Goal: Task Accomplishment & Management: Manage account settings

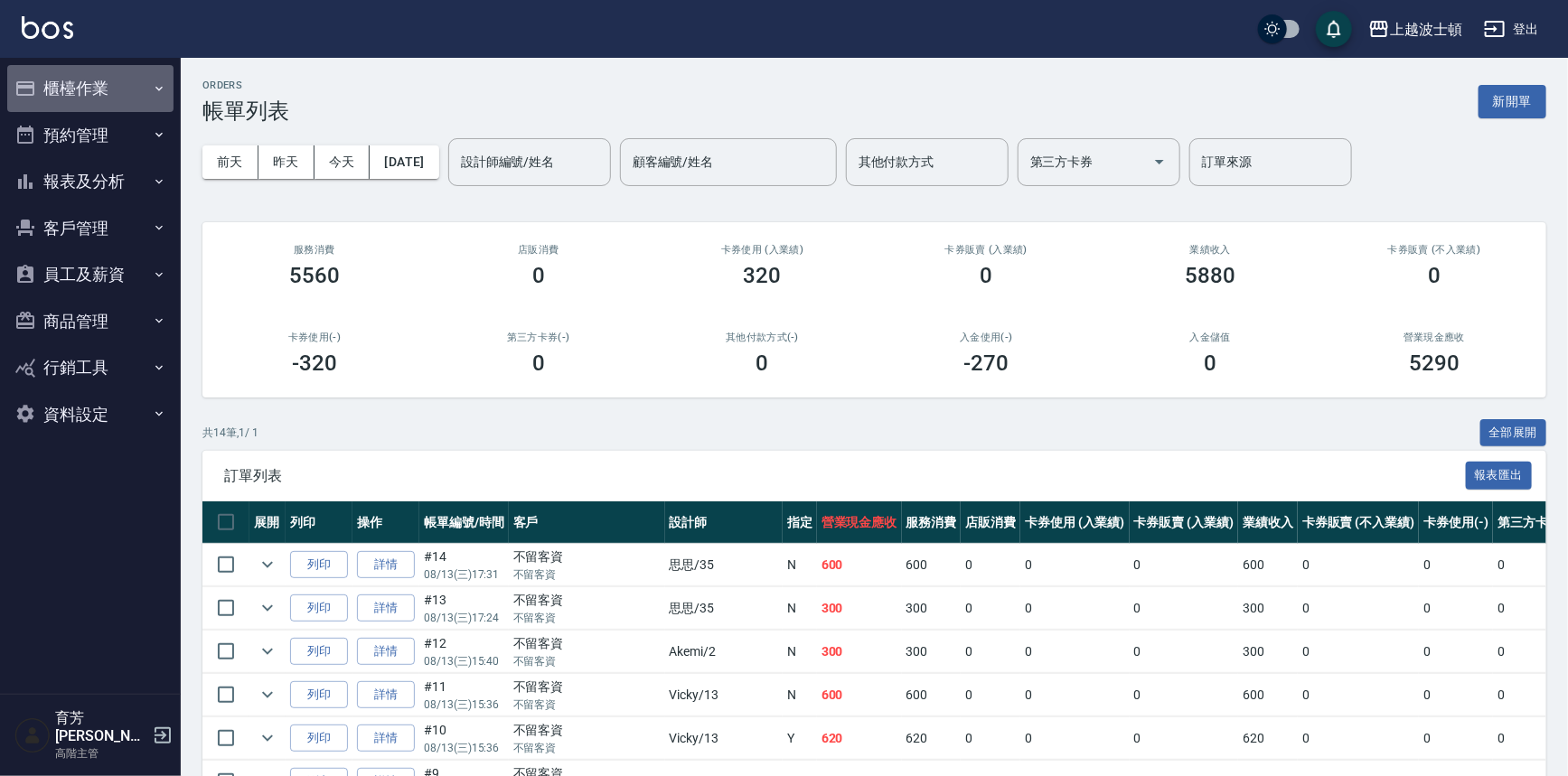
click at [45, 97] on button "櫃檯作業" at bounding box center [91, 88] width 167 height 47
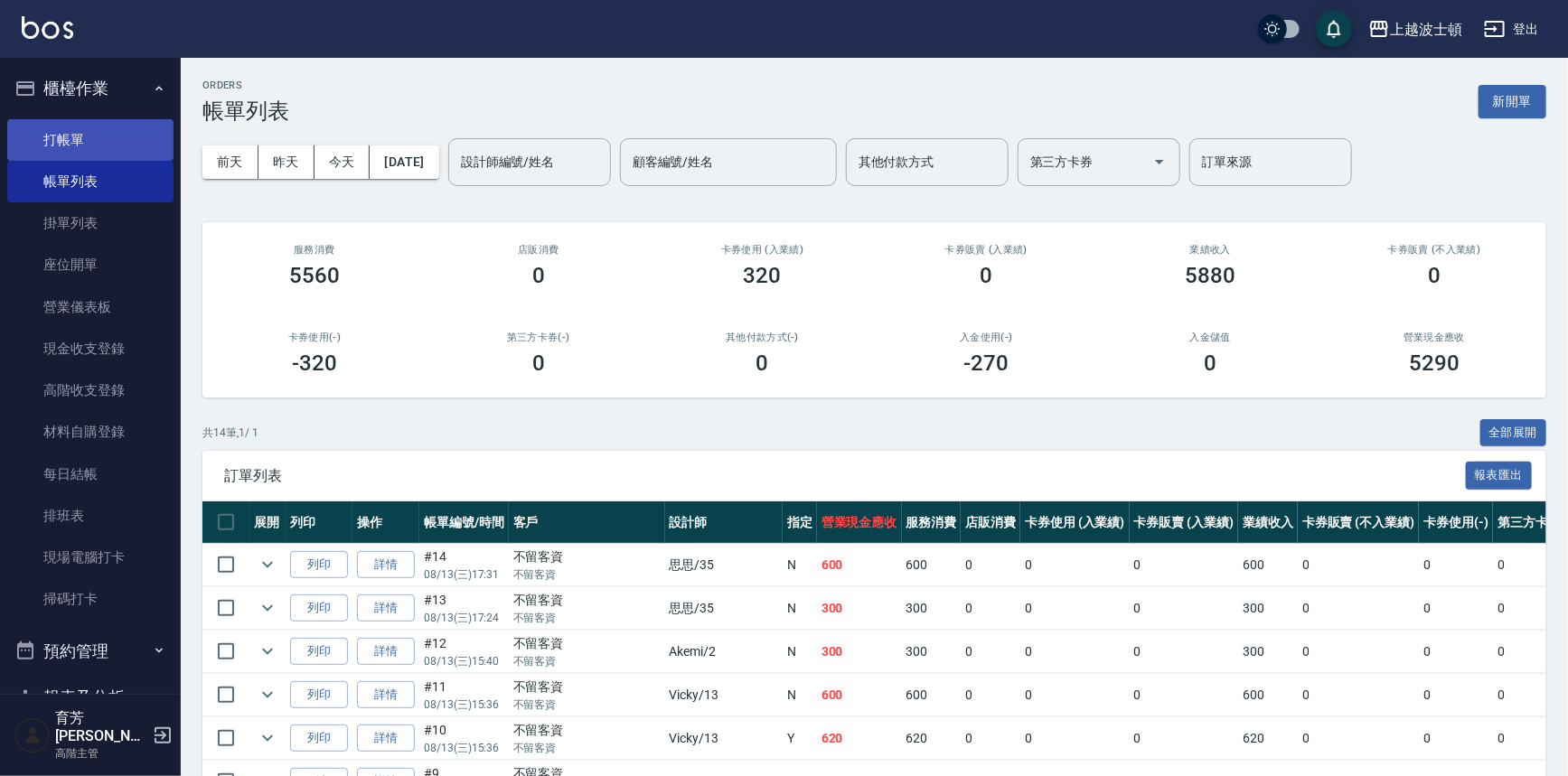
click at [65, 141] on link "打帳單" at bounding box center [91, 140] width 167 height 42
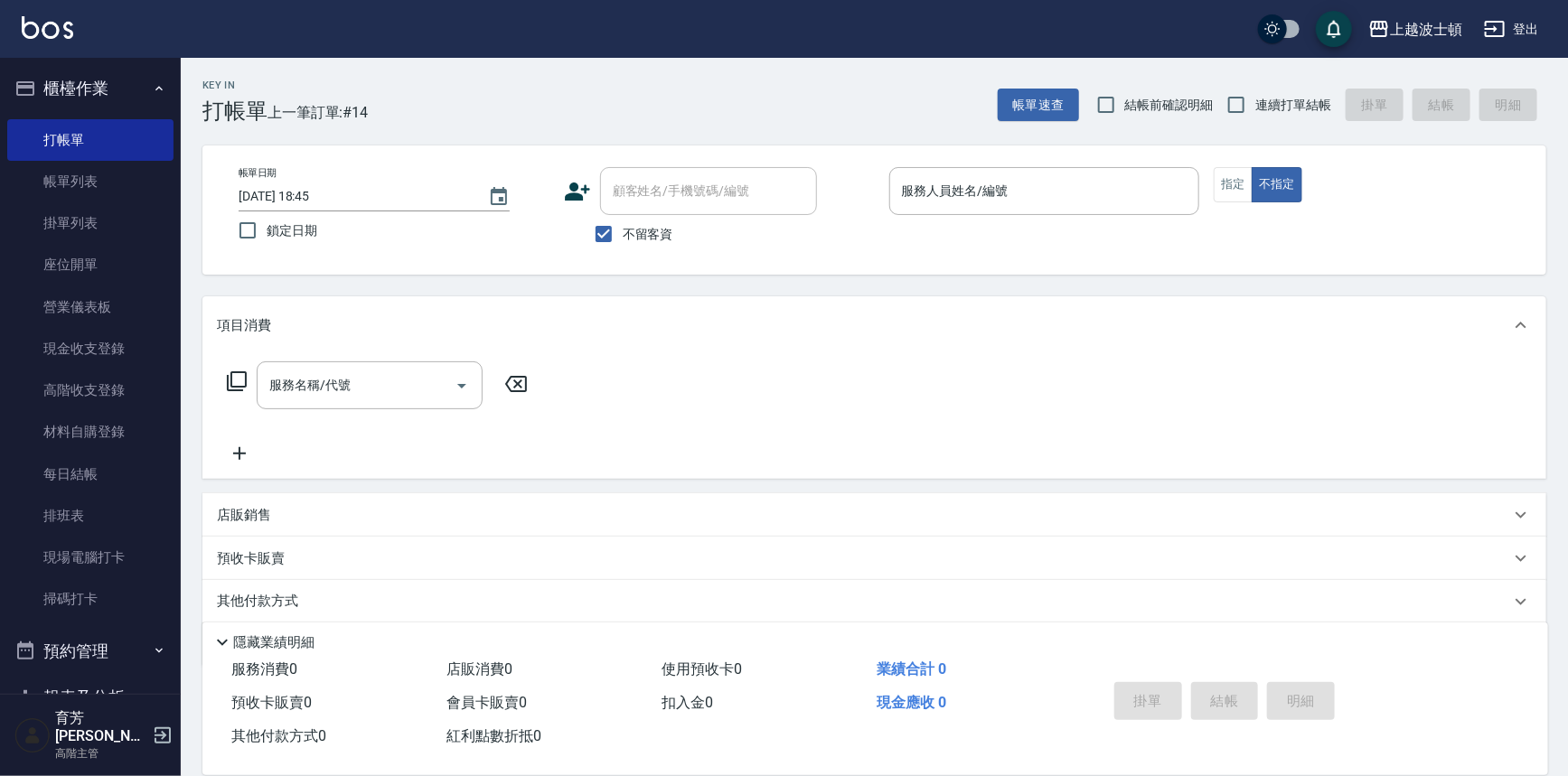
click at [627, 227] on span "不留客資" at bounding box center [648, 234] width 51 height 19
click at [623, 227] on input "不留客資" at bounding box center [603, 233] width 38 height 38
checkbox input "false"
click at [630, 202] on input "顧客姓名/手機號碼/編號" at bounding box center [695, 191] width 174 height 31
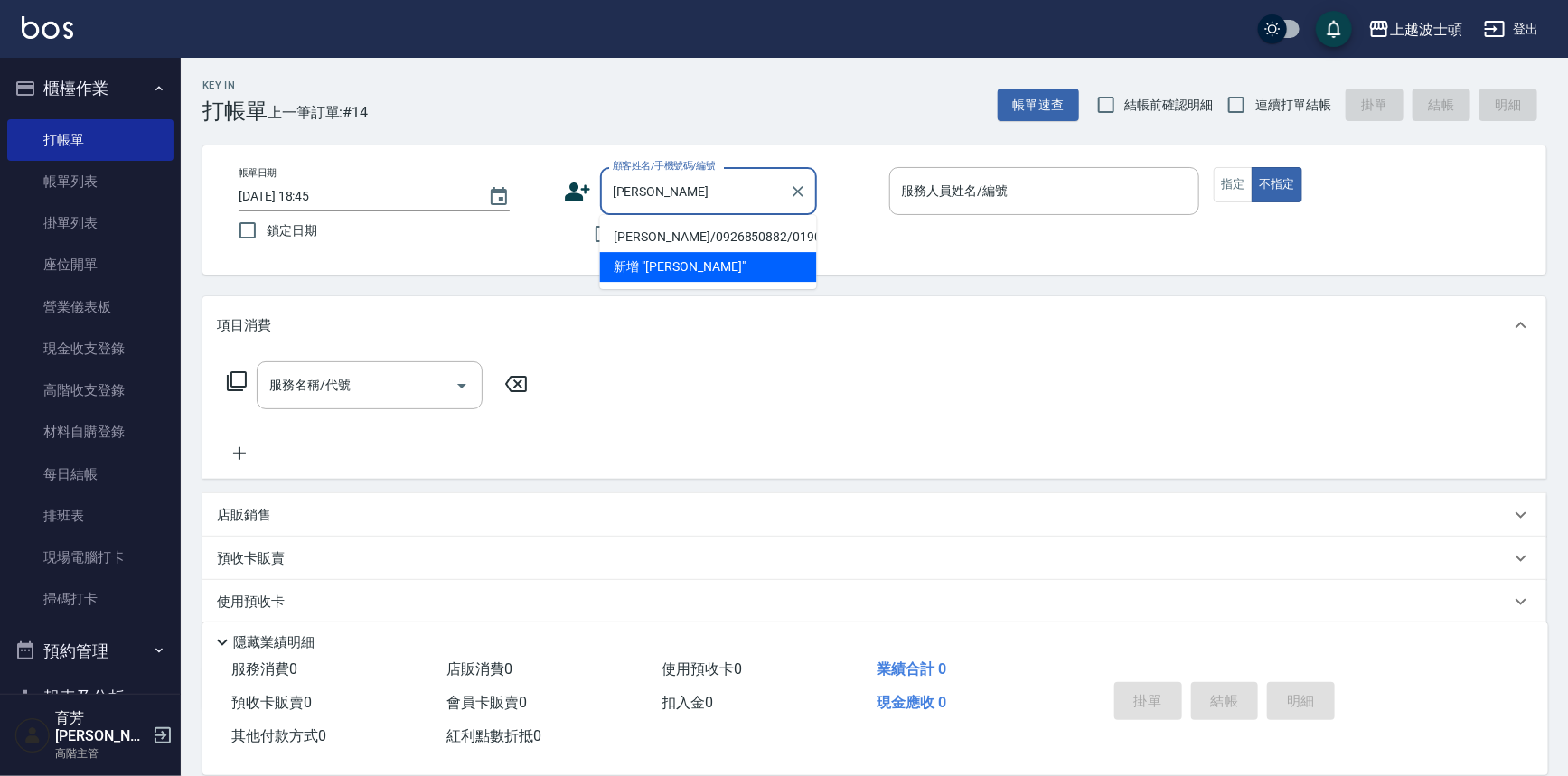
click at [653, 240] on li "[PERSON_NAME]/0926850882/019072" at bounding box center [709, 237] width 216 height 30
type input "[PERSON_NAME]/0926850882/019072"
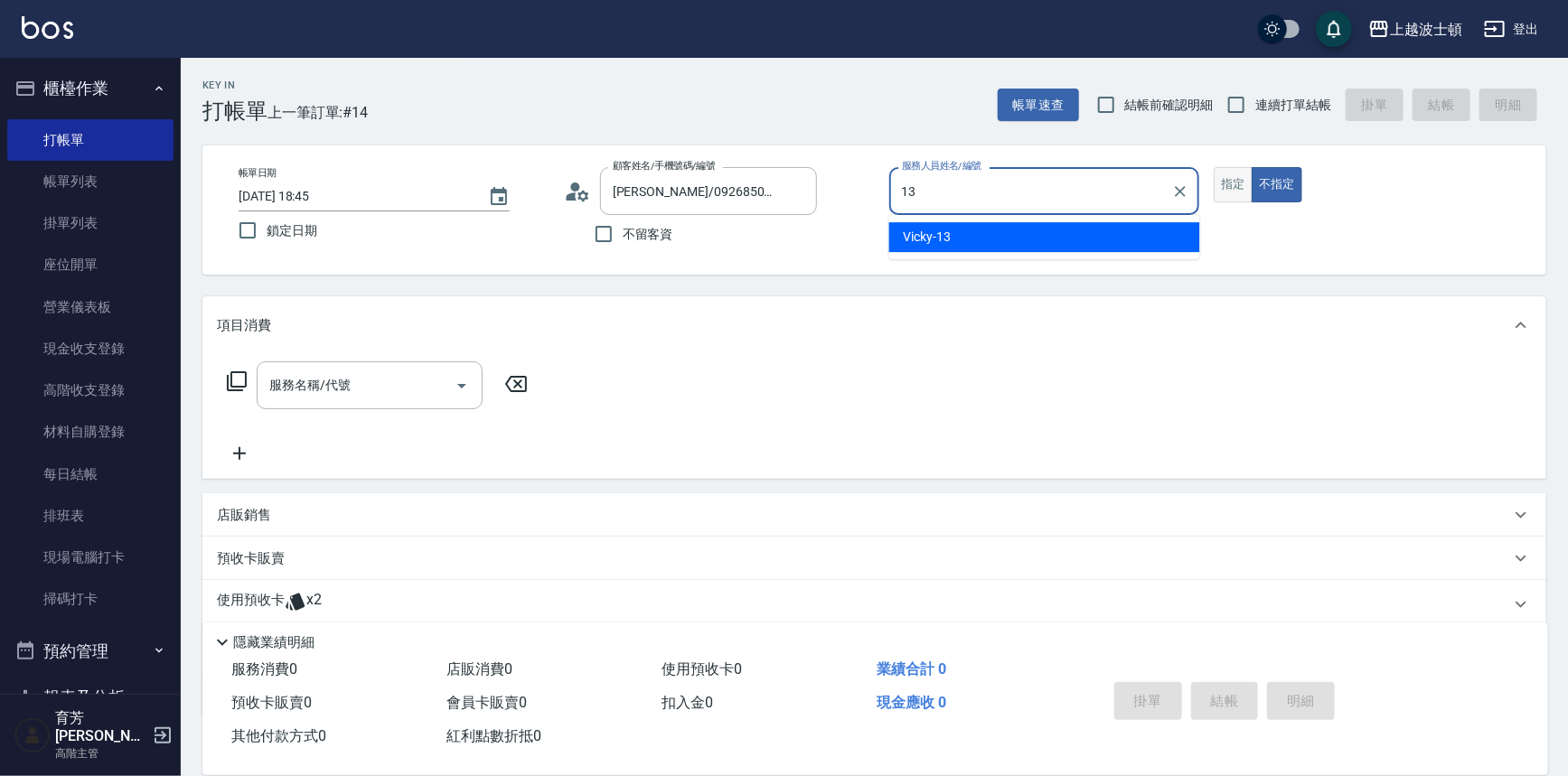
type input "Vicky-13"
type button "false"
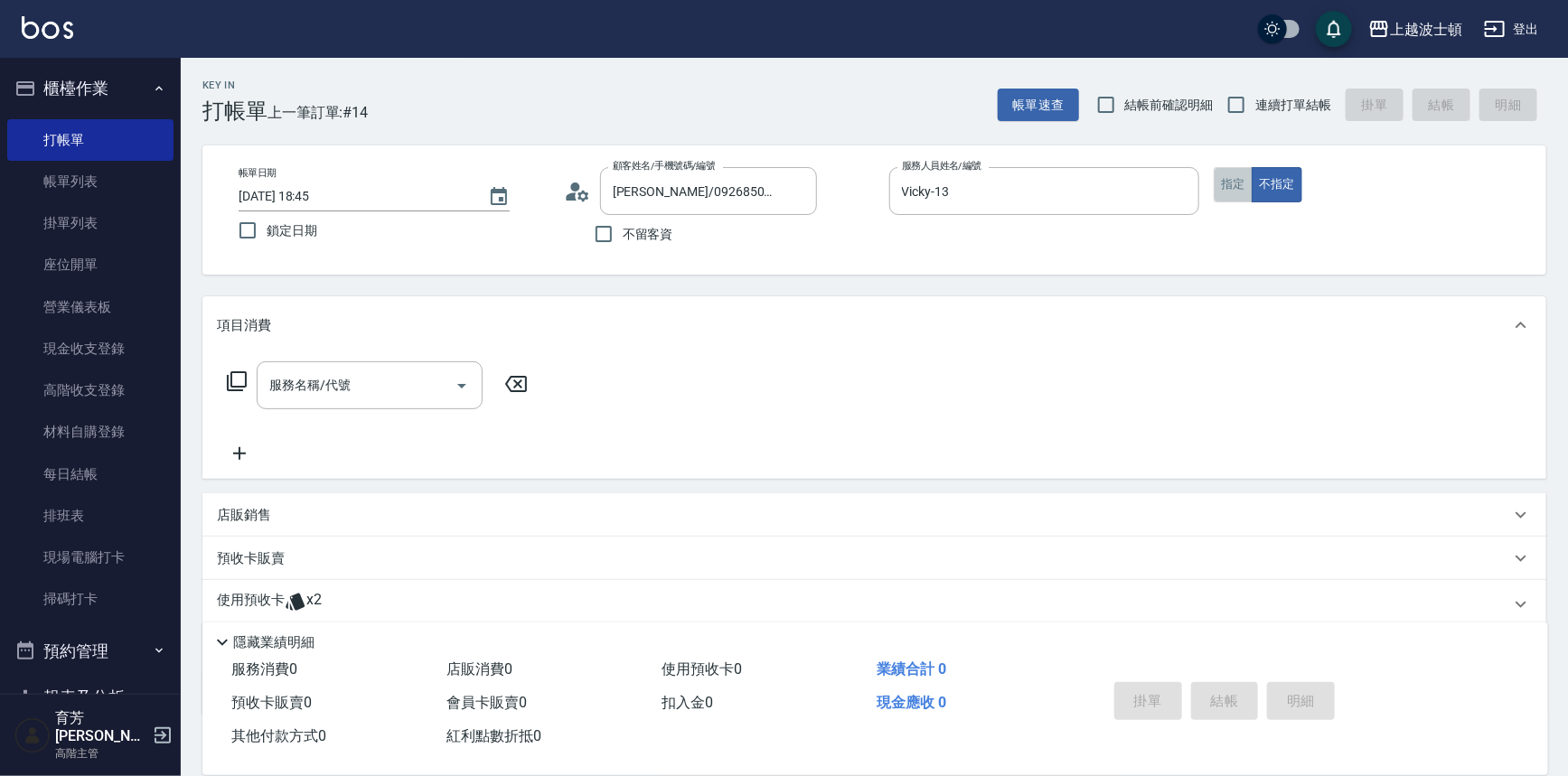
click at [1234, 184] on button "指定" at bounding box center [1233, 185] width 39 height 35
click at [273, 597] on p "使用預收卡" at bounding box center [250, 604] width 68 height 27
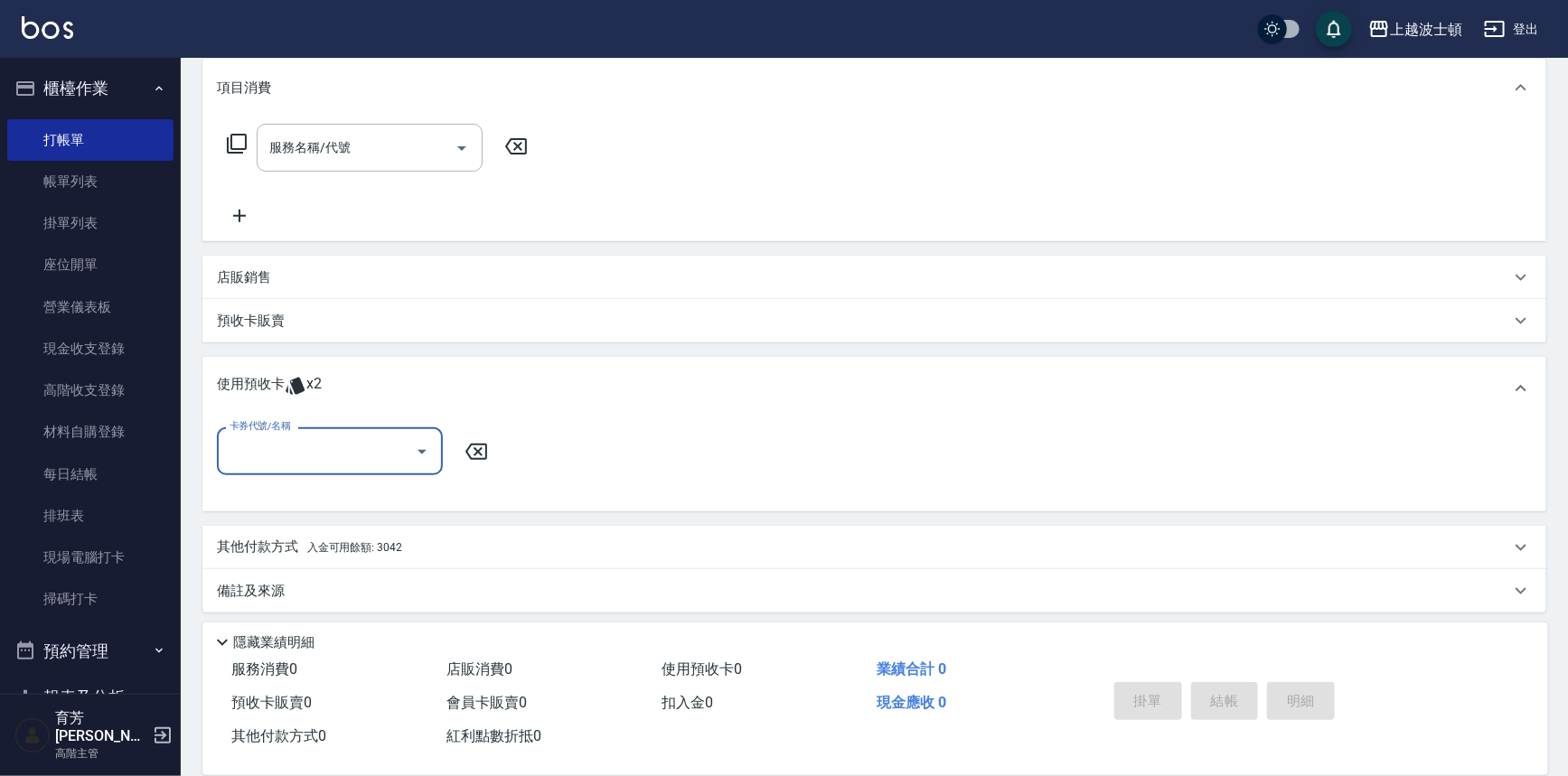
scroll to position [244, 0]
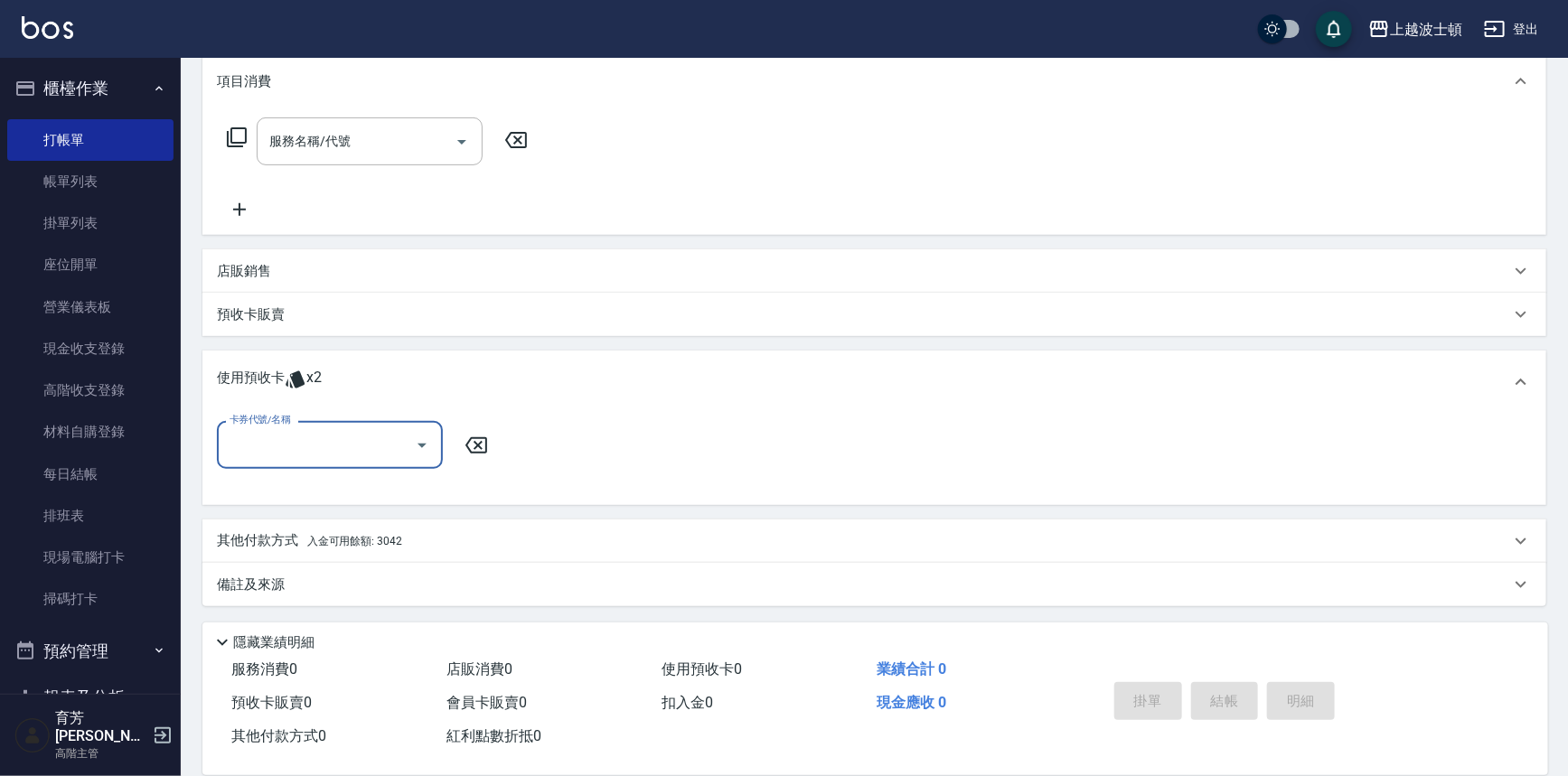
click at [366, 447] on input "卡券代號/名稱" at bounding box center [315, 445] width 182 height 31
click at [361, 488] on div "洗髮卷 剩餘2張" at bounding box center [329, 491] width 226 height 30
type input "洗髮卷"
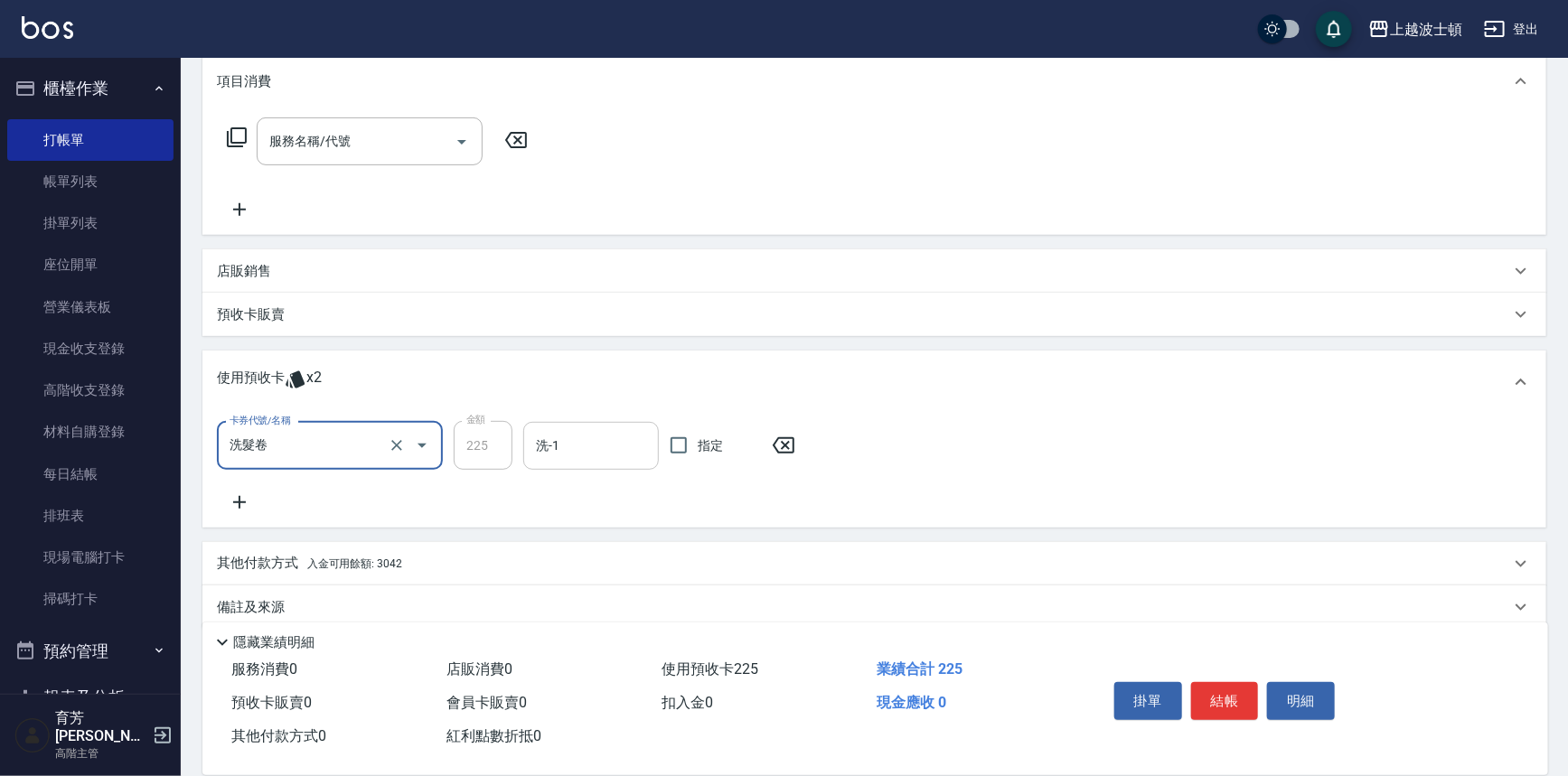
click at [569, 443] on input "洗-1" at bounding box center [590, 446] width 119 height 31
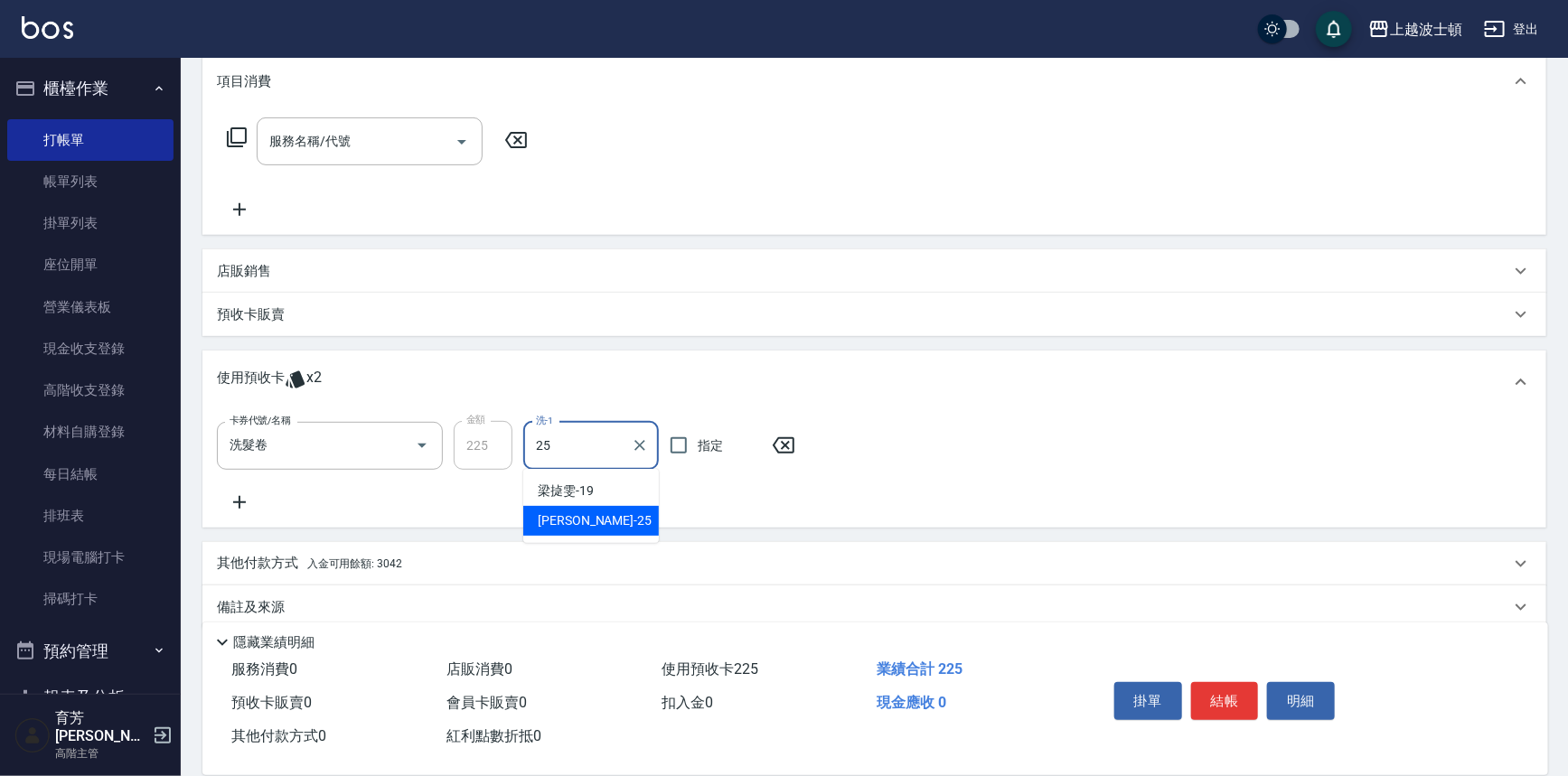
type input "[PERSON_NAME]-25"
click at [1235, 696] on button "結帳" at bounding box center [1225, 701] width 68 height 38
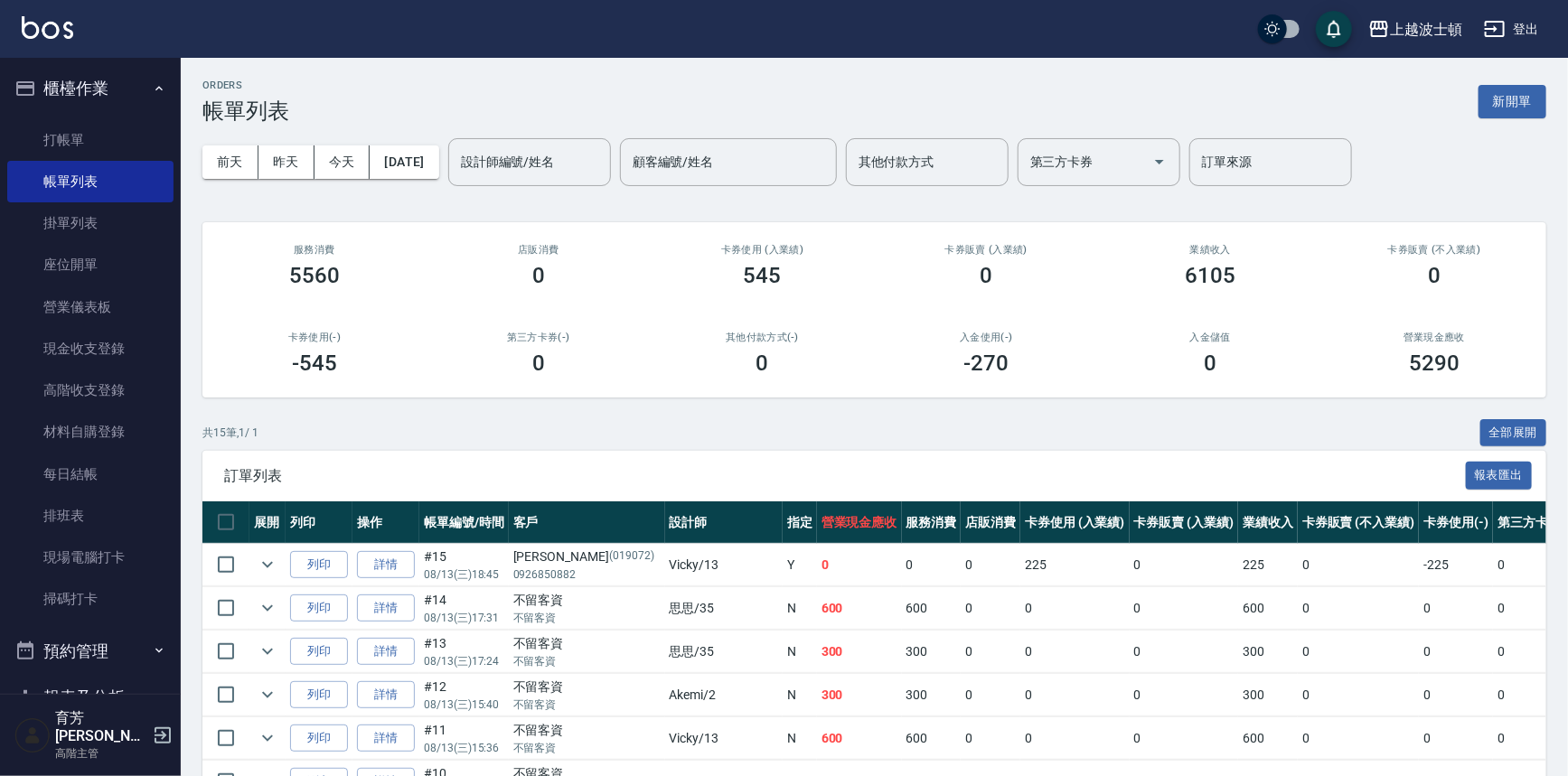
click at [72, 88] on button "櫃檯作業" at bounding box center [91, 88] width 167 height 47
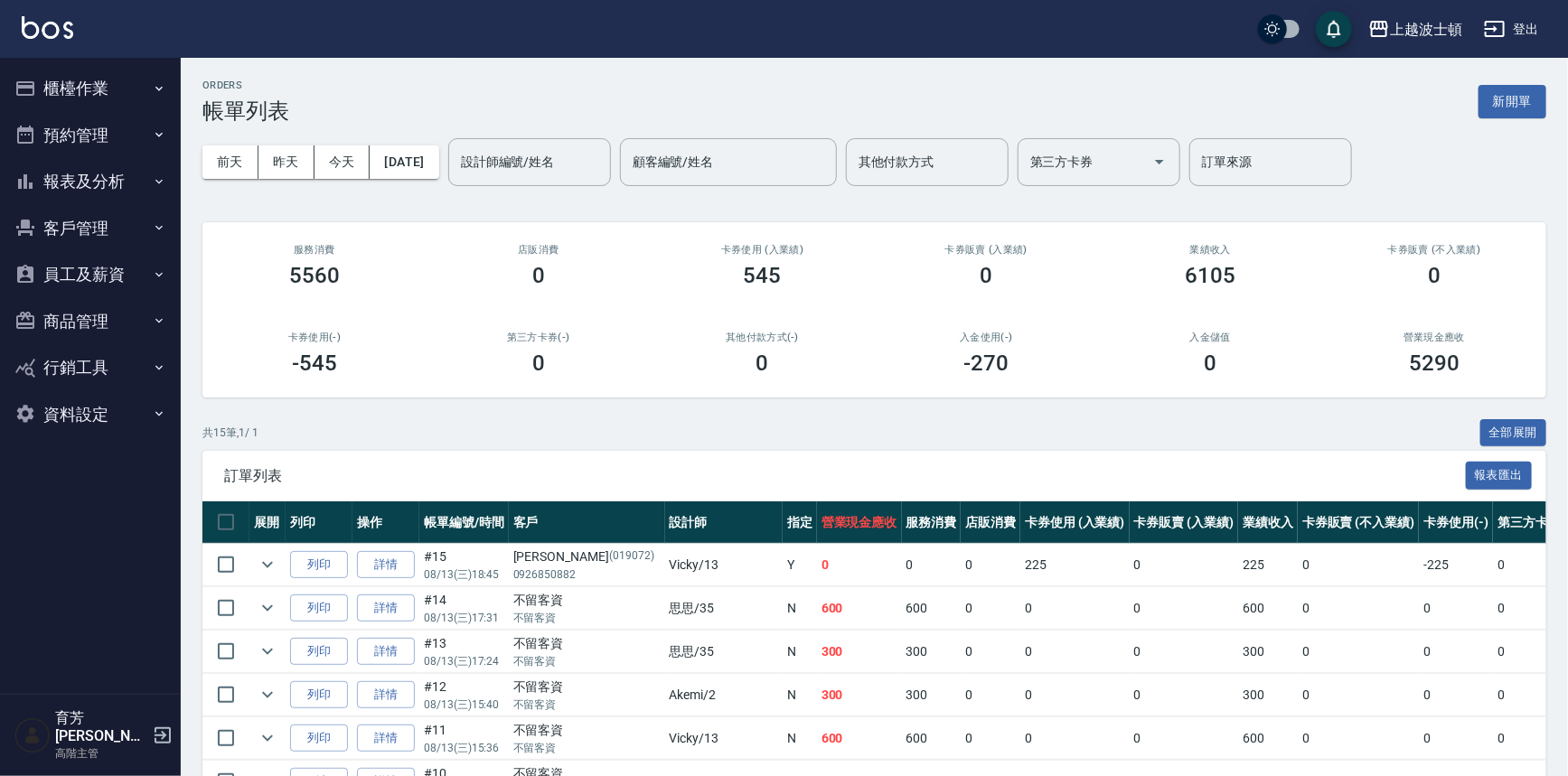
click at [60, 216] on button "客戶管理" at bounding box center [91, 228] width 167 height 47
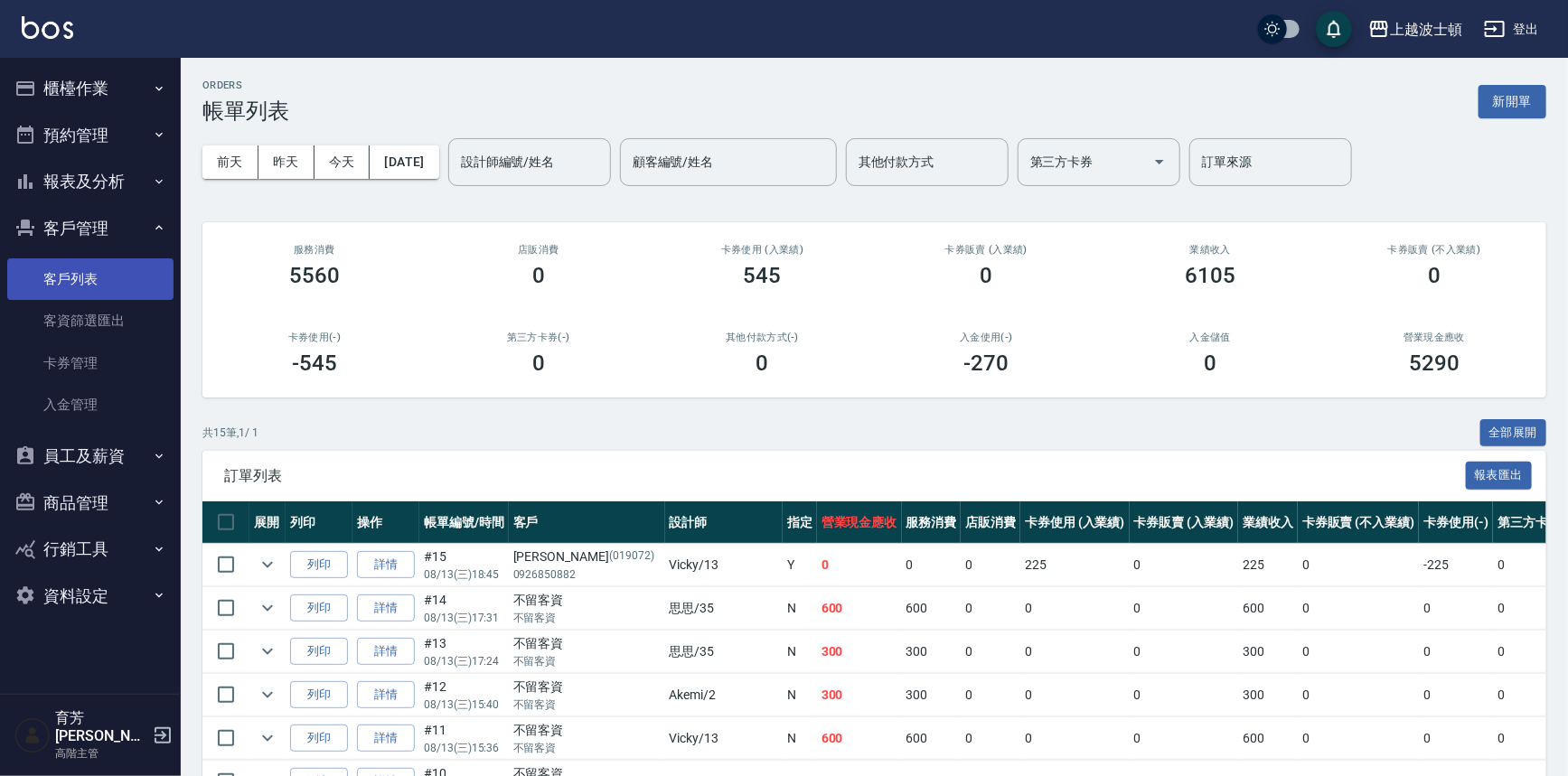
click at [65, 277] on link "客戶列表" at bounding box center [91, 278] width 167 height 42
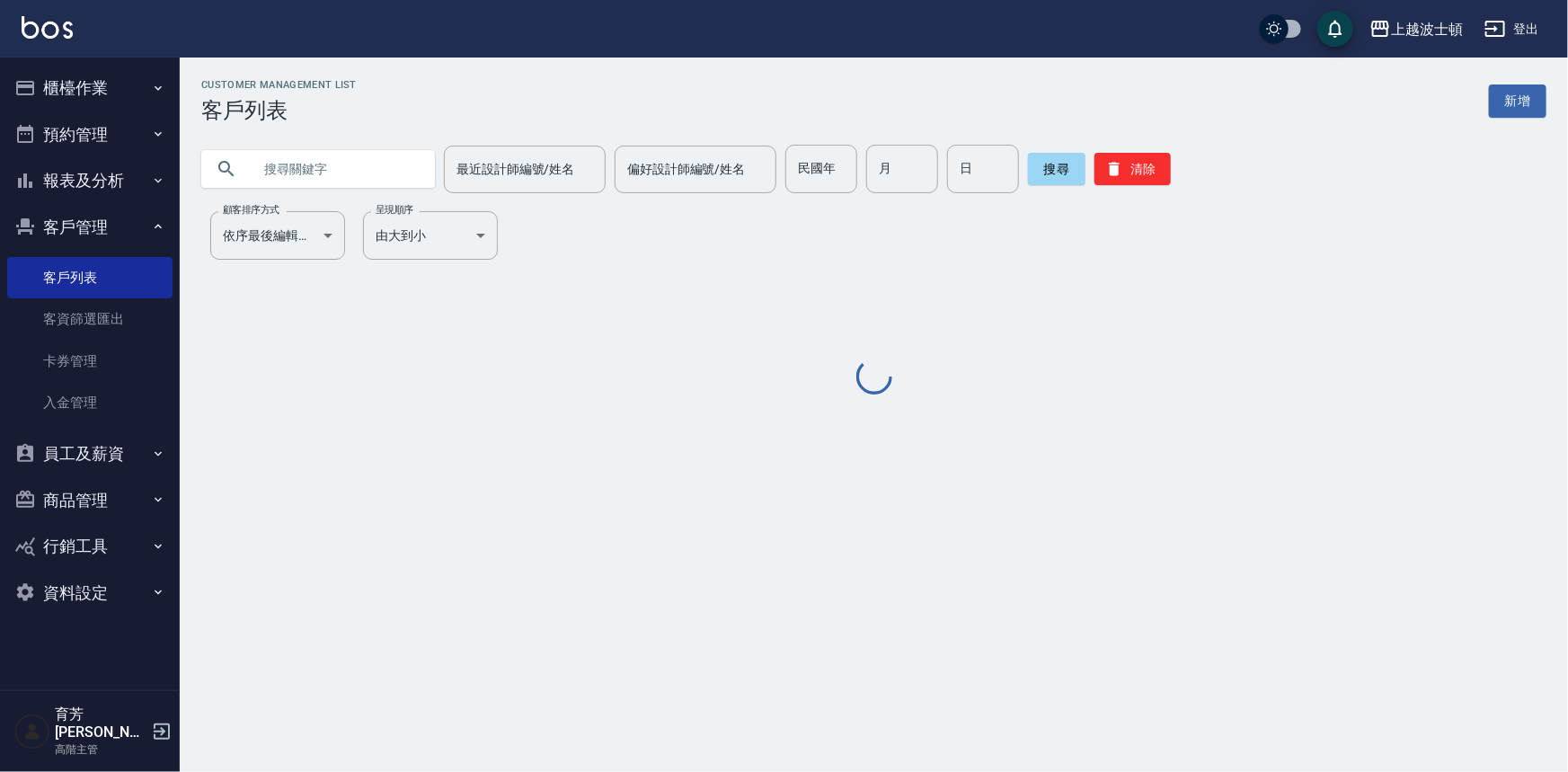
click at [263, 161] on input "text" at bounding box center [337, 168] width 169 height 49
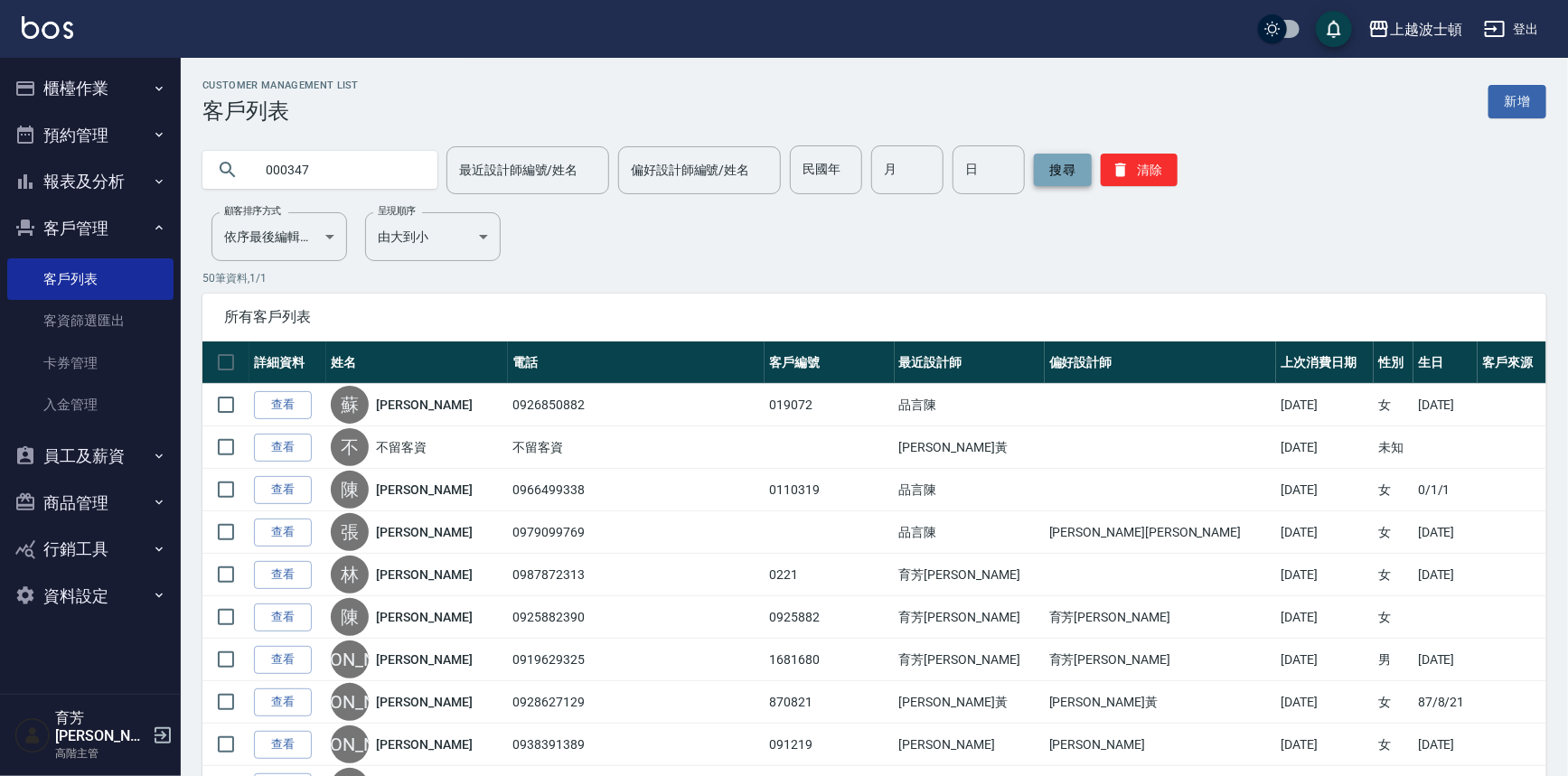
type input "000347"
click at [1041, 169] on button "搜尋" at bounding box center [1063, 169] width 58 height 32
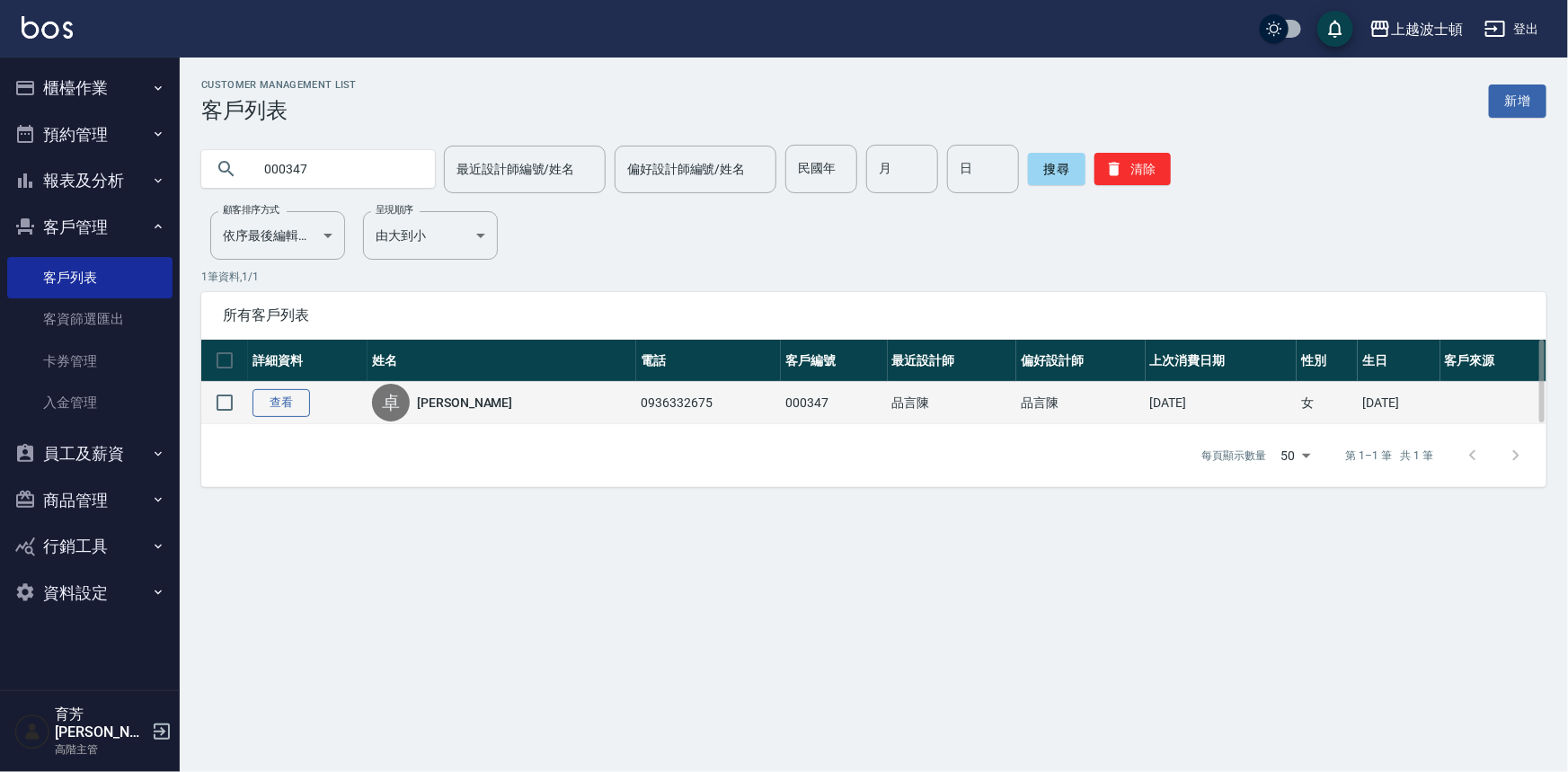
click at [303, 401] on link "查看" at bounding box center [281, 403] width 58 height 28
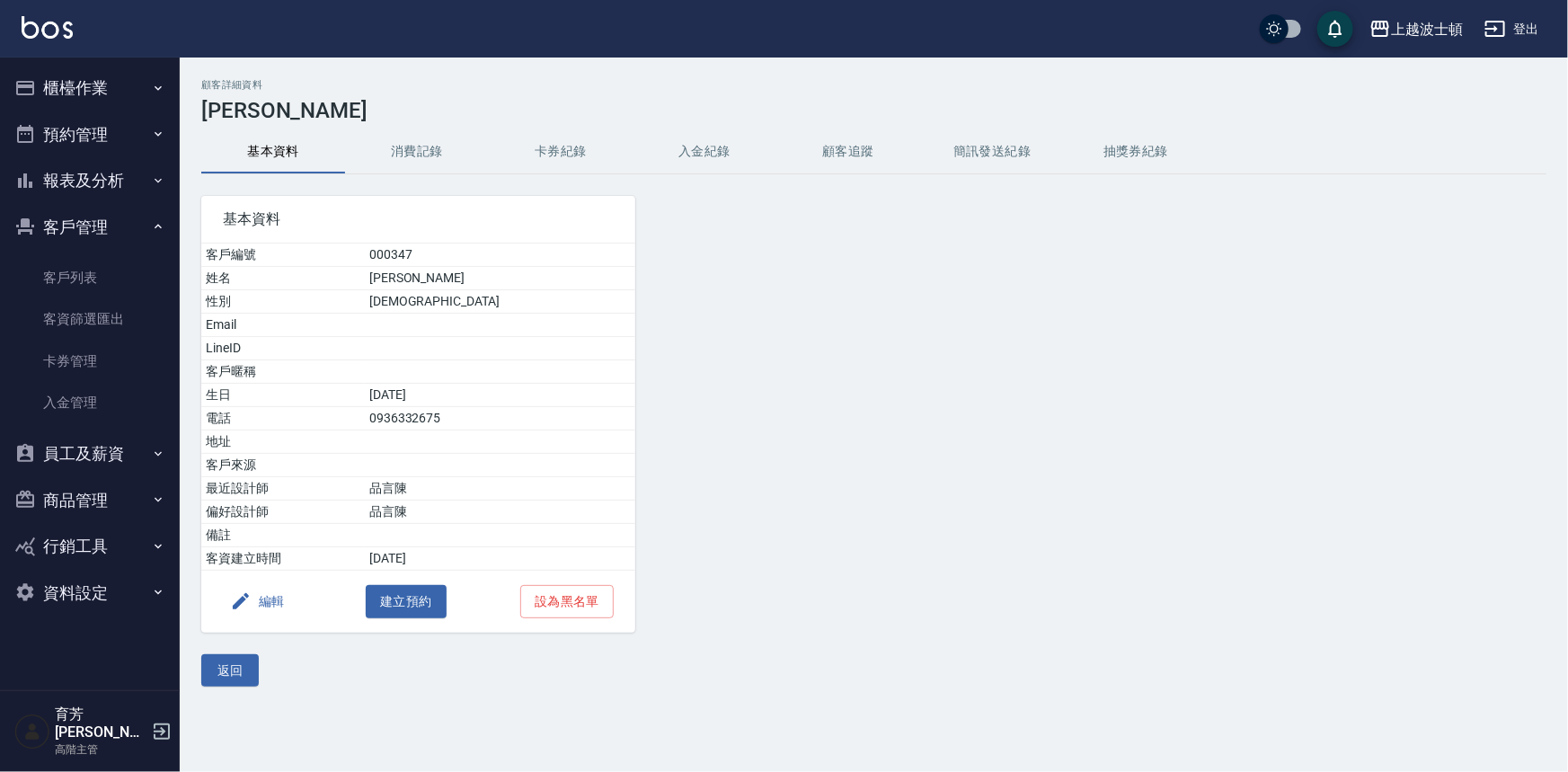
click at [416, 147] on button "消費記錄" at bounding box center [417, 152] width 143 height 43
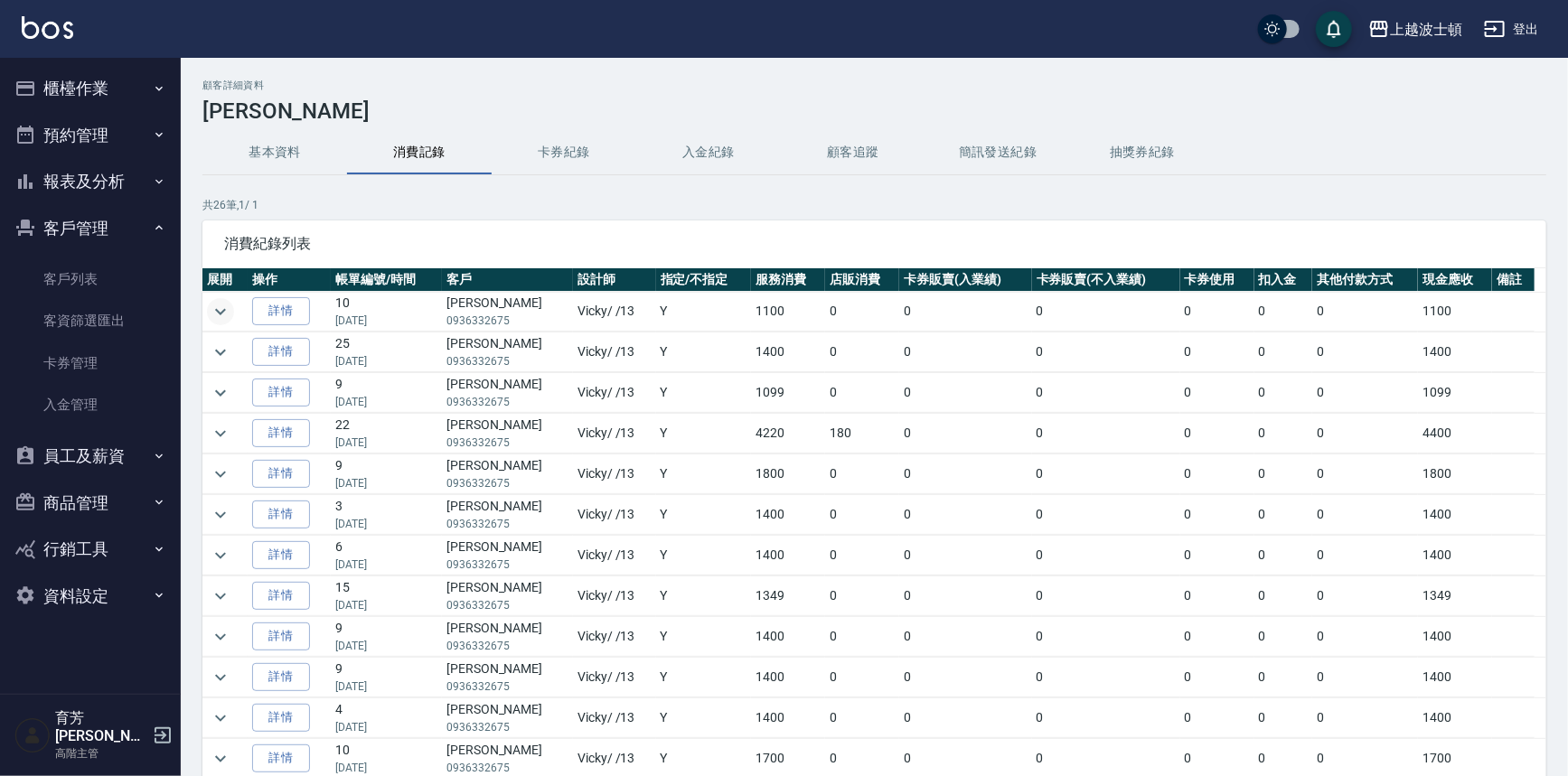
click at [226, 303] on icon "expand row" at bounding box center [220, 311] width 21 height 21
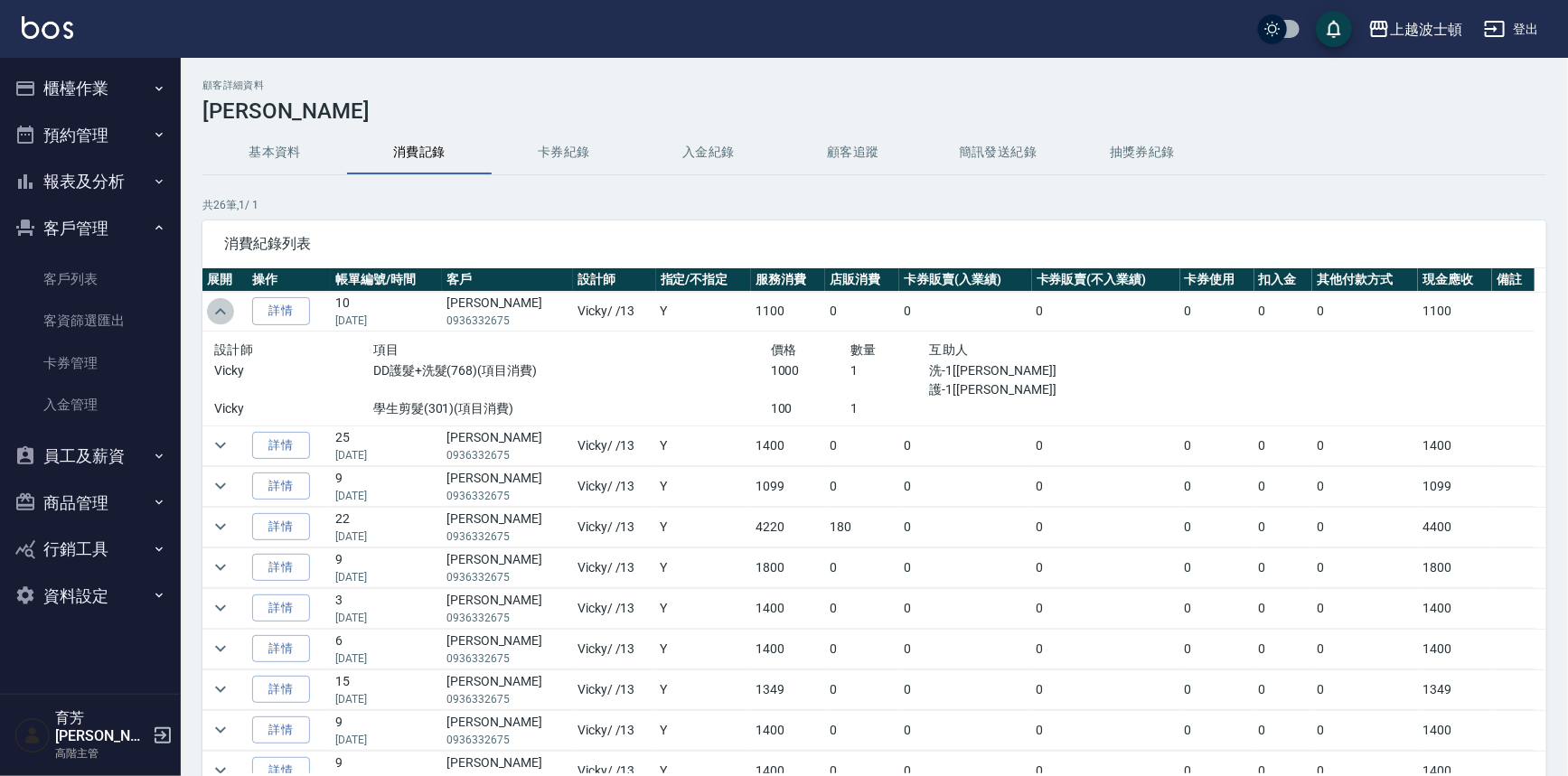
click at [226, 303] on icon "expand row" at bounding box center [220, 311] width 21 height 21
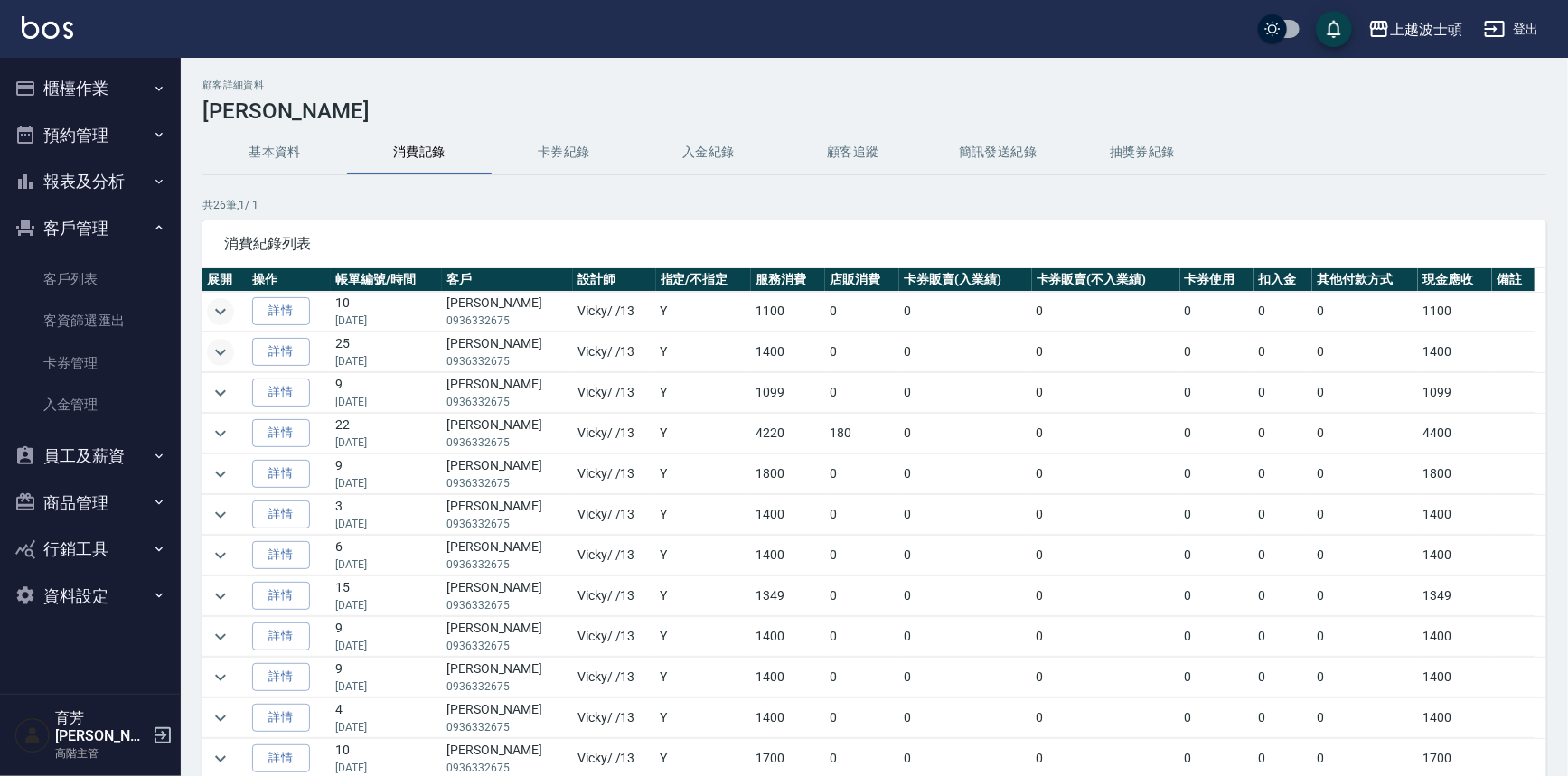
click at [224, 348] on icon "expand row" at bounding box center [220, 351] width 21 height 21
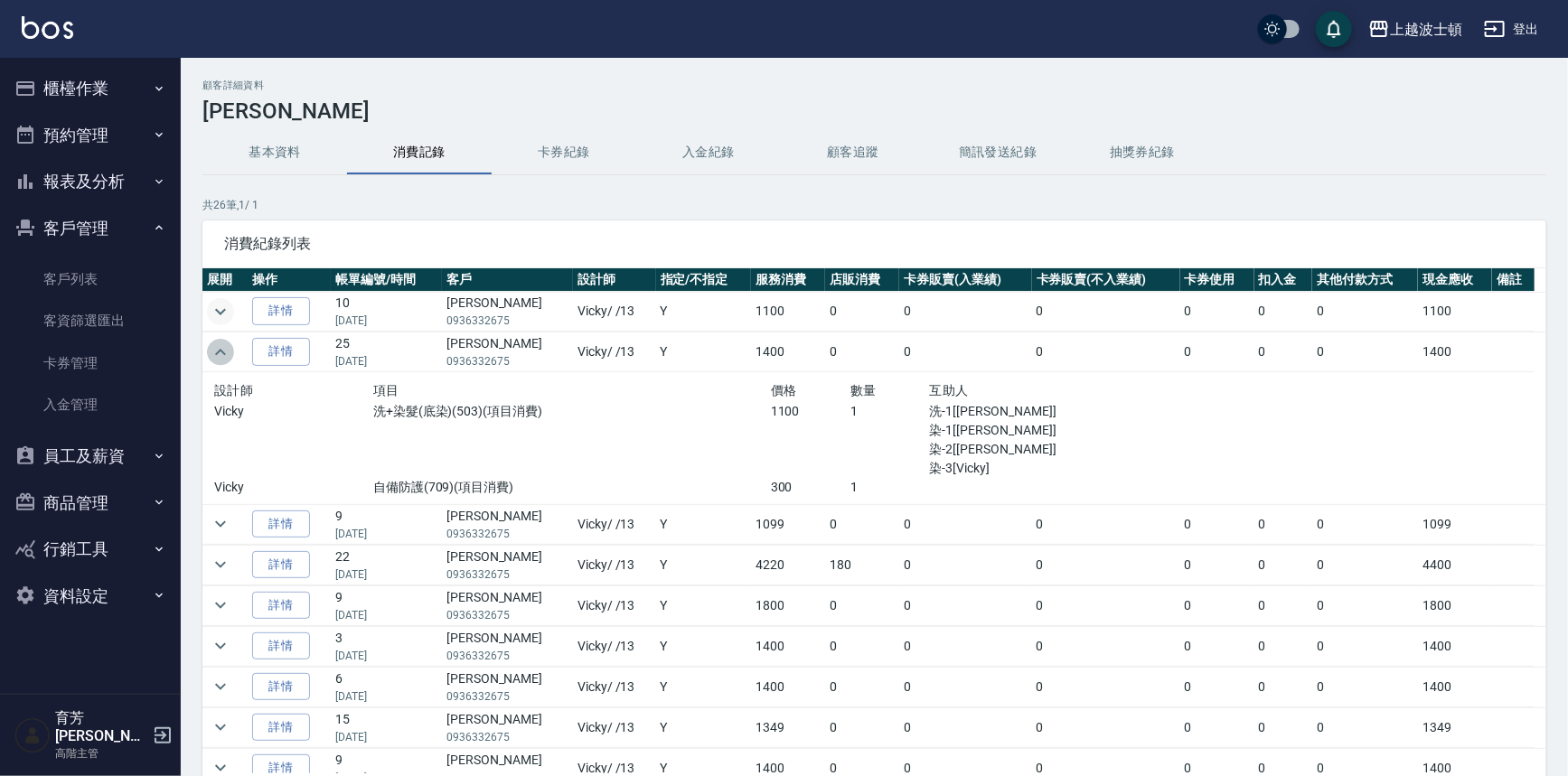
click at [225, 347] on icon "expand row" at bounding box center [220, 351] width 21 height 21
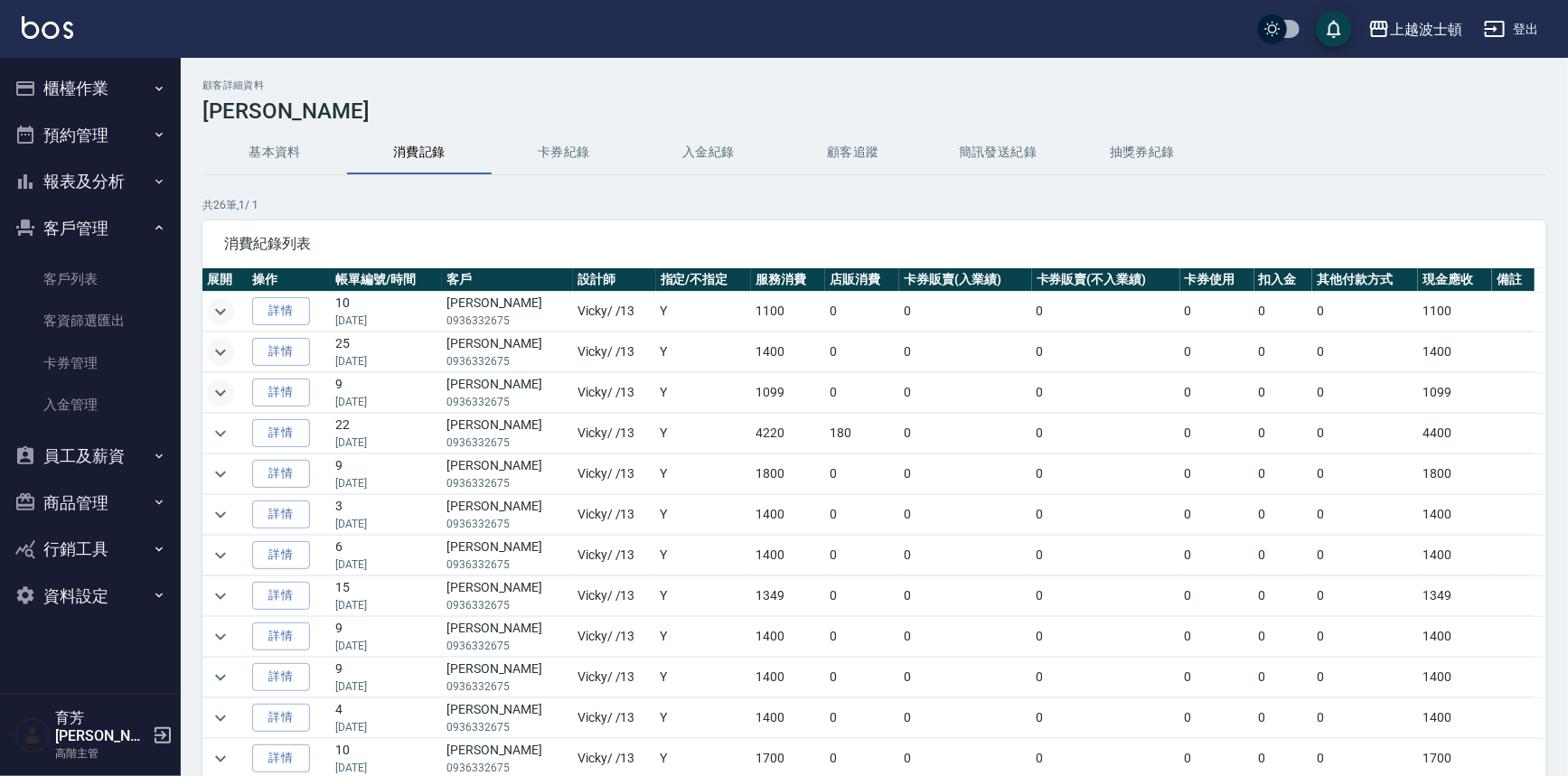
click at [216, 393] on icon "expand row" at bounding box center [220, 392] width 21 height 21
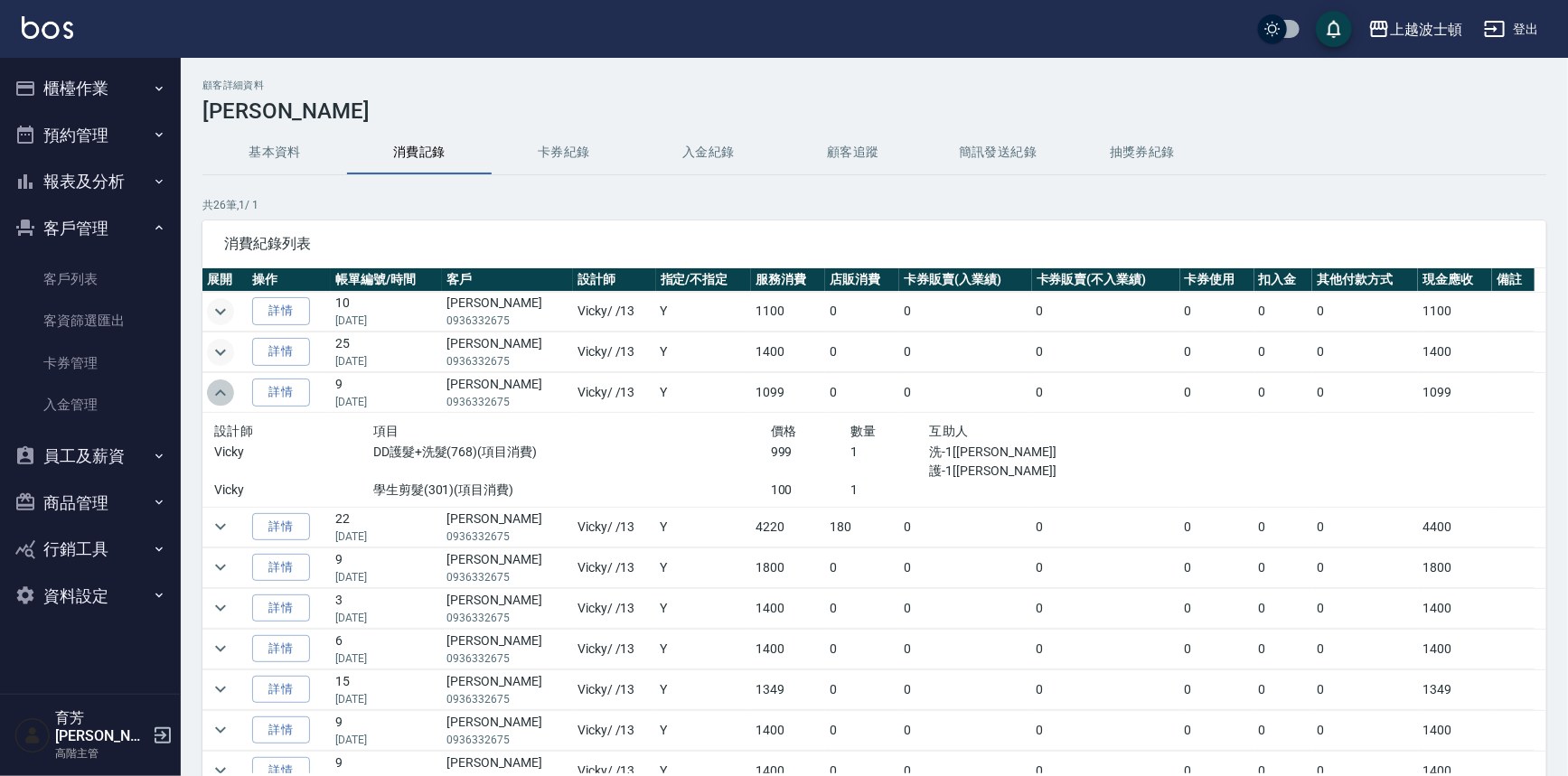
click at [216, 393] on icon "expand row" at bounding box center [220, 392] width 11 height 6
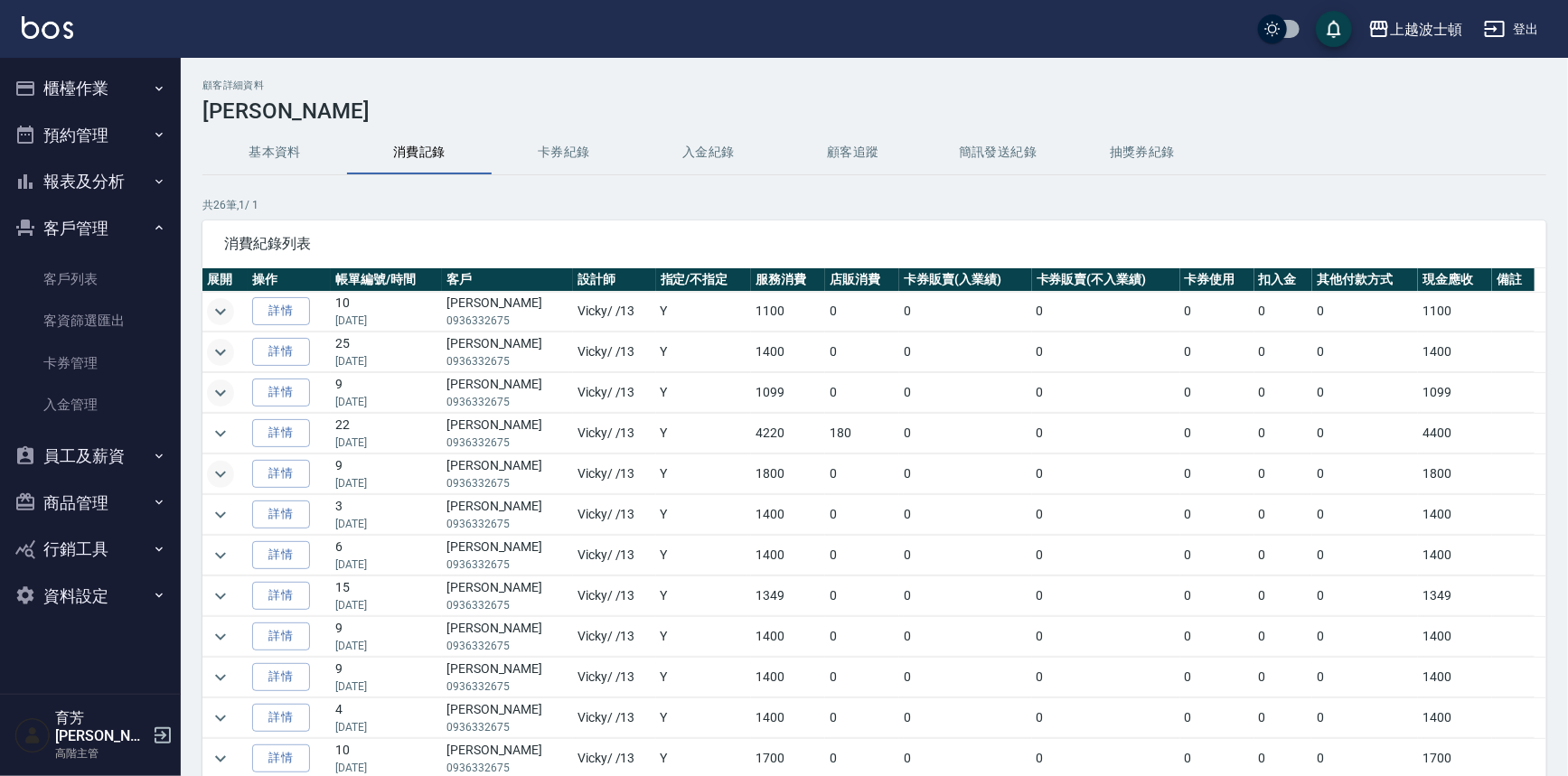
click at [223, 463] on icon "expand row" at bounding box center [220, 474] width 21 height 21
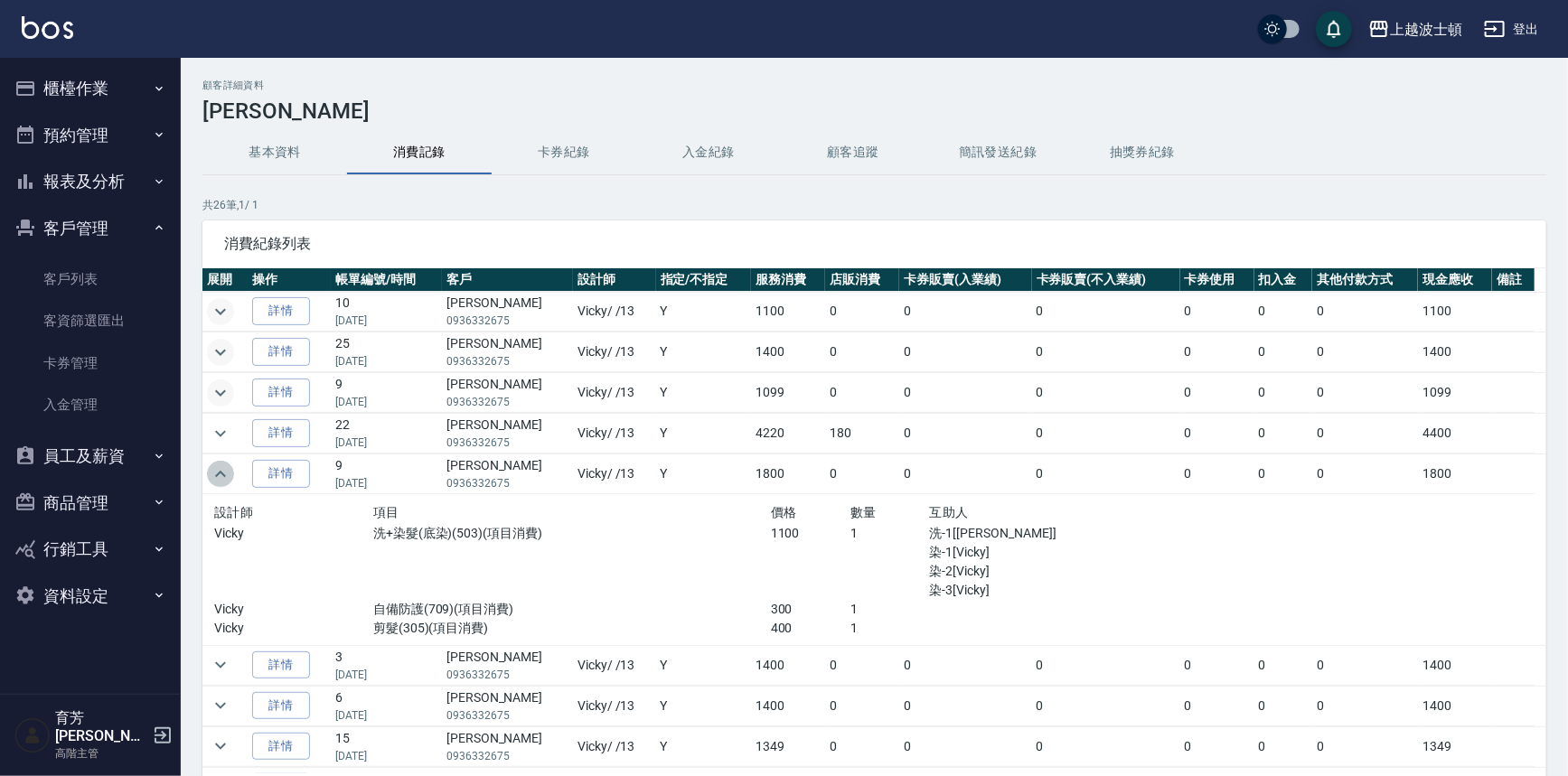
click at [223, 463] on icon "expand row" at bounding box center [220, 474] width 21 height 21
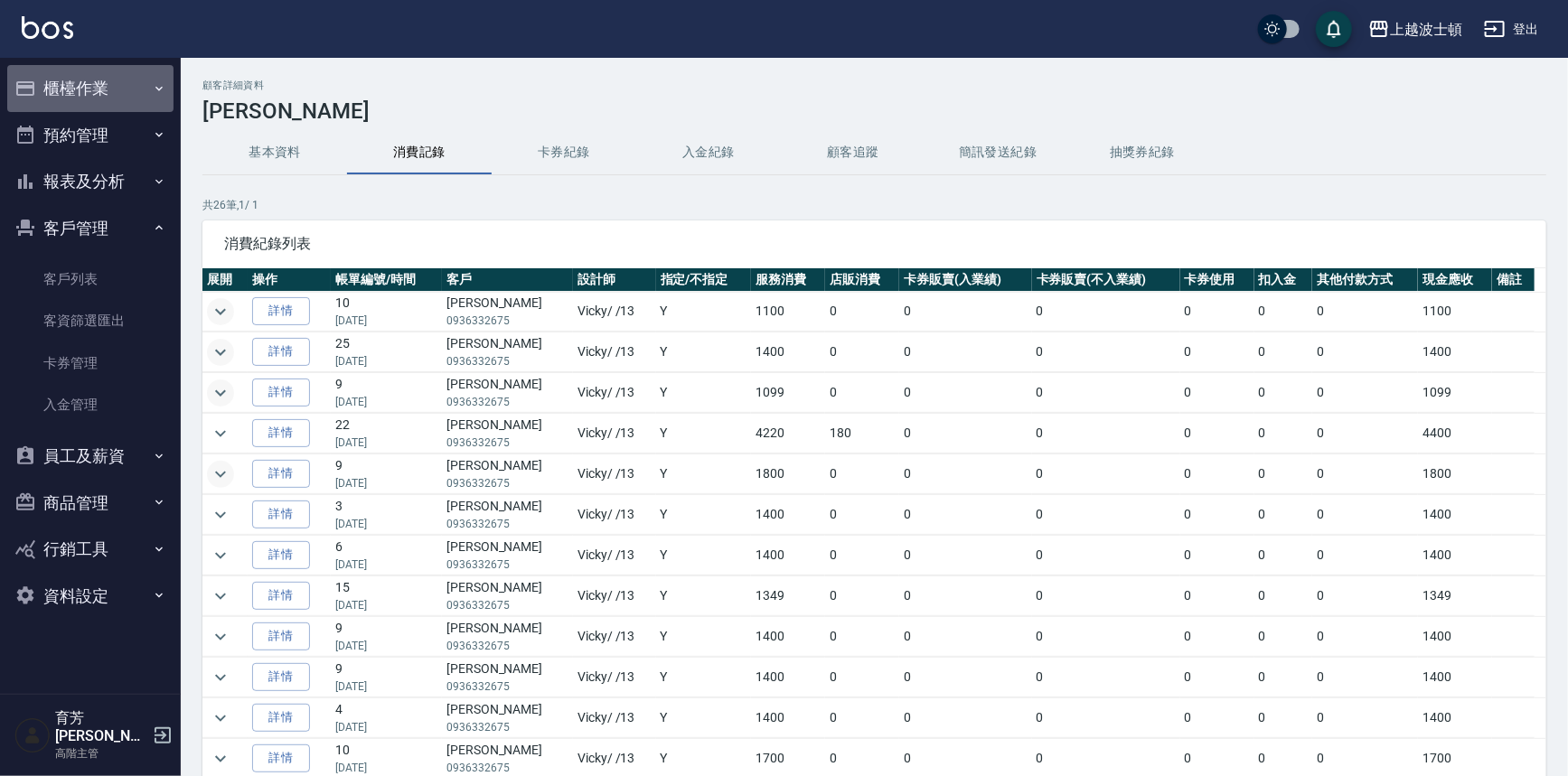
click at [84, 95] on button "櫃檯作業" at bounding box center [91, 88] width 167 height 47
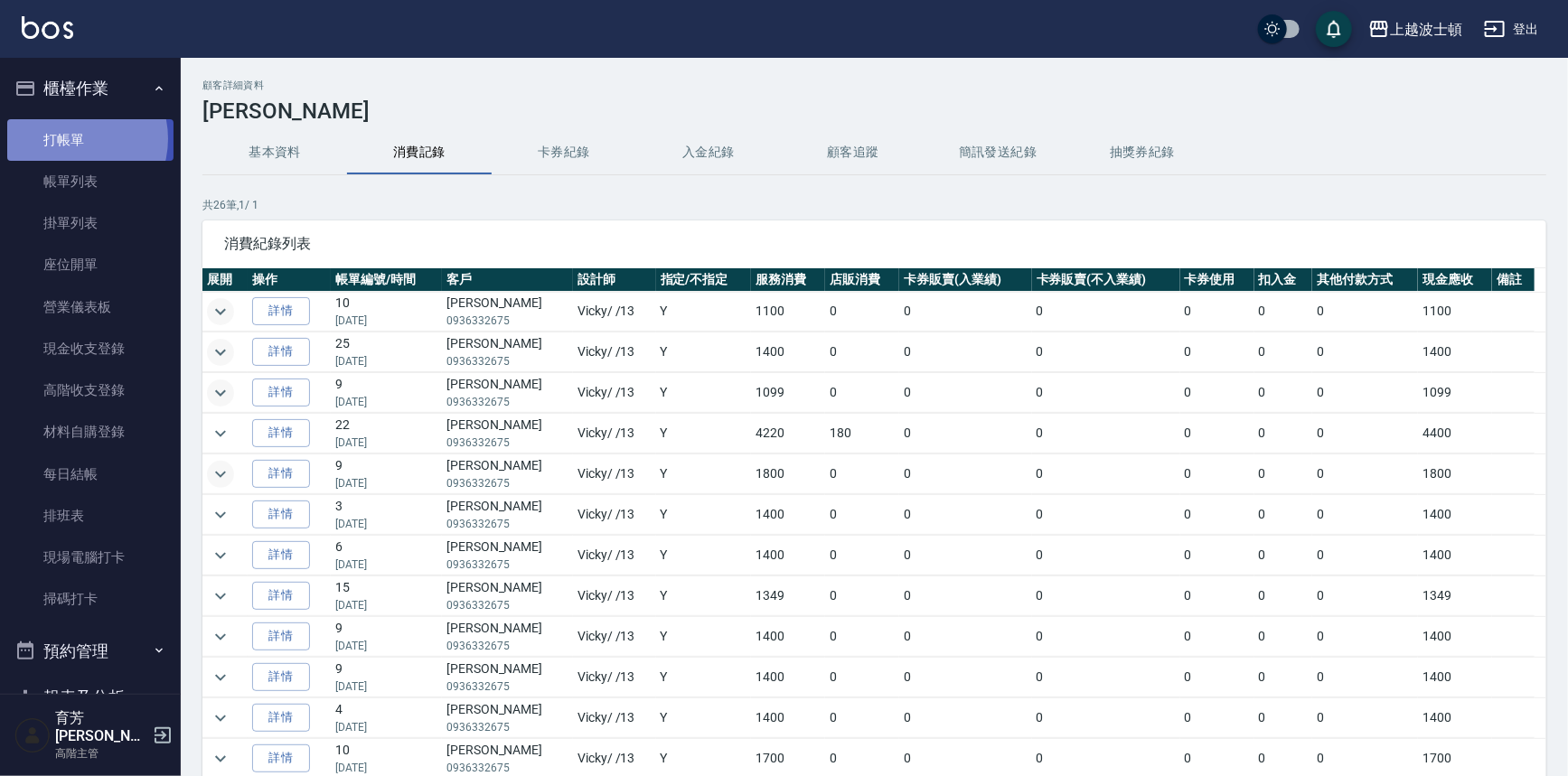
click at [74, 138] on link "打帳單" at bounding box center [91, 140] width 167 height 42
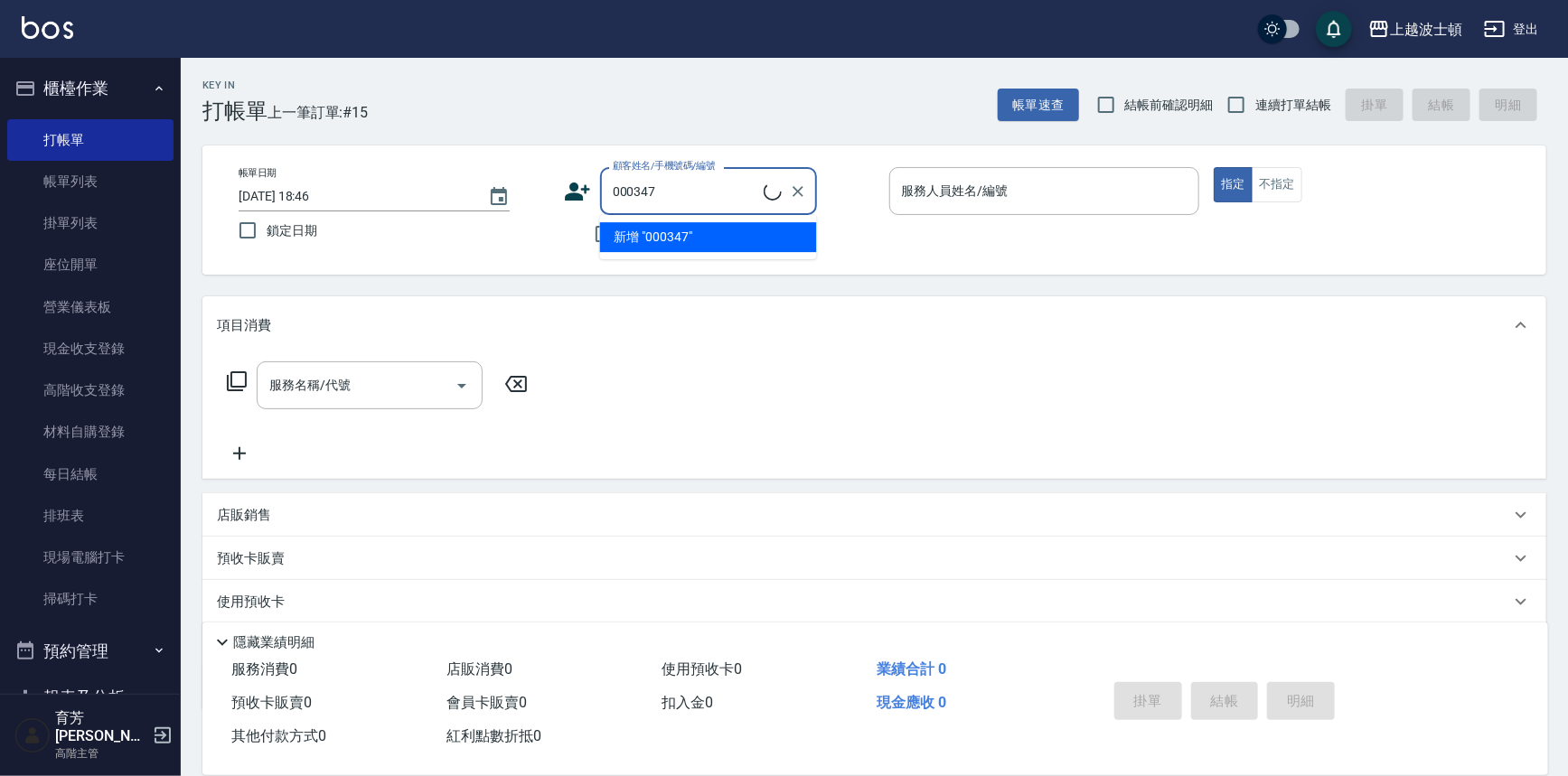
type input "[PERSON_NAME]/0936332675/000347"
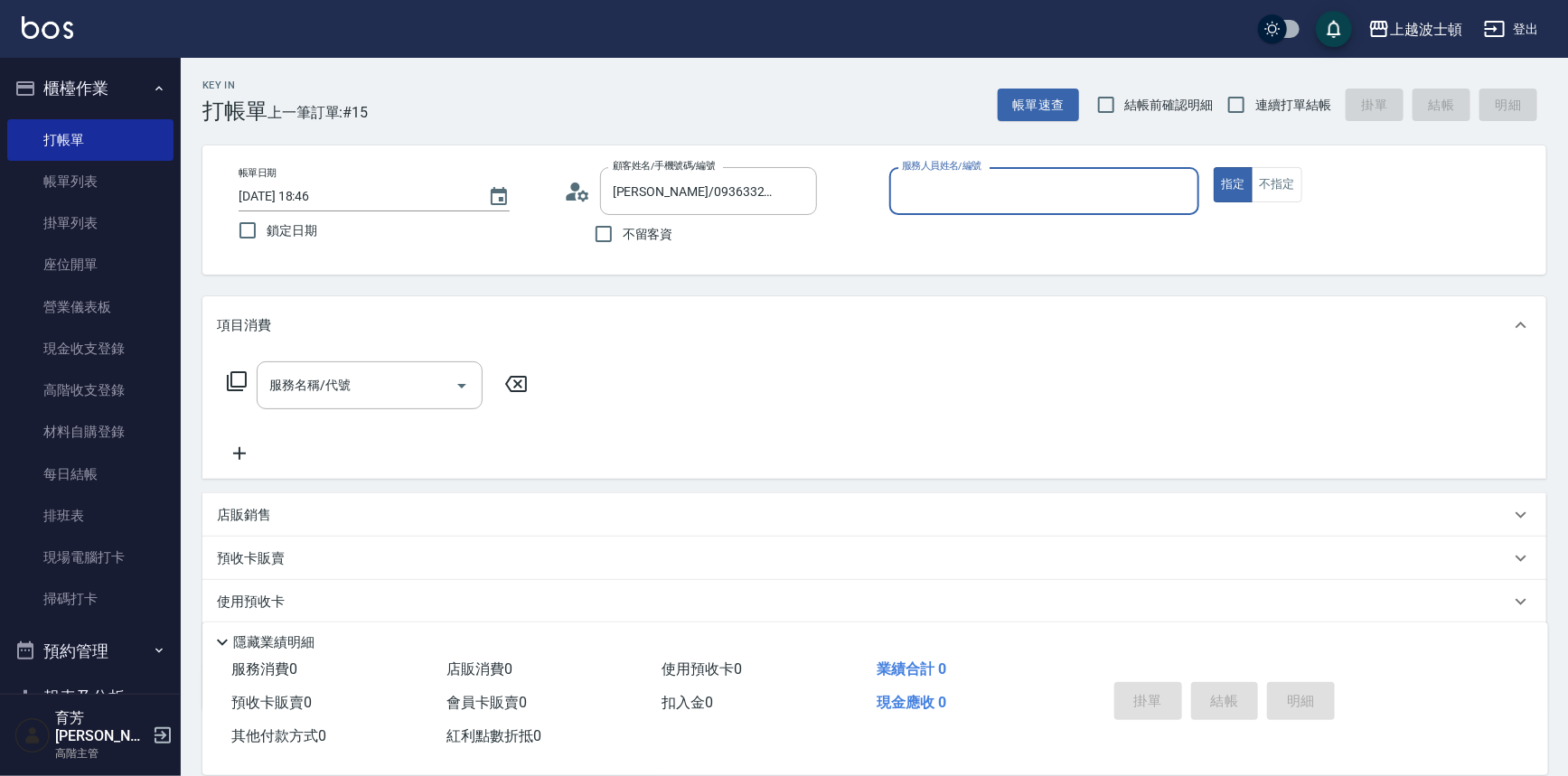
type input "Vicky-13"
click at [423, 385] on input "服務名稱/代號" at bounding box center [355, 386] width 182 height 31
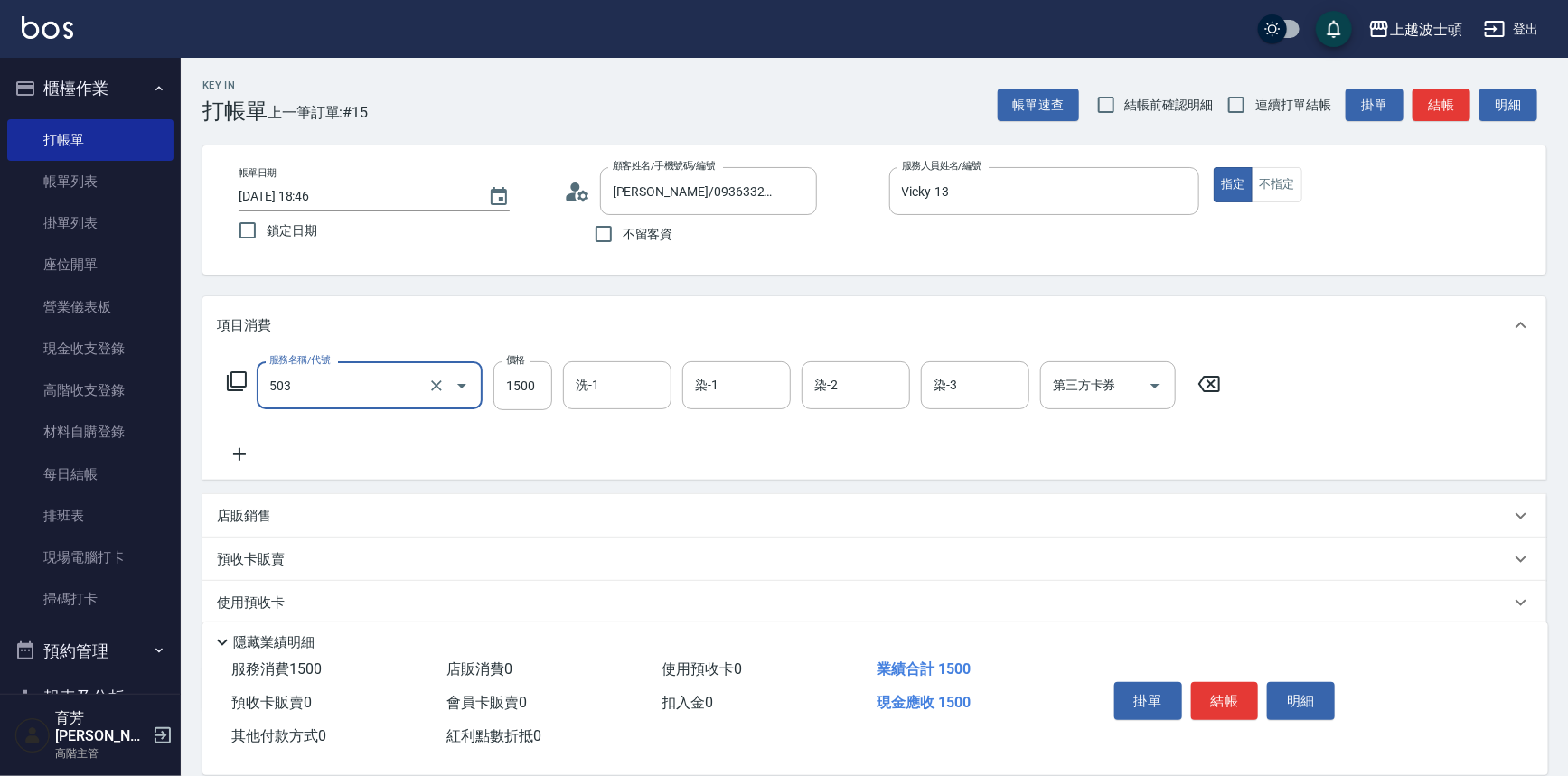
type input "洗+染髮(底染)(503)"
click at [237, 454] on icon at bounding box center [240, 455] width 13 height 13
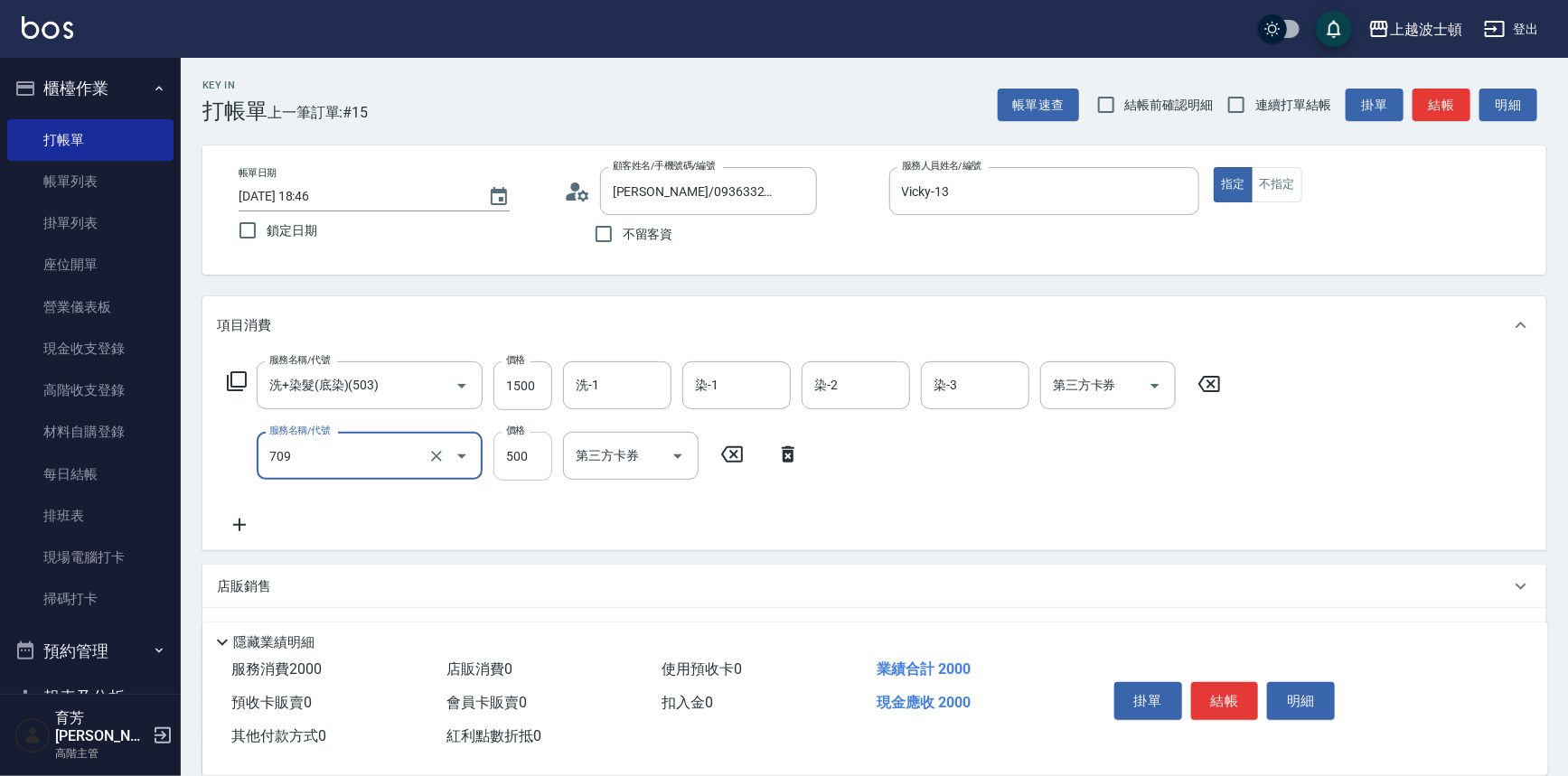
type input "自備防護(709)"
click at [519, 462] on input "500" at bounding box center [522, 456] width 58 height 49
type input "300"
click at [543, 379] on input "1500" at bounding box center [522, 386] width 58 height 49
type input "1100"
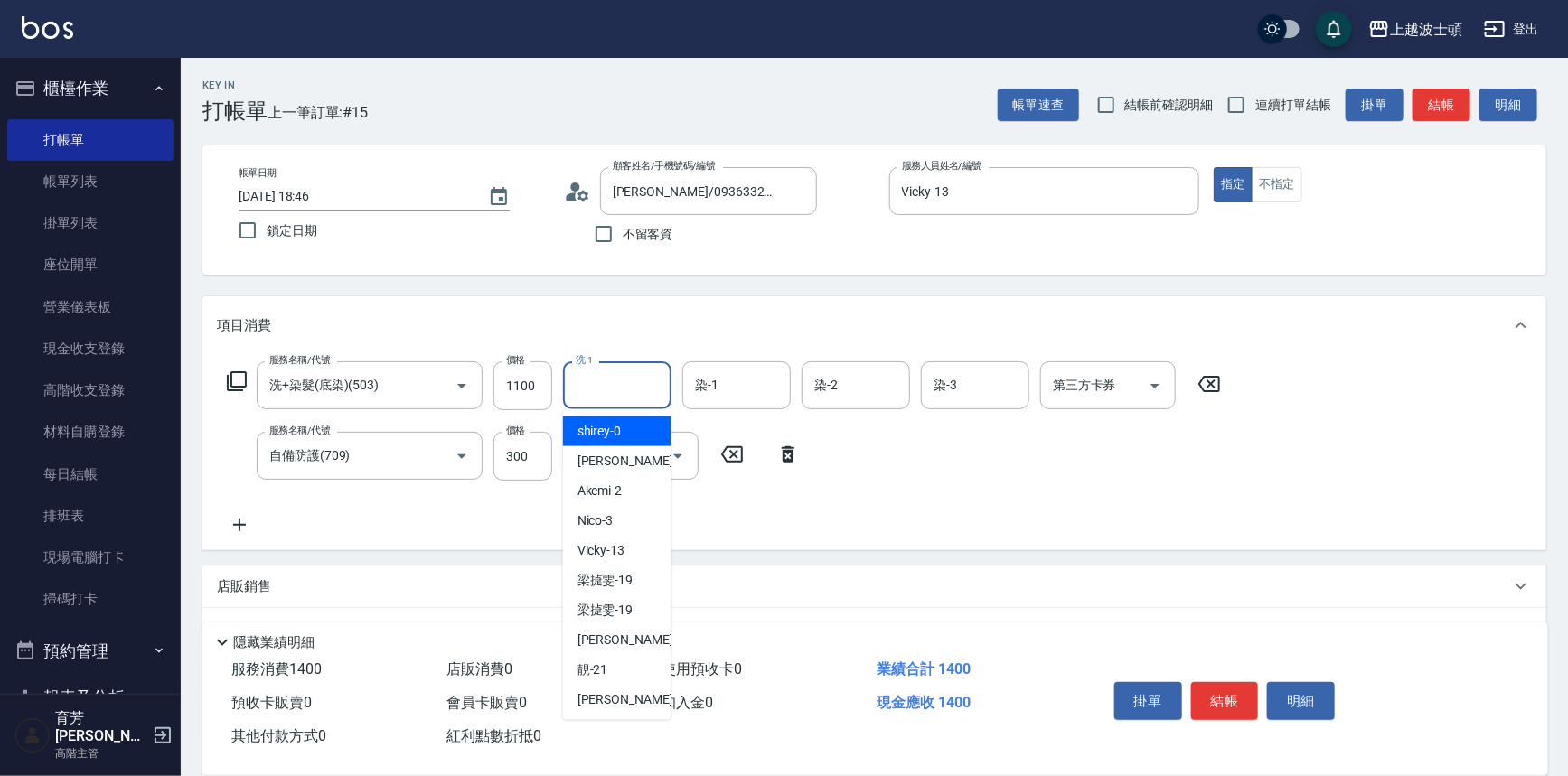
click at [589, 388] on input "洗-1" at bounding box center [617, 386] width 93 height 31
type input "[PERSON_NAME]-25"
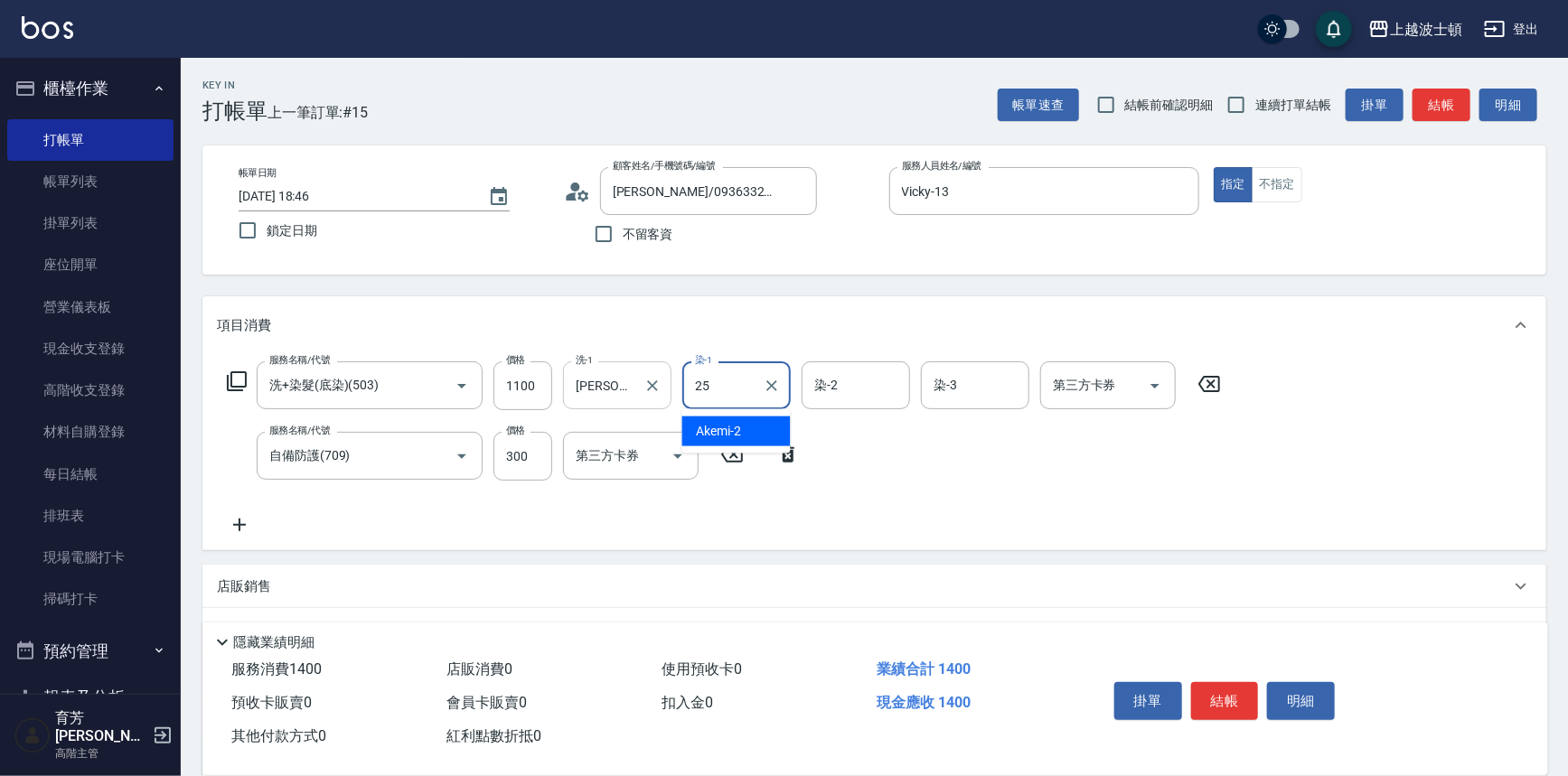
type input "[PERSON_NAME]-25"
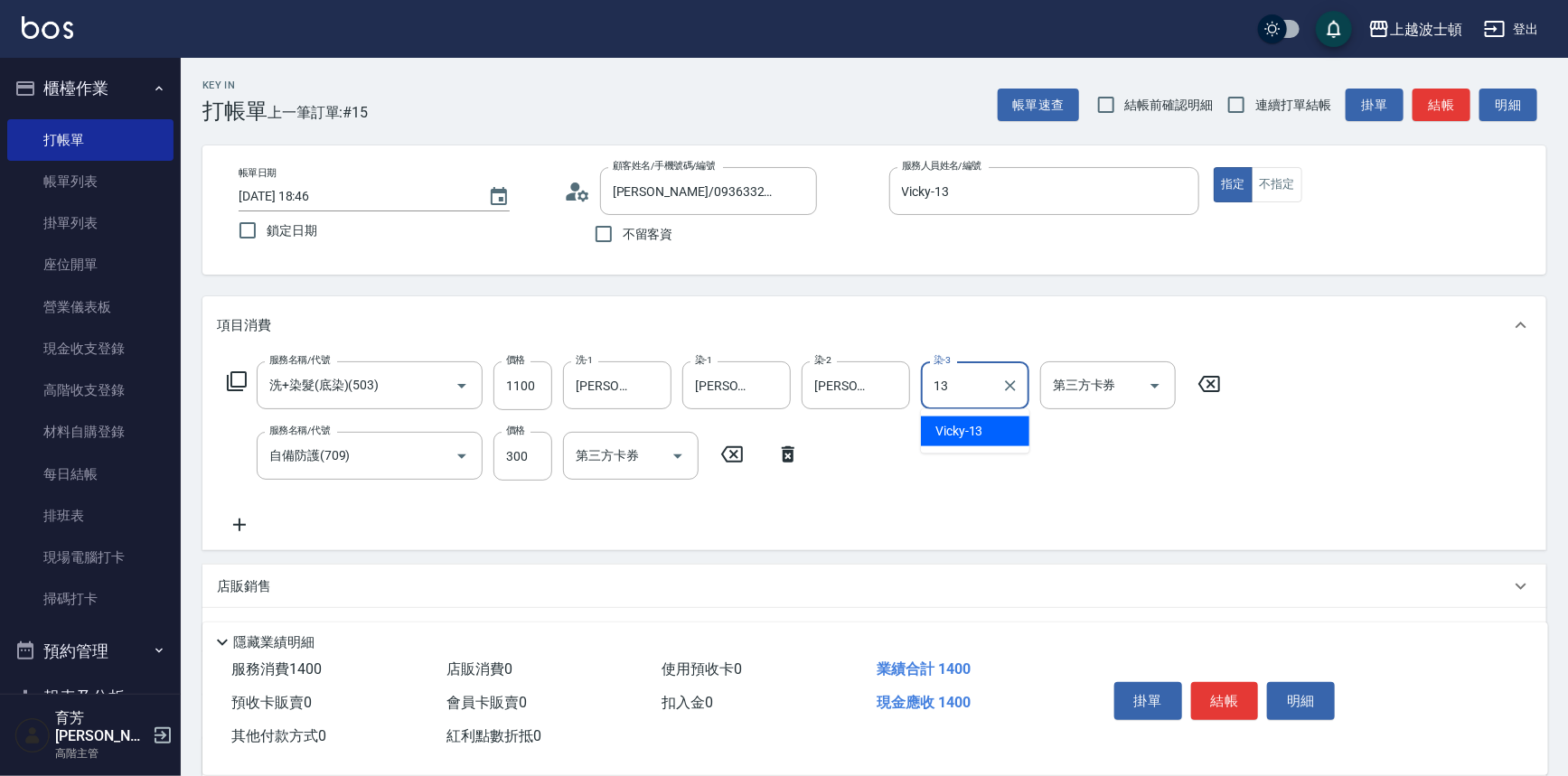
type input "Vicky-13"
click at [237, 526] on icon at bounding box center [239, 524] width 45 height 21
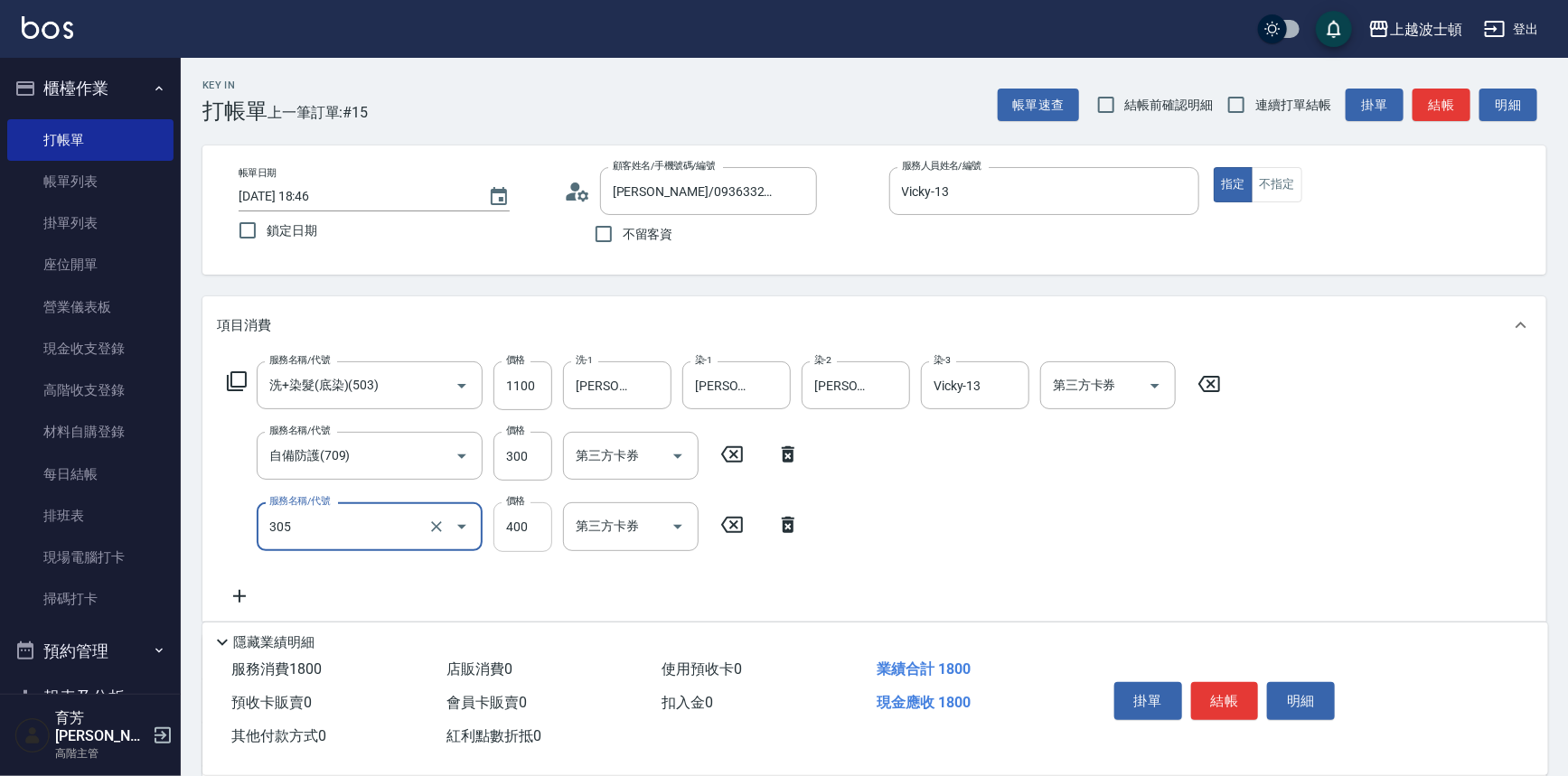
type input "剪髮(305)"
click at [504, 534] on input "400" at bounding box center [522, 526] width 58 height 49
type input "300"
click at [1214, 686] on button "結帳" at bounding box center [1225, 701] width 68 height 38
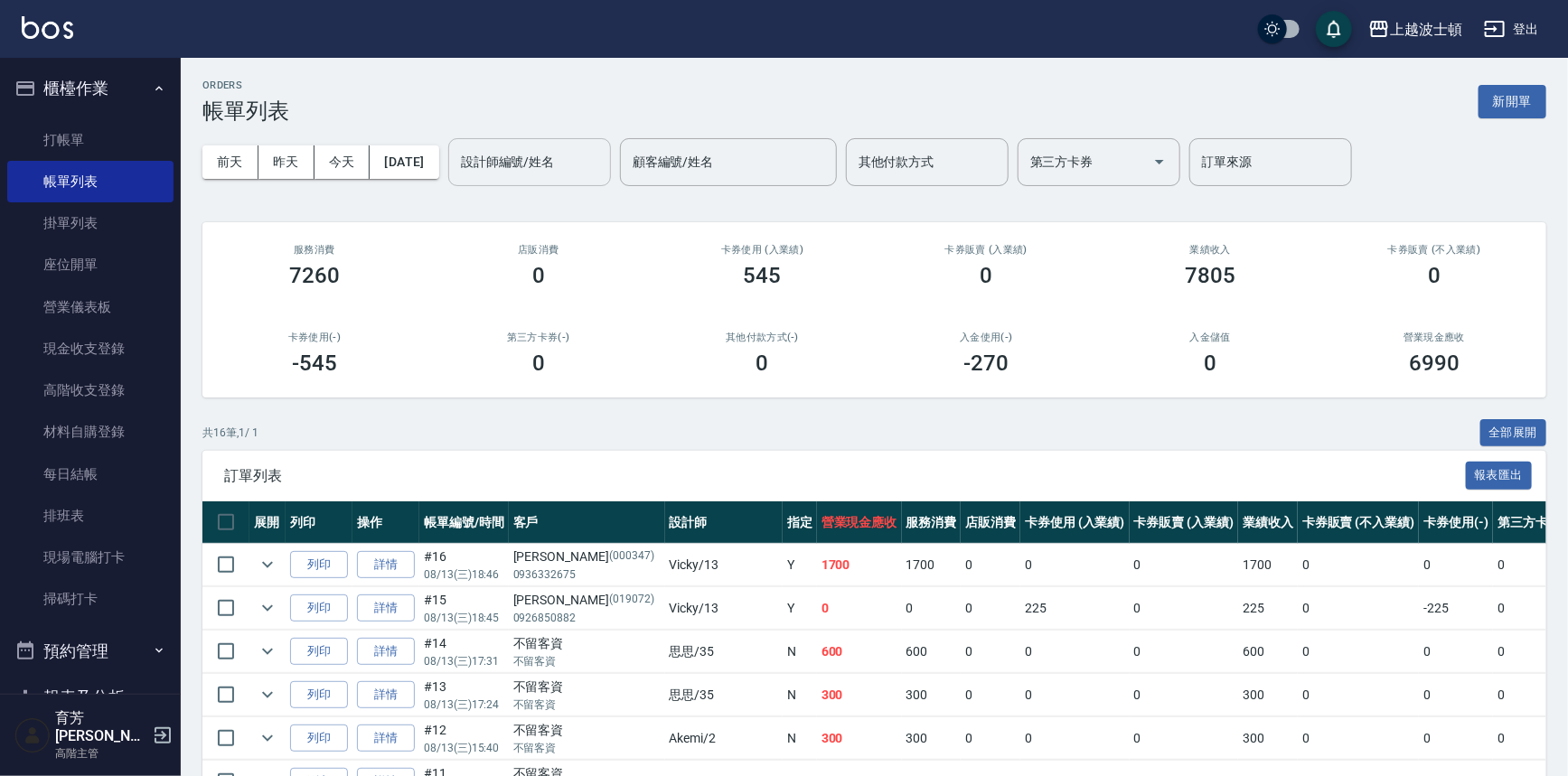
click at [526, 170] on input "設計師編號/姓名" at bounding box center [529, 162] width 146 height 31
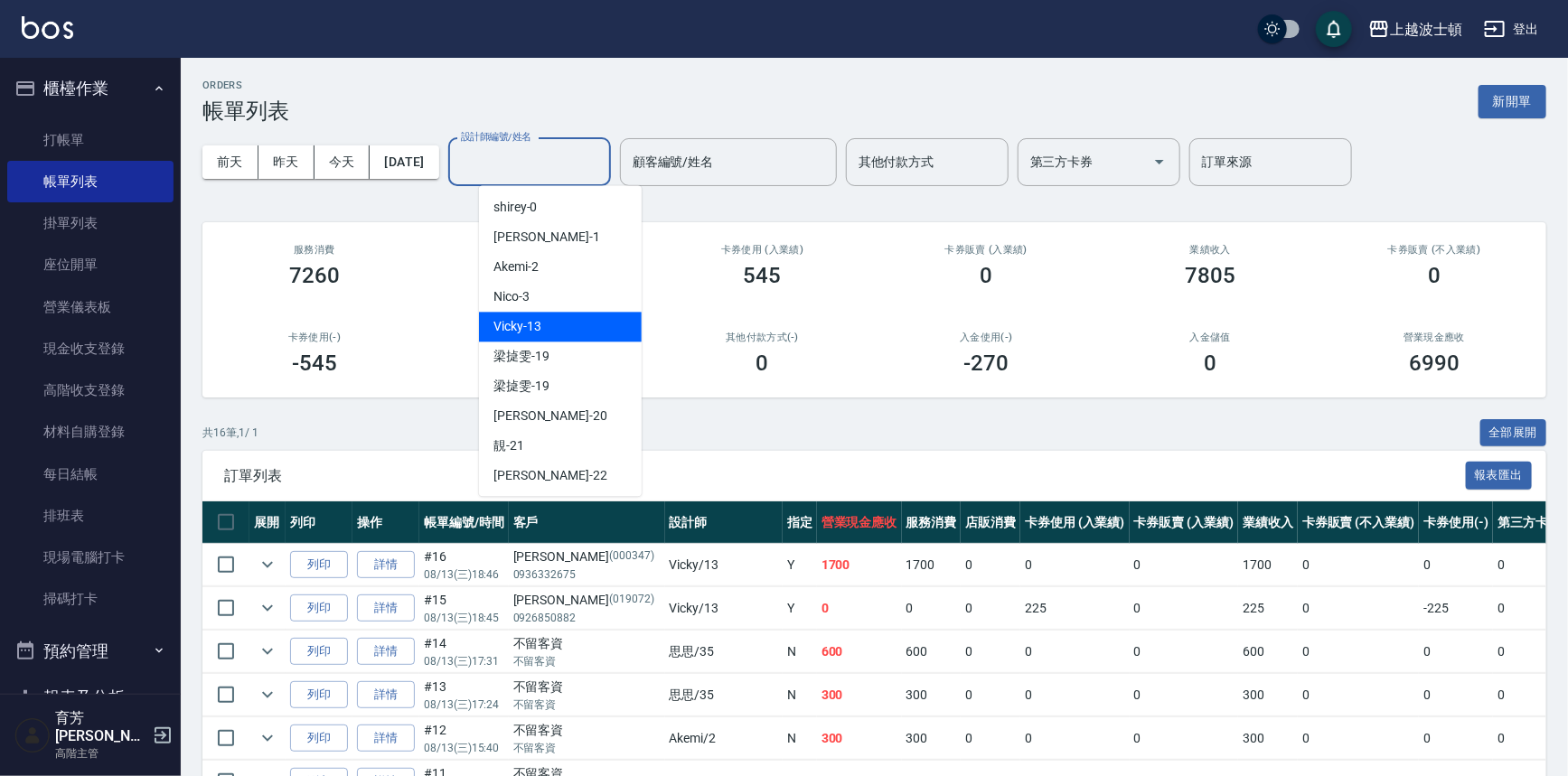
click at [546, 339] on div "Vicky -13" at bounding box center [561, 326] width 163 height 30
type input "Vicky-13"
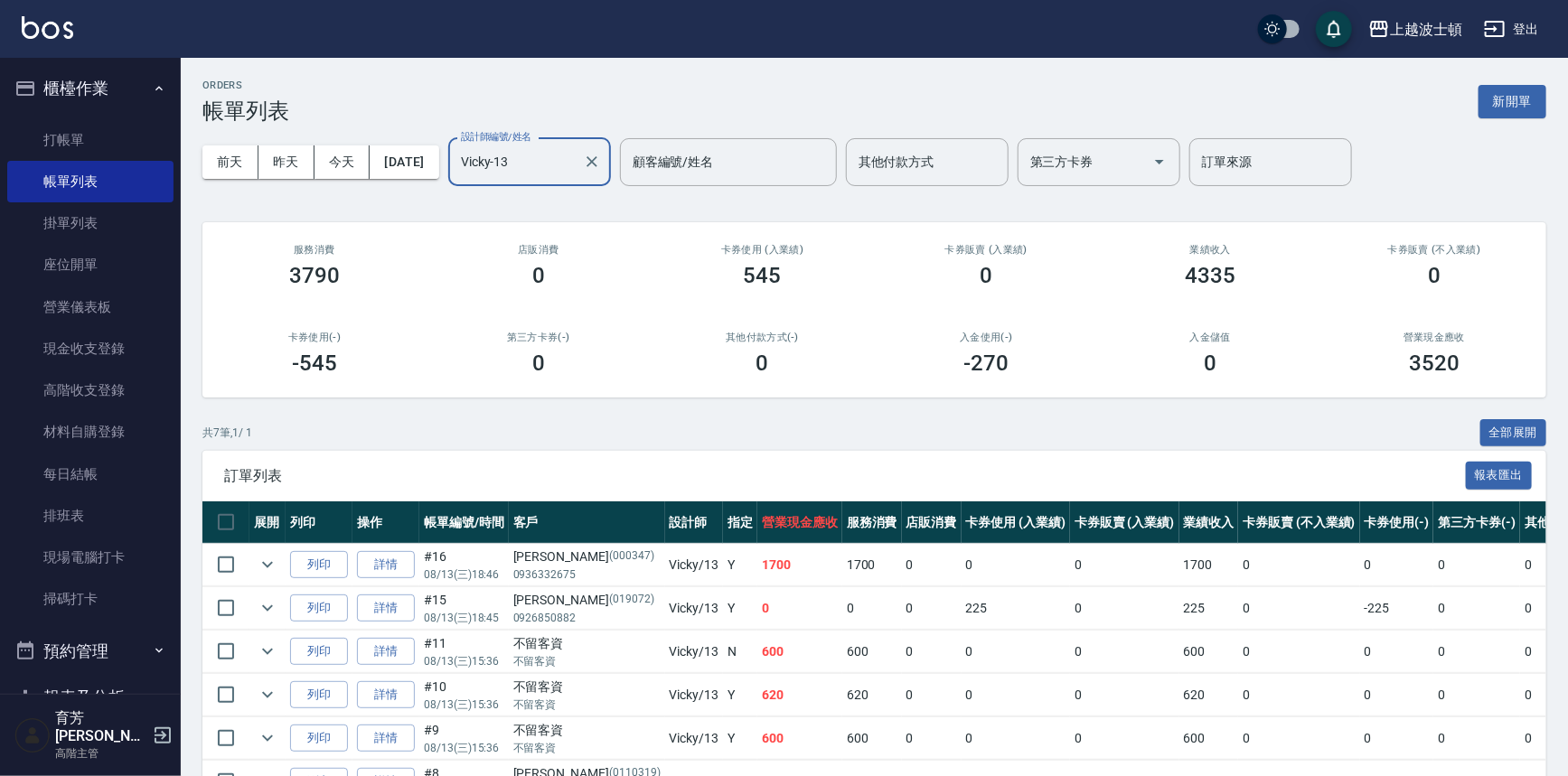
scroll to position [153, 0]
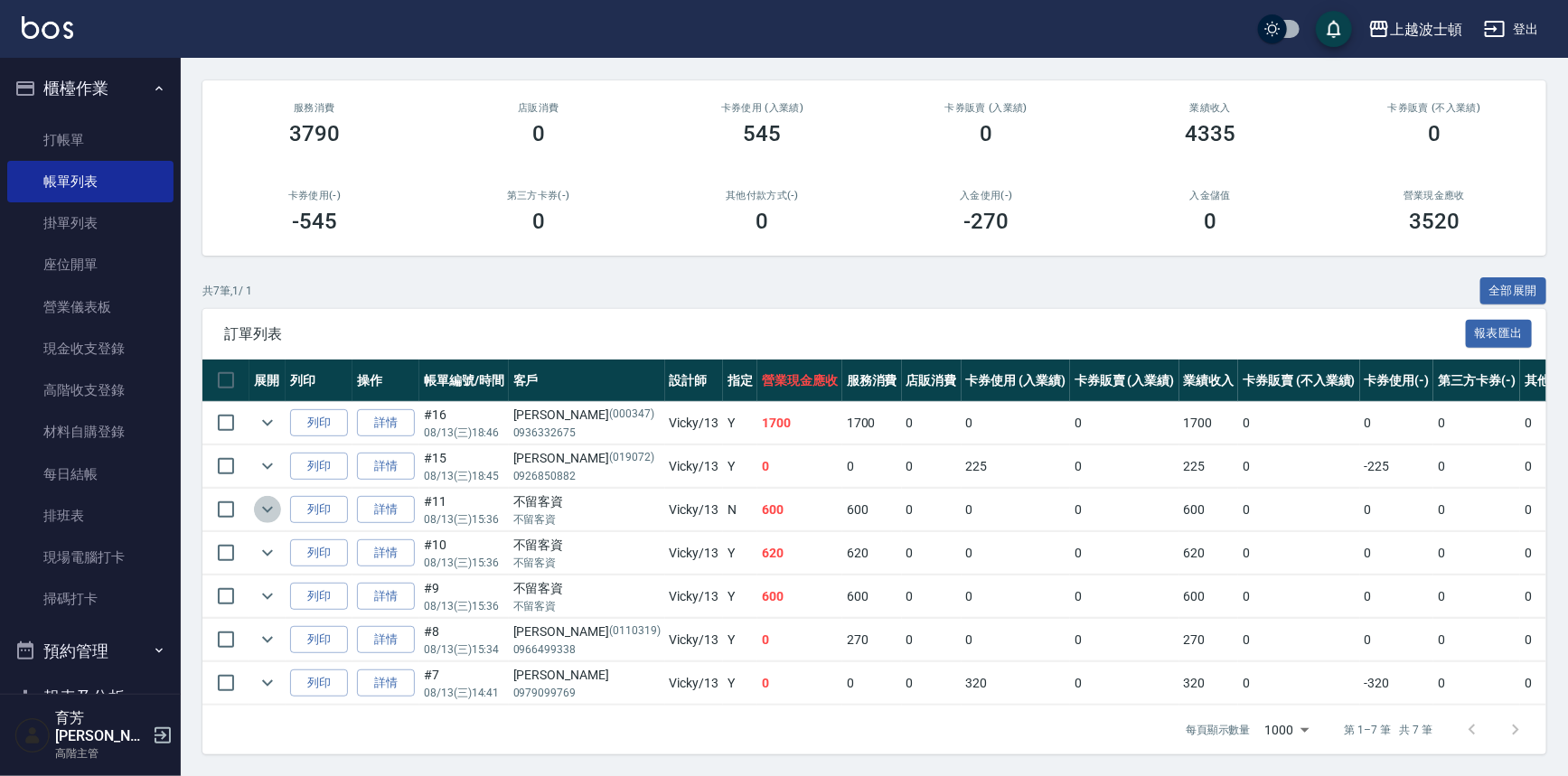
click at [265, 499] on icon "expand row" at bounding box center [266, 509] width 21 height 21
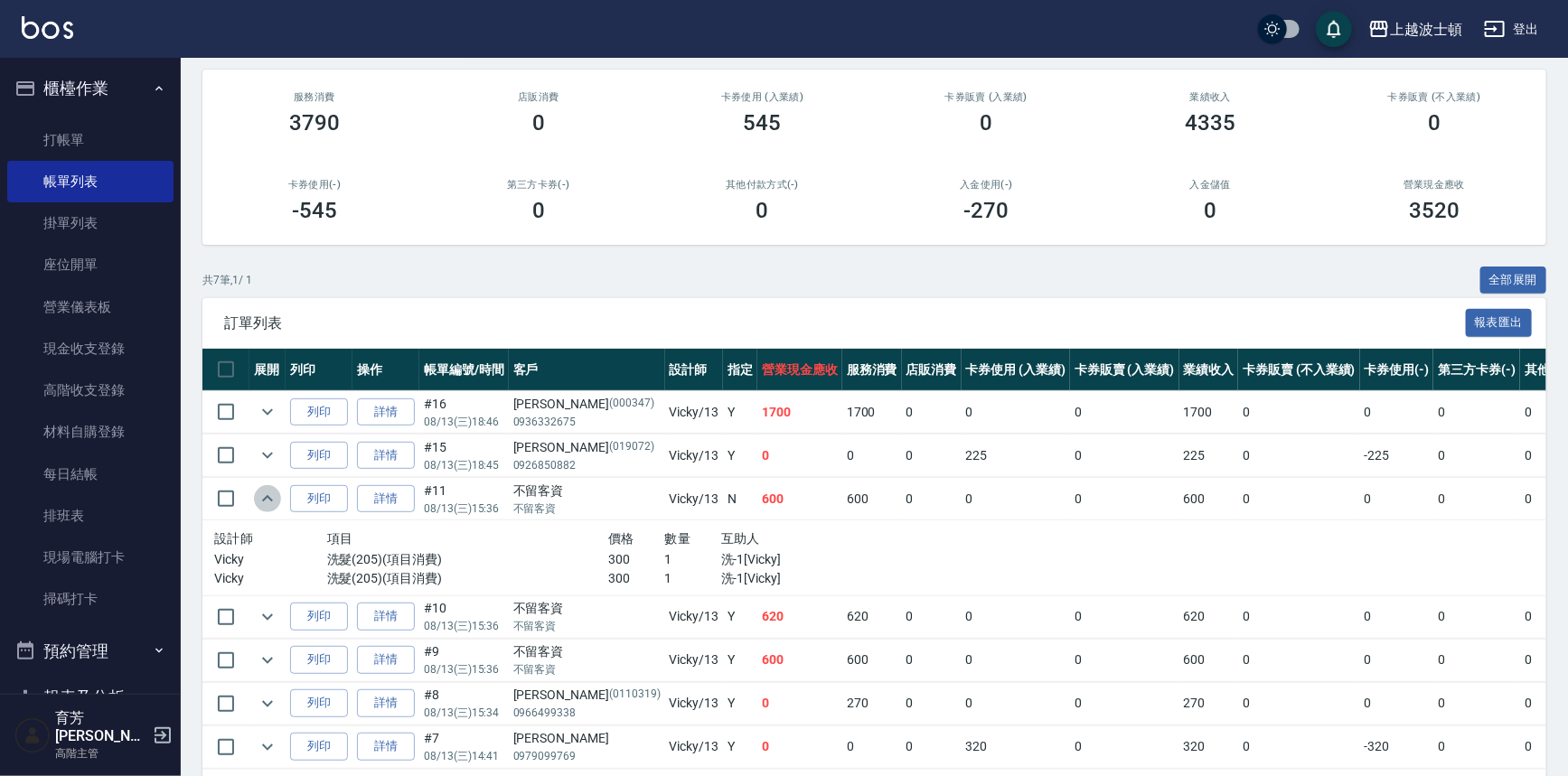
click at [265, 488] on icon "expand row" at bounding box center [266, 499] width 21 height 21
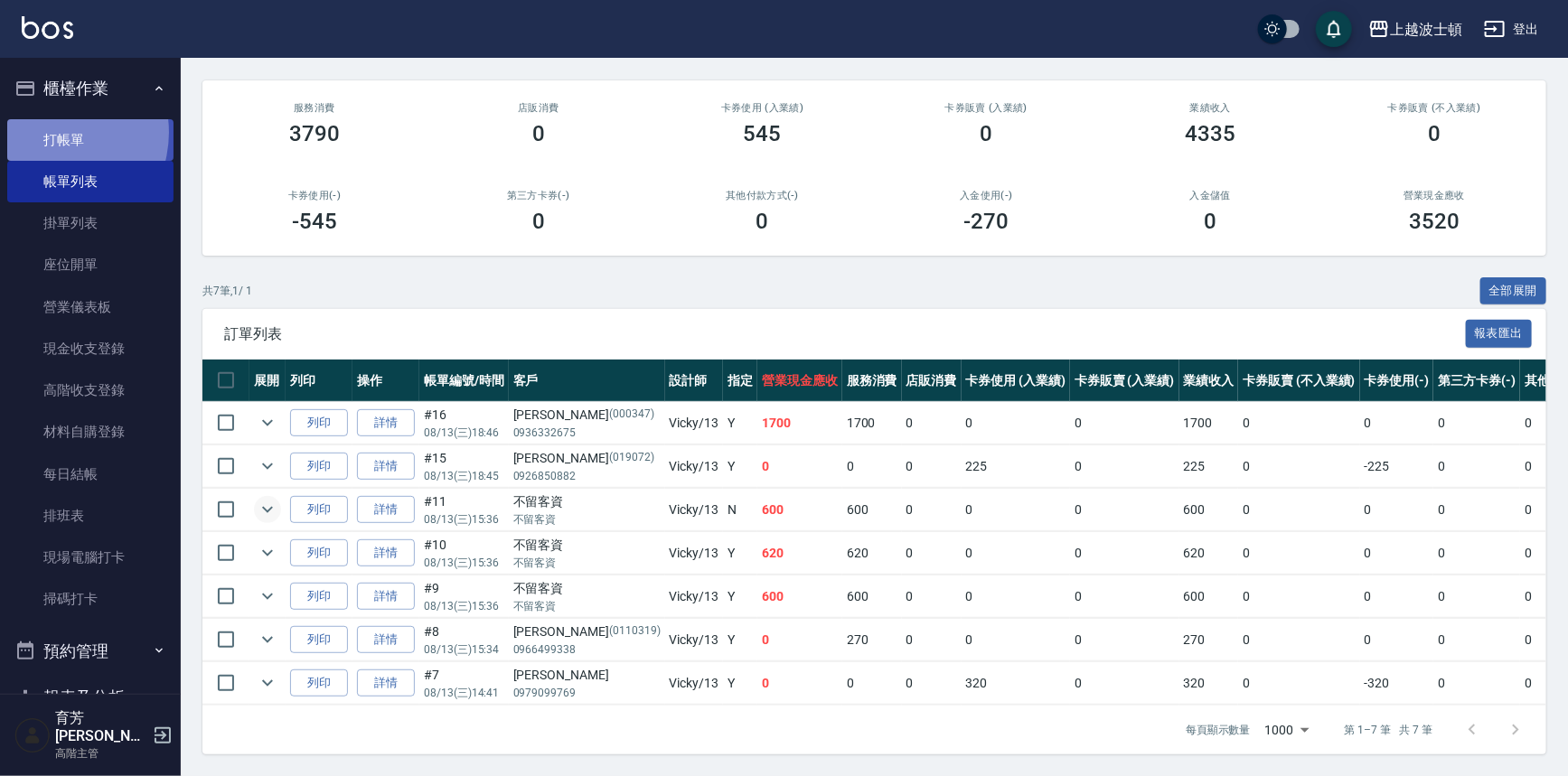
click at [49, 132] on link "打帳單" at bounding box center [91, 140] width 167 height 42
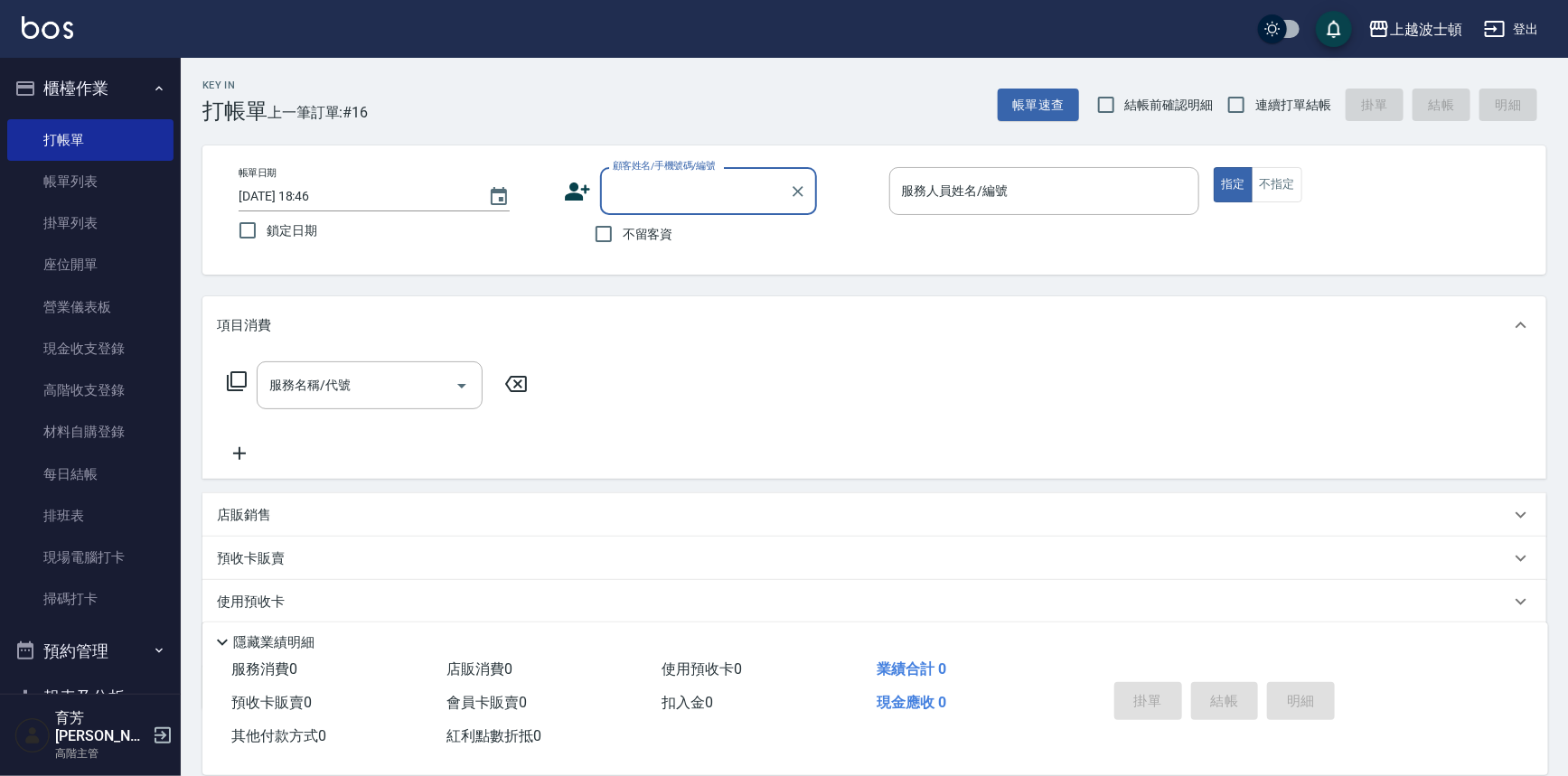
click at [117, 95] on button "櫃檯作業" at bounding box center [91, 88] width 167 height 47
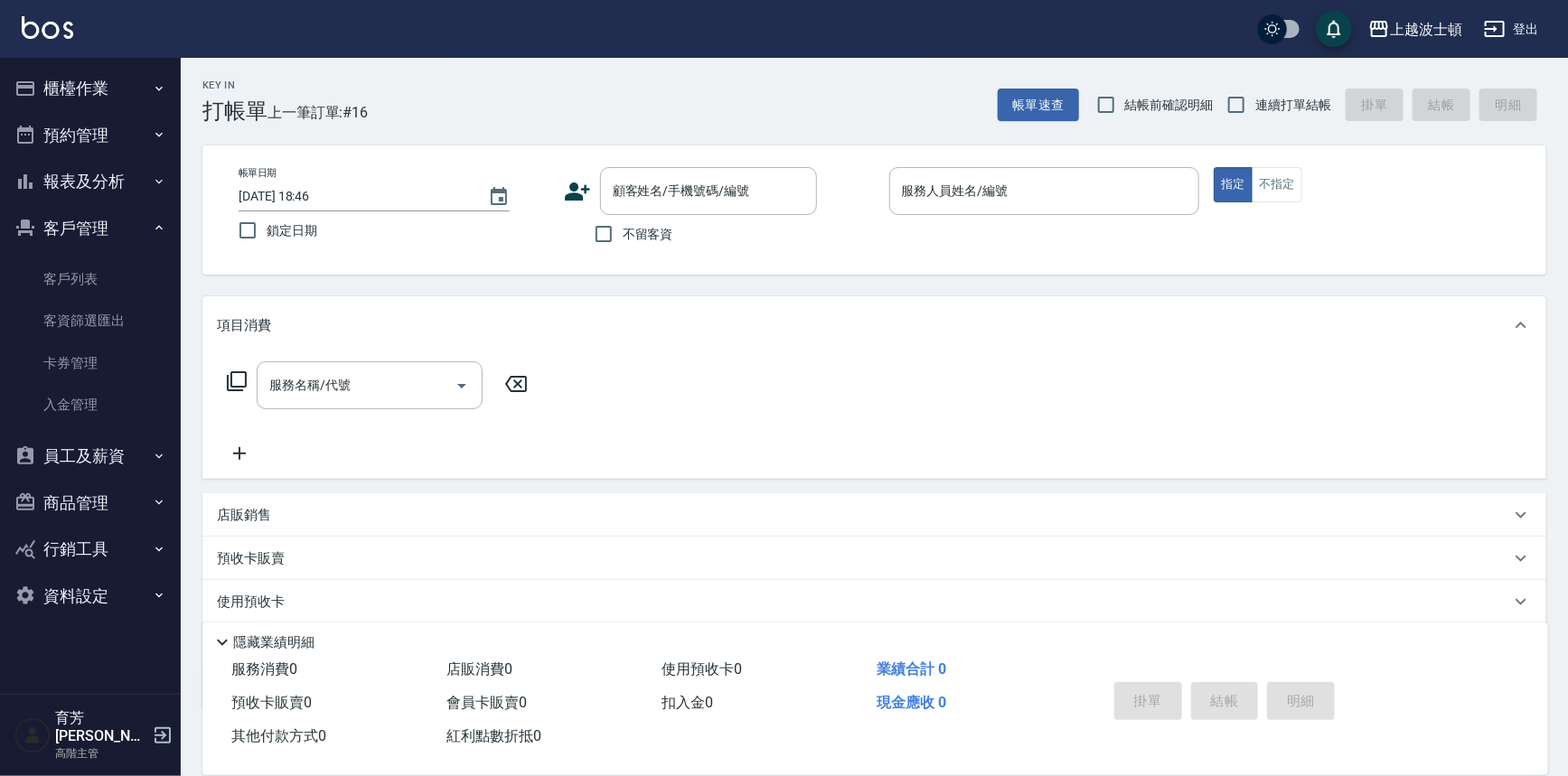
click at [7, 65] on button "櫃檯作業" at bounding box center [91, 88] width 167 height 47
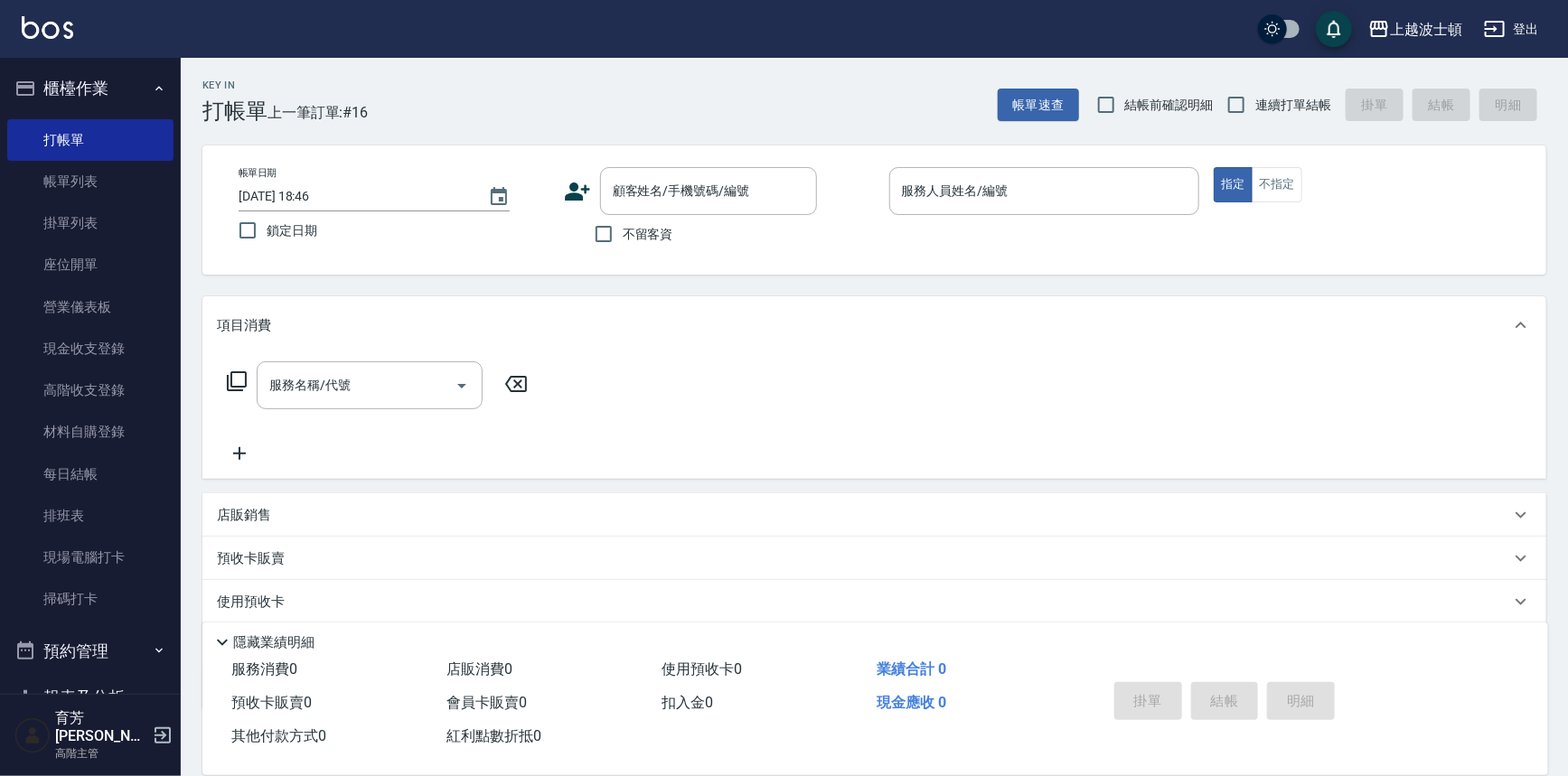
click at [7, 65] on button "櫃檯作業" at bounding box center [91, 88] width 167 height 47
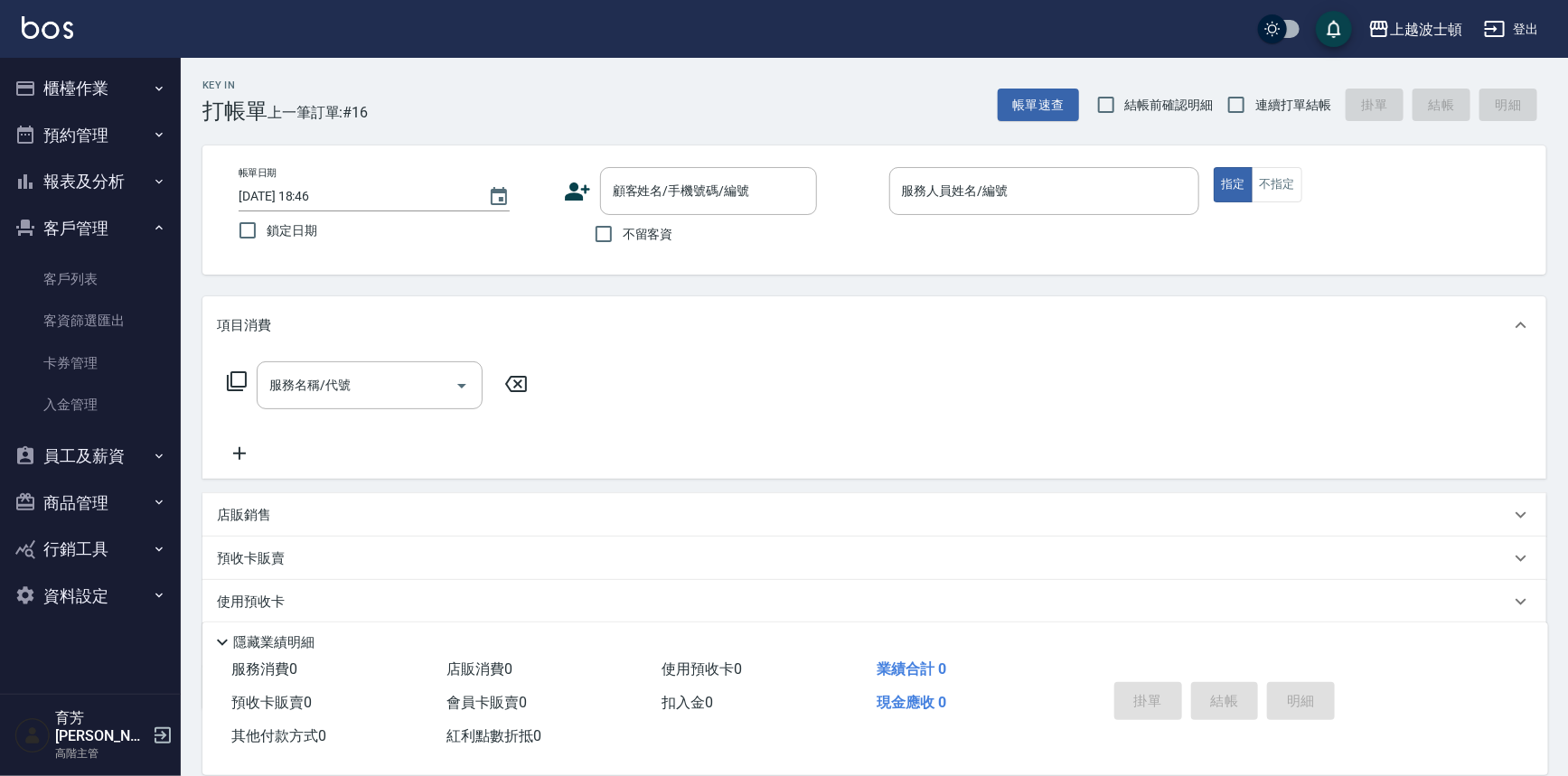
click at [7, 65] on button "櫃檯作業" at bounding box center [91, 88] width 167 height 47
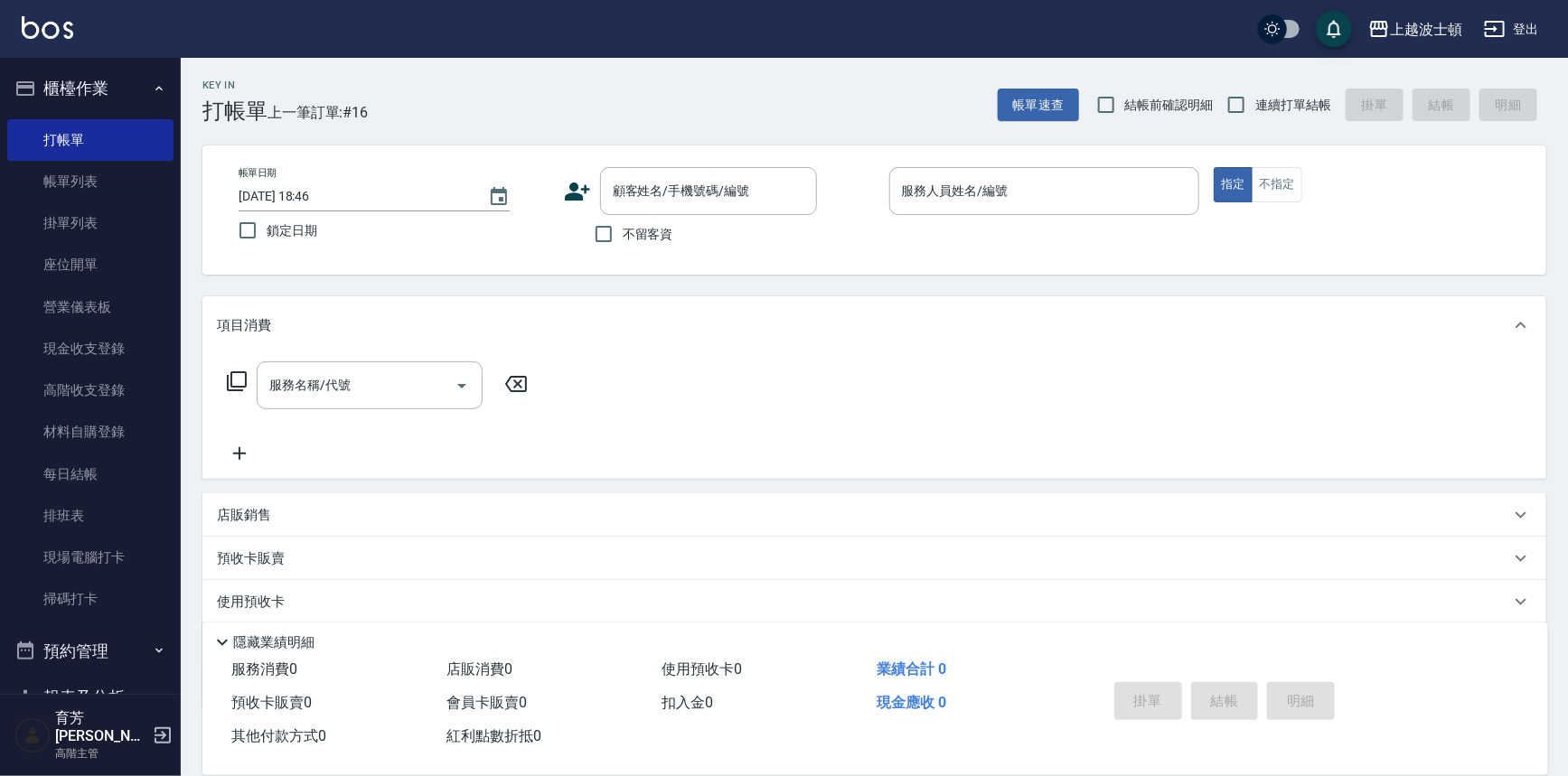
click at [7, 65] on button "櫃檯作業" at bounding box center [91, 88] width 167 height 47
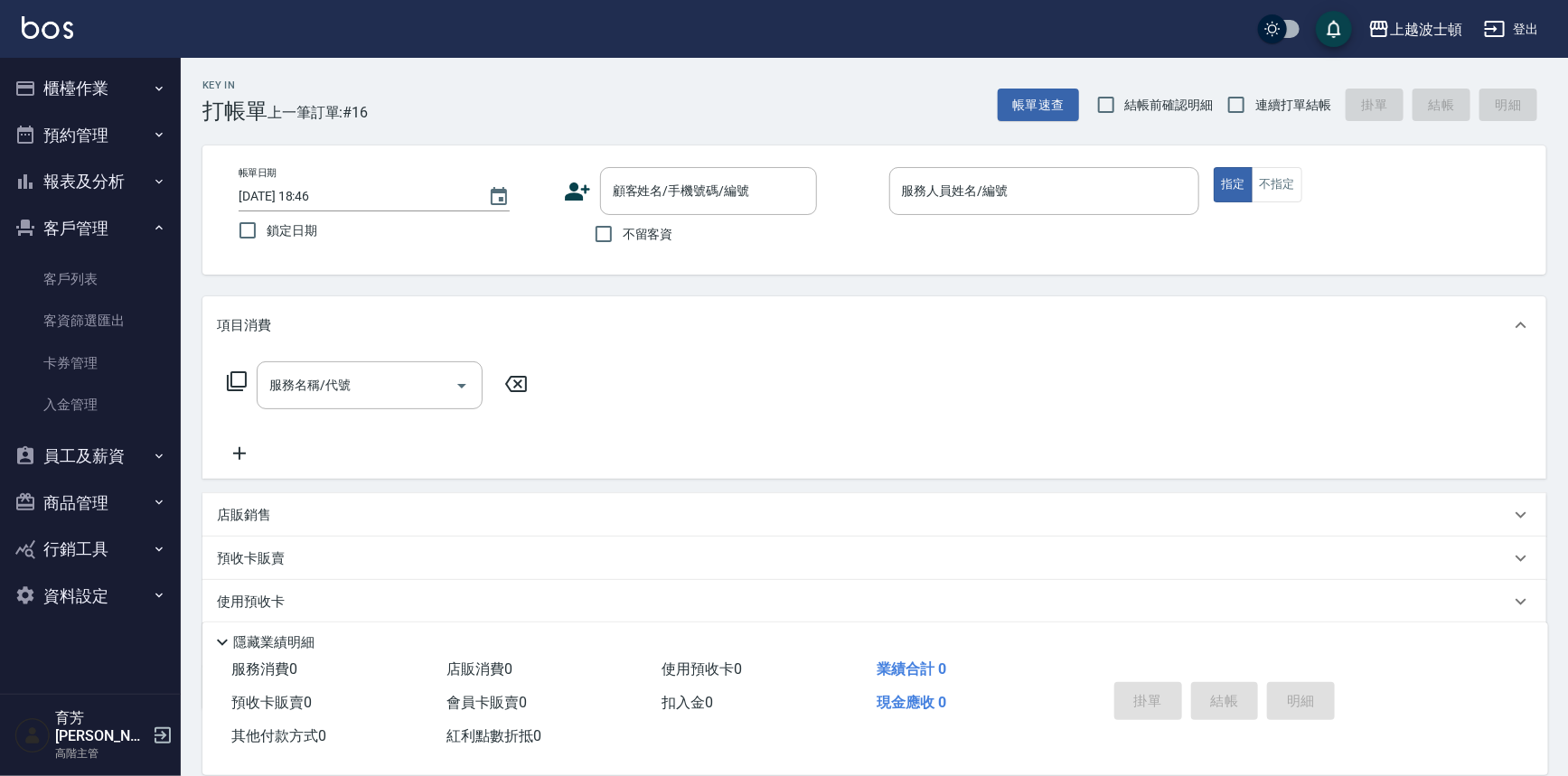
click at [7, 65] on button "櫃檯作業" at bounding box center [91, 88] width 167 height 47
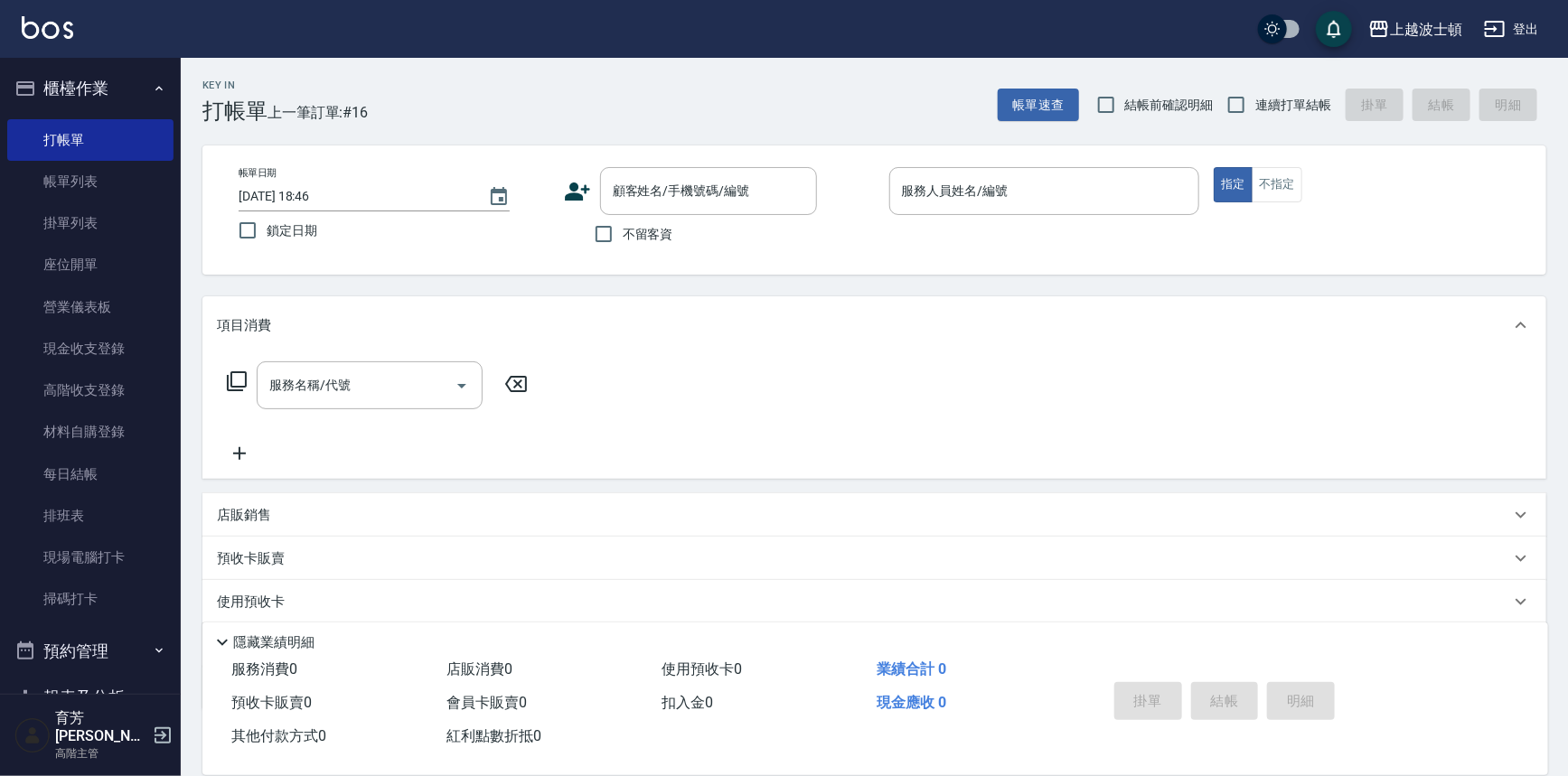
click at [7, 65] on button "櫃檯作業" at bounding box center [91, 88] width 167 height 47
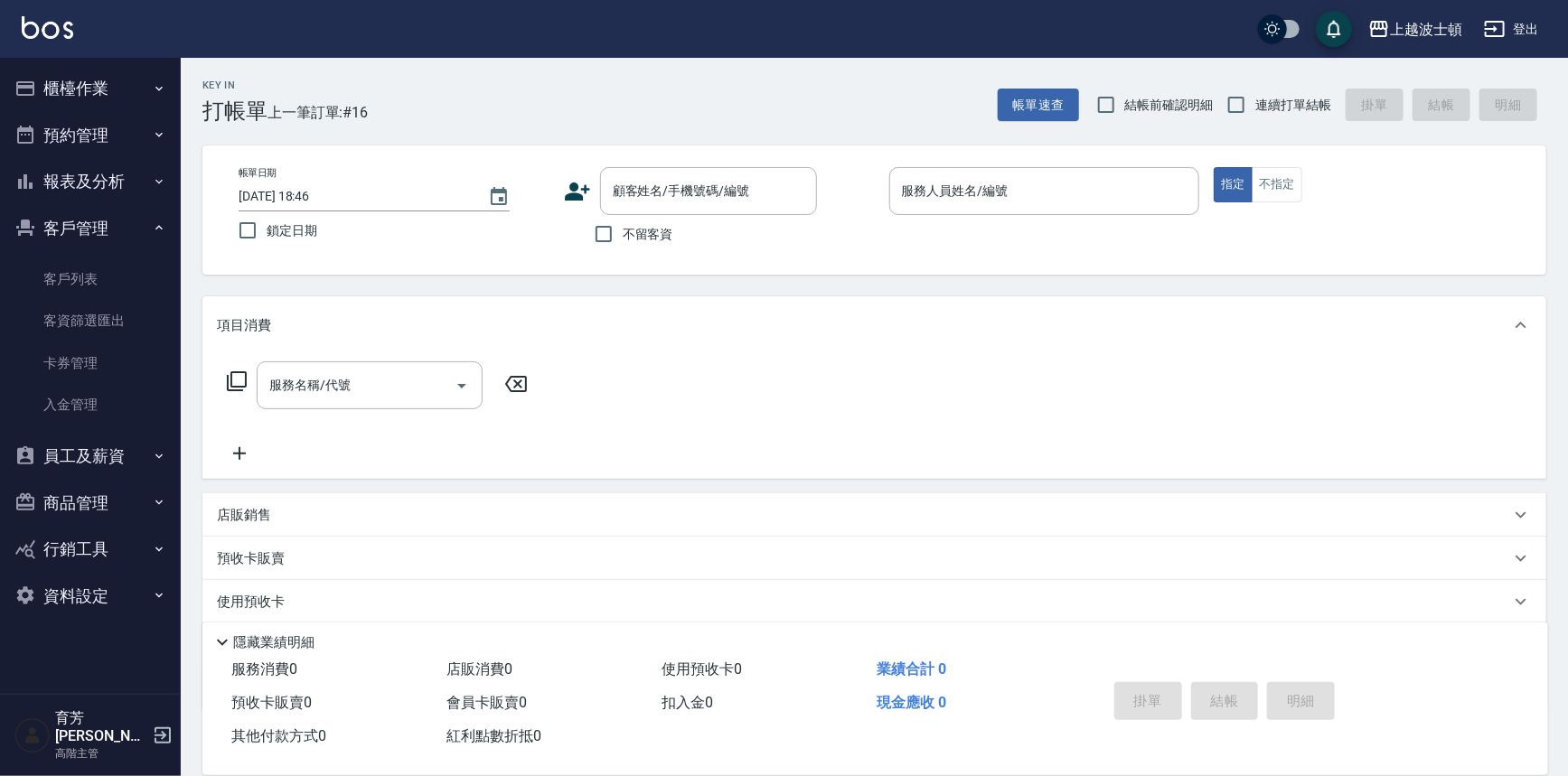
click at [7, 65] on button "櫃檯作業" at bounding box center [91, 88] width 167 height 47
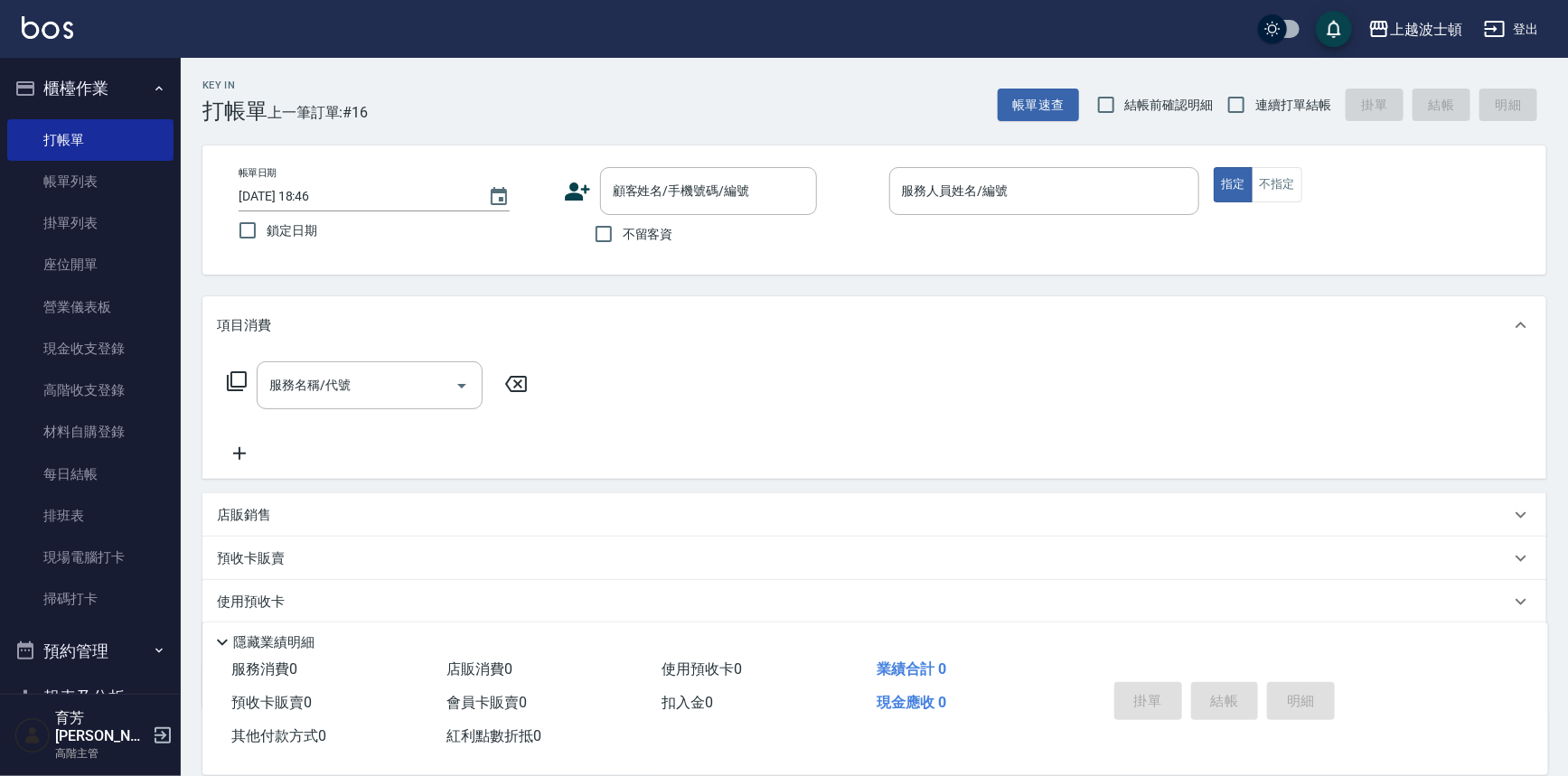
click at [7, 65] on button "櫃檯作業" at bounding box center [91, 88] width 167 height 47
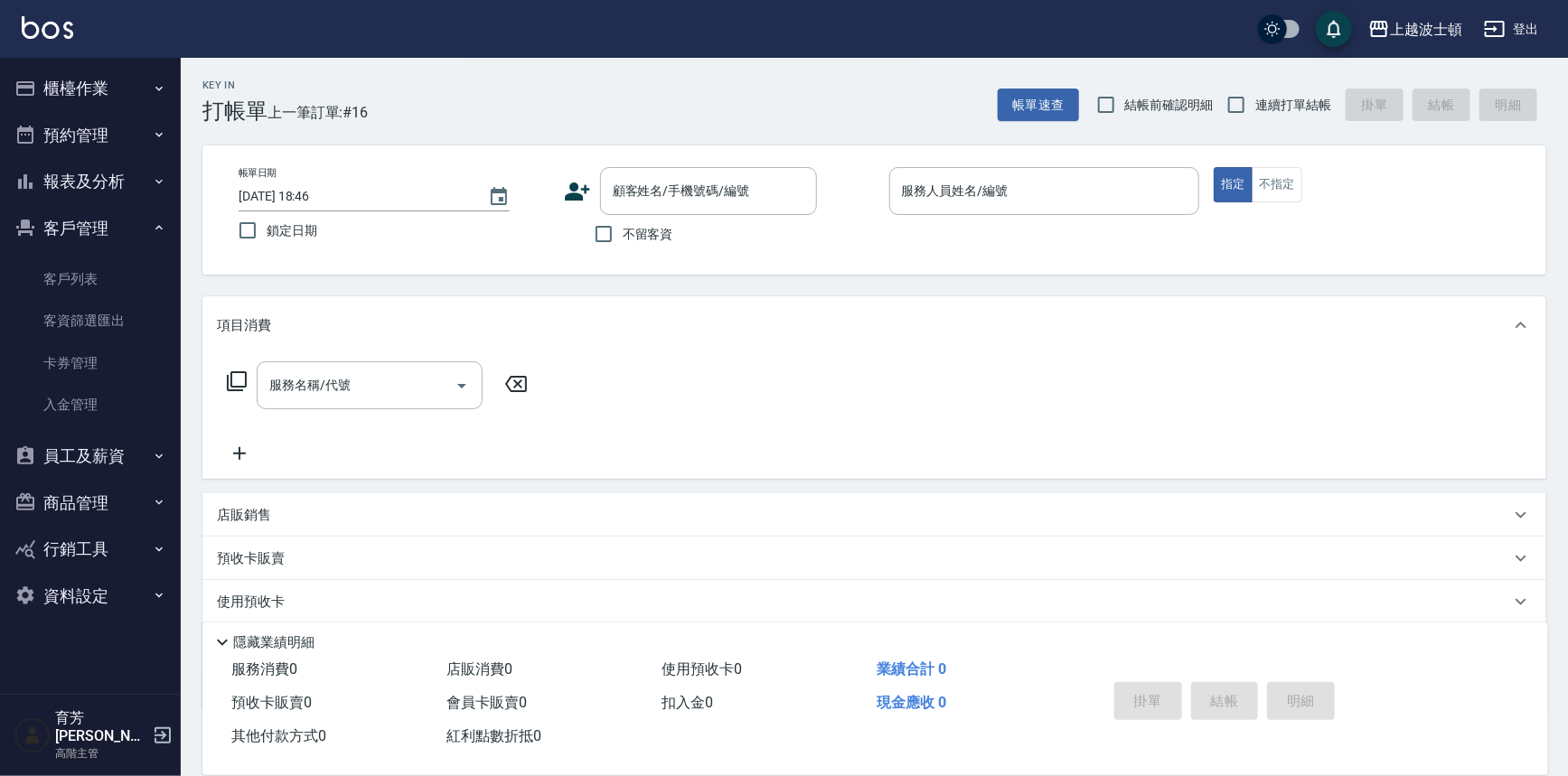
click at [7, 65] on button "櫃檯作業" at bounding box center [91, 88] width 167 height 47
click at [127, 88] on button "櫃檯作業" at bounding box center [91, 88] width 167 height 47
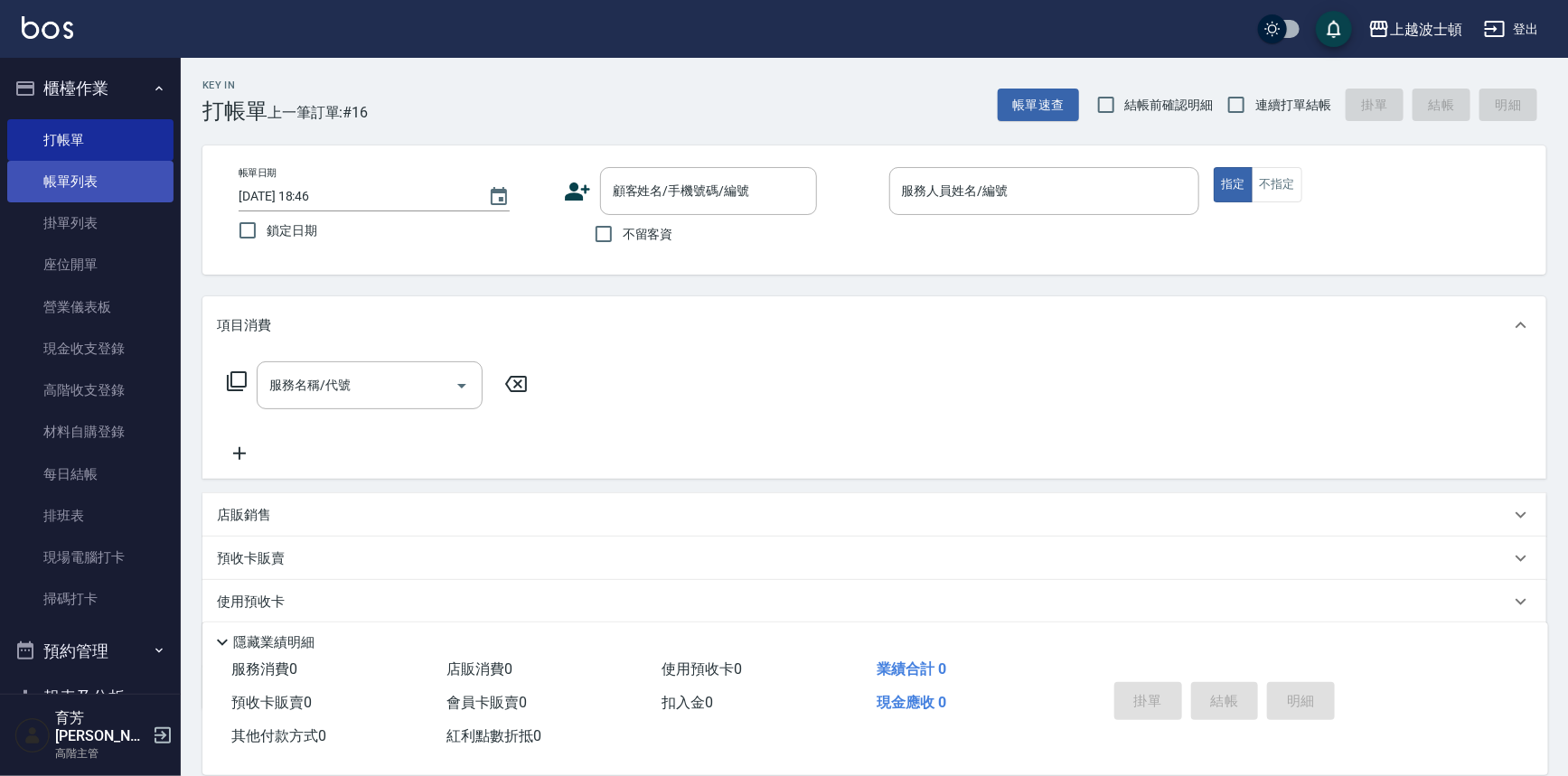
click at [117, 176] on link "帳單列表" at bounding box center [91, 181] width 167 height 42
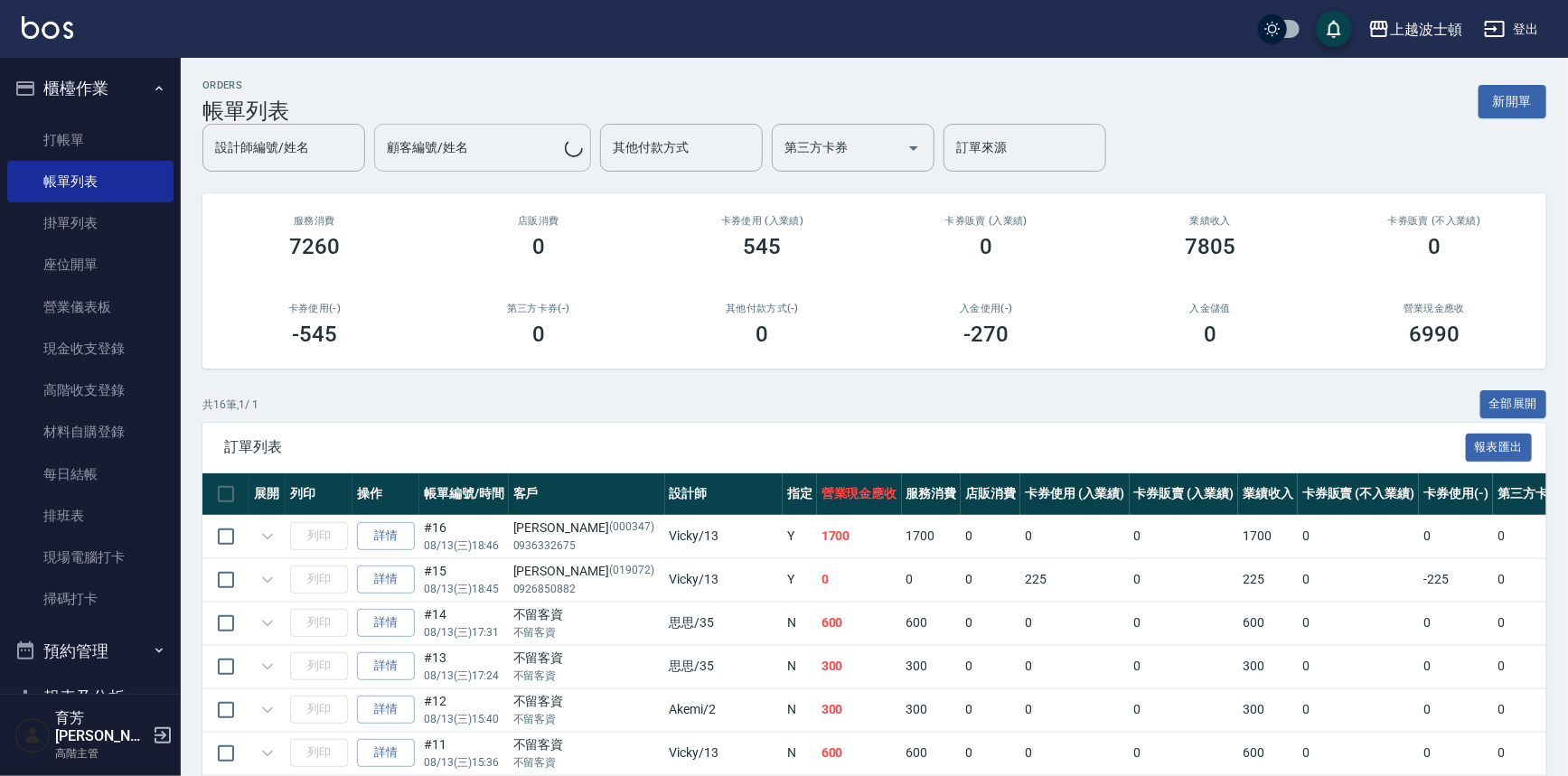
click at [478, 146] on div "設計師編號/姓名 設計師編號/姓名 顧客編號/姓名 顧客編號/姓名 其他付款方式 其他付款方式 第三方卡券 第三方卡券 訂單來源 訂單來源" at bounding box center [654, 148] width 904 height 48
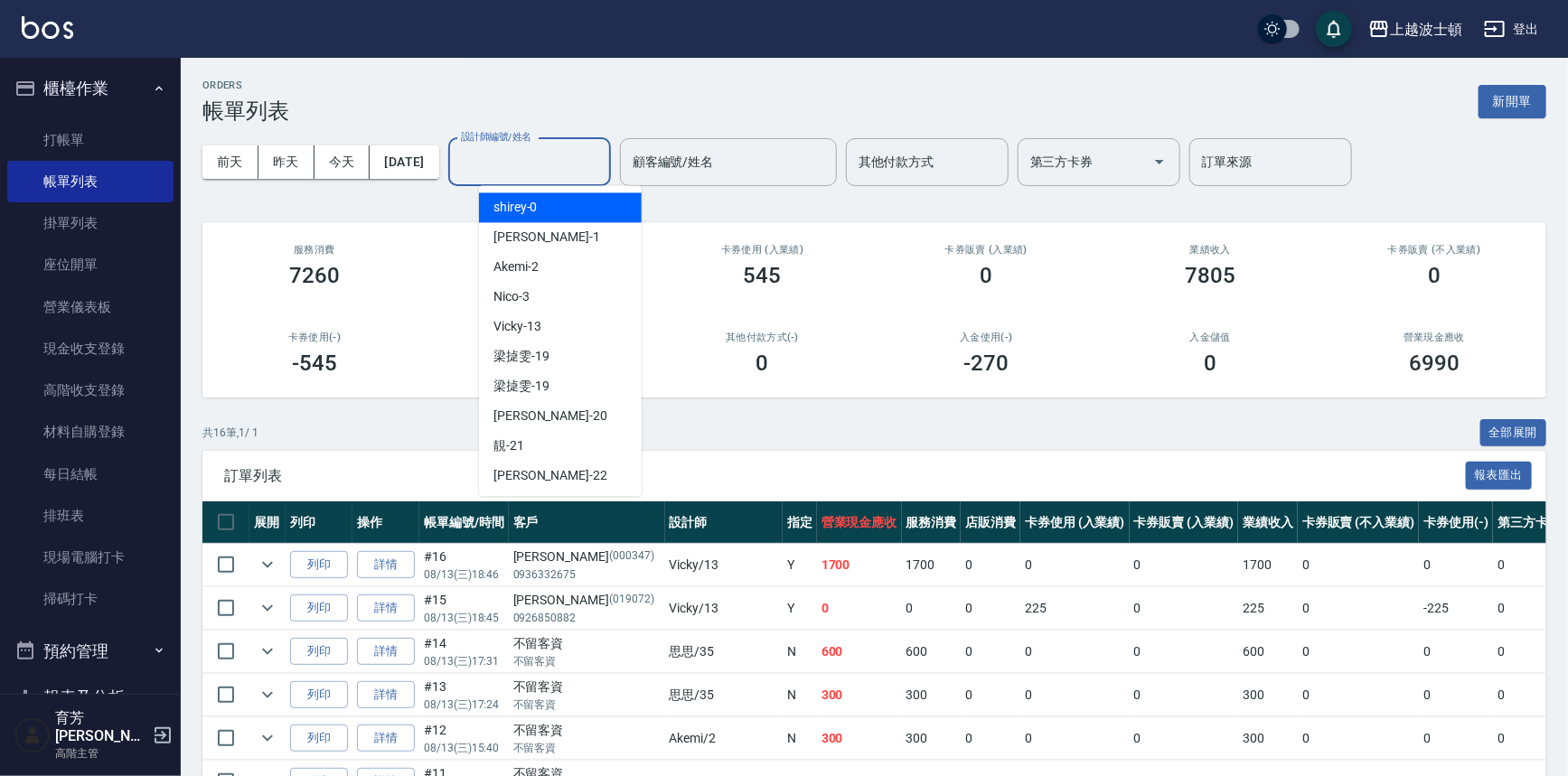
click at [550, 166] on input "設計師編號/姓名" at bounding box center [529, 162] width 146 height 31
click at [550, 203] on div "shirey -0" at bounding box center [561, 207] width 163 height 30
type input "shirey-0"
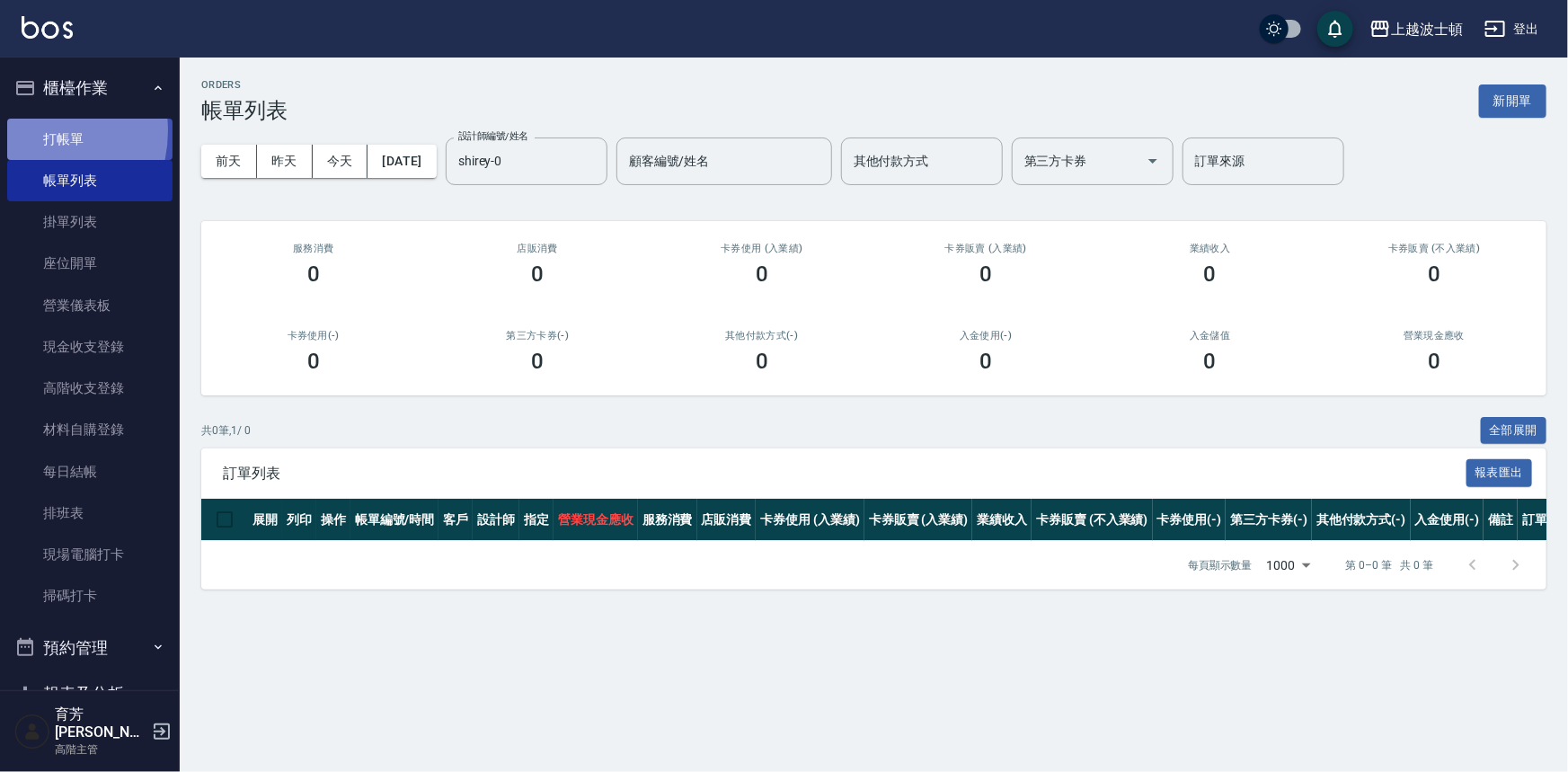
click at [29, 131] on link "打帳單" at bounding box center [90, 139] width 166 height 41
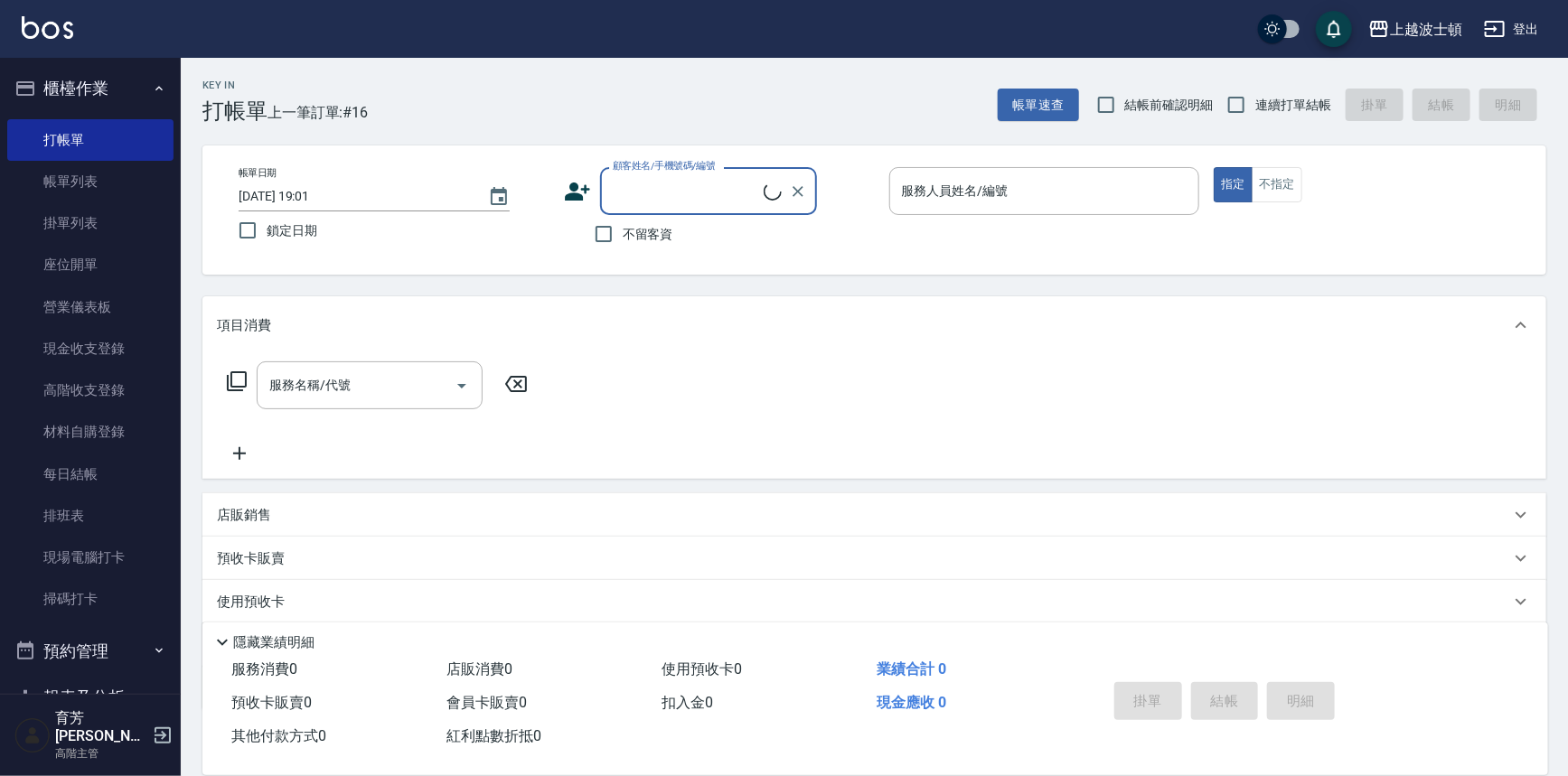
click at [704, 190] on input "顧客姓名/手機號碼/編號" at bounding box center [685, 191] width 155 height 31
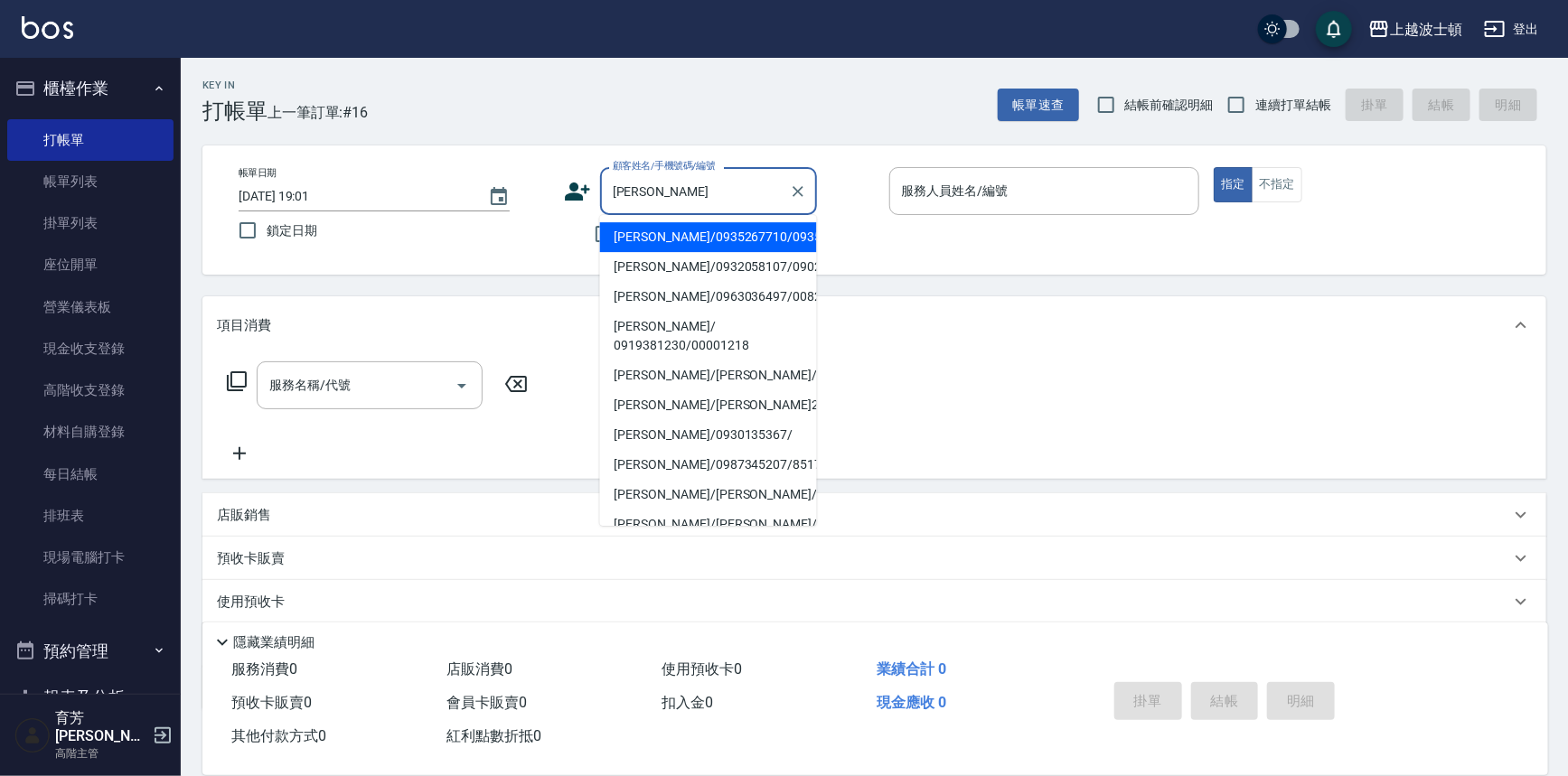
click at [708, 277] on li "[PERSON_NAME]/0932058107/090222" at bounding box center [709, 267] width 216 height 30
type input "[PERSON_NAME]/0932058107/090222"
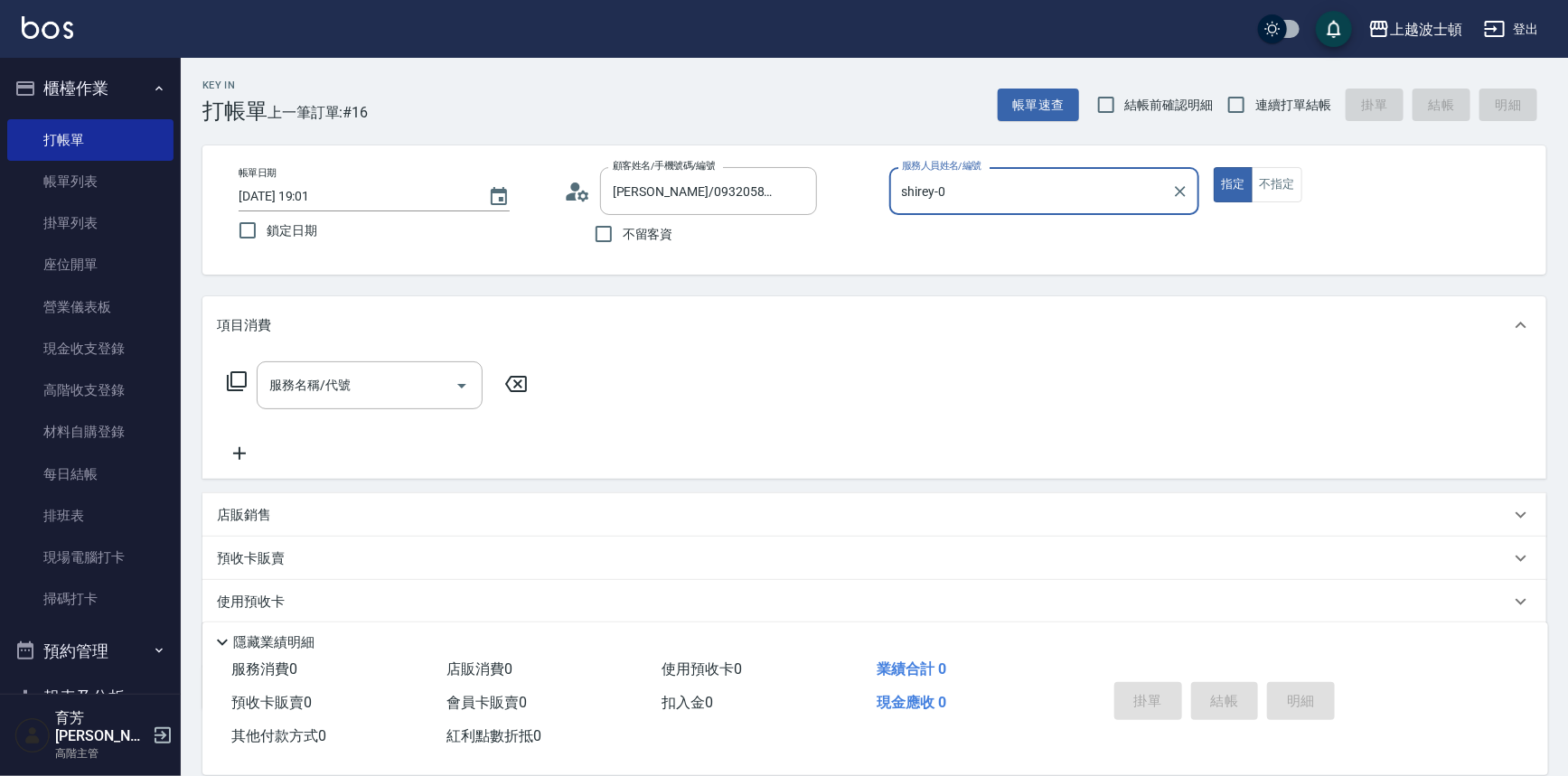
type input "shirey-0"
click at [327, 606] on span "x16" at bounding box center [317, 604] width 23 height 27
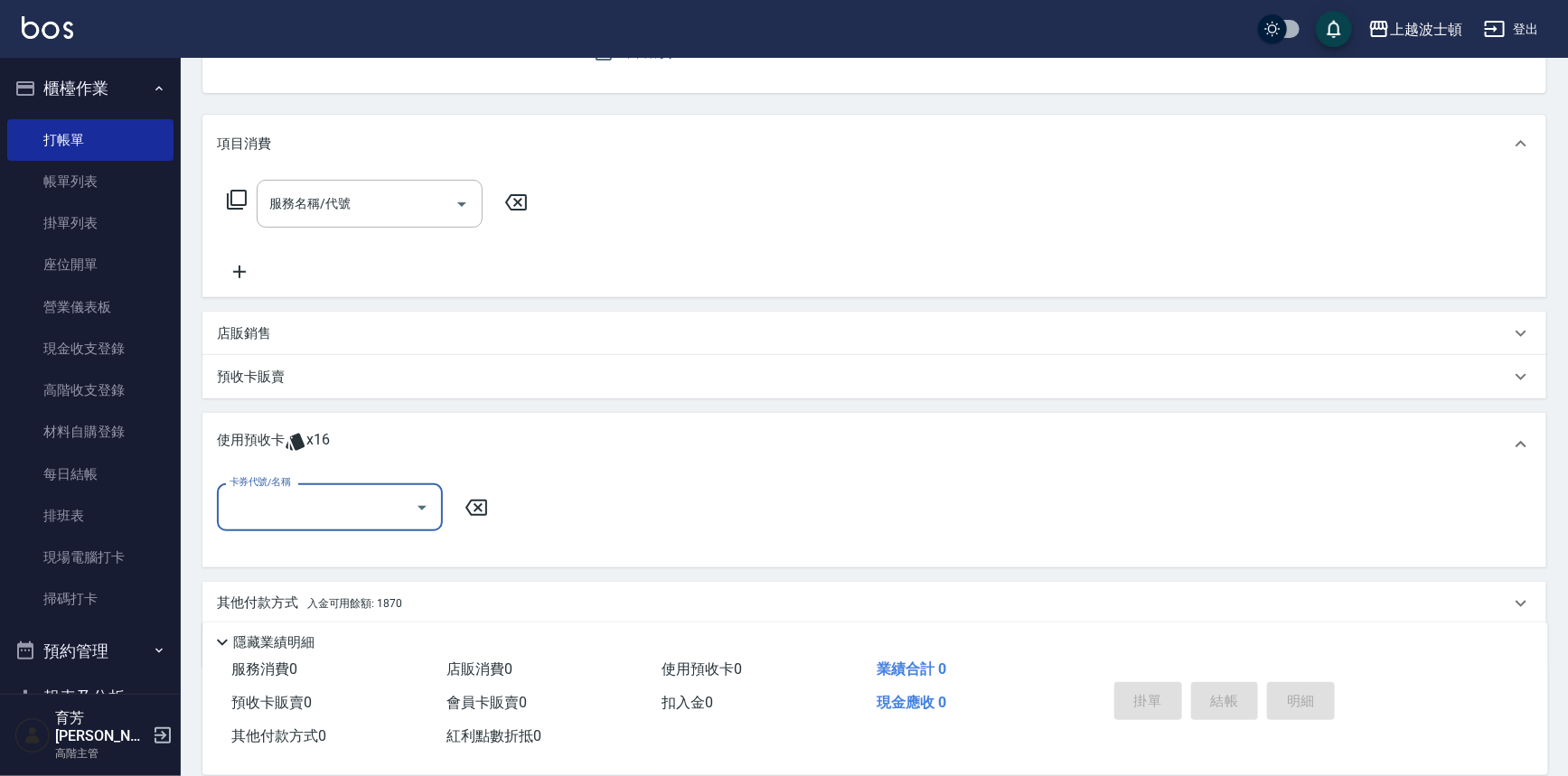
scroll to position [209, 0]
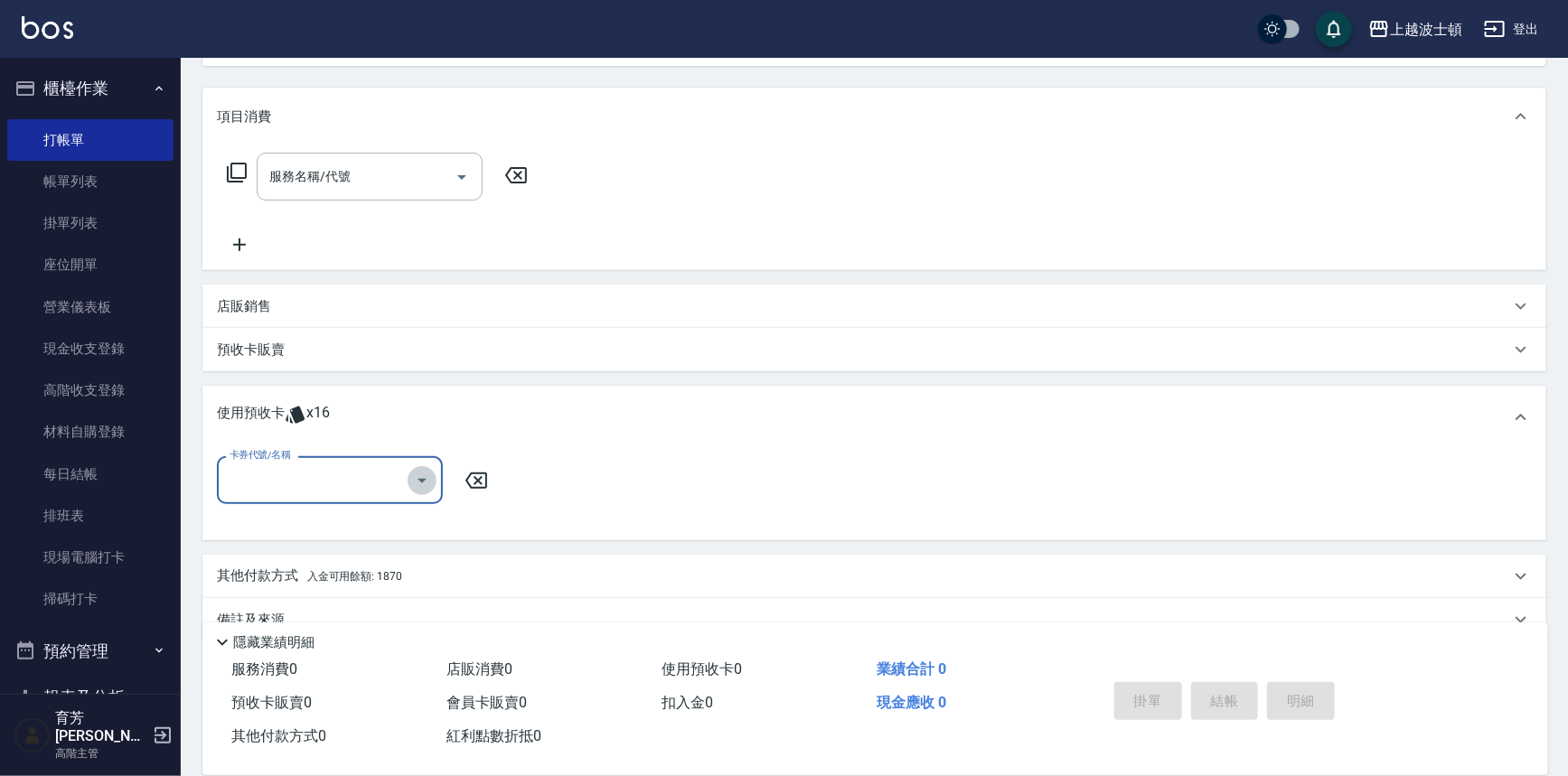
click at [420, 480] on icon "Open" at bounding box center [421, 480] width 21 height 21
click at [372, 525] on div "洗髮卷 剩餘16張" at bounding box center [329, 526] width 226 height 30
type input "洗髮卷"
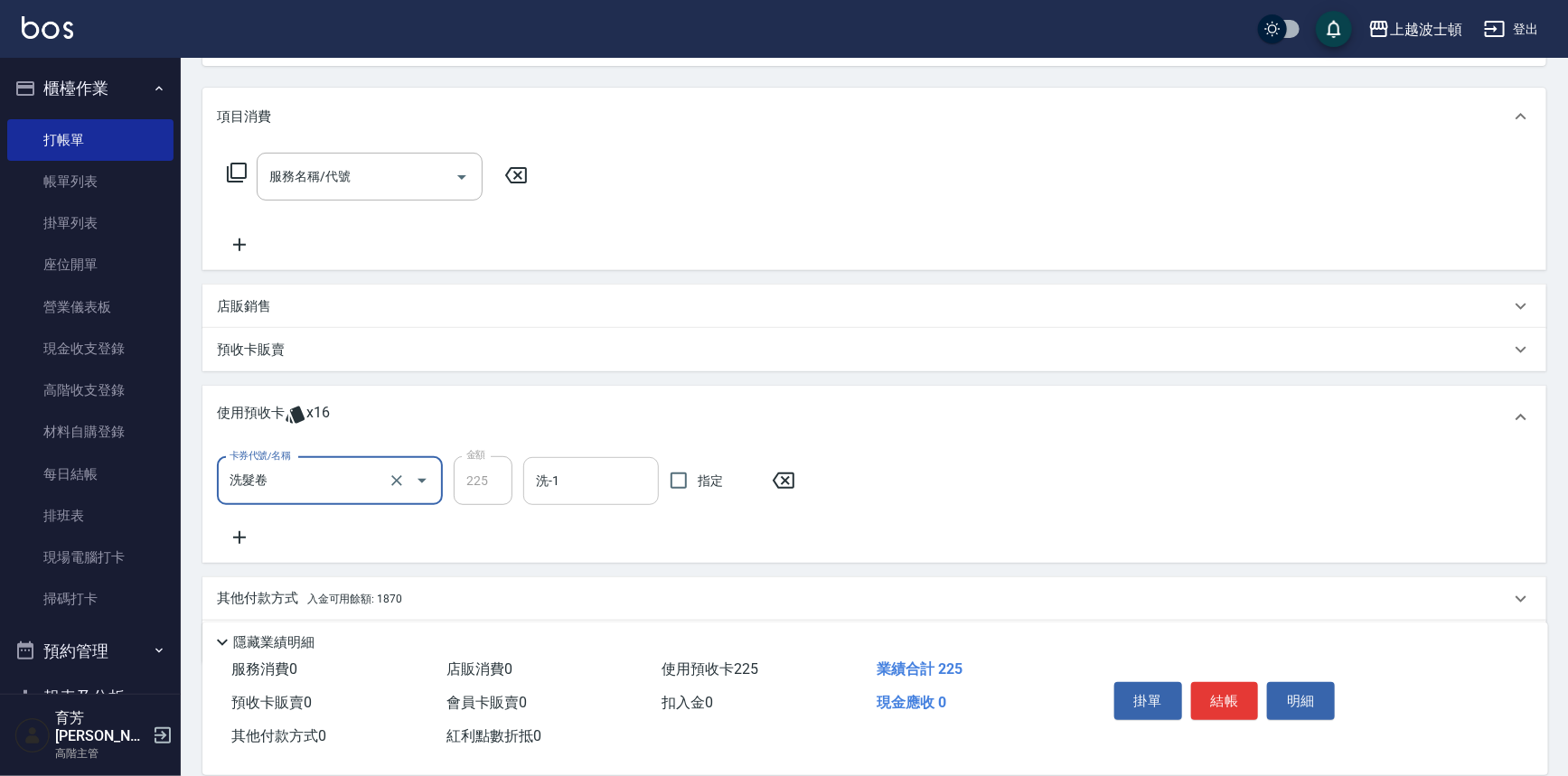
click at [636, 484] on input "洗-1" at bounding box center [590, 481] width 119 height 31
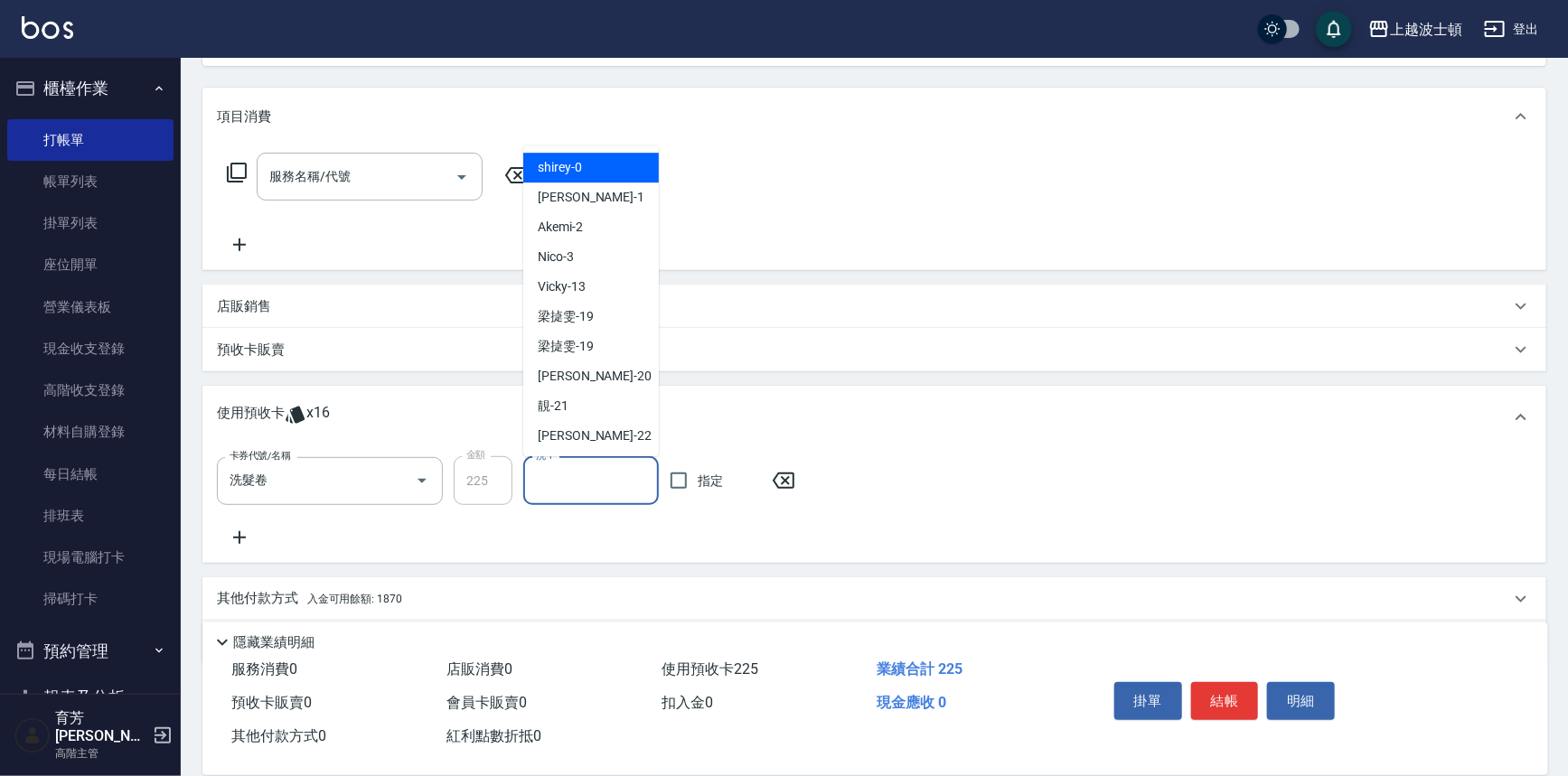
click at [576, 163] on span "shirey -0" at bounding box center [560, 168] width 44 height 19
type input "shirey-0"
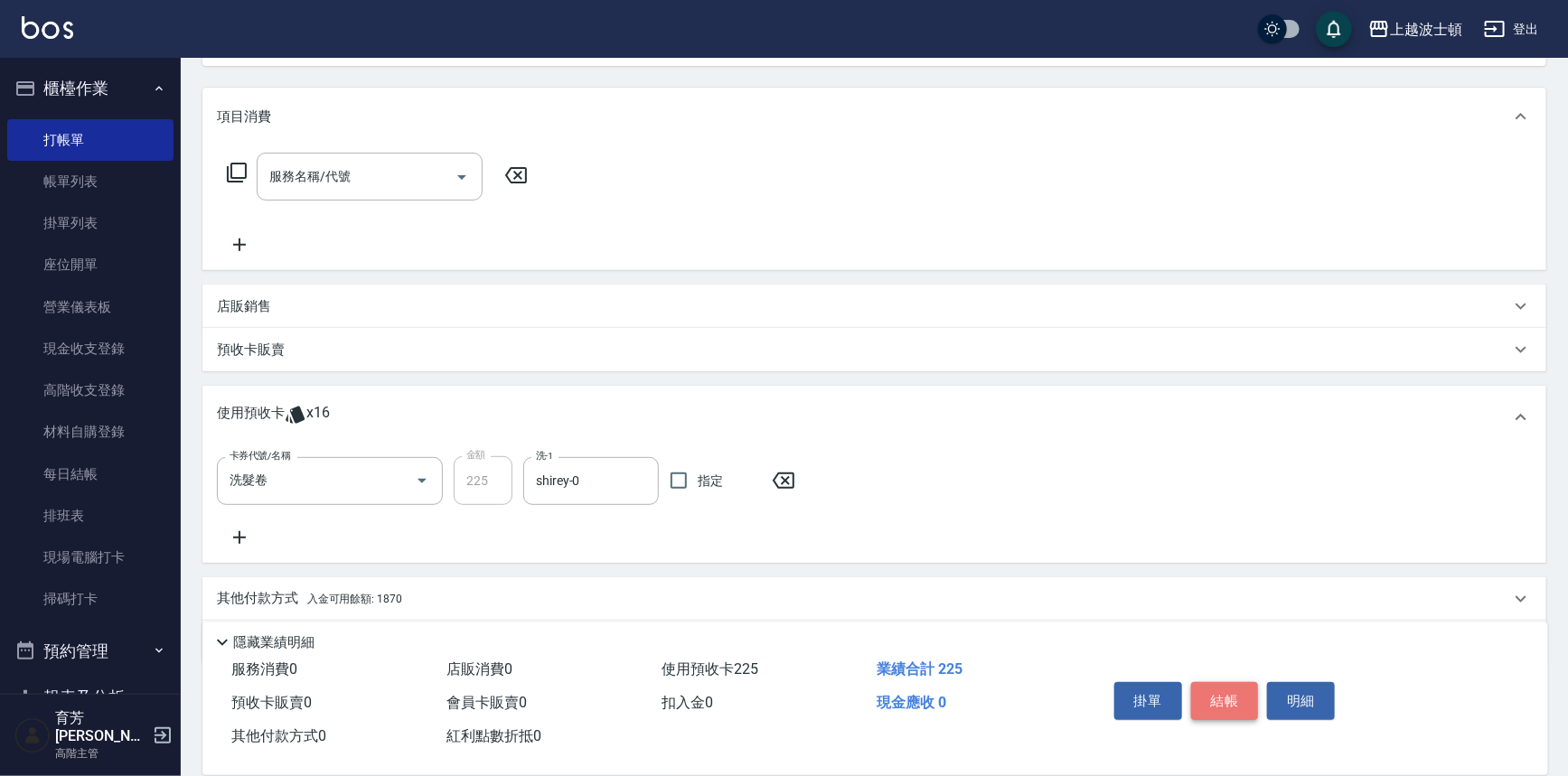
click at [1206, 683] on button "結帳" at bounding box center [1225, 701] width 68 height 38
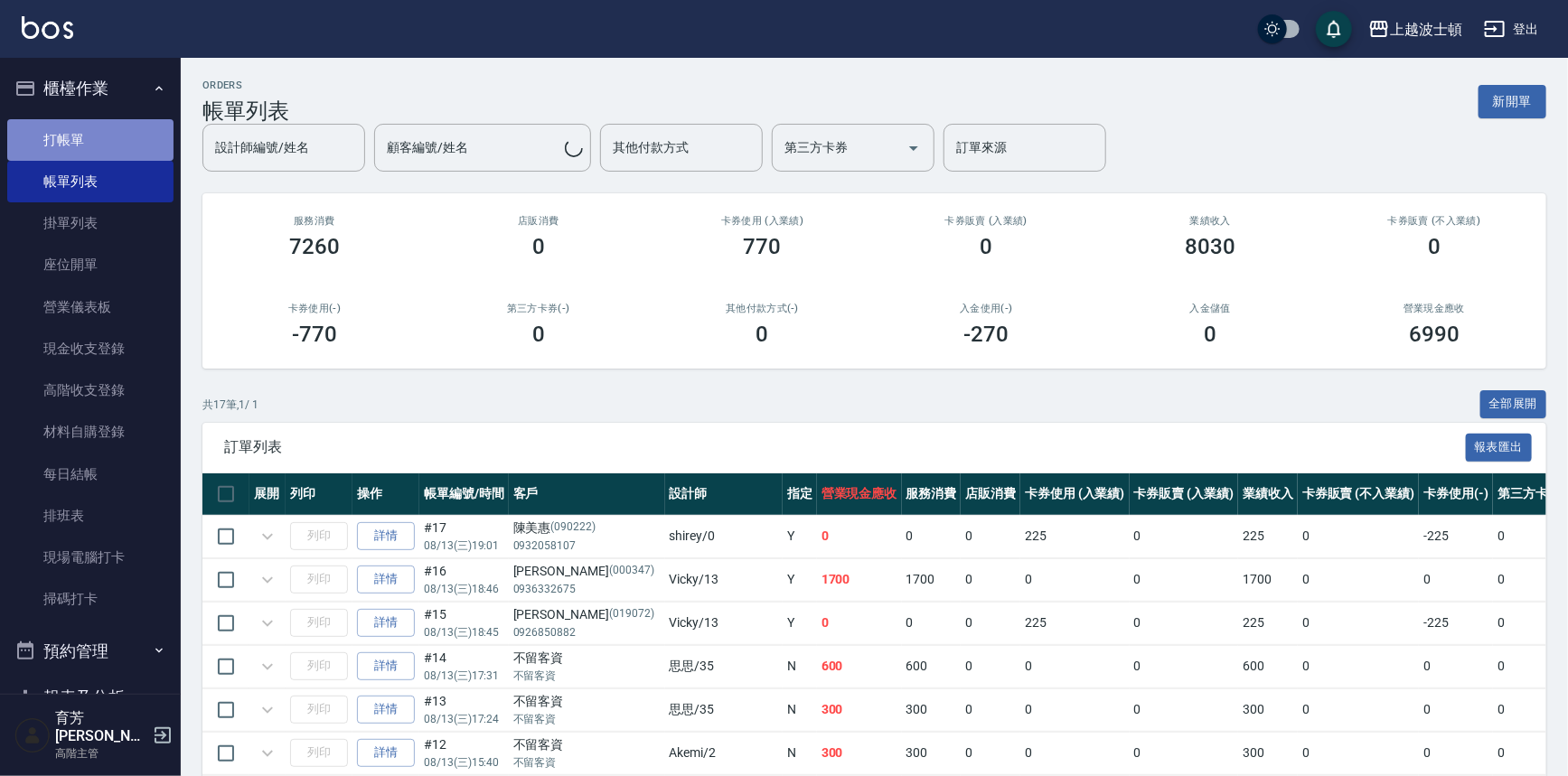
click at [96, 136] on link "打帳單" at bounding box center [91, 140] width 167 height 42
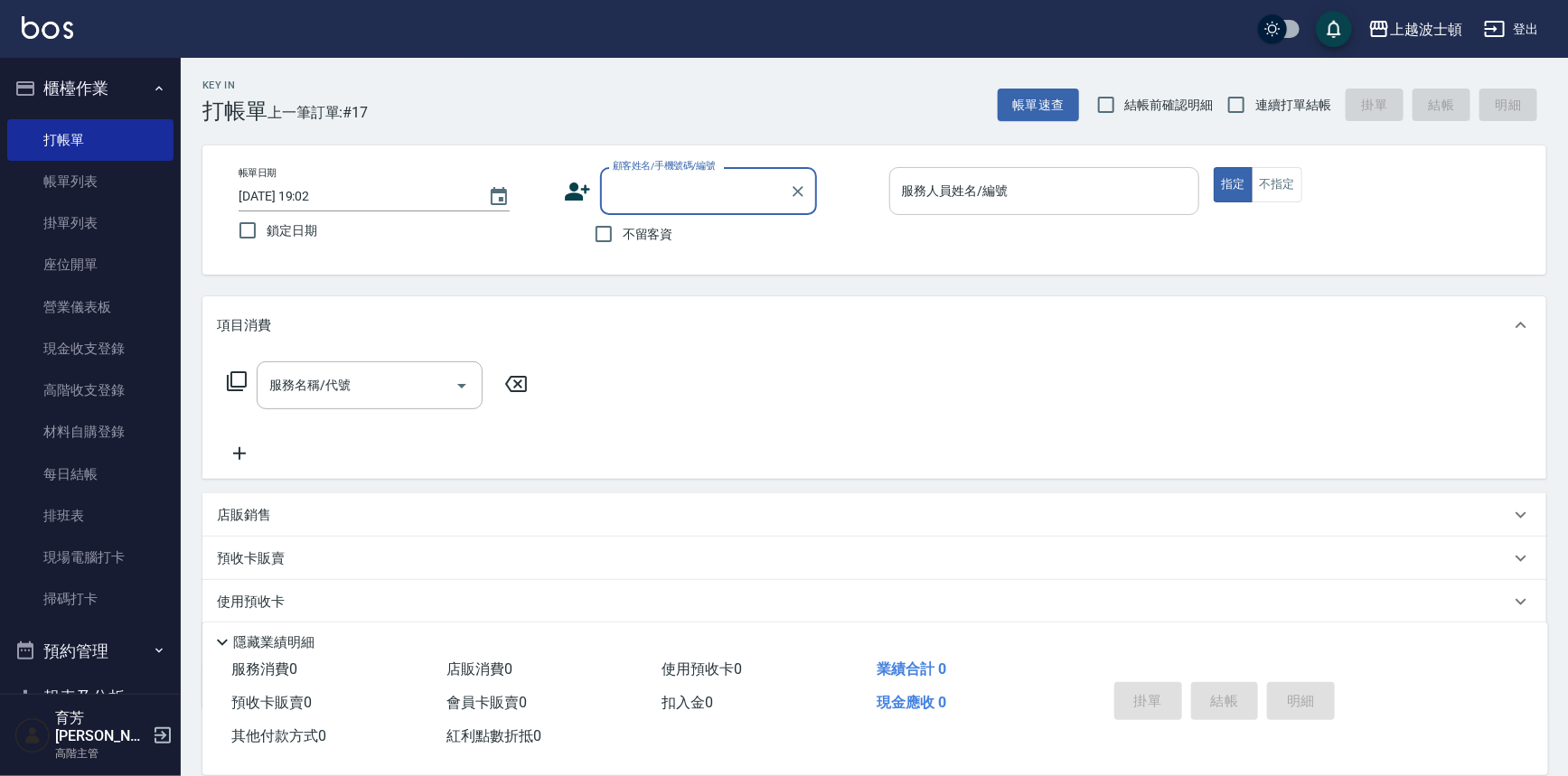
click at [917, 187] on input "服務人員姓名/編號" at bounding box center [1044, 191] width 294 height 31
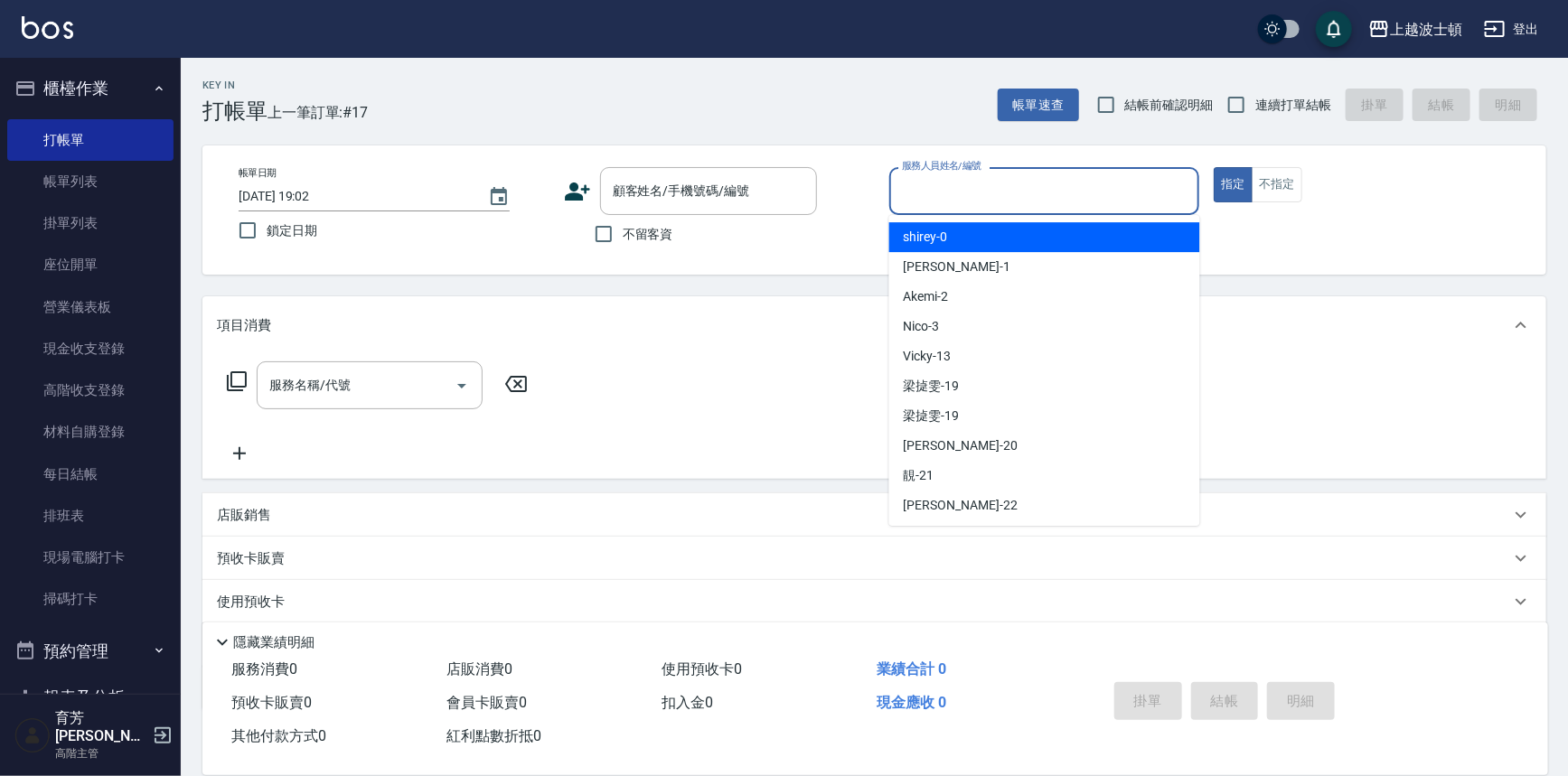
click at [919, 228] on span "shirey -0" at bounding box center [926, 237] width 44 height 19
type input "shirey-0"
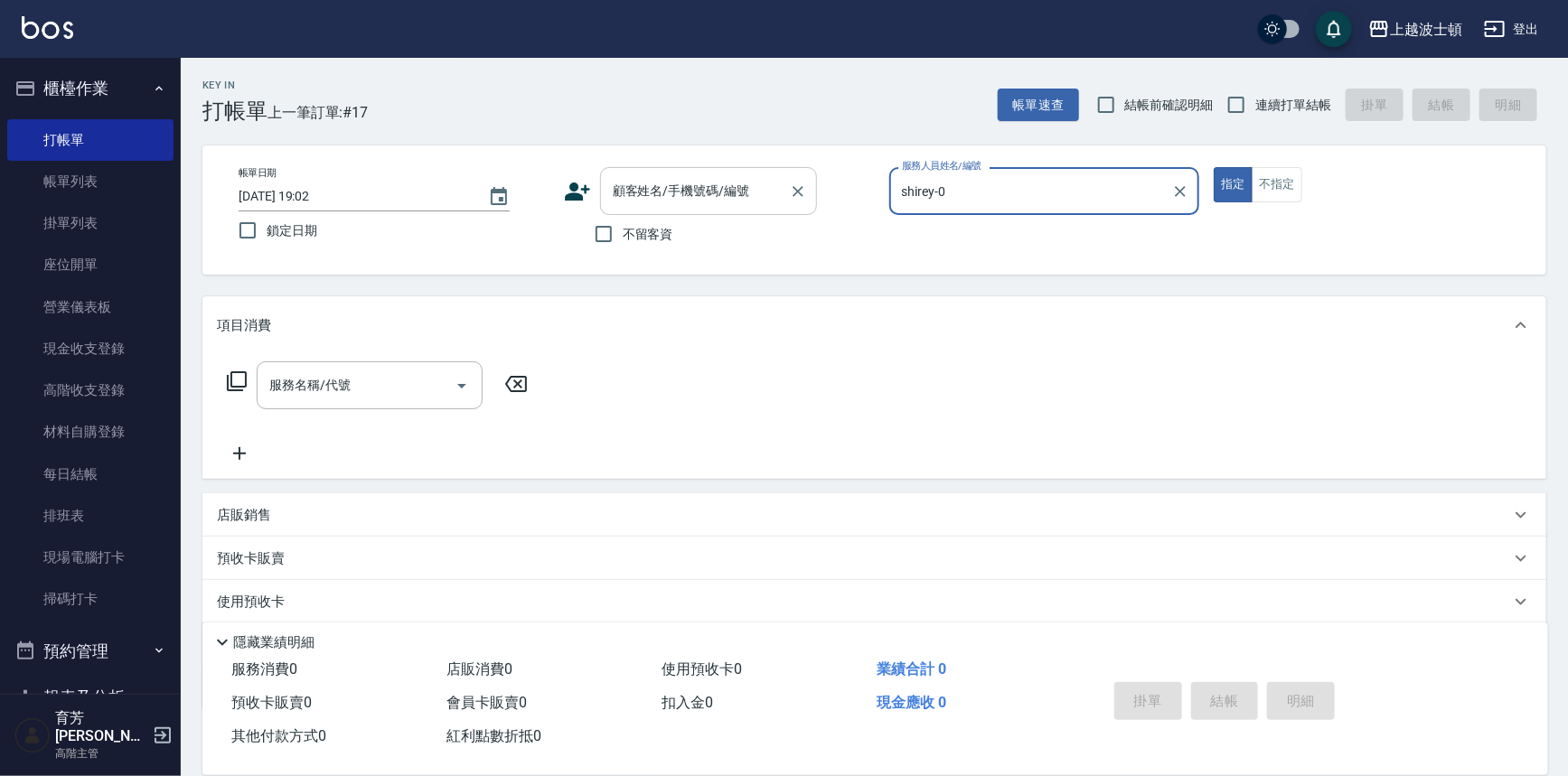
click at [696, 207] on div "顧客姓名/手機號碼/編號" at bounding box center [709, 191] width 216 height 48
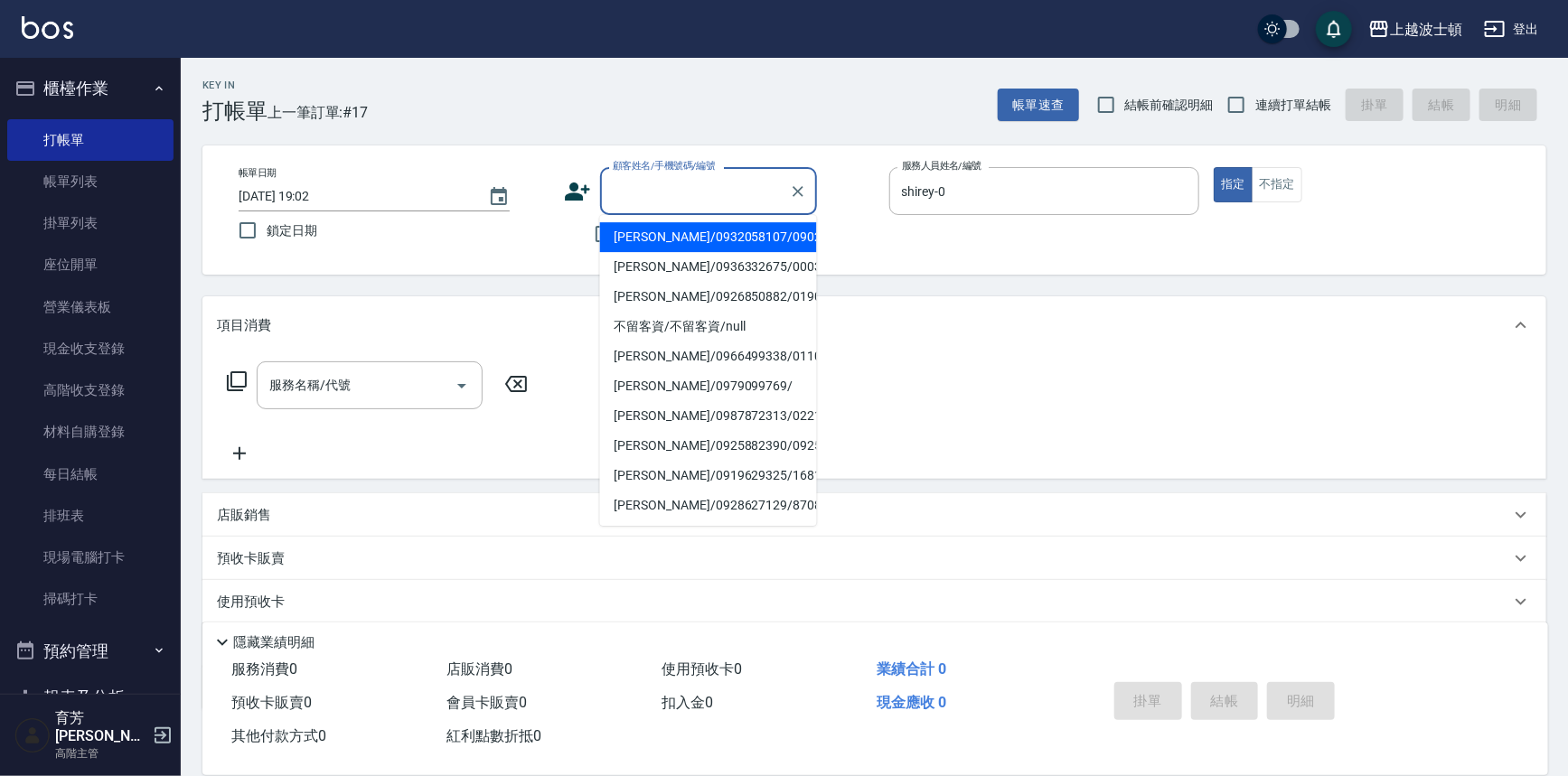
type input "ˊ"
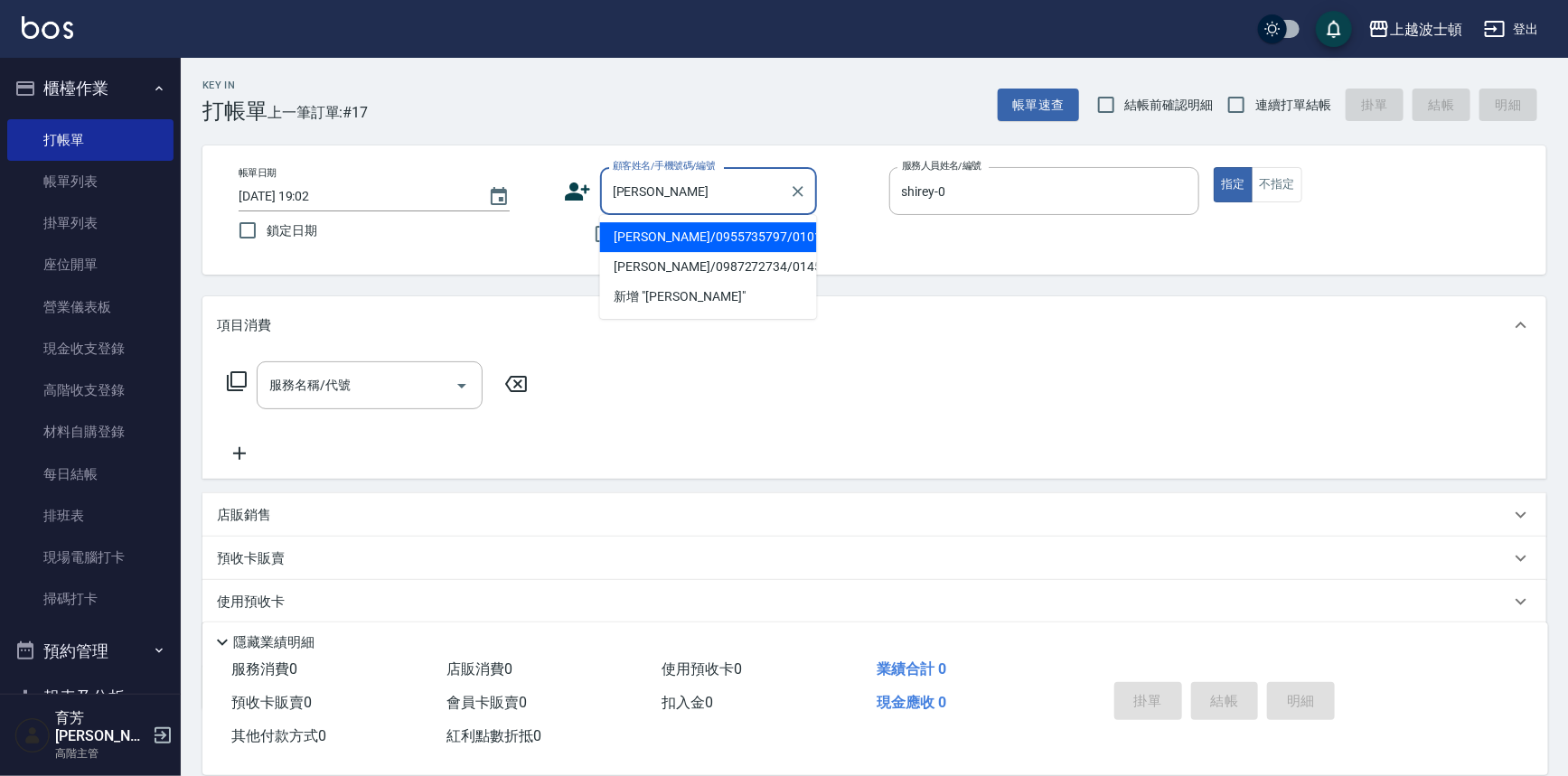
click at [696, 235] on li "[PERSON_NAME]/0955735797/010130" at bounding box center [709, 237] width 216 height 30
type input "[PERSON_NAME]/0955735797/010130"
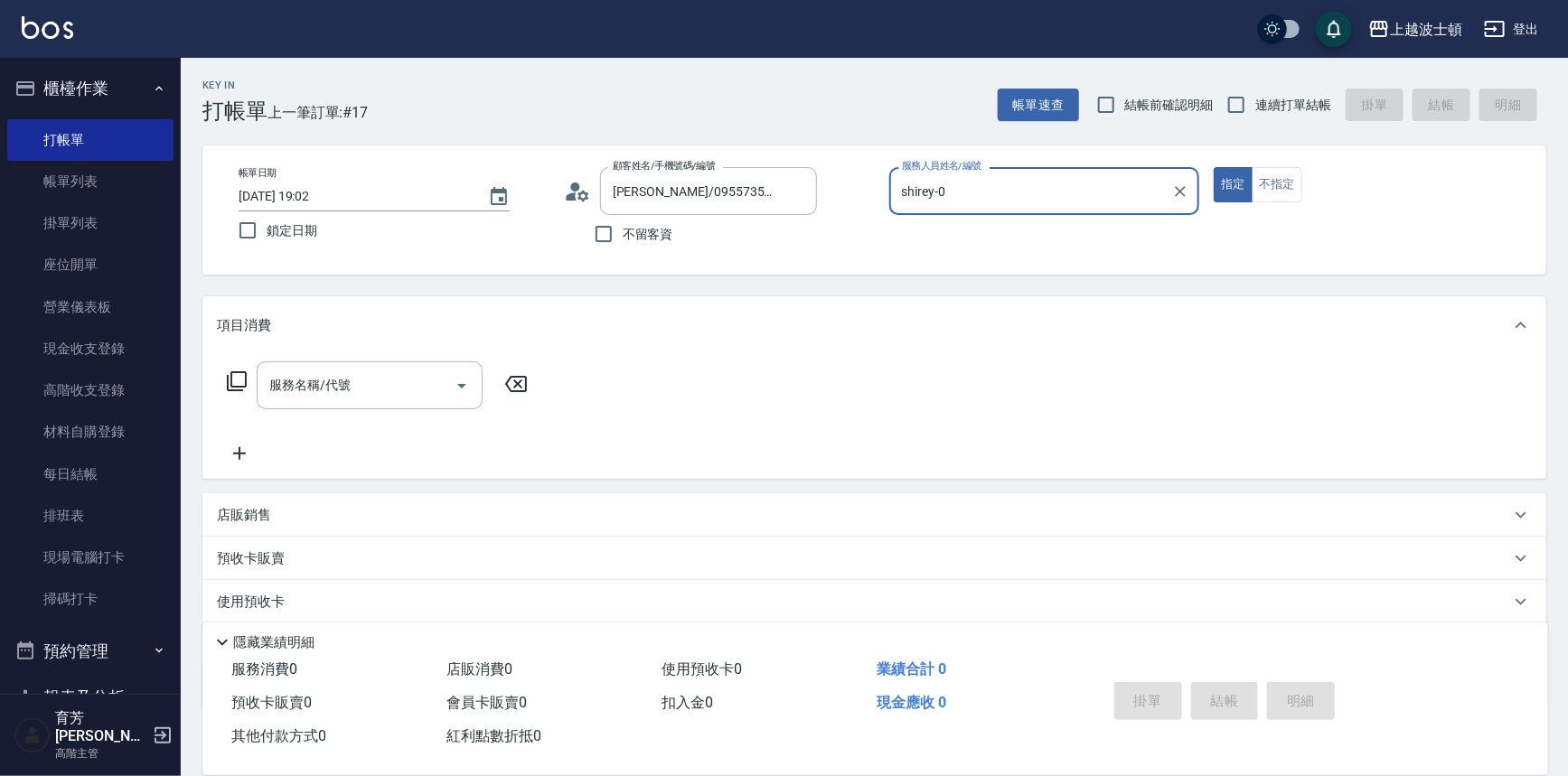
click at [233, 375] on icon at bounding box center [236, 381] width 21 height 21
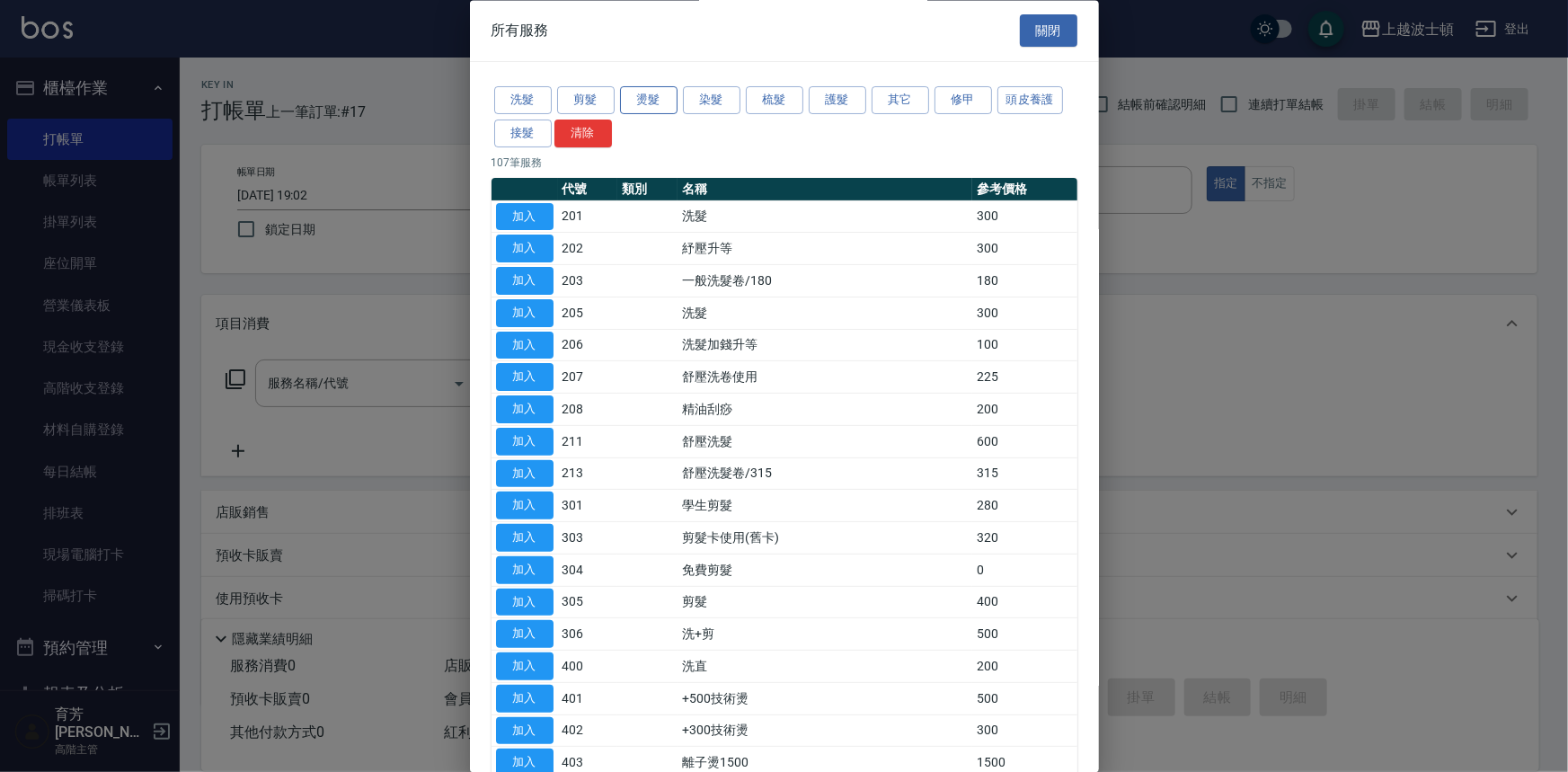
click at [664, 100] on button "燙髮" at bounding box center [648, 101] width 58 height 28
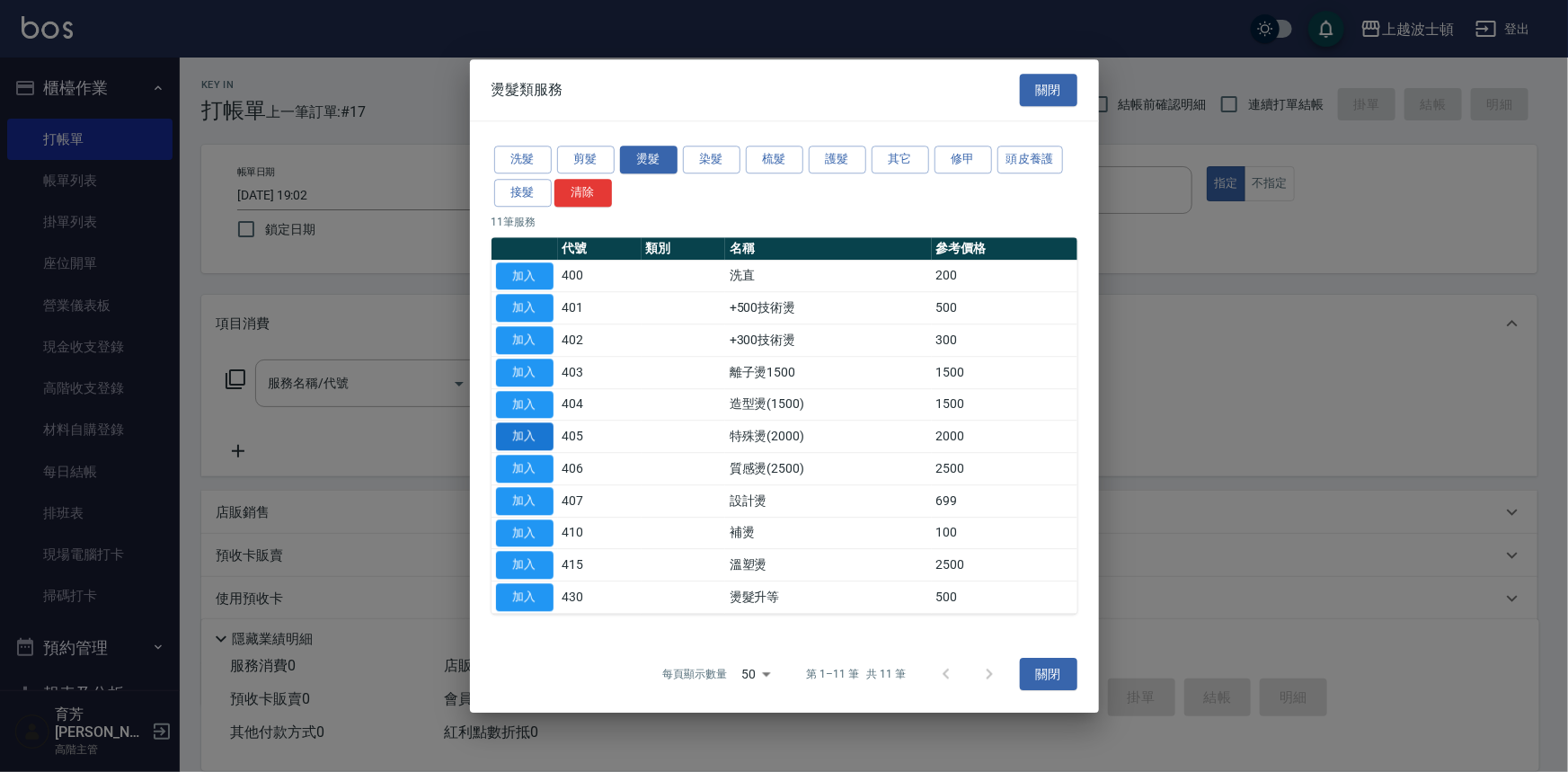
click at [519, 444] on button "加入" at bounding box center [524, 437] width 58 height 28
type input "特殊燙(2000)(405)"
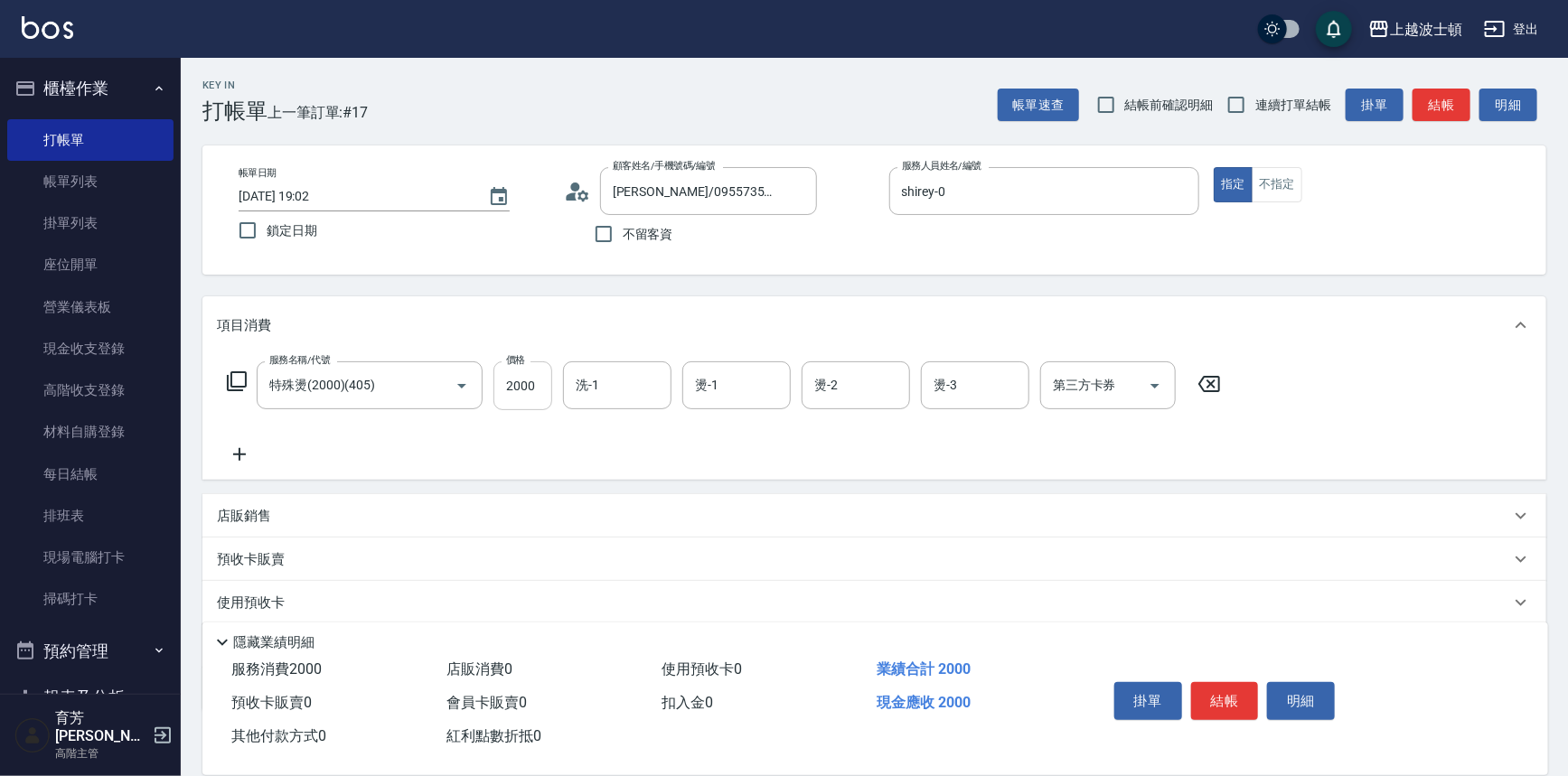
click at [522, 404] on input "2000" at bounding box center [522, 386] width 58 height 49
type input "1600"
click at [629, 390] on input "洗-1" at bounding box center [617, 386] width 93 height 31
click at [607, 464] on span "[PERSON_NAME]-25" at bounding box center [634, 461] width 114 height 19
type input "[PERSON_NAME]-25"
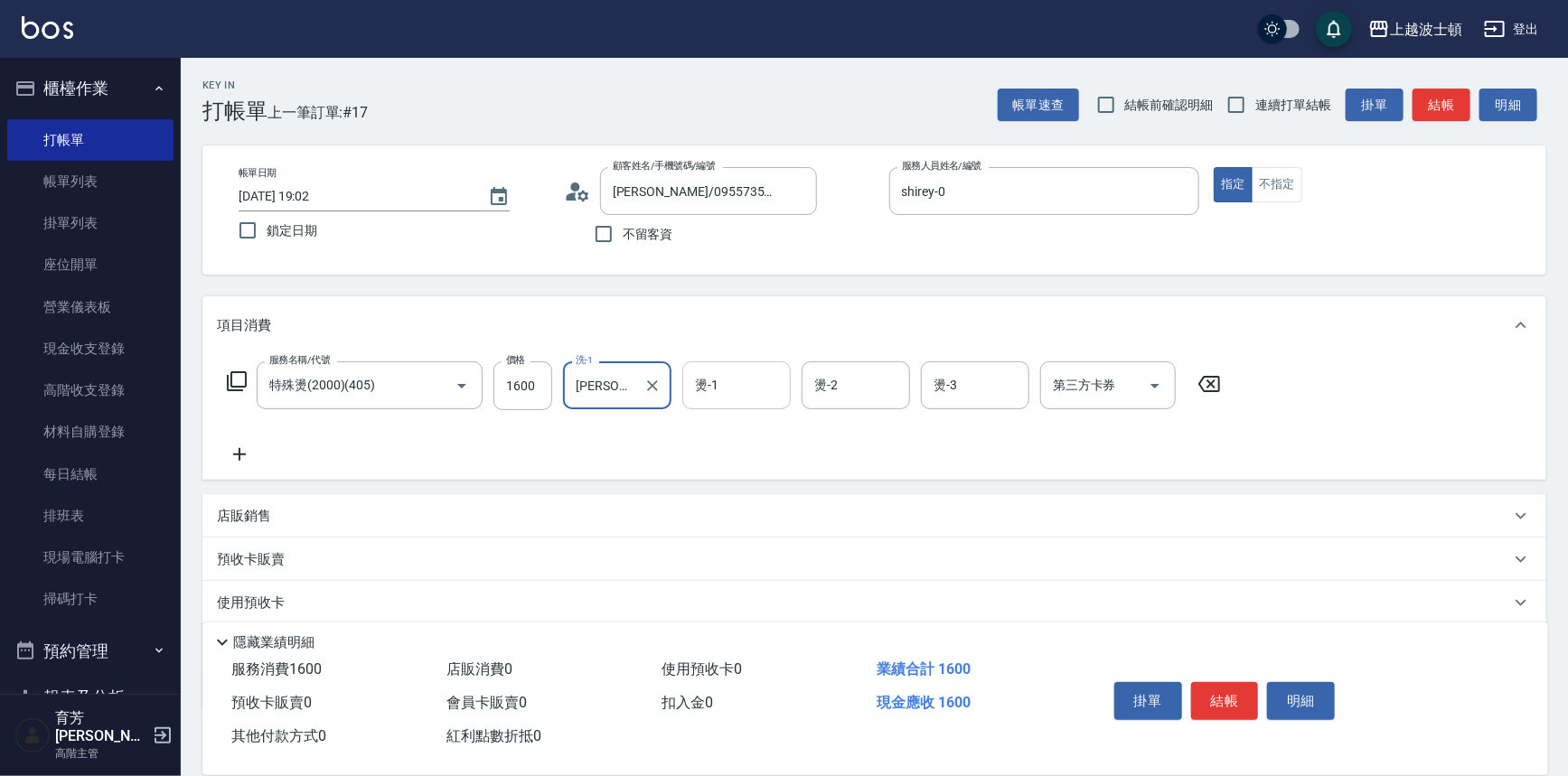
click at [714, 395] on input "燙-1" at bounding box center [736, 386] width 93 height 31
click at [715, 443] on div "[PERSON_NAME]-19" at bounding box center [736, 431] width 108 height 30
type input "[PERSON_NAME]-19"
click at [768, 380] on icon "Clear" at bounding box center [772, 386] width 19 height 18
click at [745, 393] on input "燙-1" at bounding box center [736, 386] width 93 height 31
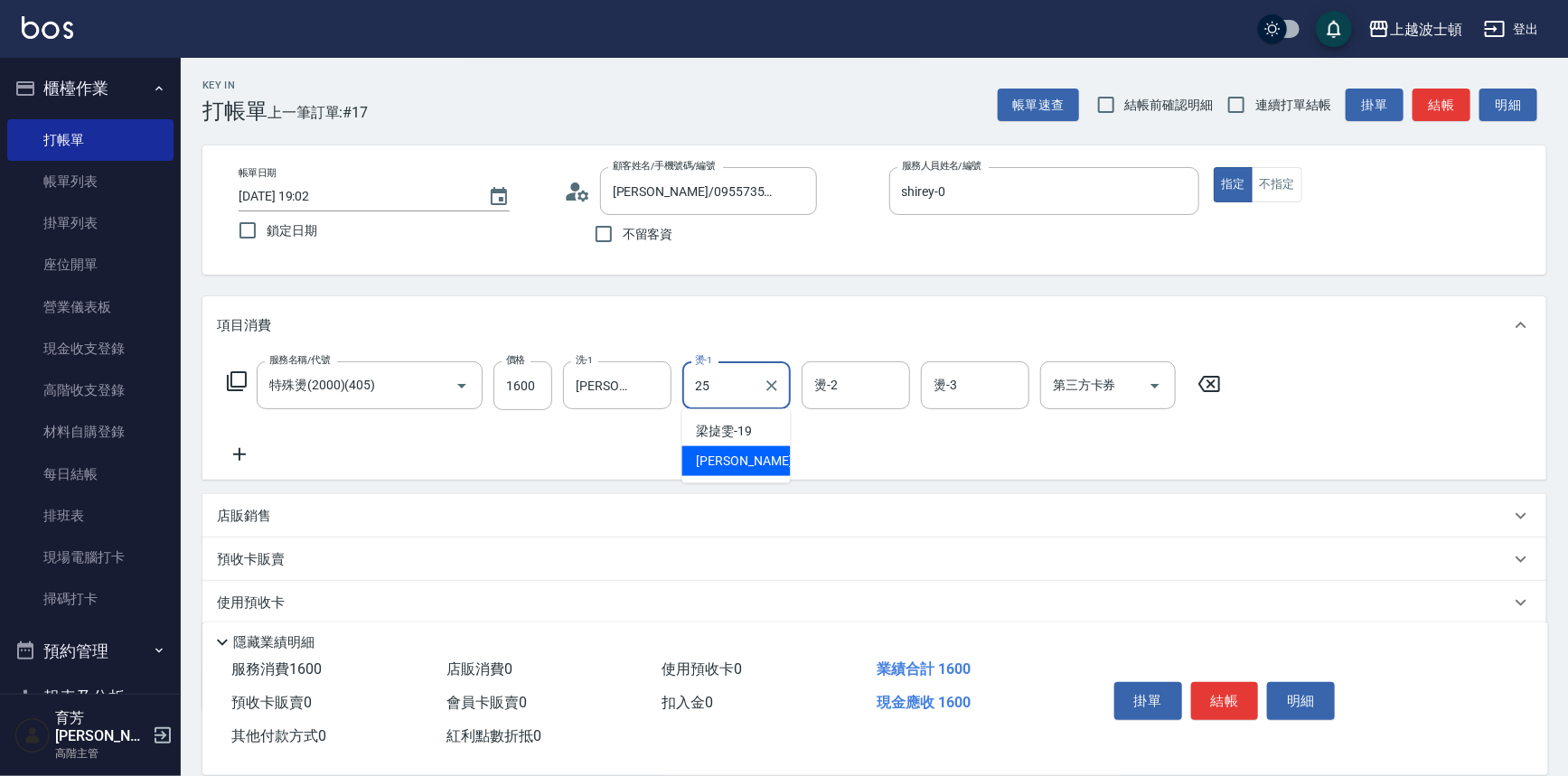
click at [732, 460] on span "[PERSON_NAME]-25" at bounding box center [753, 461] width 114 height 19
click at [806, 379] on div "燙-2" at bounding box center [855, 386] width 108 height 48
type input "[PERSON_NAME]-25"
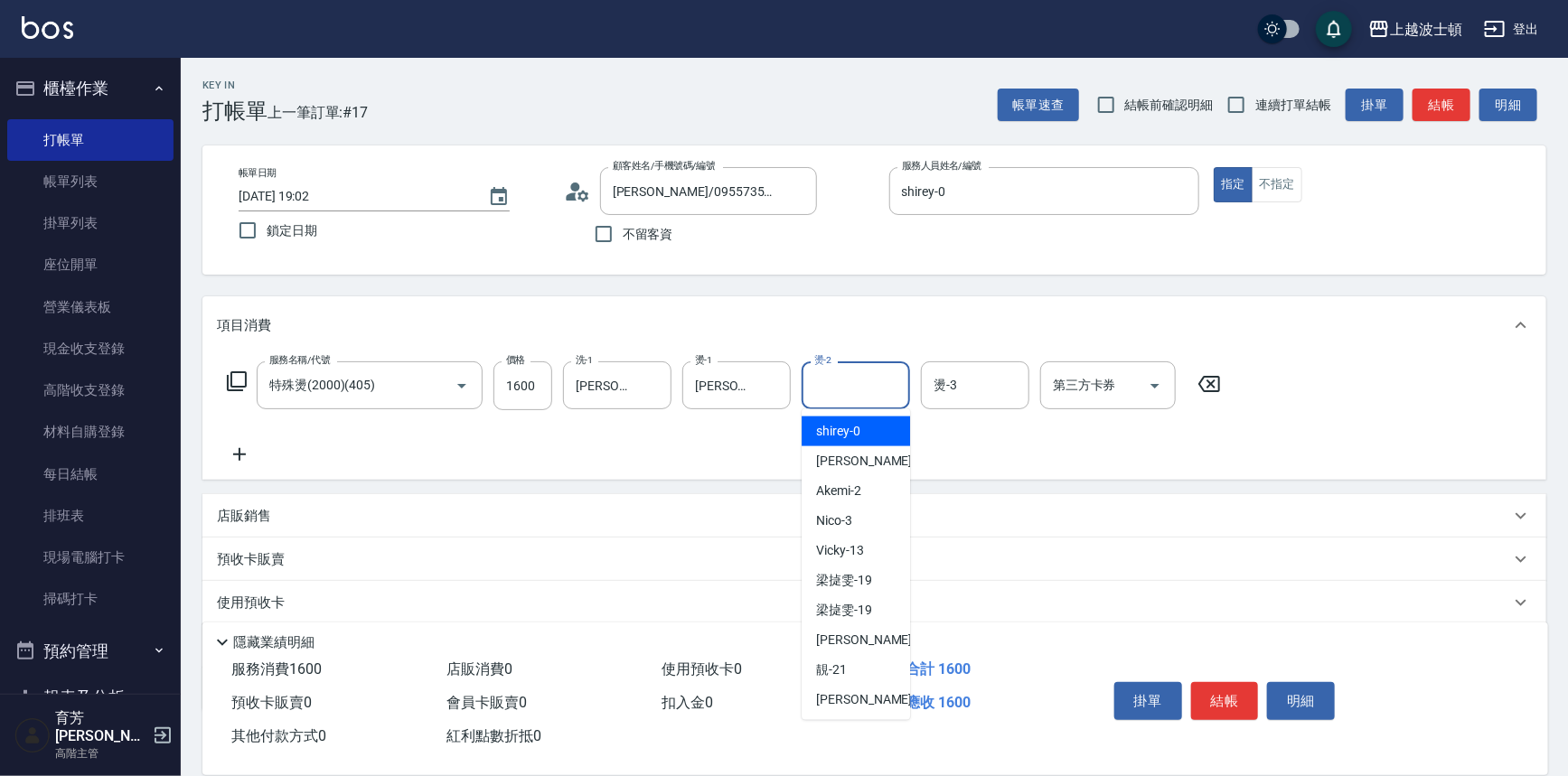
click at [824, 420] on div "shirey -0" at bounding box center [855, 431] width 108 height 30
type input "shirey-0"
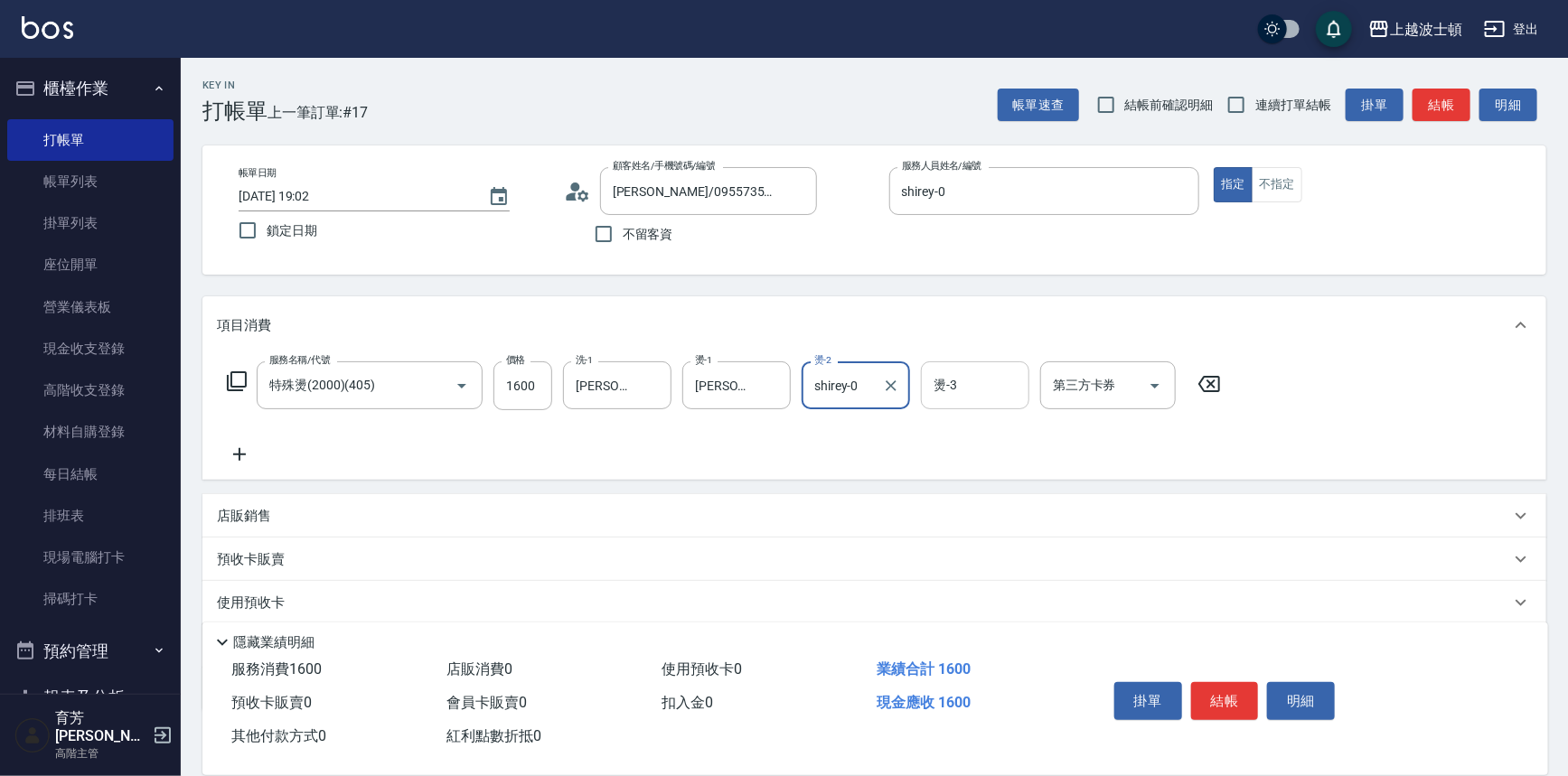
click at [987, 394] on input "燙-3" at bounding box center [975, 386] width 93 height 31
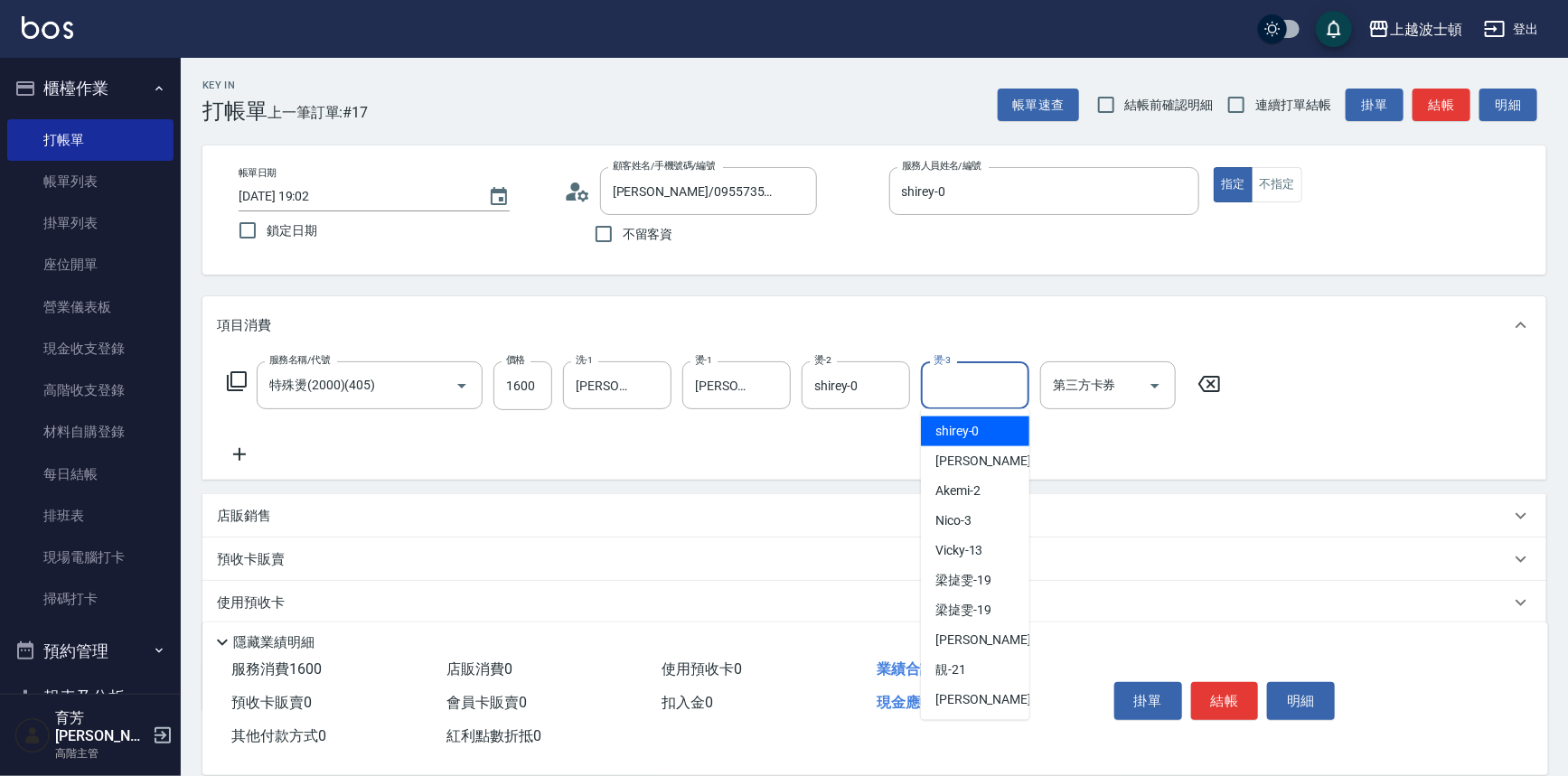
click at [979, 434] on div "shirey -0" at bounding box center [974, 431] width 108 height 30
type input "shirey-0"
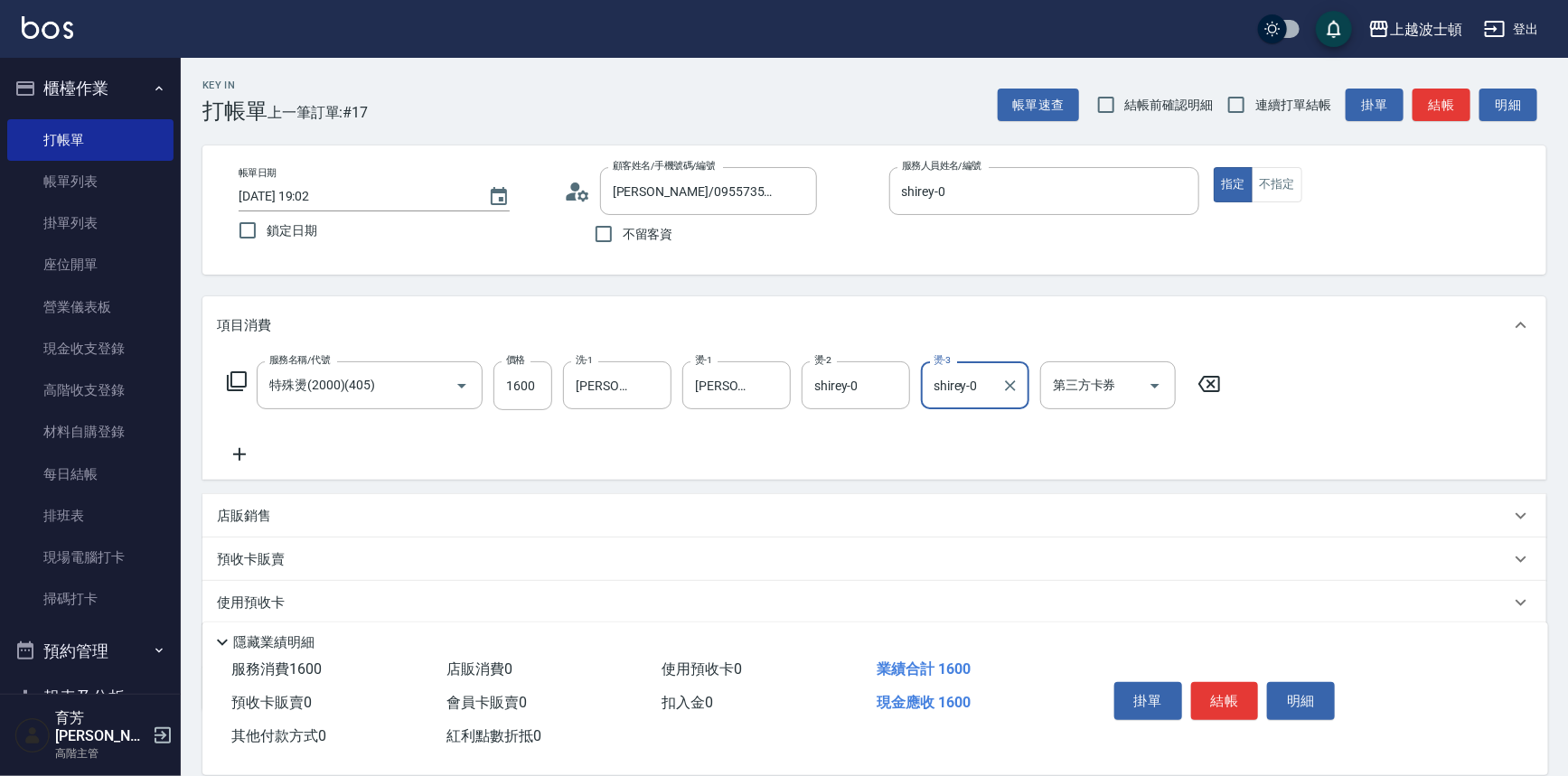
click at [237, 383] on icon at bounding box center [236, 381] width 21 height 21
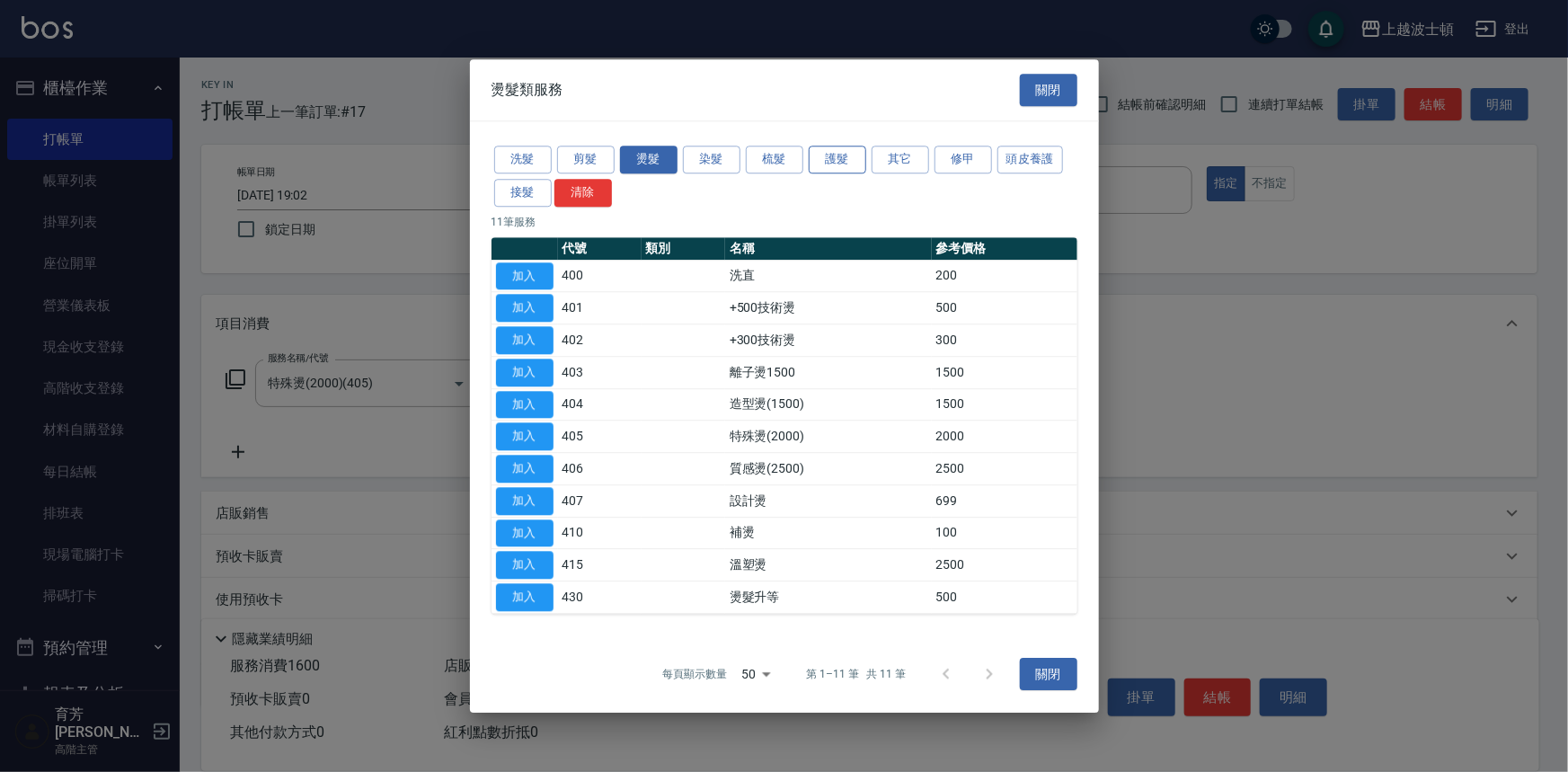
click at [828, 155] on button "護髮" at bounding box center [837, 159] width 58 height 28
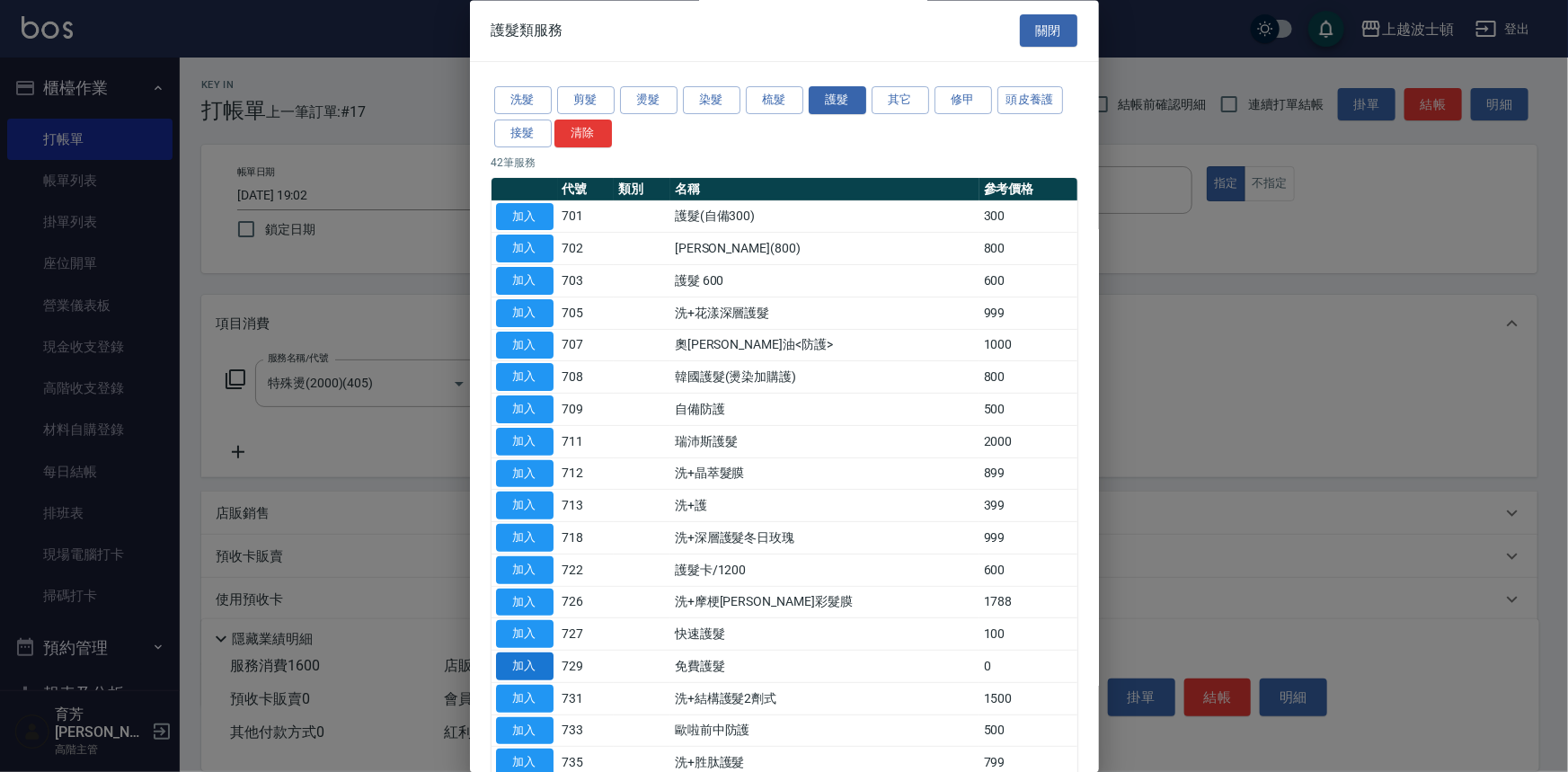
click at [545, 662] on button "加入" at bounding box center [524, 667] width 58 height 28
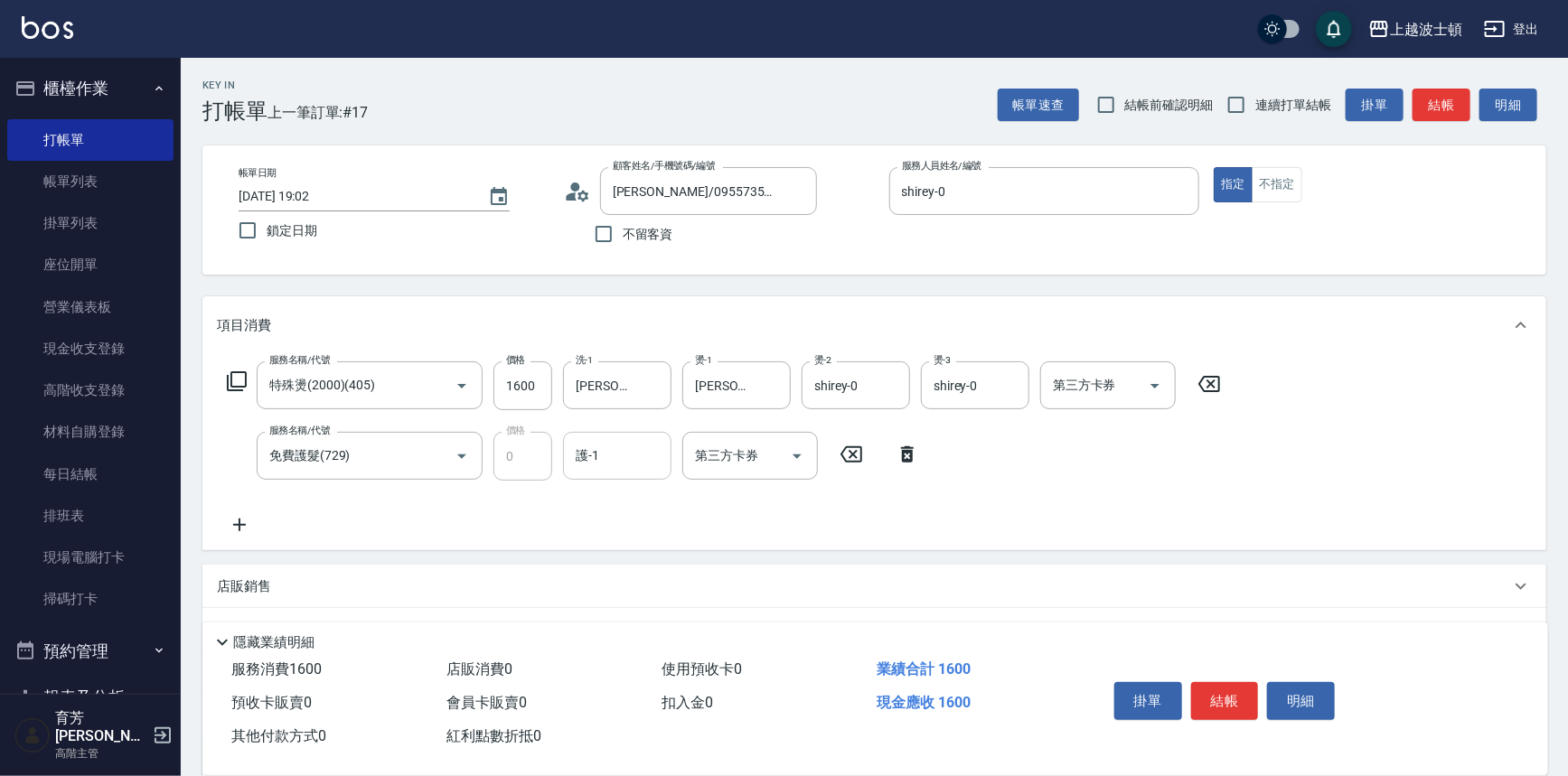
click at [636, 460] on input "護-1" at bounding box center [617, 456] width 93 height 31
click at [636, 528] on div "[PERSON_NAME]-25" at bounding box center [617, 532] width 108 height 30
type input "[PERSON_NAME]-25"
click at [1245, 696] on button "結帳" at bounding box center [1225, 701] width 68 height 38
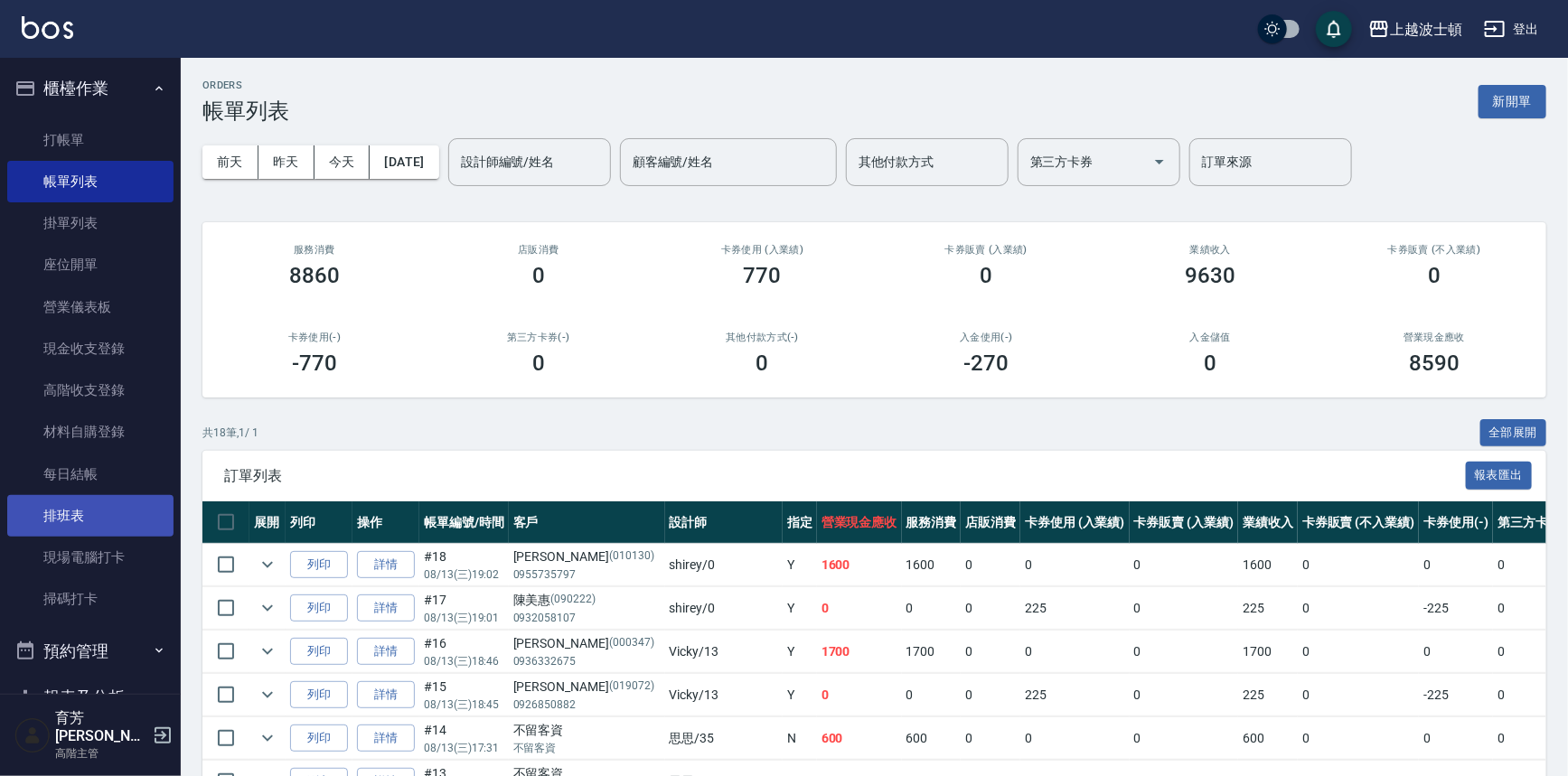
drag, startPoint x: 170, startPoint y: 406, endPoint x: 150, endPoint y: 532, distance: 127.6
click at [150, 532] on nav "櫃檯作業 打帳單 帳單列表 掛單列表 座位開單 營業儀表板 現金收支登錄 高階收支登錄 材料自購登錄 每日結帳 排班表 現場電腦打卡 掃碼打卡 預約管理 預約…" at bounding box center [90, 376] width 180 height 636
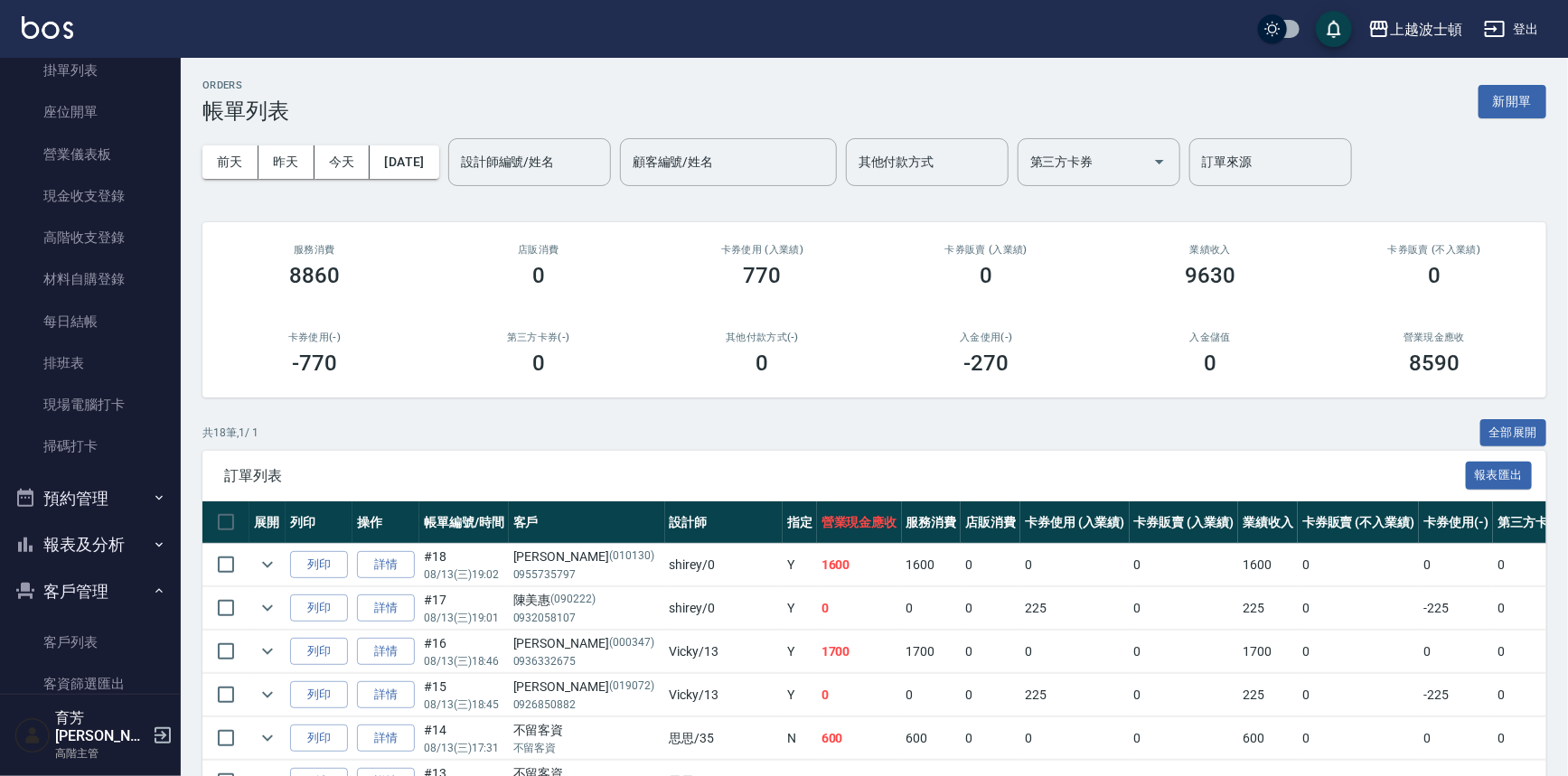
scroll to position [154, 0]
click at [110, 634] on link "客戶列表" at bounding box center [91, 641] width 167 height 42
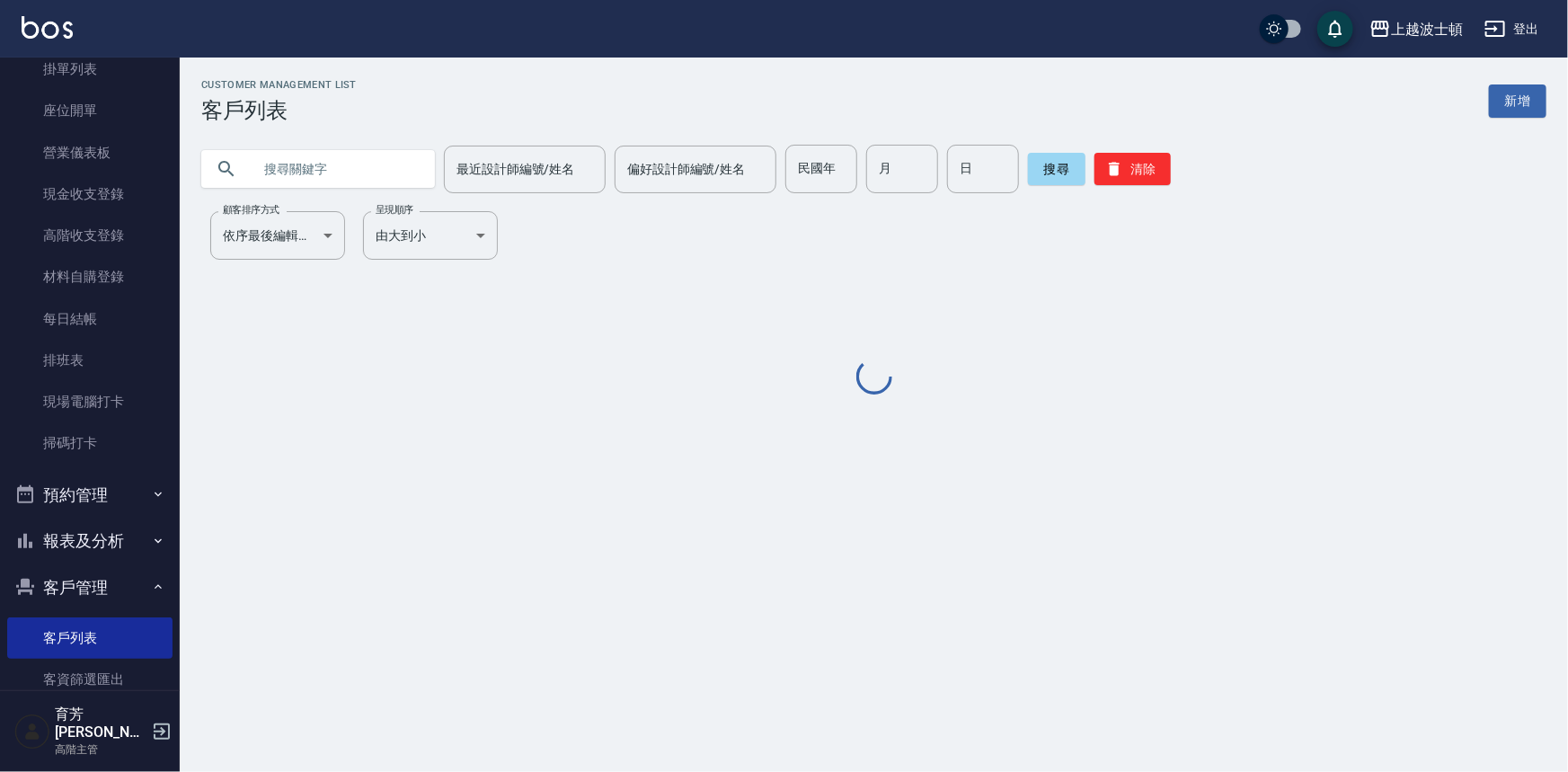
click at [376, 154] on input "text" at bounding box center [337, 168] width 169 height 49
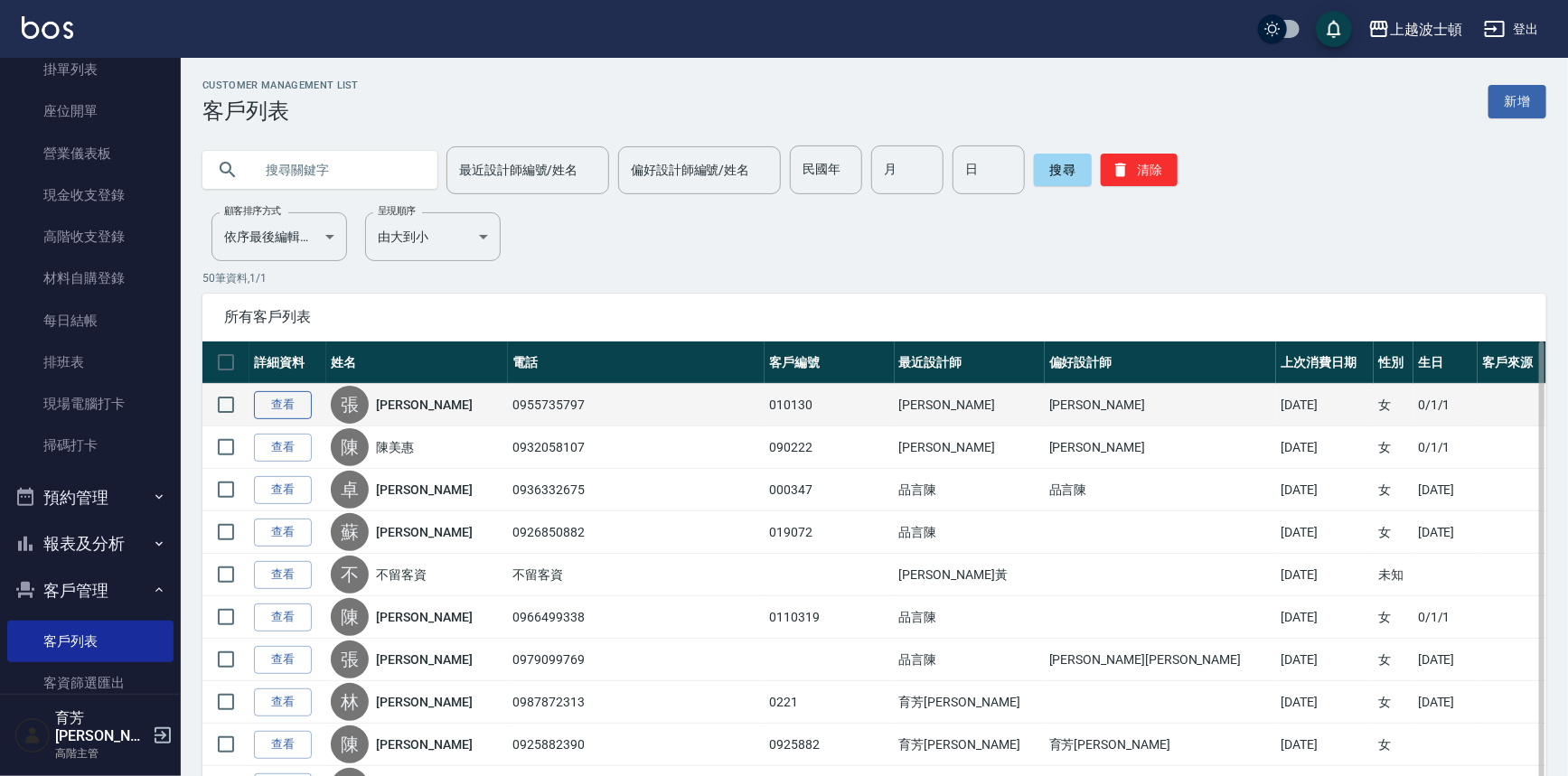
click at [270, 397] on link "查看" at bounding box center [283, 405] width 58 height 28
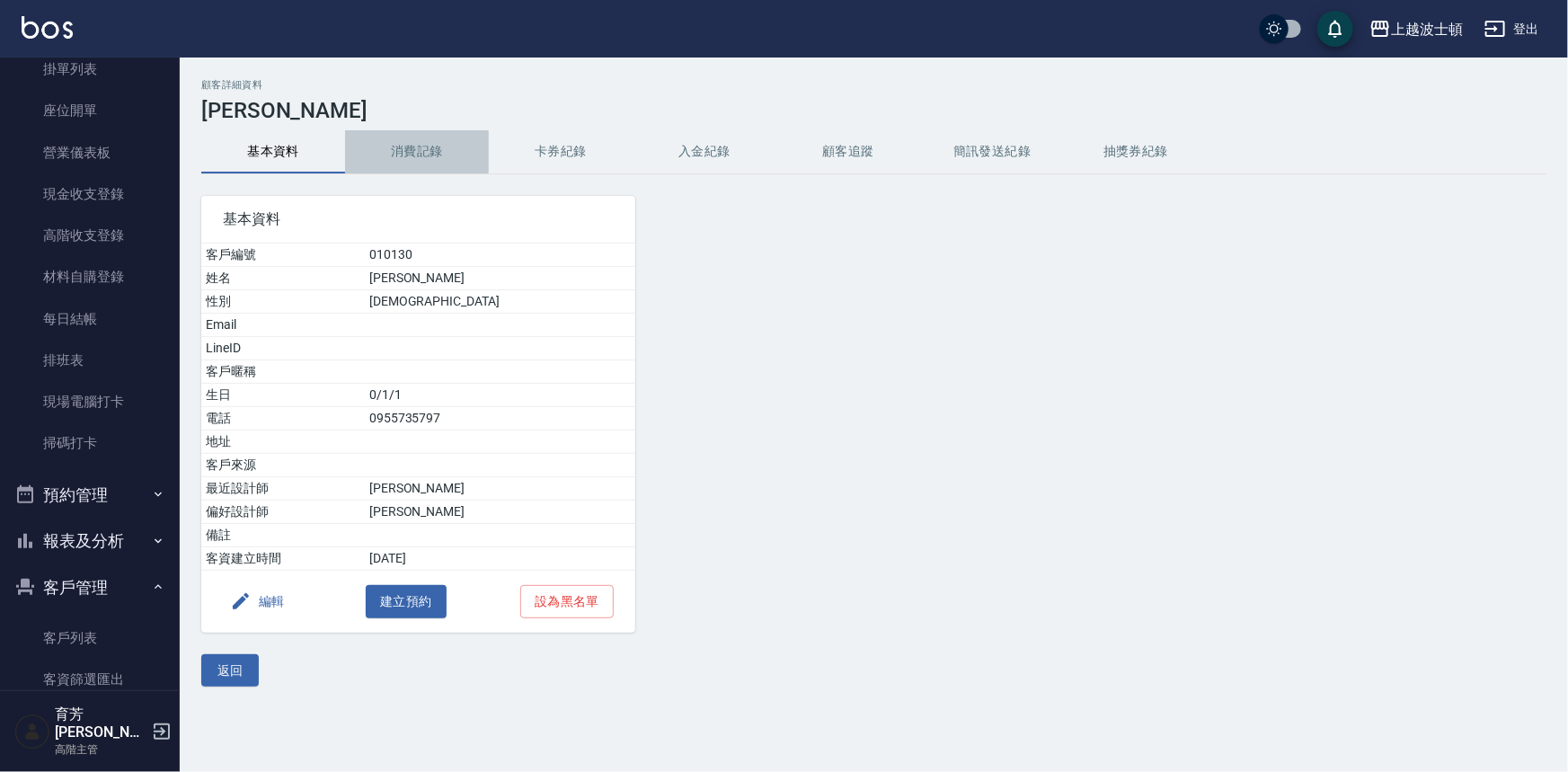
click at [428, 144] on button "消費記錄" at bounding box center [417, 152] width 143 height 43
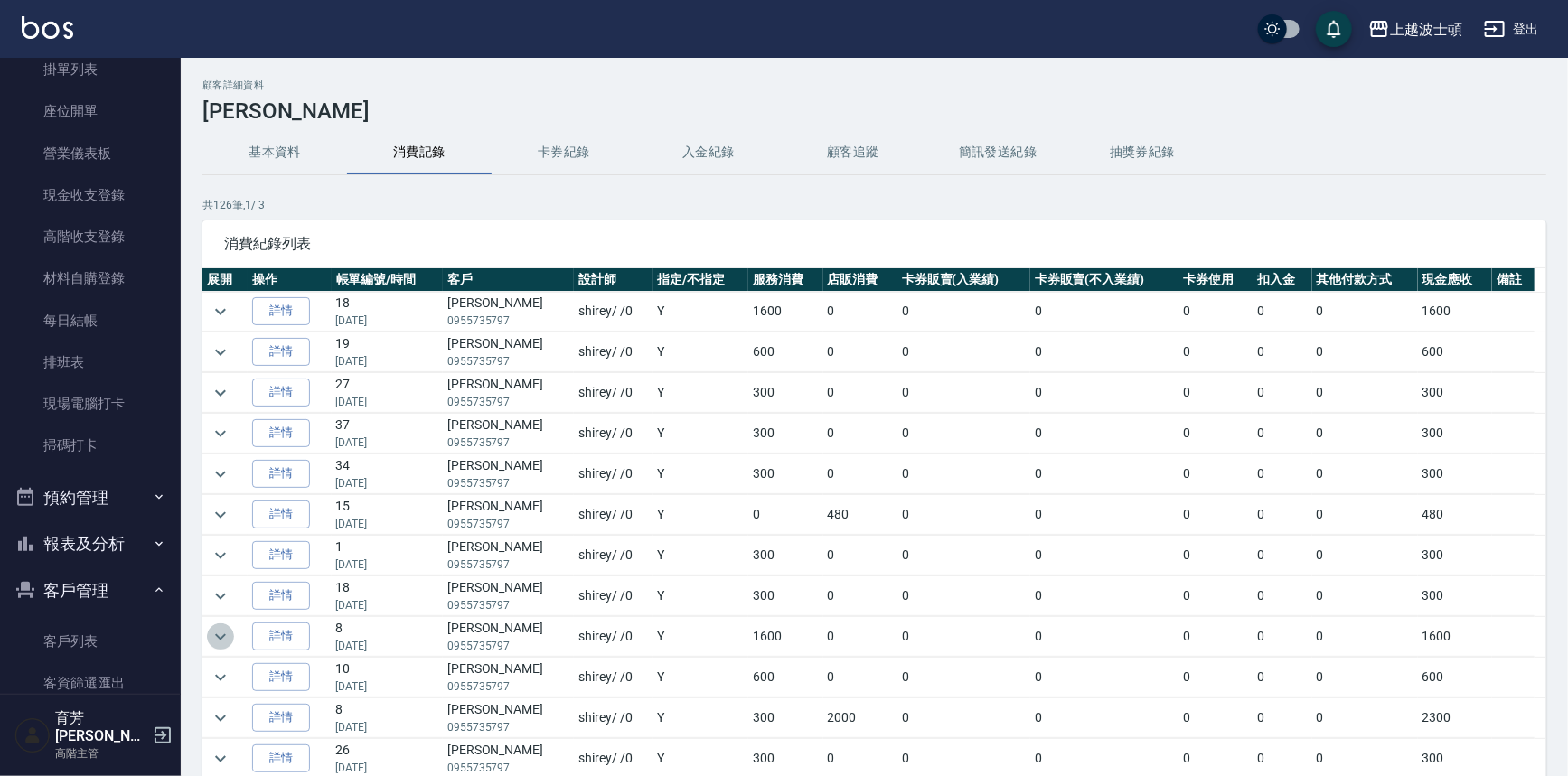
click at [216, 635] on icon "expand row" at bounding box center [220, 636] width 21 height 21
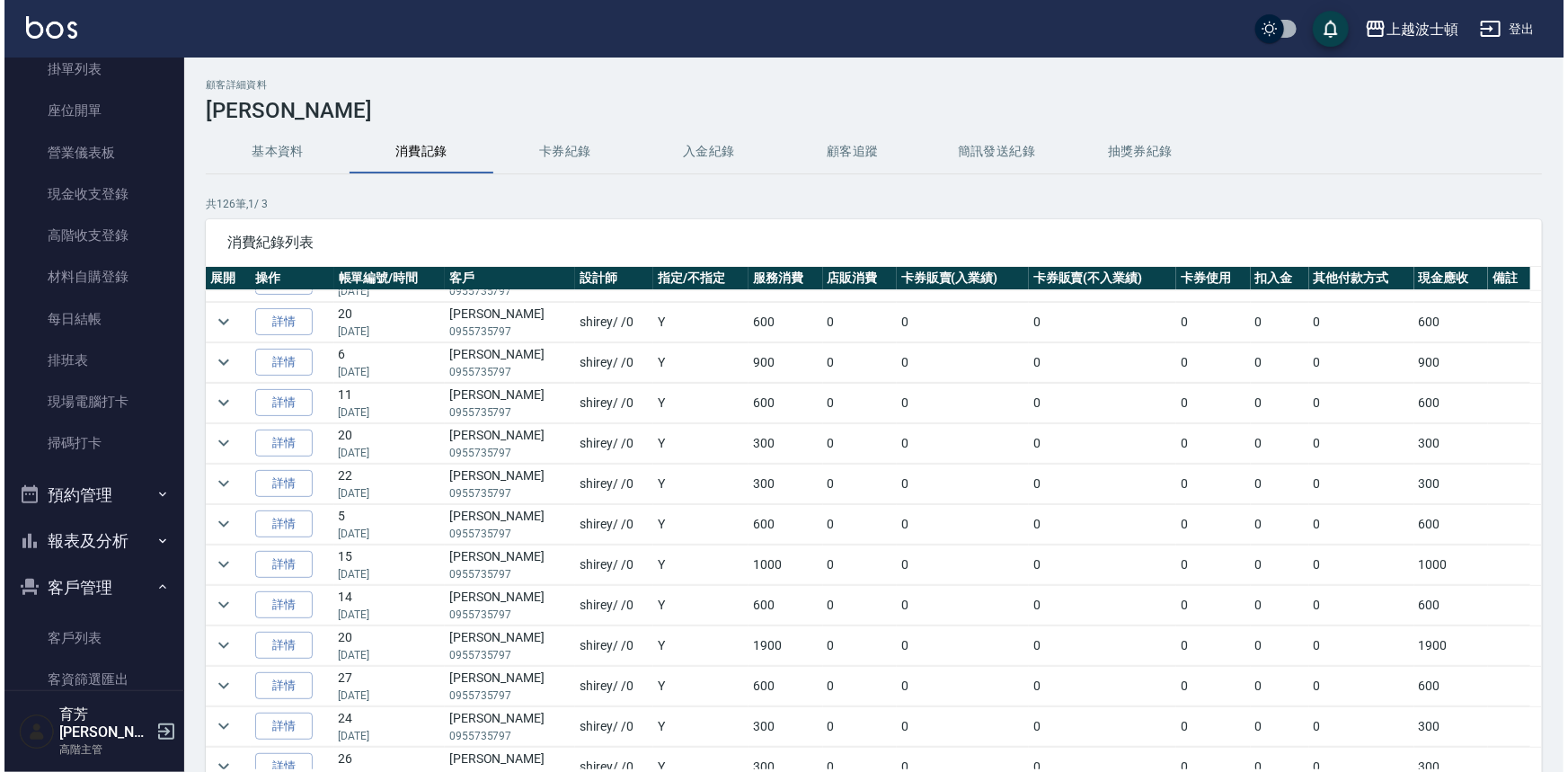
scroll to position [874, 0]
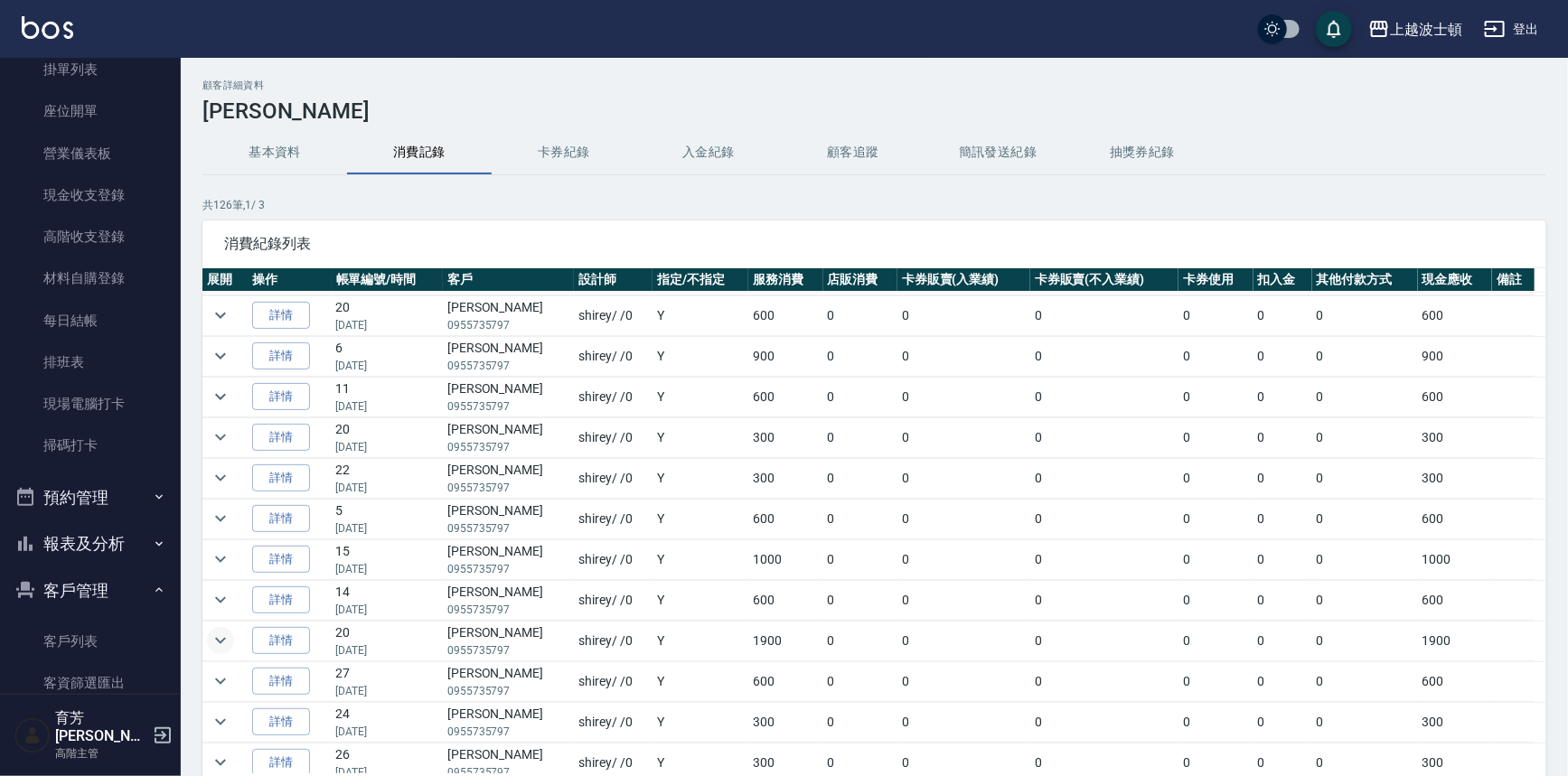
click at [220, 638] on icon "expand row" at bounding box center [220, 641] width 11 height 6
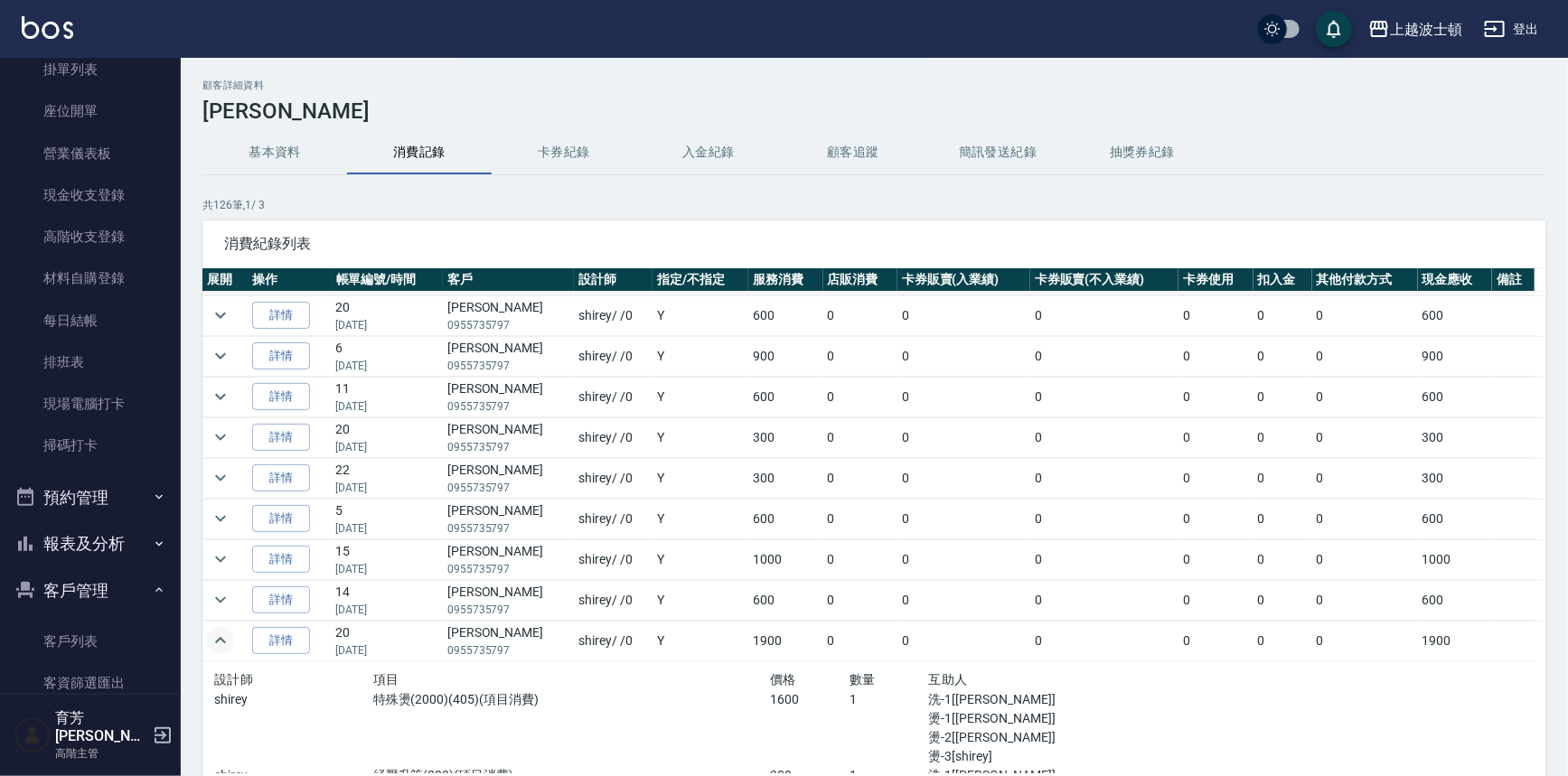
click at [271, 162] on button "基本資料" at bounding box center [275, 153] width 144 height 43
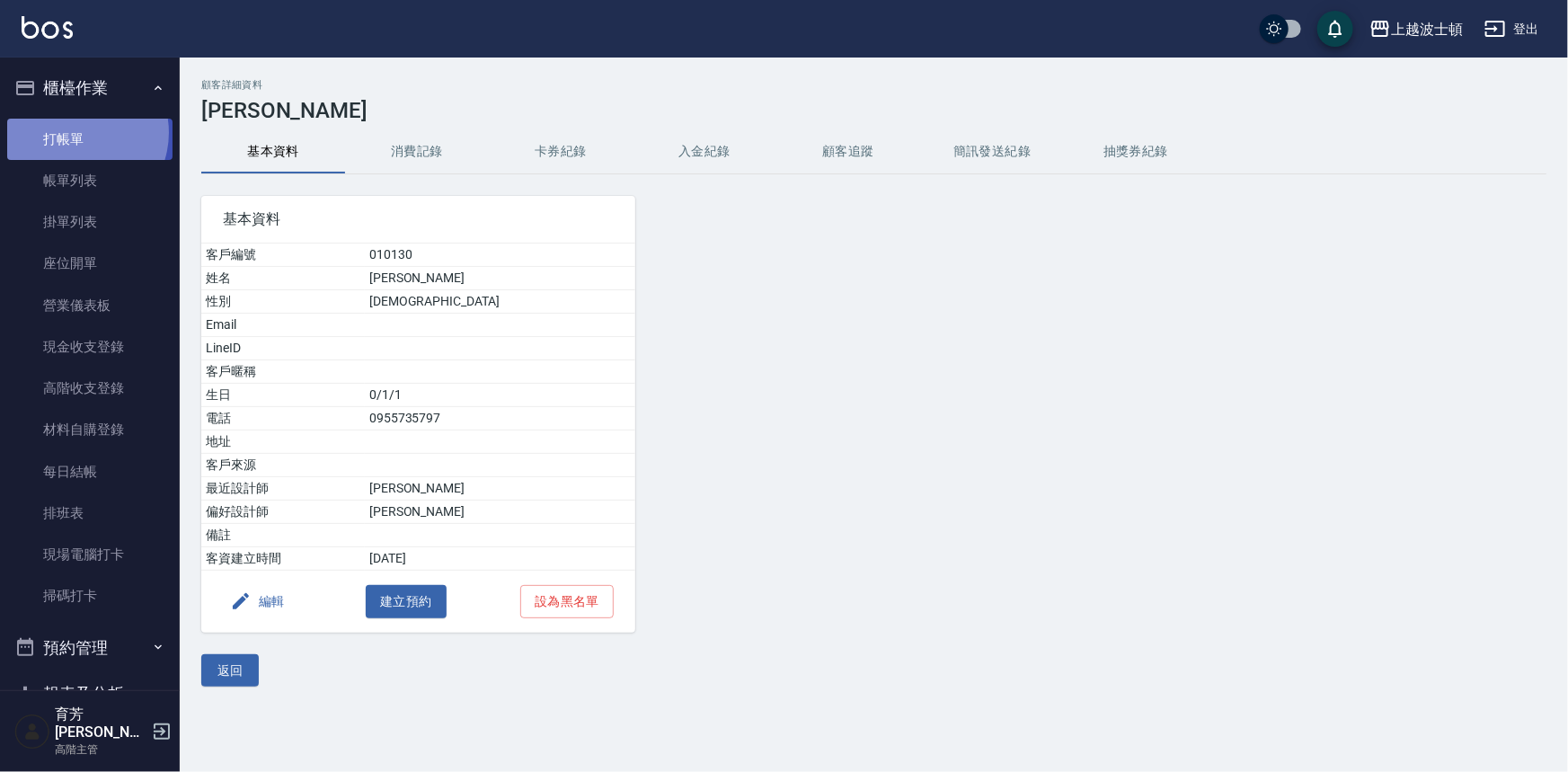
click at [74, 133] on link "打帳單" at bounding box center [90, 139] width 166 height 41
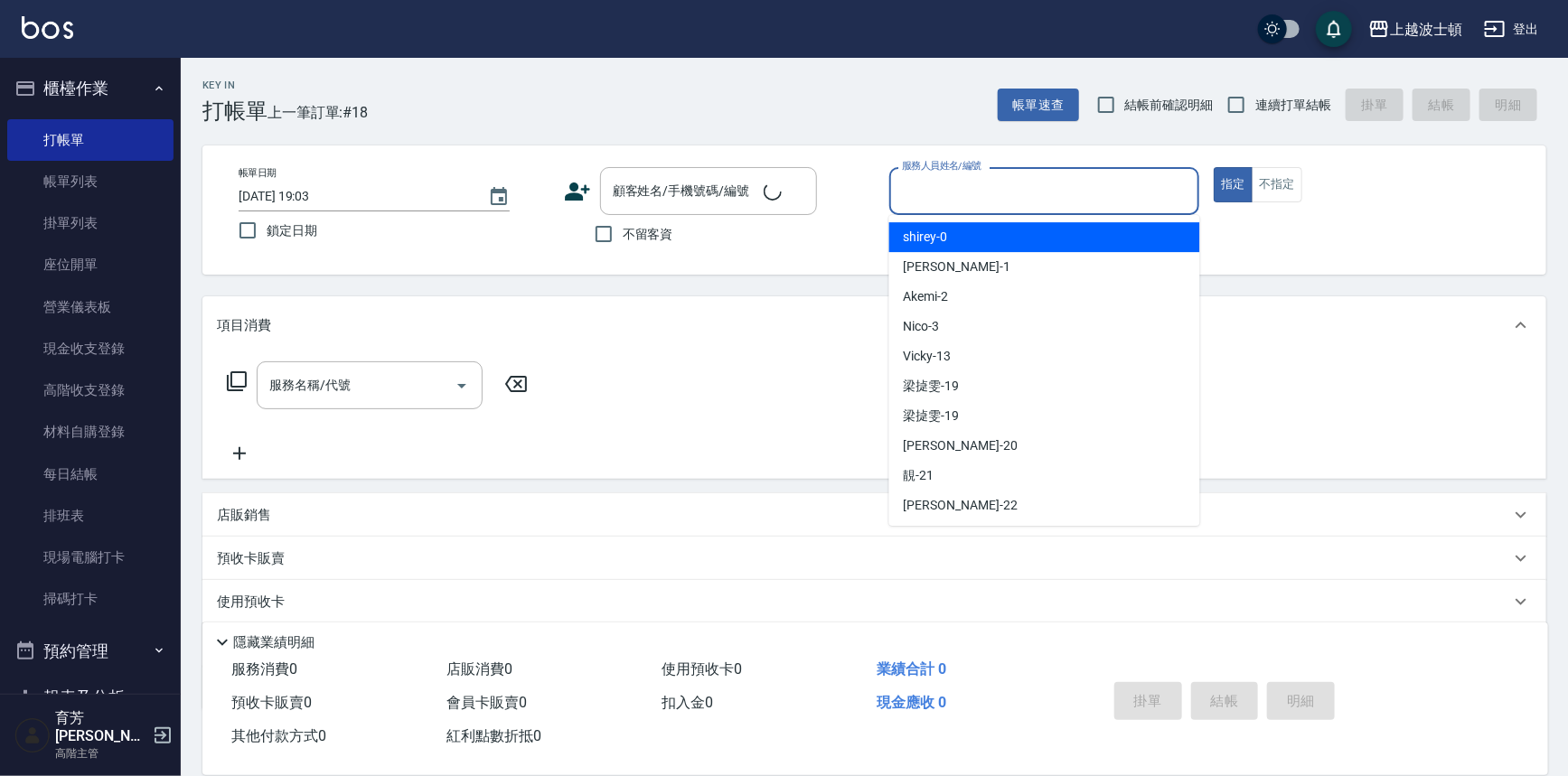
click at [1119, 183] on input "服務人員姓名/編號" at bounding box center [1044, 191] width 294 height 31
click at [1130, 238] on div "shirey -0" at bounding box center [1044, 237] width 311 height 30
type input "shirey-0"
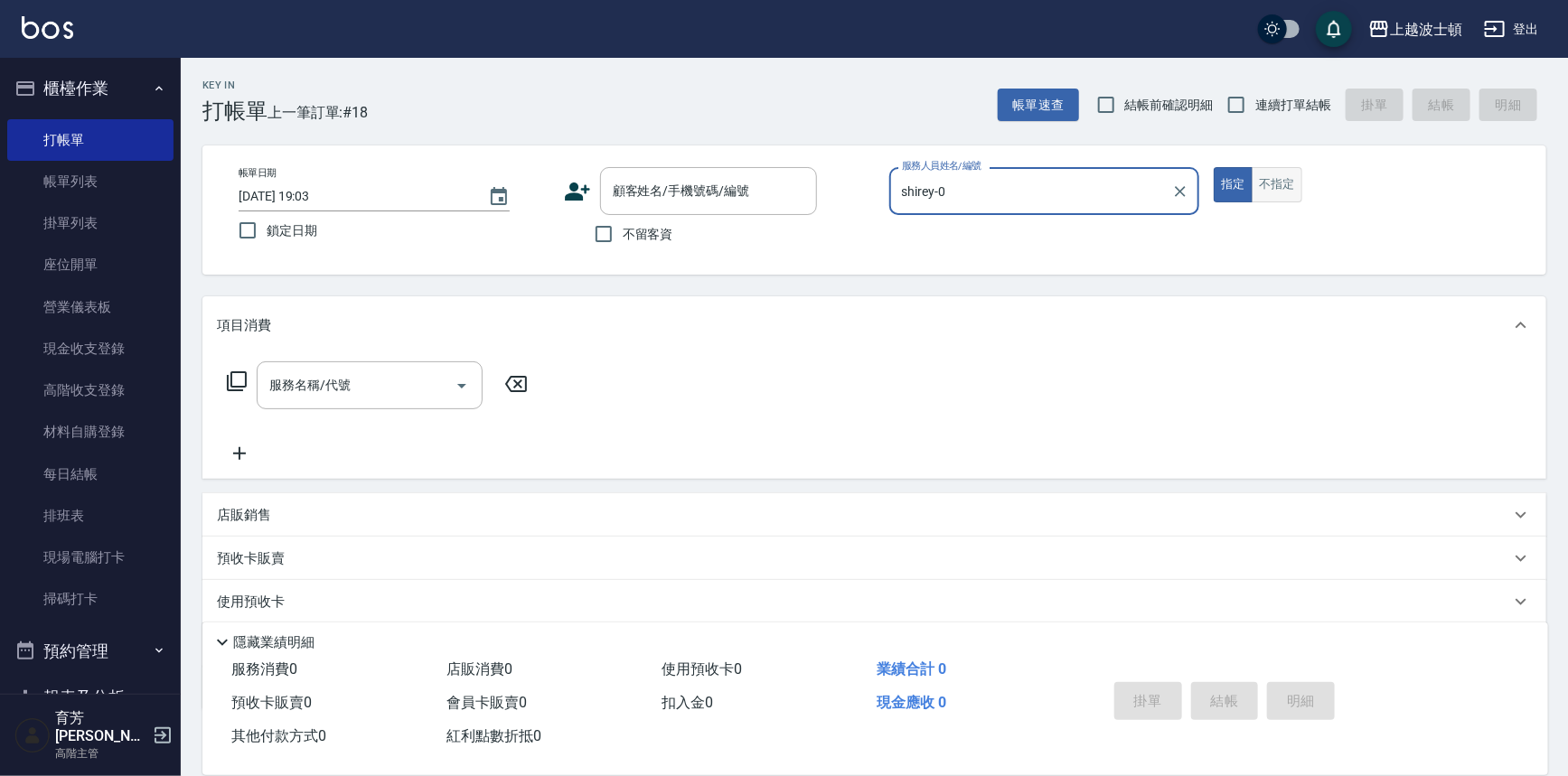
click at [1294, 187] on button "不指定" at bounding box center [1277, 185] width 51 height 35
click at [602, 238] on input "不留客資" at bounding box center [603, 233] width 38 height 38
checkbox input "true"
click at [235, 377] on icon at bounding box center [236, 381] width 21 height 21
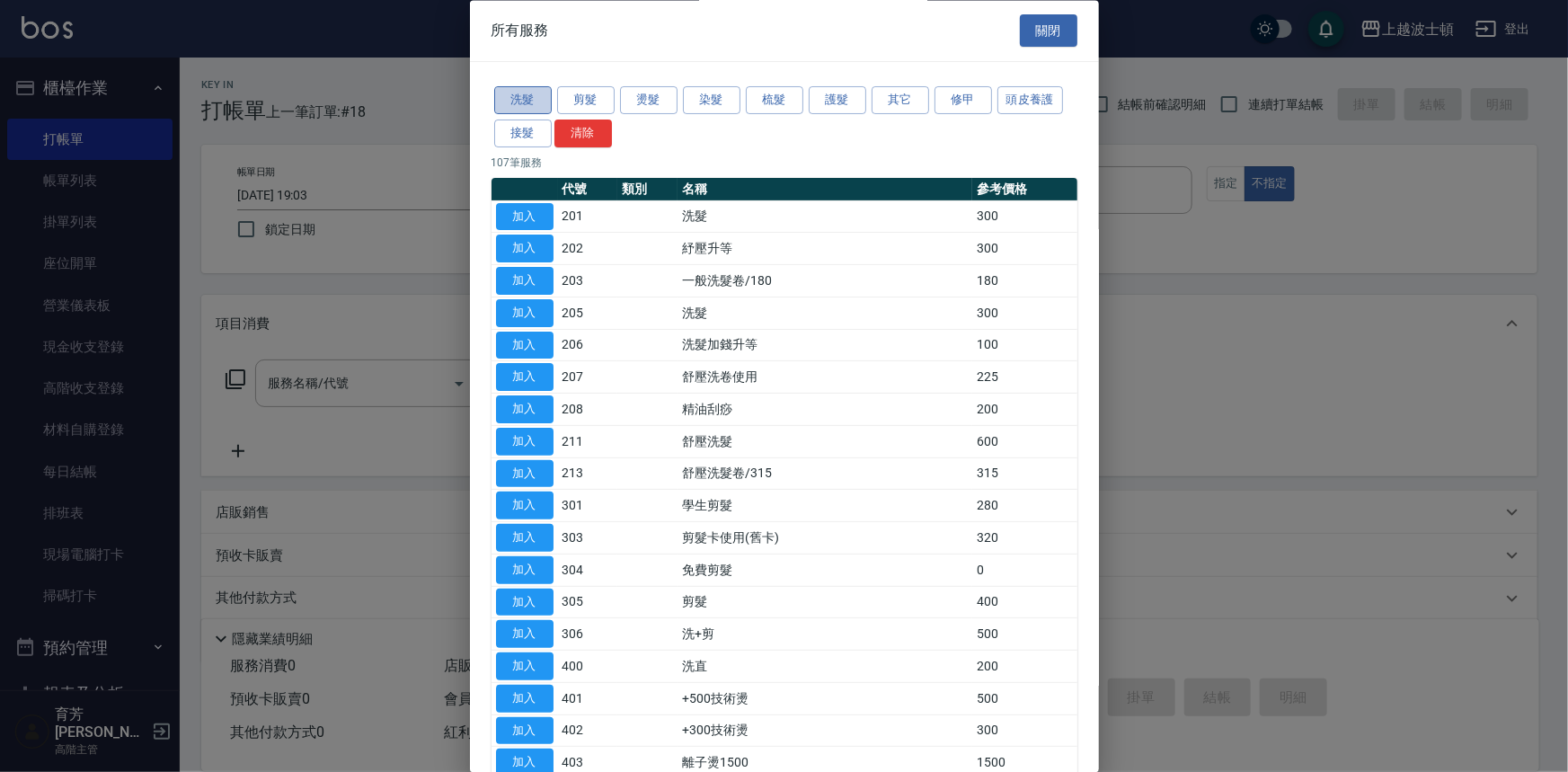
click at [509, 90] on button "洗髮" at bounding box center [522, 101] width 58 height 28
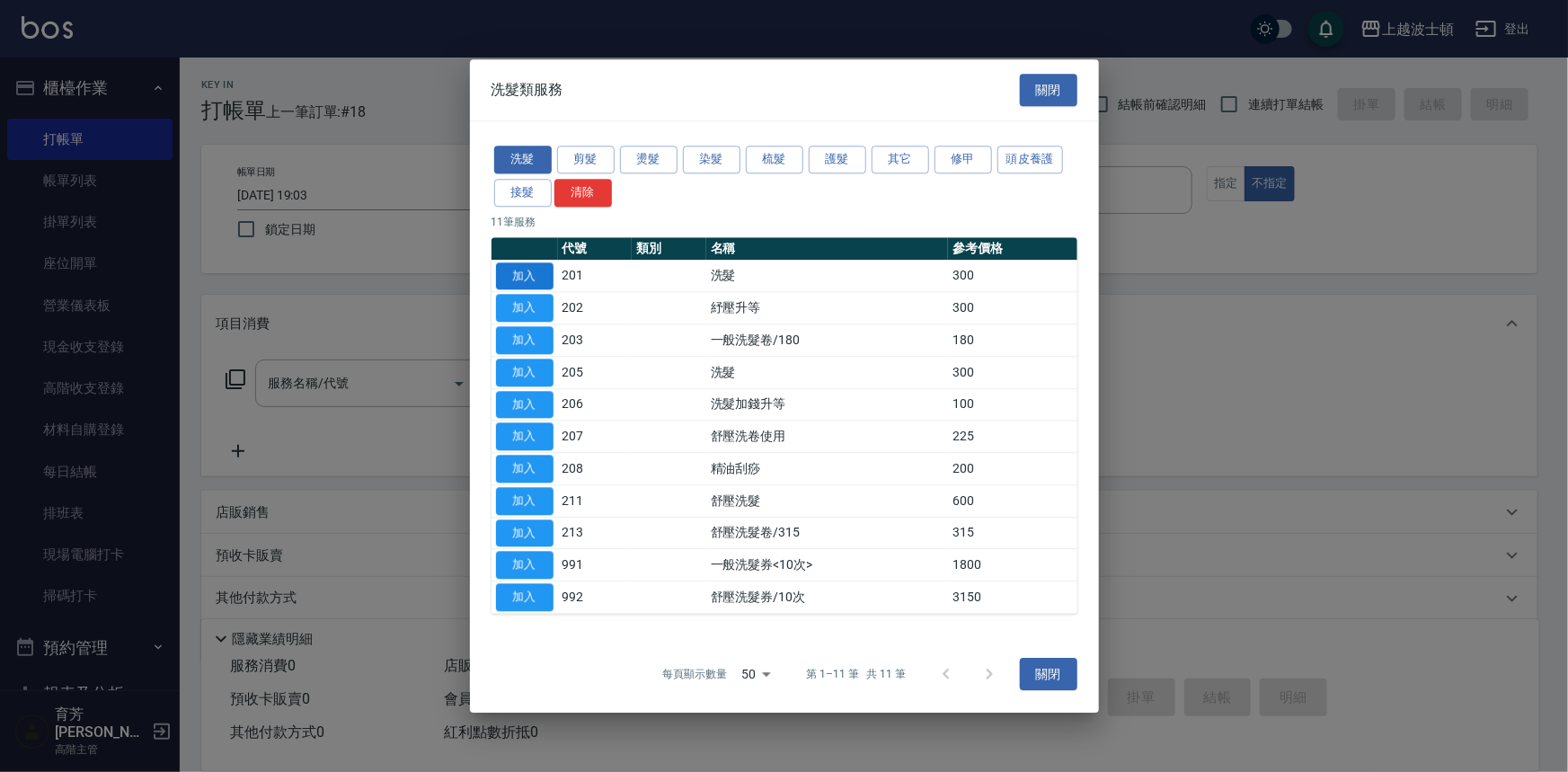
click at [520, 270] on button "加入" at bounding box center [524, 276] width 58 height 28
type input "洗髮(201)"
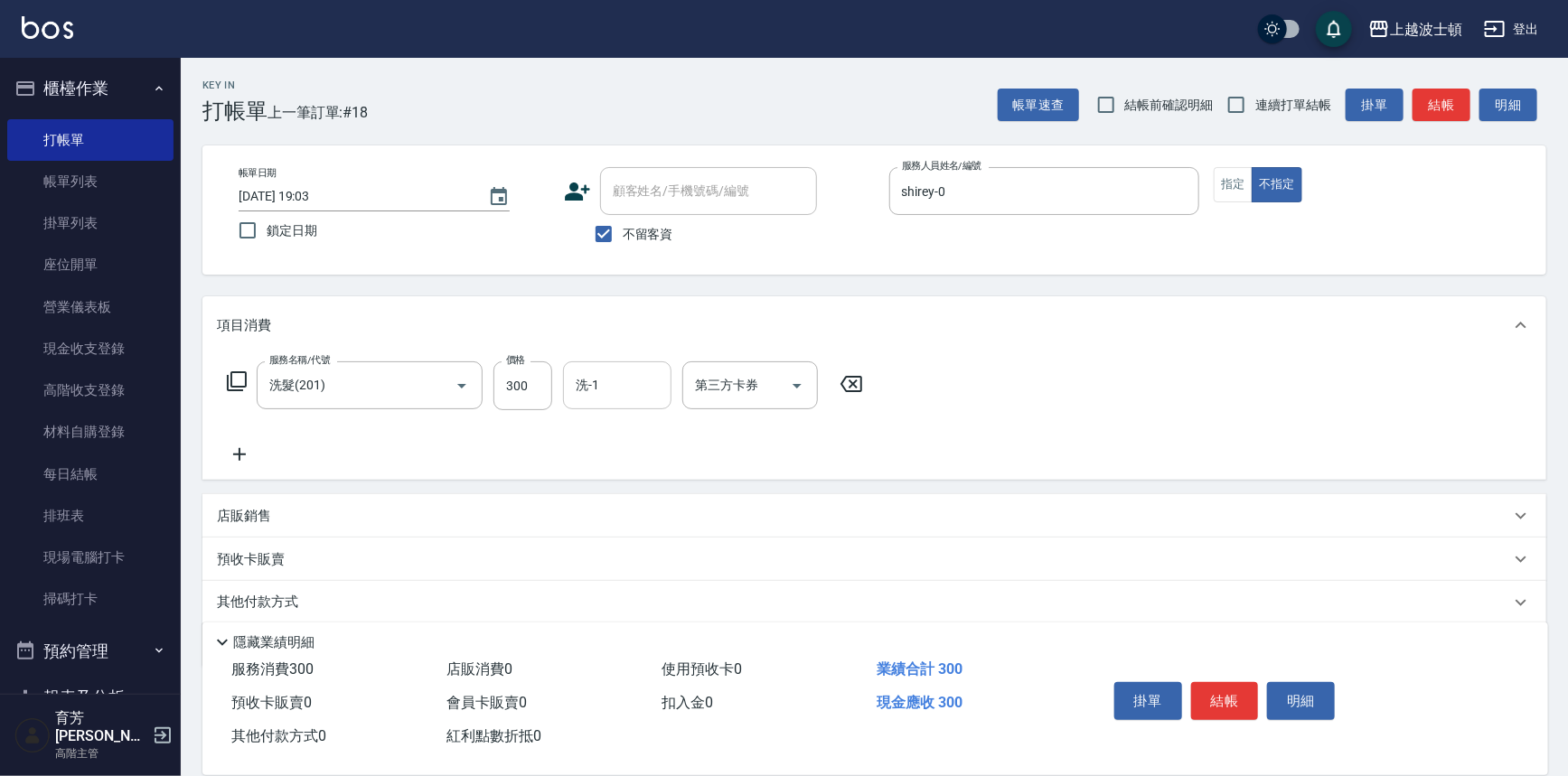
click at [619, 388] on input "洗-1" at bounding box center [617, 386] width 93 height 31
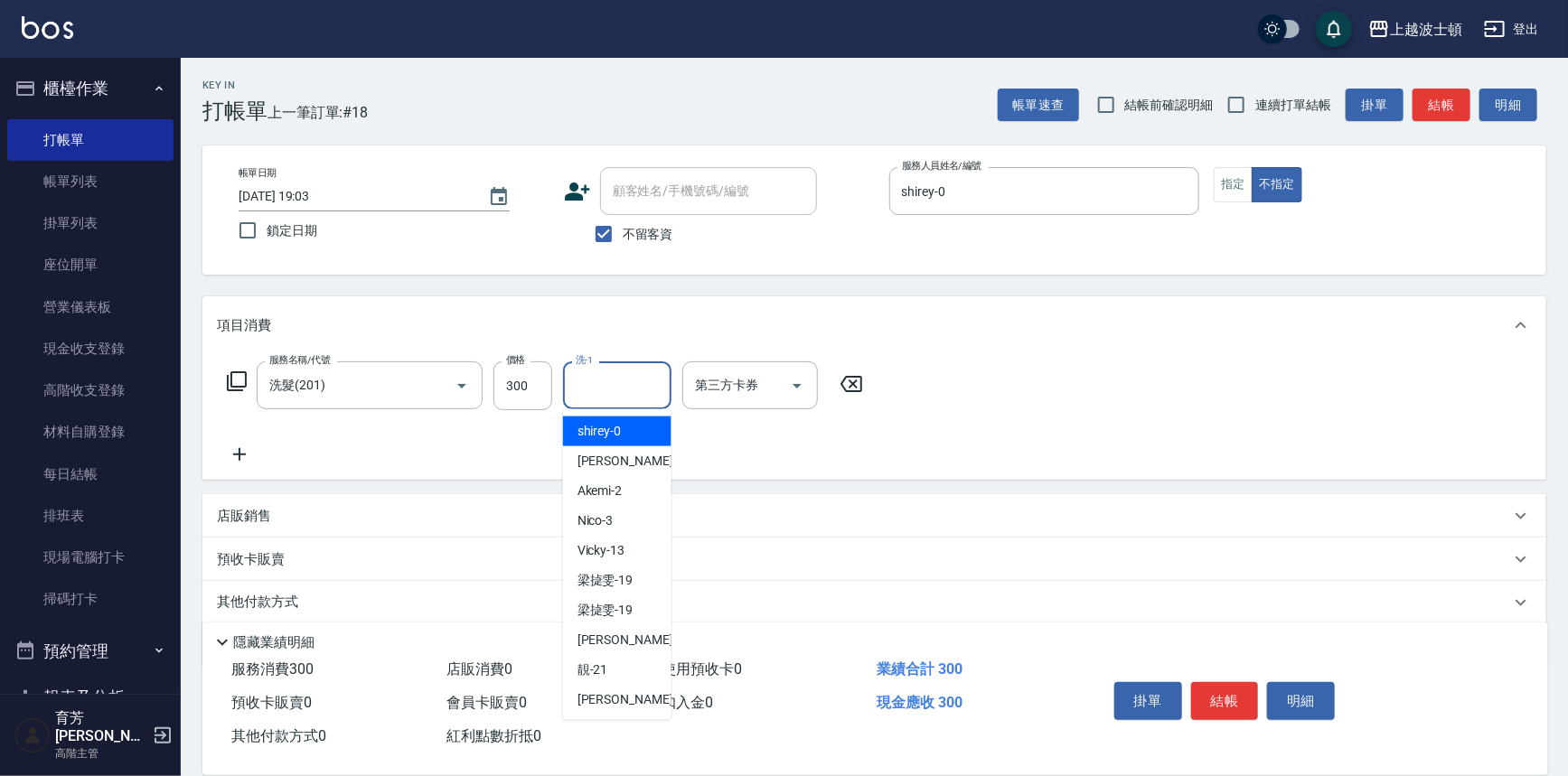
click at [618, 426] on span "shirey -0" at bounding box center [599, 431] width 44 height 19
type input "shirey-0"
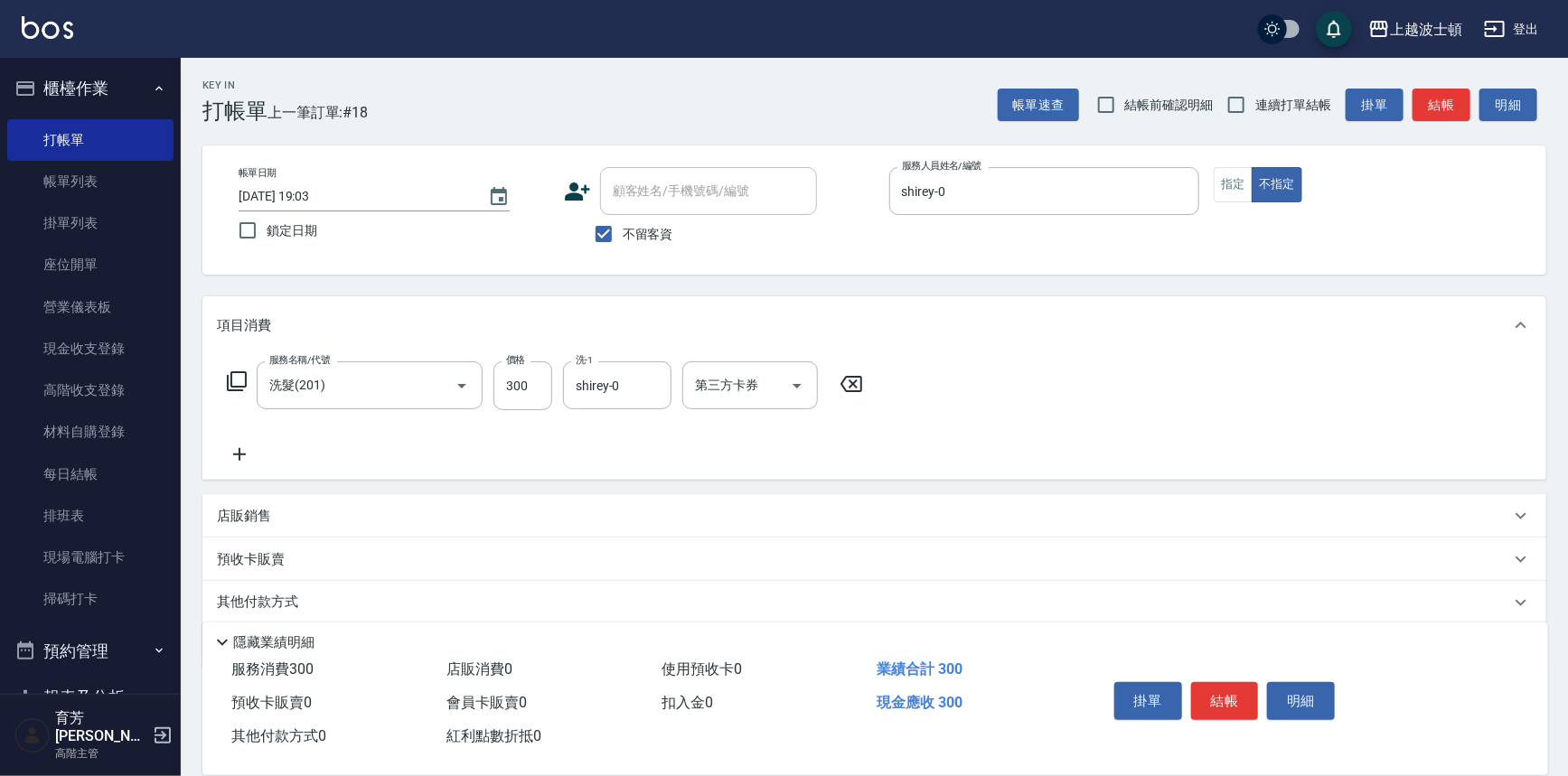
click at [226, 373] on icon at bounding box center [236, 381] width 21 height 21
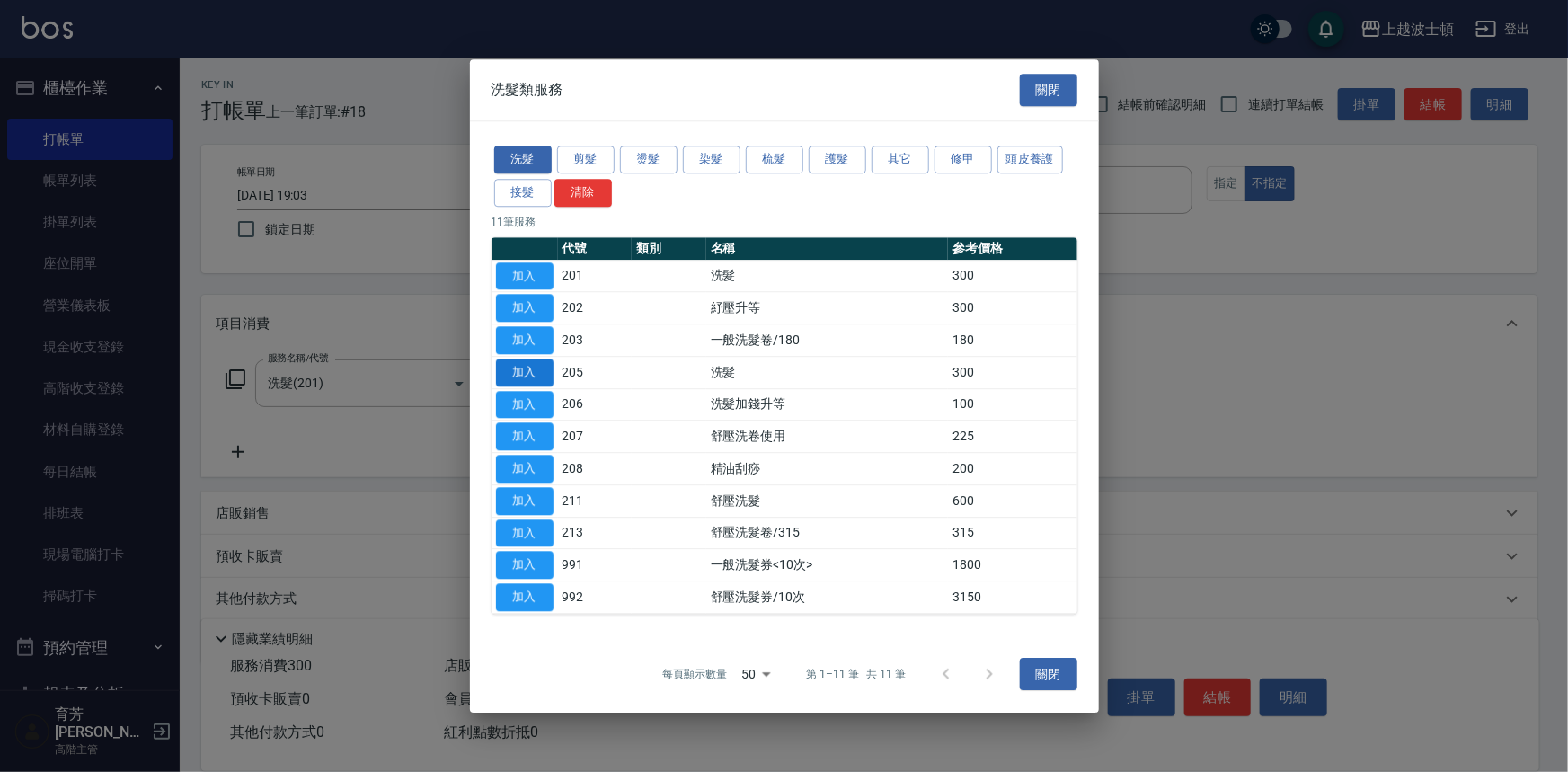
click at [525, 369] on button "加入" at bounding box center [524, 373] width 58 height 28
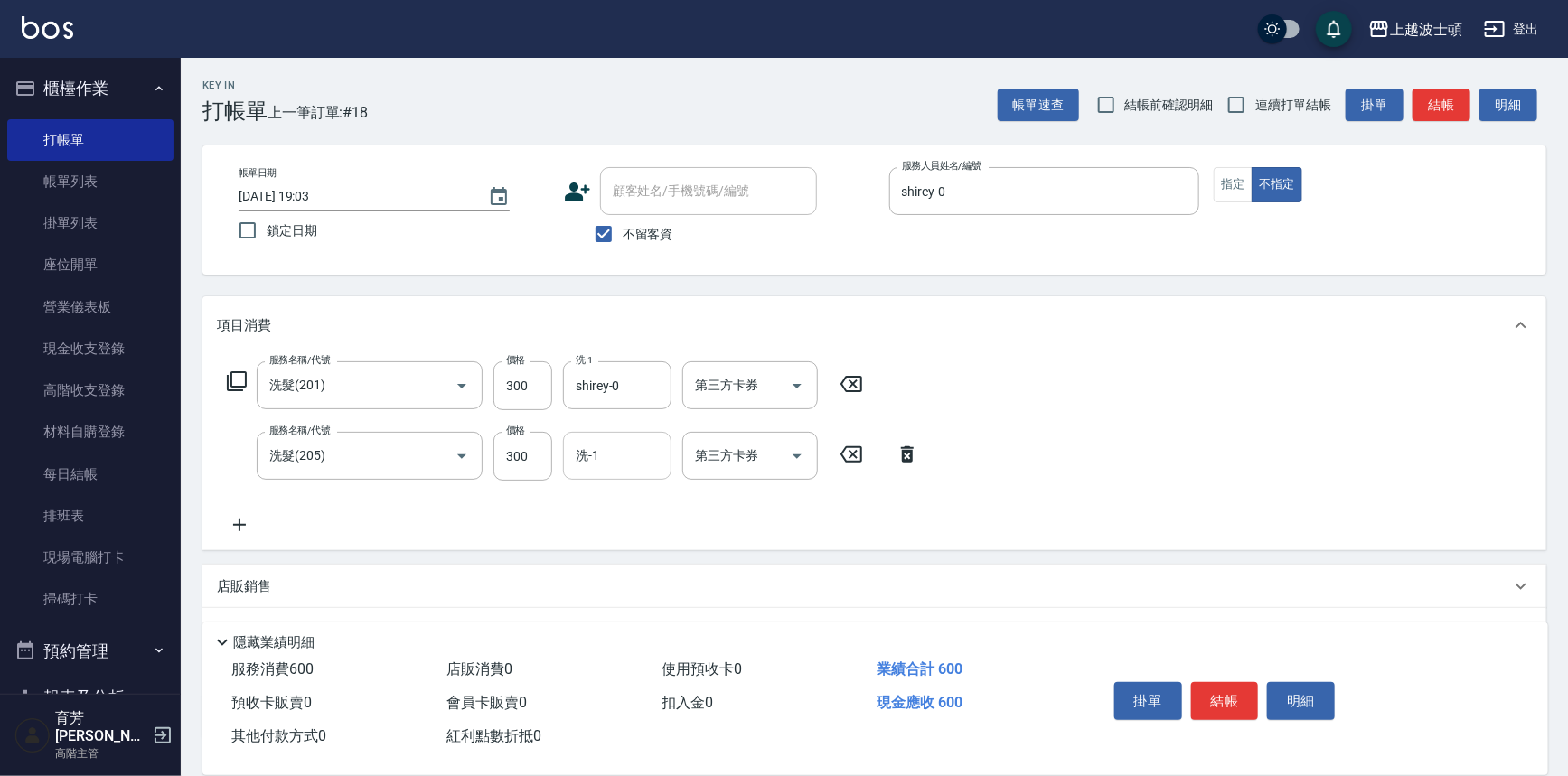
click at [615, 459] on input "洗-1" at bounding box center [617, 456] width 93 height 31
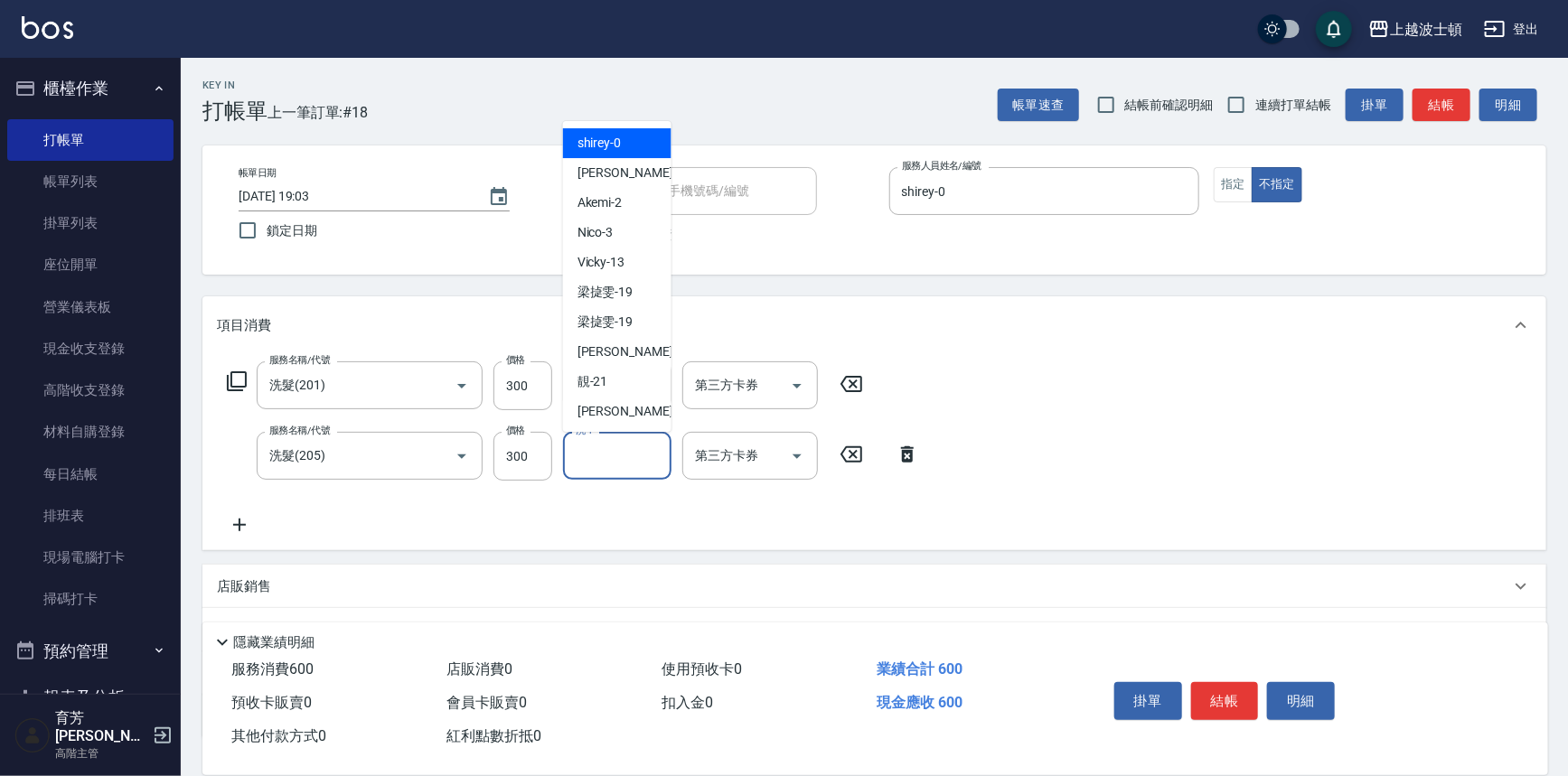
click at [624, 143] on div "shirey -0" at bounding box center [617, 143] width 108 height 30
type input "shirey-0"
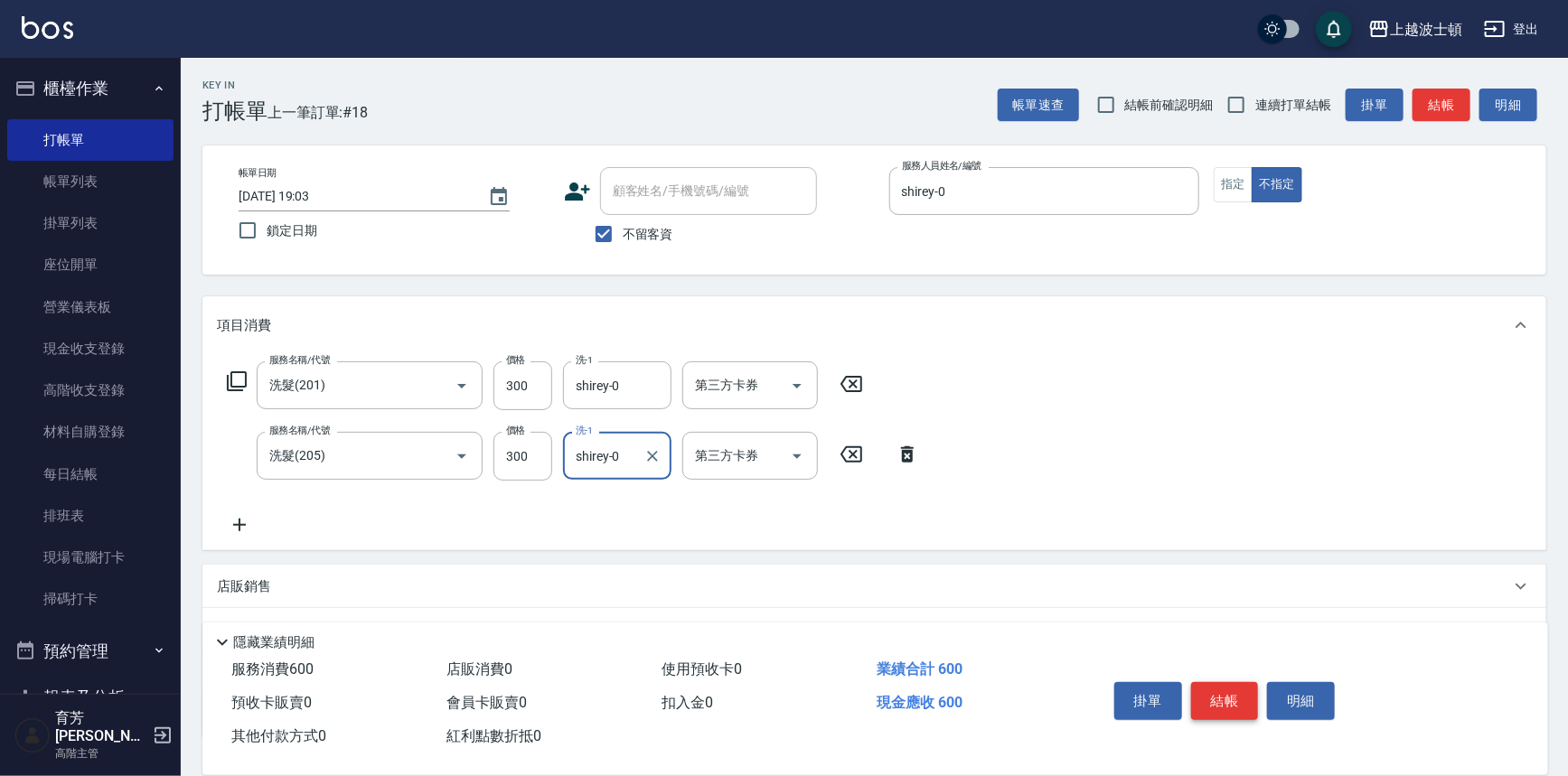
click at [1246, 712] on button "結帳" at bounding box center [1225, 701] width 68 height 38
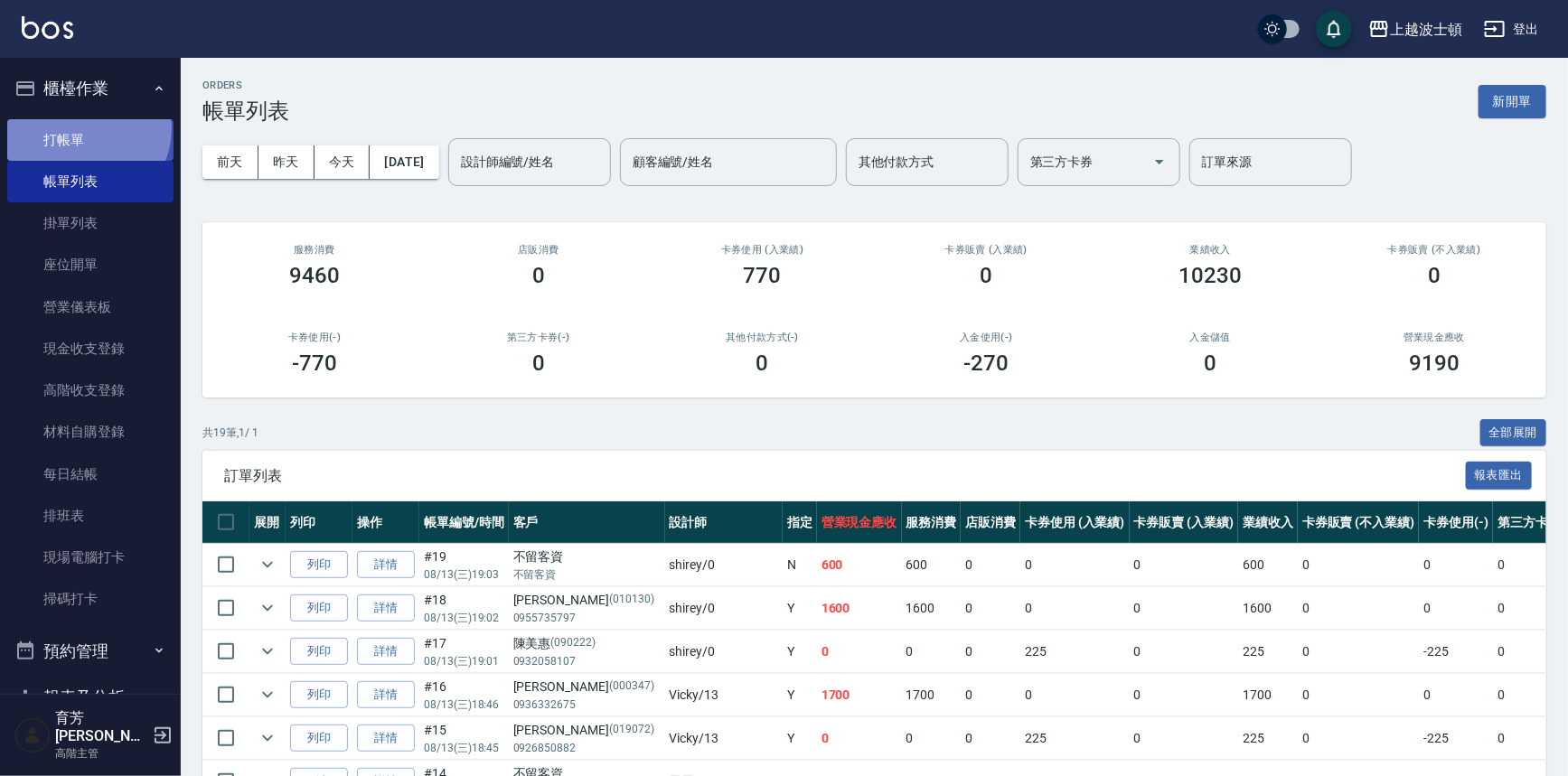
click at [79, 128] on link "打帳單" at bounding box center [91, 140] width 167 height 42
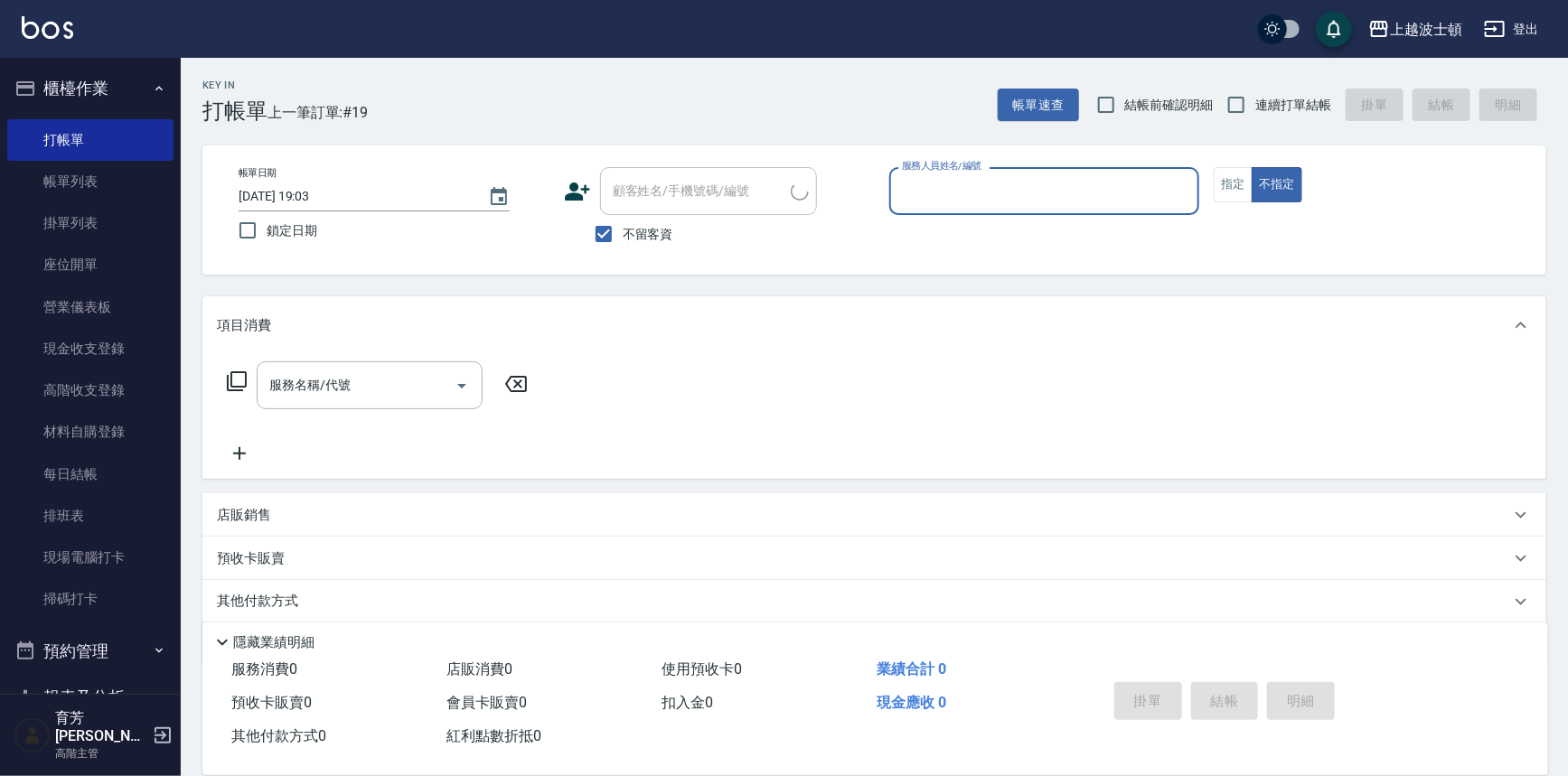
click at [1082, 206] on input "服務人員姓名/編號" at bounding box center [1044, 191] width 294 height 31
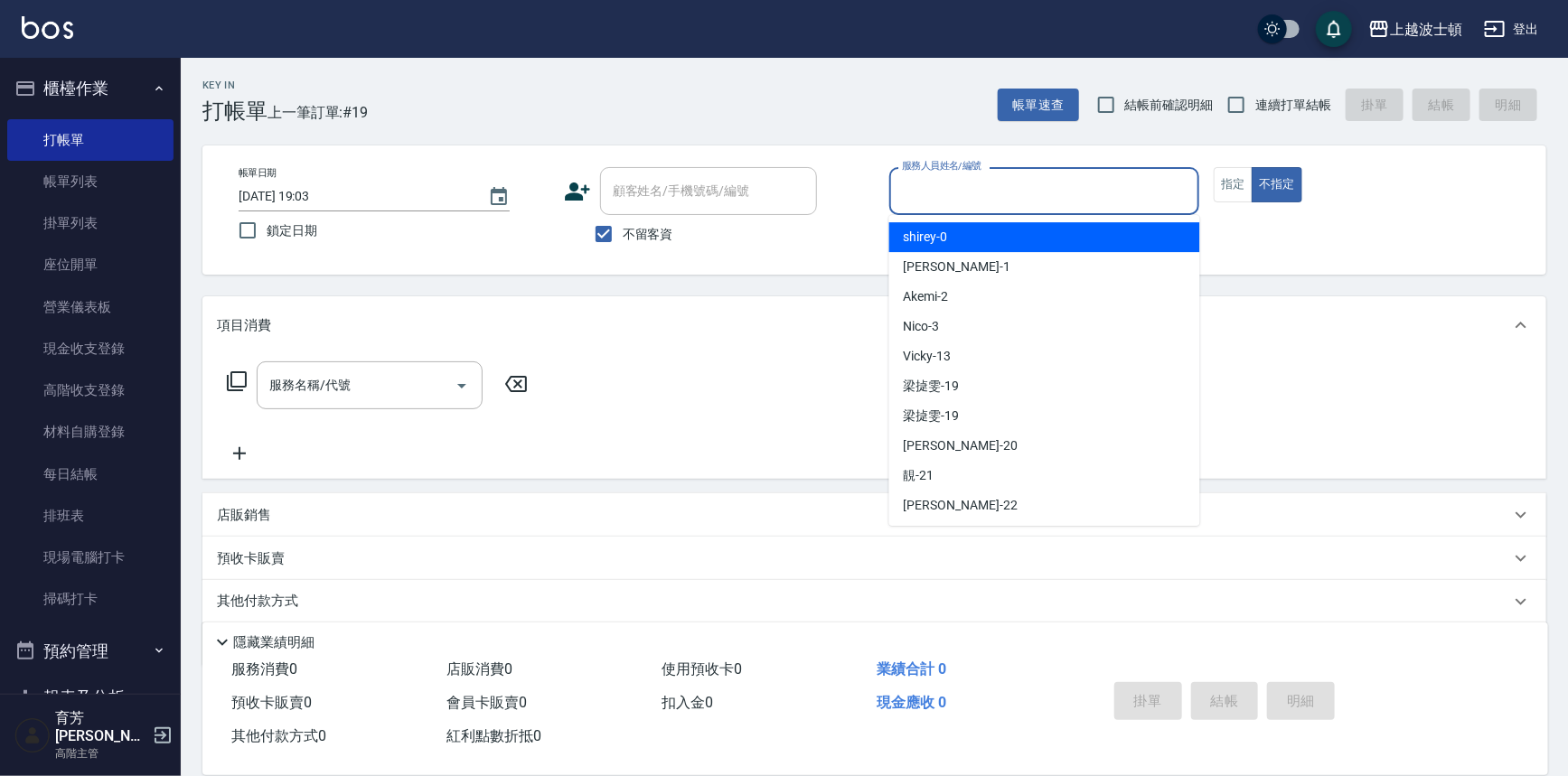
click at [1090, 238] on div "shirey -0" at bounding box center [1044, 237] width 311 height 30
type input "shirey-0"
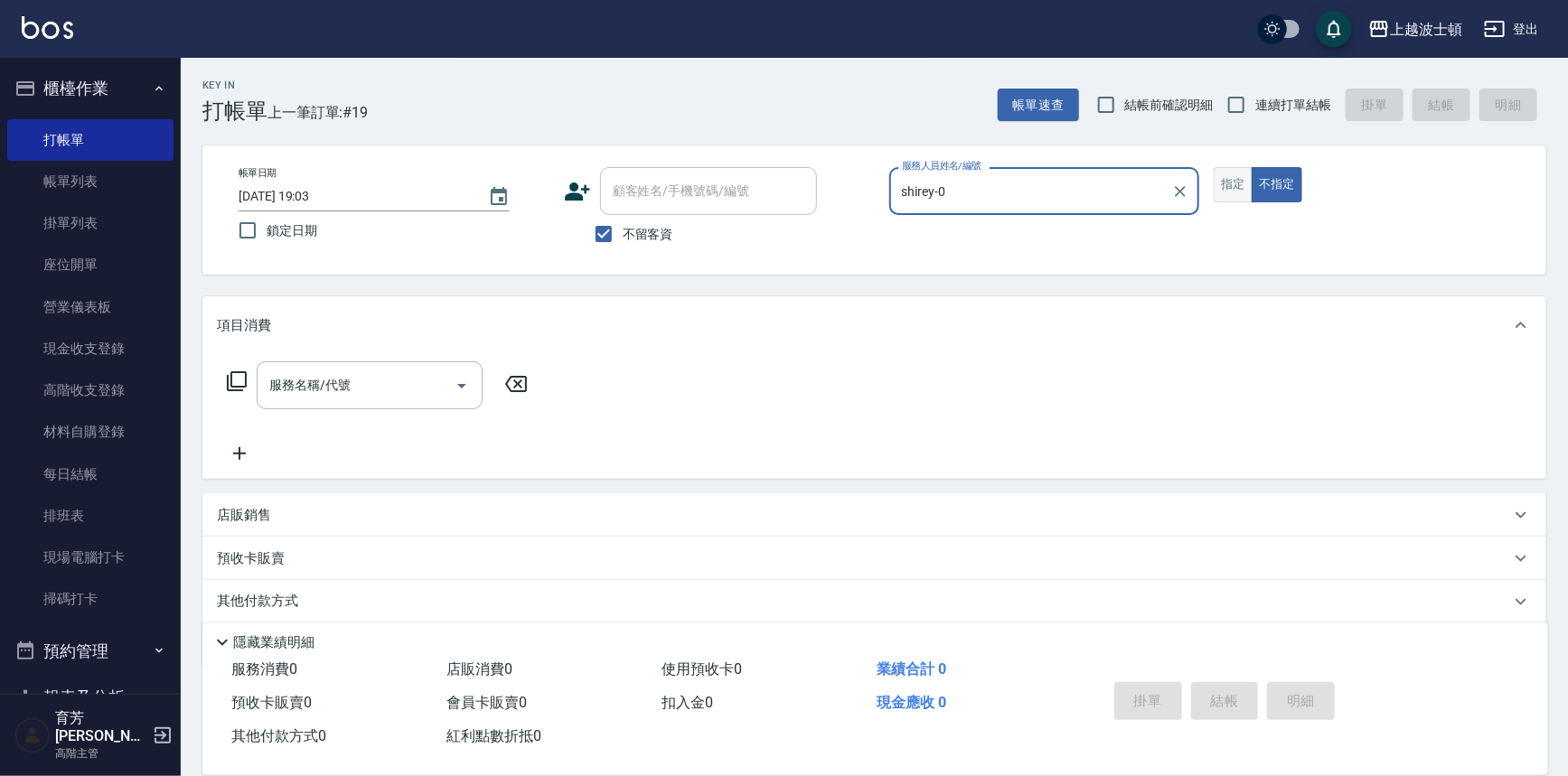
click at [1228, 180] on button "指定" at bounding box center [1233, 185] width 39 height 35
click at [235, 381] on icon at bounding box center [236, 381] width 21 height 21
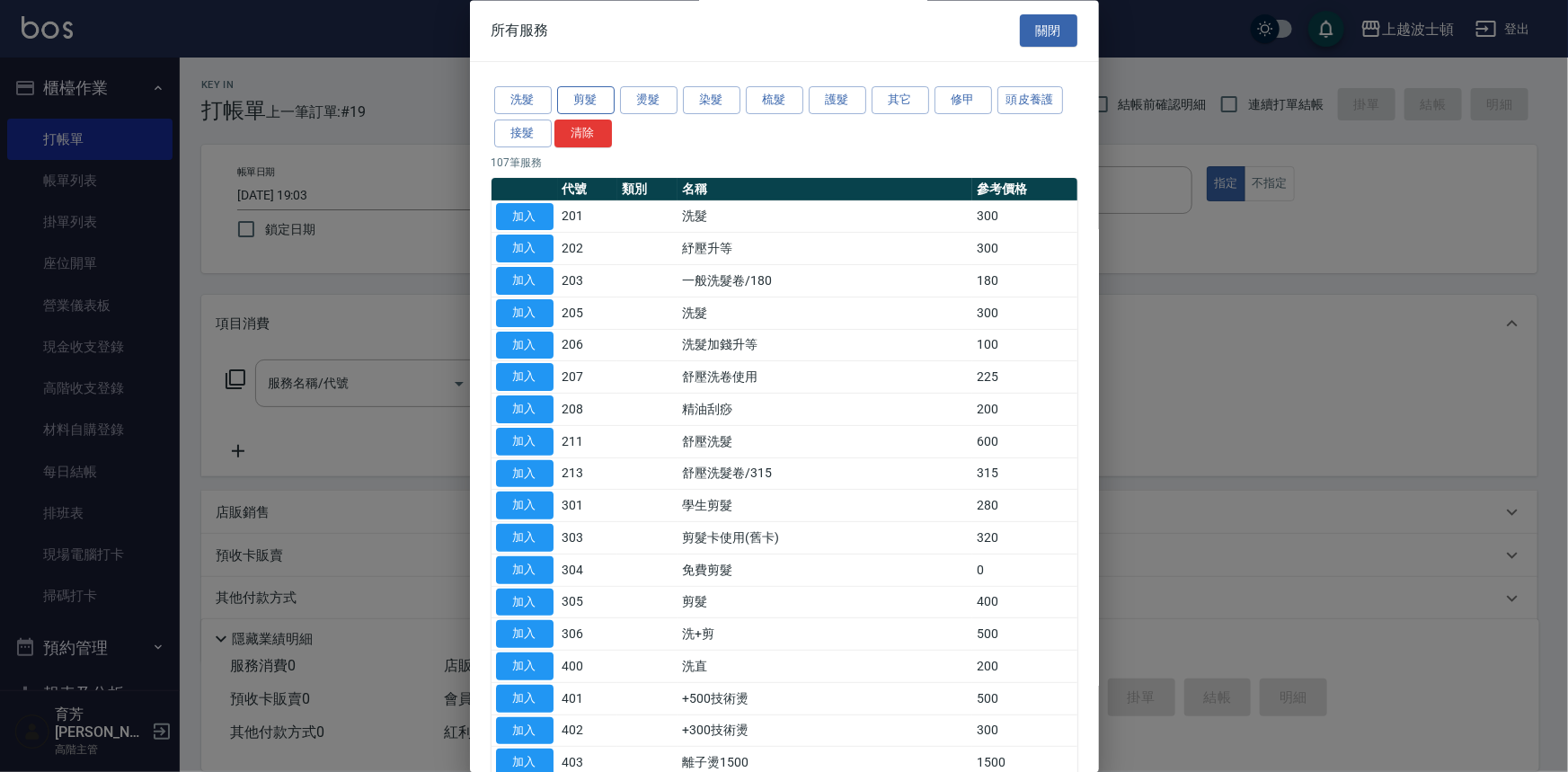
click at [593, 107] on button "剪髮" at bounding box center [586, 101] width 58 height 28
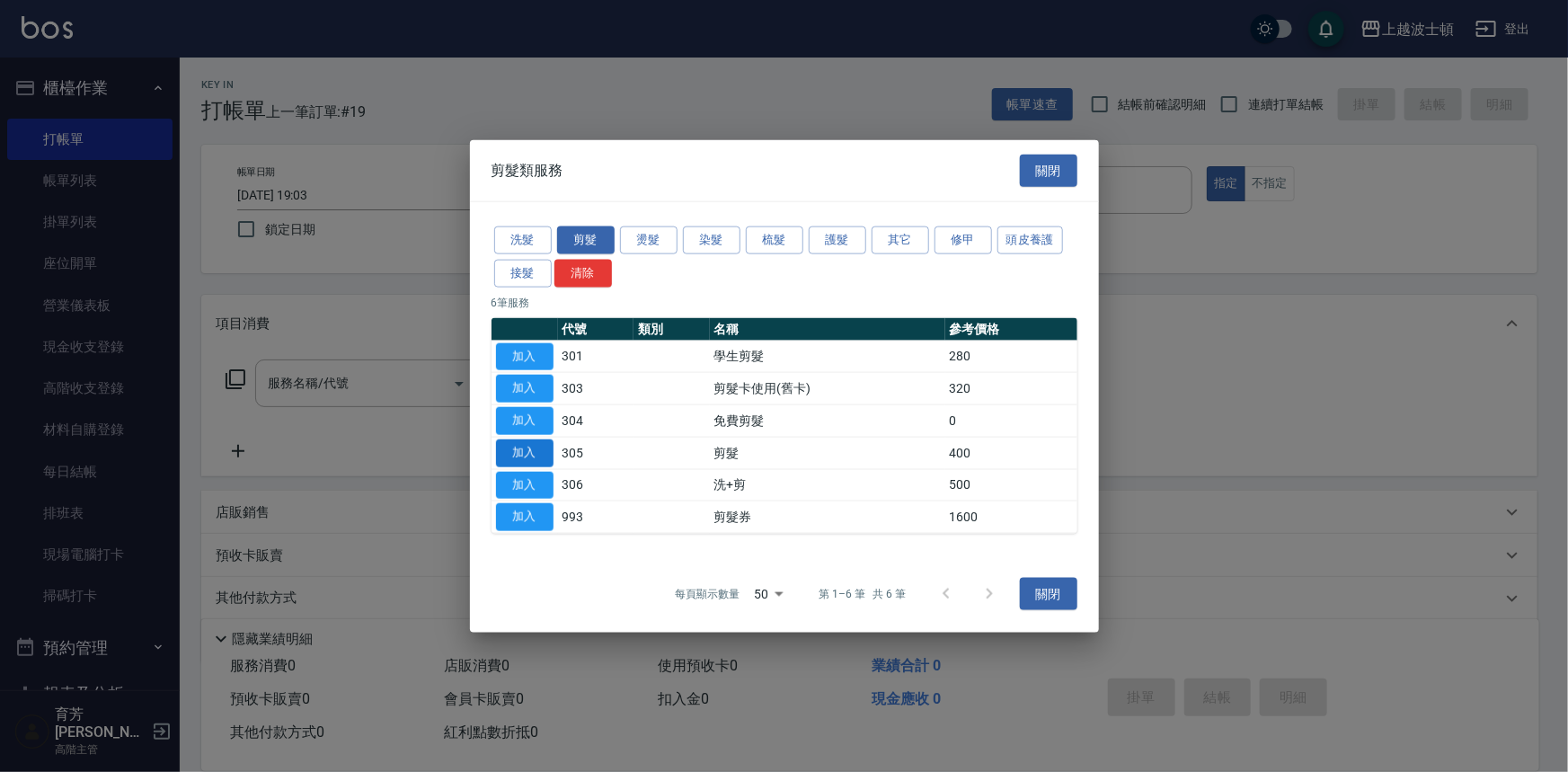
click at [543, 454] on button "加入" at bounding box center [524, 453] width 58 height 28
type input "剪髮(305)"
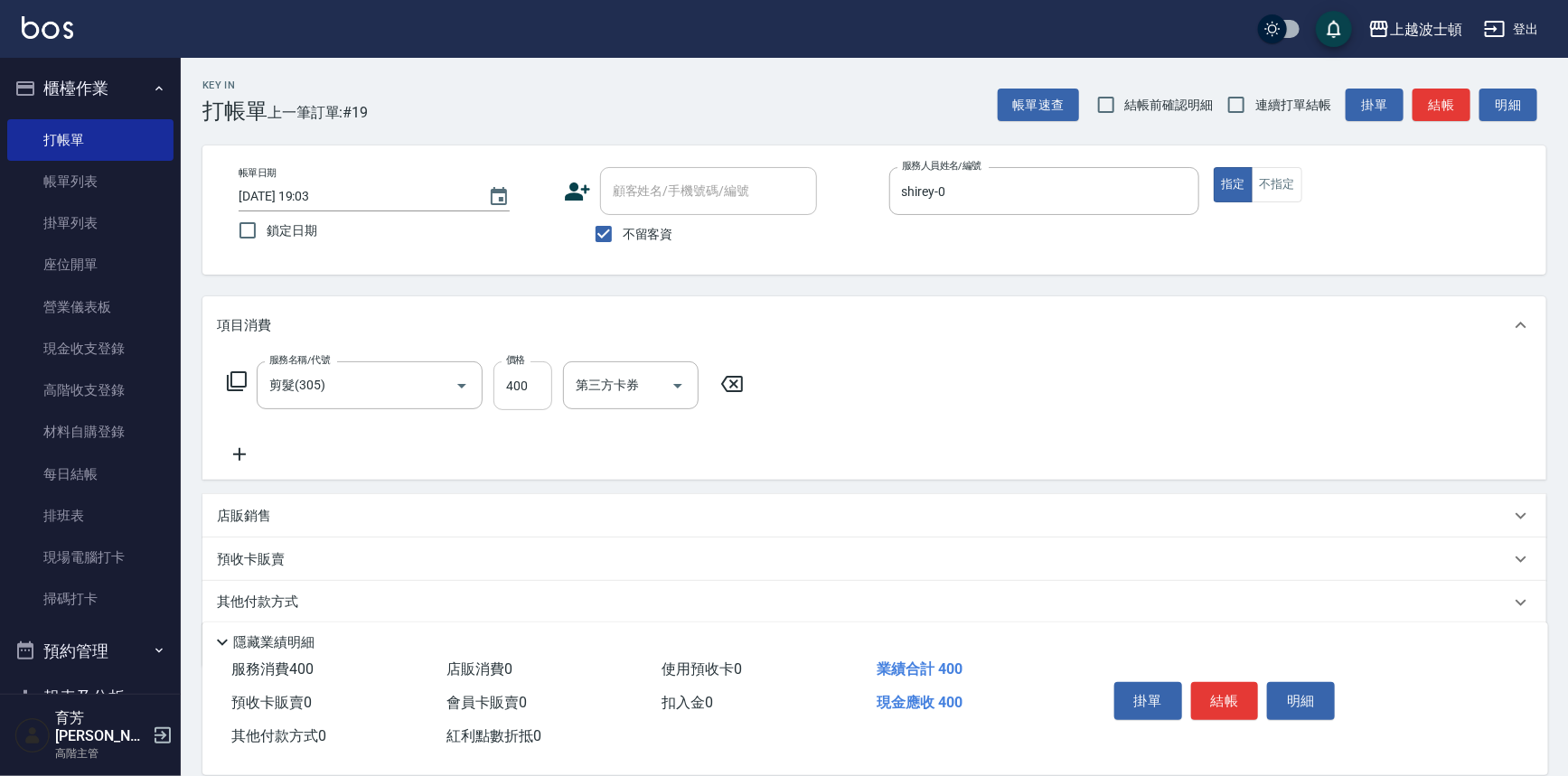
click at [539, 399] on input "400" at bounding box center [522, 386] width 58 height 49
type input "350"
click at [1229, 690] on button "結帳" at bounding box center [1225, 701] width 68 height 38
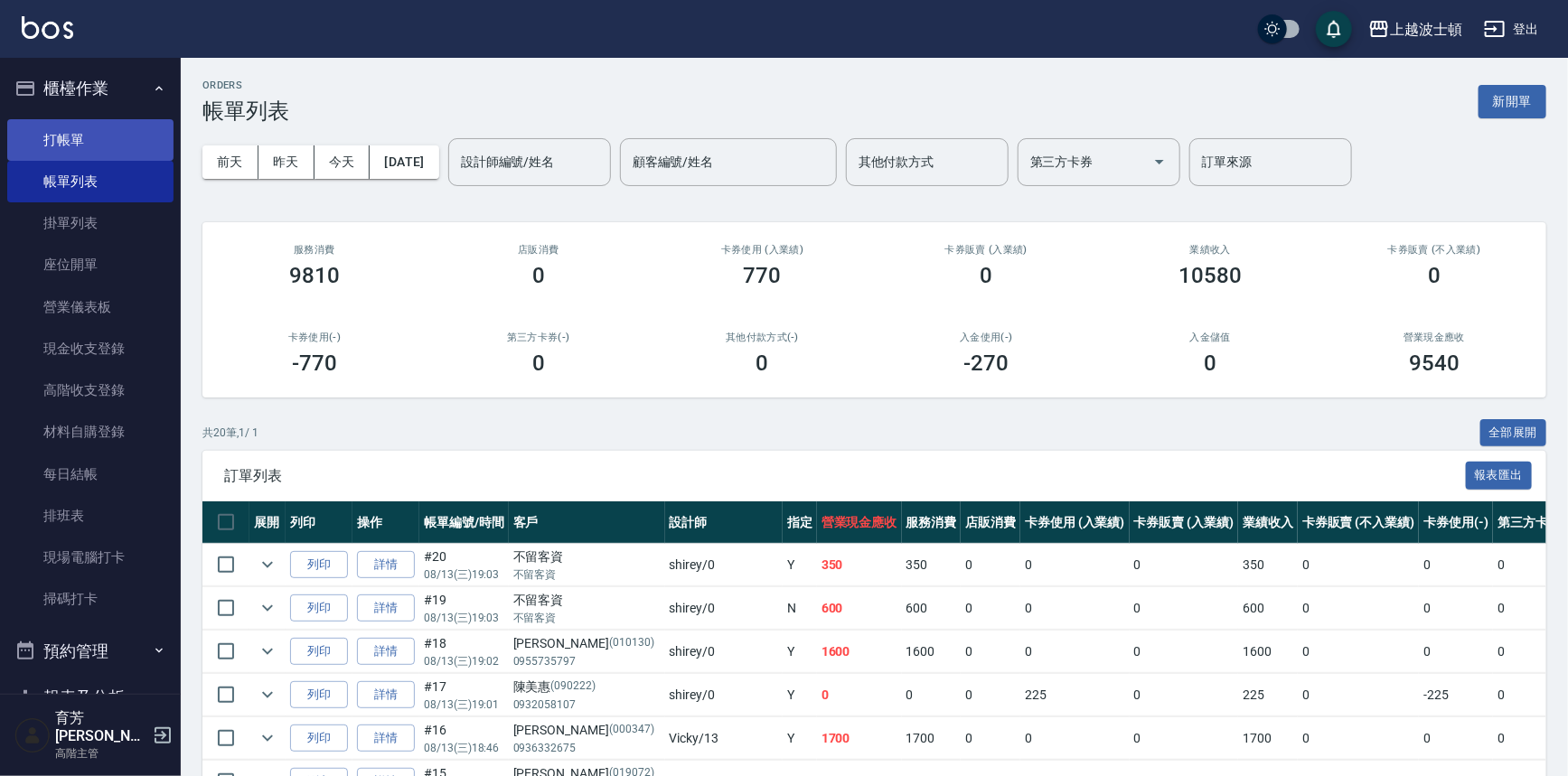
click at [58, 127] on link "打帳單" at bounding box center [91, 140] width 167 height 42
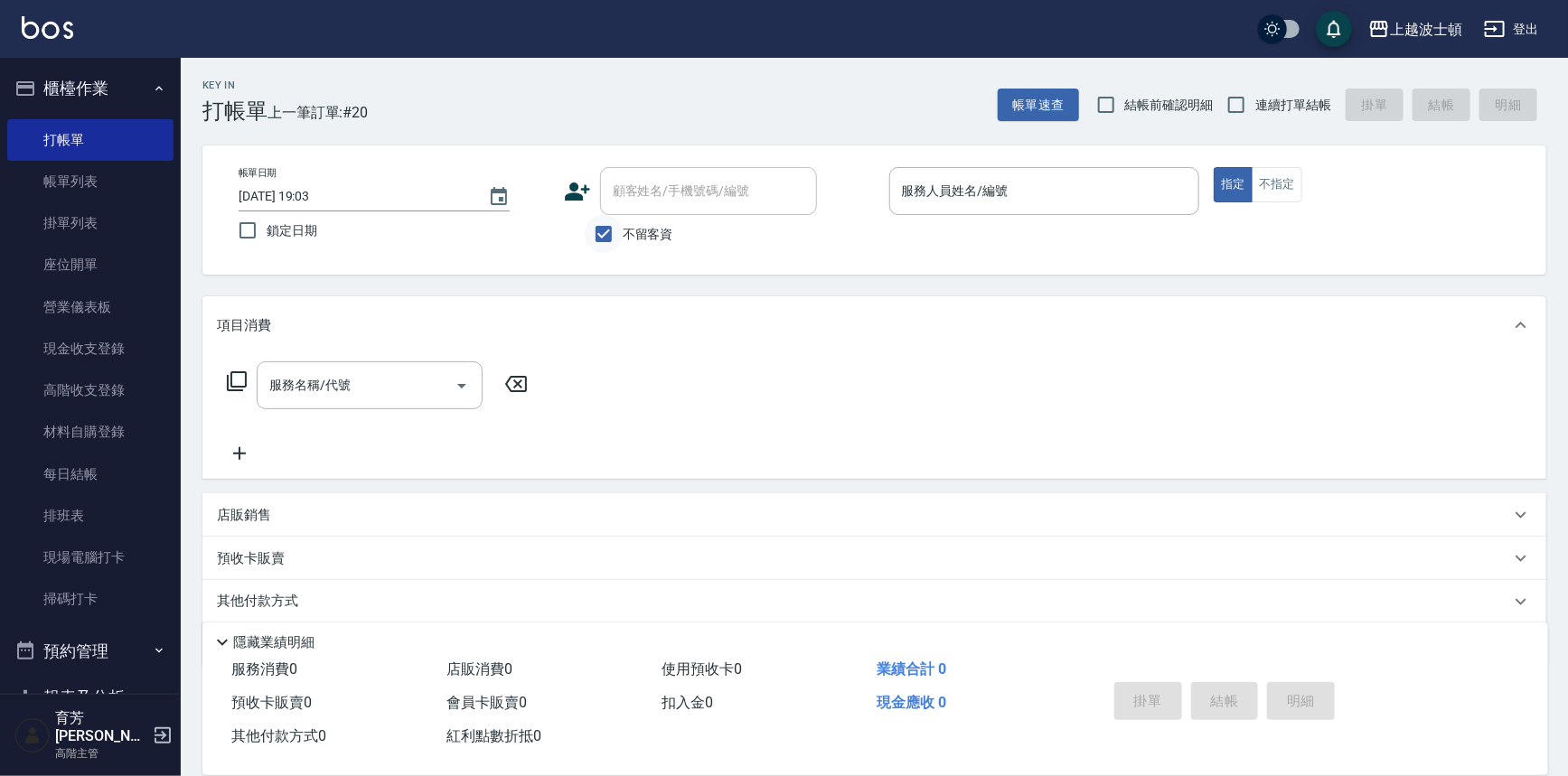
click at [610, 238] on input "不留客資" at bounding box center [603, 233] width 38 height 38
checkbox input "false"
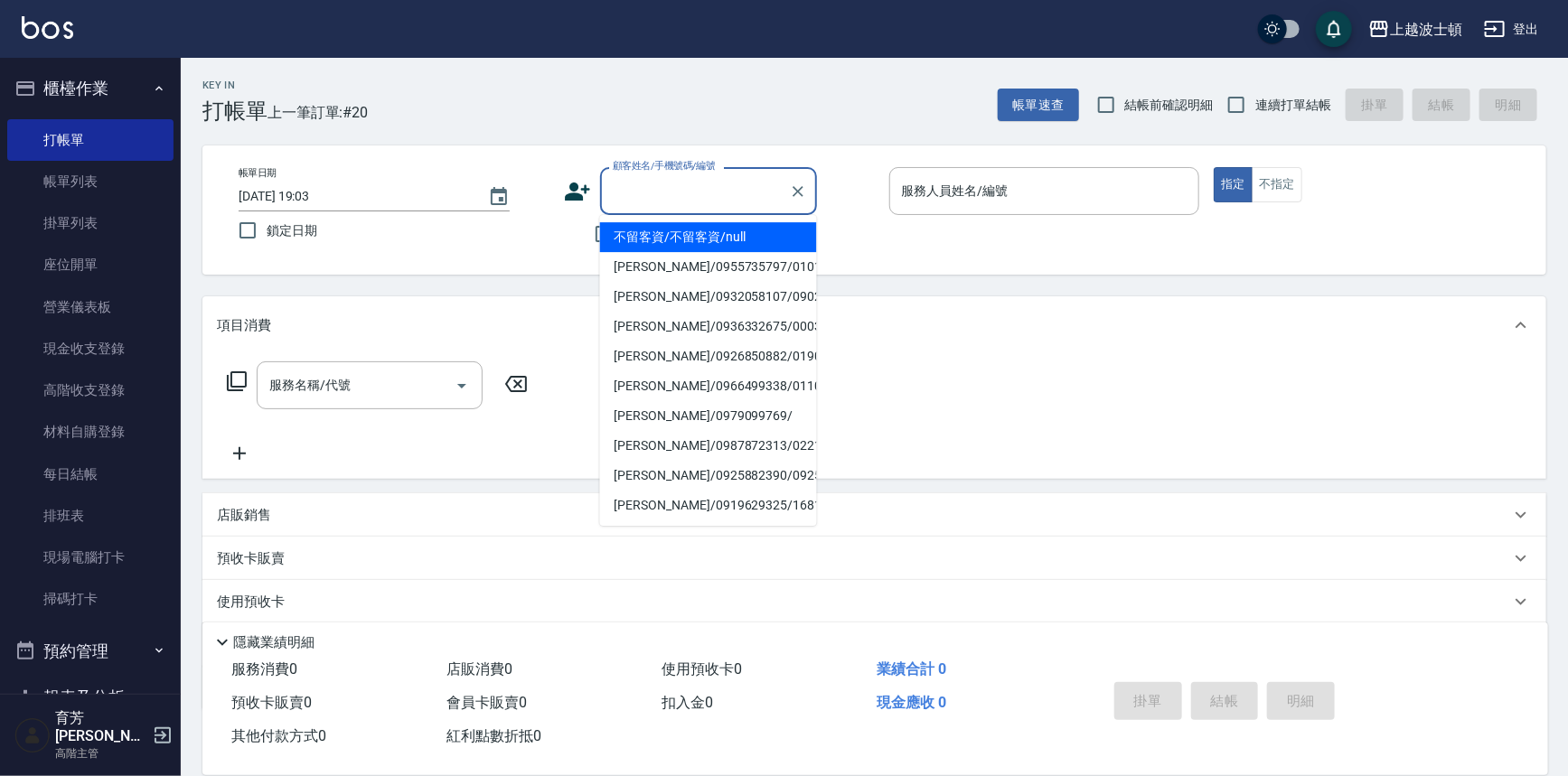
click at [659, 203] on input "顧客姓名/手機號碼/編號" at bounding box center [695, 191] width 174 height 31
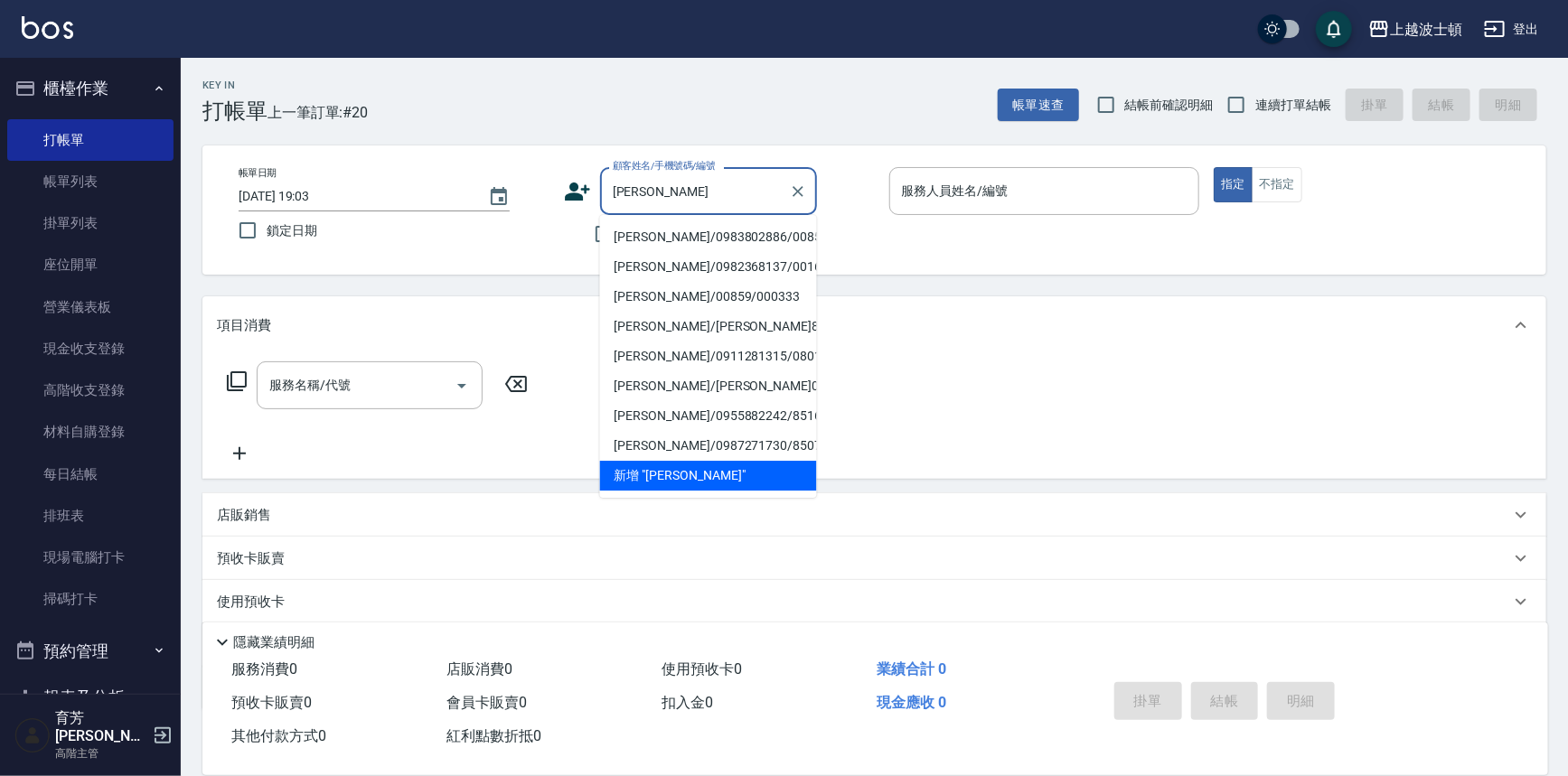
click at [693, 239] on li "[PERSON_NAME]/0983802886/00859" at bounding box center [709, 237] width 216 height 30
type input "[PERSON_NAME]/0983802886/00859"
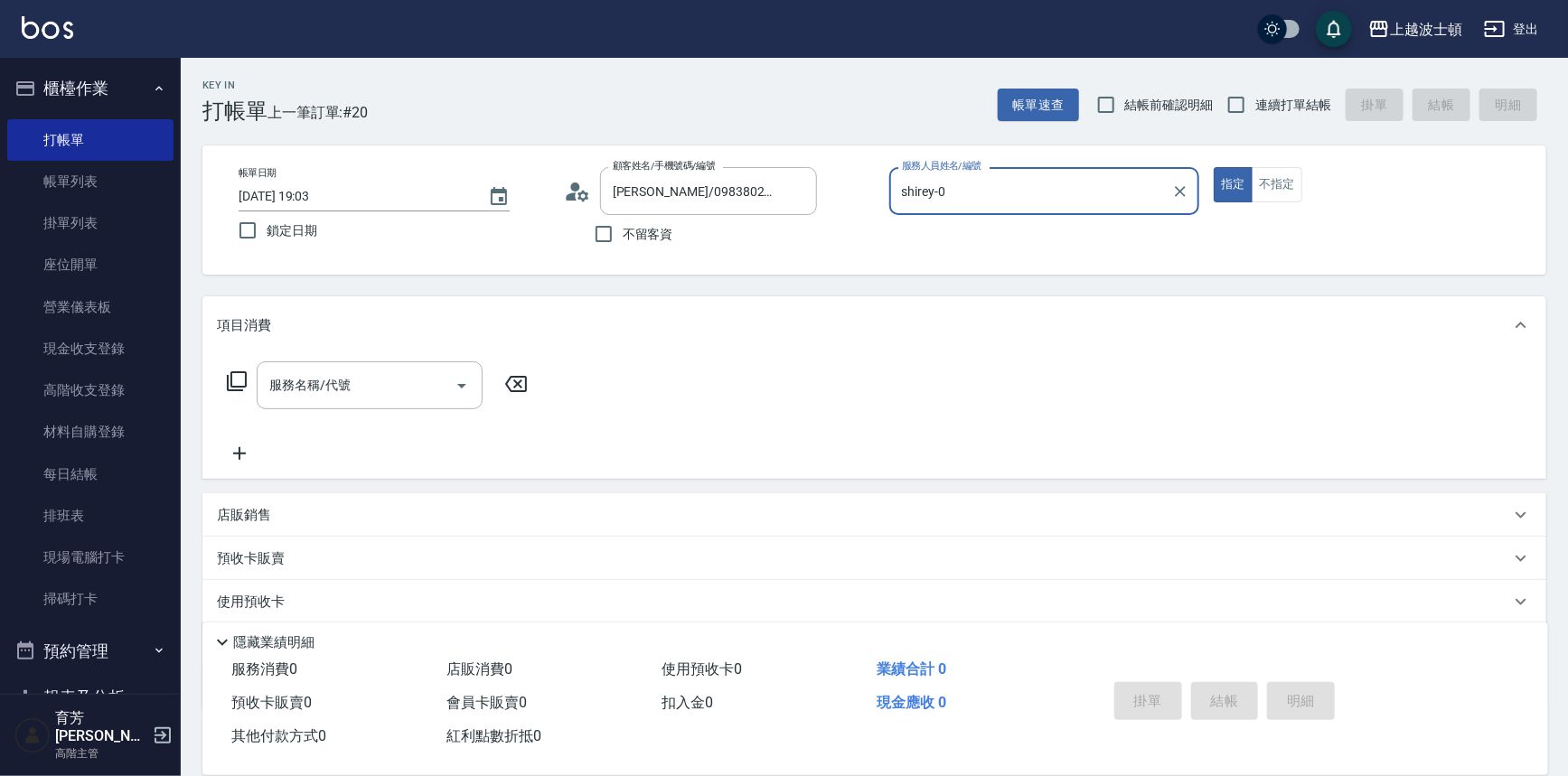
type input "shirey-0"
click at [232, 387] on icon at bounding box center [236, 380] width 19 height 19
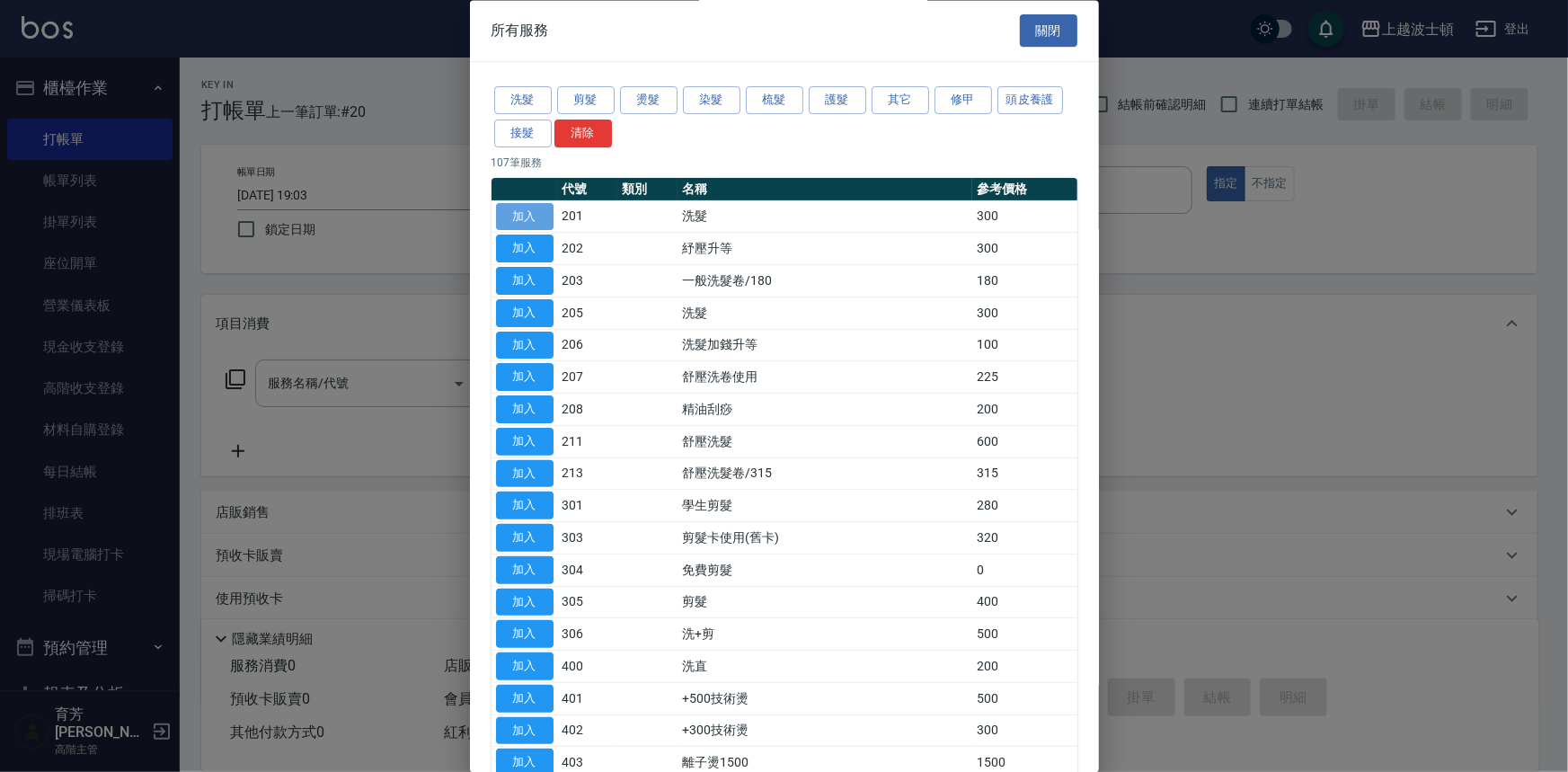
click at [509, 214] on button "加入" at bounding box center [524, 217] width 58 height 28
type input "洗髮(201)"
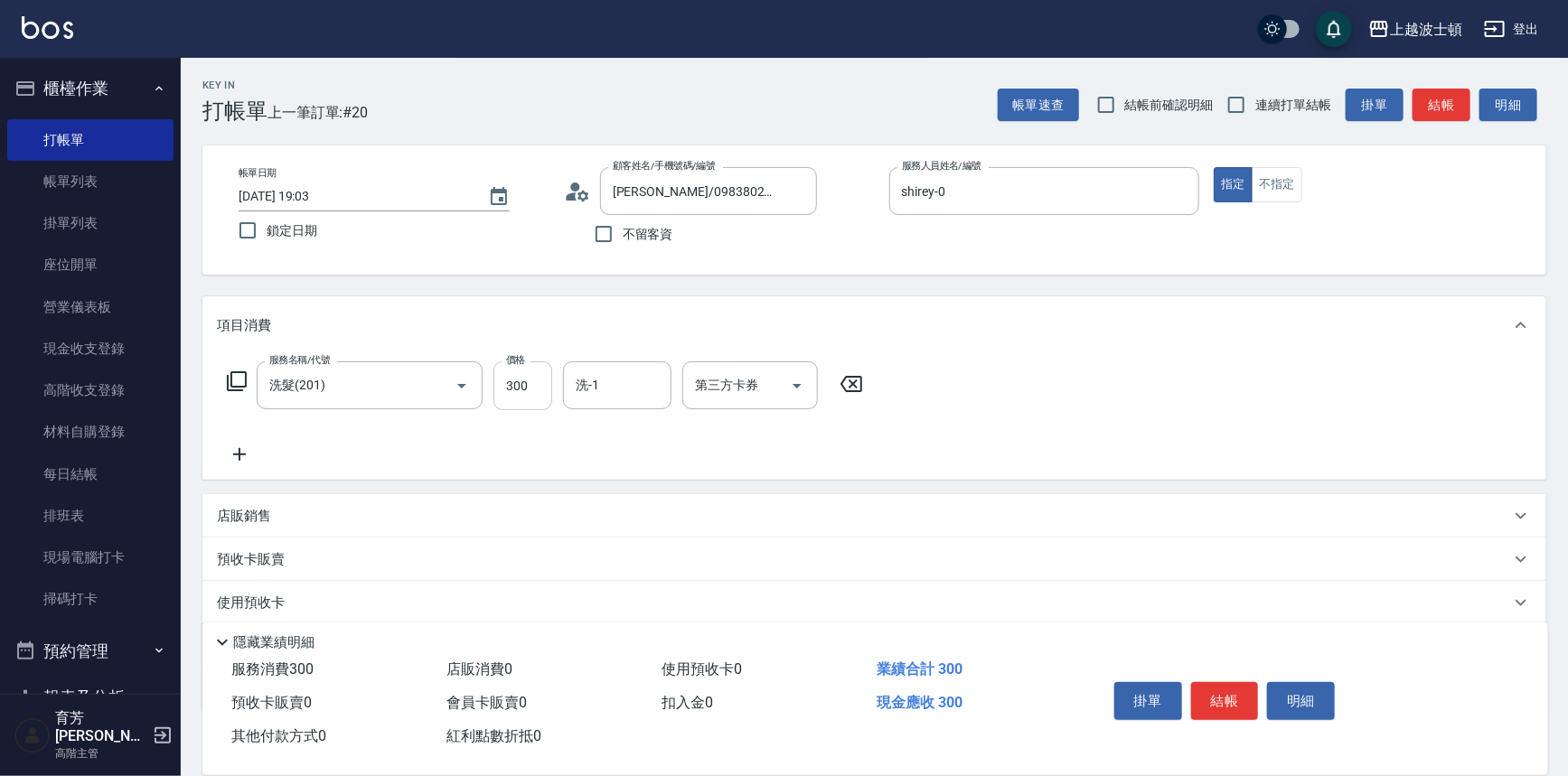
click at [535, 363] on input "300" at bounding box center [522, 386] width 58 height 49
type input "270"
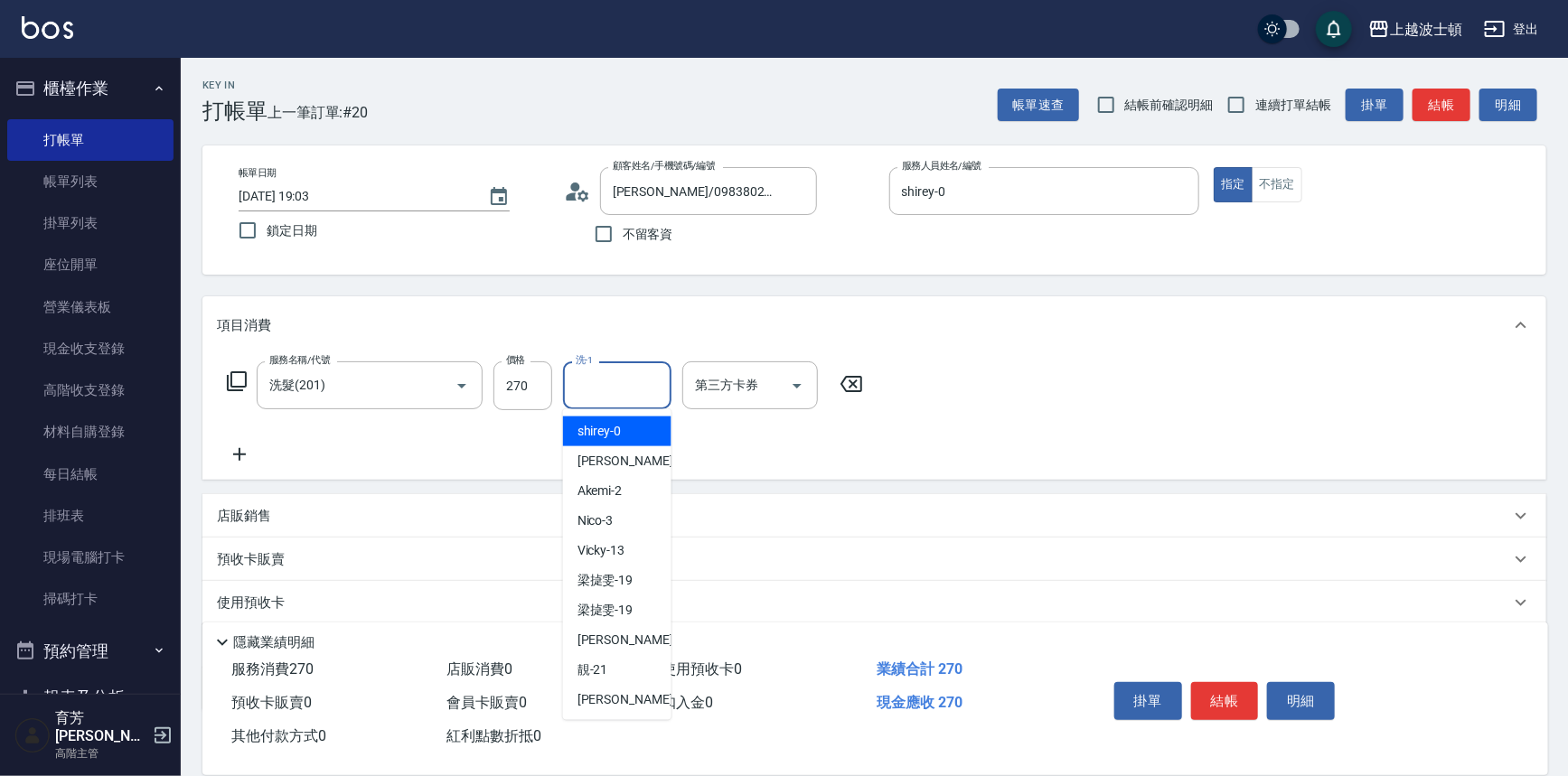
click at [612, 388] on input "洗-1" at bounding box center [617, 386] width 93 height 31
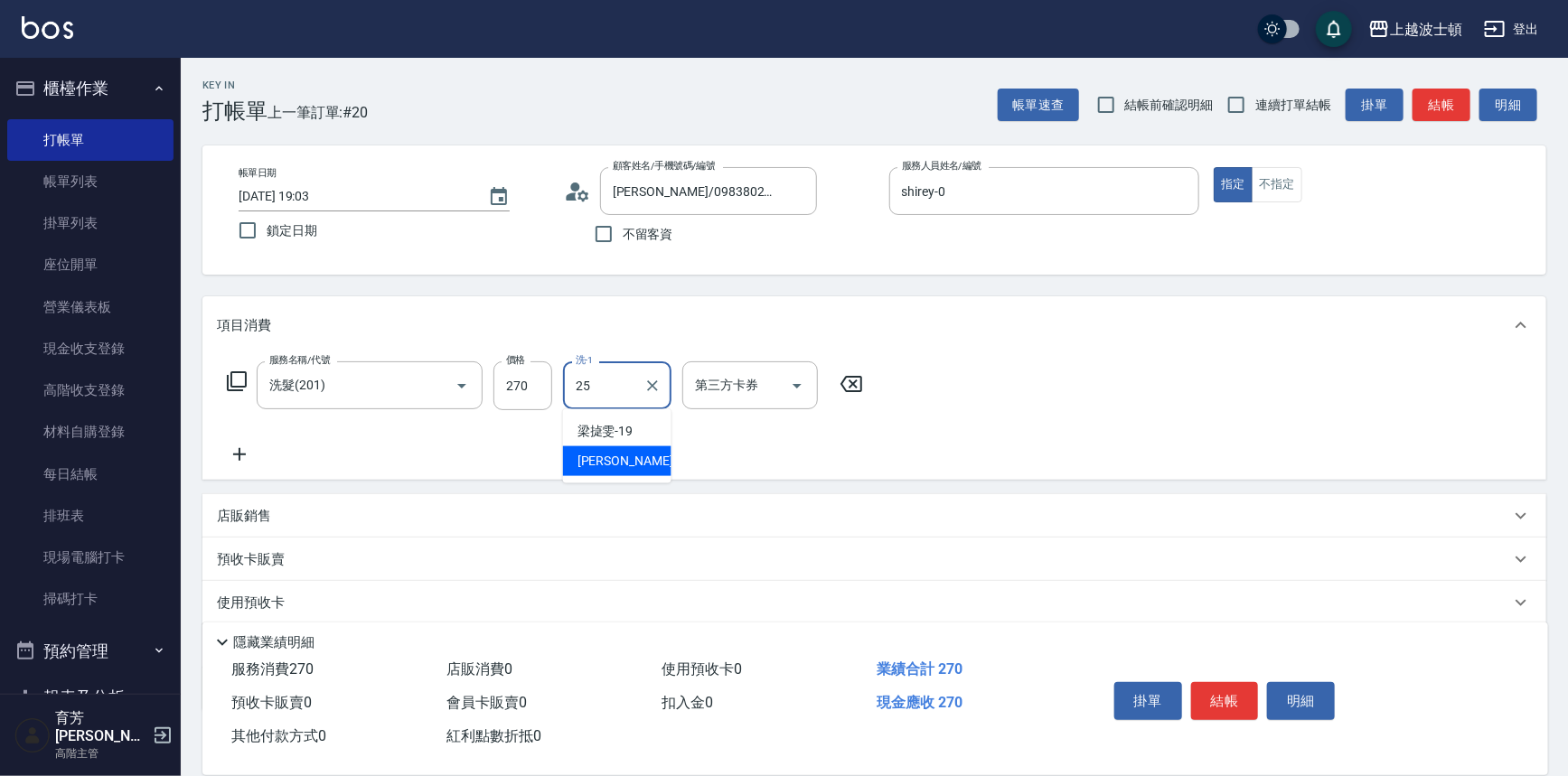
click at [594, 454] on span "[PERSON_NAME]-25" at bounding box center [634, 461] width 114 height 19
type input "[PERSON_NAME]-25"
click at [239, 380] on icon at bounding box center [236, 381] width 21 height 21
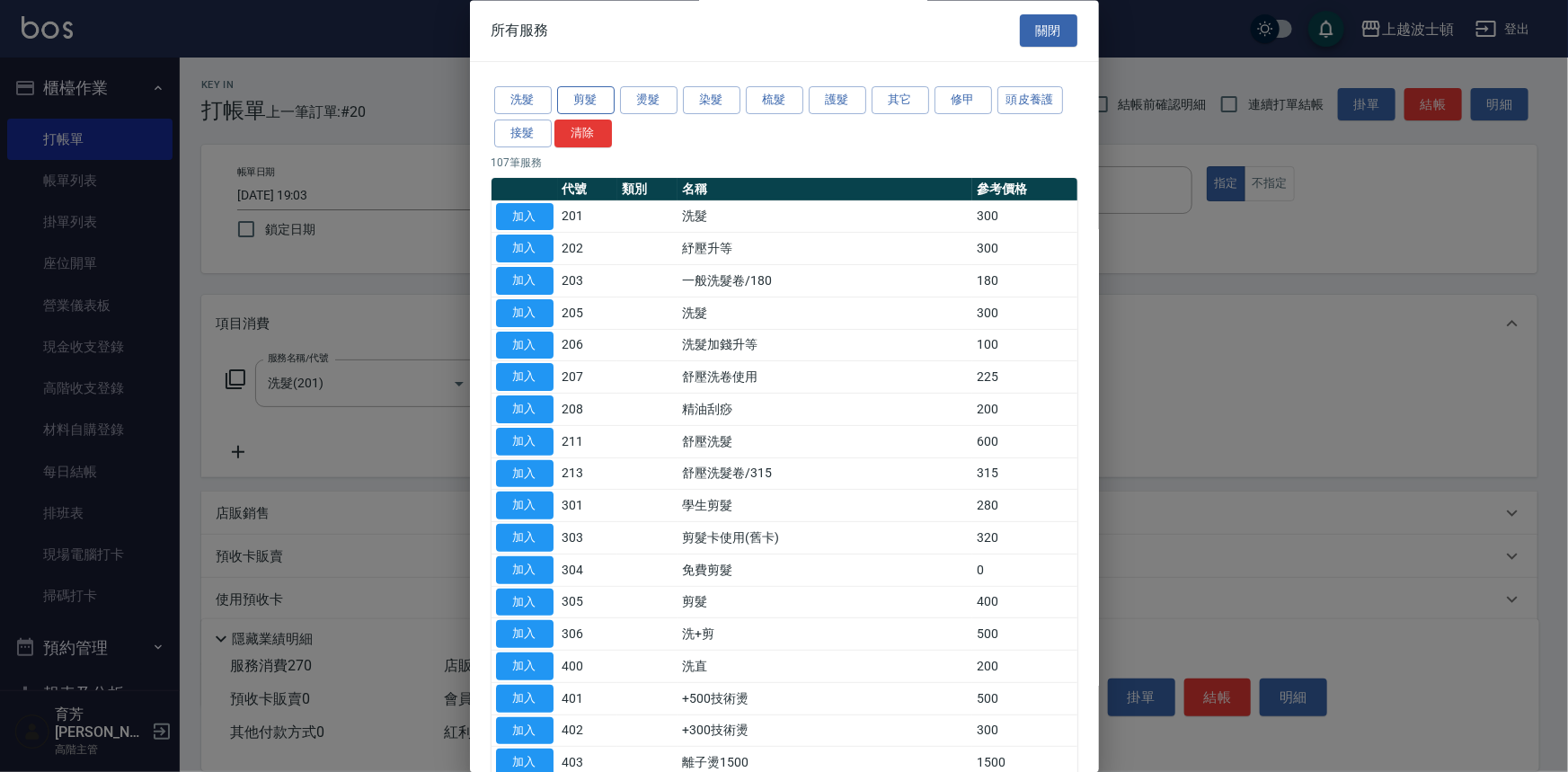
click at [576, 96] on button "剪髮" at bounding box center [586, 101] width 58 height 28
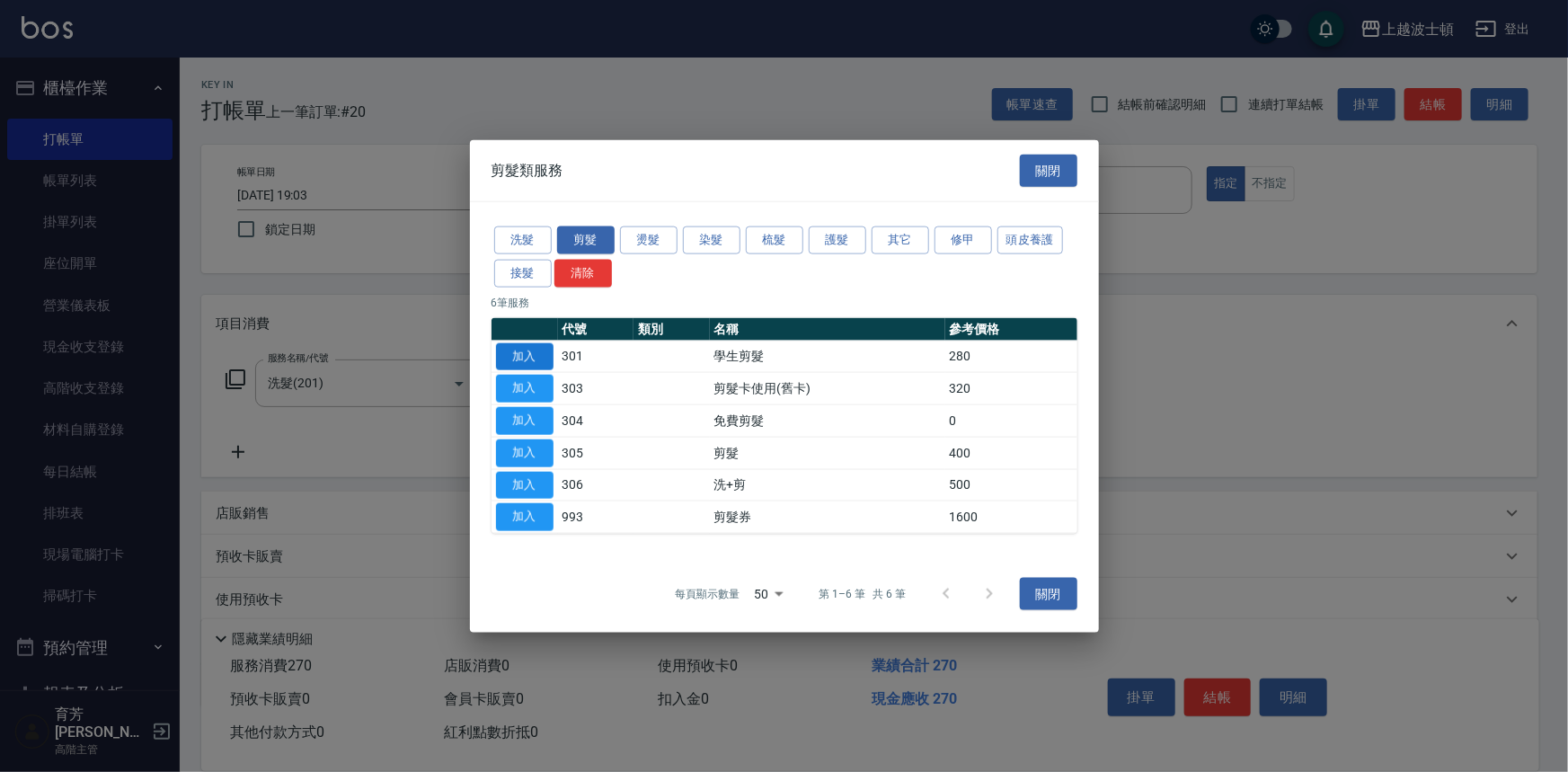
click at [527, 354] on button "加入" at bounding box center [524, 356] width 58 height 28
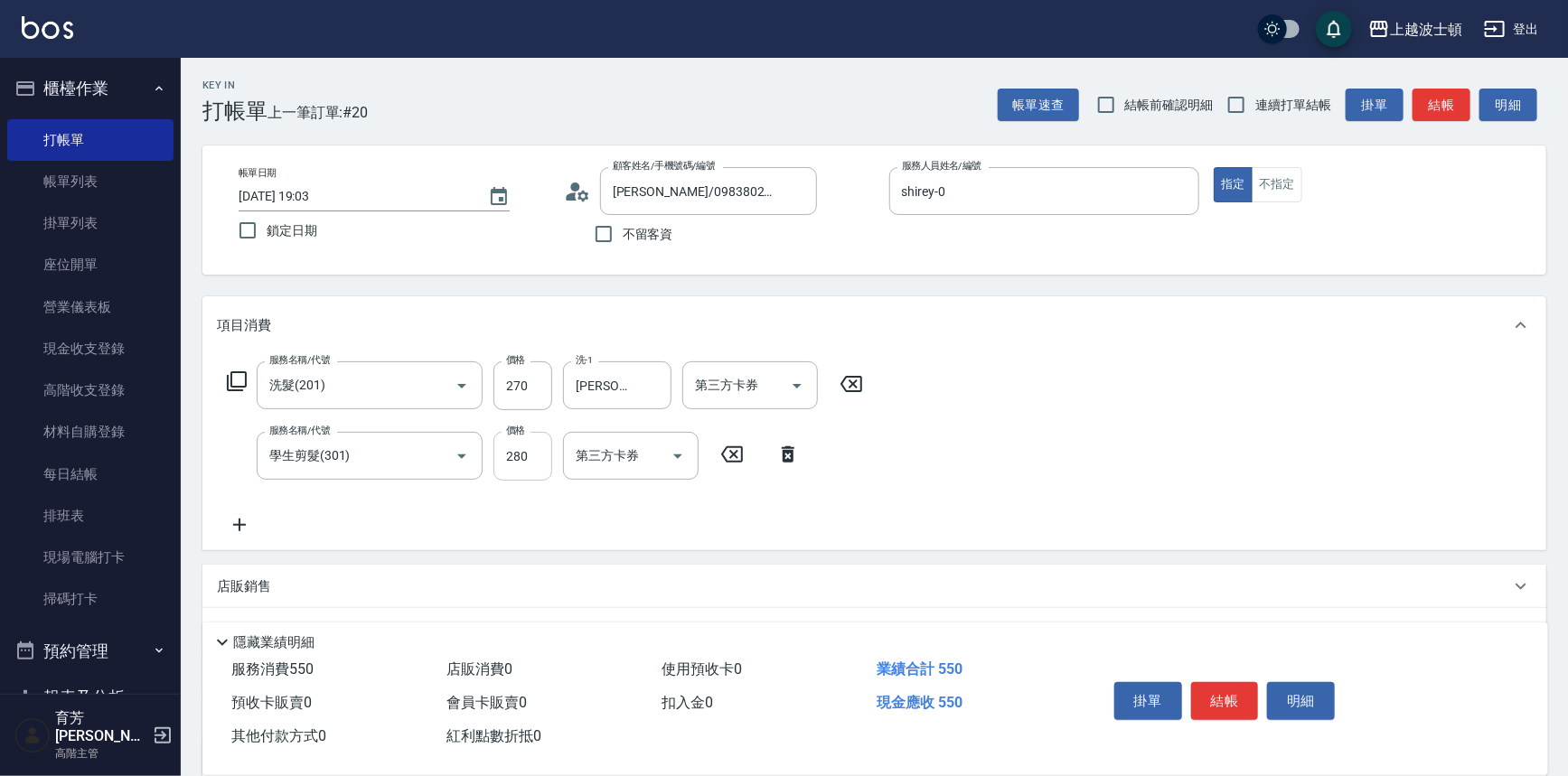
click at [533, 452] on input "280" at bounding box center [522, 456] width 58 height 49
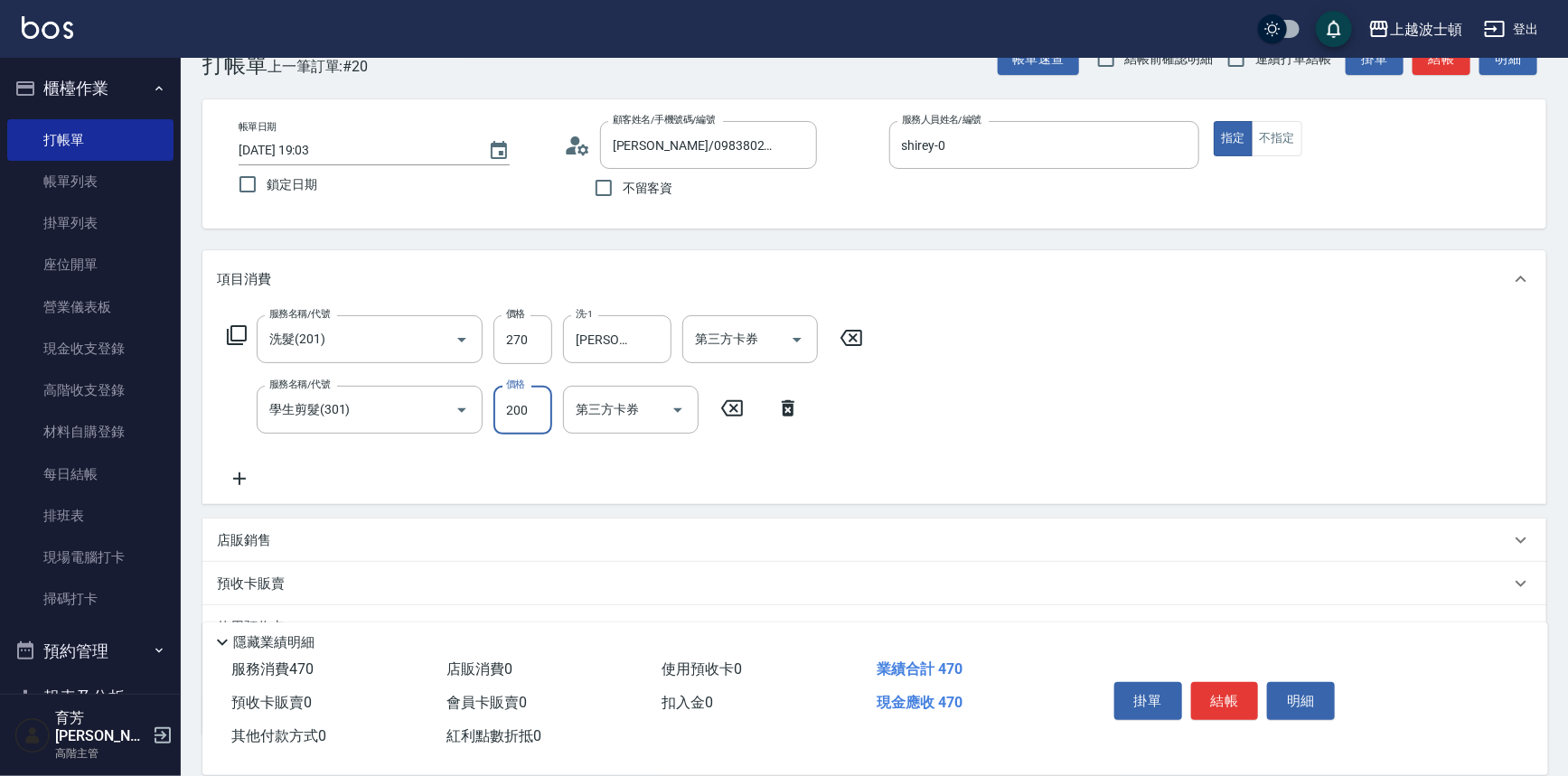
scroll to position [175, 0]
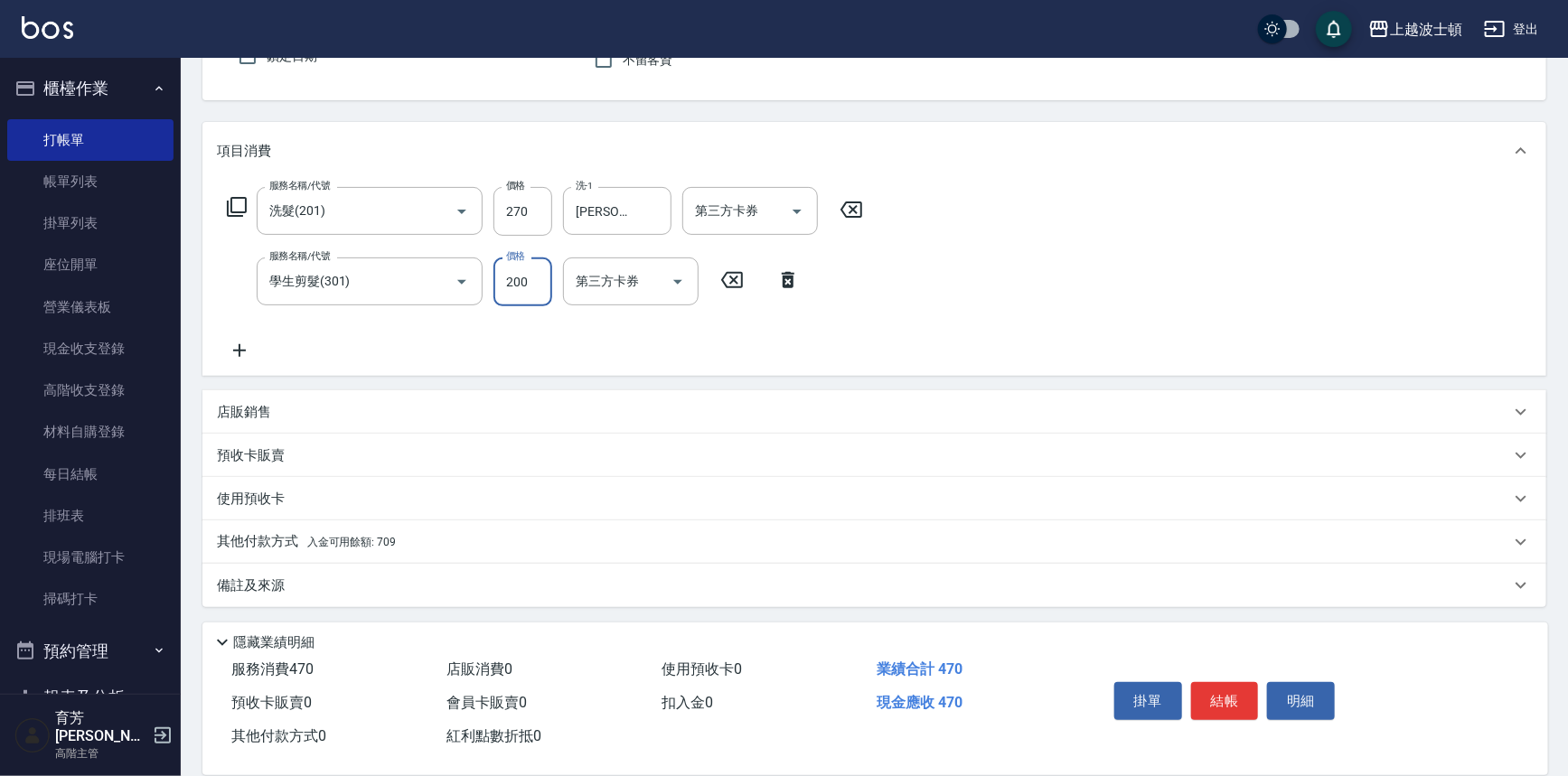
type input "200"
click at [377, 541] on span "入金可用餘額: 709" at bounding box center [352, 542] width 89 height 13
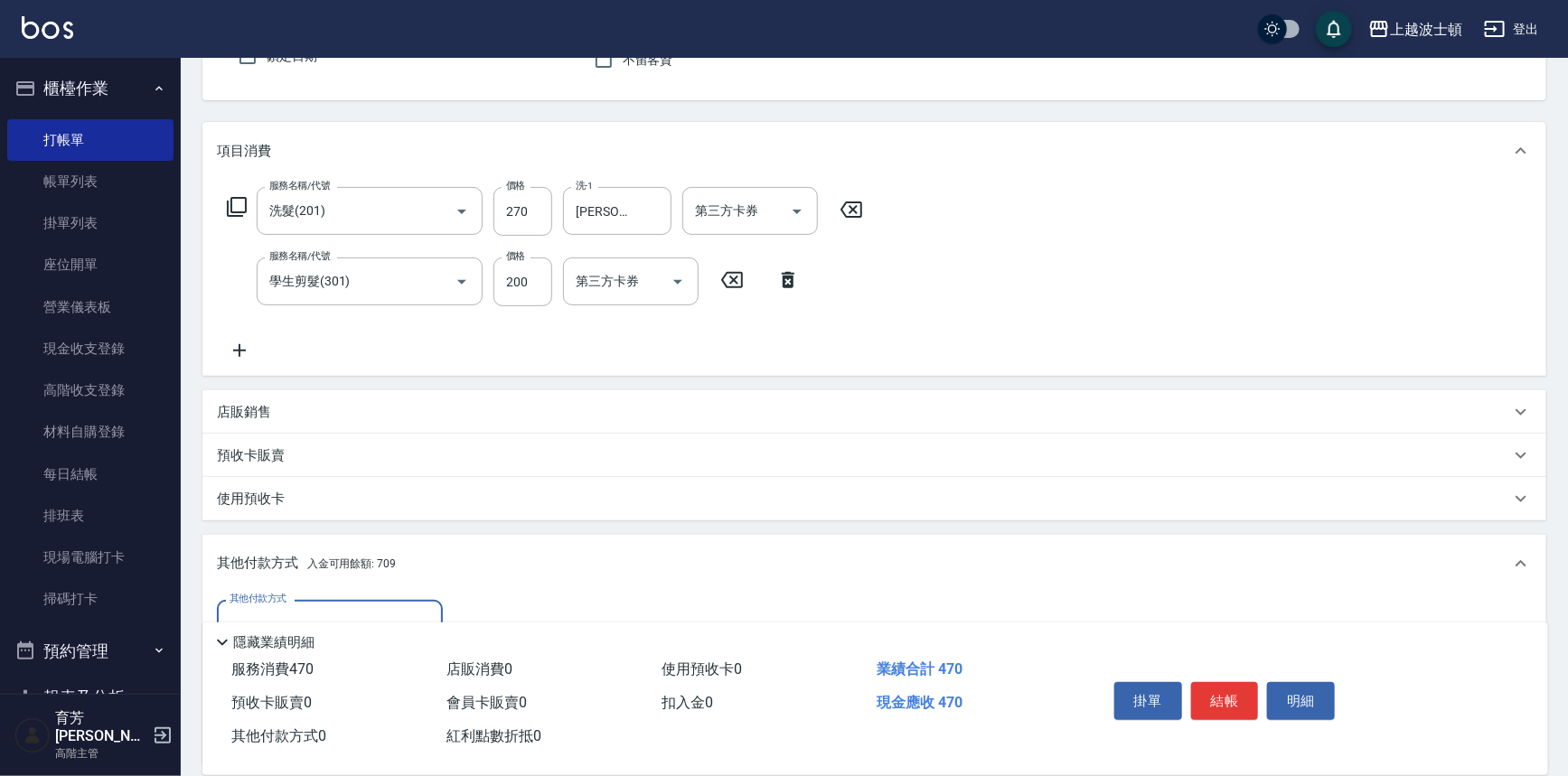
scroll to position [388, 0]
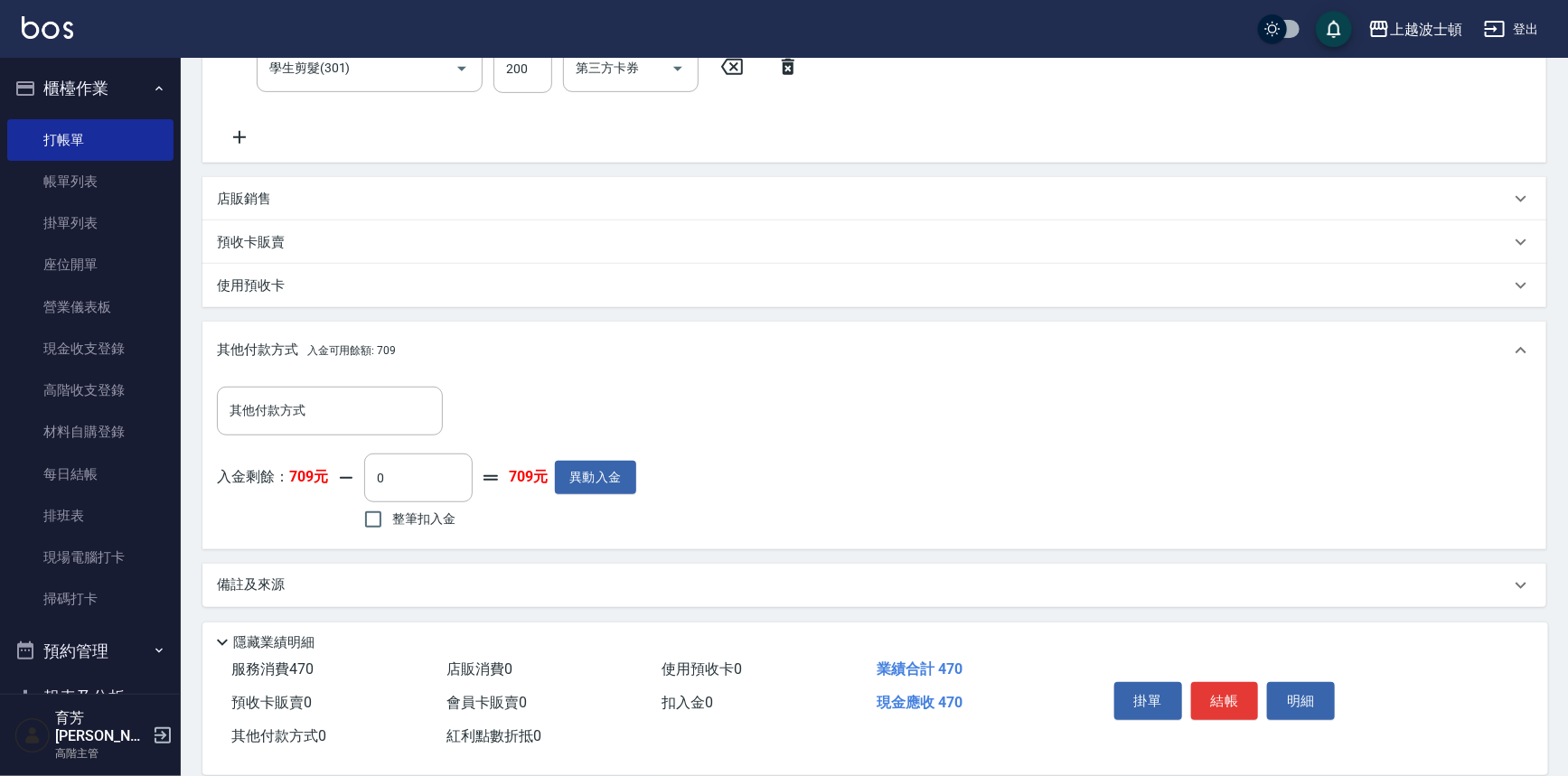
click at [397, 515] on span "整筆扣入金" at bounding box center [424, 519] width 63 height 19
click at [392, 515] on input "整筆扣入金" at bounding box center [373, 519] width 38 height 38
checkbox input "true"
type input "470"
click at [1231, 683] on button "結帳" at bounding box center [1225, 701] width 68 height 38
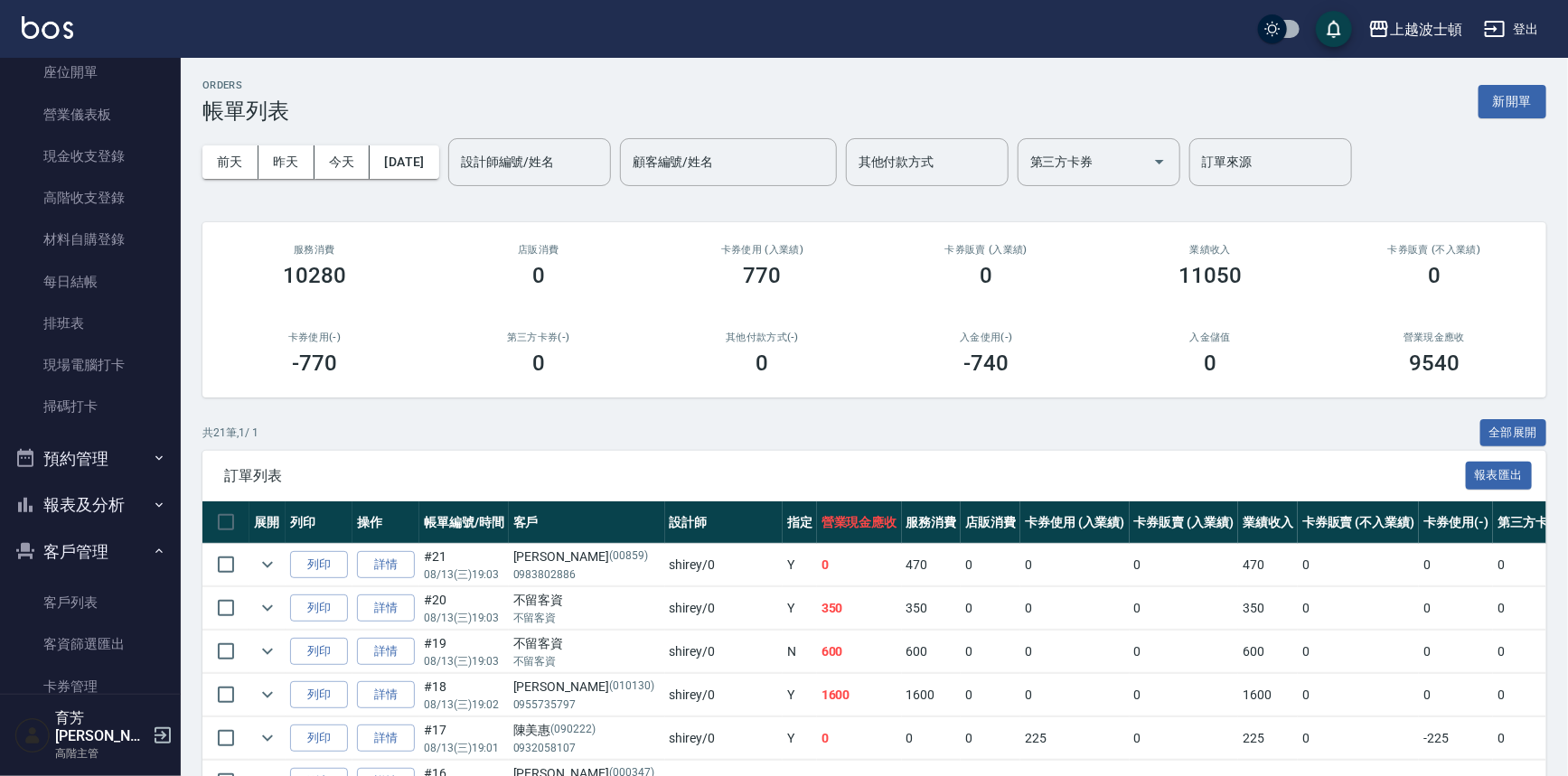
scroll to position [206, 0]
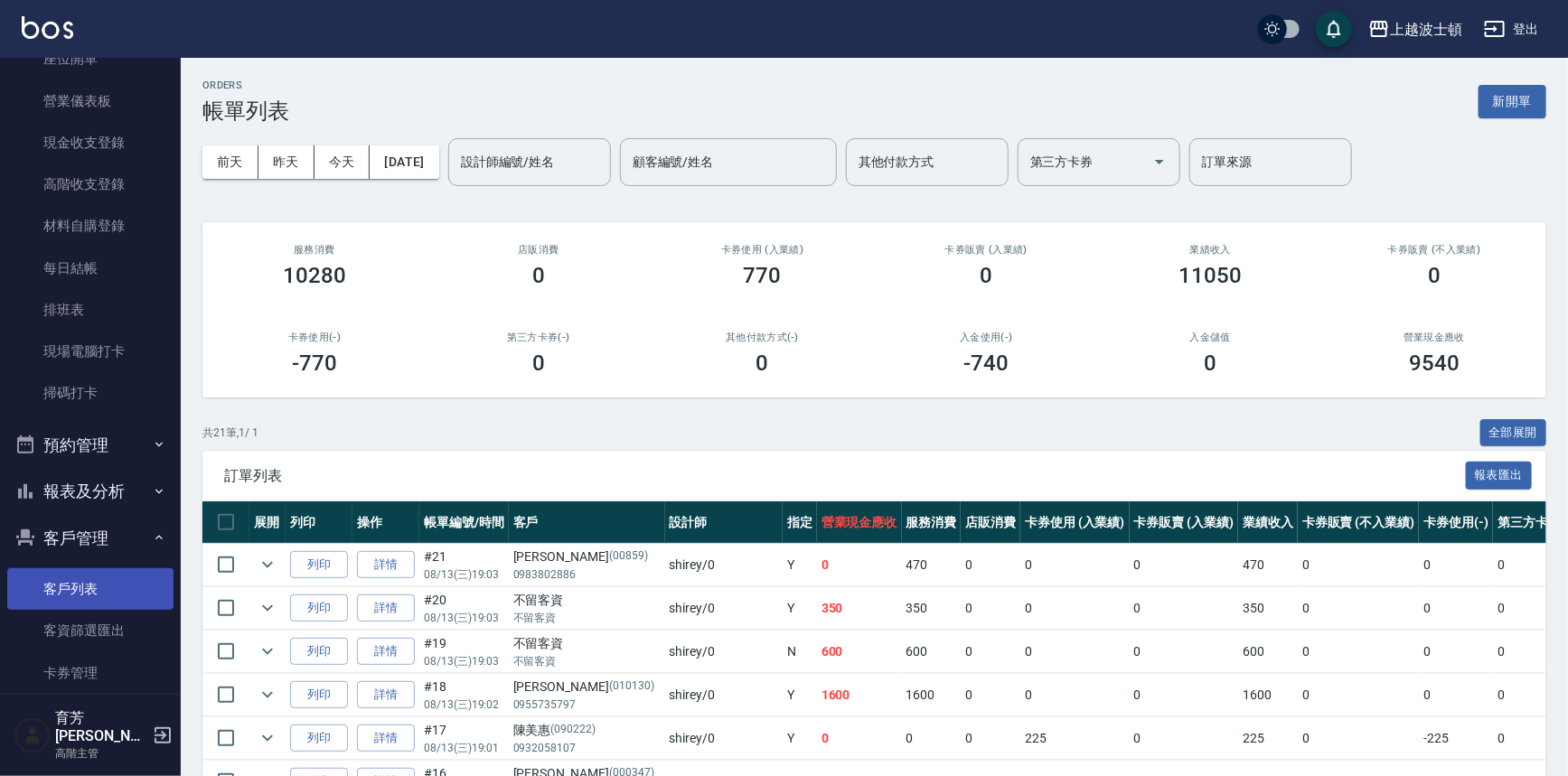
click at [132, 581] on link "客戶列表" at bounding box center [91, 588] width 167 height 42
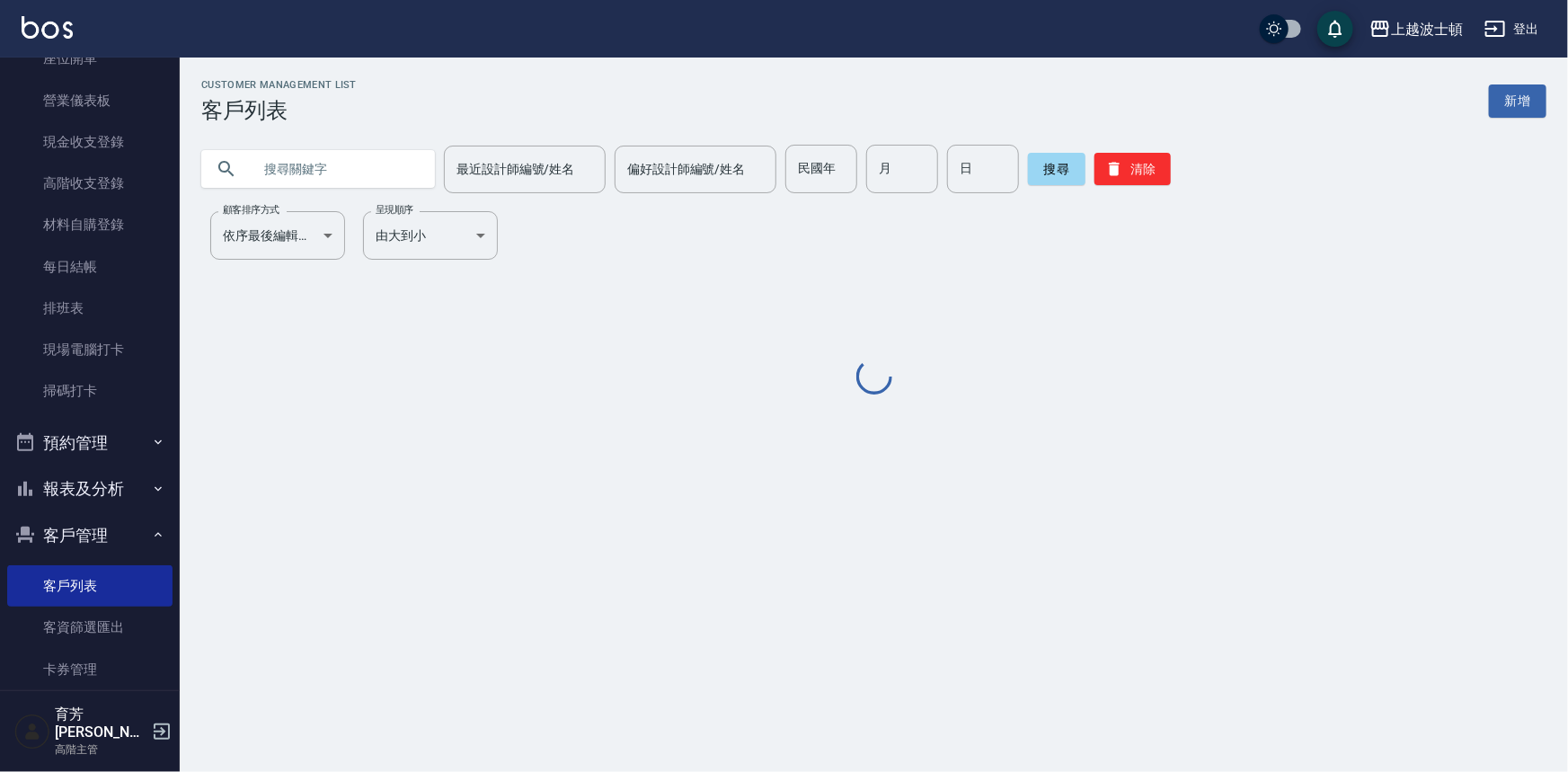
click at [296, 171] on input "text" at bounding box center [337, 168] width 169 height 49
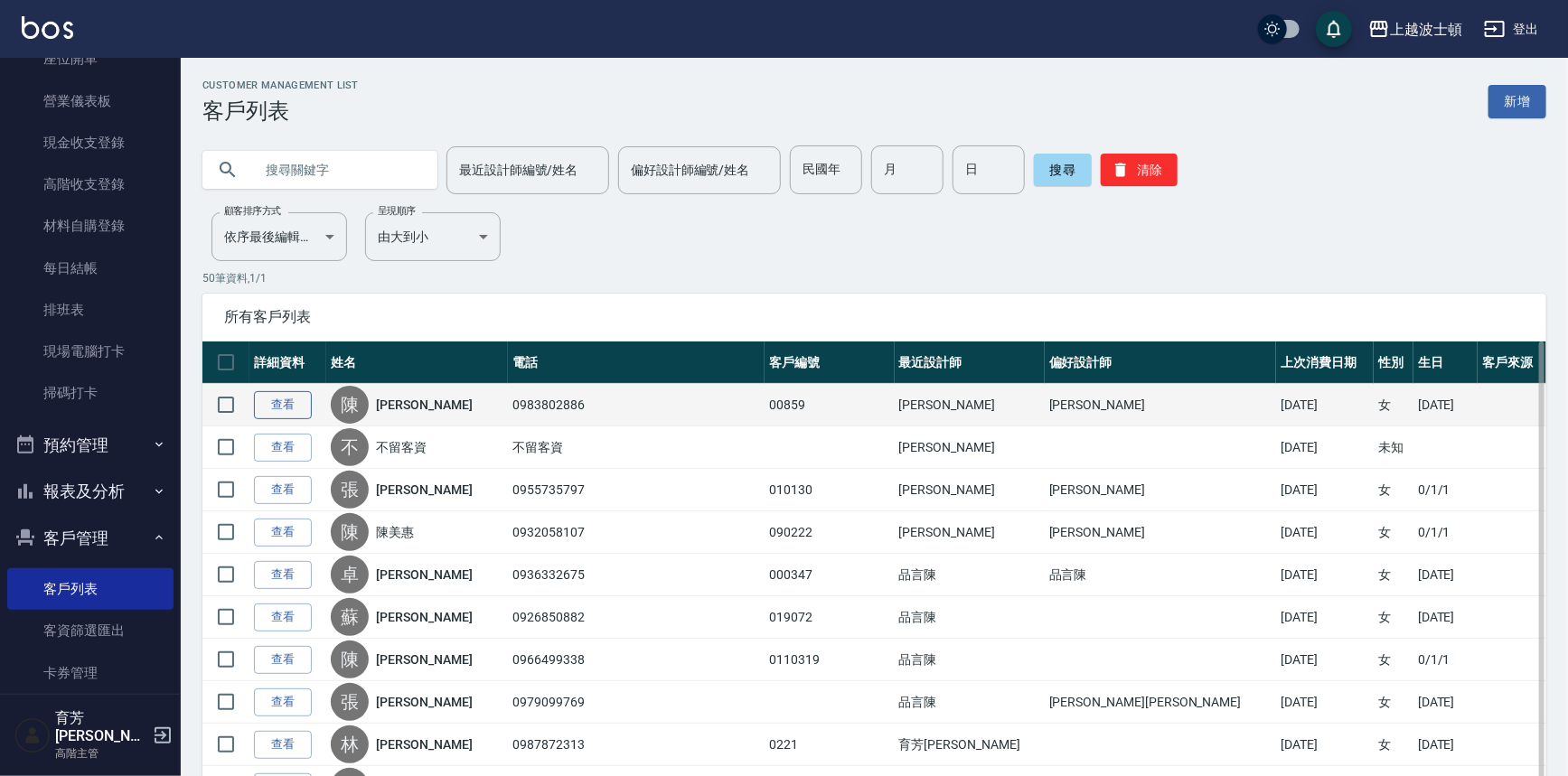
click at [280, 407] on link "查看" at bounding box center [283, 405] width 58 height 28
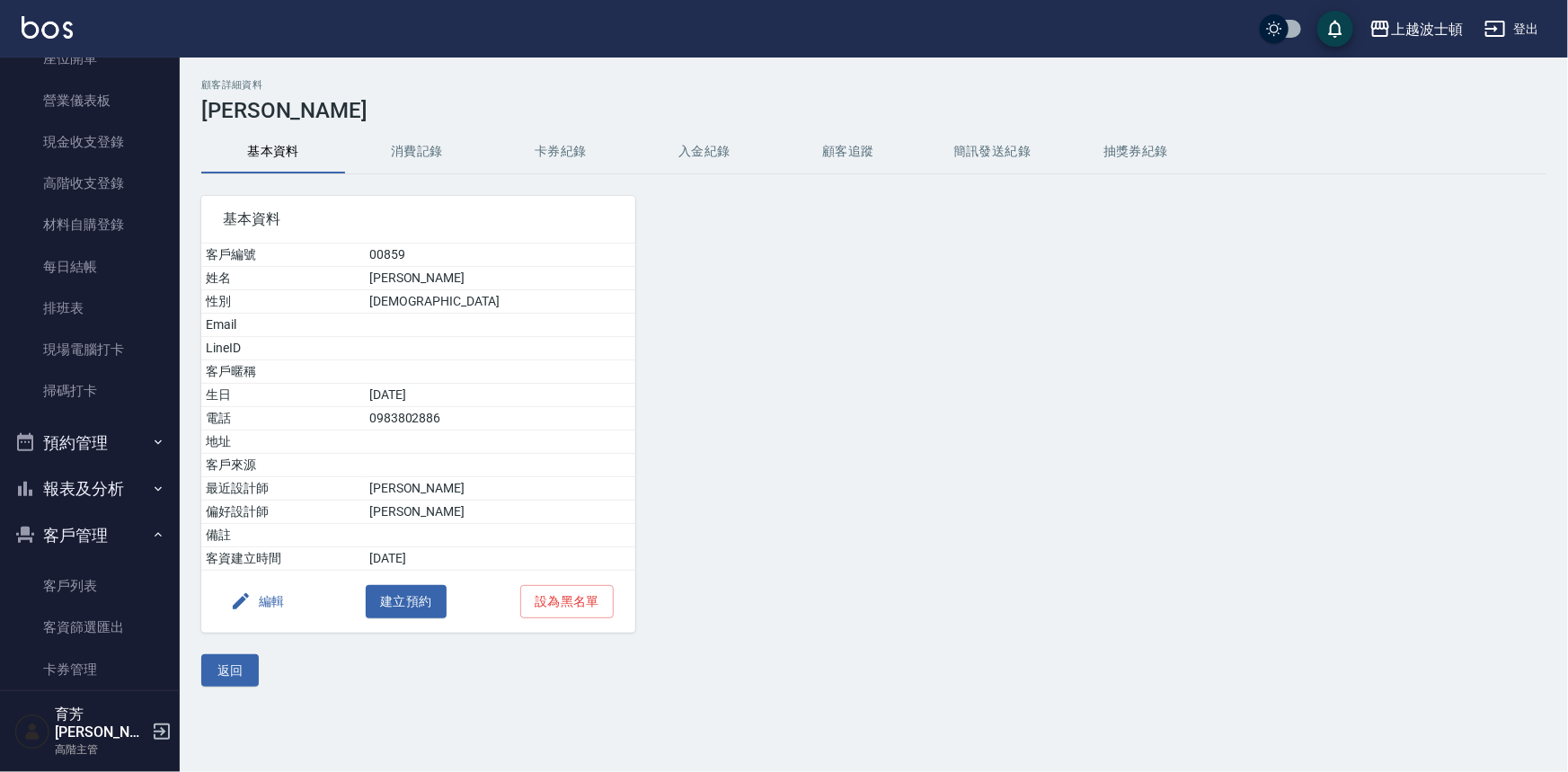
click at [400, 144] on button "消費記錄" at bounding box center [417, 152] width 143 height 43
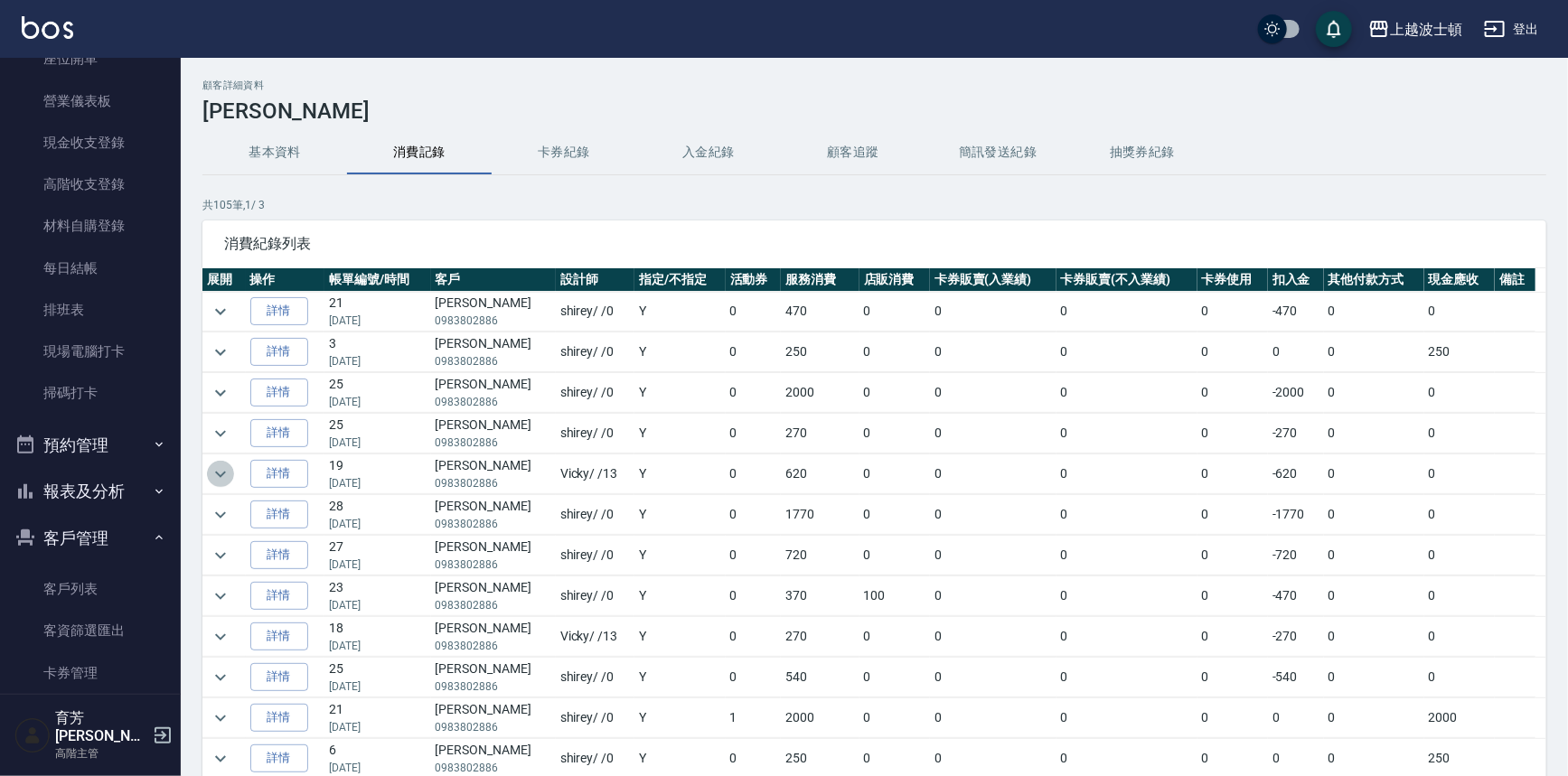
click at [210, 474] on icon "expand row" at bounding box center [220, 474] width 21 height 21
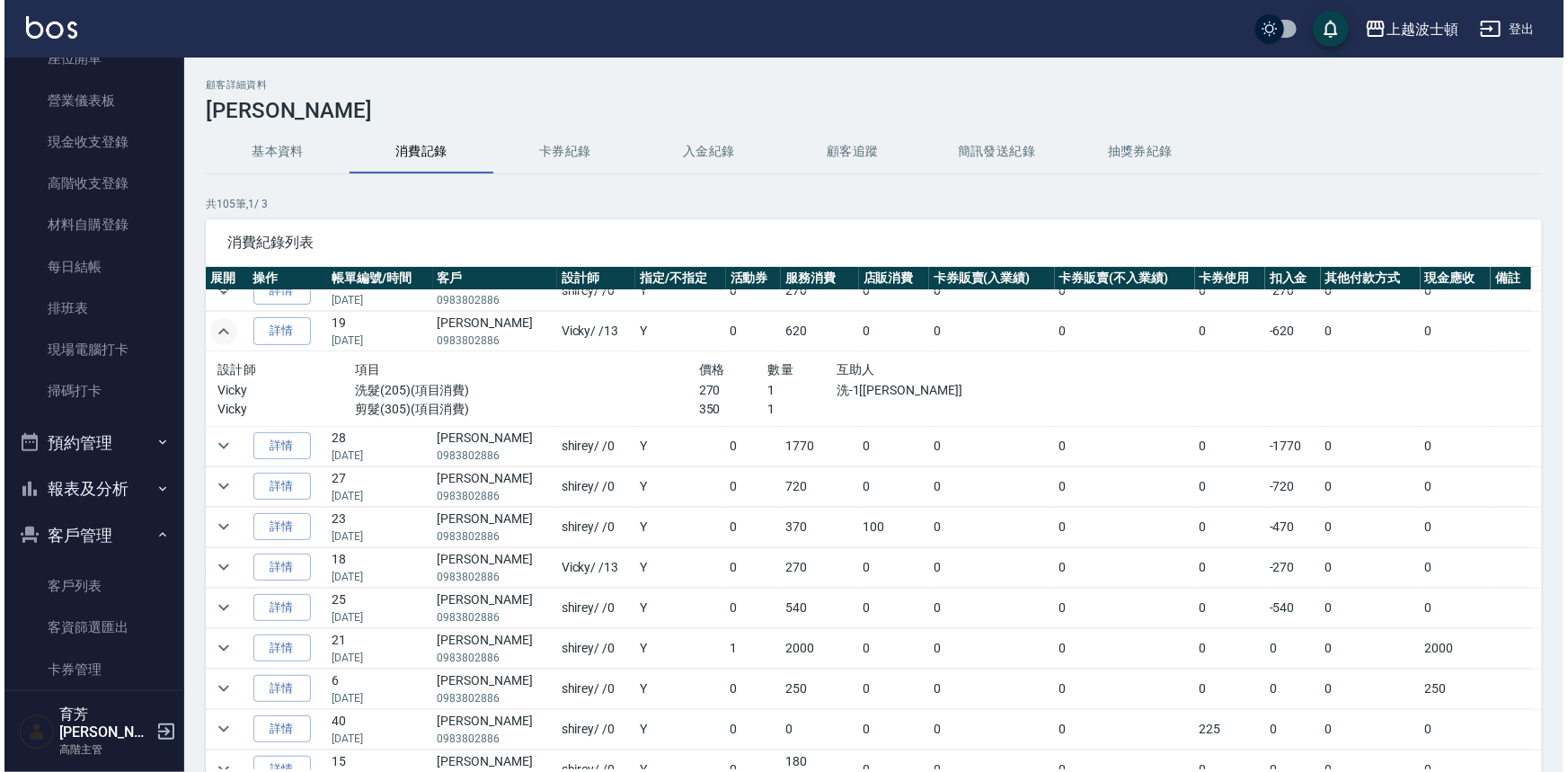
scroll to position [161, 0]
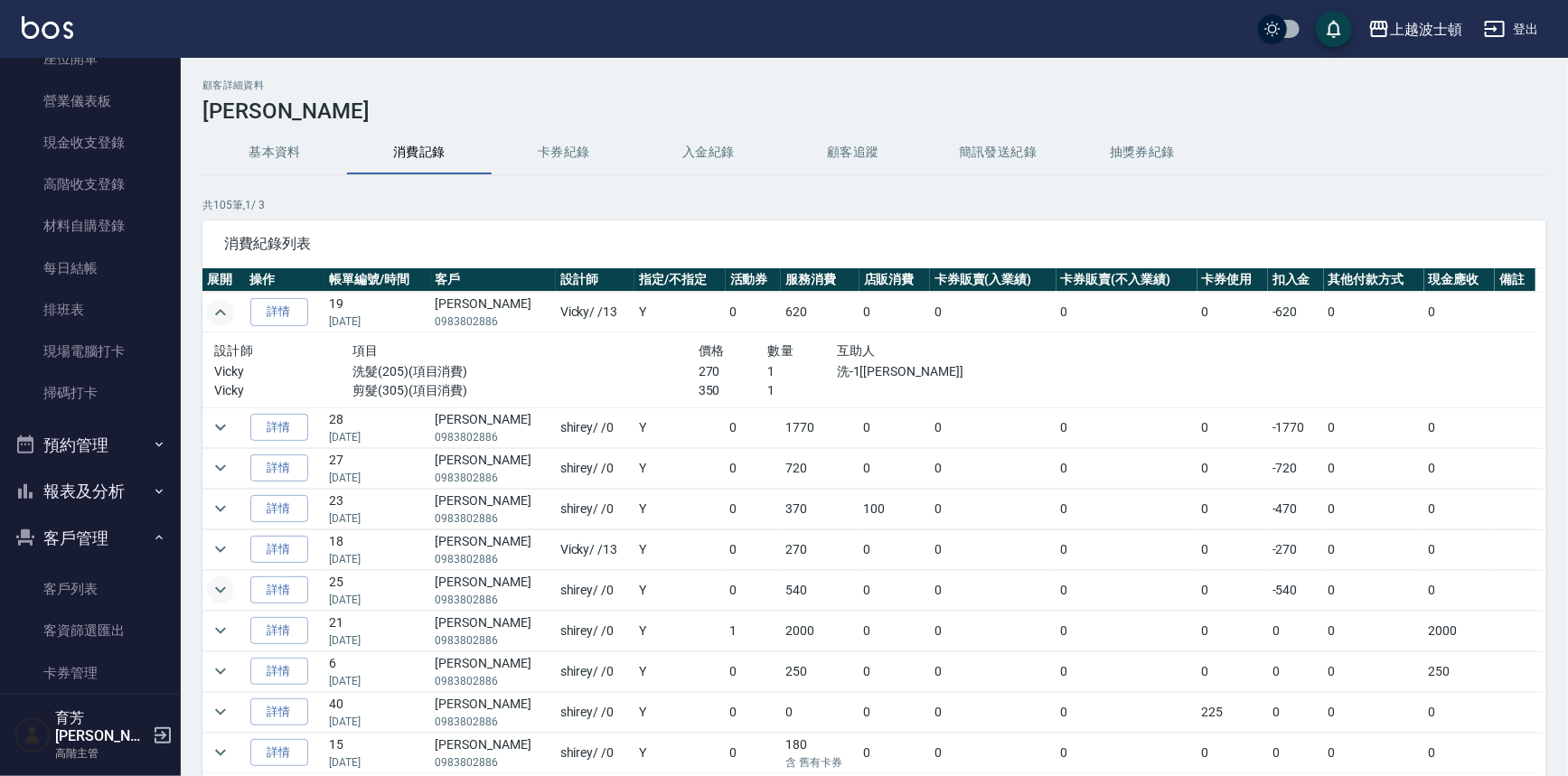
click at [210, 588] on icon "expand row" at bounding box center [220, 589] width 21 height 21
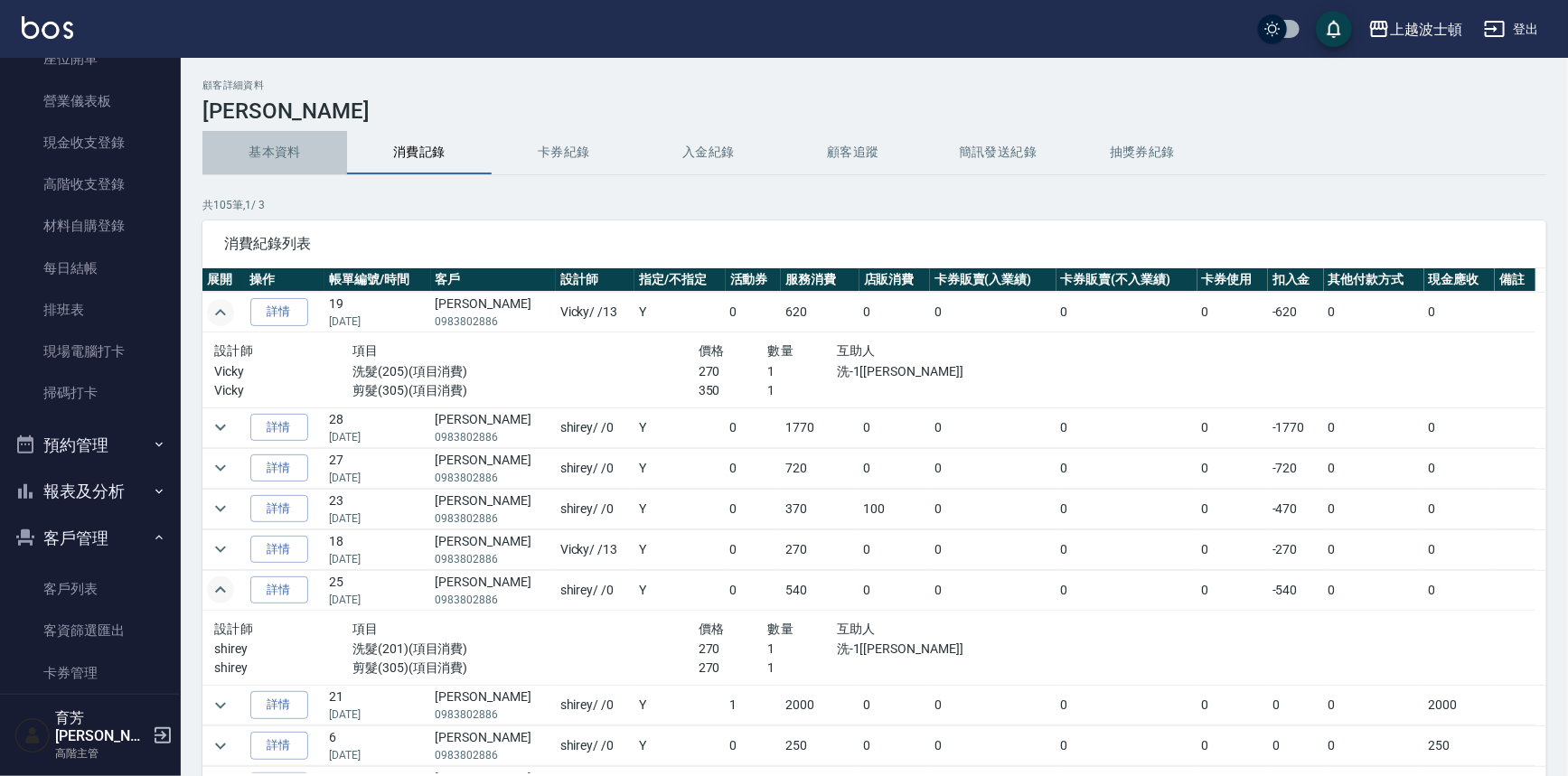
click at [293, 154] on button "基本資料" at bounding box center [275, 153] width 144 height 43
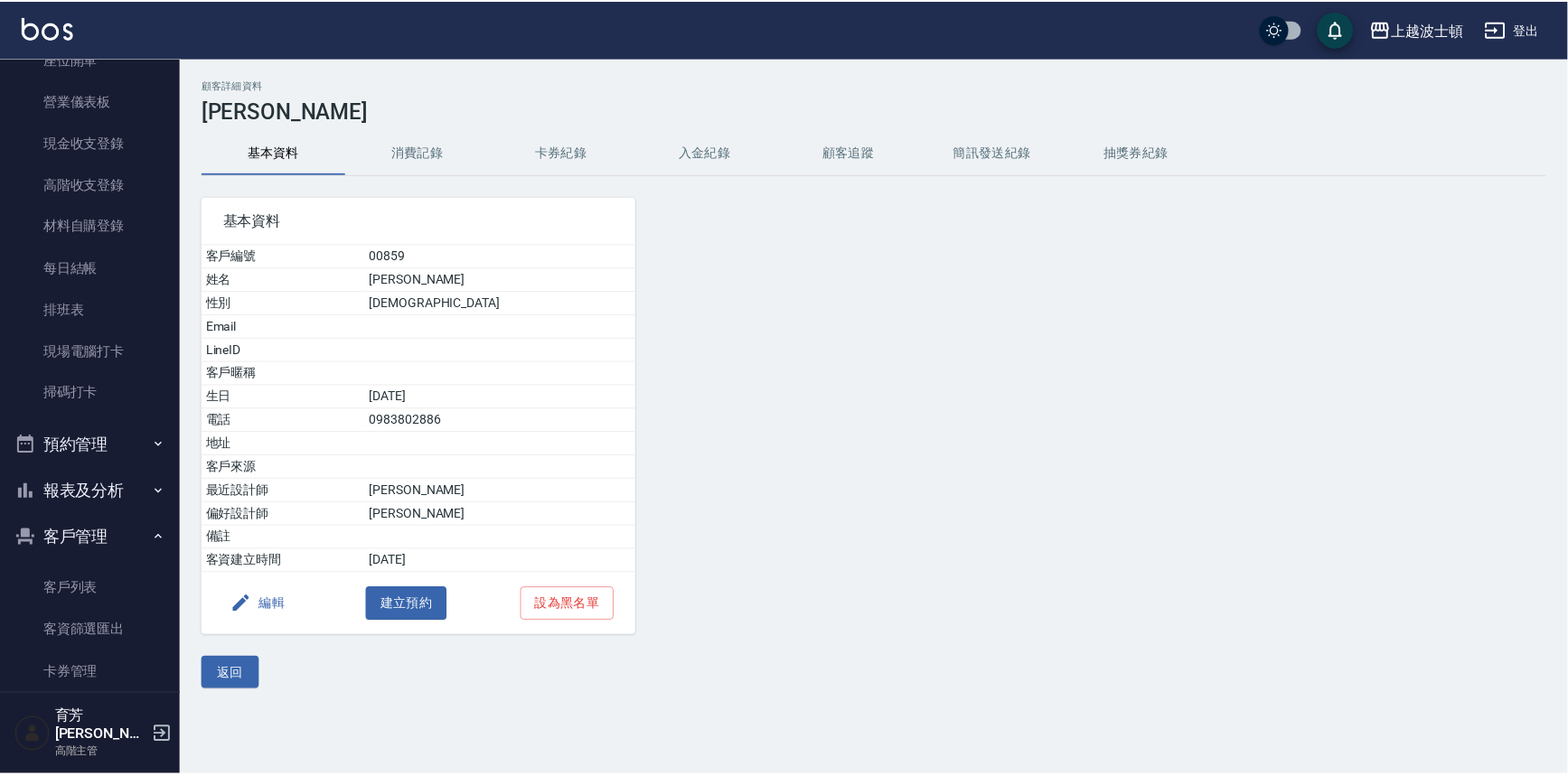
scroll to position [67, 0]
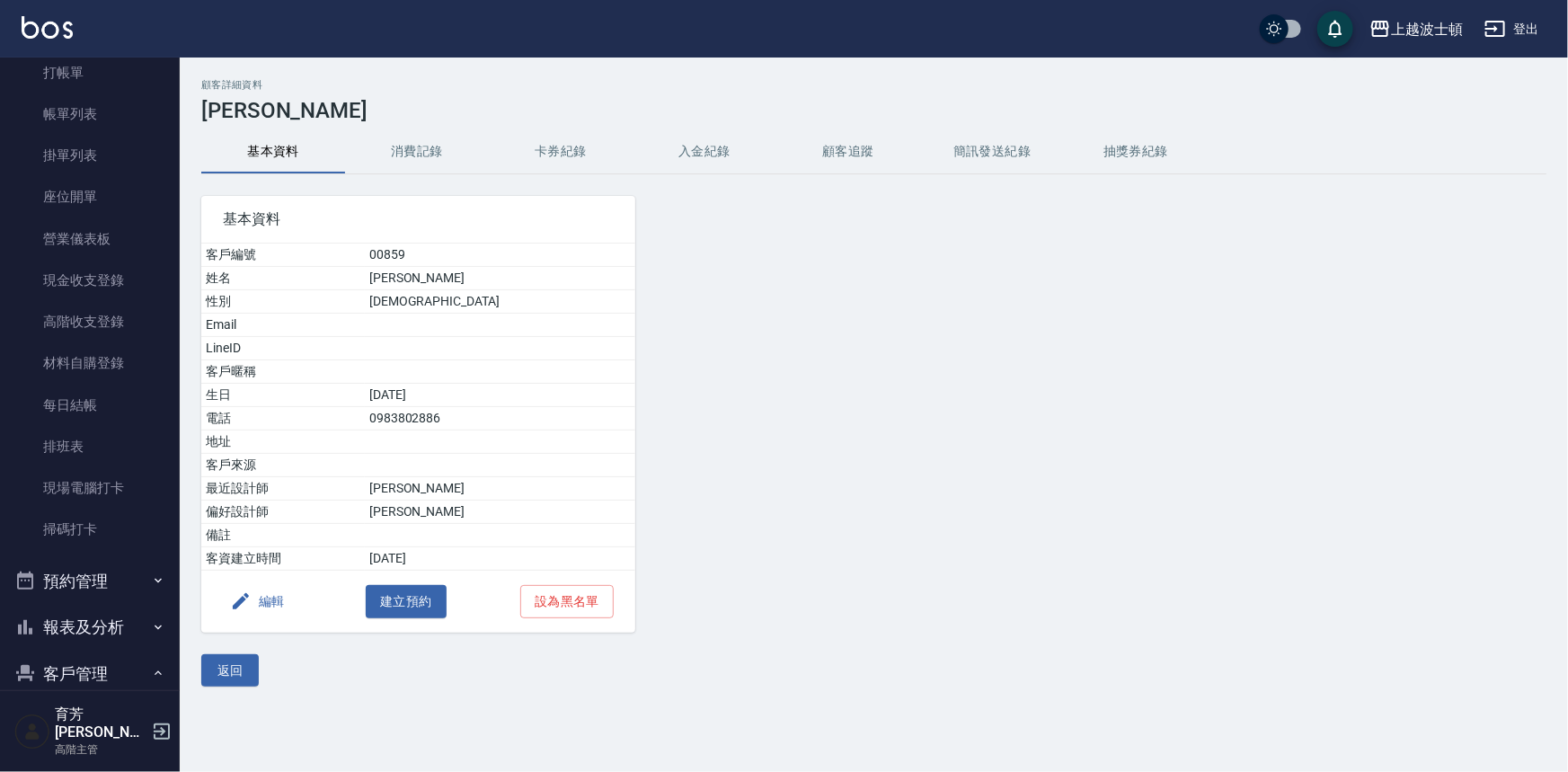
click at [151, 2] on div "上越波士頓 登出" at bounding box center [784, 29] width 1568 height 58
click at [102, 71] on link "打帳單" at bounding box center [90, 73] width 166 height 41
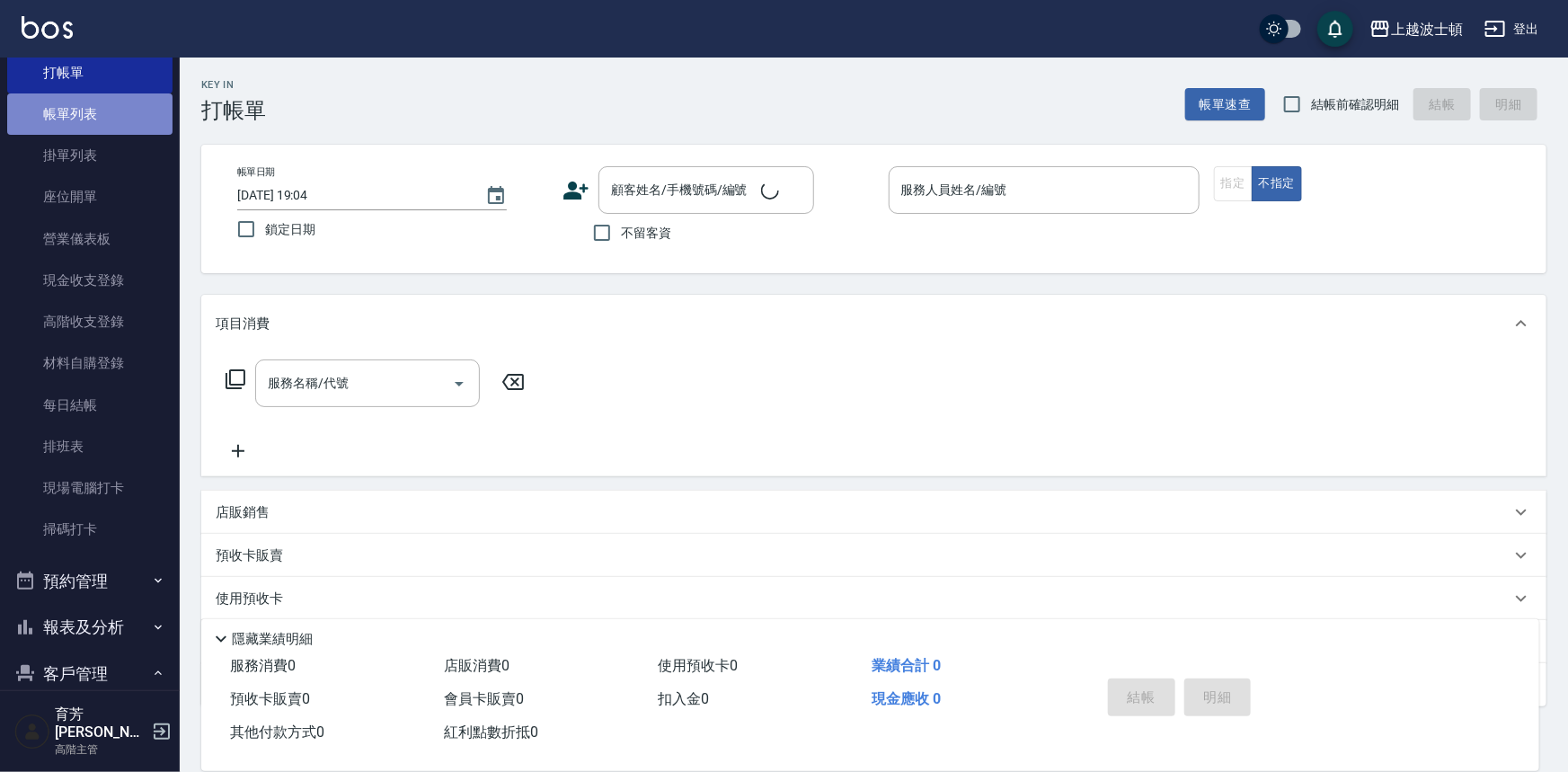
click at [106, 110] on link "帳單列表" at bounding box center [90, 114] width 166 height 41
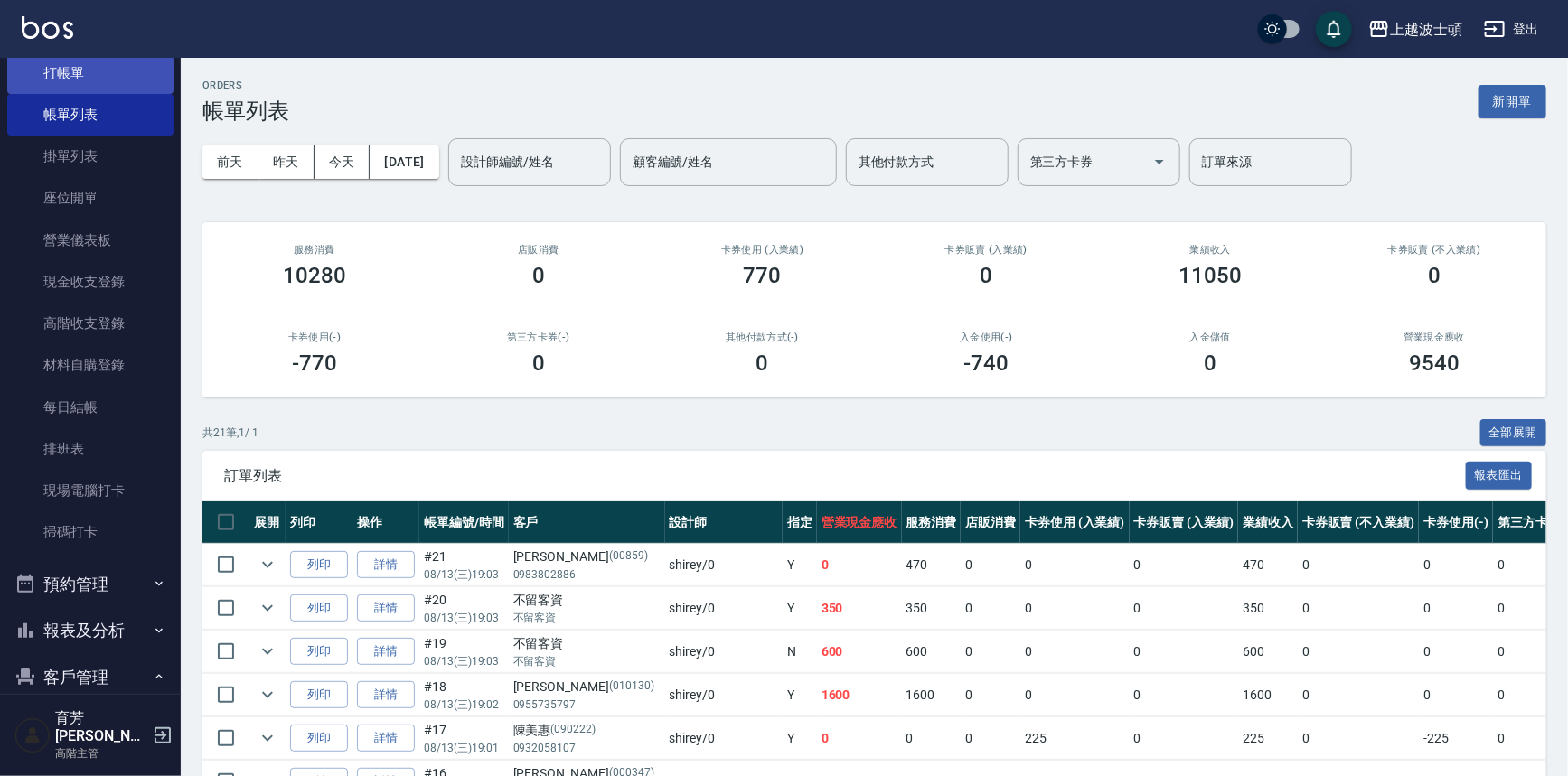
click at [98, 79] on link "打帳單" at bounding box center [91, 73] width 167 height 42
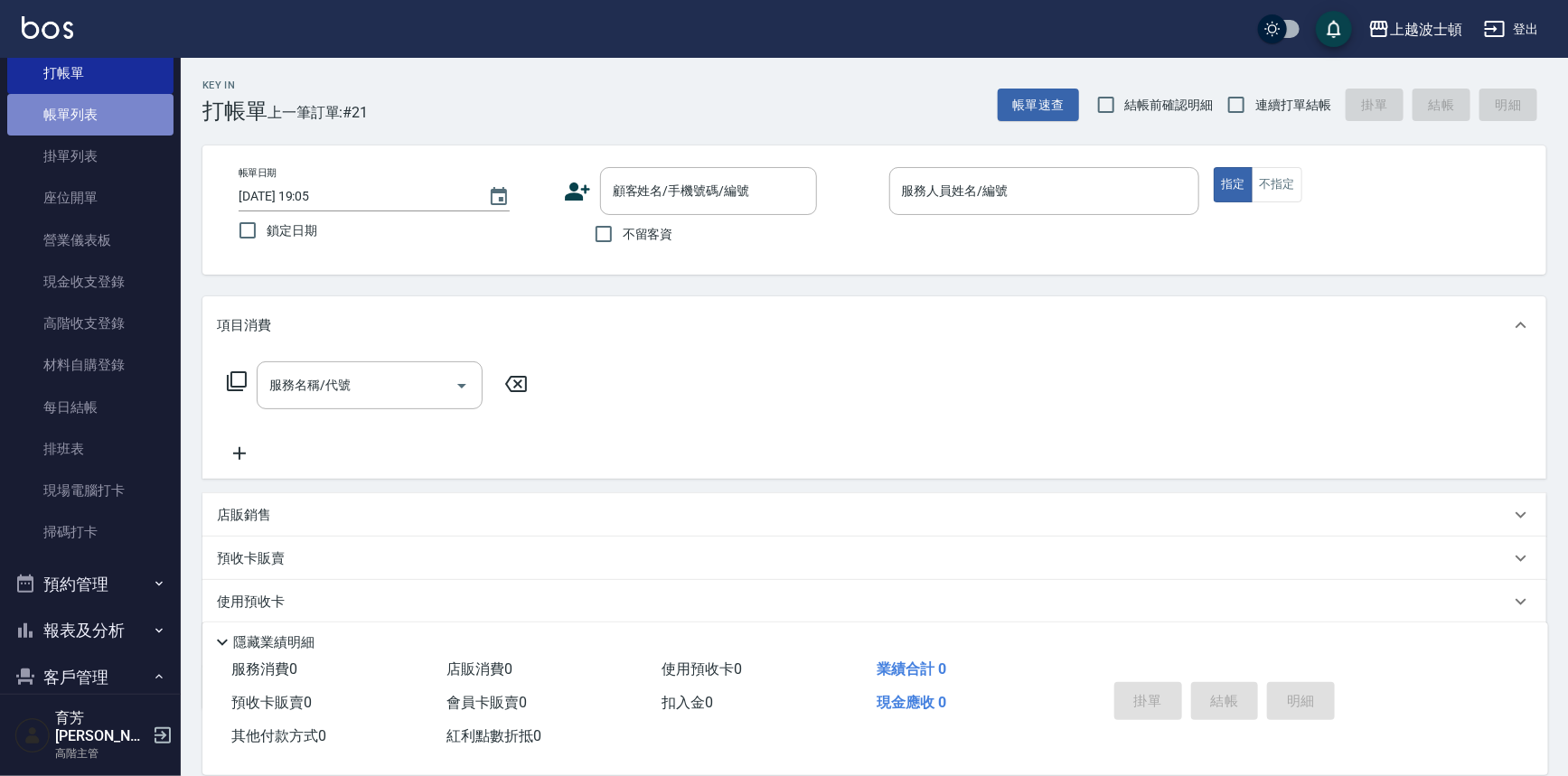
click at [104, 107] on link "帳單列表" at bounding box center [91, 115] width 167 height 42
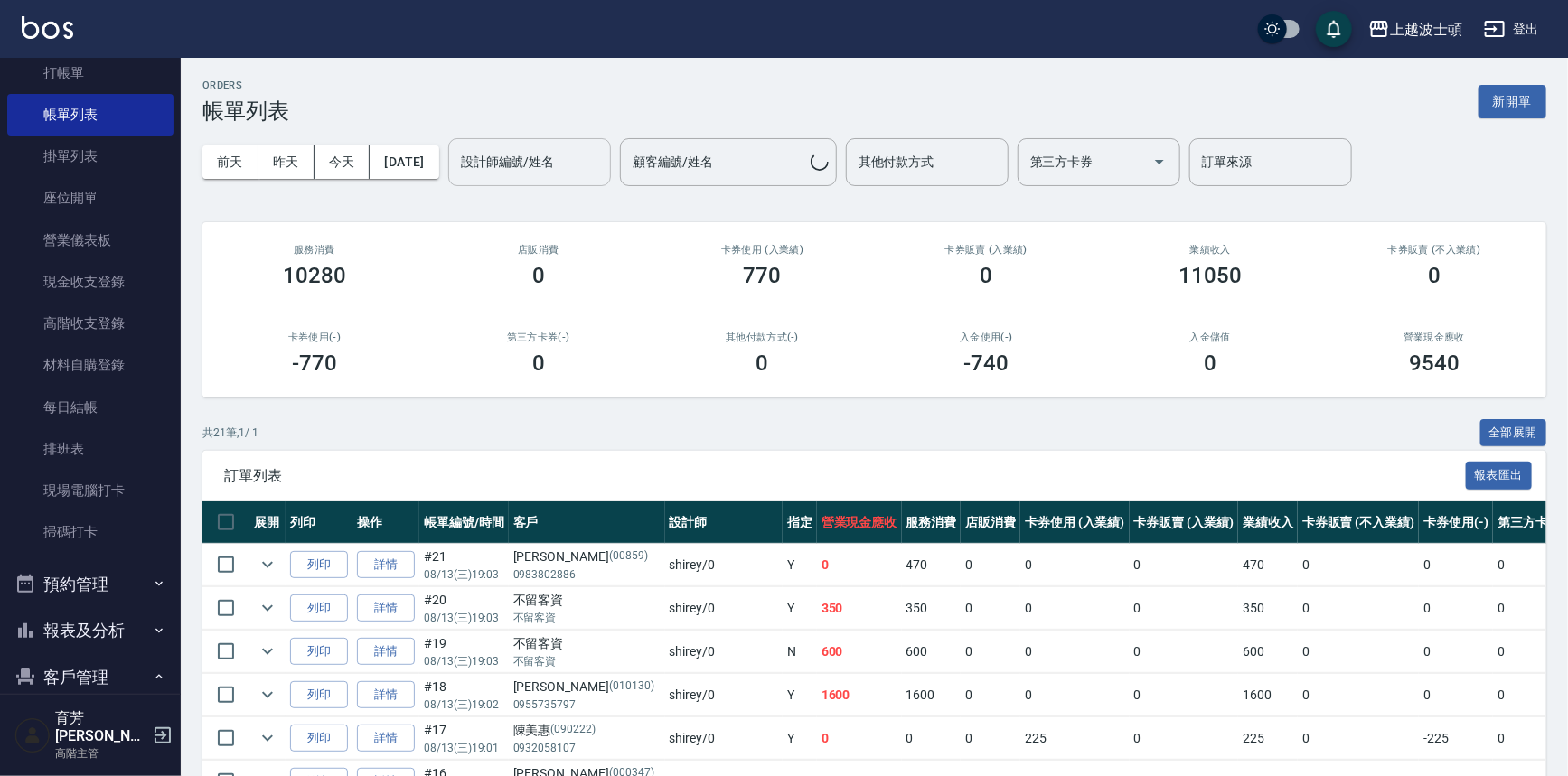
click at [544, 169] on input "設計師編號/姓名" at bounding box center [529, 162] width 146 height 31
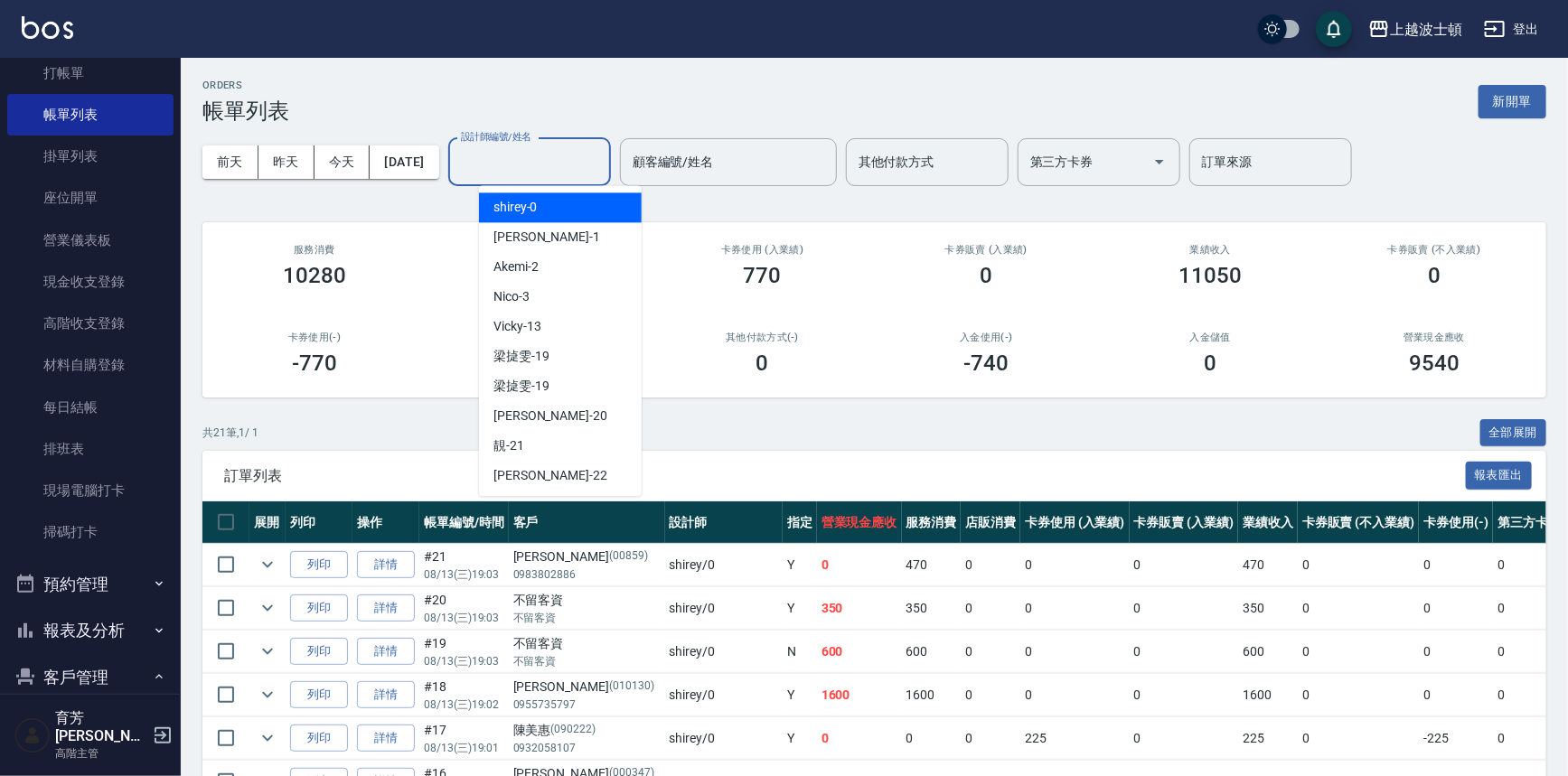
click at [547, 201] on div "shirey -0" at bounding box center [561, 207] width 163 height 30
type input "shirey-0"
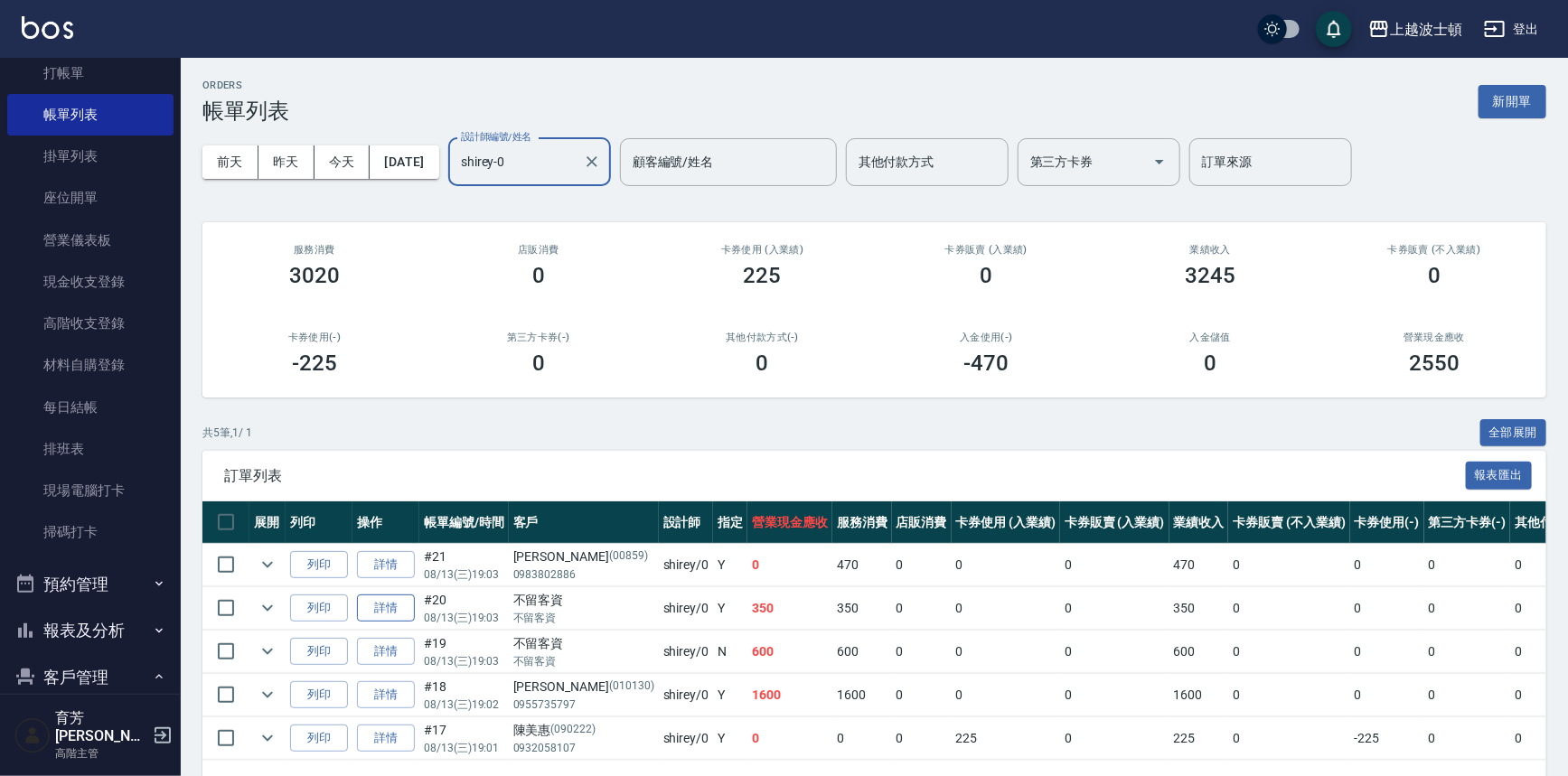
click at [400, 598] on link "詳情" at bounding box center [386, 609] width 58 height 28
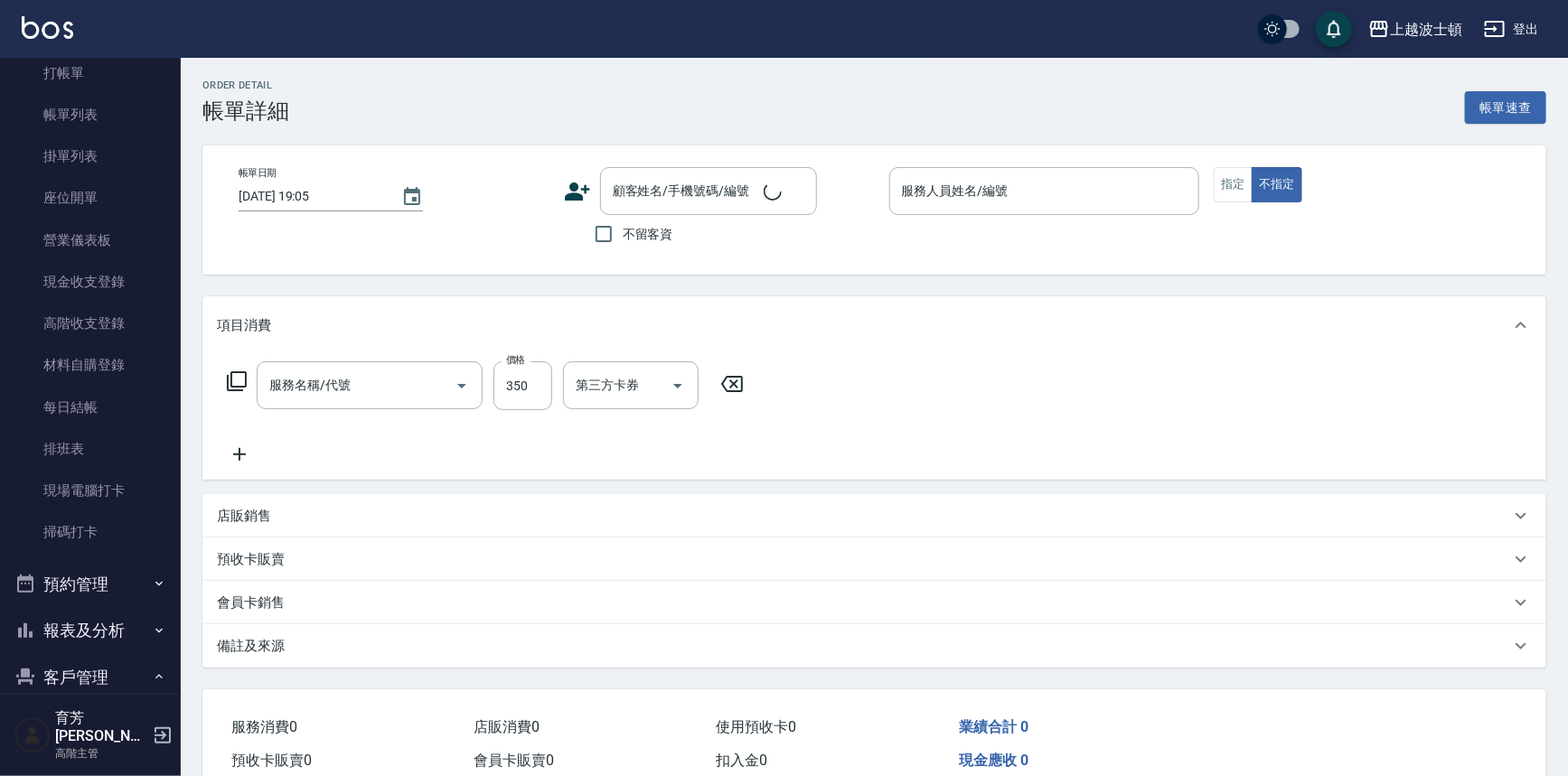
type input "[DATE] 19:03"
checkbox input "true"
type input "shirey-0"
type input "剪髮(305)"
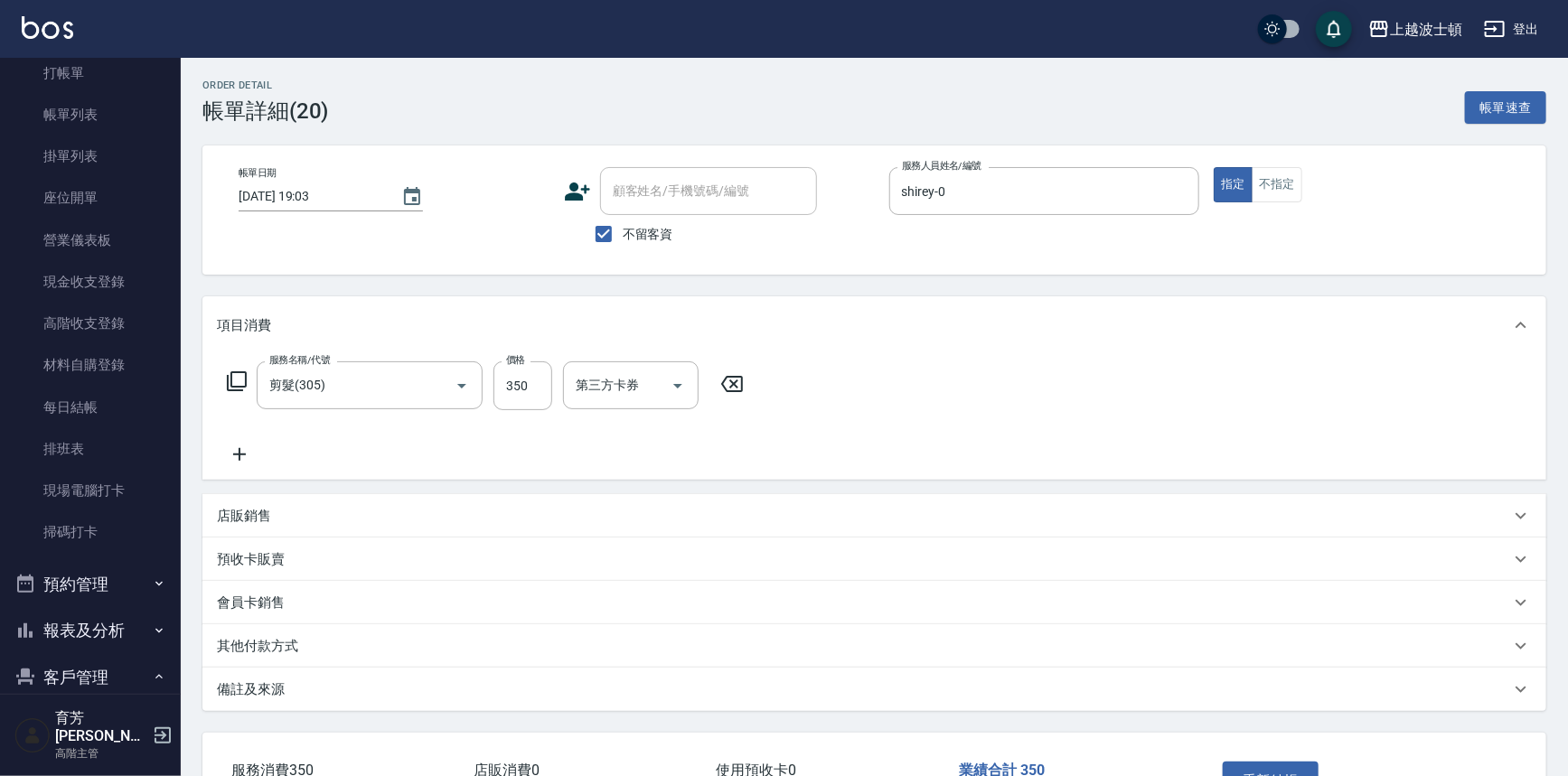
click at [238, 377] on icon at bounding box center [236, 381] width 21 height 21
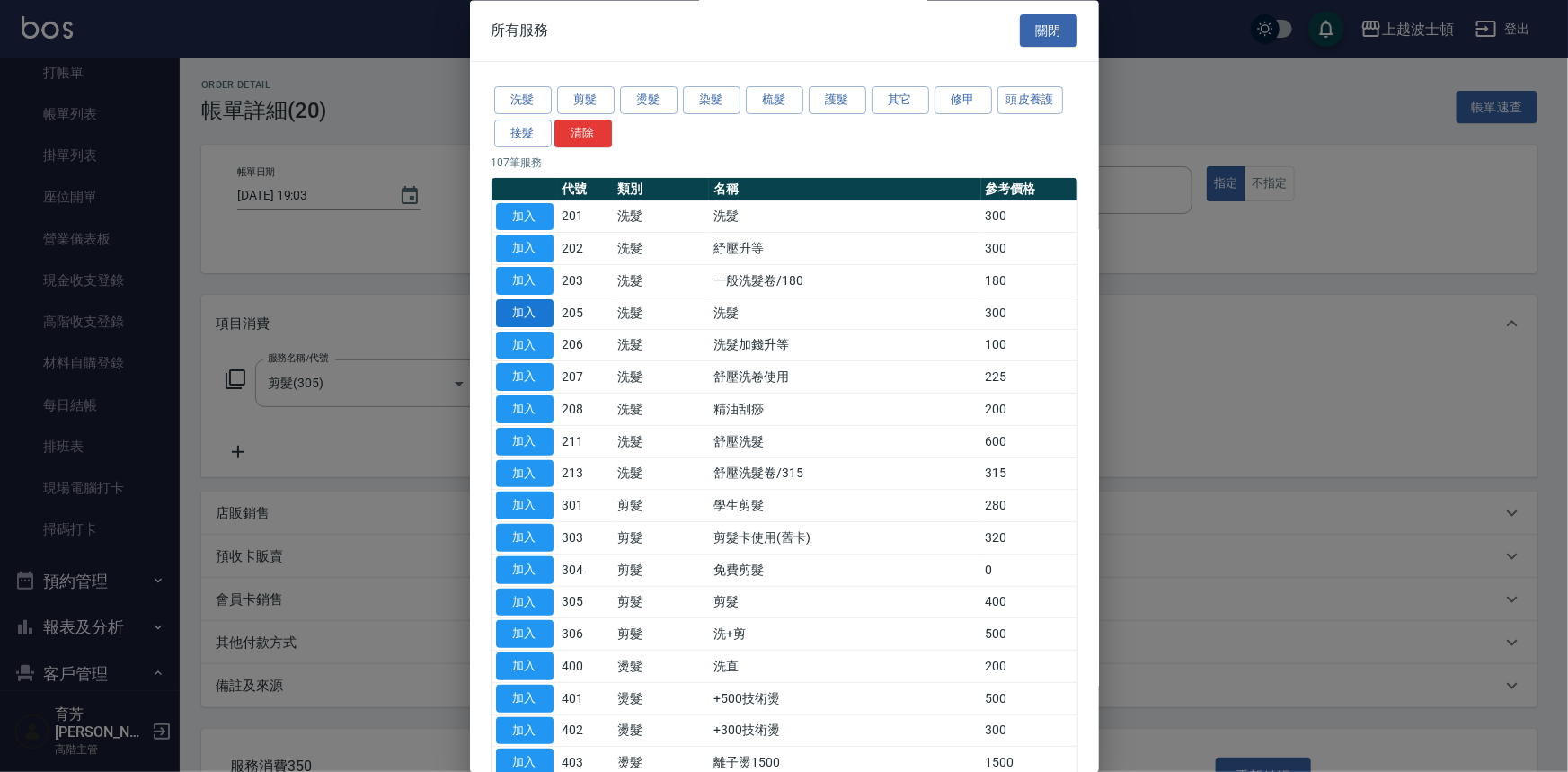
click at [512, 316] on button "加入" at bounding box center [524, 313] width 58 height 28
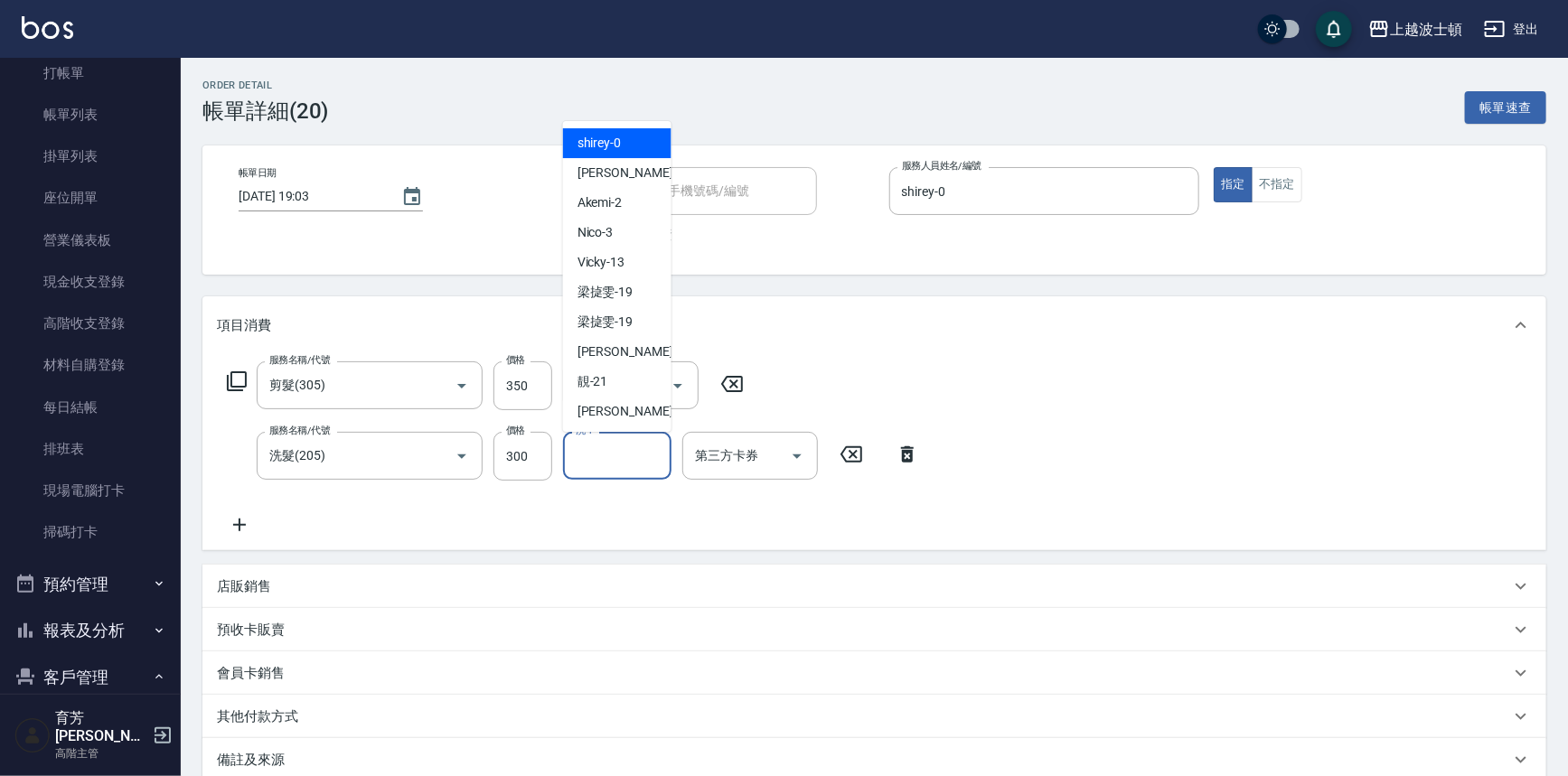
click at [619, 459] on input "洗-1" at bounding box center [617, 456] width 93 height 31
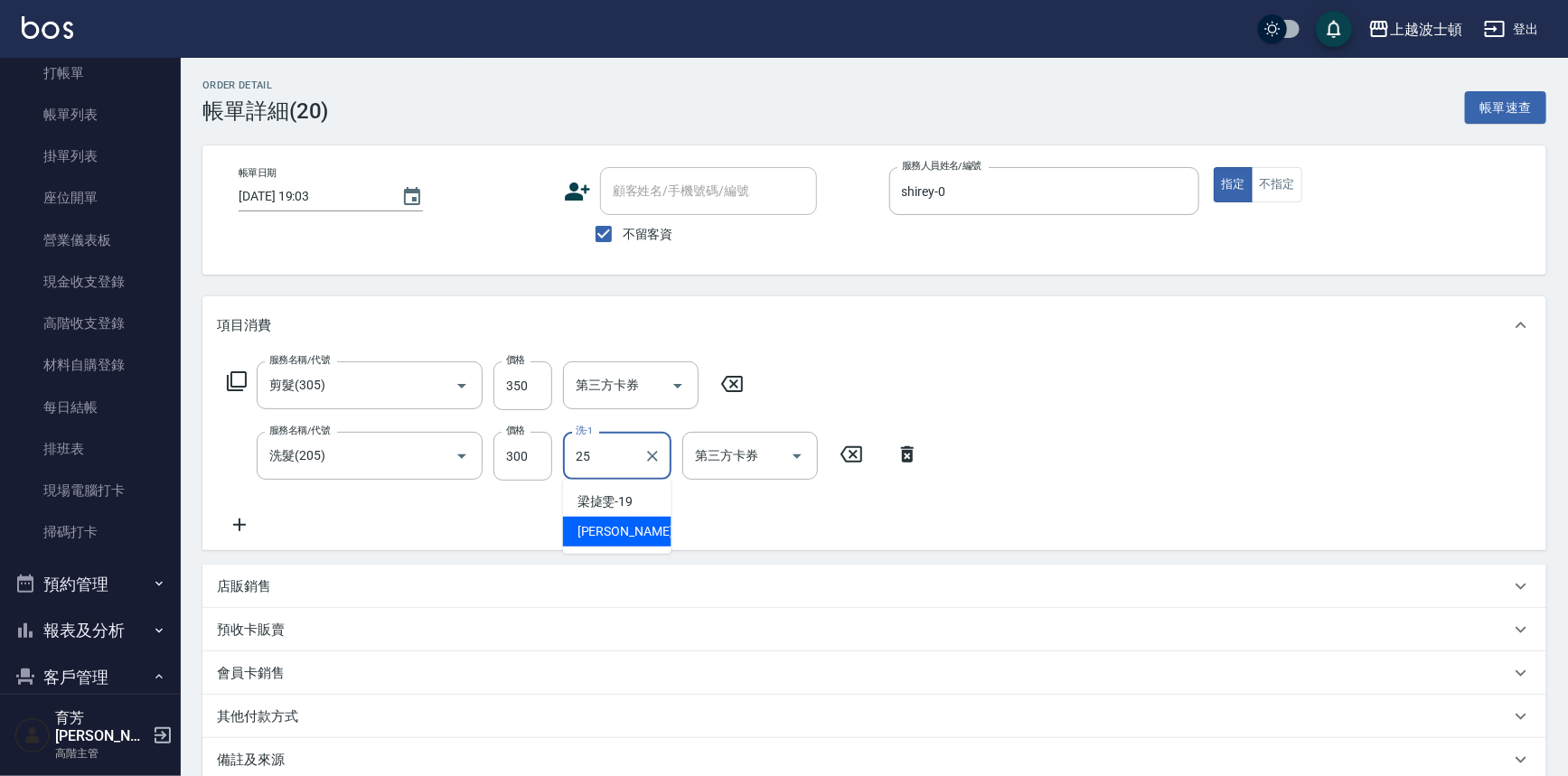
click at [617, 527] on span "[PERSON_NAME]-25" at bounding box center [634, 532] width 114 height 19
type input "[PERSON_NAME]-25"
click at [234, 374] on icon at bounding box center [236, 381] width 21 height 21
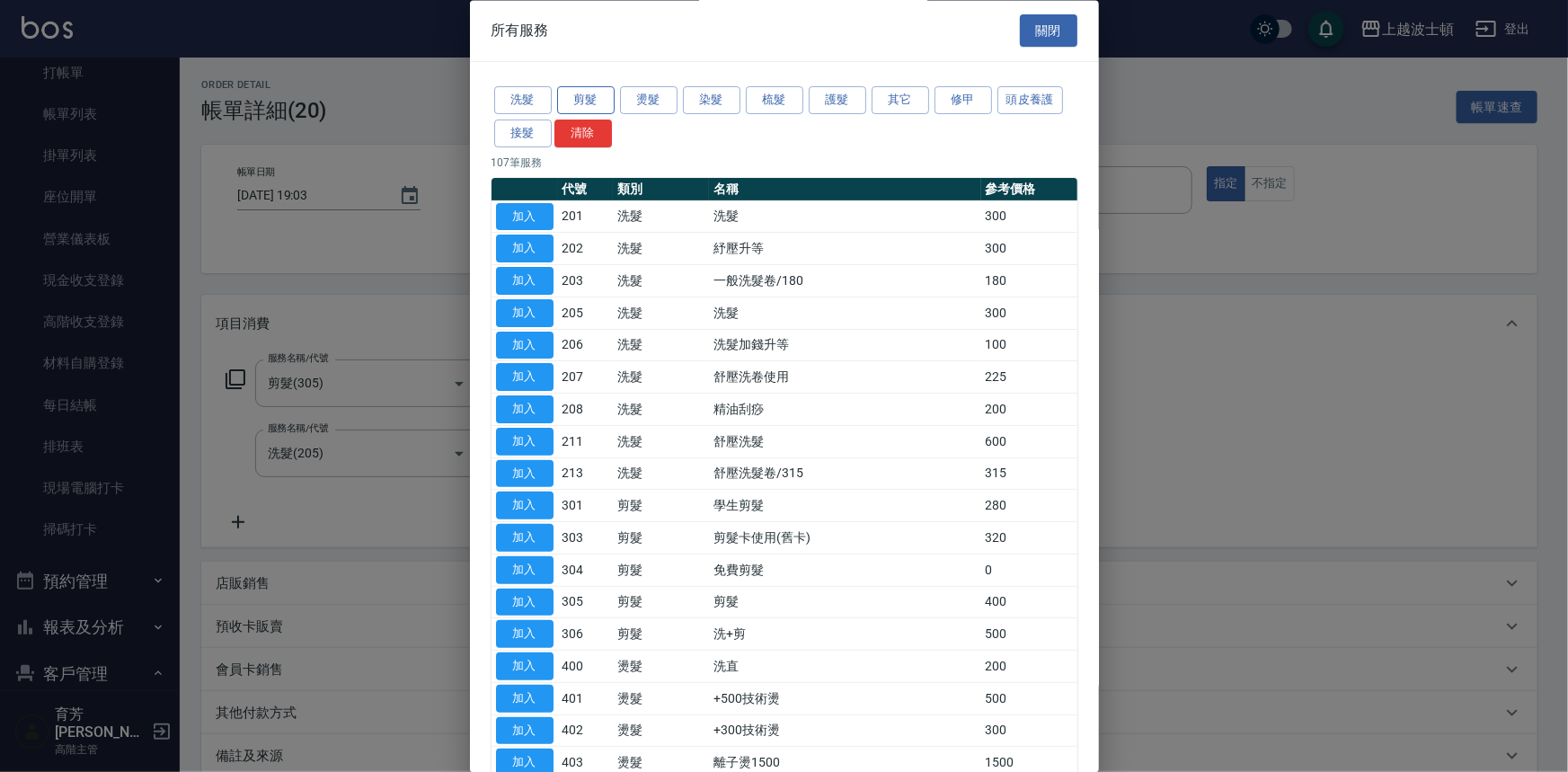
click at [575, 95] on button "剪髮" at bounding box center [586, 101] width 58 height 28
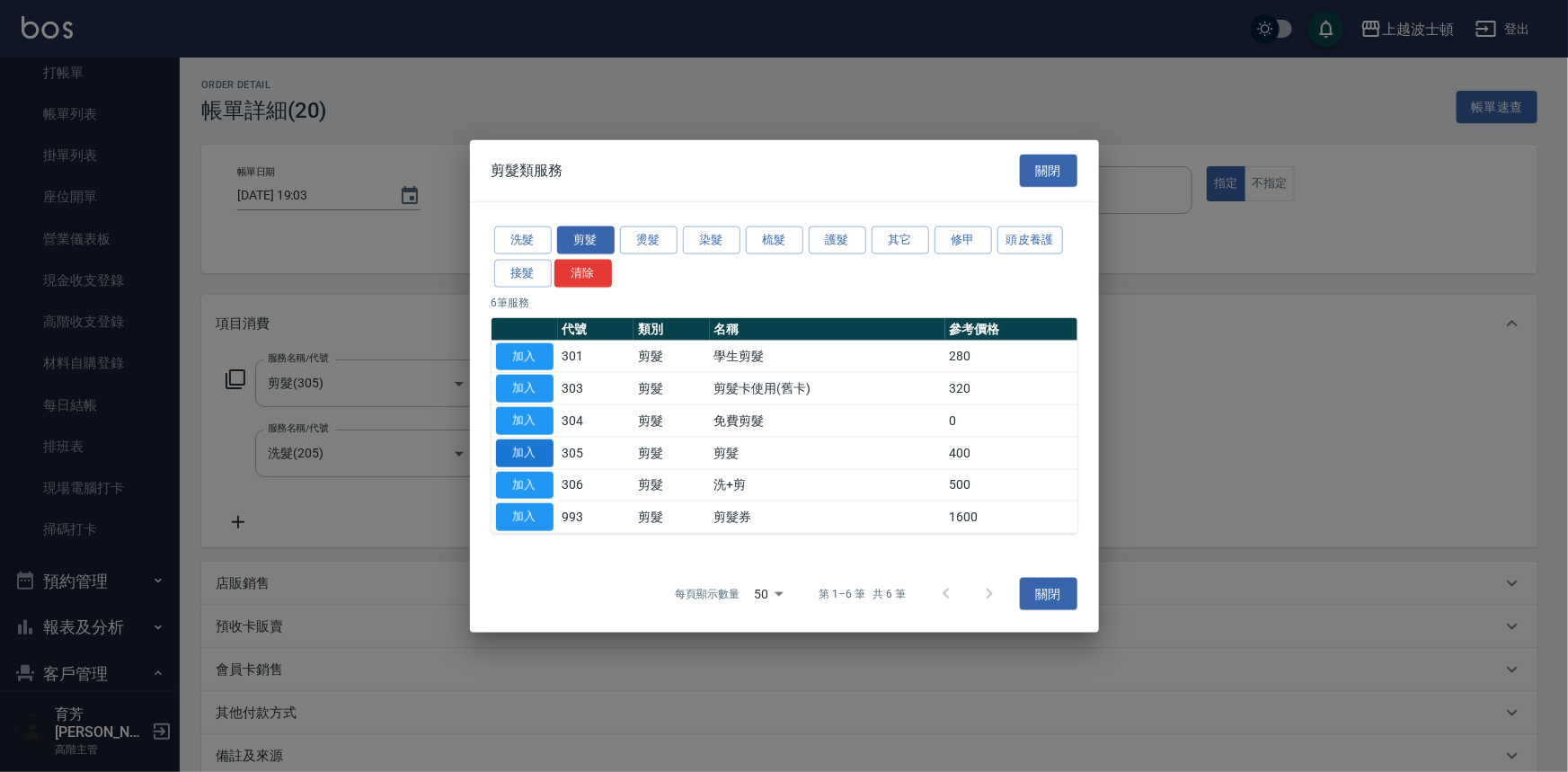
click at [525, 443] on button "加入" at bounding box center [524, 453] width 58 height 28
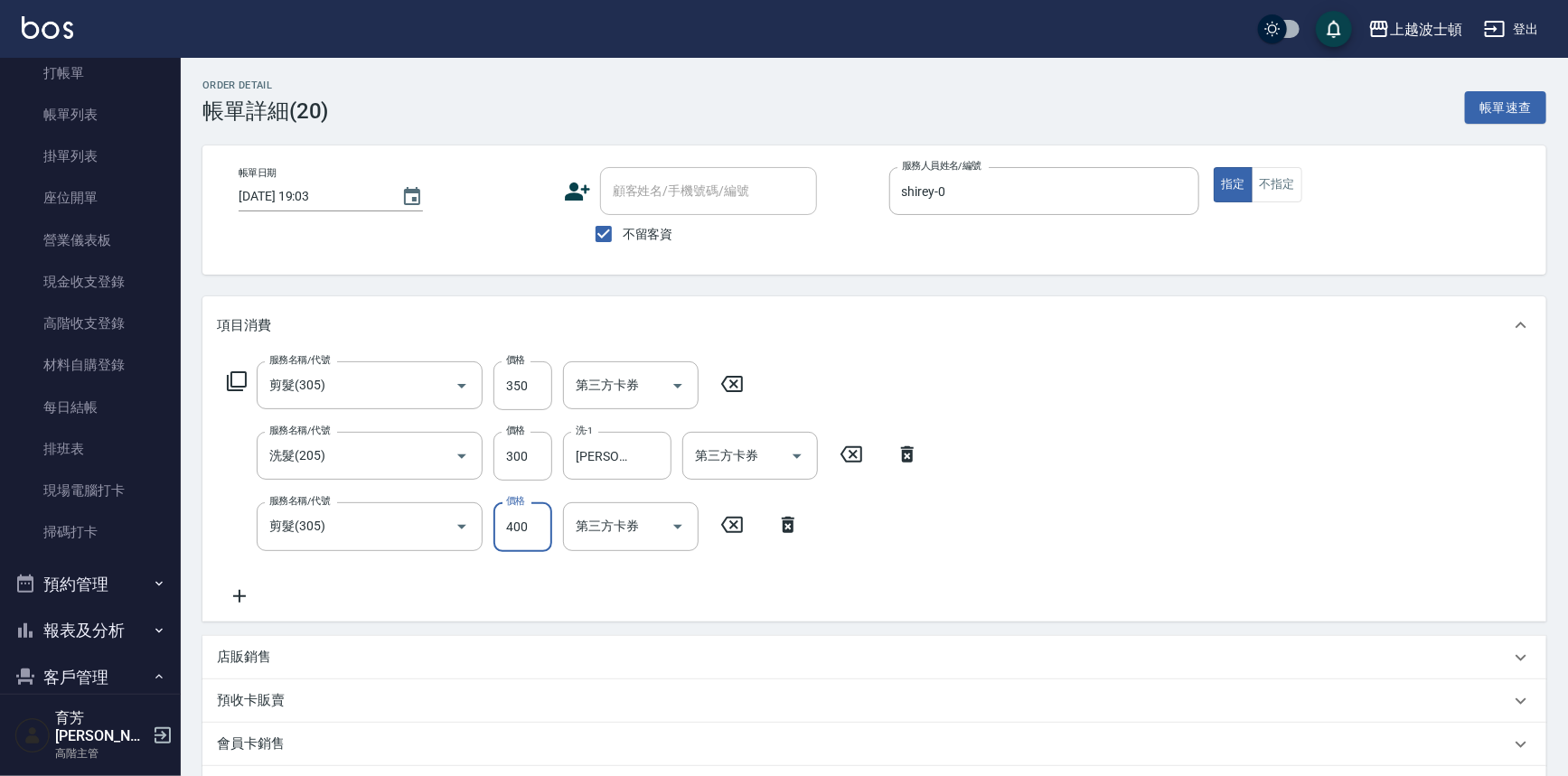
click at [528, 531] on input "400" at bounding box center [522, 526] width 58 height 49
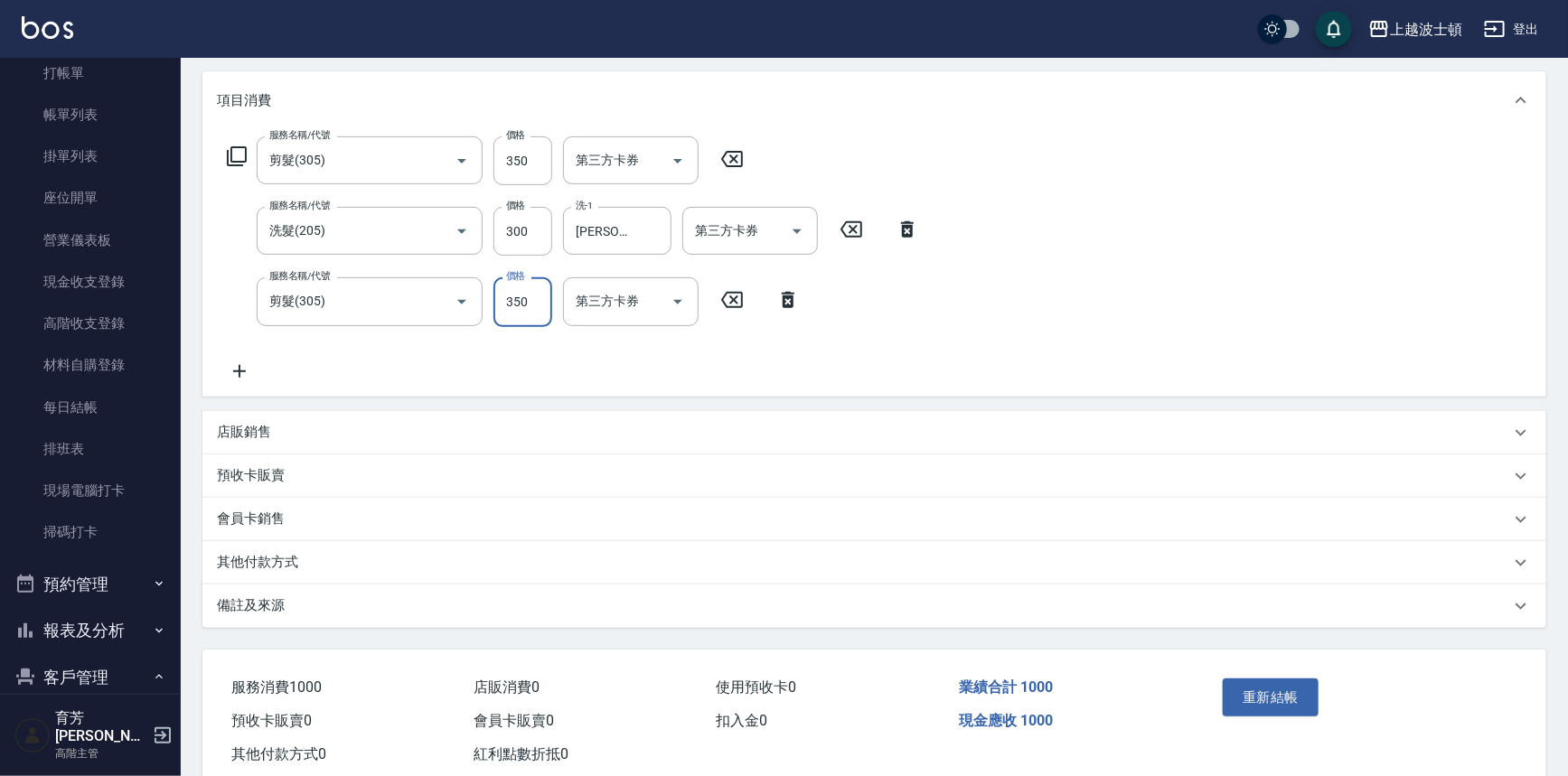
scroll to position [237, 0]
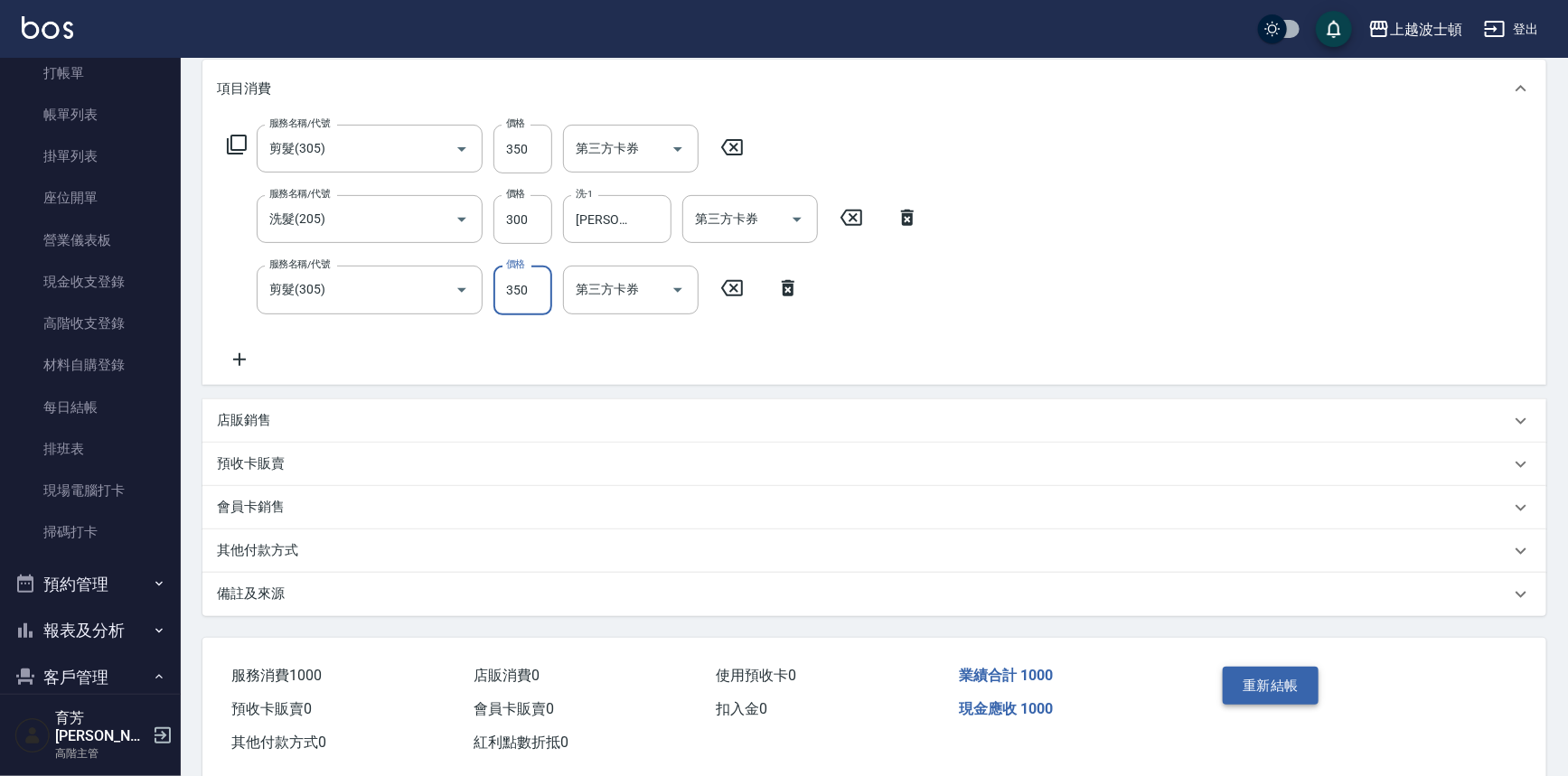
type input "350"
click at [1264, 675] on button "重新結帳" at bounding box center [1271, 685] width 96 height 38
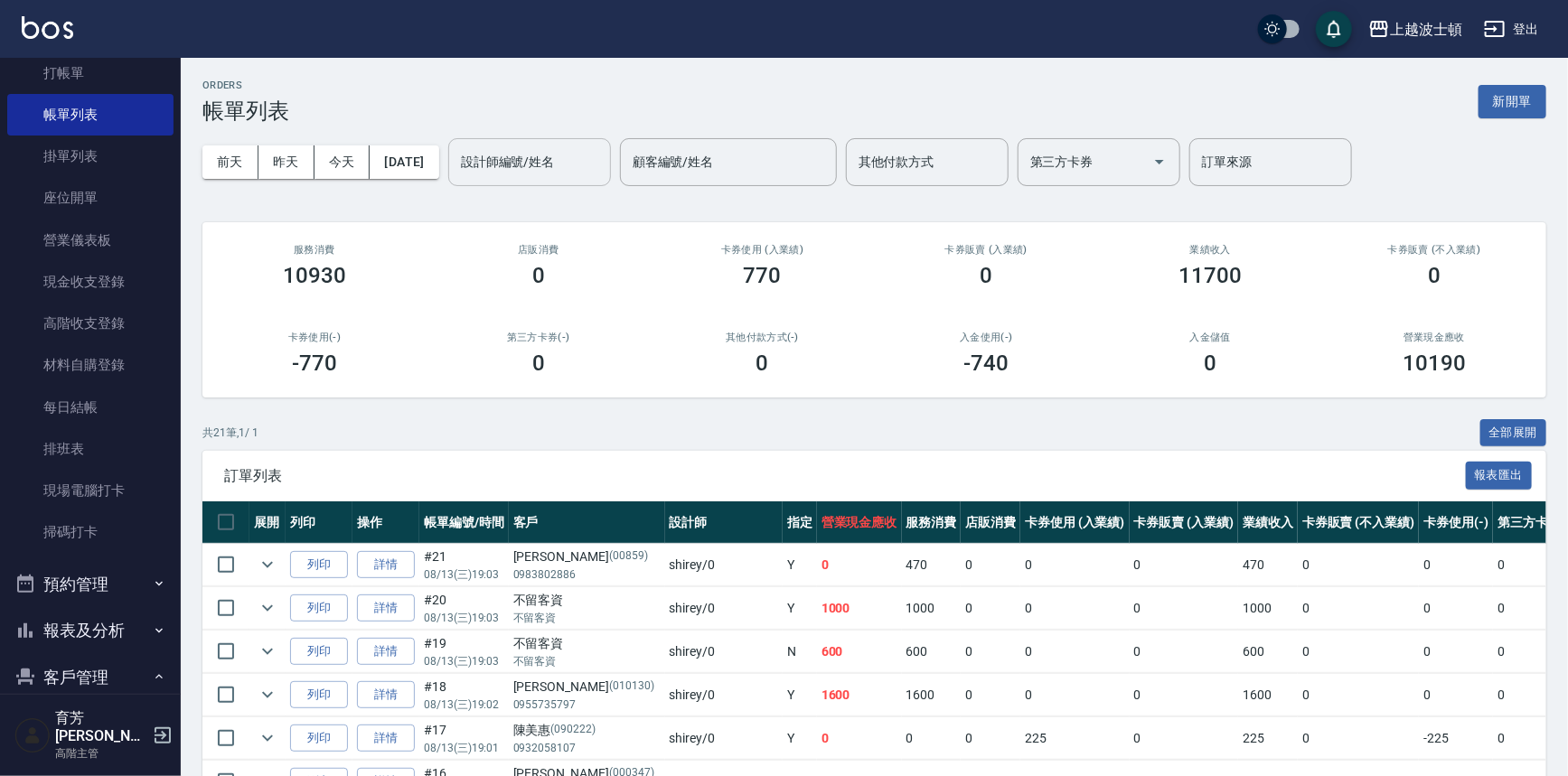
click at [514, 160] on input "設計師編號/姓名" at bounding box center [529, 162] width 146 height 31
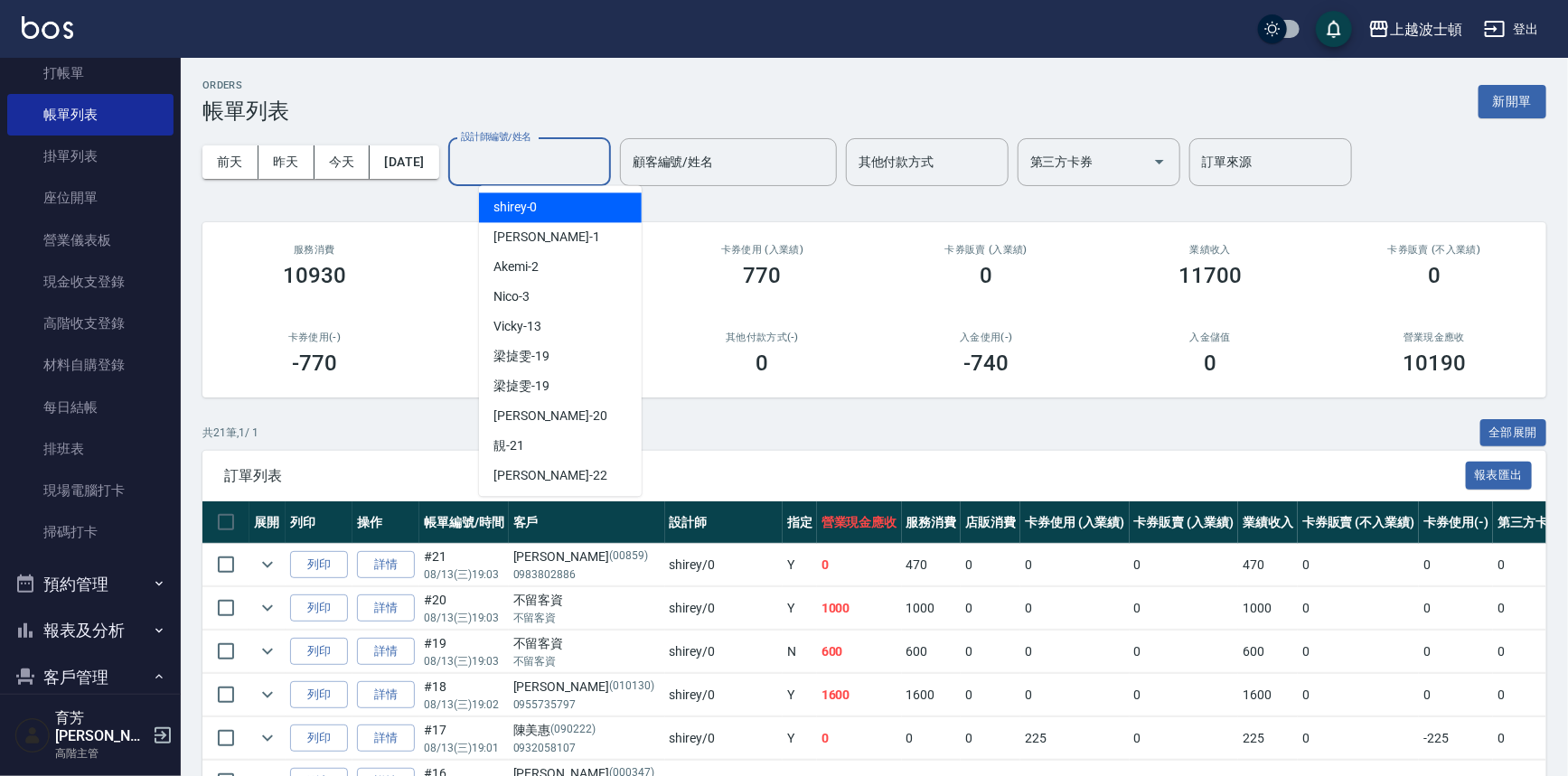
click at [525, 216] on span "shirey -0" at bounding box center [515, 207] width 44 height 19
type input "shirey-0"
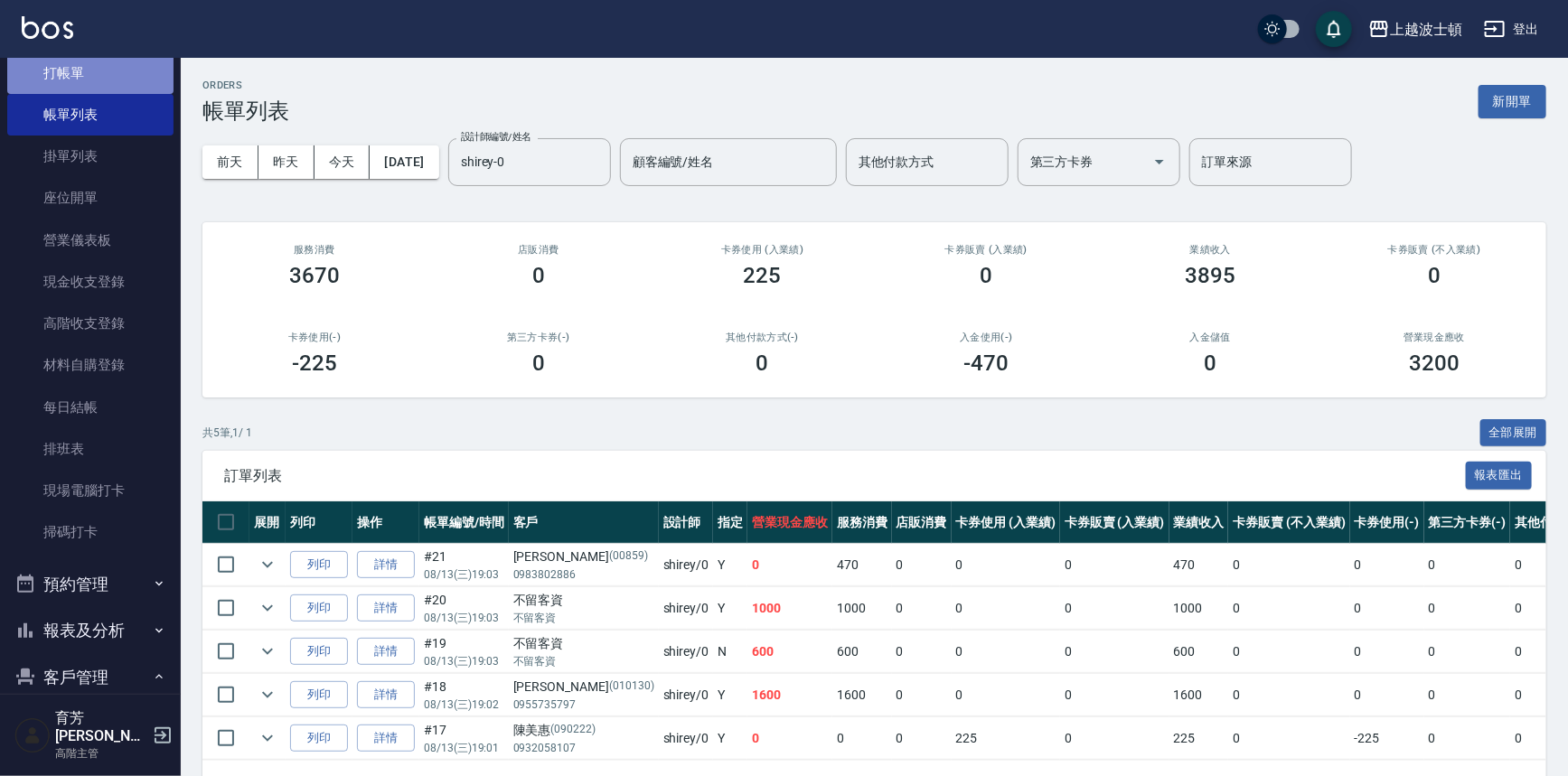
click at [104, 67] on link "打帳單" at bounding box center [91, 73] width 167 height 42
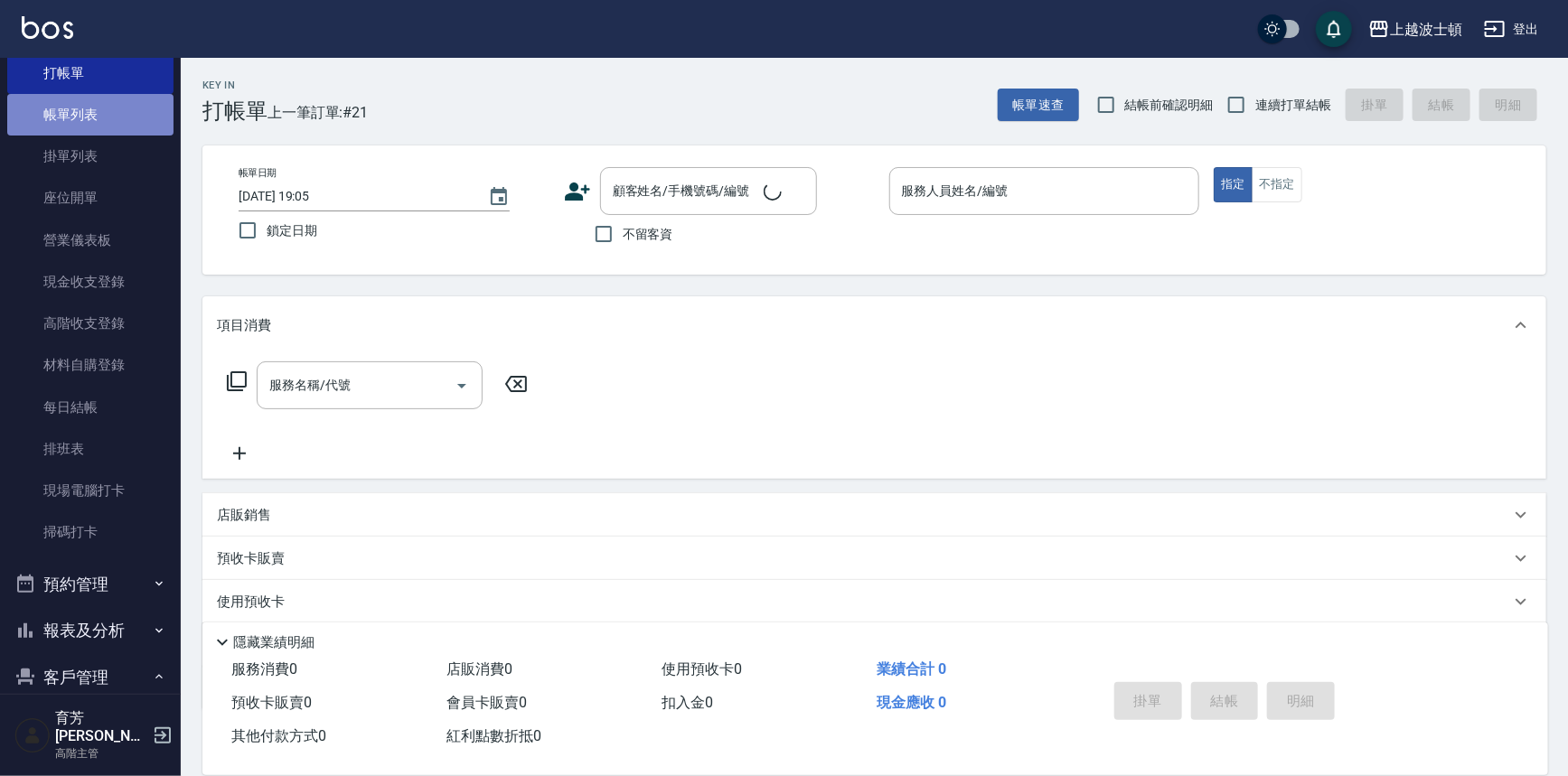
click at [98, 112] on link "帳單列表" at bounding box center [91, 115] width 167 height 42
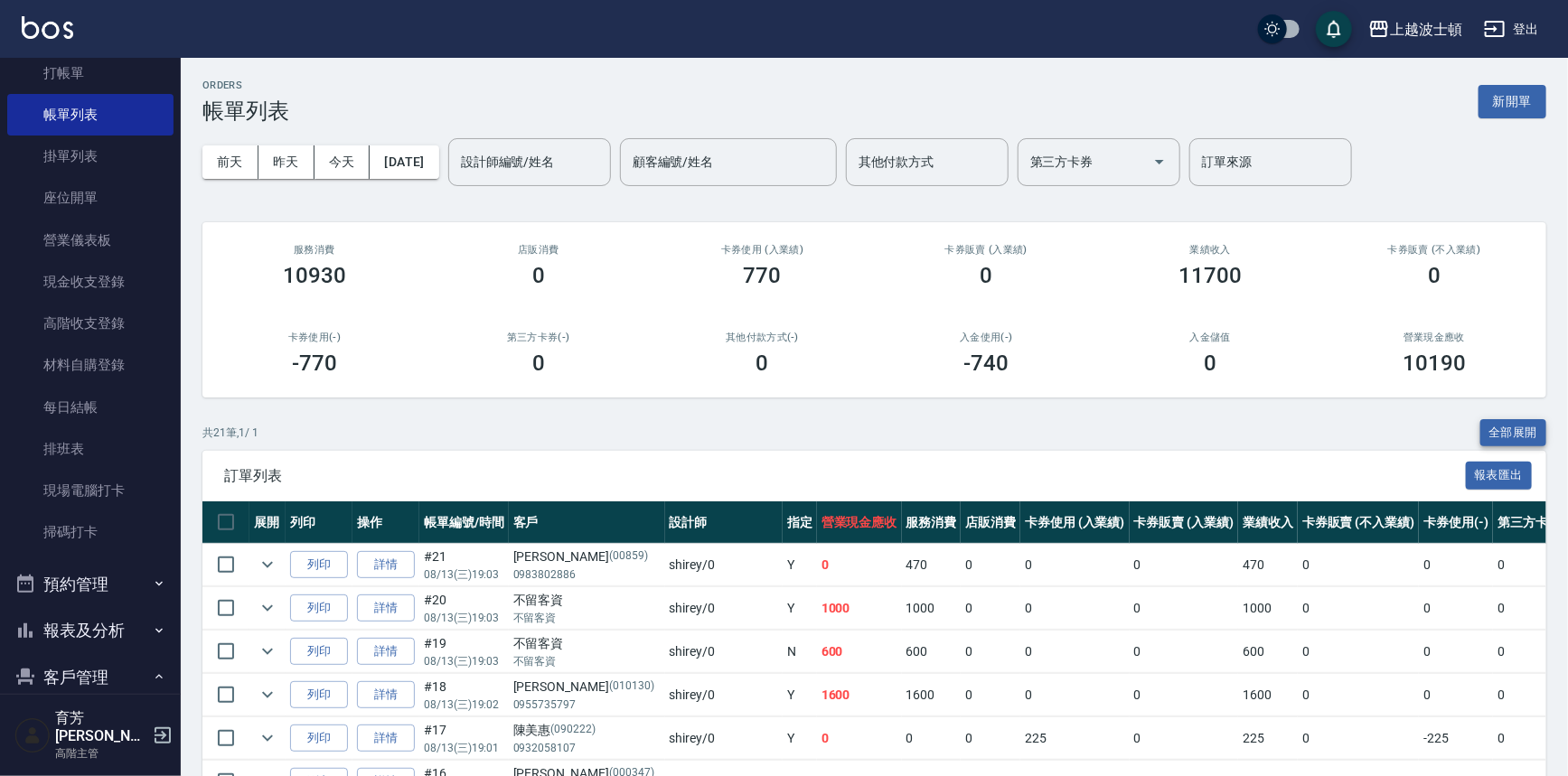
click at [1523, 435] on button "全部展開" at bounding box center [1513, 433] width 67 height 28
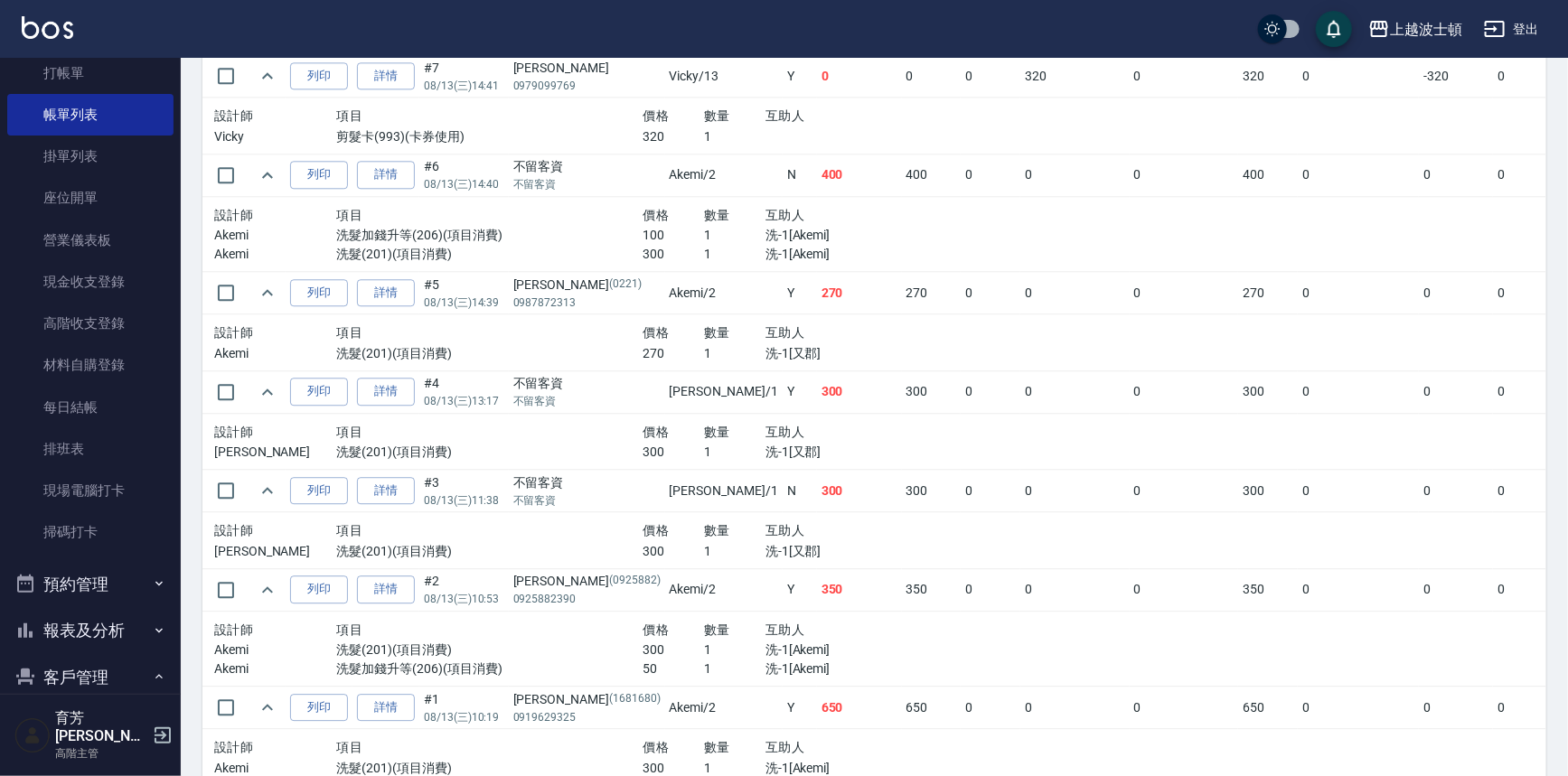
scroll to position [2302, 0]
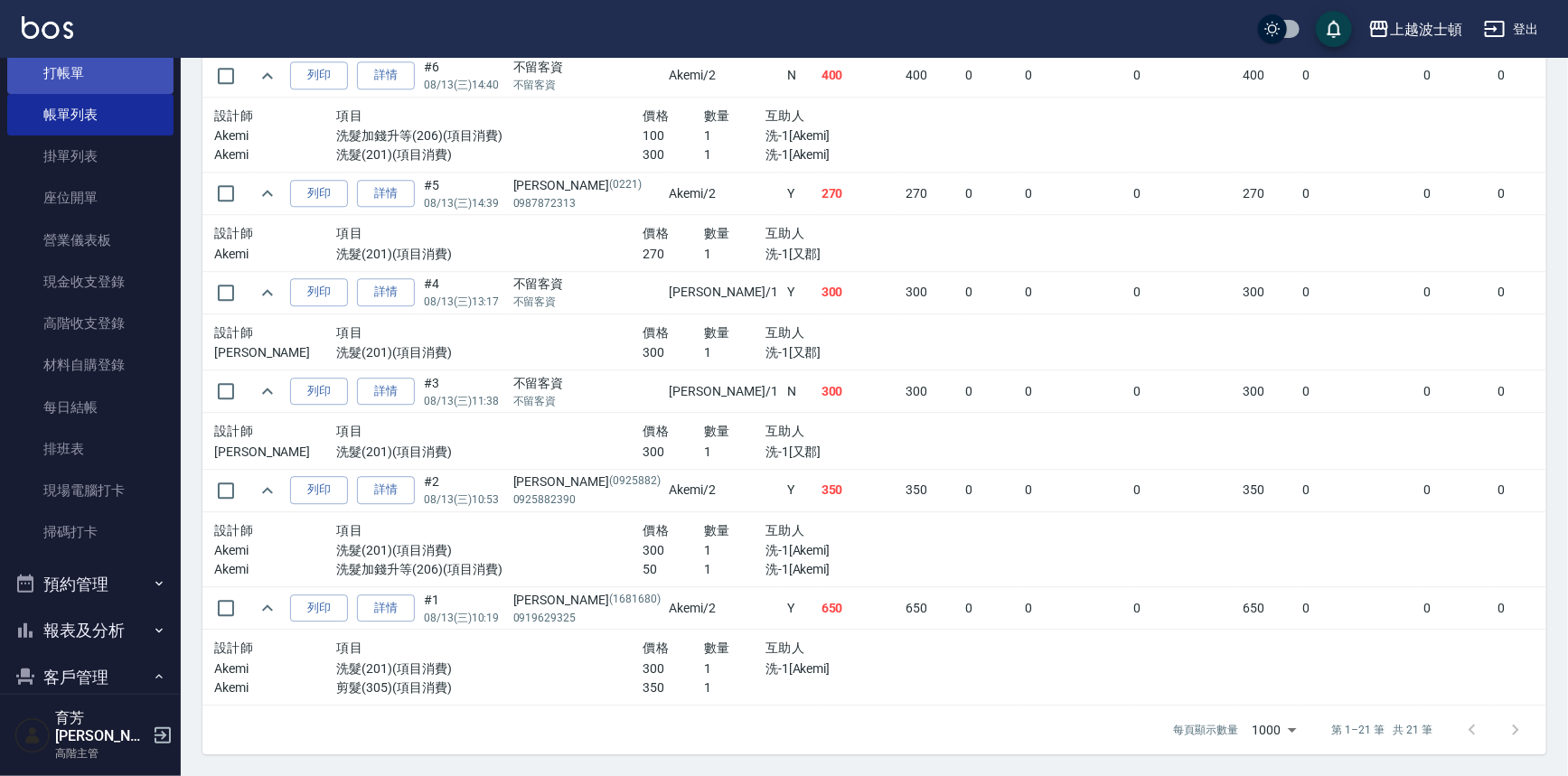
click at [93, 78] on link "打帳單" at bounding box center [91, 73] width 167 height 42
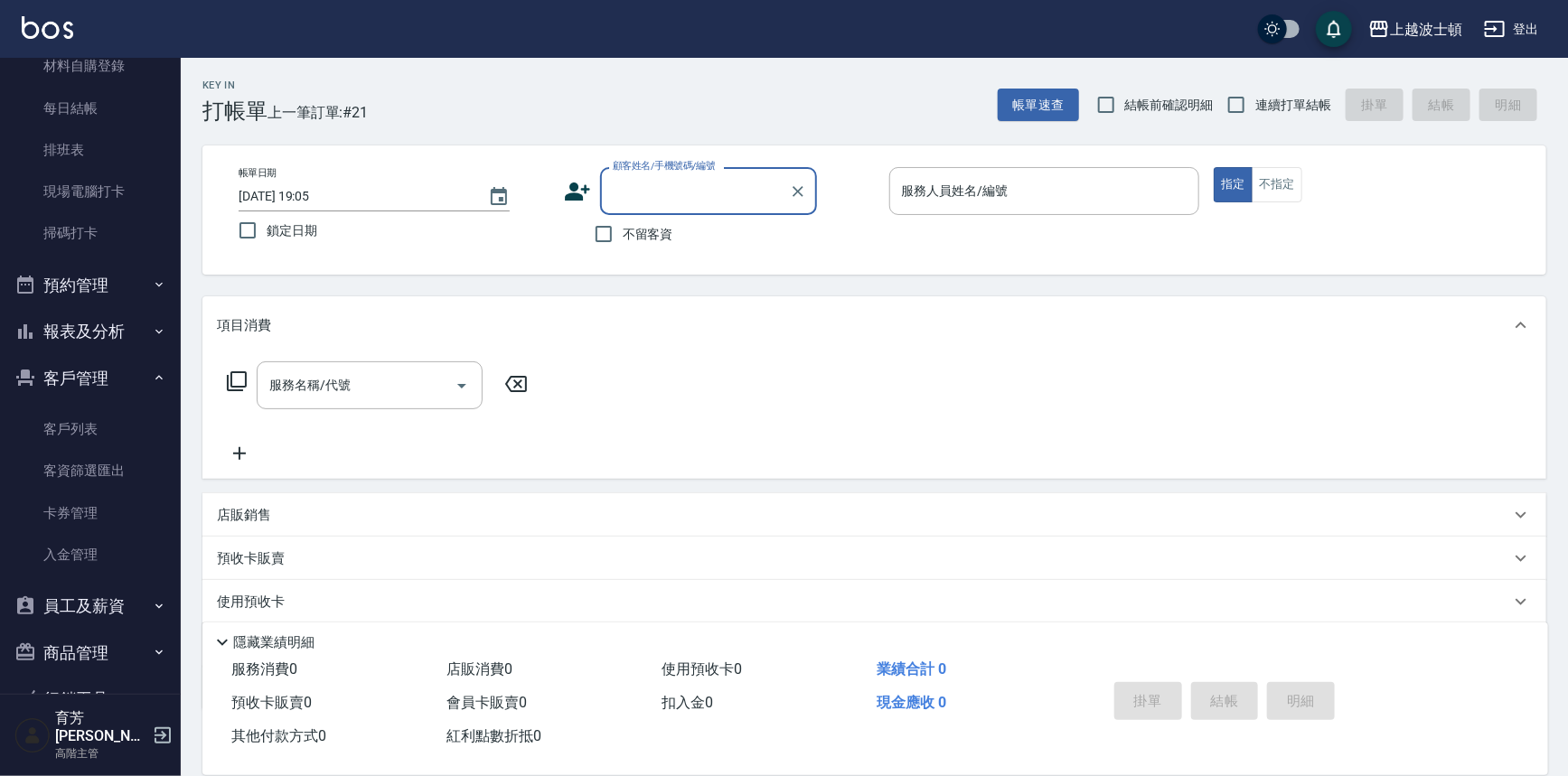
scroll to position [378, 0]
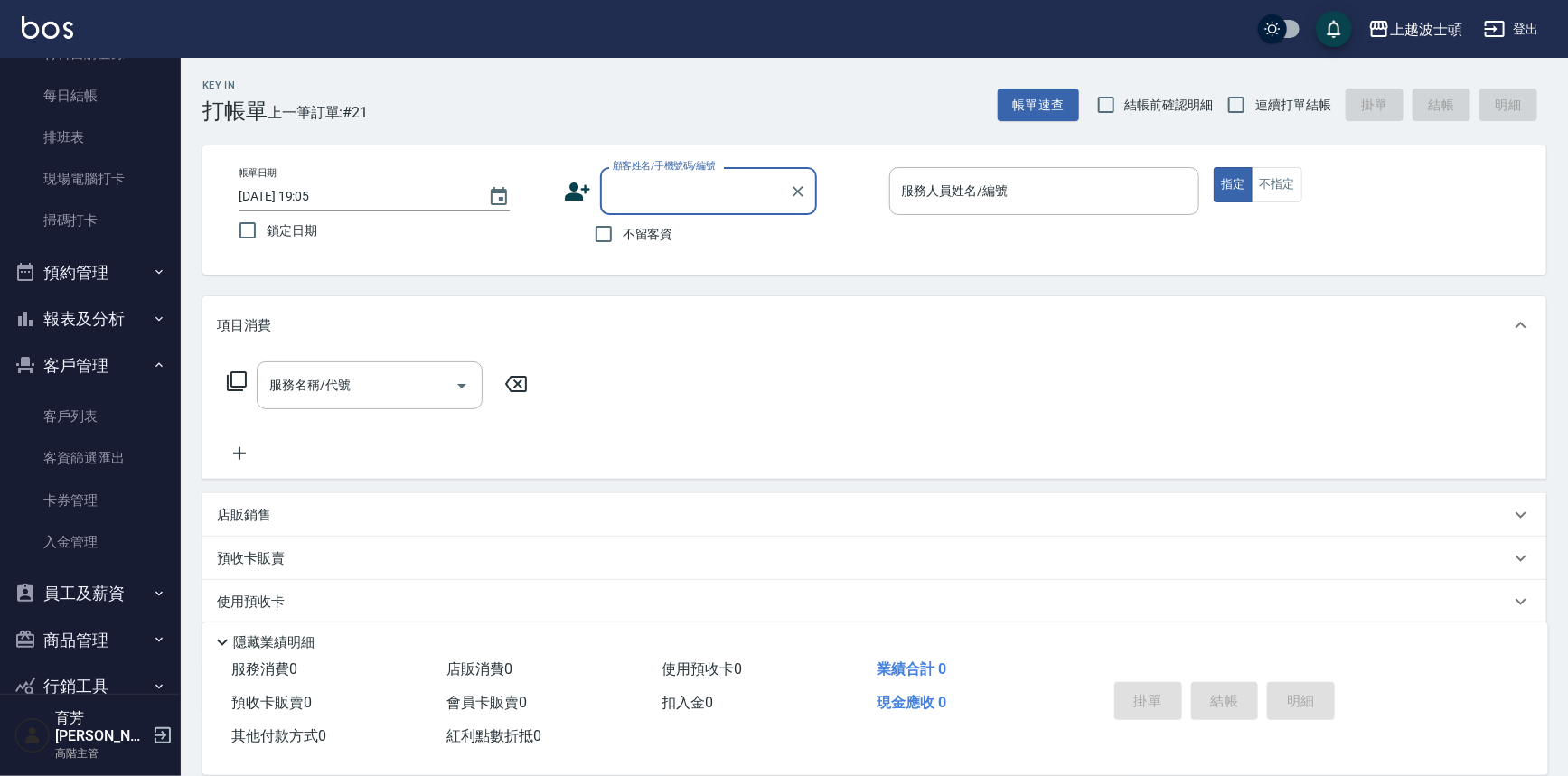
click at [147, 334] on button "報表及分析" at bounding box center [91, 318] width 167 height 47
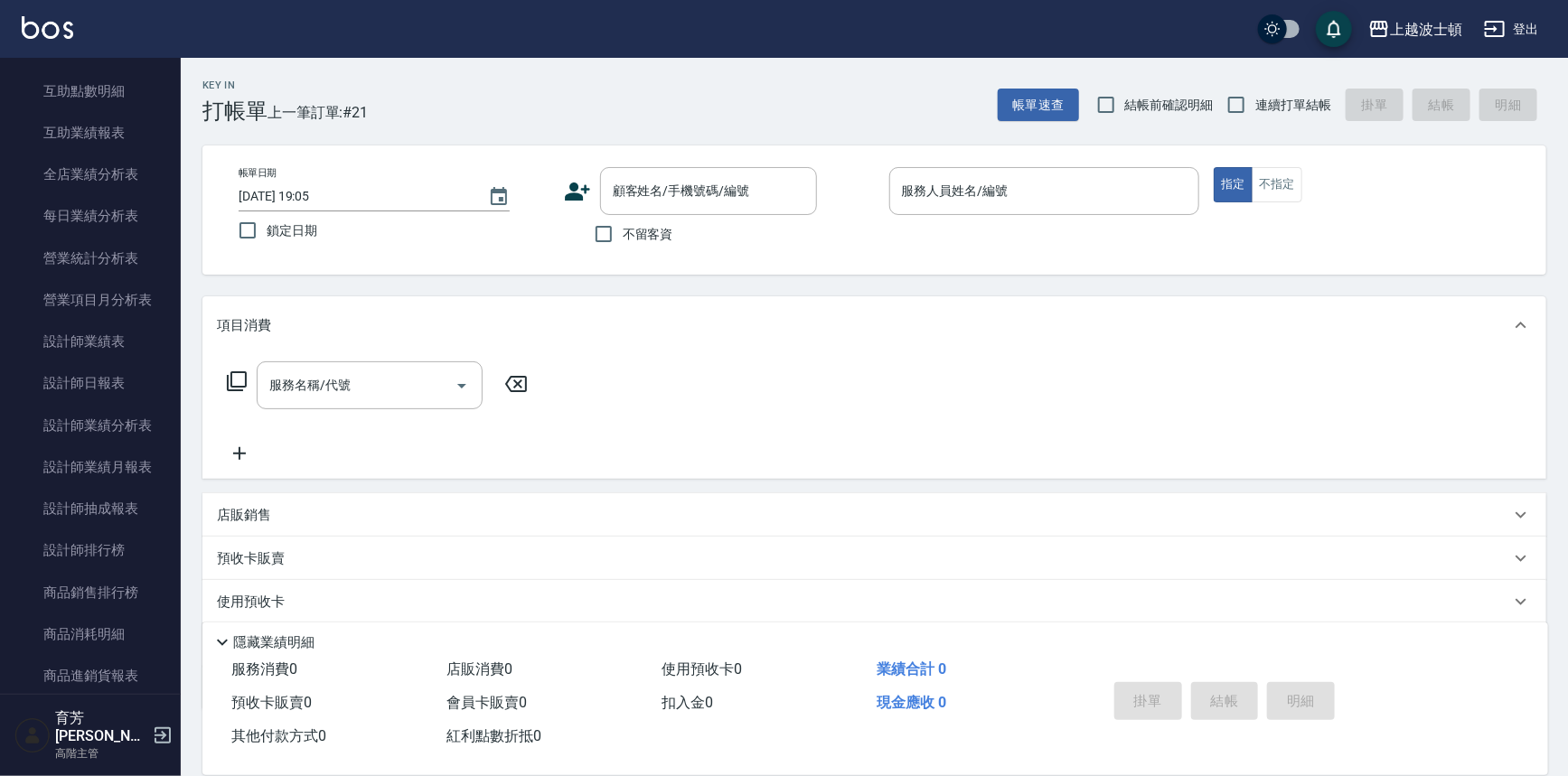
scroll to position [1017, 0]
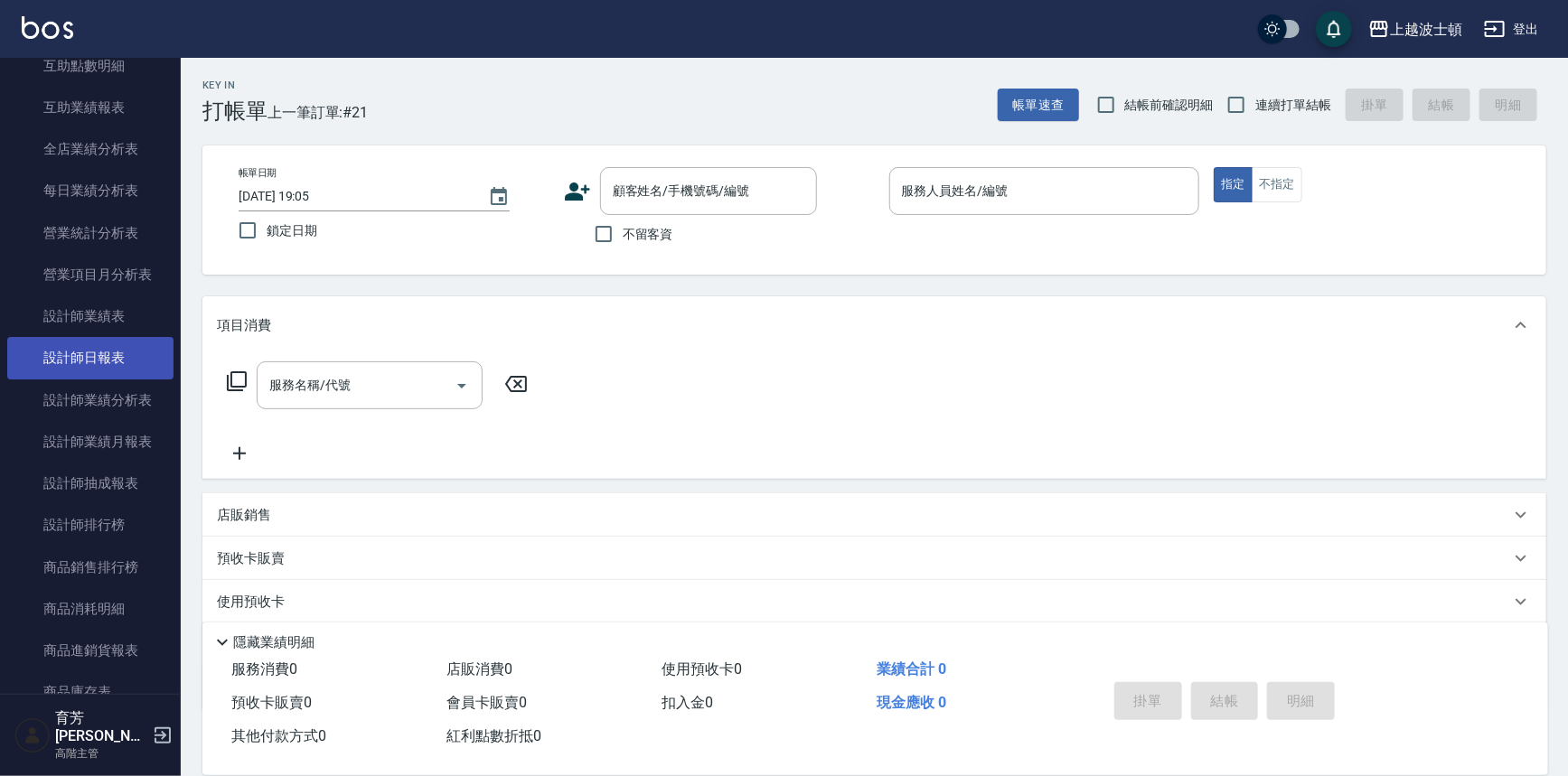
click at [86, 354] on link "設計師日報表" at bounding box center [91, 357] width 167 height 42
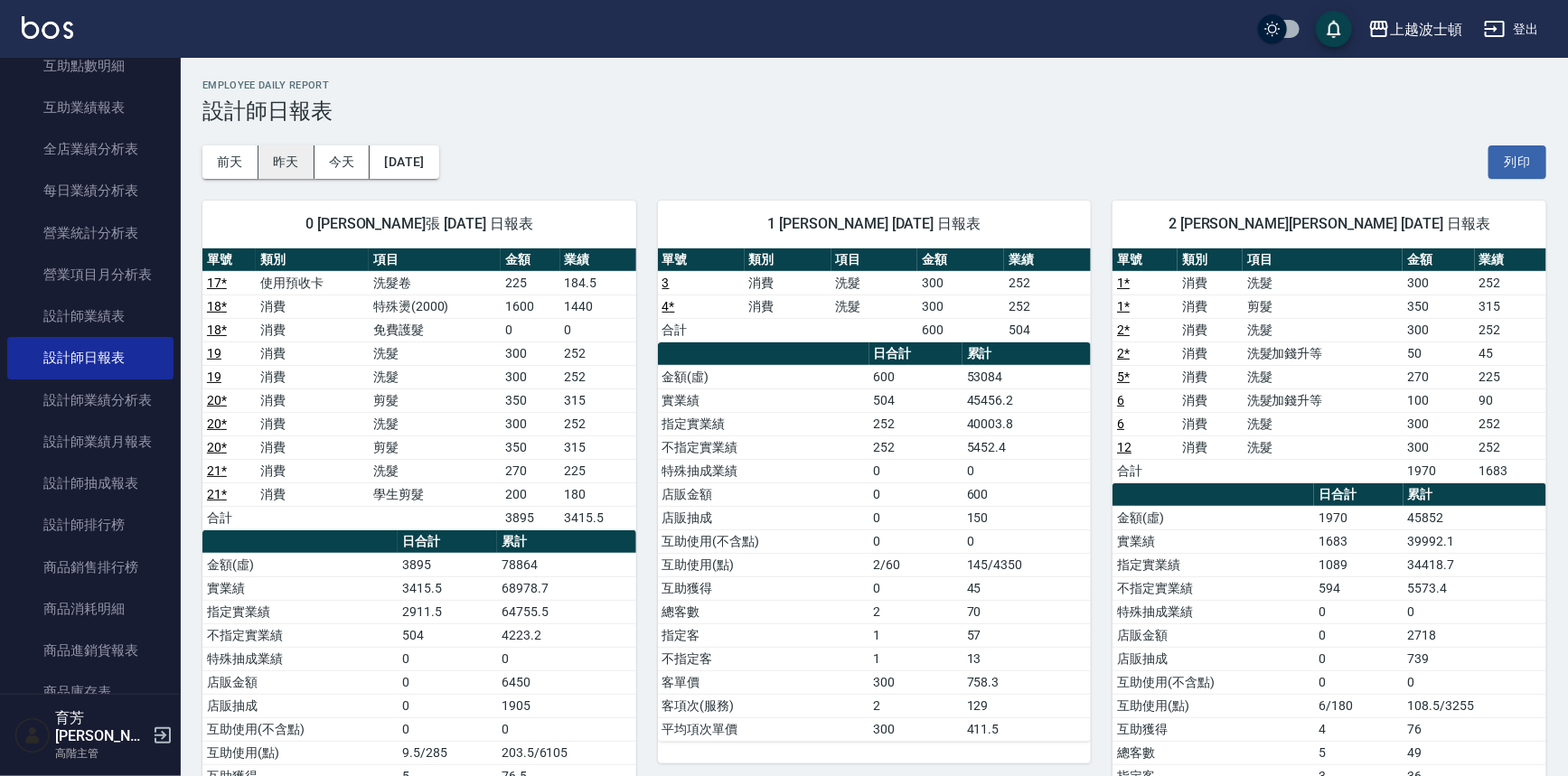
click at [286, 157] on button "昨天" at bounding box center [286, 162] width 56 height 33
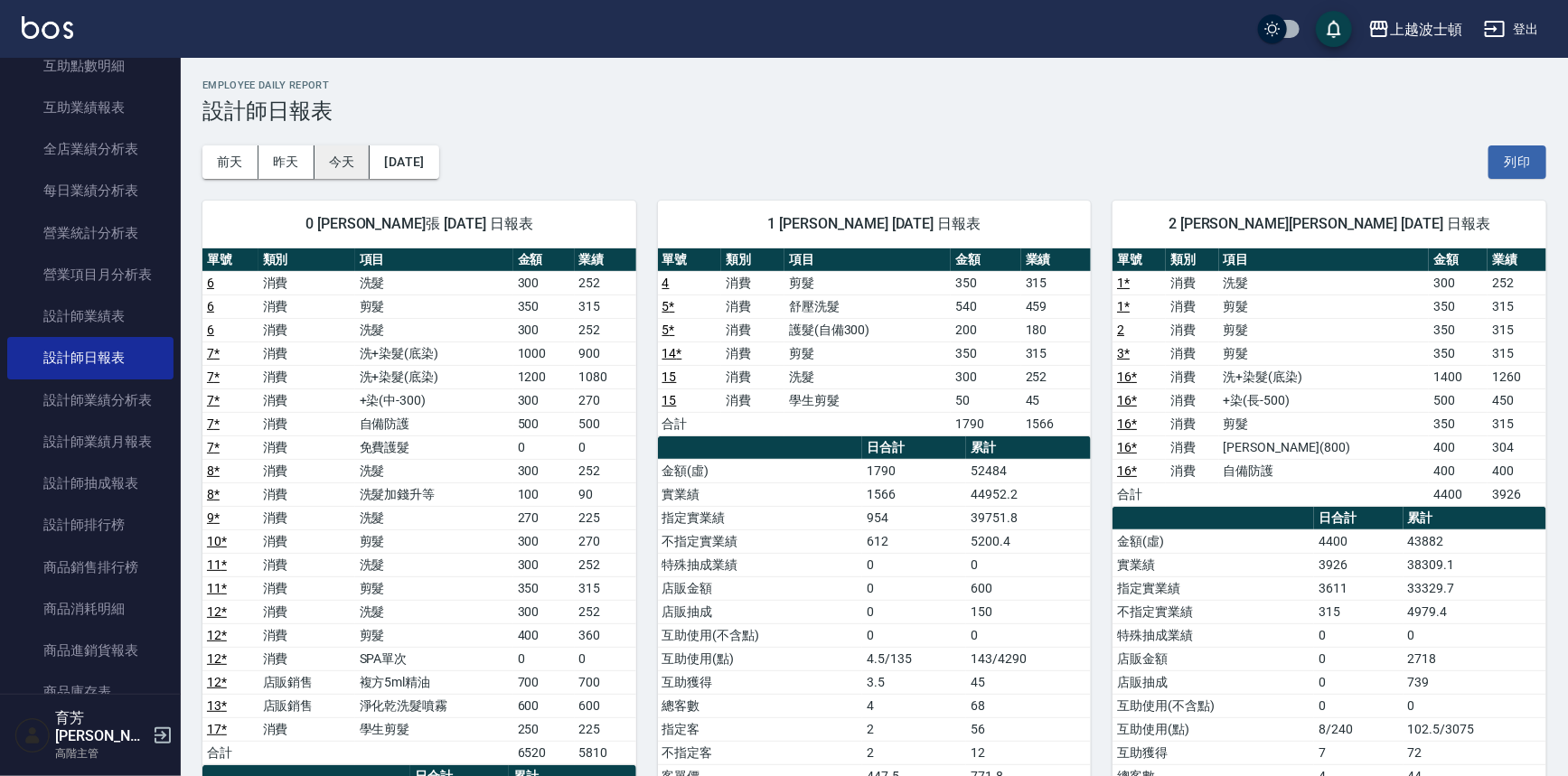
click at [351, 148] on button "今天" at bounding box center [342, 162] width 56 height 33
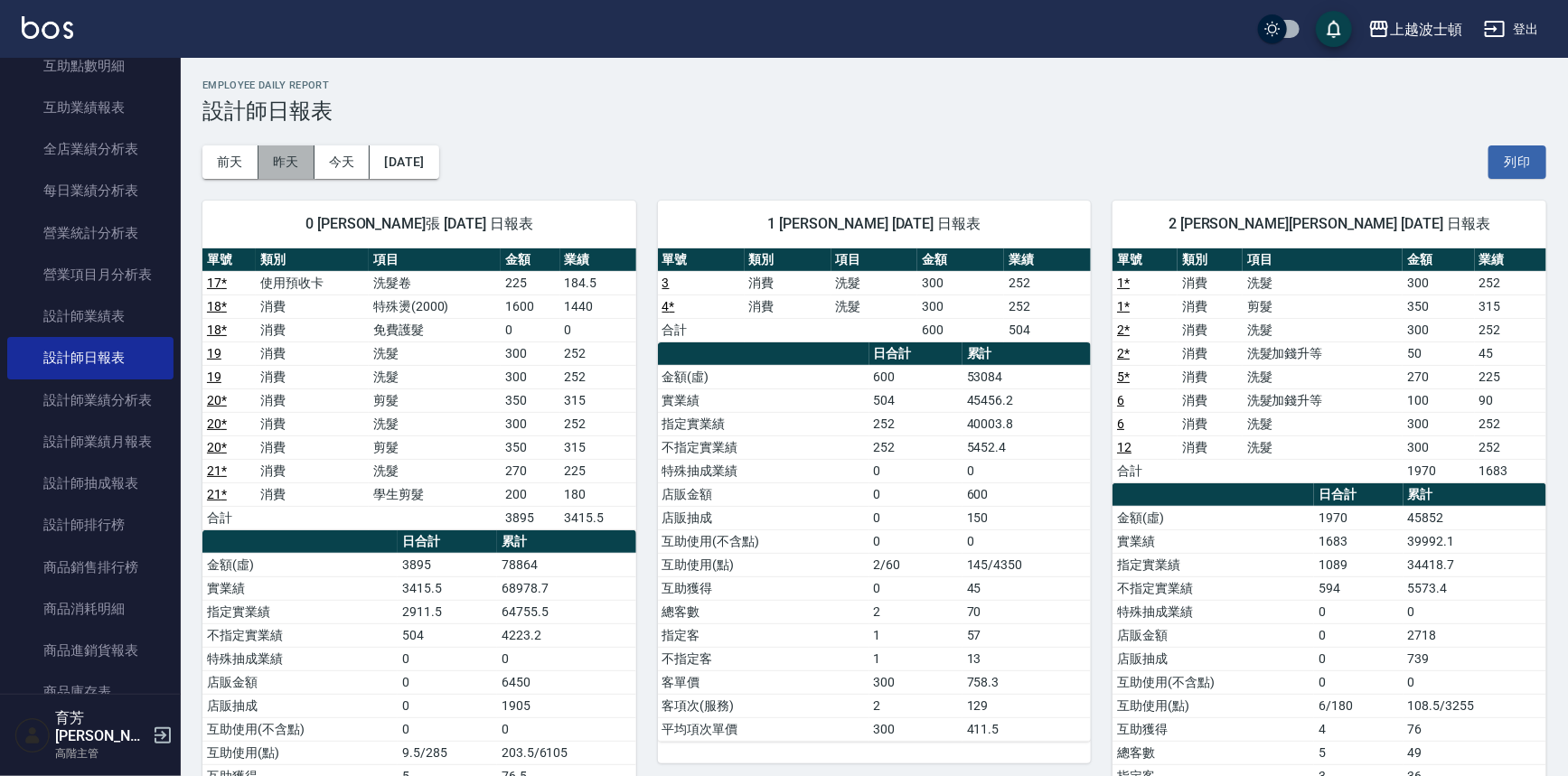
click at [276, 158] on button "昨天" at bounding box center [286, 162] width 56 height 33
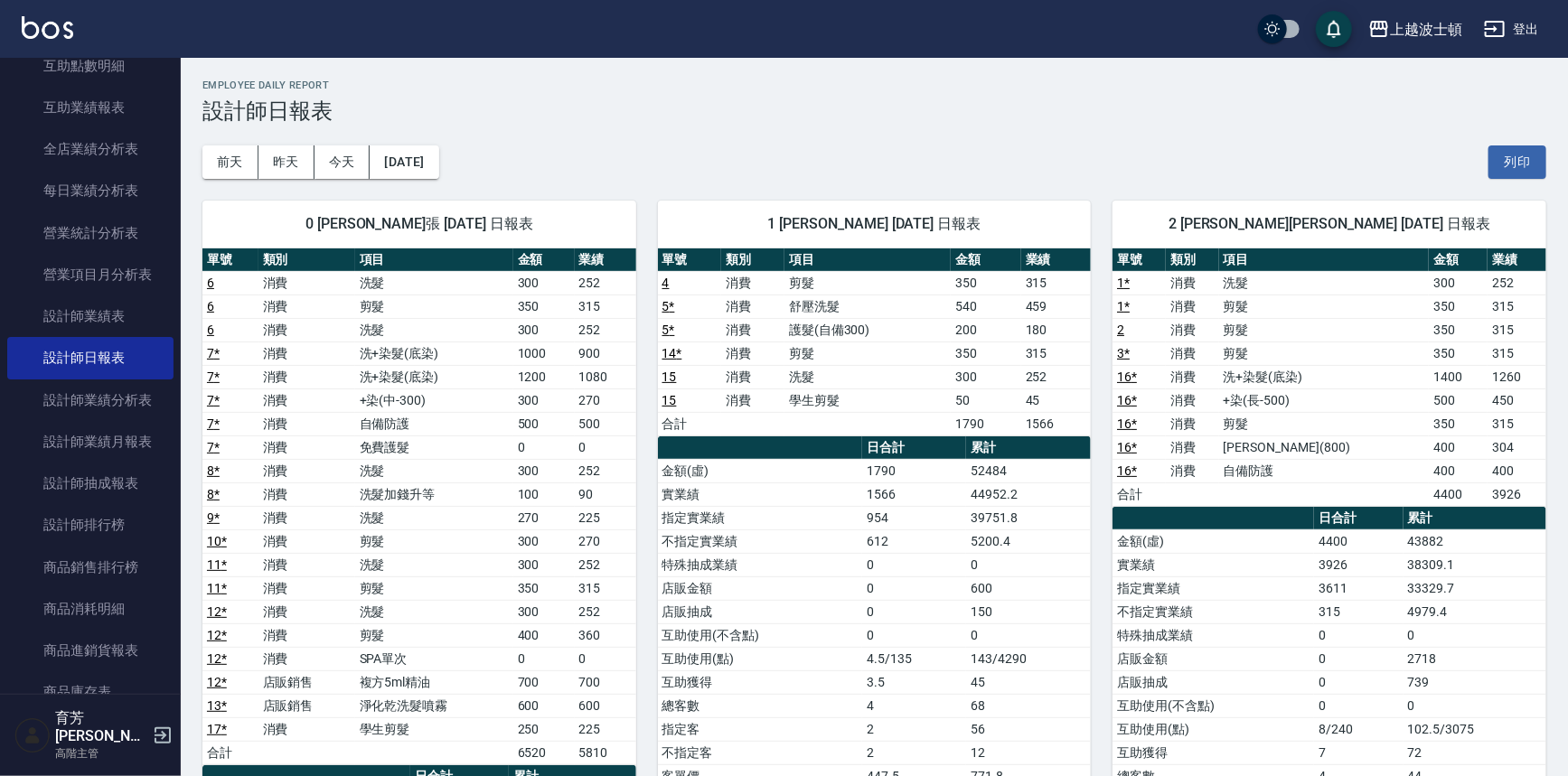
scroll to position [520, 0]
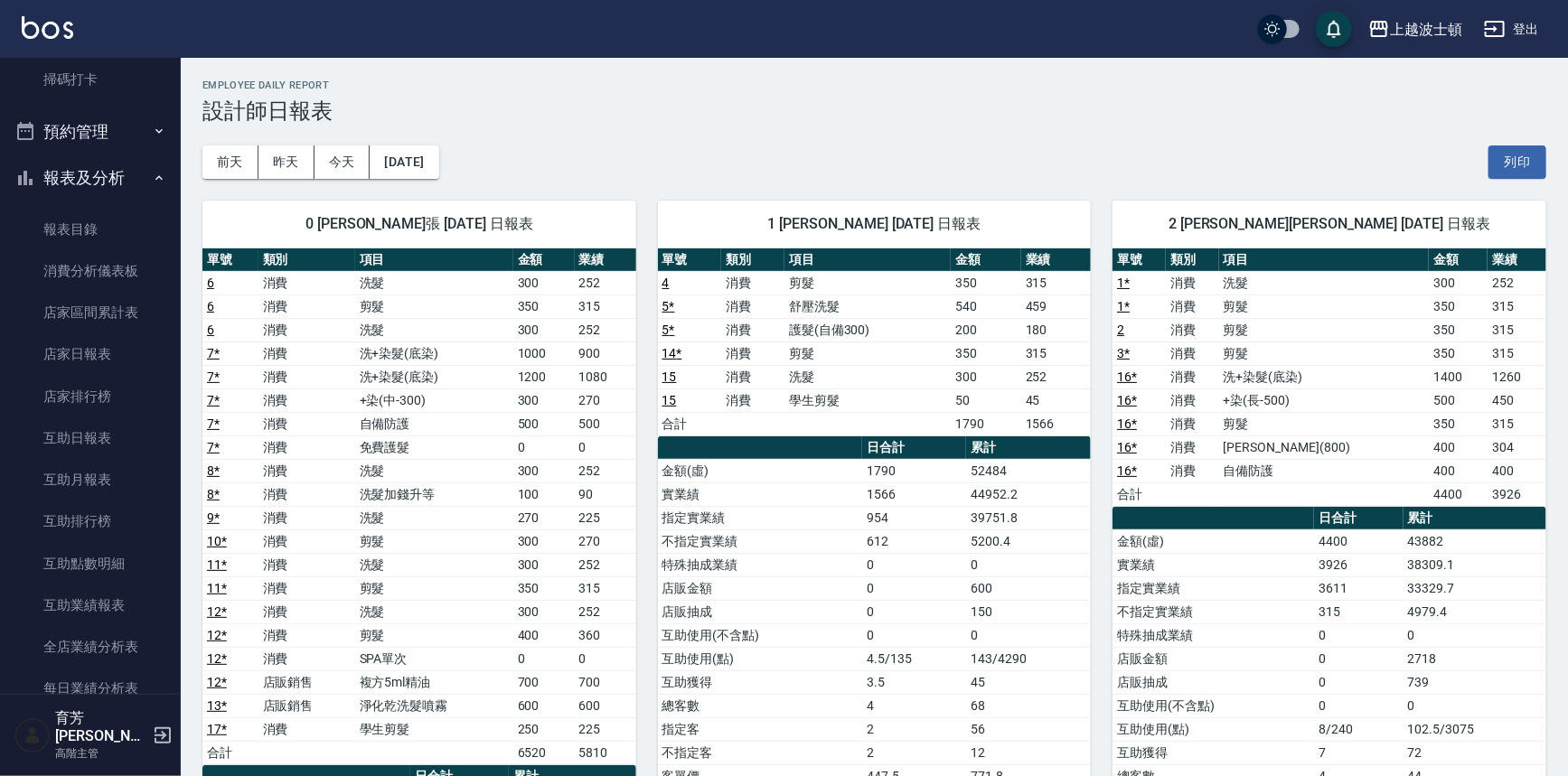
click at [152, 174] on icon "button" at bounding box center [159, 179] width 15 height 15
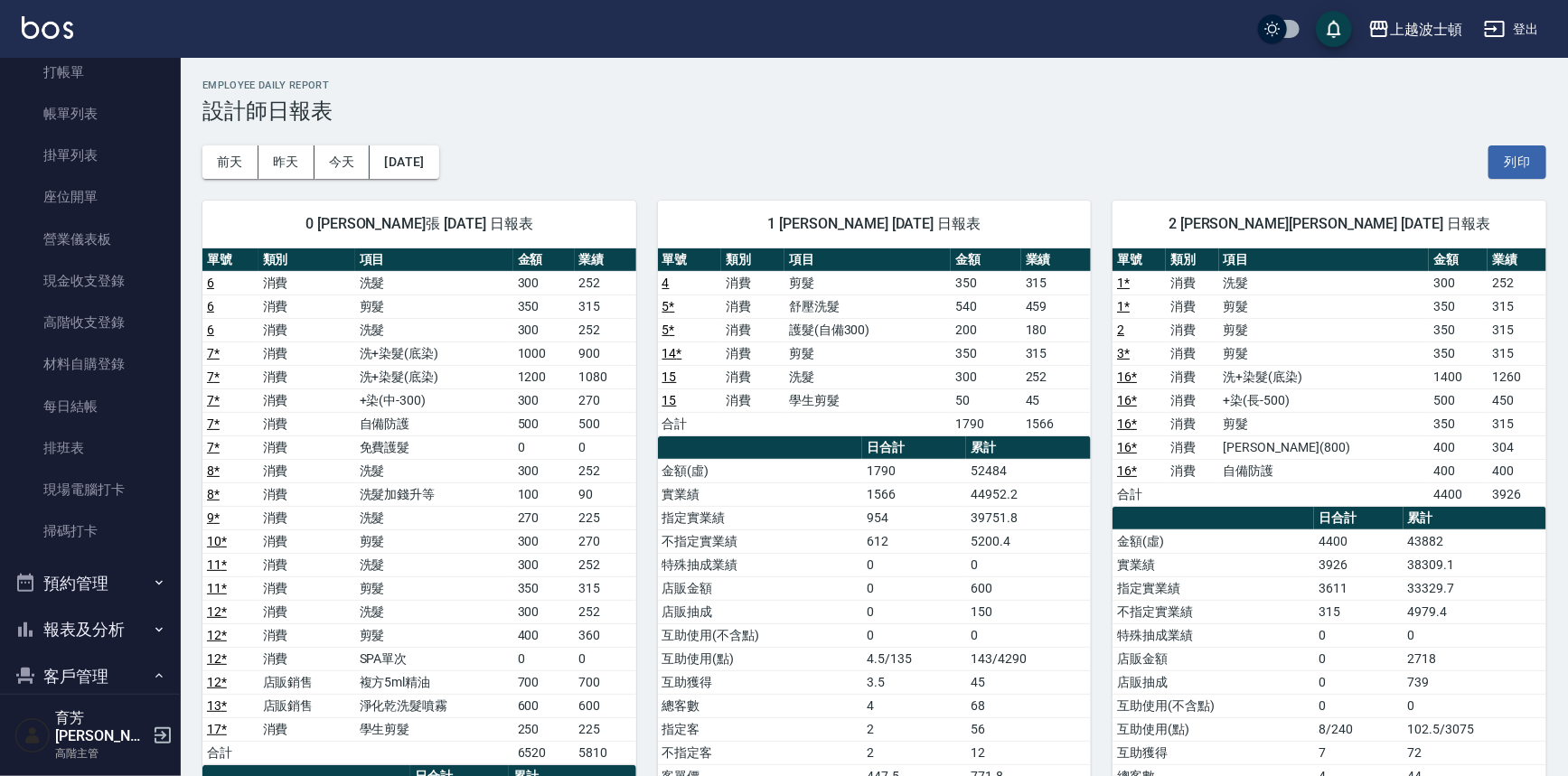
scroll to position [20, 0]
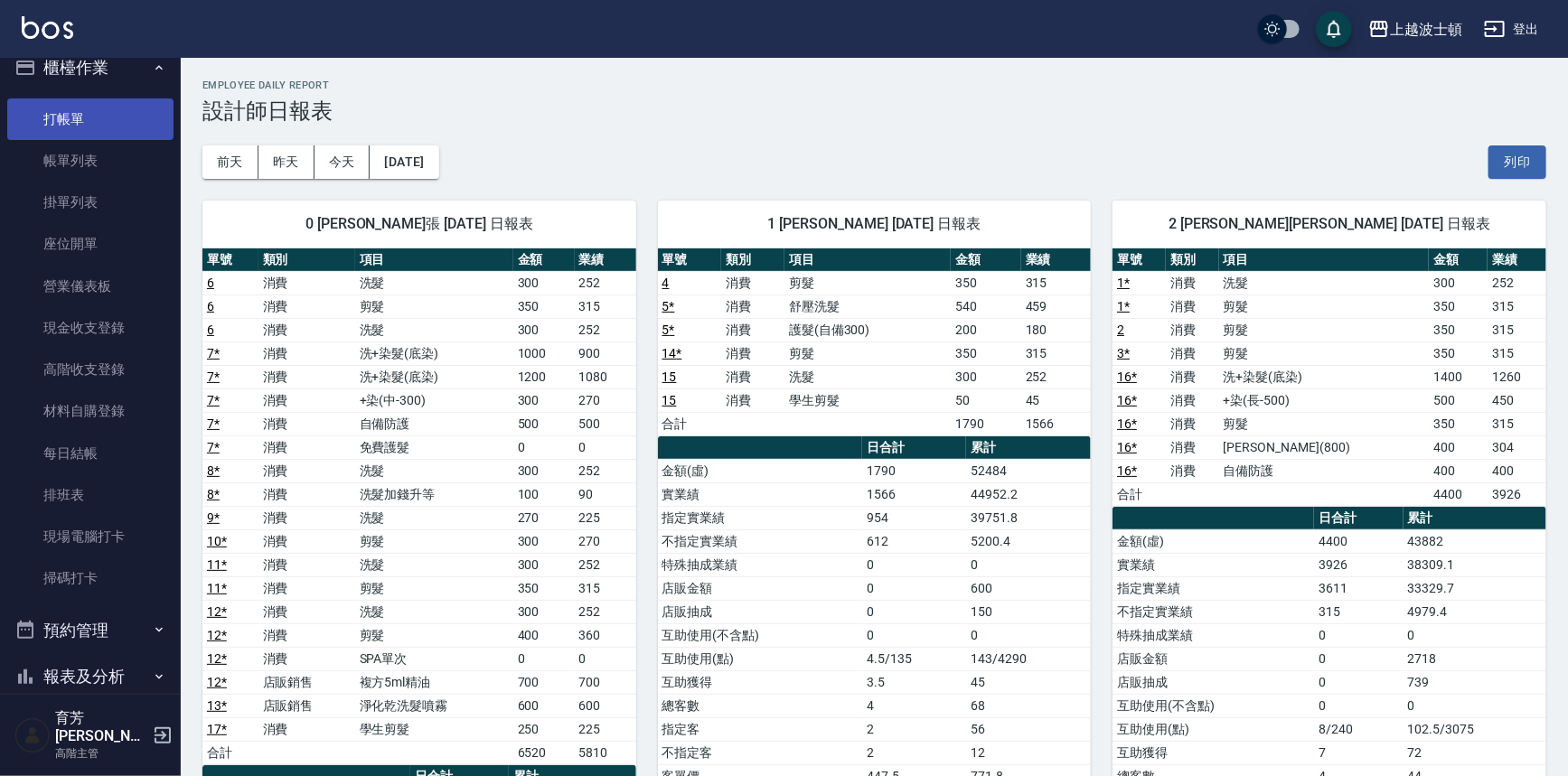
click at [91, 100] on link "打帳單" at bounding box center [91, 118] width 167 height 42
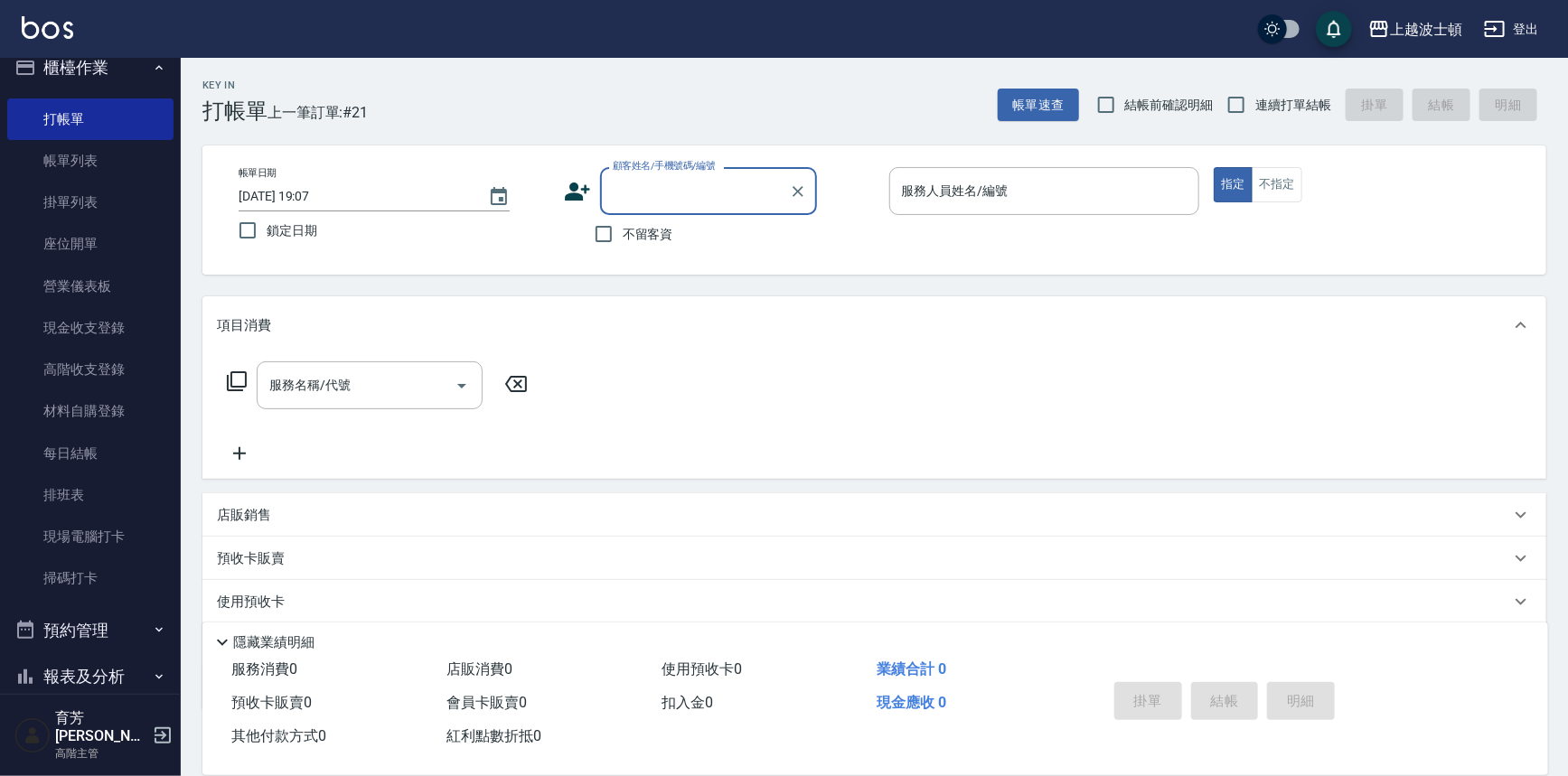
click at [667, 232] on span "不留客資" at bounding box center [648, 234] width 51 height 19
click at [623, 233] on span "不留客資" at bounding box center [648, 234] width 51 height 19
click at [623, 233] on input "不留客資" at bounding box center [603, 233] width 38 height 38
checkbox input "true"
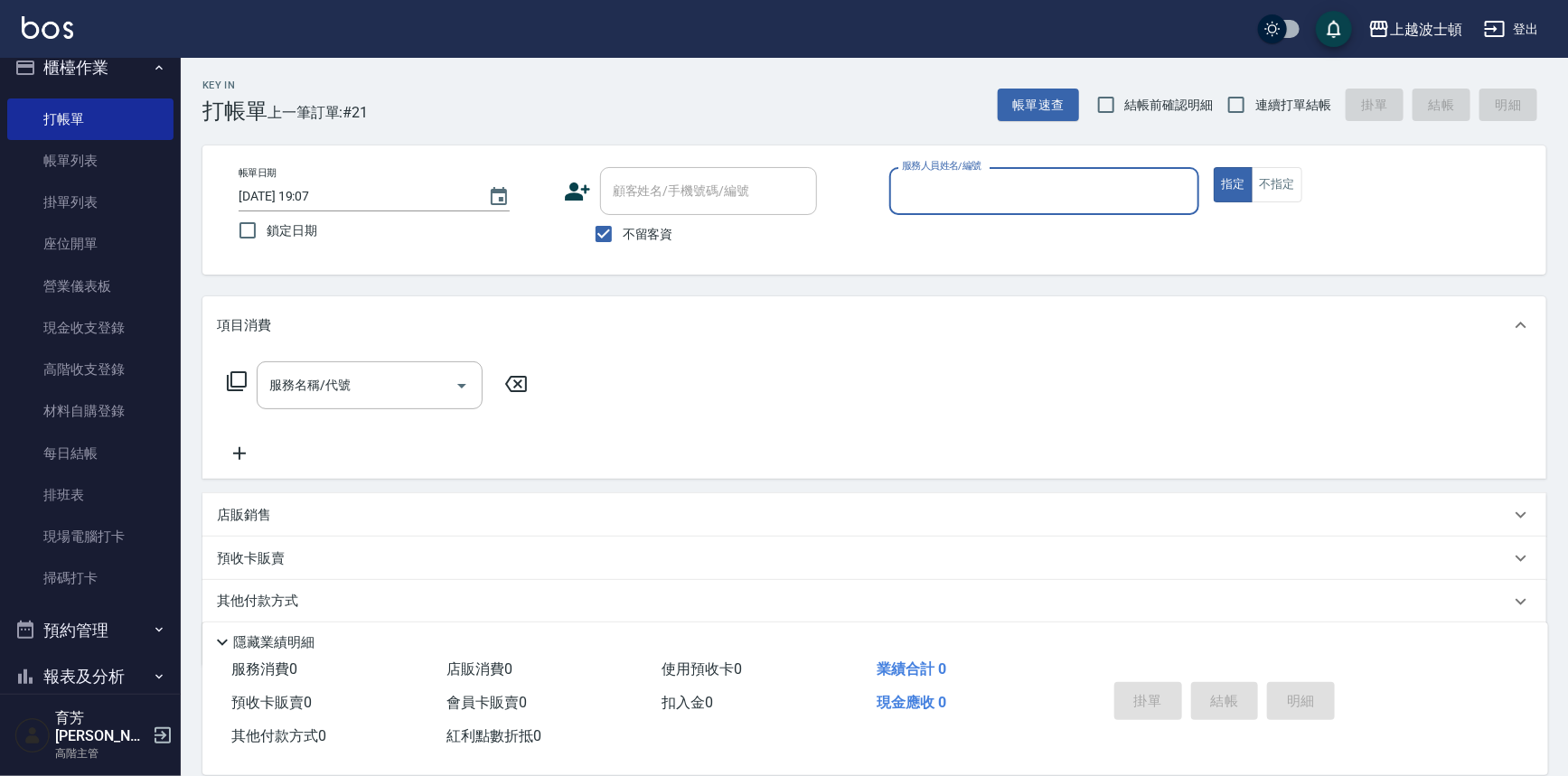
click at [929, 184] on input "服務人員姓名/編號" at bounding box center [1044, 191] width 294 height 31
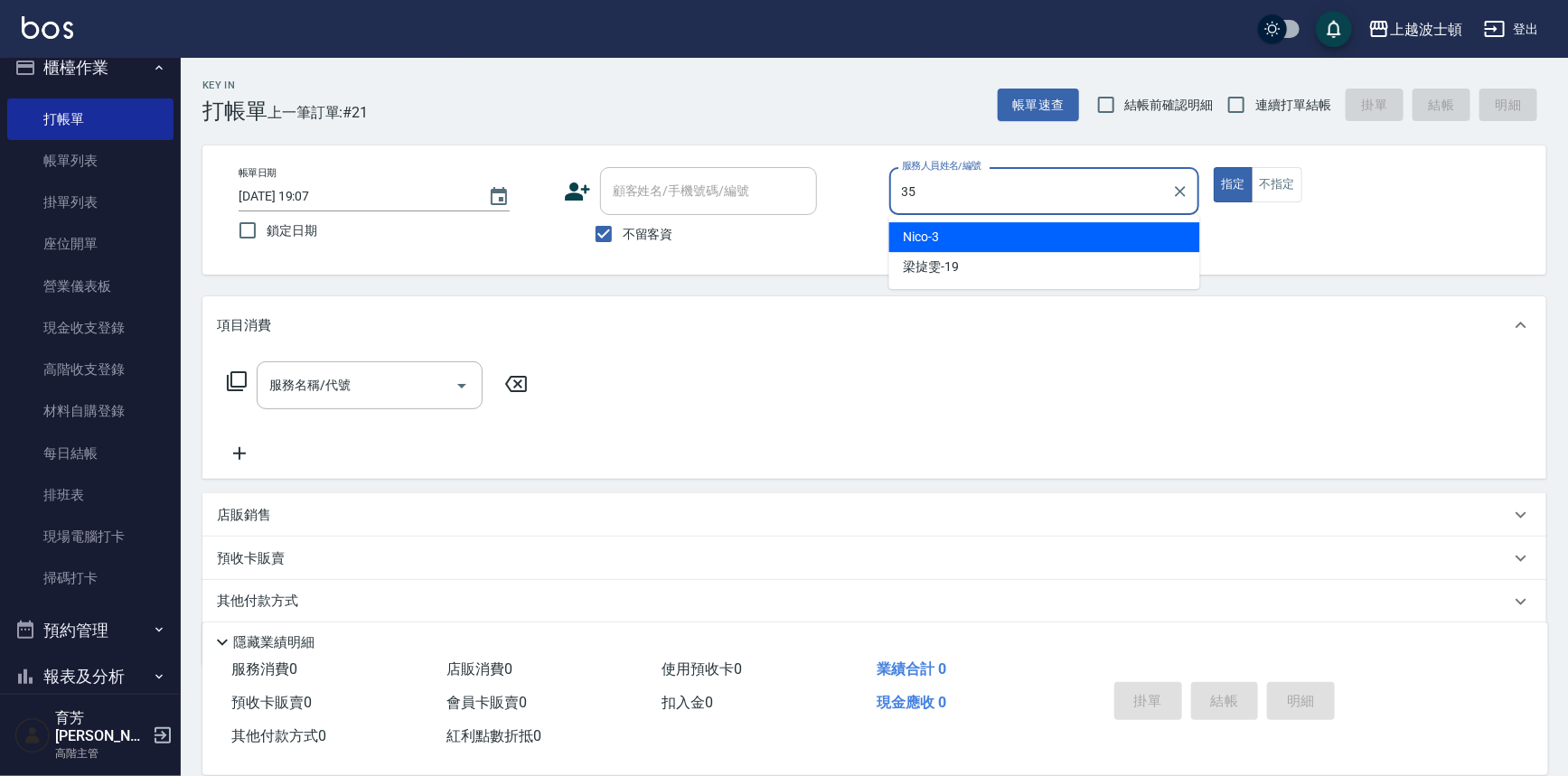
type input "思思-35"
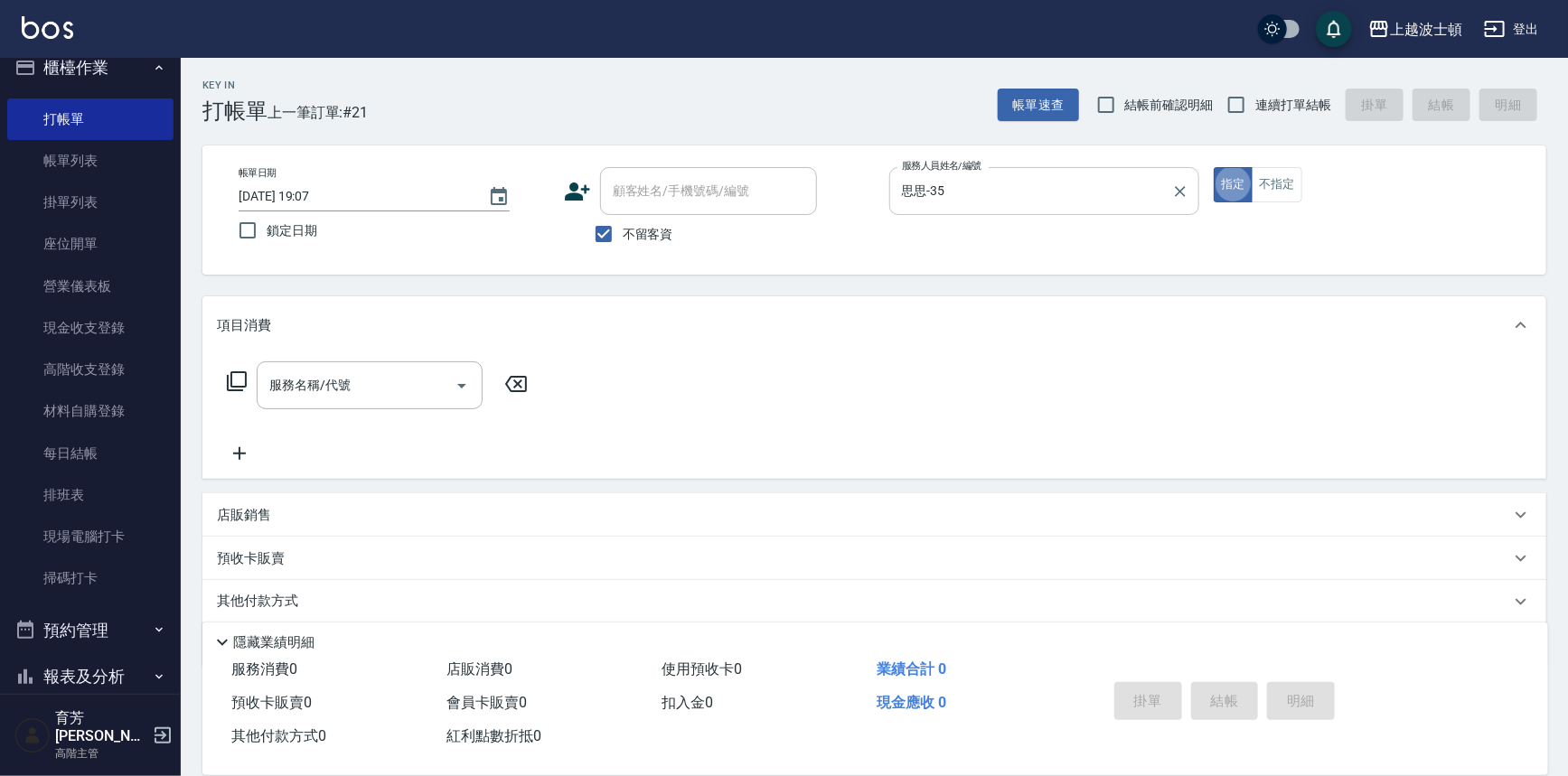
type button "true"
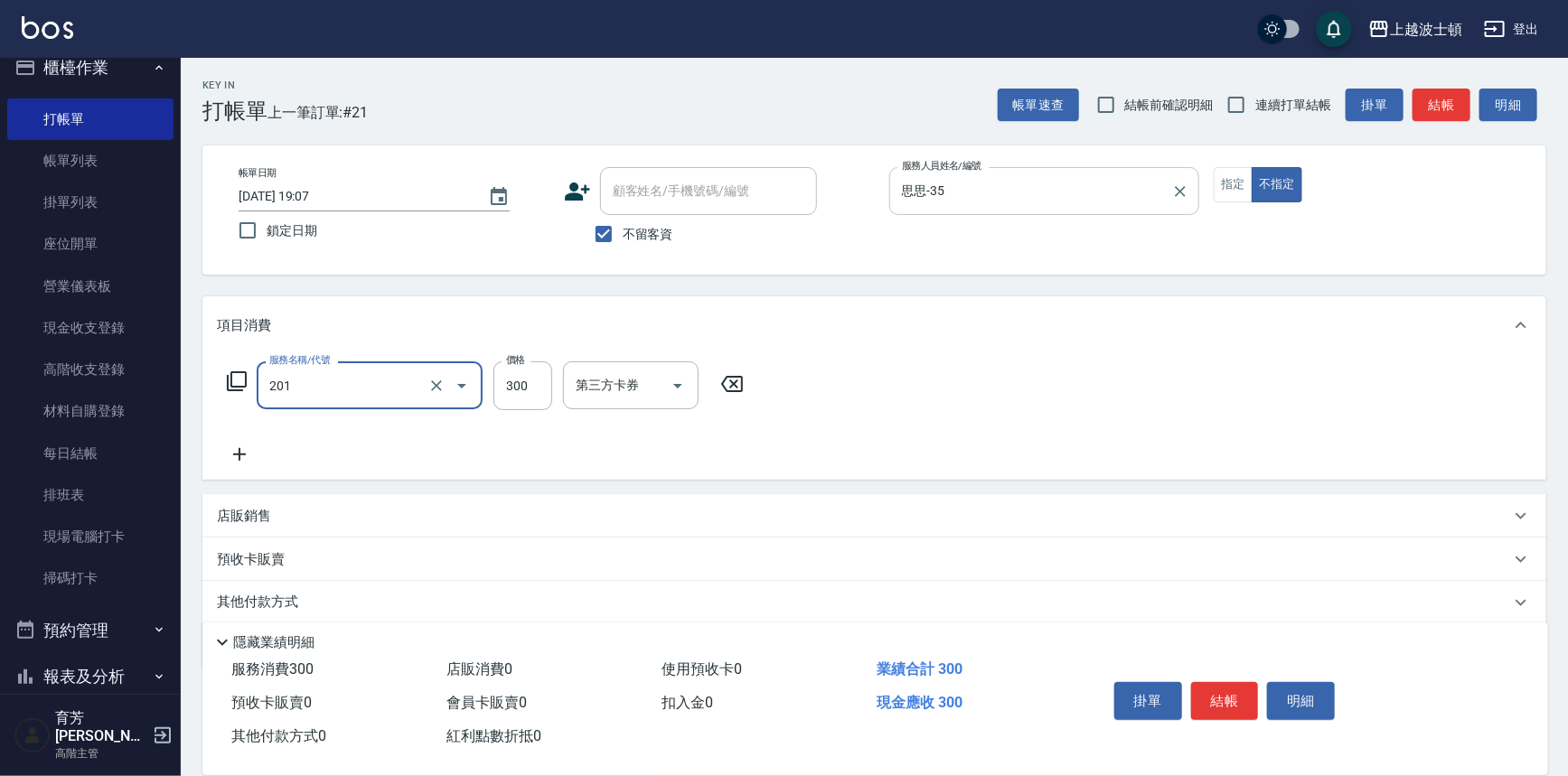
type input "洗髮(201)"
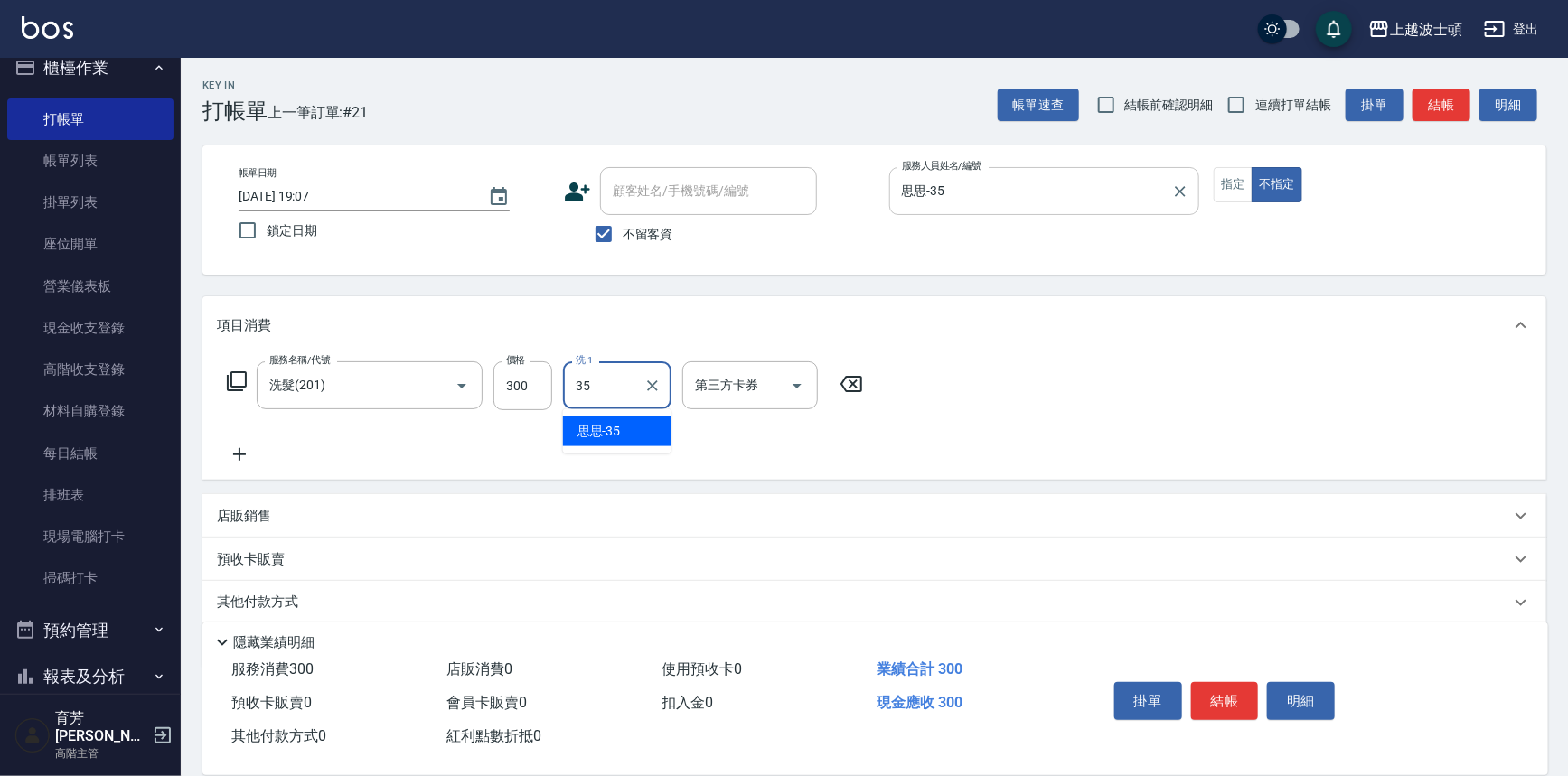
type input "思思-35"
click at [1218, 700] on button "結帳" at bounding box center [1225, 701] width 68 height 38
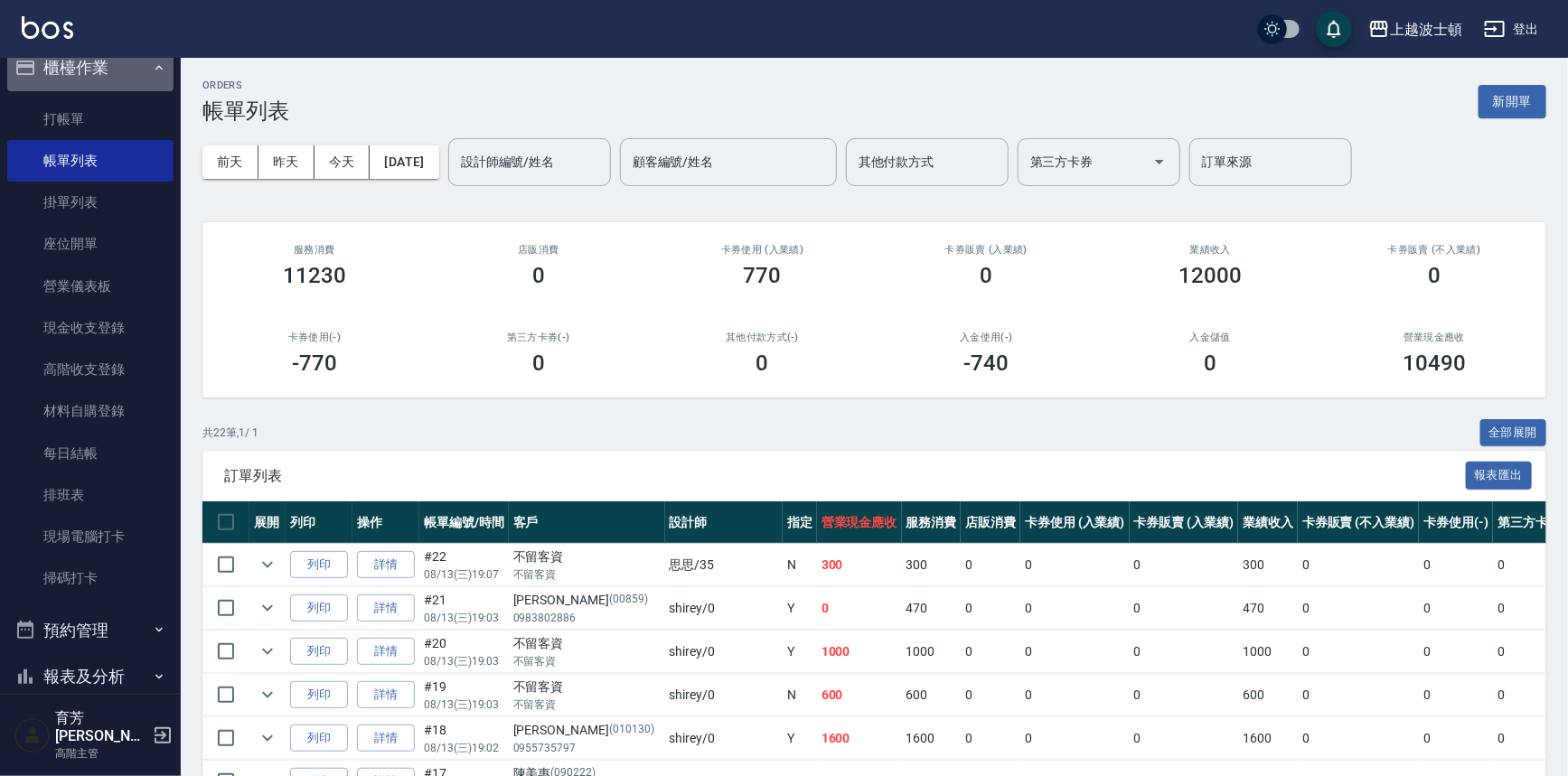
click at [90, 80] on button "櫃檯作業" at bounding box center [91, 68] width 167 height 47
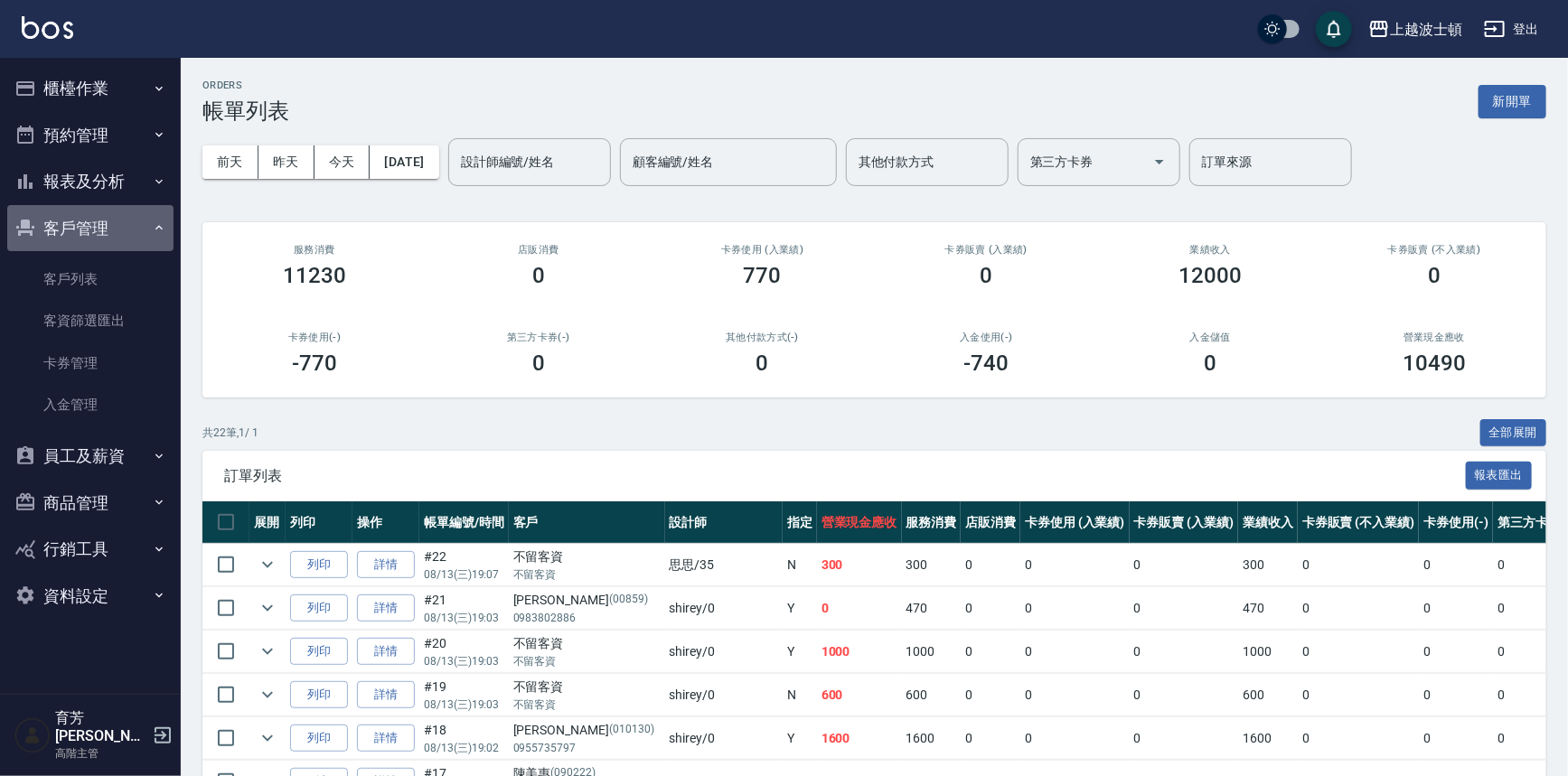
click at [71, 233] on button "客戶管理" at bounding box center [91, 228] width 167 height 47
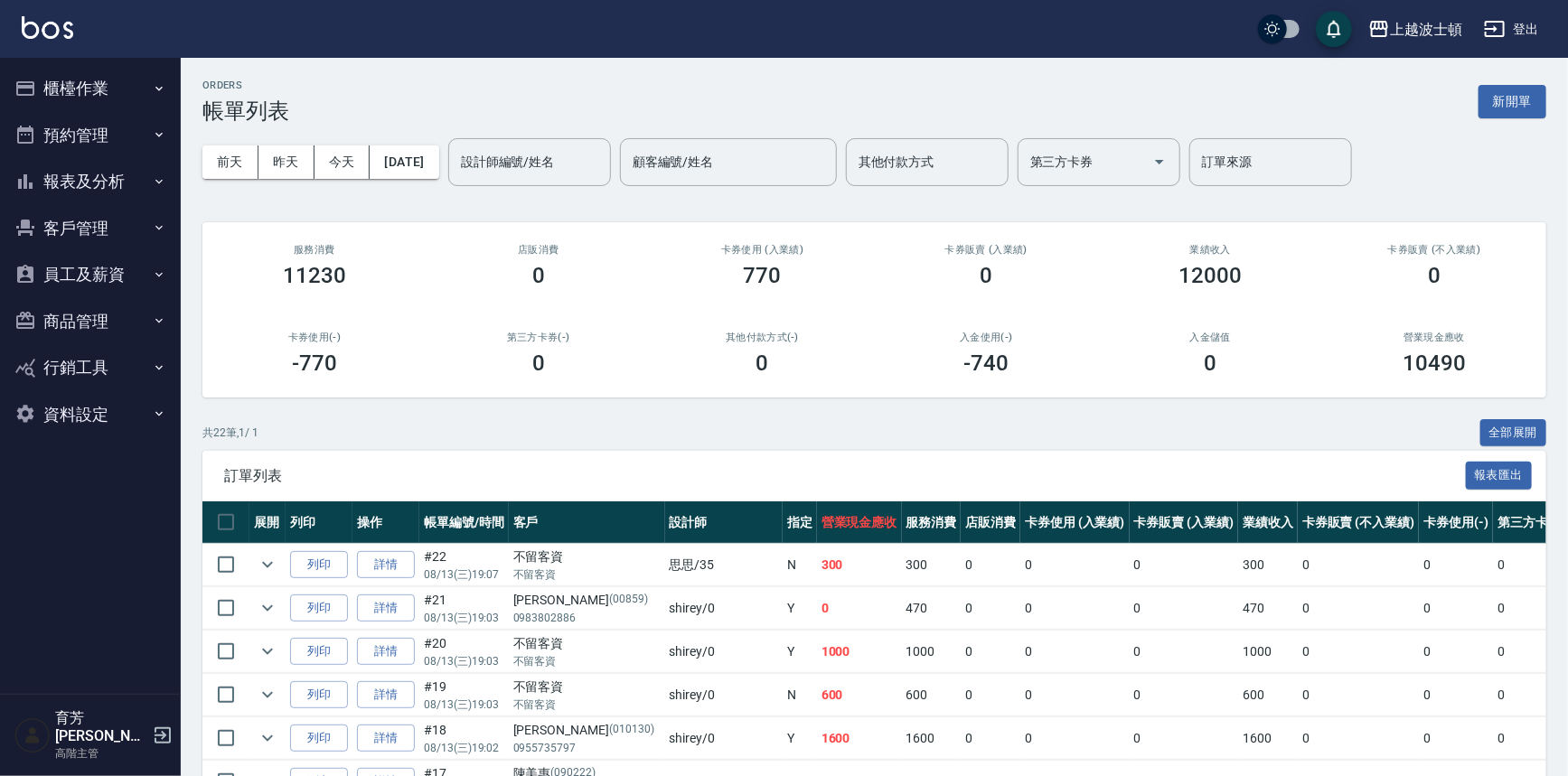
click at [107, 180] on button "報表及分析" at bounding box center [91, 181] width 167 height 47
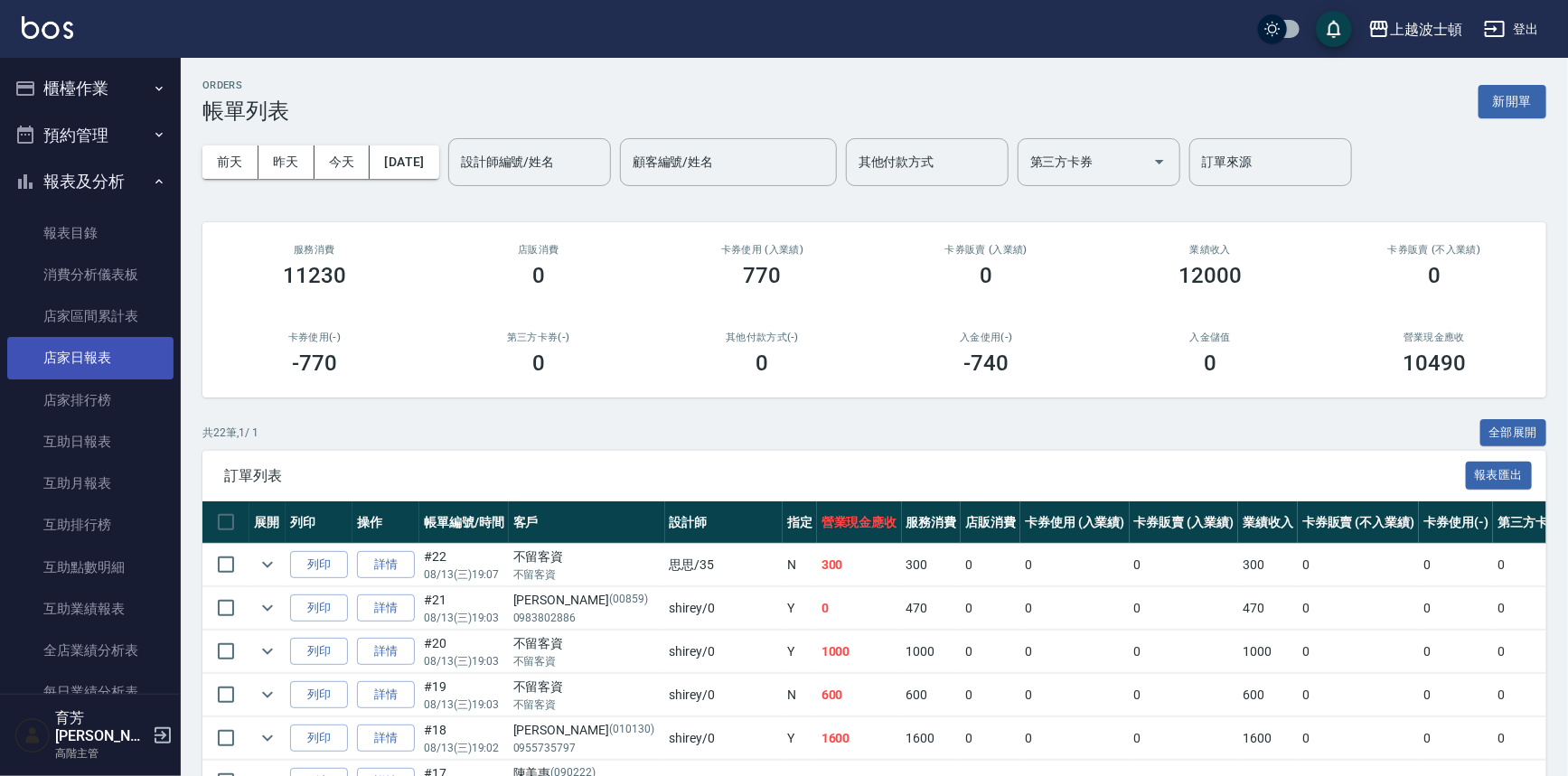
click at [87, 362] on link "店家日報表" at bounding box center [91, 357] width 167 height 42
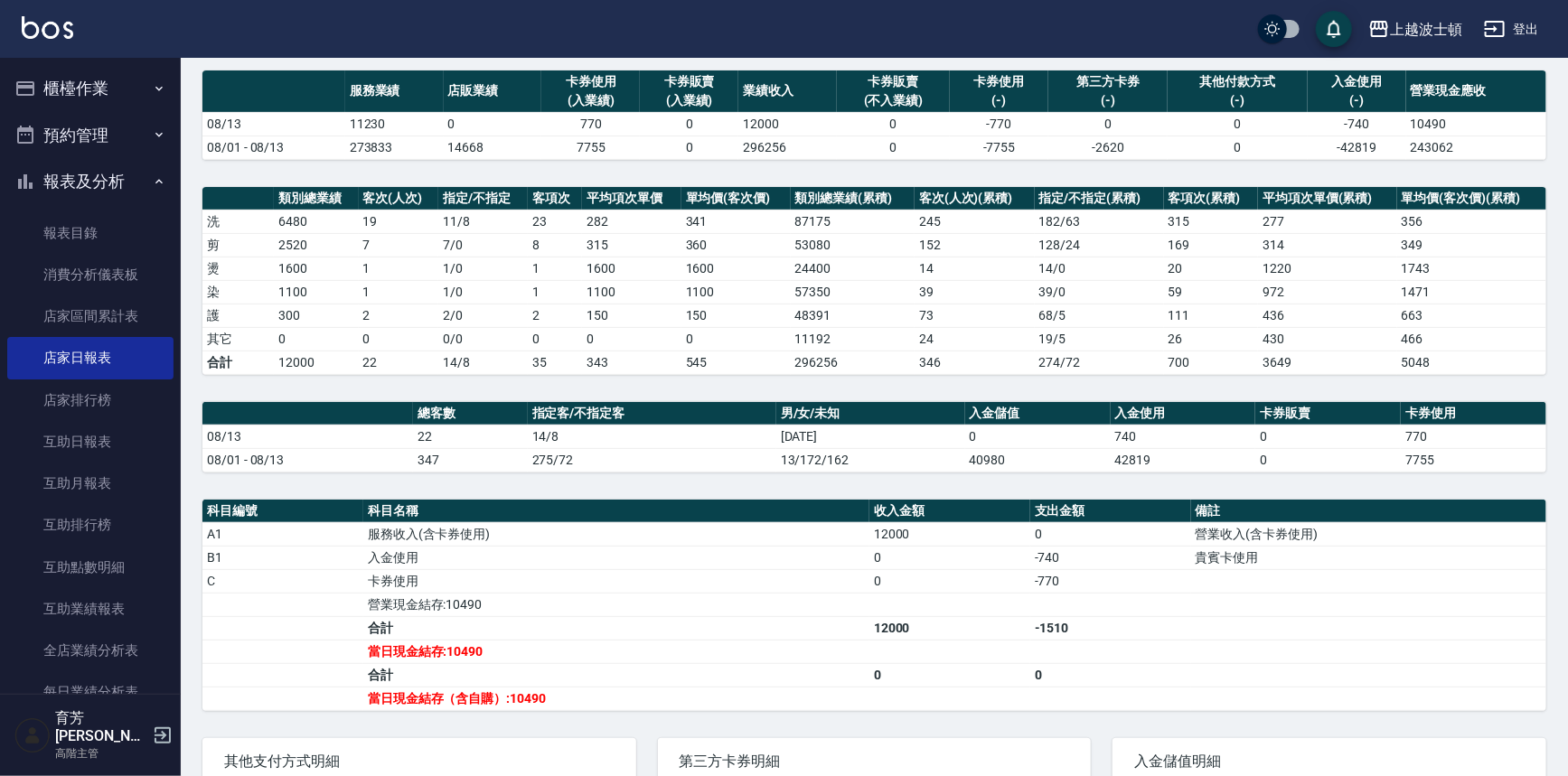
scroll to position [297, 0]
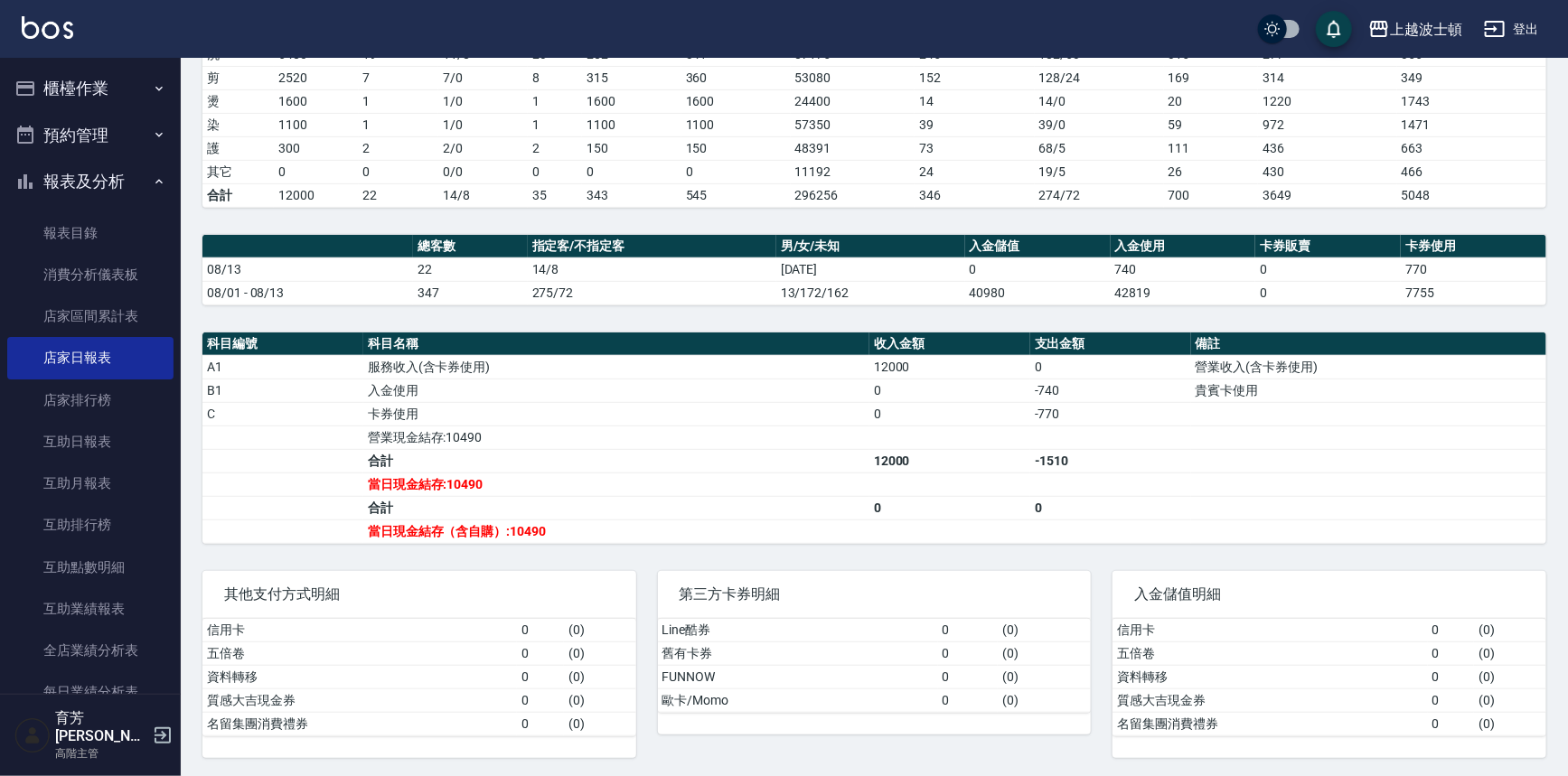
click at [71, 73] on button "櫃檯作業" at bounding box center [91, 88] width 167 height 47
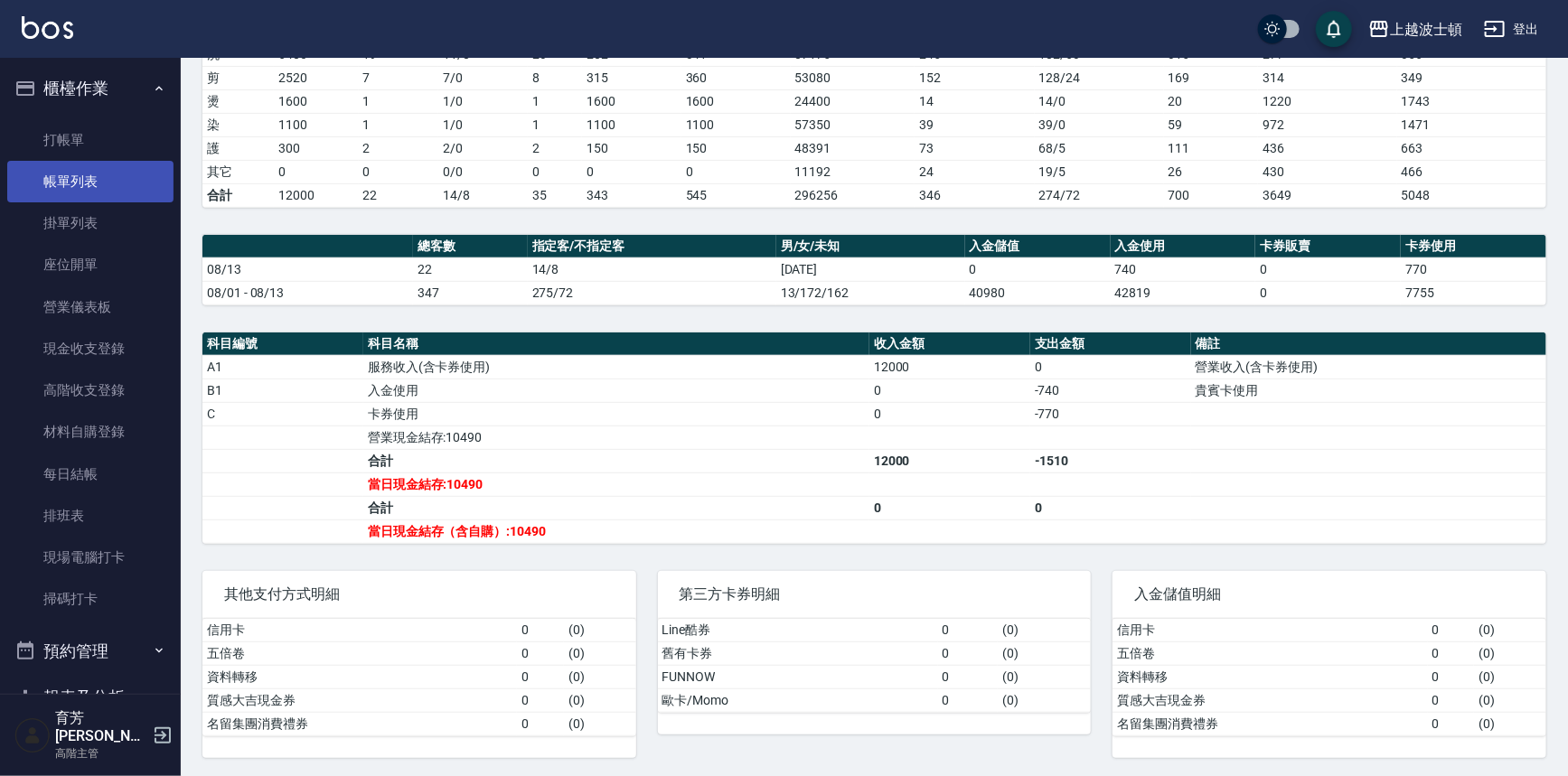
click at [60, 169] on link "帳單列表" at bounding box center [91, 181] width 167 height 42
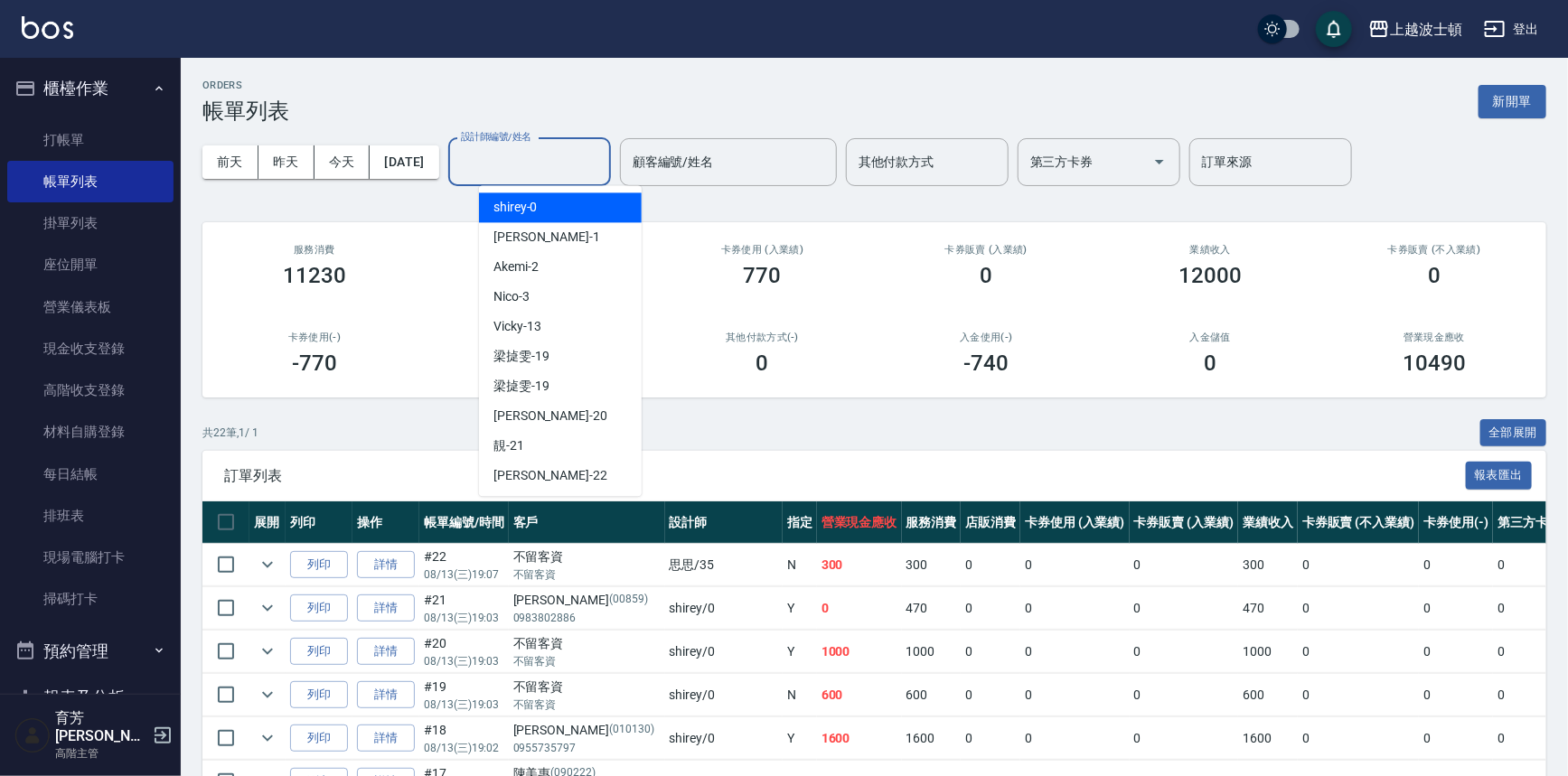
click at [553, 153] on input "設計師編號/姓名" at bounding box center [529, 162] width 146 height 31
click at [537, 199] on div "shirey -0" at bounding box center [561, 207] width 163 height 30
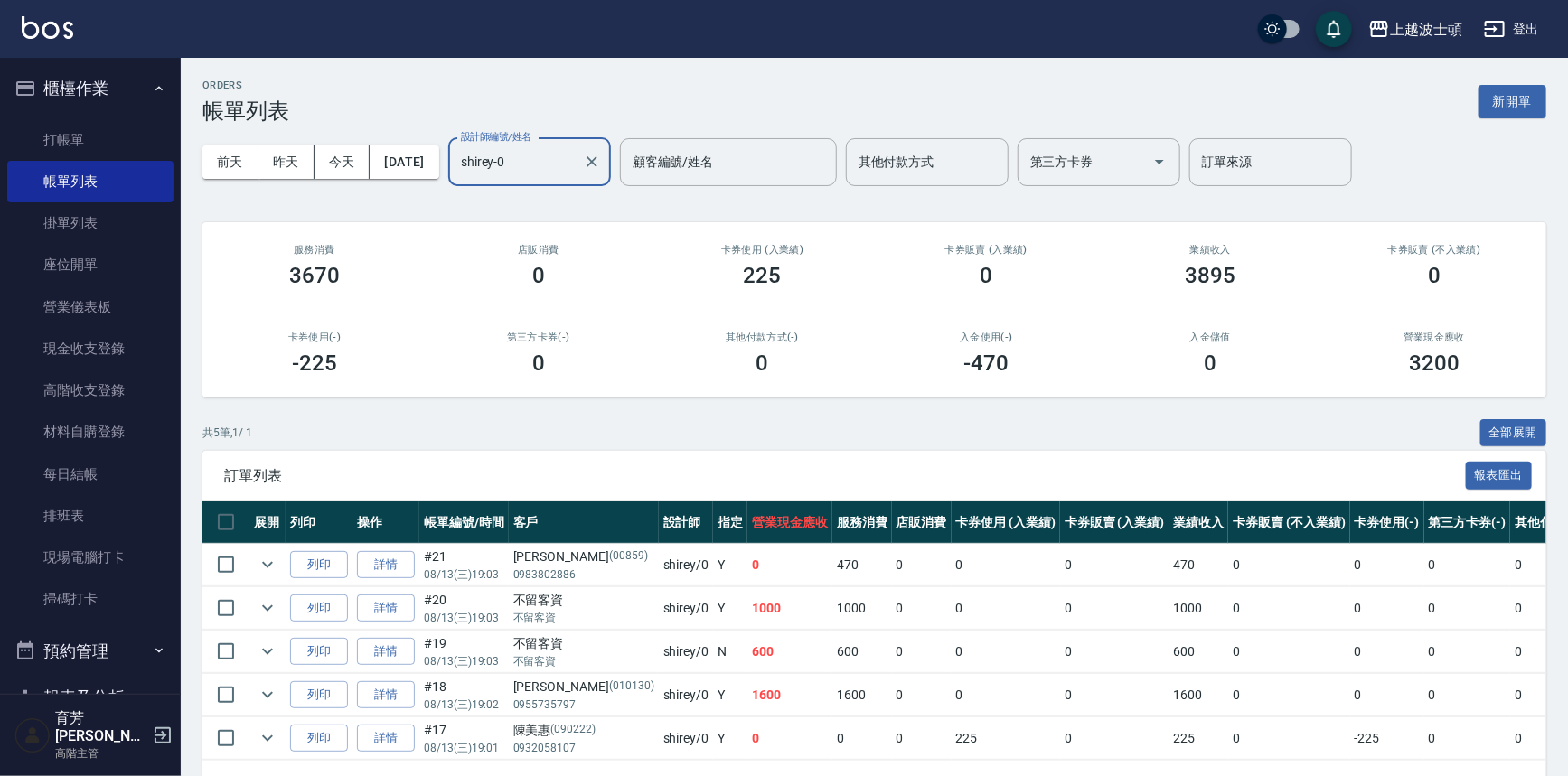
scroll to position [65, 0]
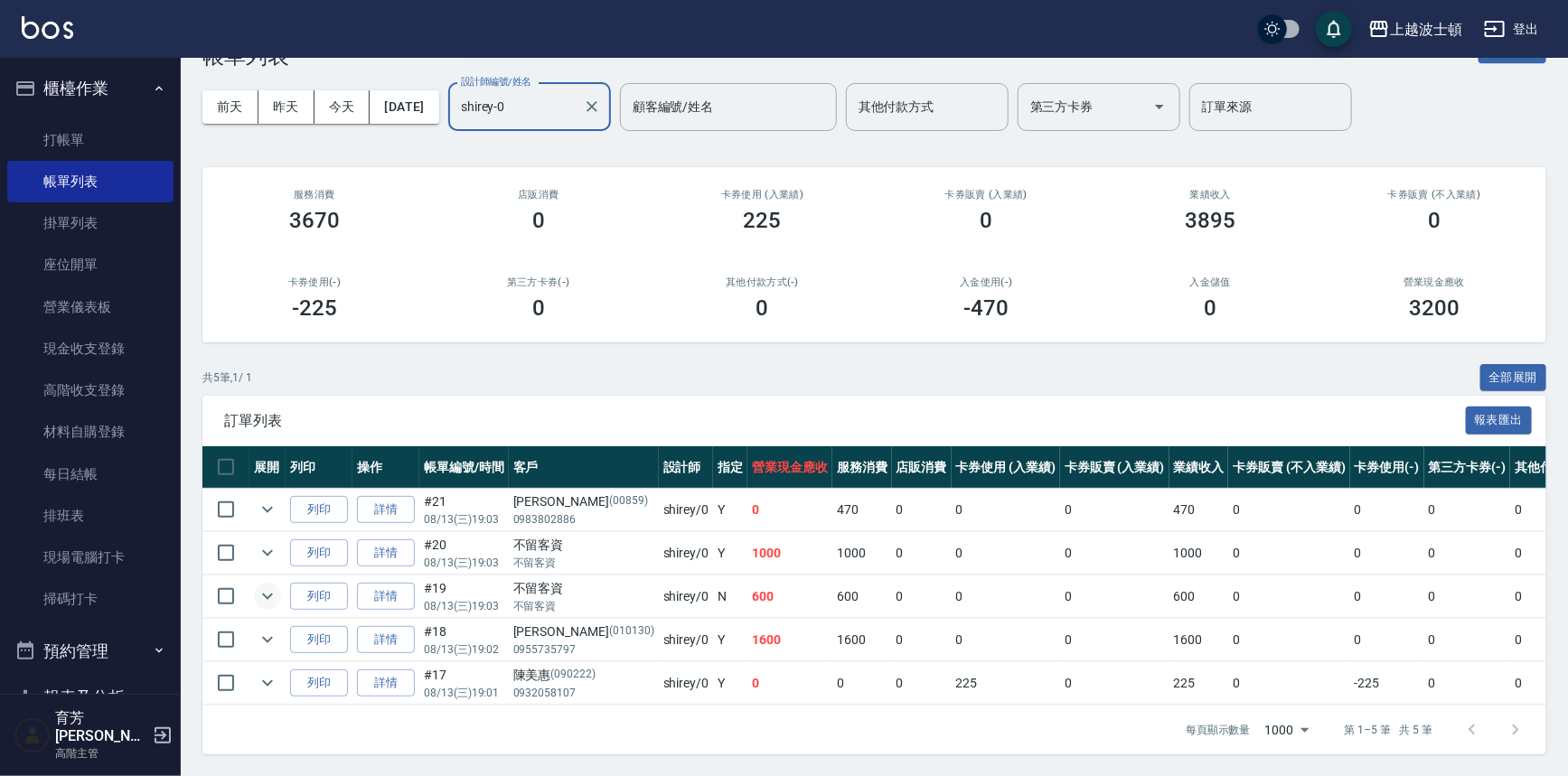
click at [269, 594] on icon "expand row" at bounding box center [267, 597] width 11 height 6
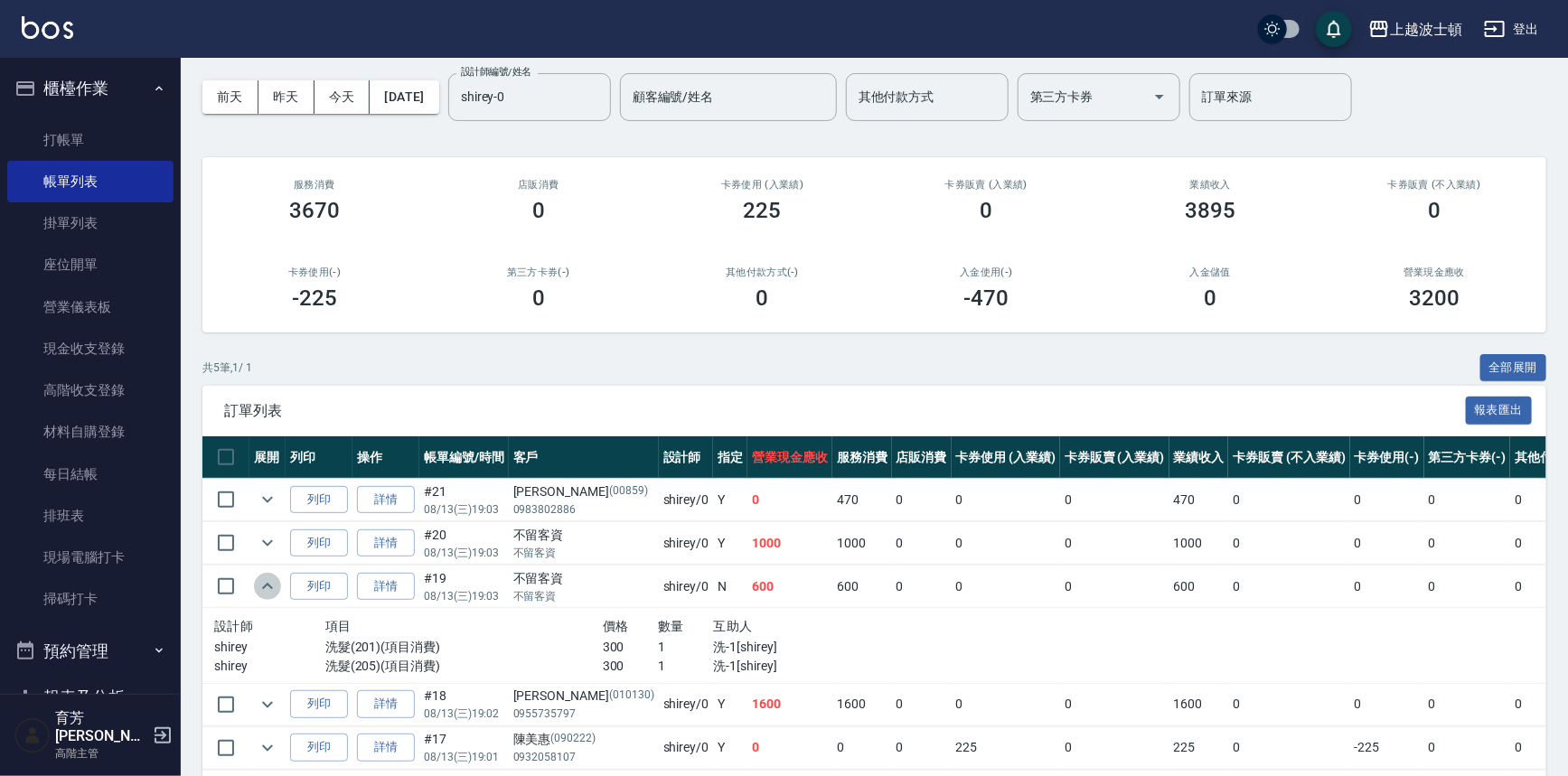
click at [269, 585] on icon "expand row" at bounding box center [267, 585] width 11 height 6
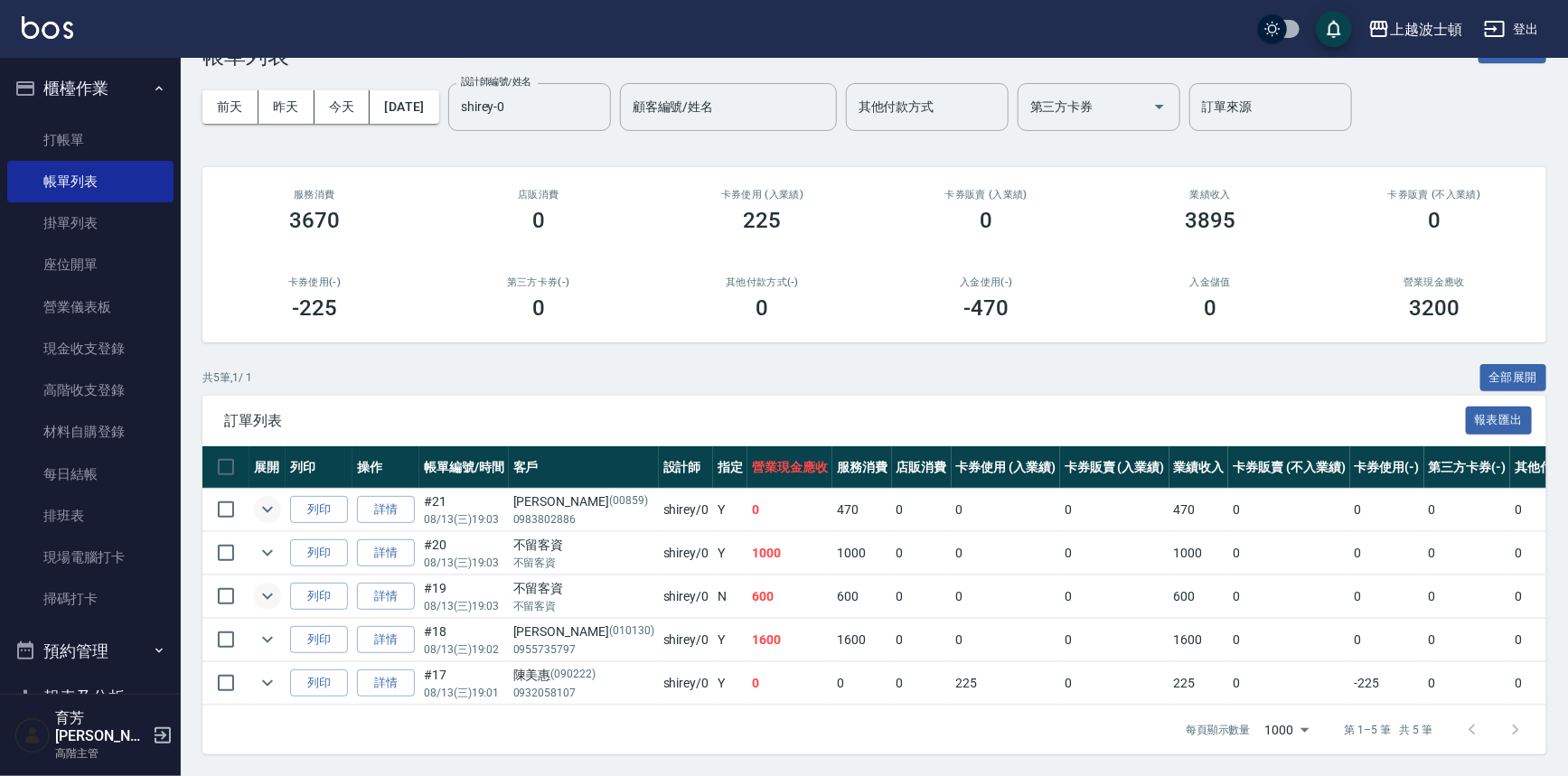
click at [267, 499] on icon "expand row" at bounding box center [266, 509] width 21 height 21
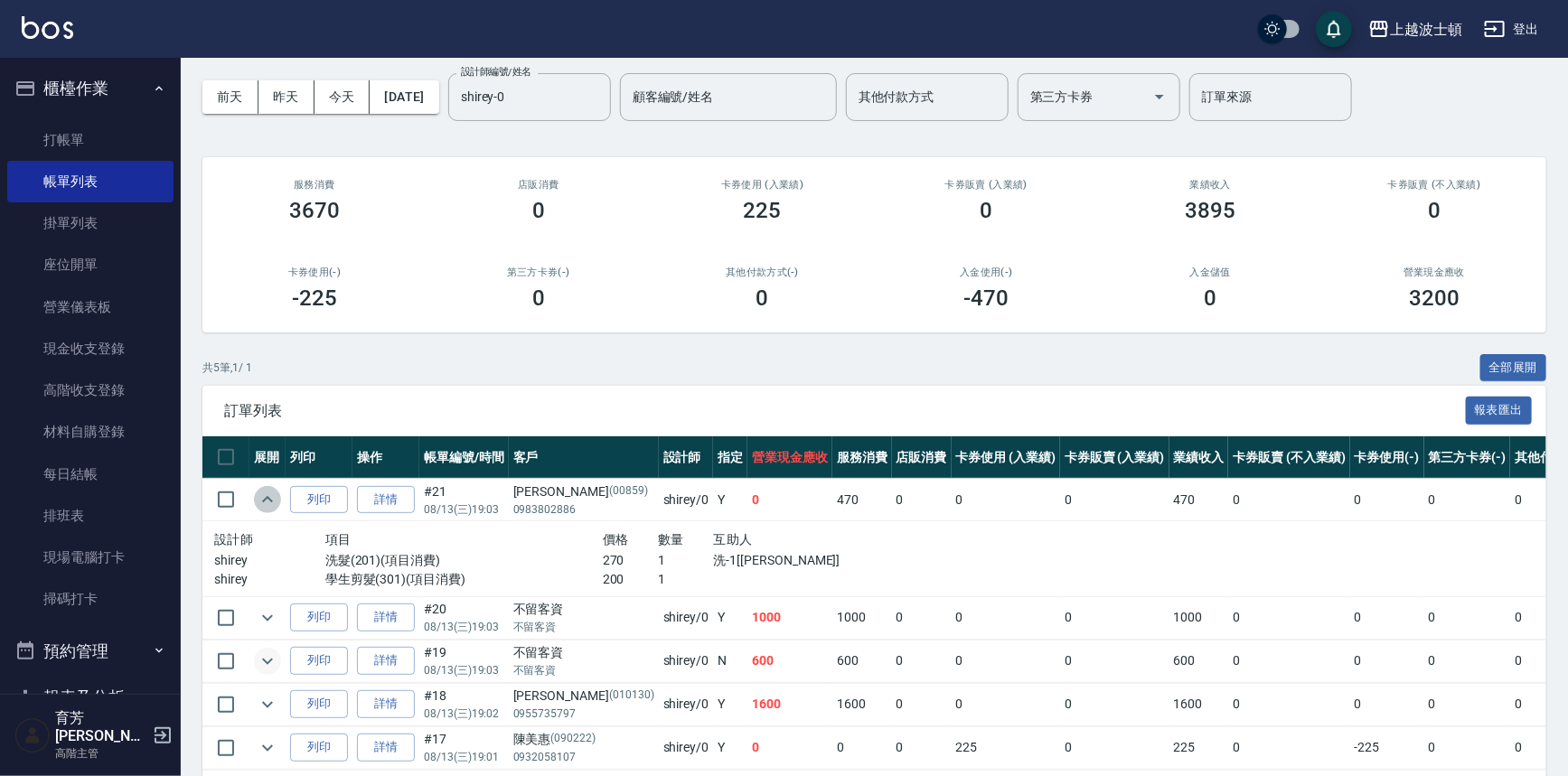
click at [267, 493] on icon "expand row" at bounding box center [266, 499] width 21 height 21
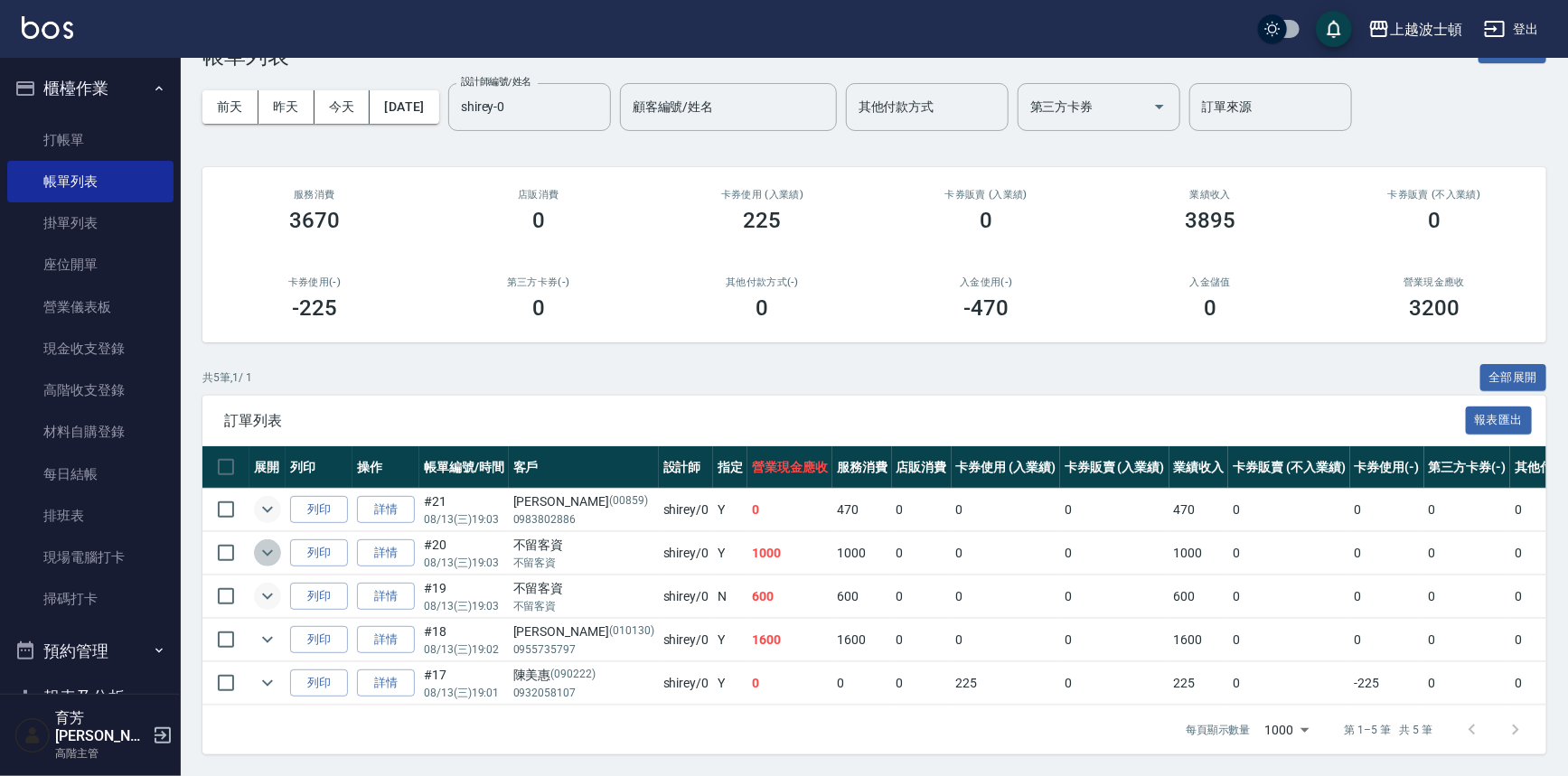
click at [254, 540] on button "expand row" at bounding box center [267, 552] width 27 height 27
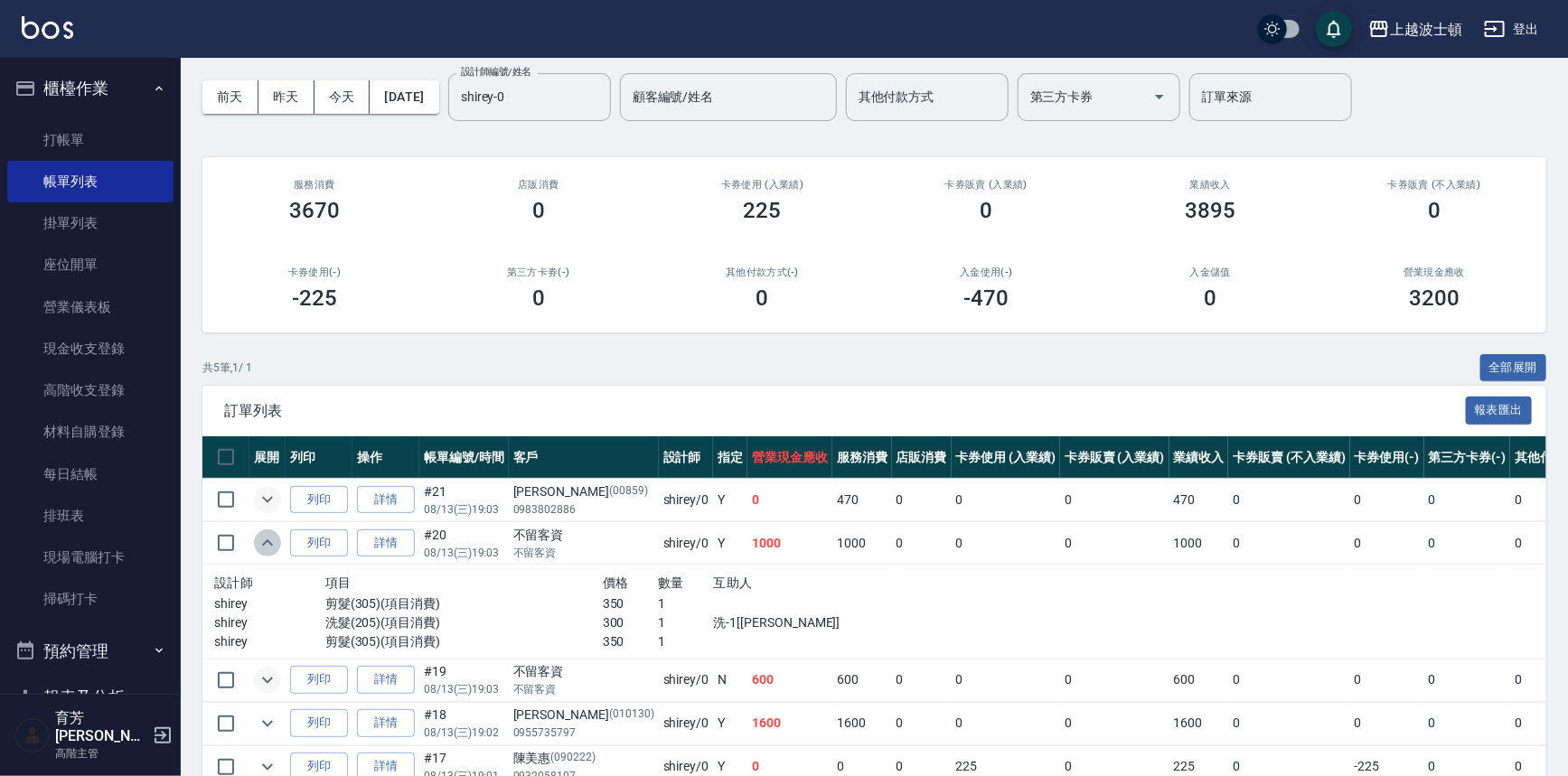
click at [254, 540] on button "expand row" at bounding box center [267, 542] width 27 height 27
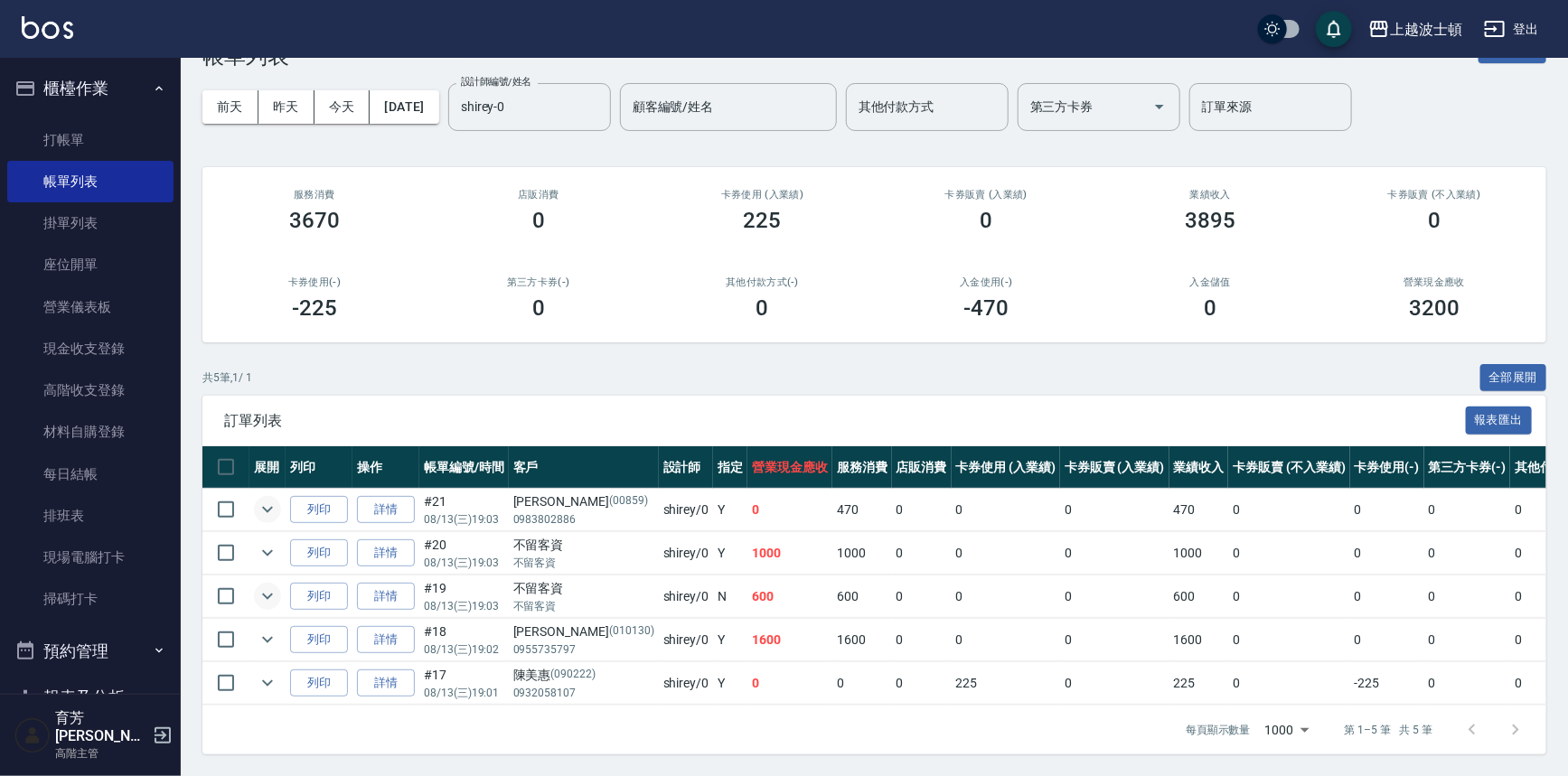
scroll to position [0, 0]
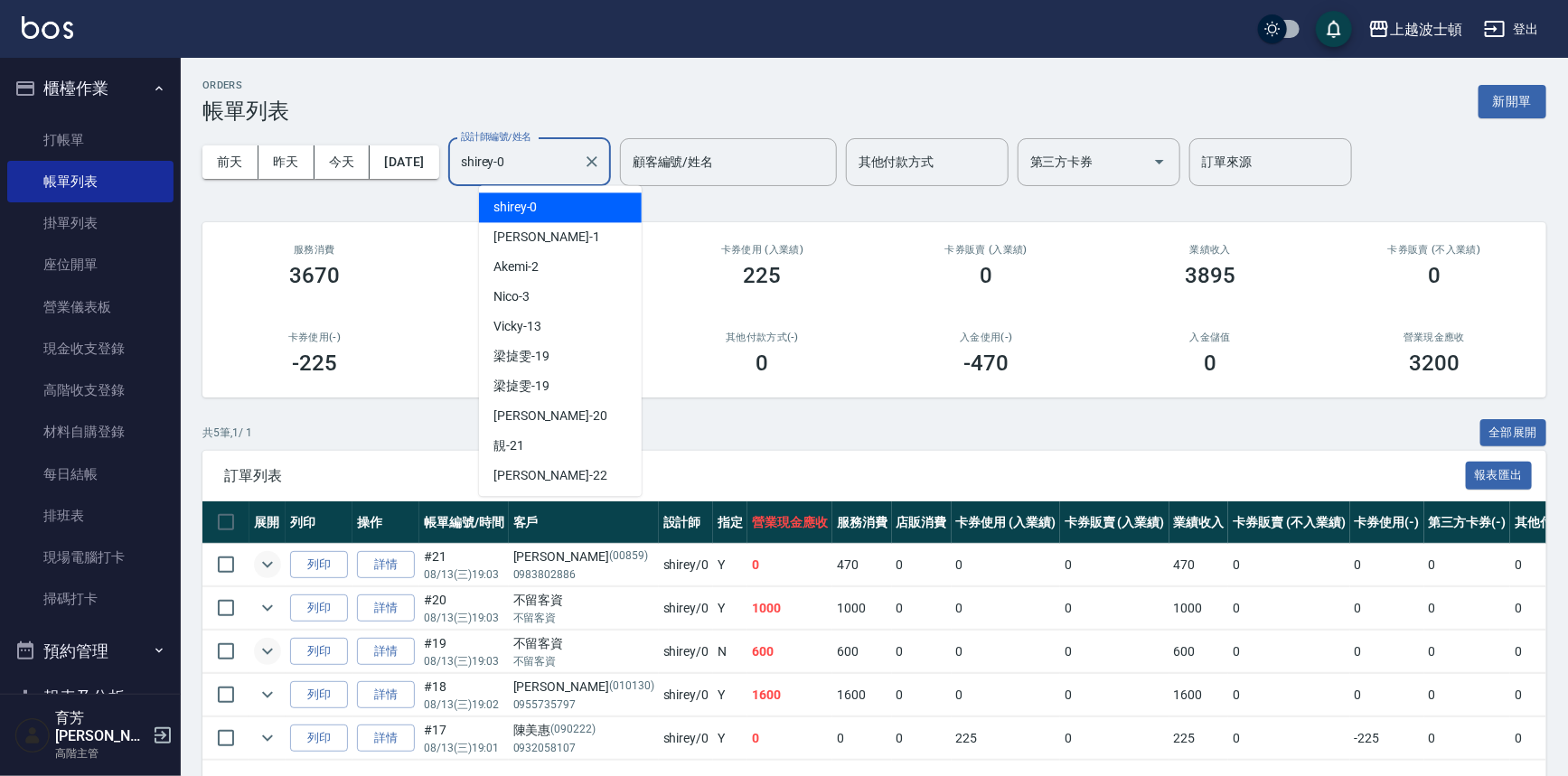
click at [568, 176] on input "shirey-0" at bounding box center [515, 162] width 119 height 31
click at [558, 227] on div "[PERSON_NAME] -1" at bounding box center [561, 237] width 163 height 30
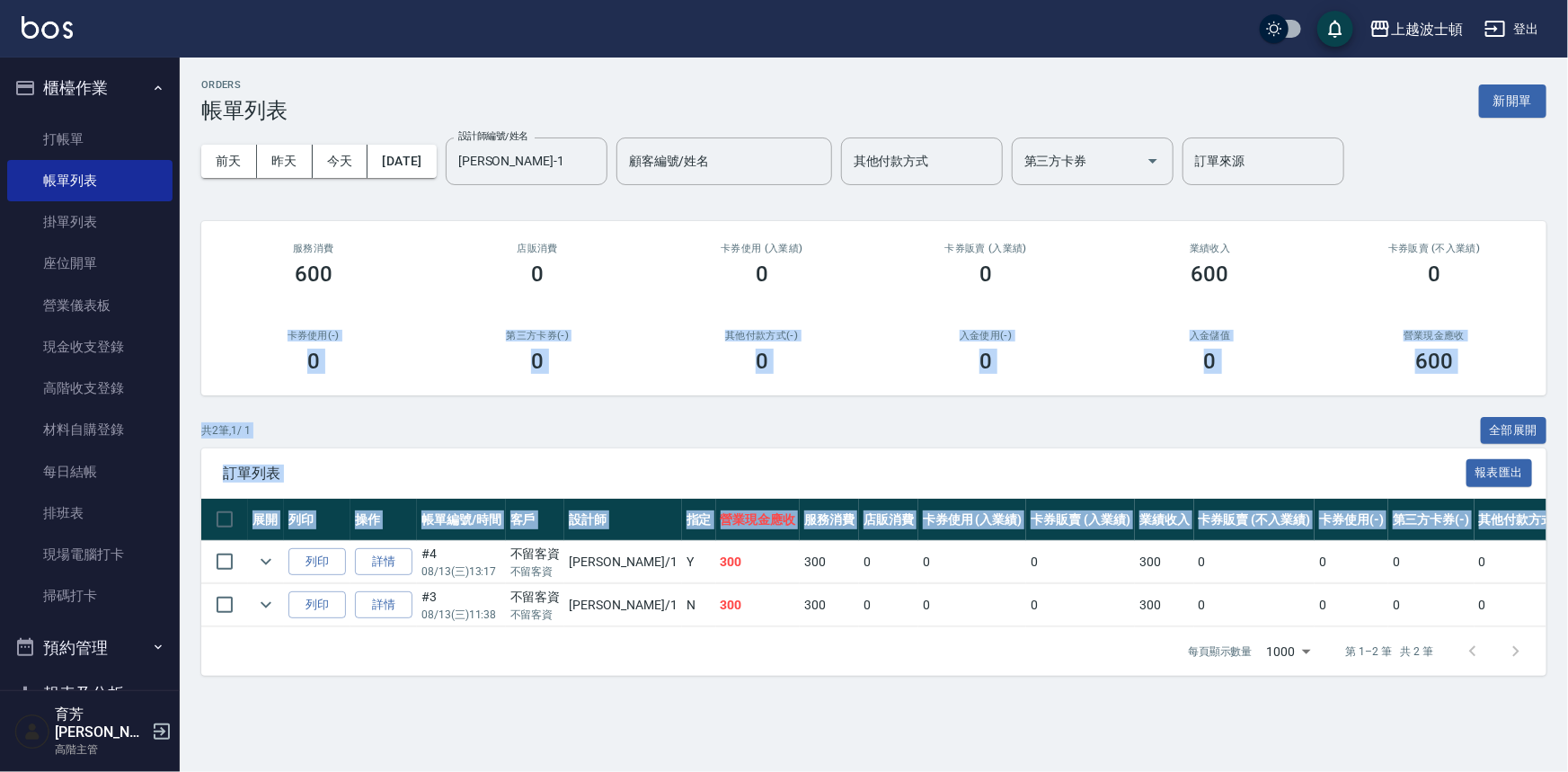
drag, startPoint x: 1567, startPoint y: 441, endPoint x: 1537, endPoint y: 545, distance: 108.2
click at [1537, 545] on div "ORDERS 帳單列表 新開單 [DATE] [DATE] [DATE] [DATE] 設計師編號/姓名 [PERSON_NAME]-1 設計師編號/姓名 顧…" at bounding box center [873, 378] width 1388 height 640
click at [714, 417] on div "共 2 筆, 1 / 1 全部展開" at bounding box center [874, 431] width 1345 height 28
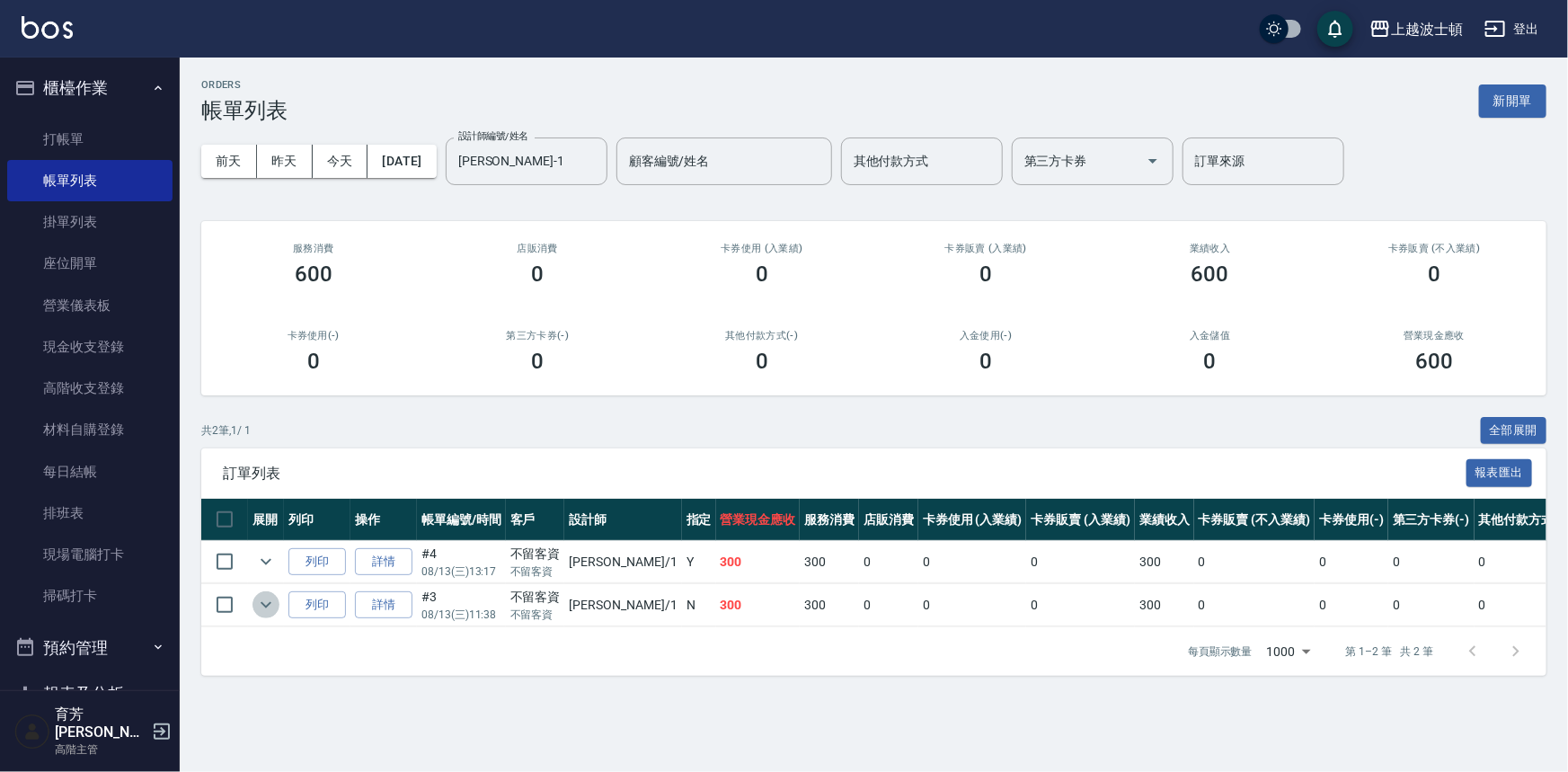
click at [266, 609] on icon "expand row" at bounding box center [265, 605] width 21 height 21
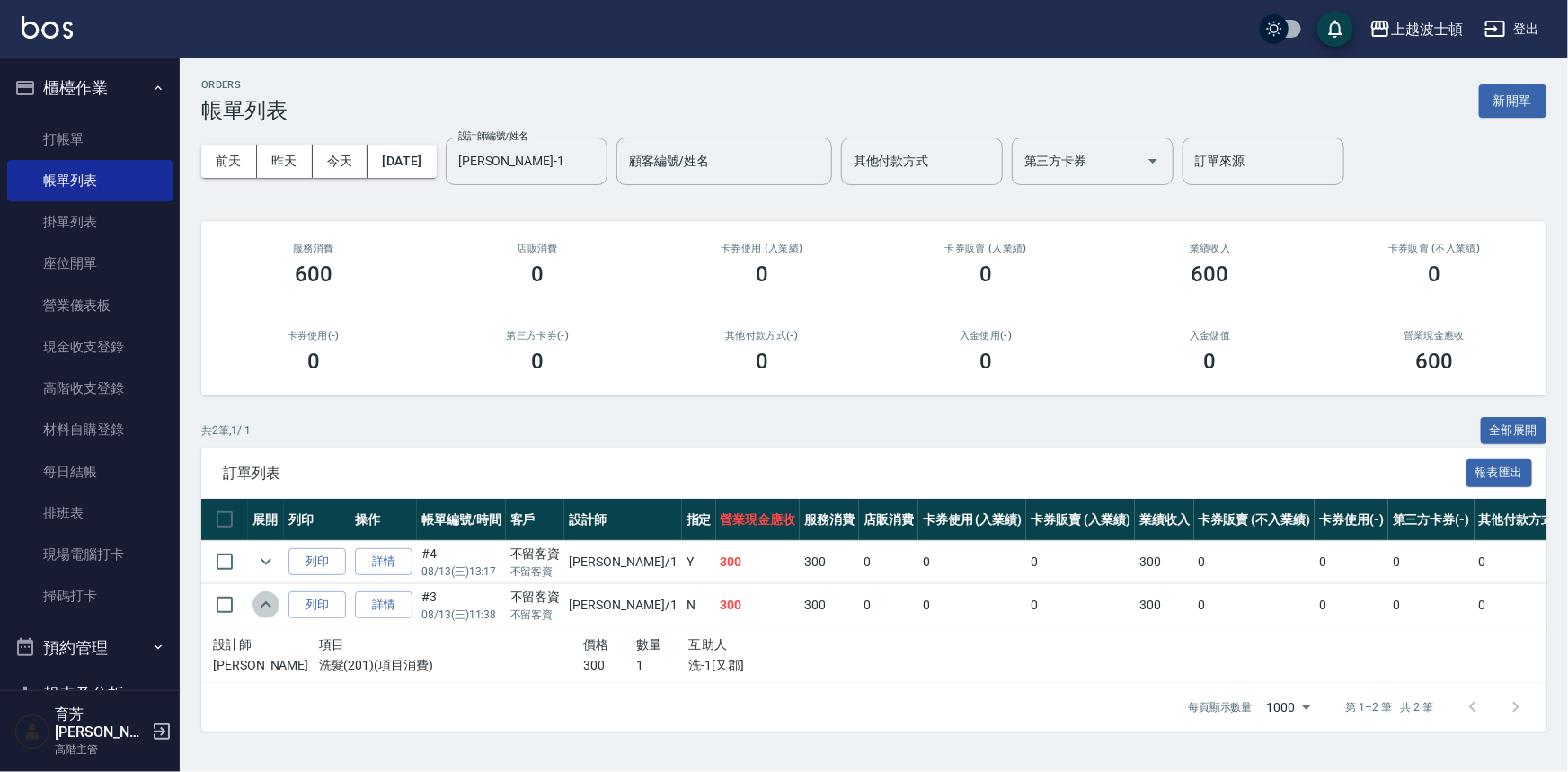
click at [266, 609] on icon "expand row" at bounding box center [265, 605] width 21 height 21
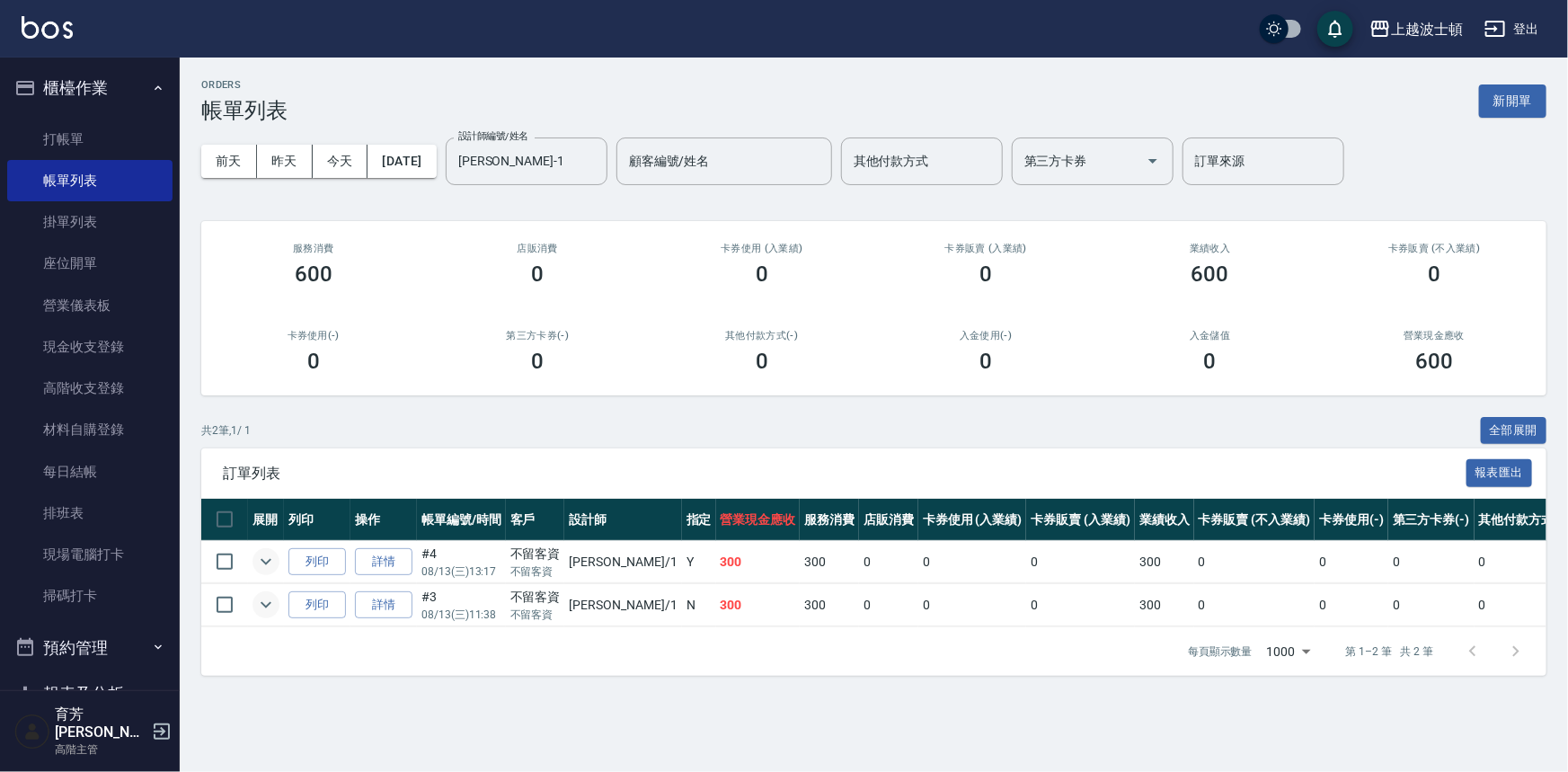
click at [257, 561] on icon "expand row" at bounding box center [265, 561] width 21 height 21
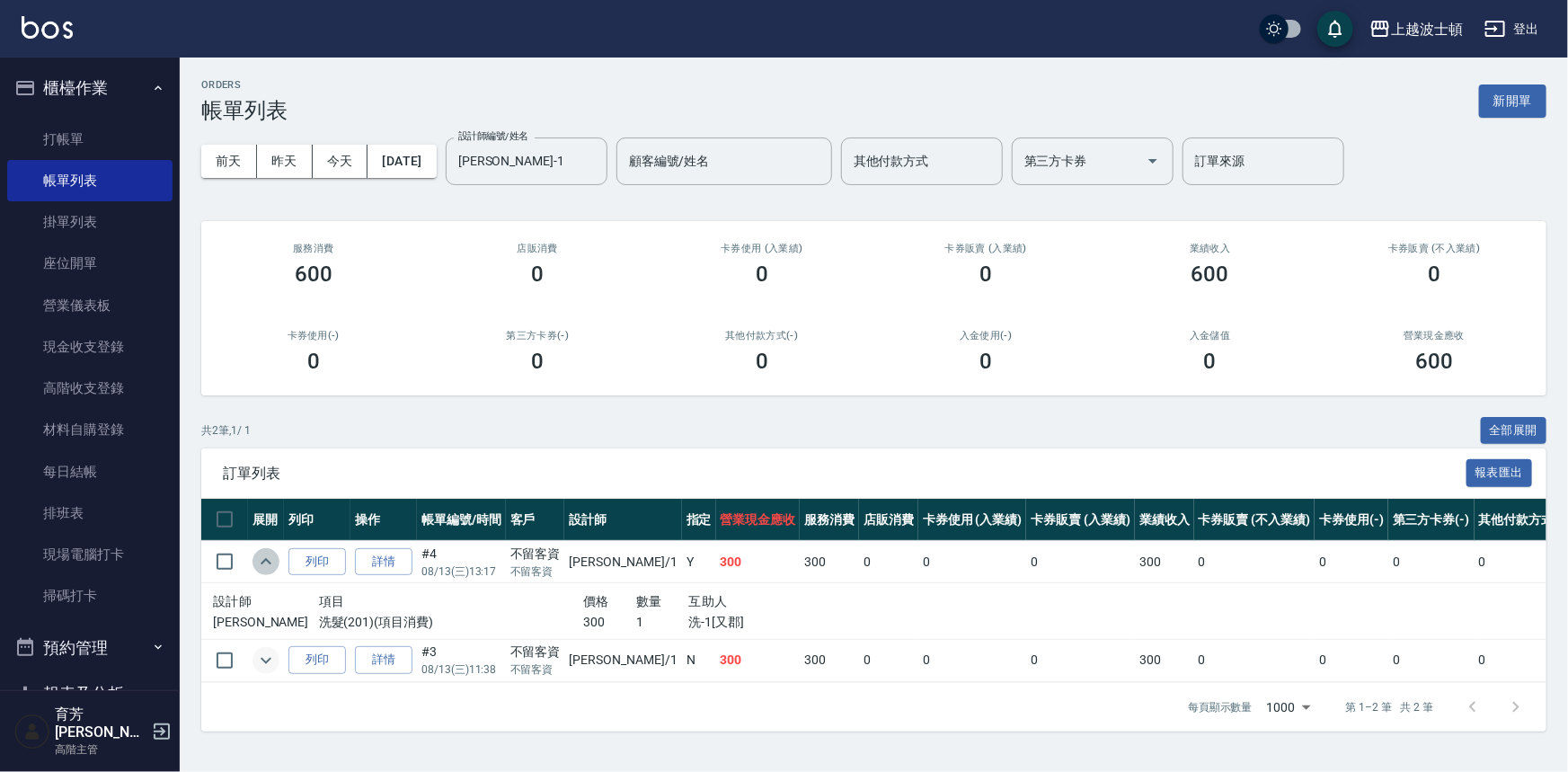
click at [257, 561] on icon "expand row" at bounding box center [265, 561] width 21 height 21
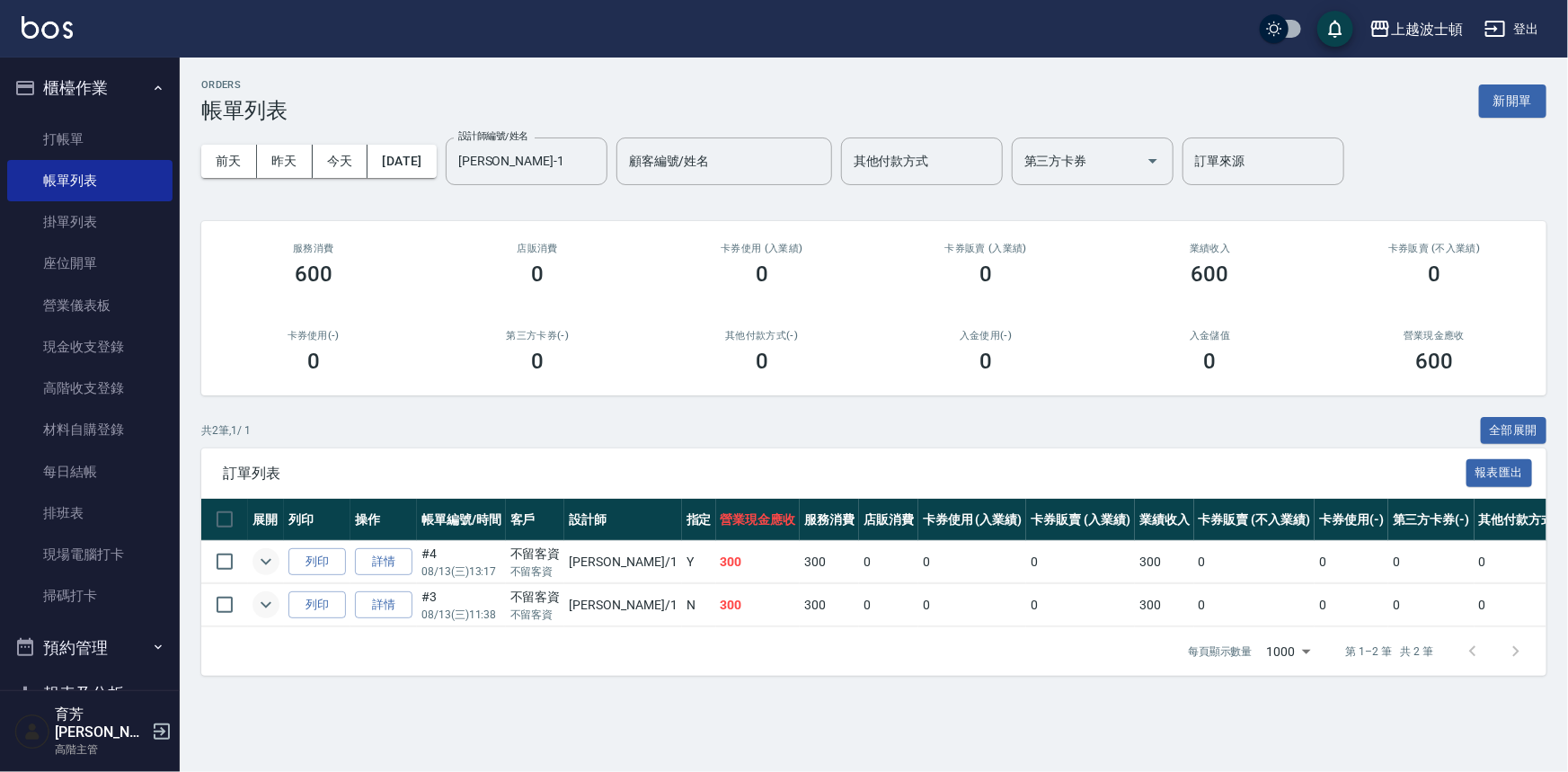
click at [278, 595] on td at bounding box center [266, 605] width 36 height 42
click at [269, 600] on icon "expand row" at bounding box center [265, 605] width 21 height 21
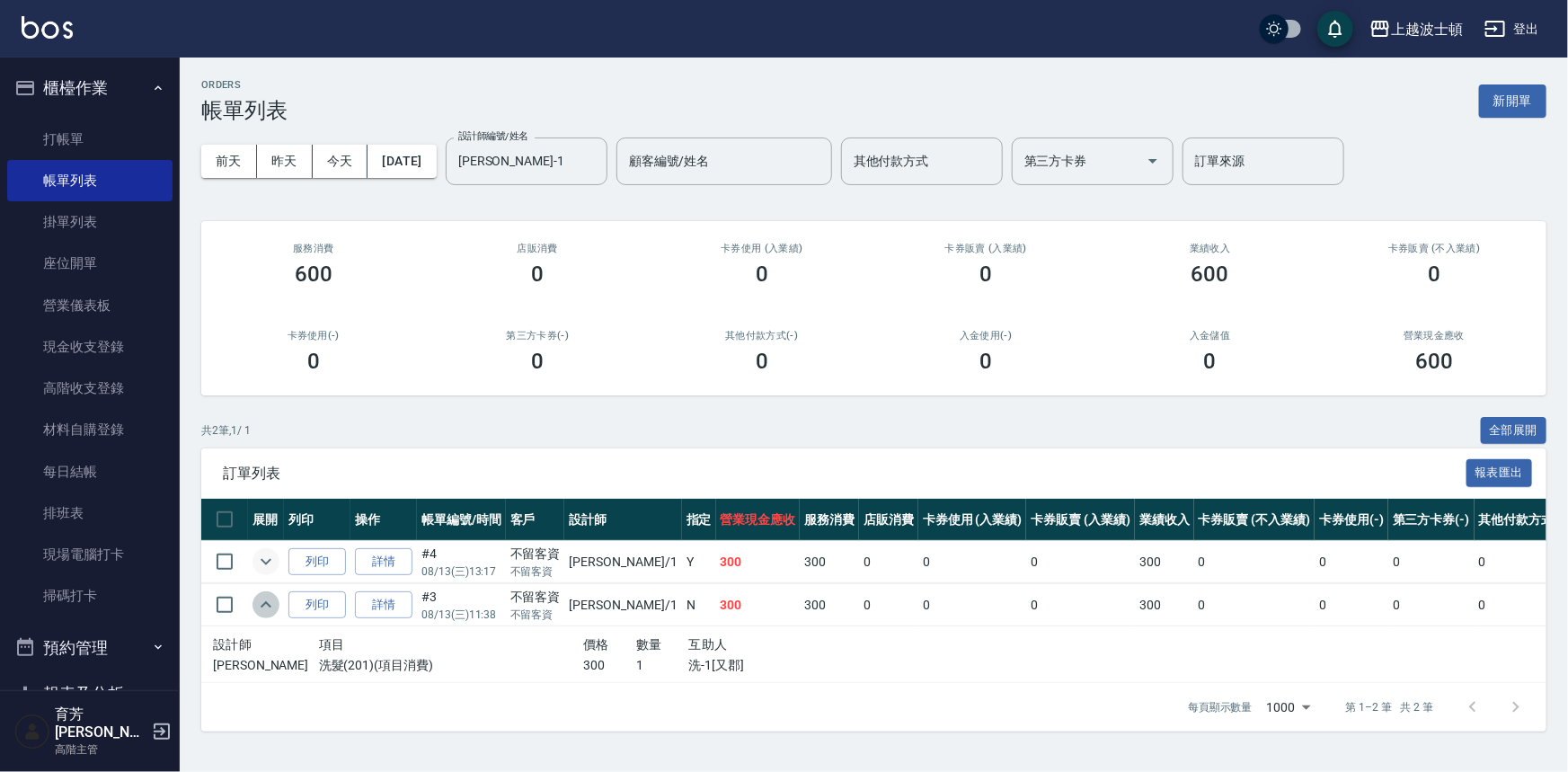
click at [269, 600] on icon "expand row" at bounding box center [265, 605] width 21 height 21
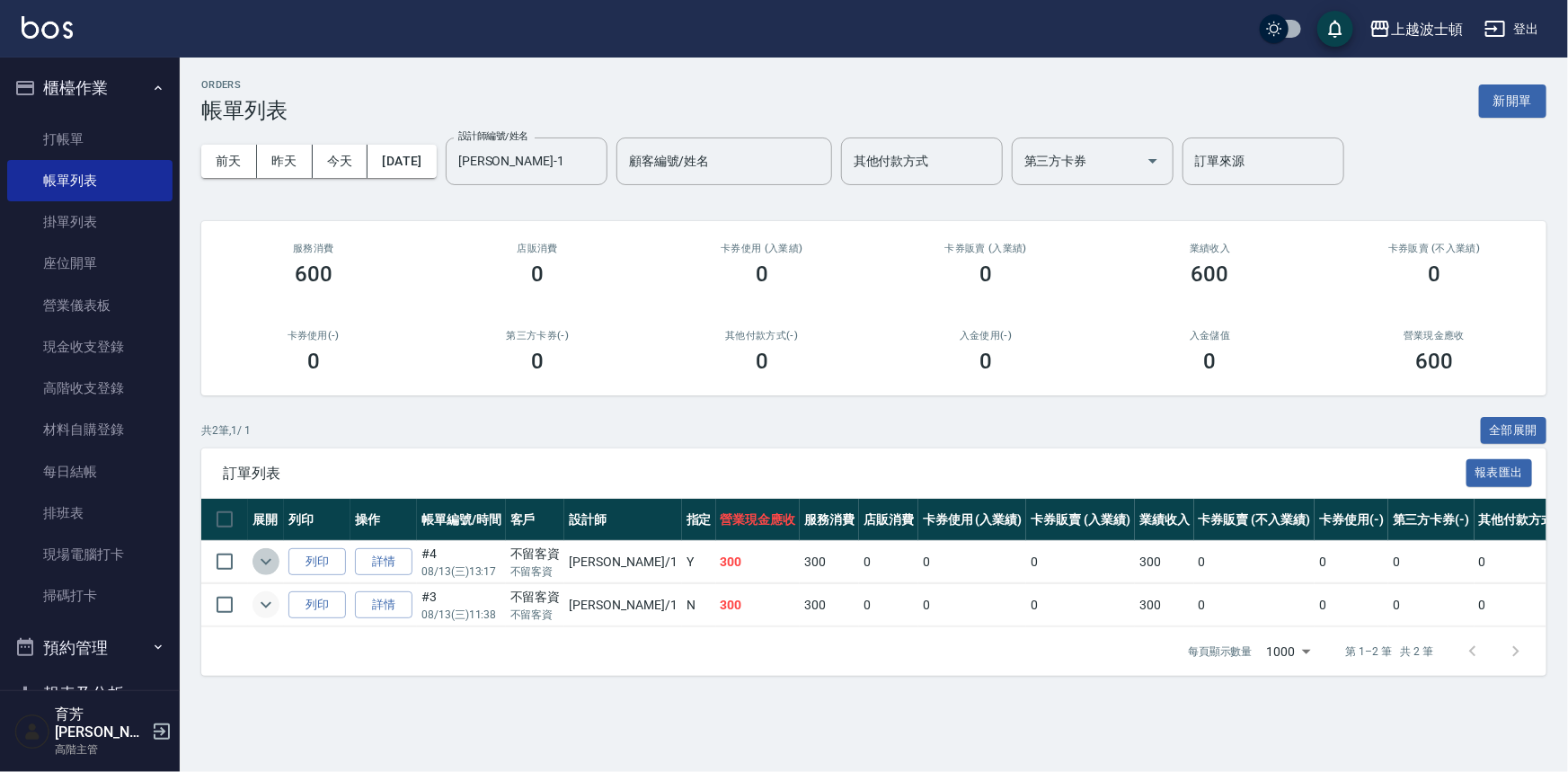
click at [262, 559] on icon "expand row" at bounding box center [266, 562] width 11 height 6
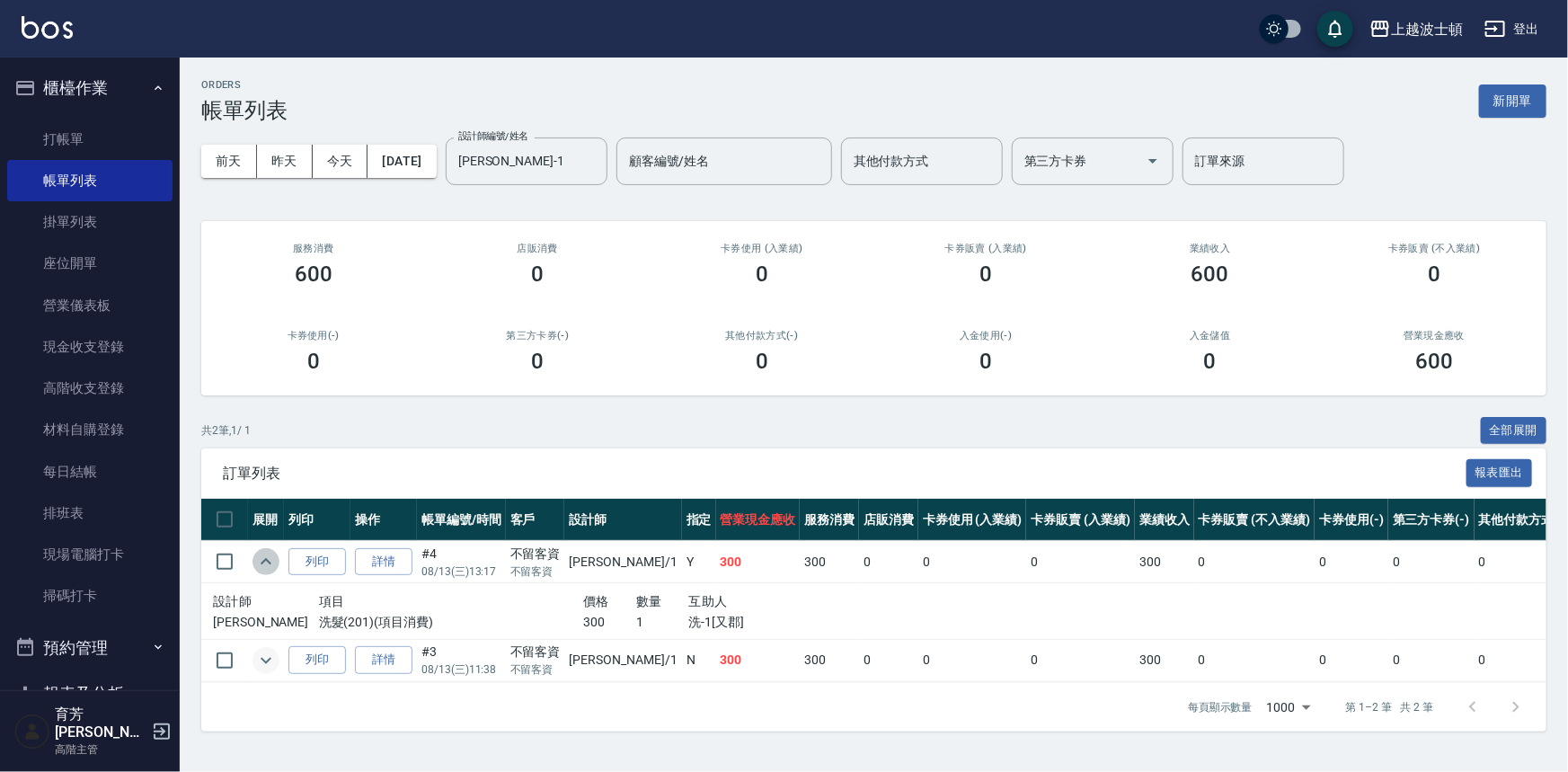
click at [262, 559] on icon "expand row" at bounding box center [265, 561] width 21 height 21
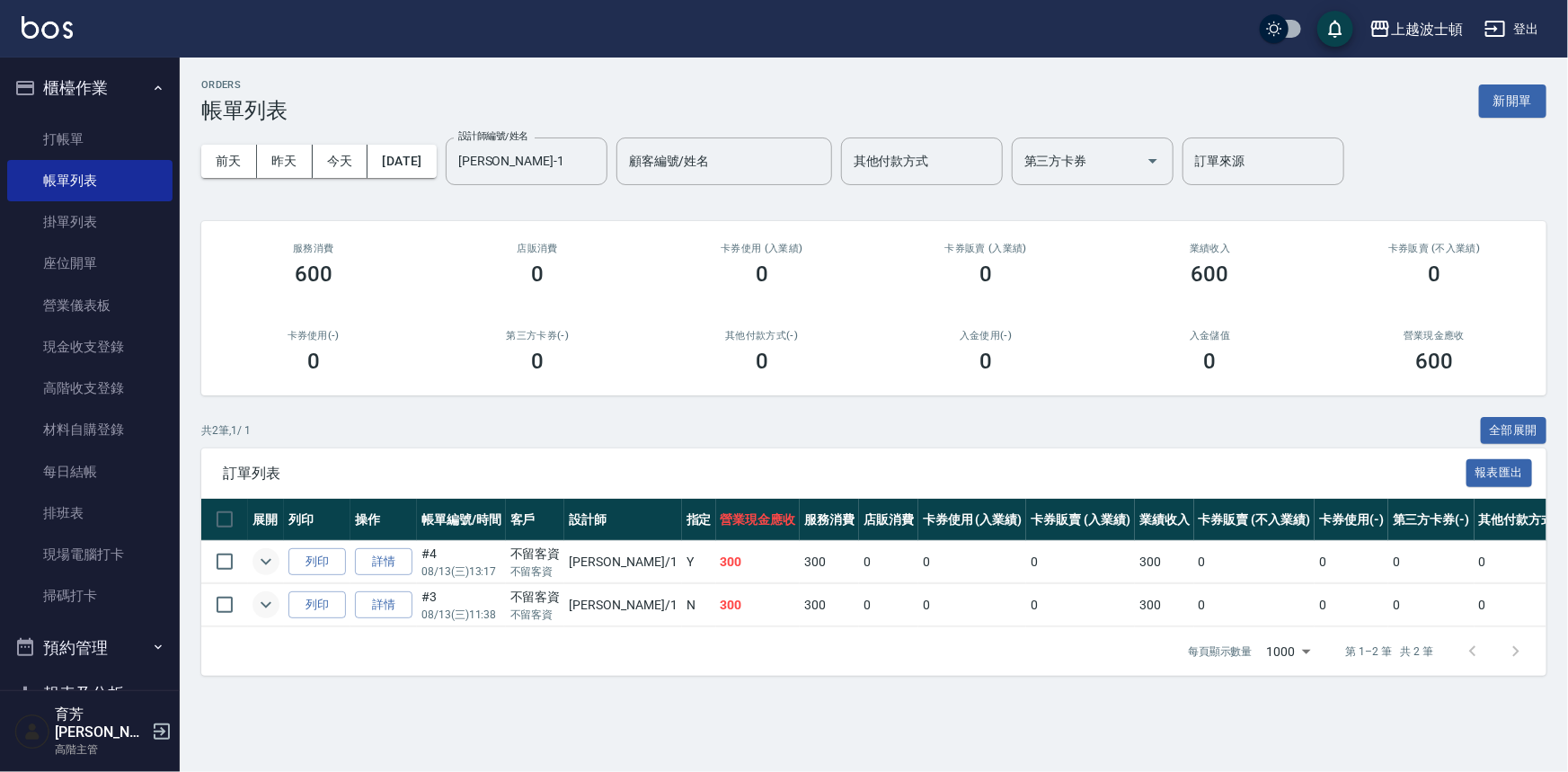
click at [568, 187] on div "[DATE] [DATE] [DATE] [DATE] 設計師編號/姓名 [PERSON_NAME]-1 設計師編號/姓名 顧客編號/姓名 顧客編號/姓名 其…" at bounding box center [874, 161] width 1345 height 76
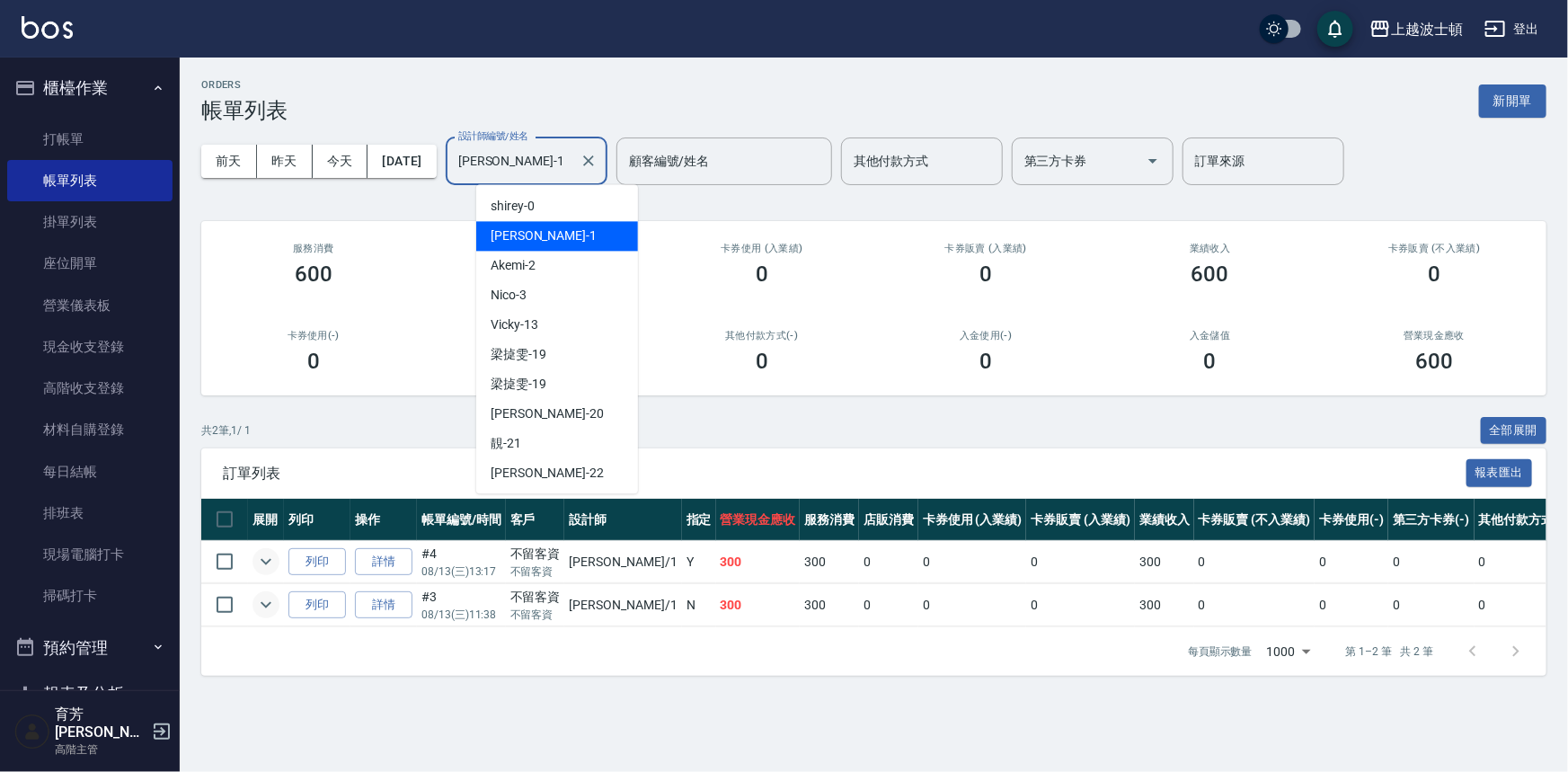
click at [568, 172] on input "[PERSON_NAME]-1" at bounding box center [512, 161] width 119 height 31
click at [549, 259] on div "Akemi -2" at bounding box center [557, 266] width 162 height 29
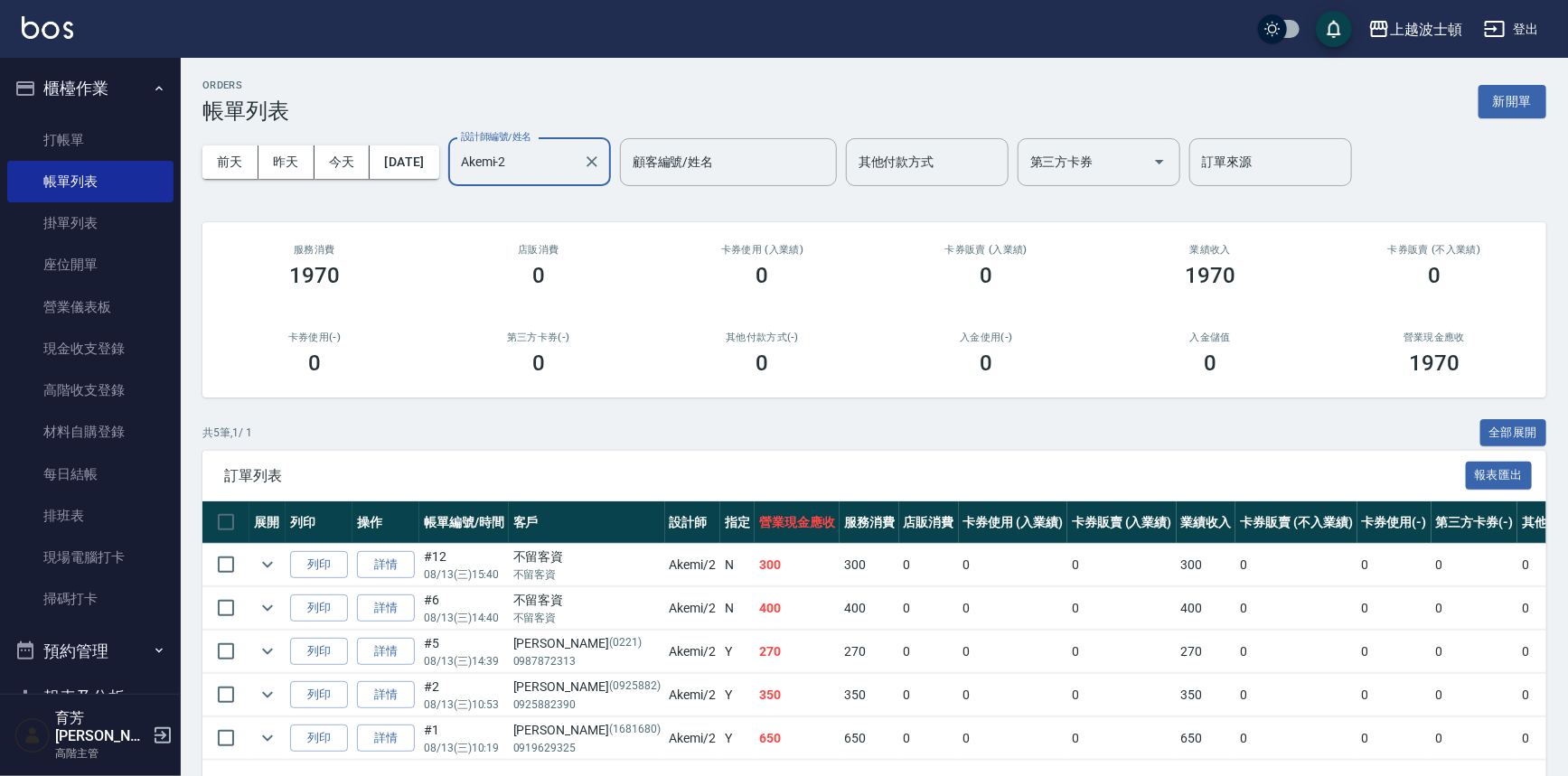
scroll to position [65, 0]
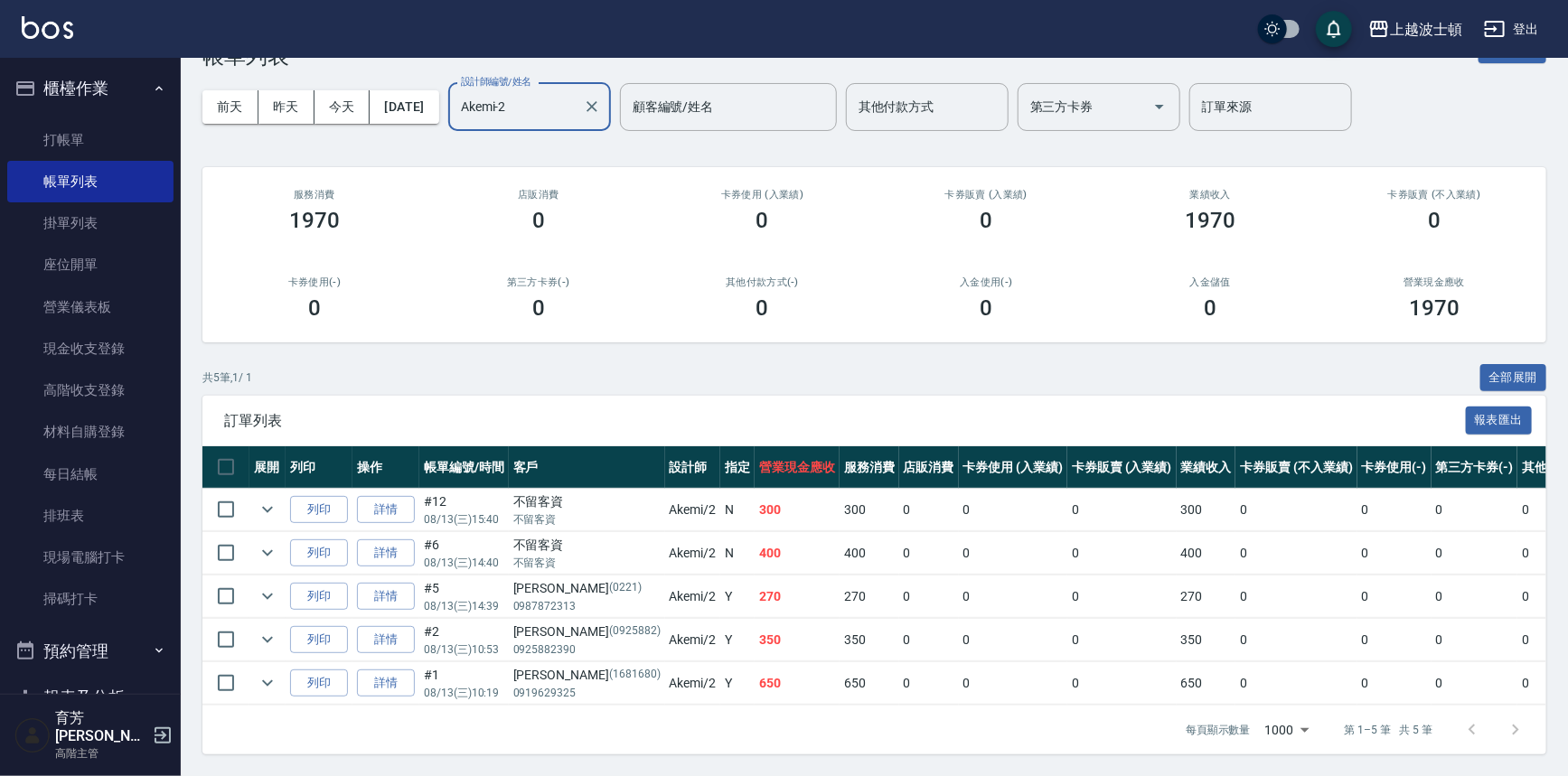
click at [280, 504] on td at bounding box center [267, 510] width 36 height 43
click at [265, 503] on icon "expand row" at bounding box center [266, 509] width 21 height 21
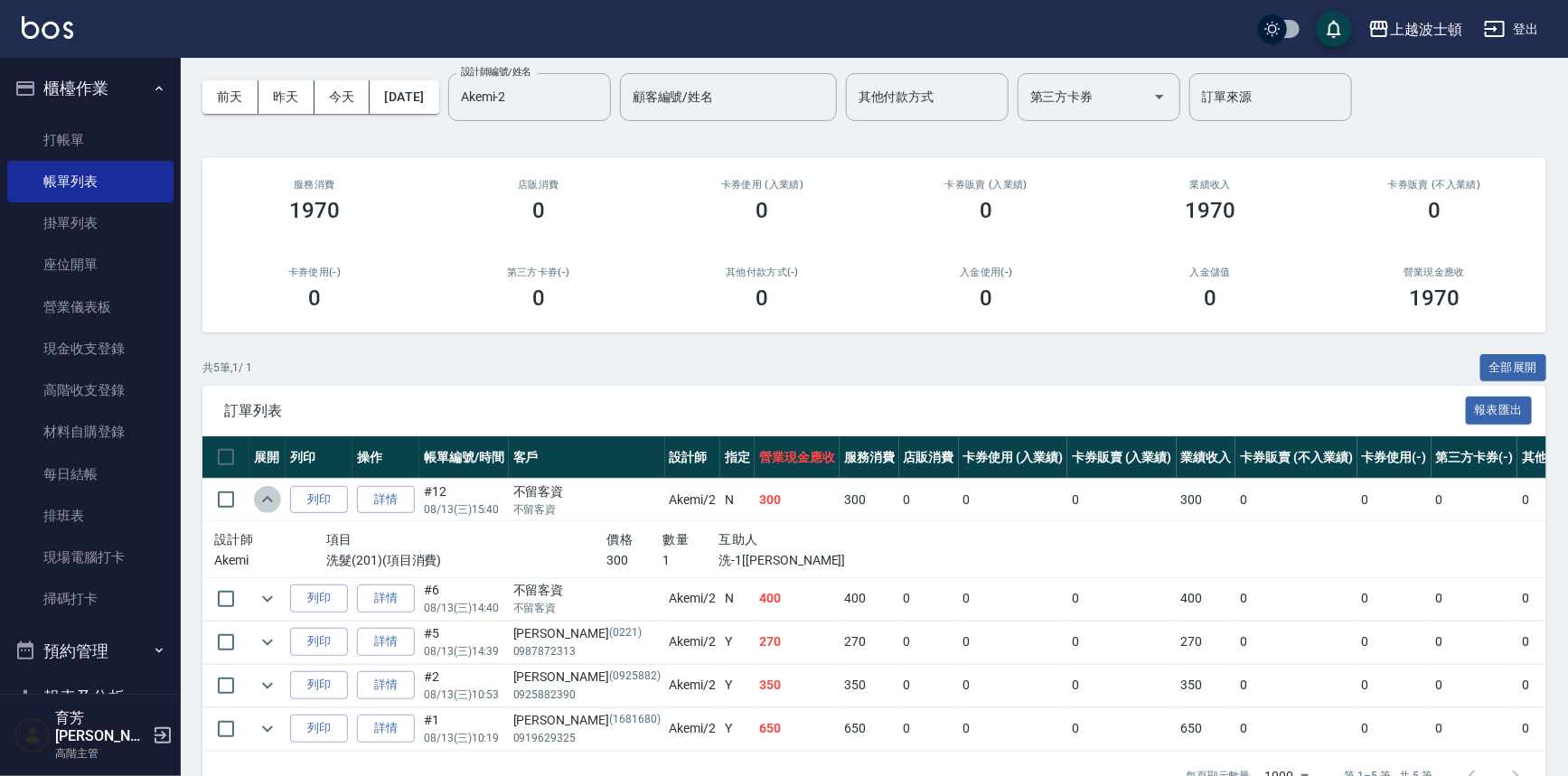
click at [264, 503] on icon "expand row" at bounding box center [266, 499] width 21 height 21
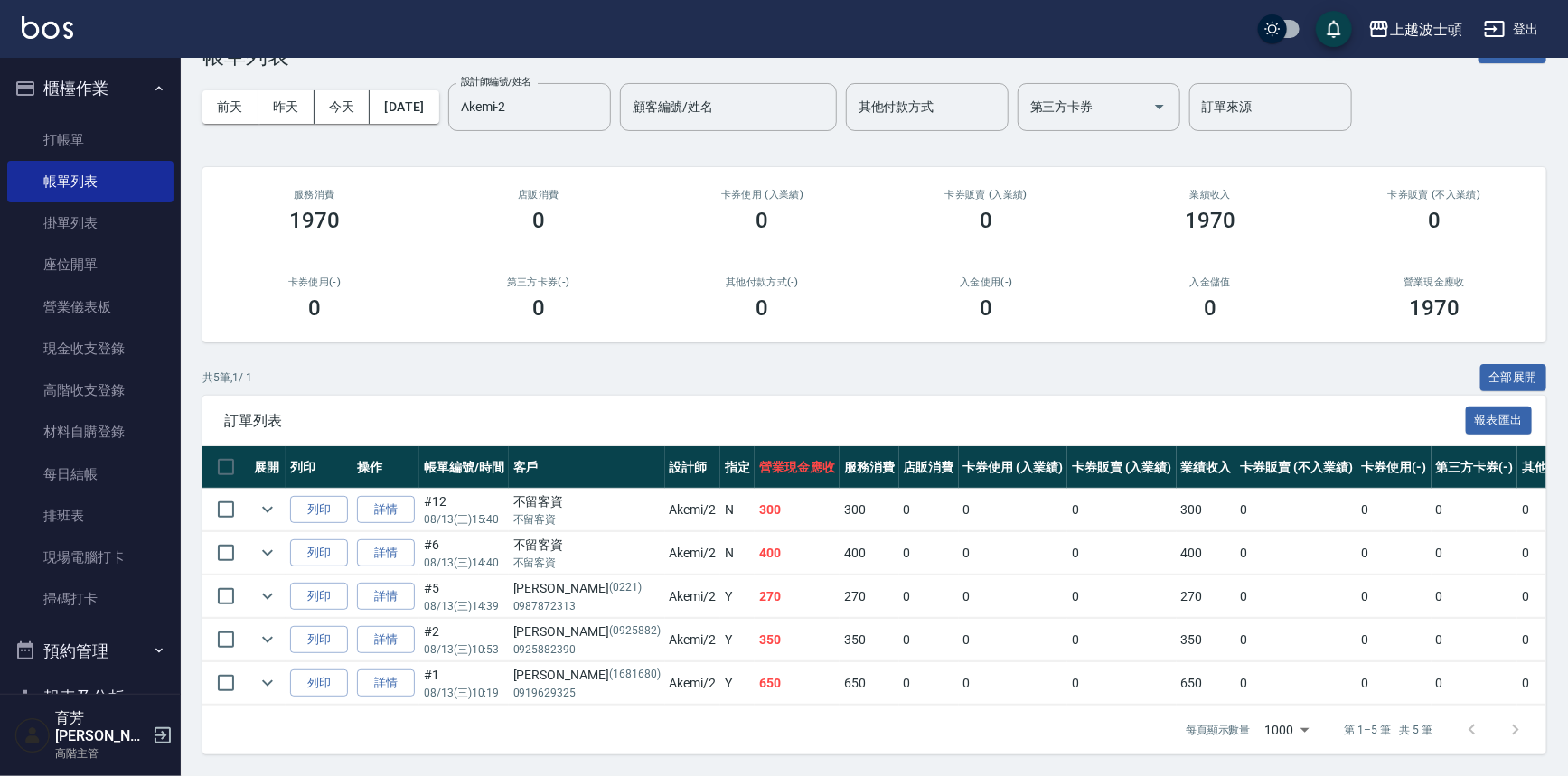
click at [253, 552] on td at bounding box center [267, 553] width 36 height 43
click at [262, 542] on icon "expand row" at bounding box center [266, 552] width 21 height 21
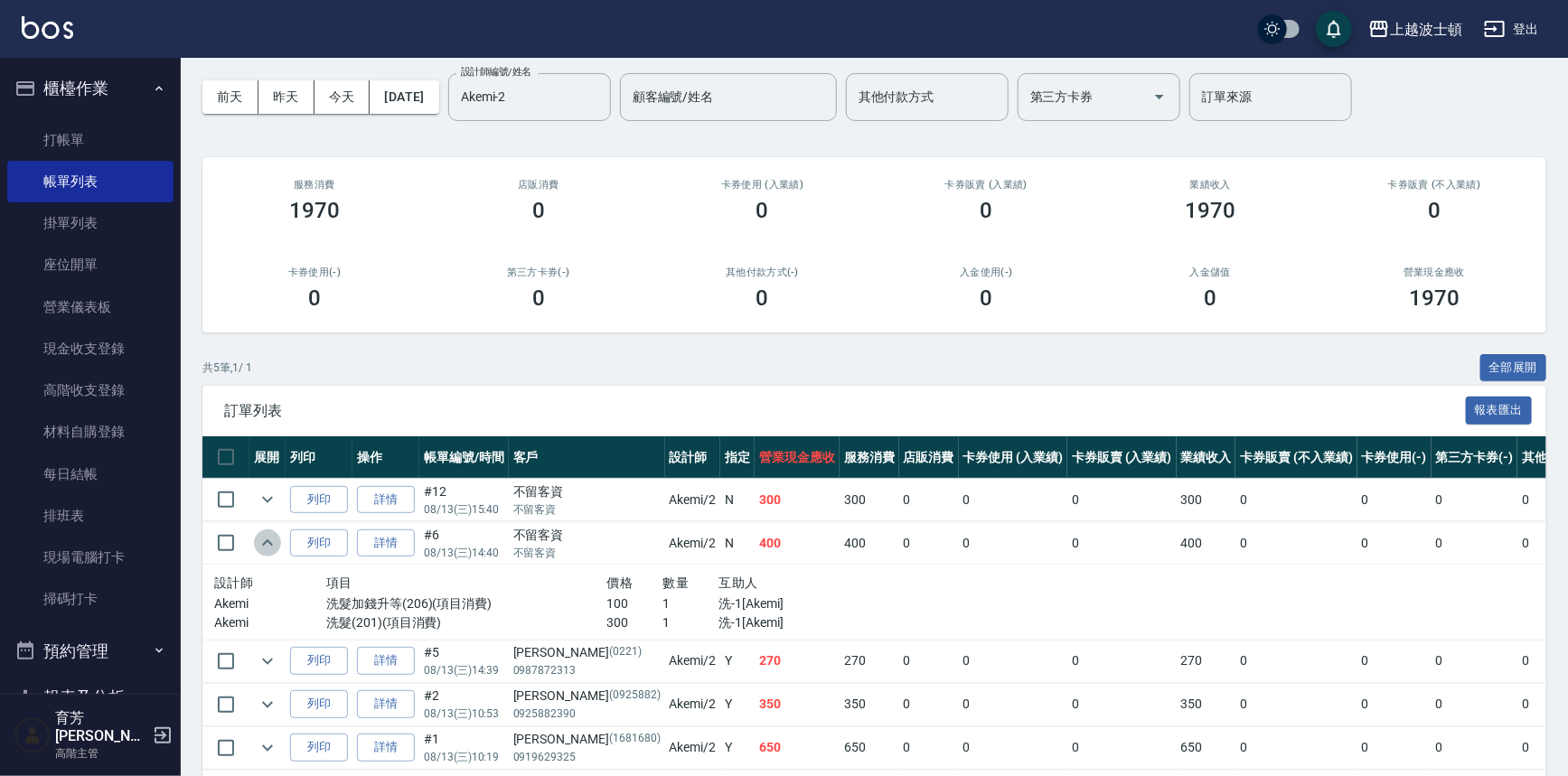
click at [262, 536] on icon "expand row" at bounding box center [266, 542] width 21 height 21
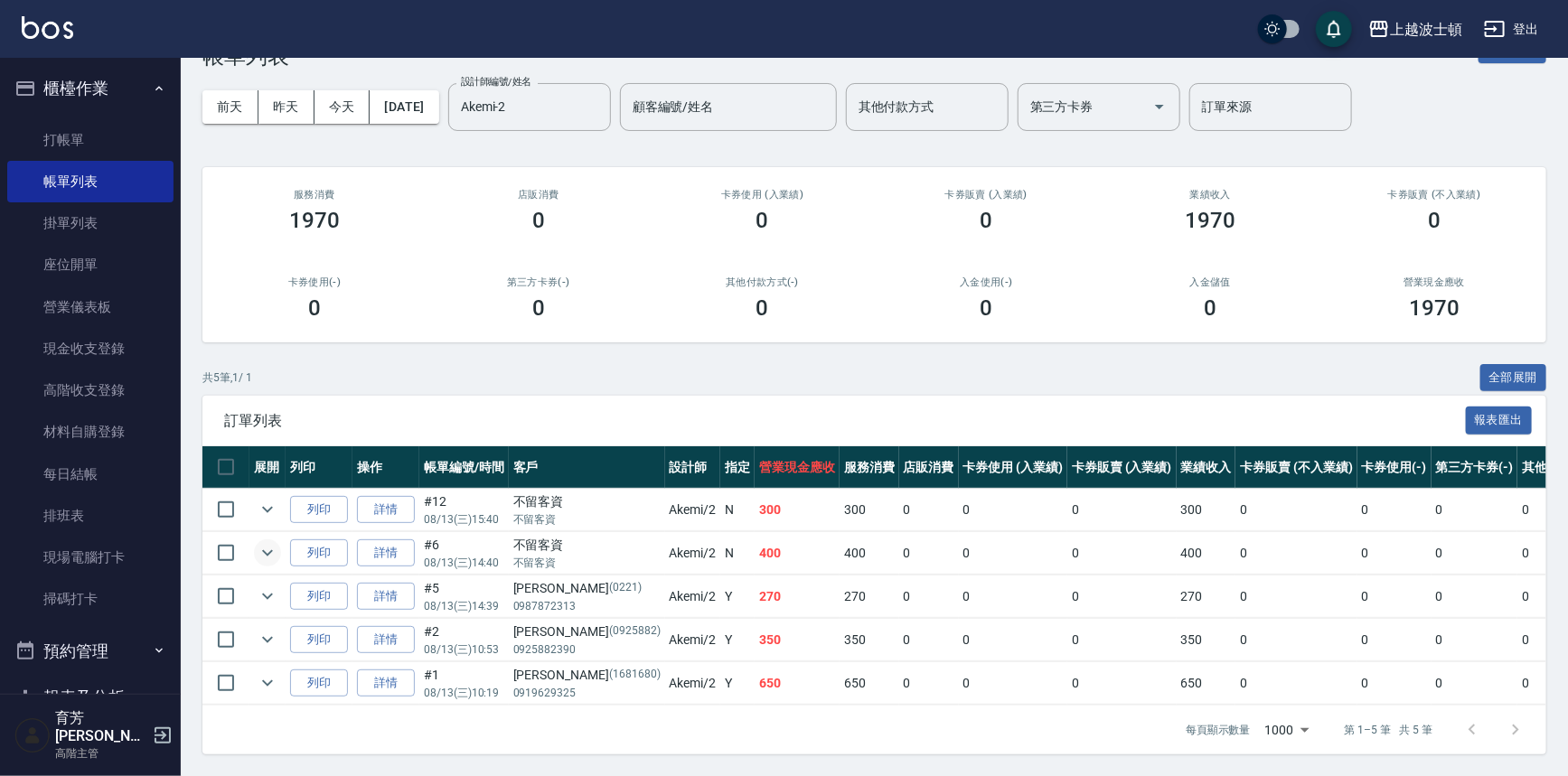
click at [258, 488] on td at bounding box center [267, 510] width 36 height 43
click at [258, 499] on icon "expand row" at bounding box center [266, 509] width 21 height 21
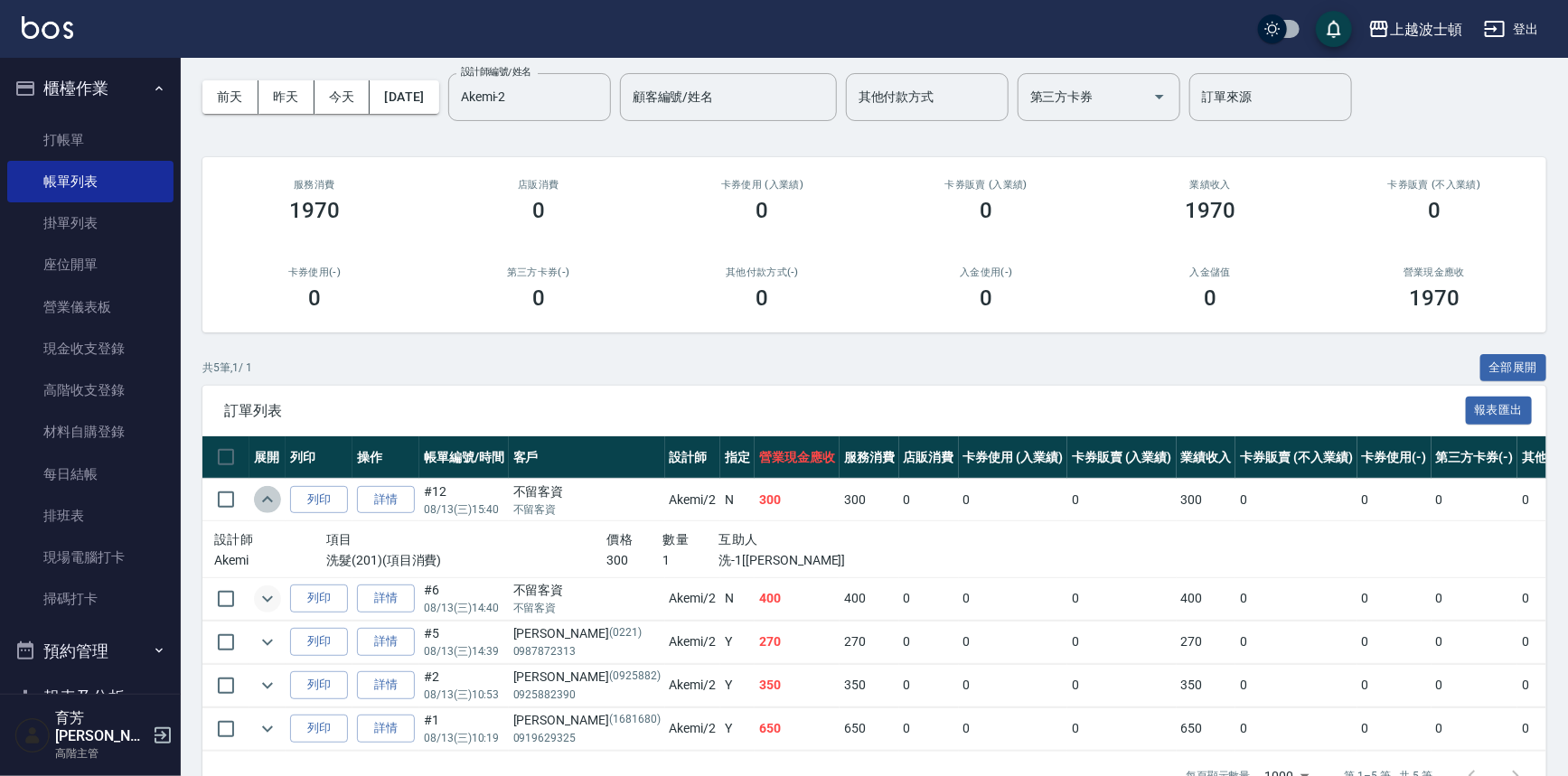
click at [258, 498] on icon "expand row" at bounding box center [266, 499] width 21 height 21
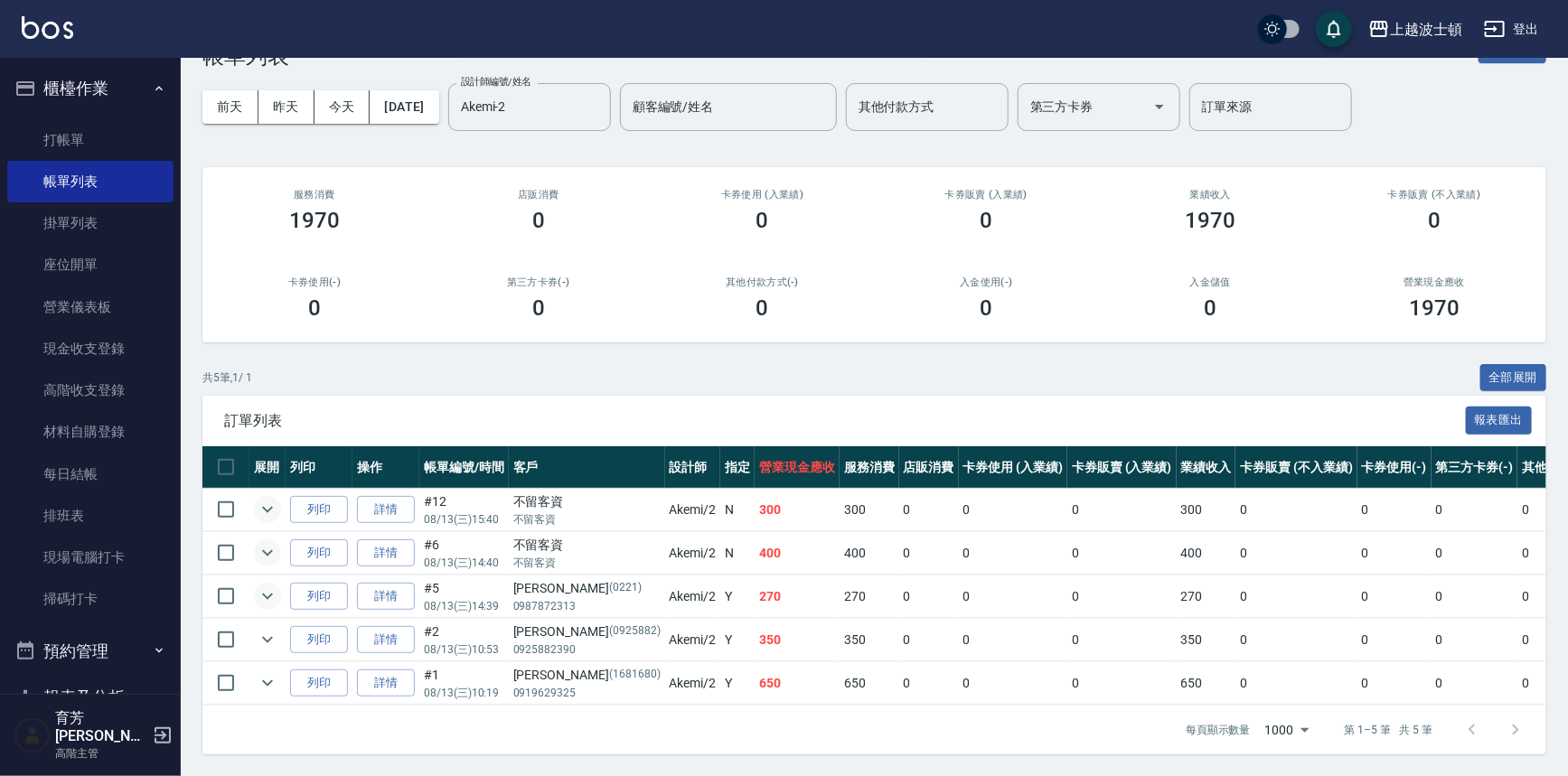
click at [264, 591] on icon "expand row" at bounding box center [266, 596] width 21 height 21
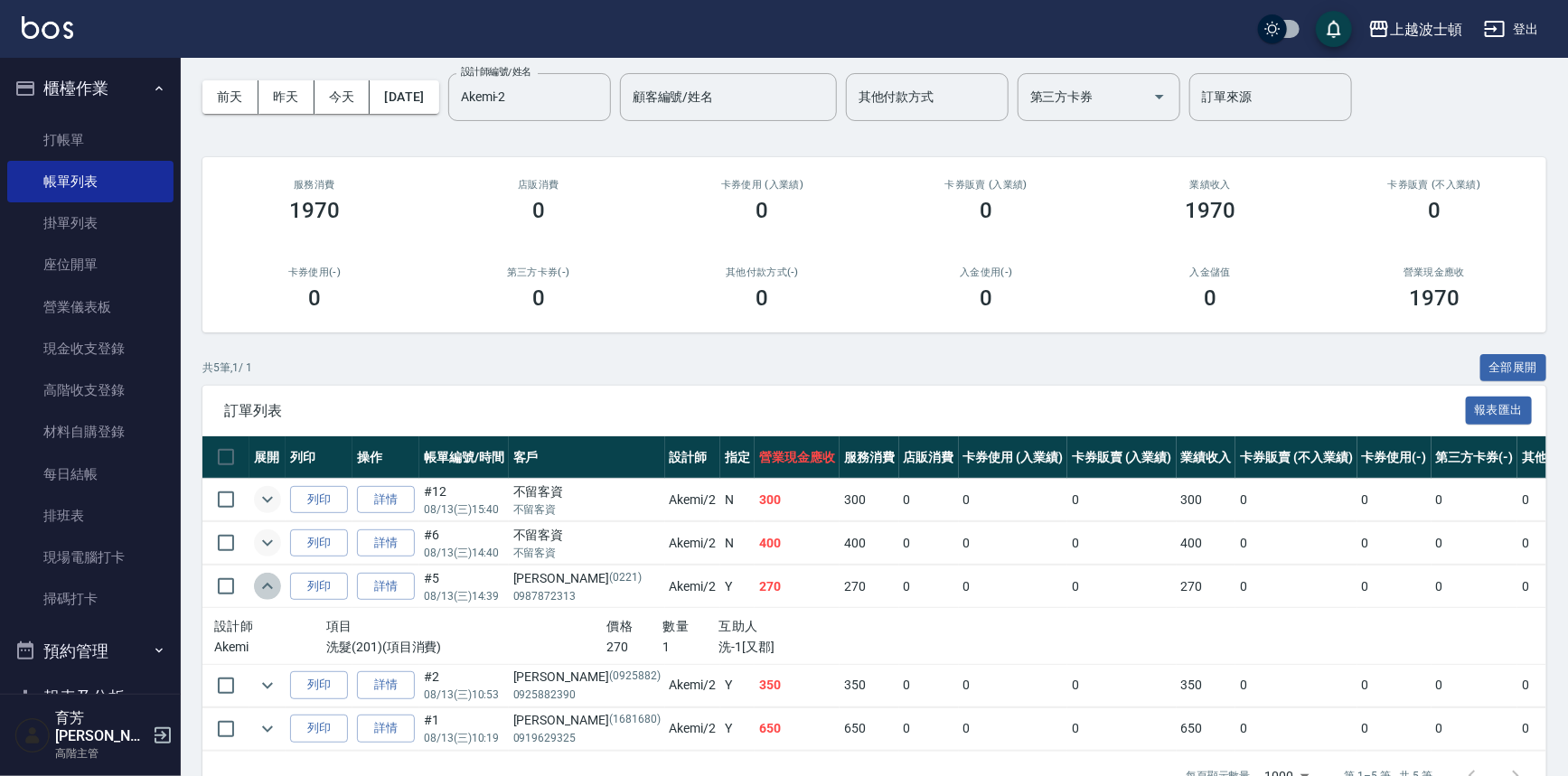
click at [264, 591] on icon "expand row" at bounding box center [266, 585] width 21 height 21
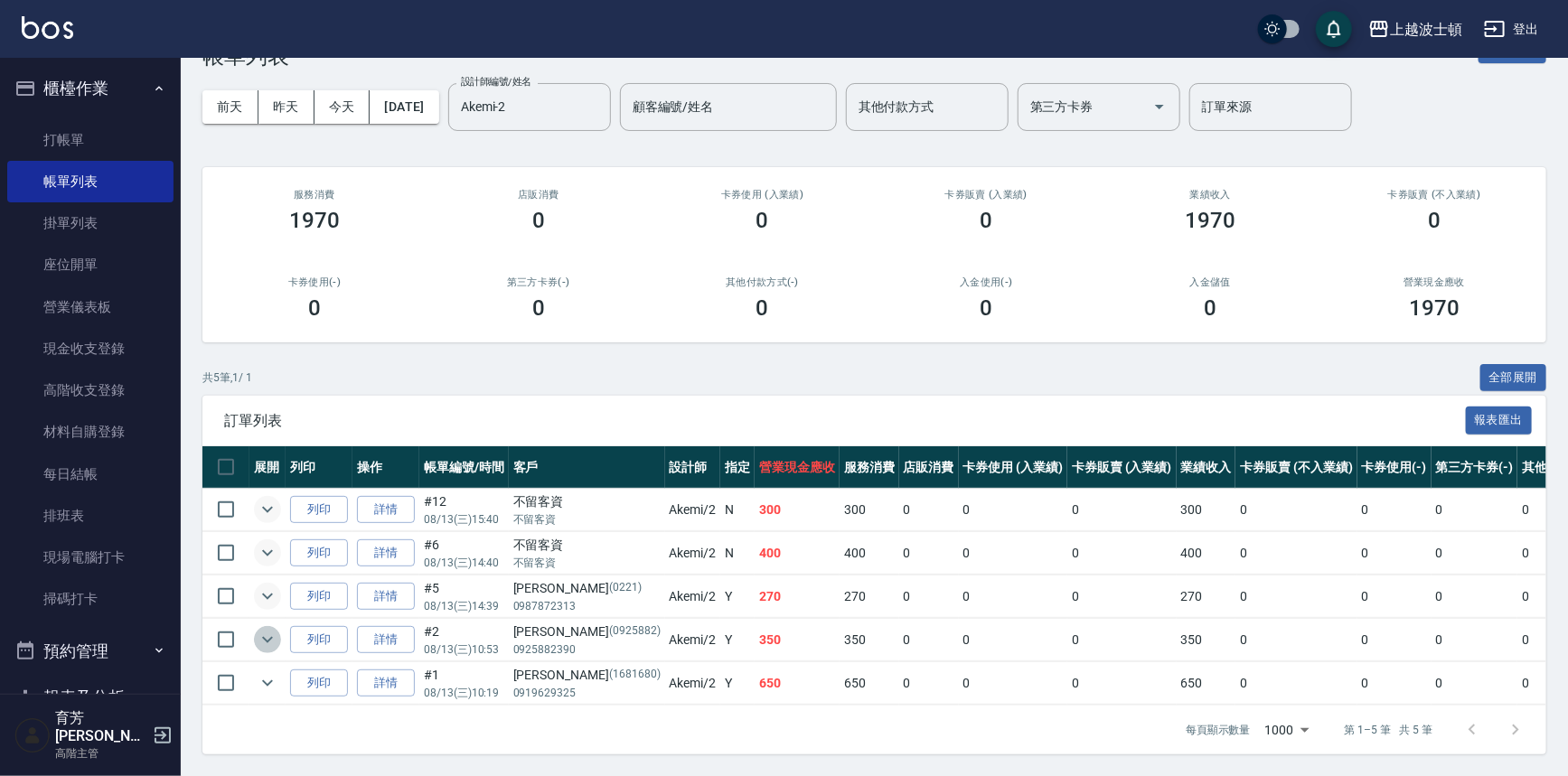
click at [257, 629] on icon "expand row" at bounding box center [266, 639] width 21 height 21
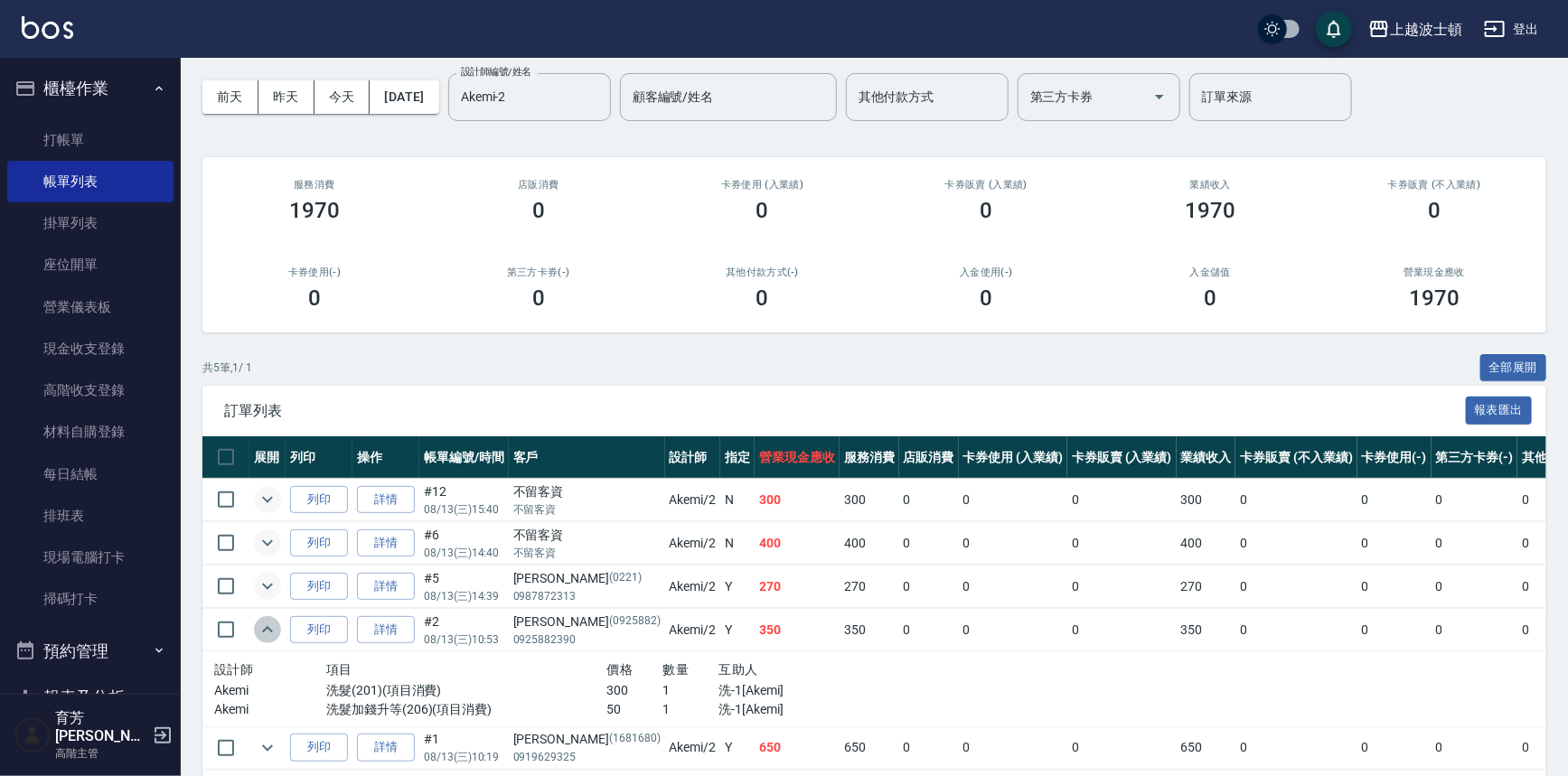
click at [257, 625] on icon "expand row" at bounding box center [266, 629] width 21 height 21
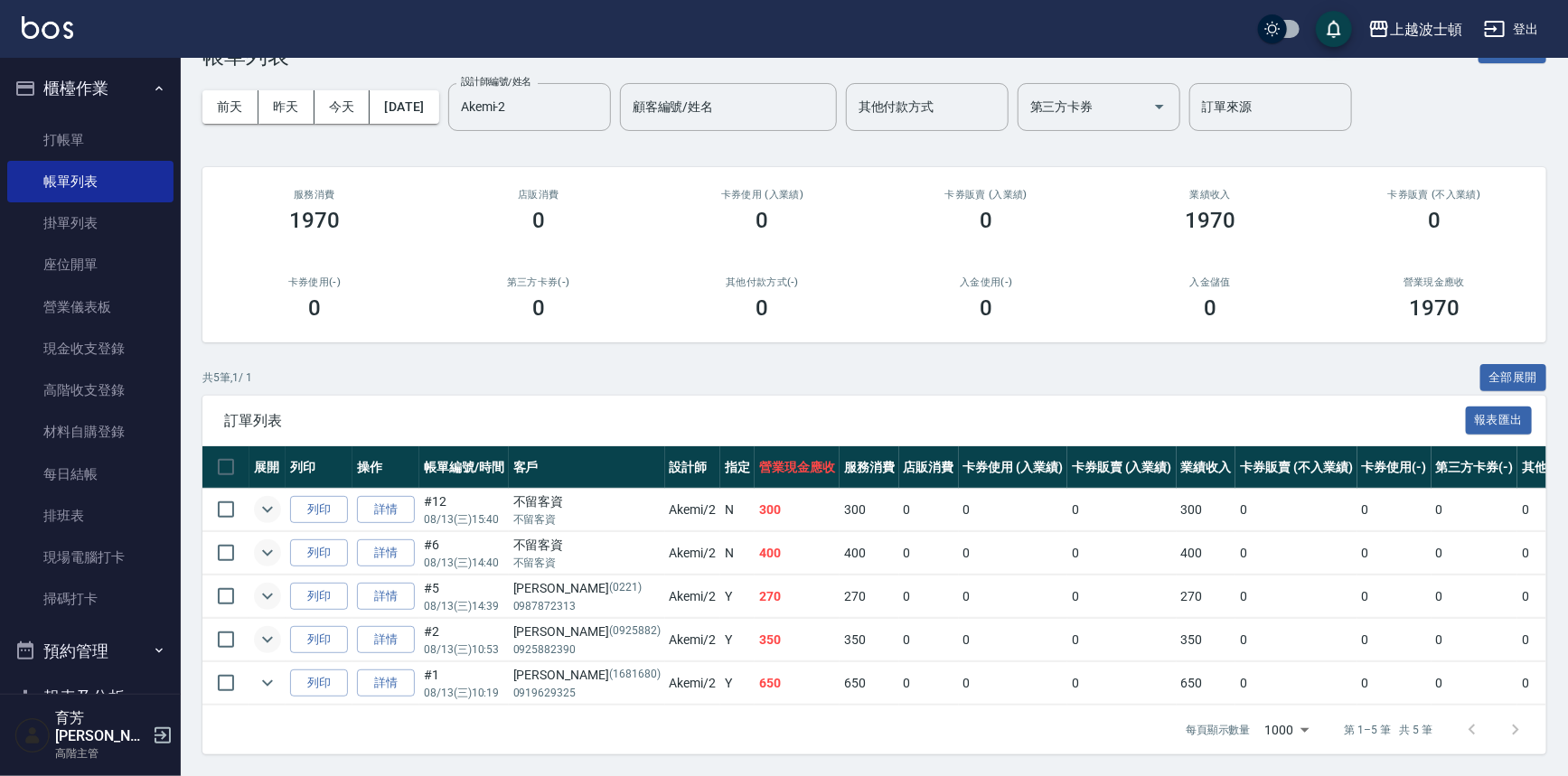
click at [257, 662] on td at bounding box center [267, 684] width 36 height 43
click at [565, 112] on div "Akemi-2 設計師編號/姓名" at bounding box center [530, 107] width 163 height 48
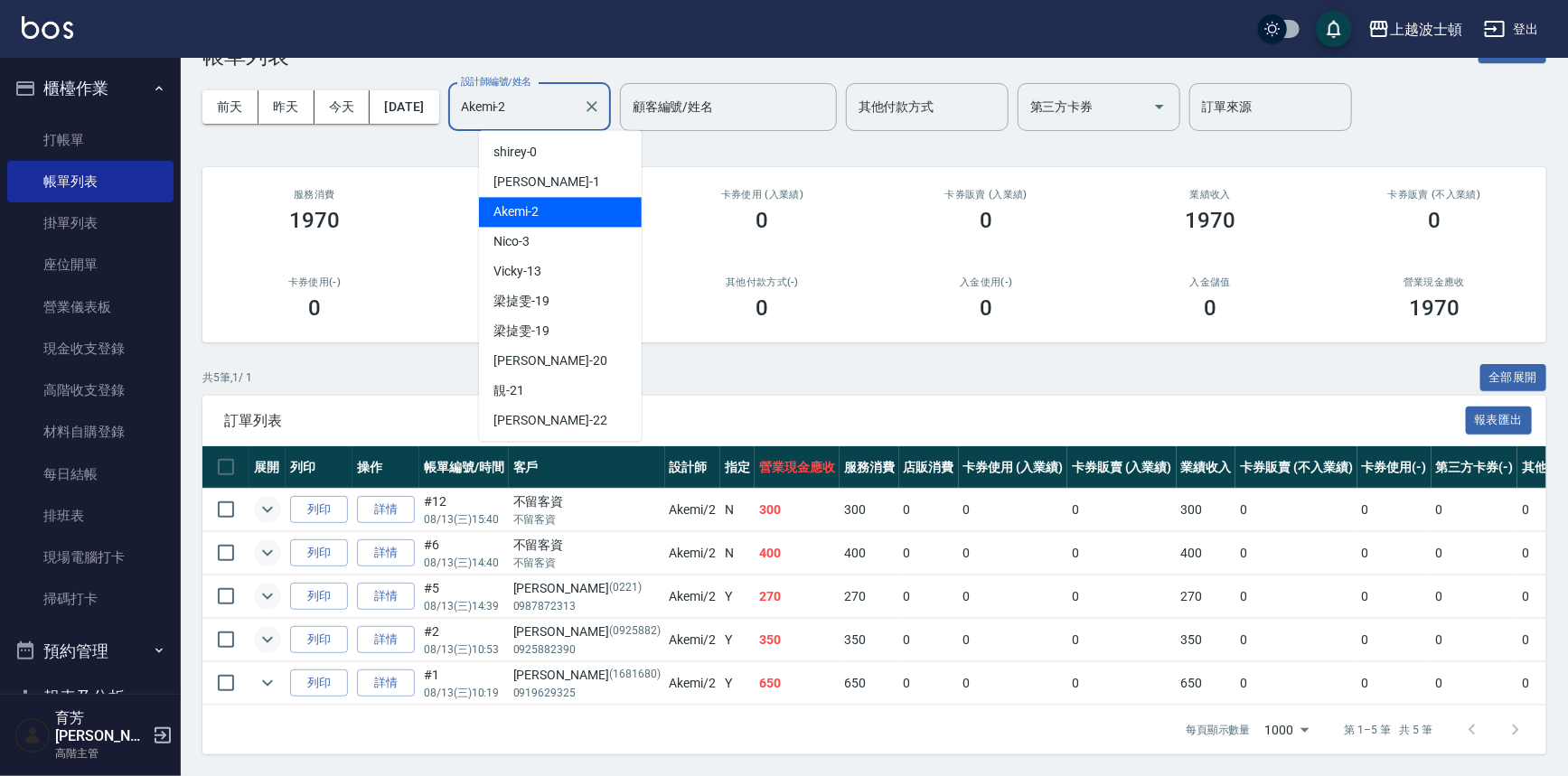
scroll to position [240, 0]
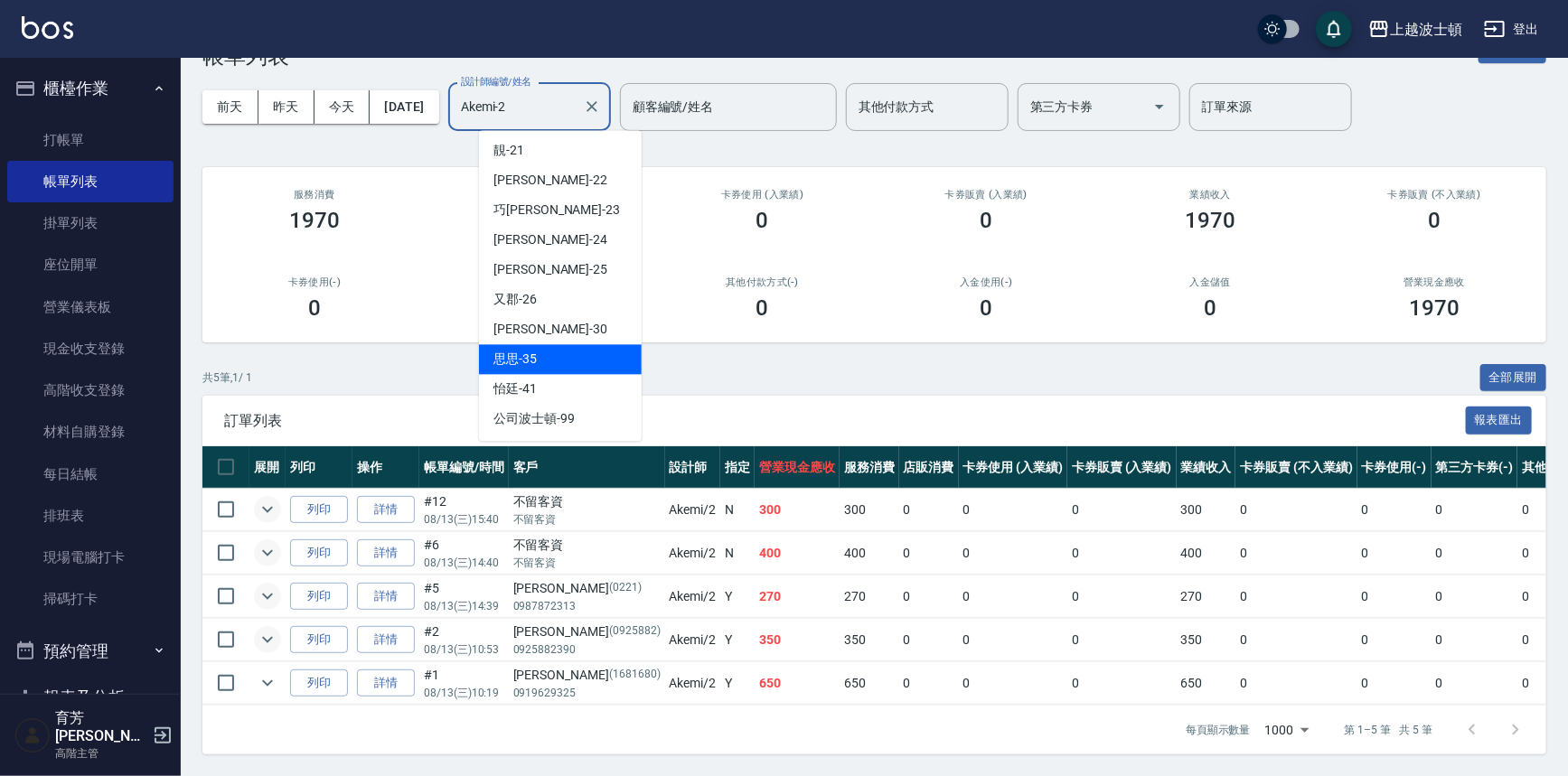
click at [552, 355] on div "思思 -35" at bounding box center [561, 359] width 163 height 30
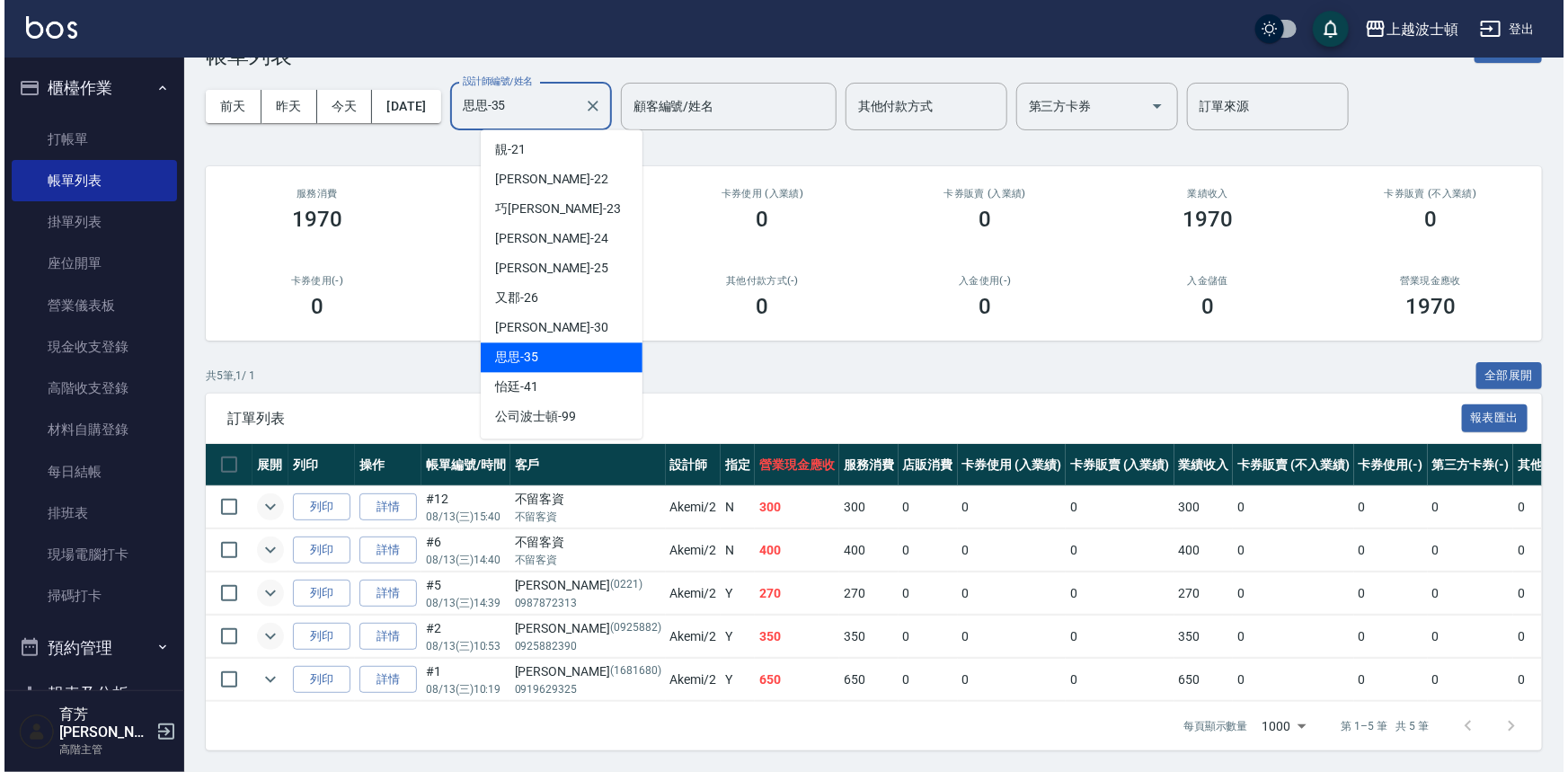
scroll to position [0, 0]
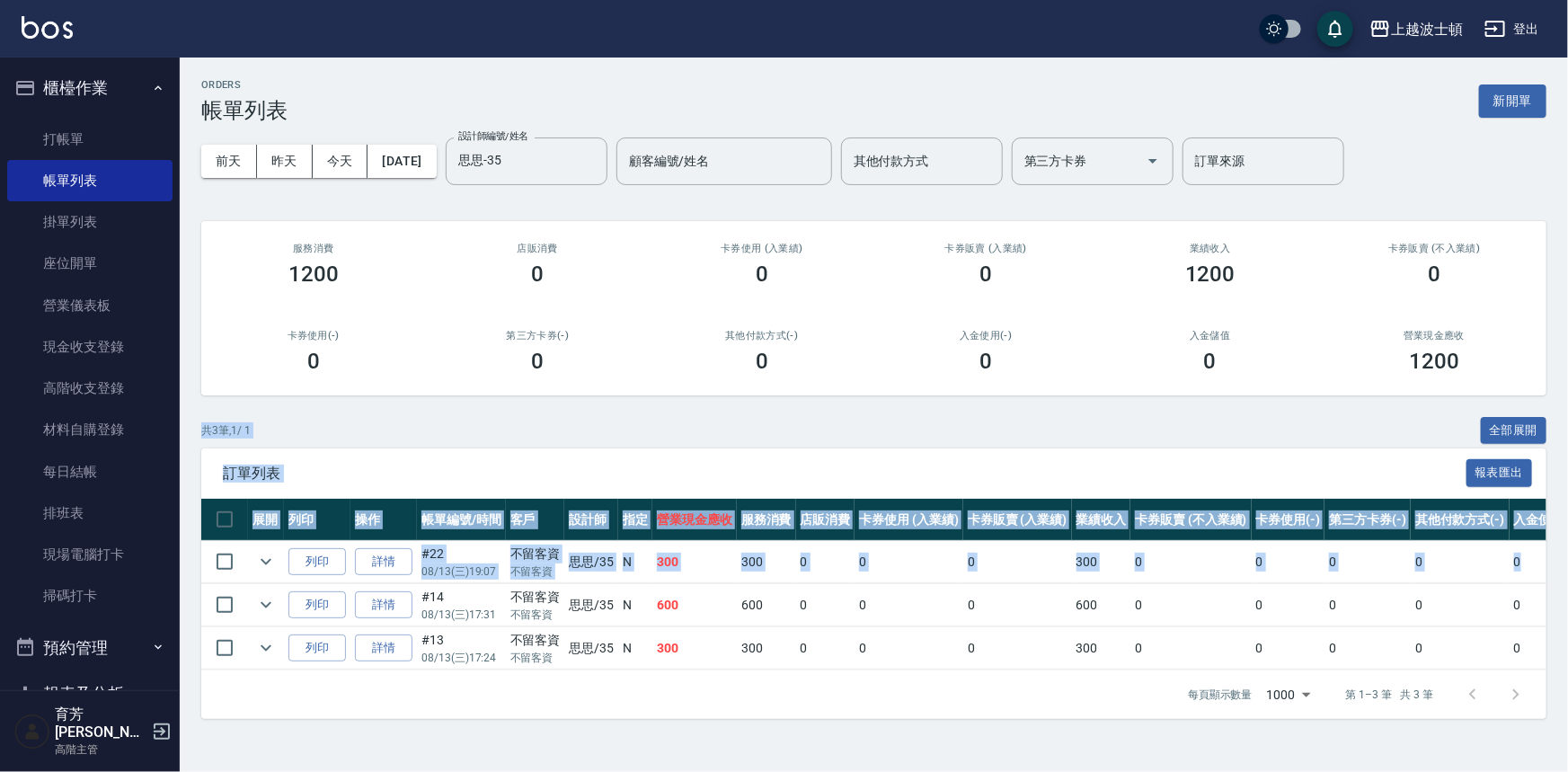
drag, startPoint x: 1567, startPoint y: 450, endPoint x: 1466, endPoint y: 627, distance: 203.8
click at [1558, 589] on div "ORDERS 帳單列表 新開單 [DATE] [DATE] [DATE] [DATE] 設計師編號/姓名 思思-35 設計師編號/姓名 顧客編號/姓名 顧客編…" at bounding box center [873, 399] width 1388 height 683
click at [641, 410] on div "ORDERS 帳單列表 新開單 [DATE] [DATE] [DATE] [DATE] 設計師編號/姓名 思思-35 設計師編號/姓名 顧客編號/姓名 顧客編…" at bounding box center [873, 399] width 1388 height 683
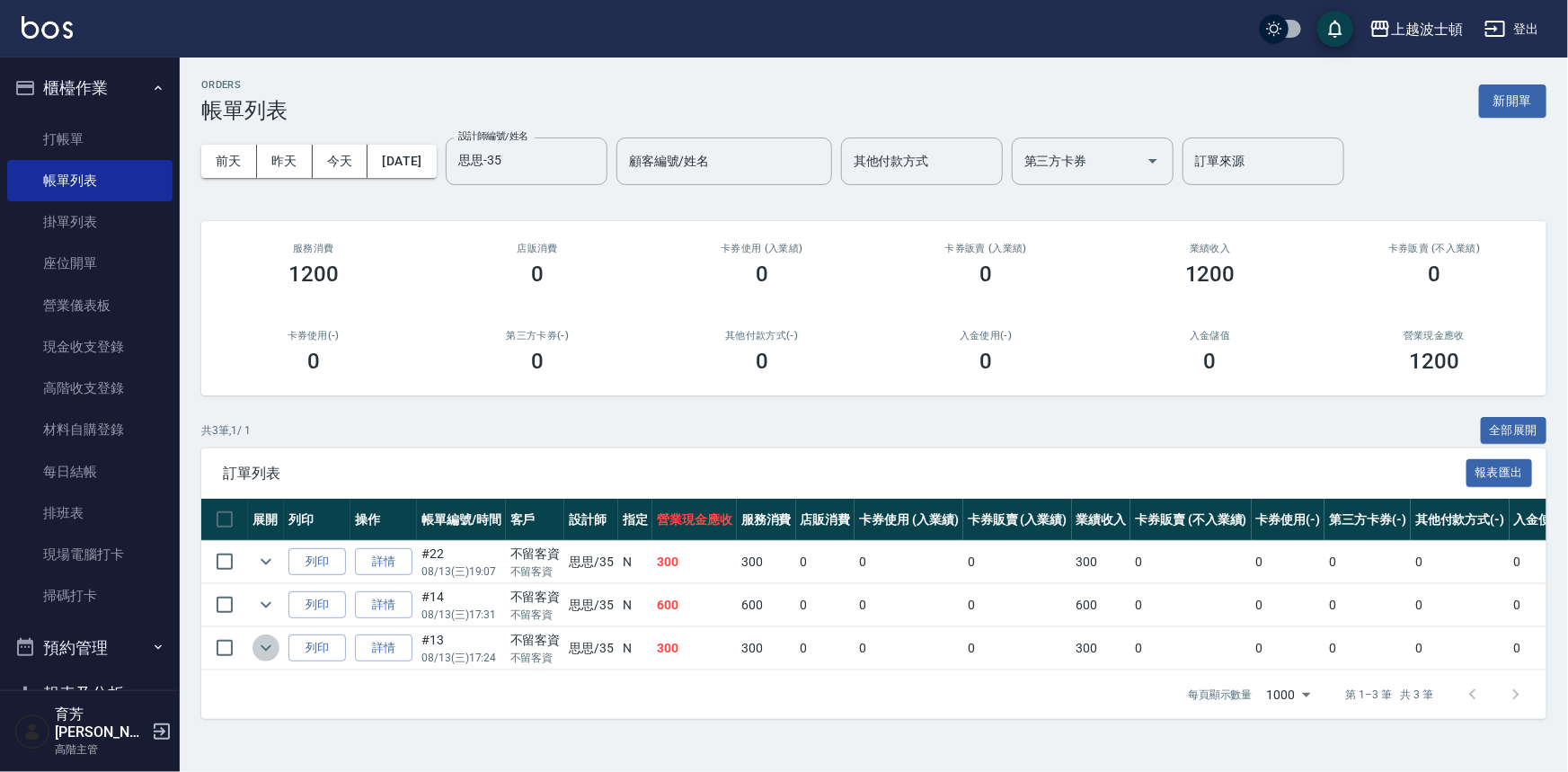
click at [263, 652] on icon "expand row" at bounding box center [265, 648] width 21 height 21
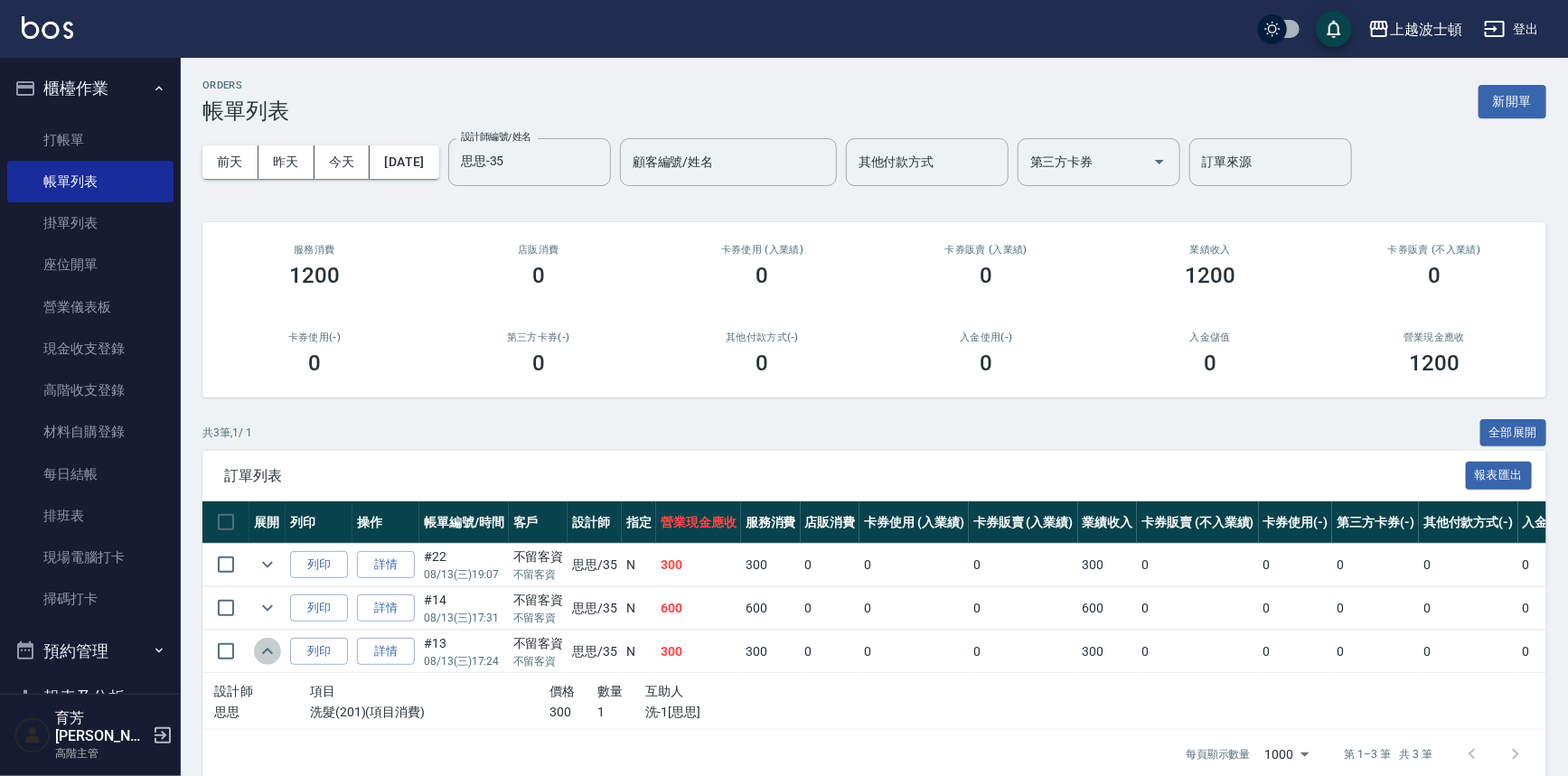
click at [265, 656] on icon "expand row" at bounding box center [266, 651] width 21 height 21
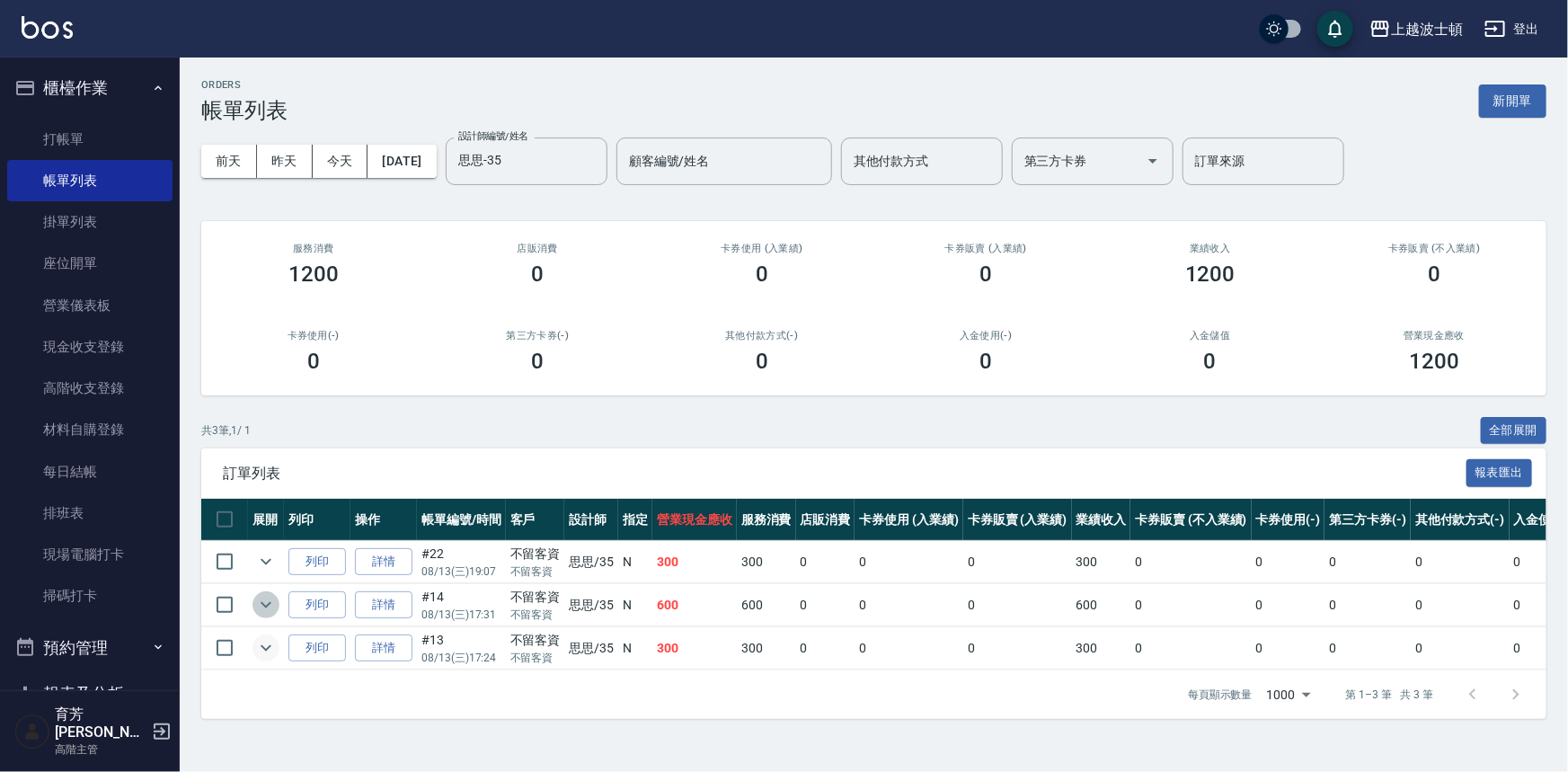
click at [267, 602] on icon "expand row" at bounding box center [265, 605] width 21 height 21
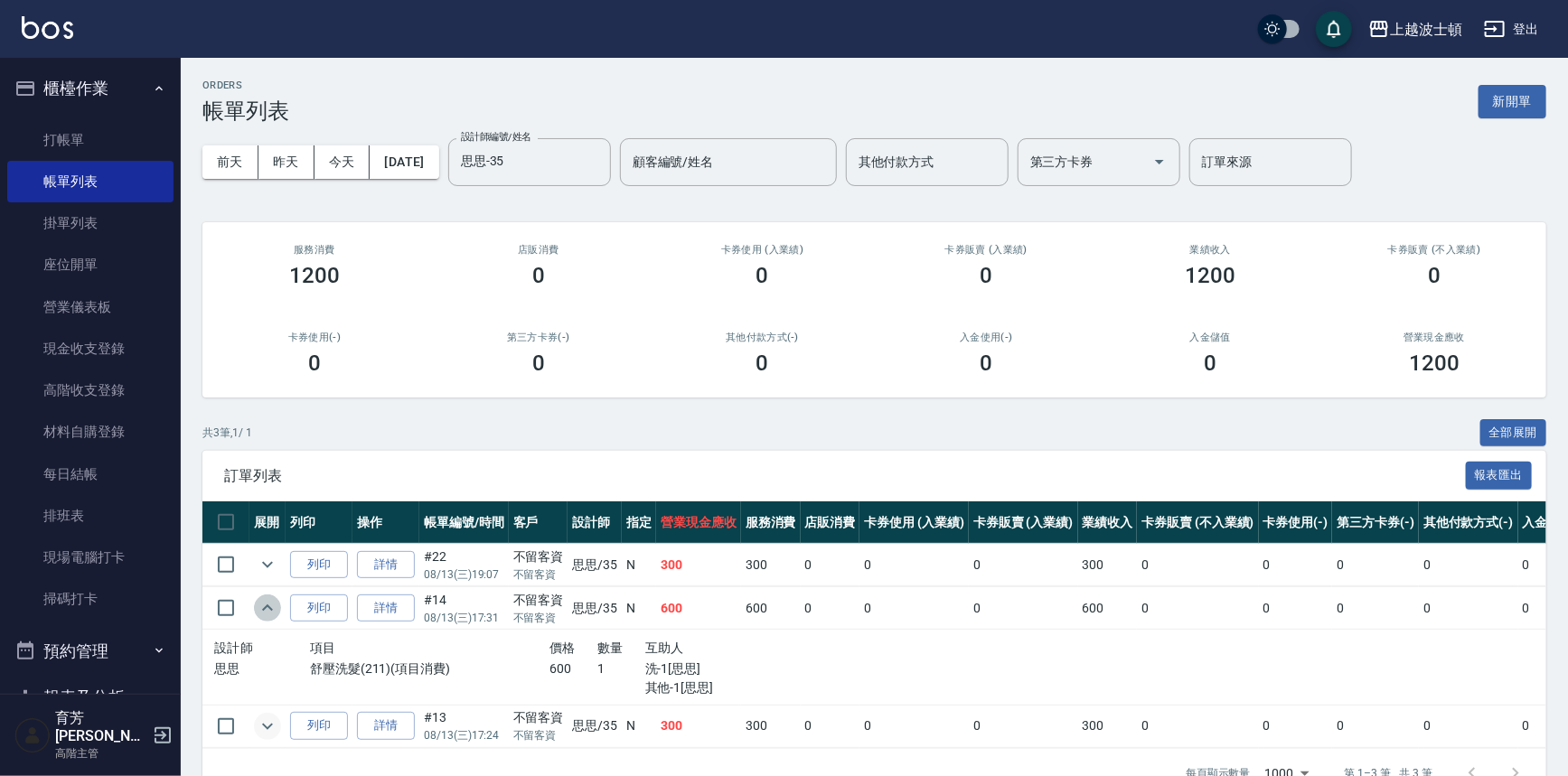
click at [268, 605] on icon "expand row" at bounding box center [266, 608] width 21 height 21
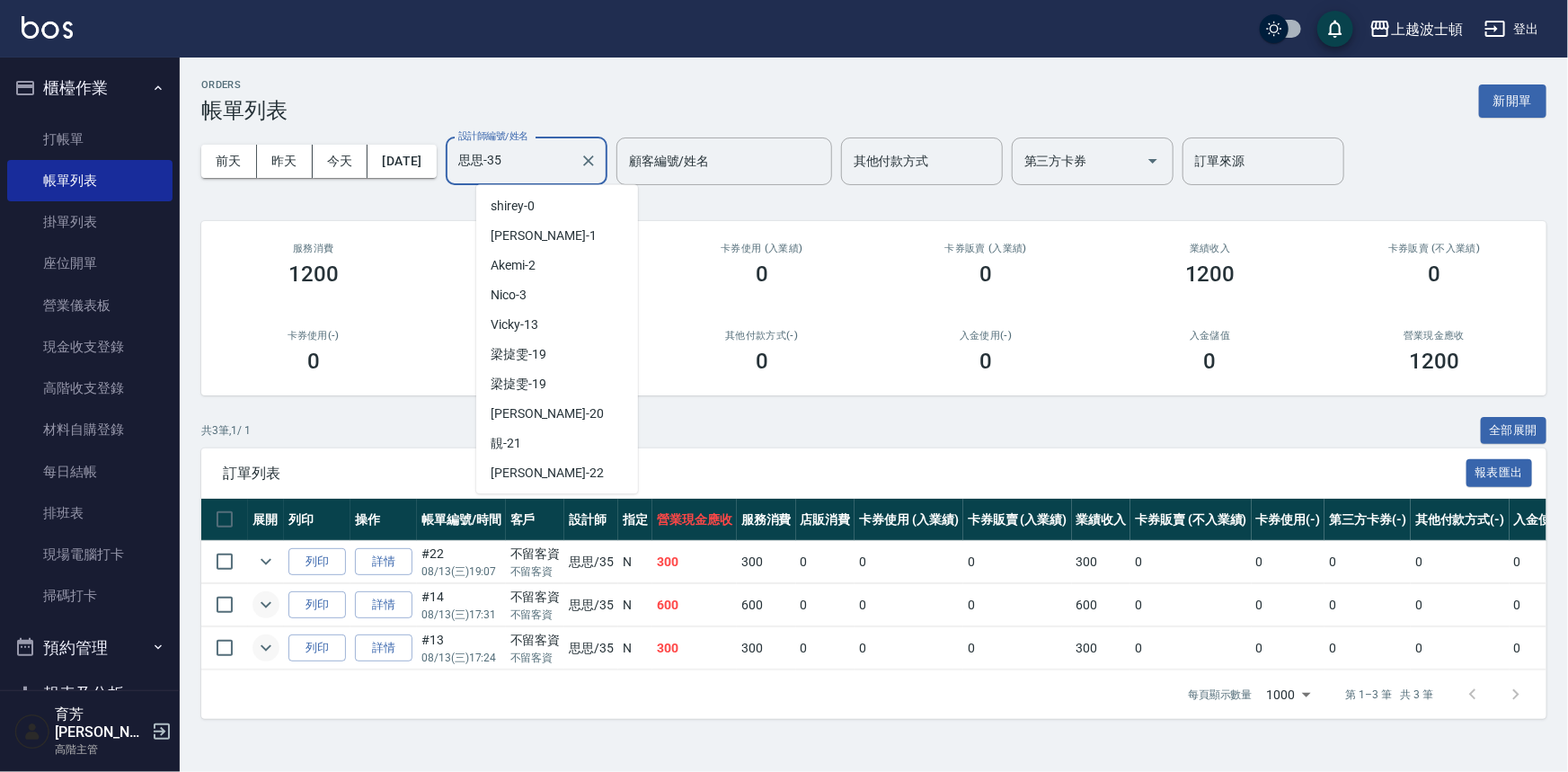
click at [548, 153] on input "思思-35" at bounding box center [512, 161] width 119 height 31
click at [515, 328] on span "Vicky -13" at bounding box center [514, 325] width 48 height 19
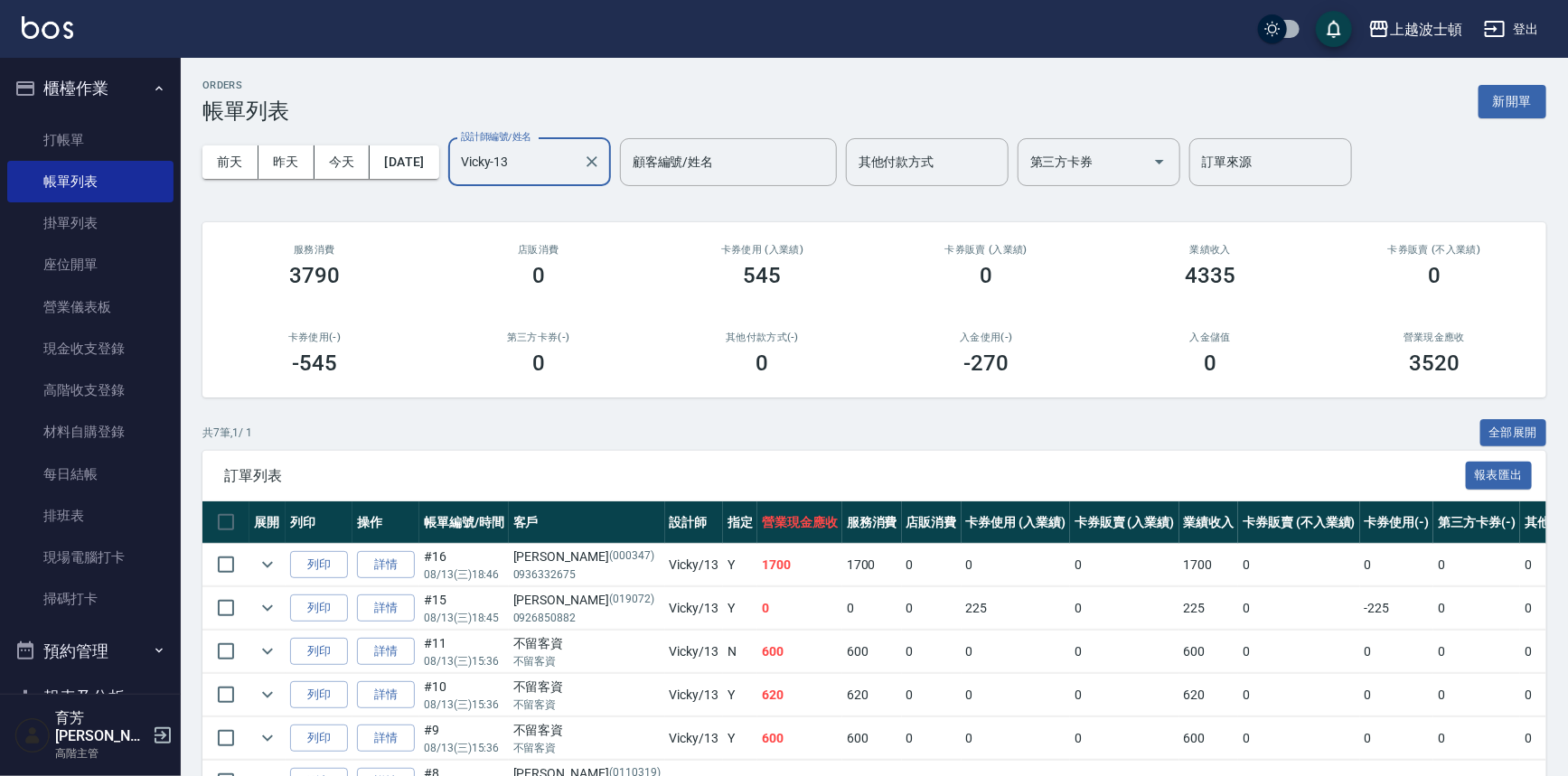
scroll to position [153, 0]
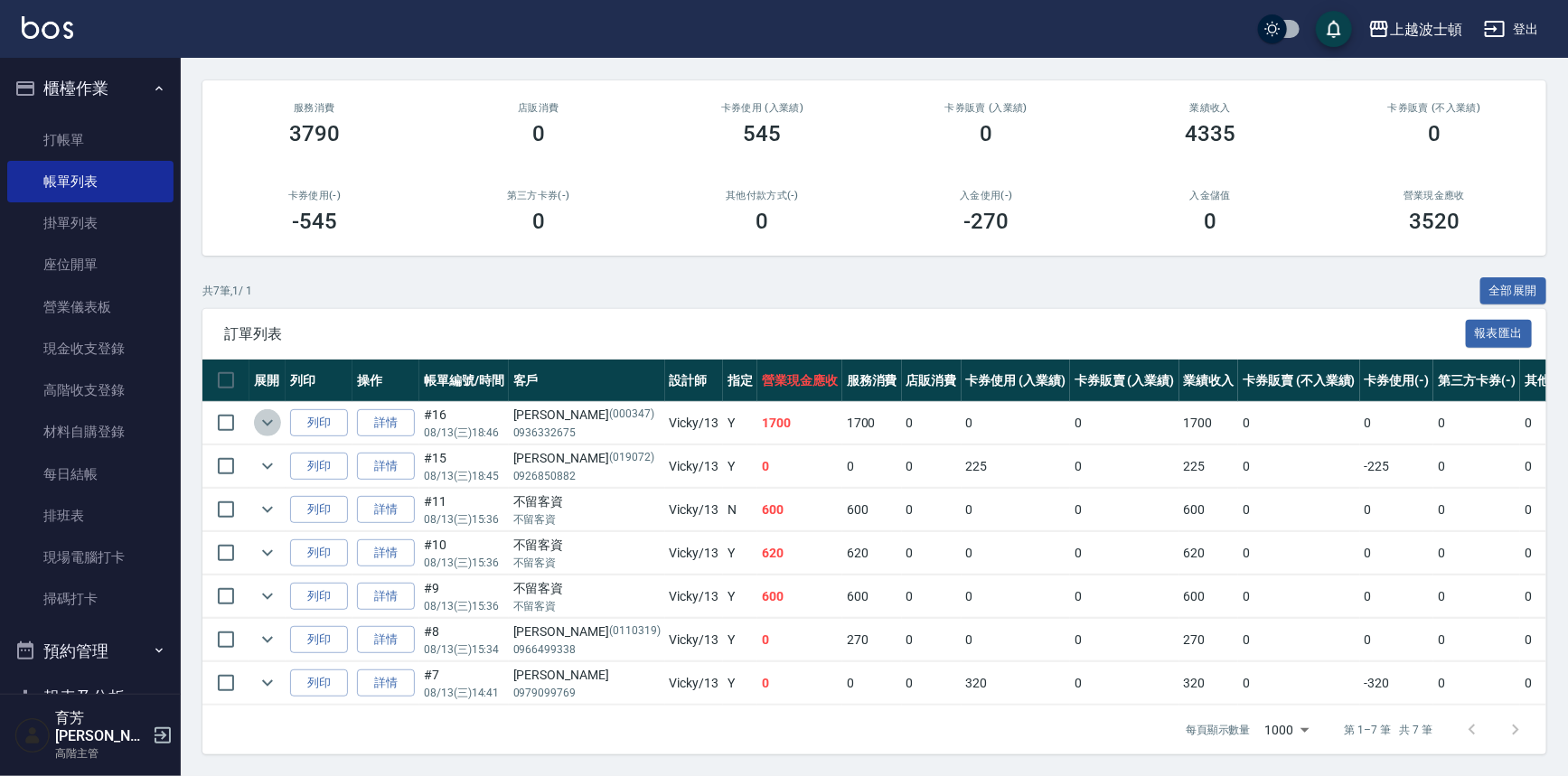
click at [269, 412] on icon "expand row" at bounding box center [266, 422] width 21 height 21
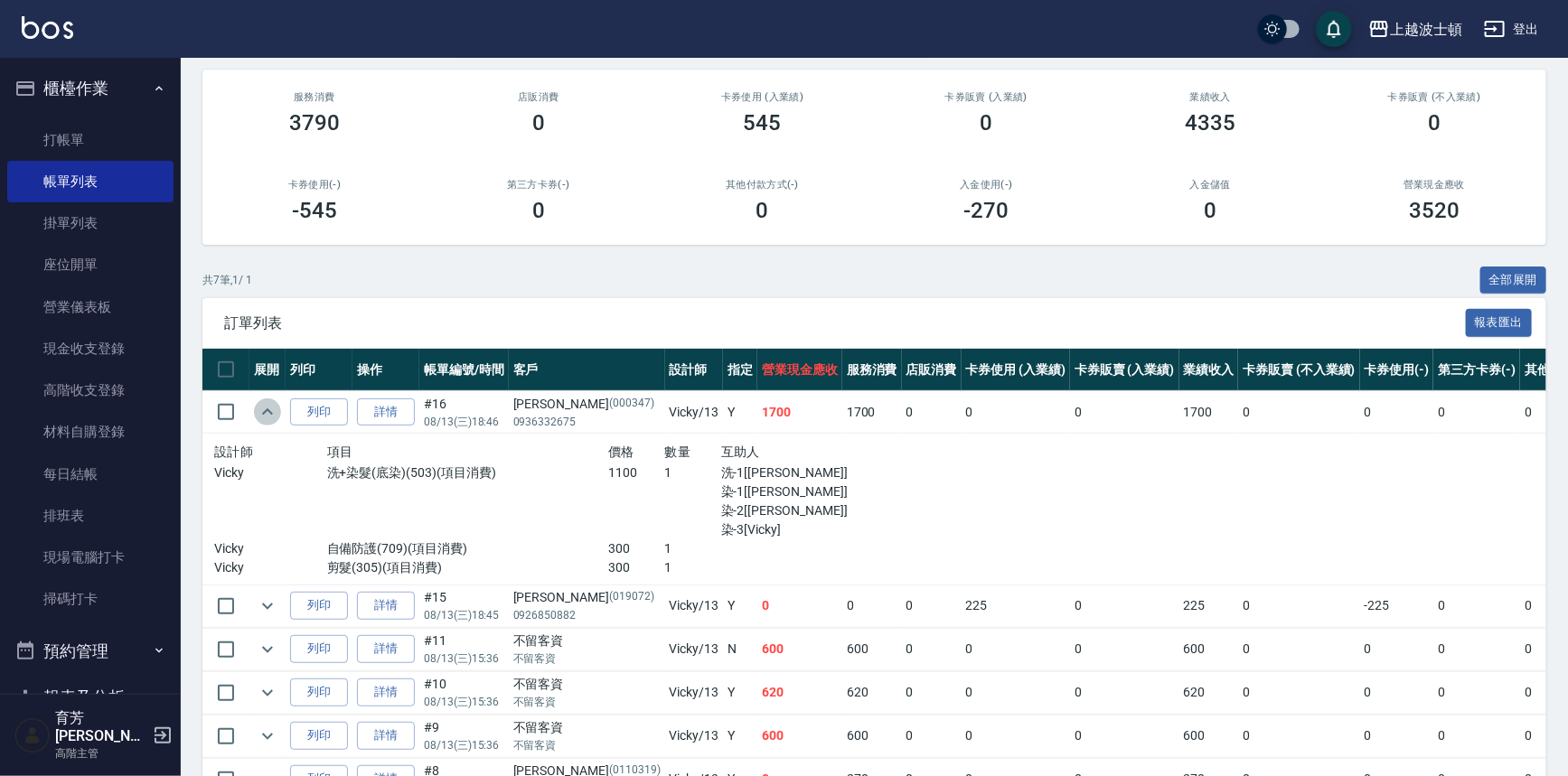
click at [264, 411] on icon "expand row" at bounding box center [266, 412] width 21 height 21
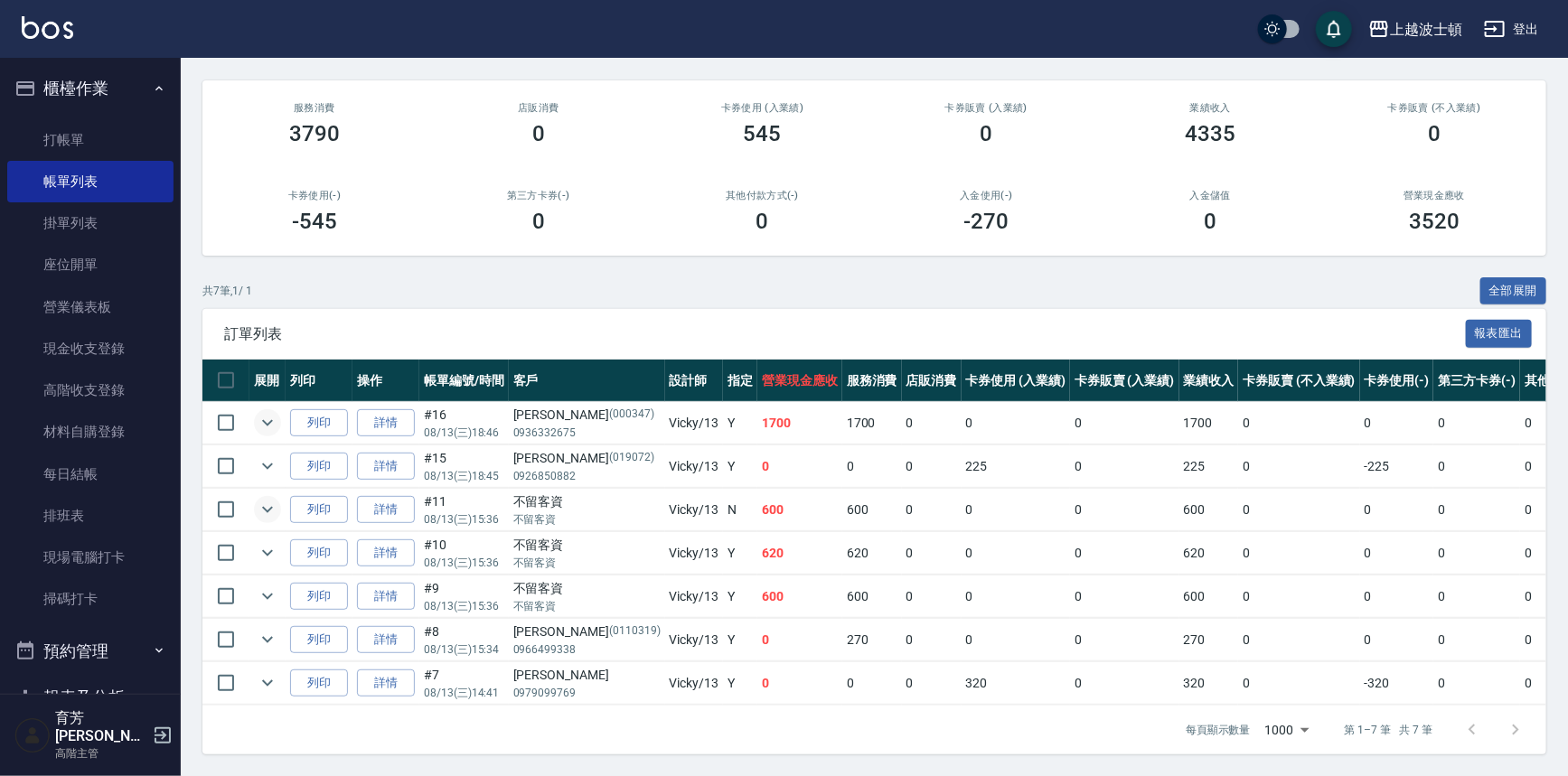
click at [266, 507] on icon "expand row" at bounding box center [266, 509] width 21 height 21
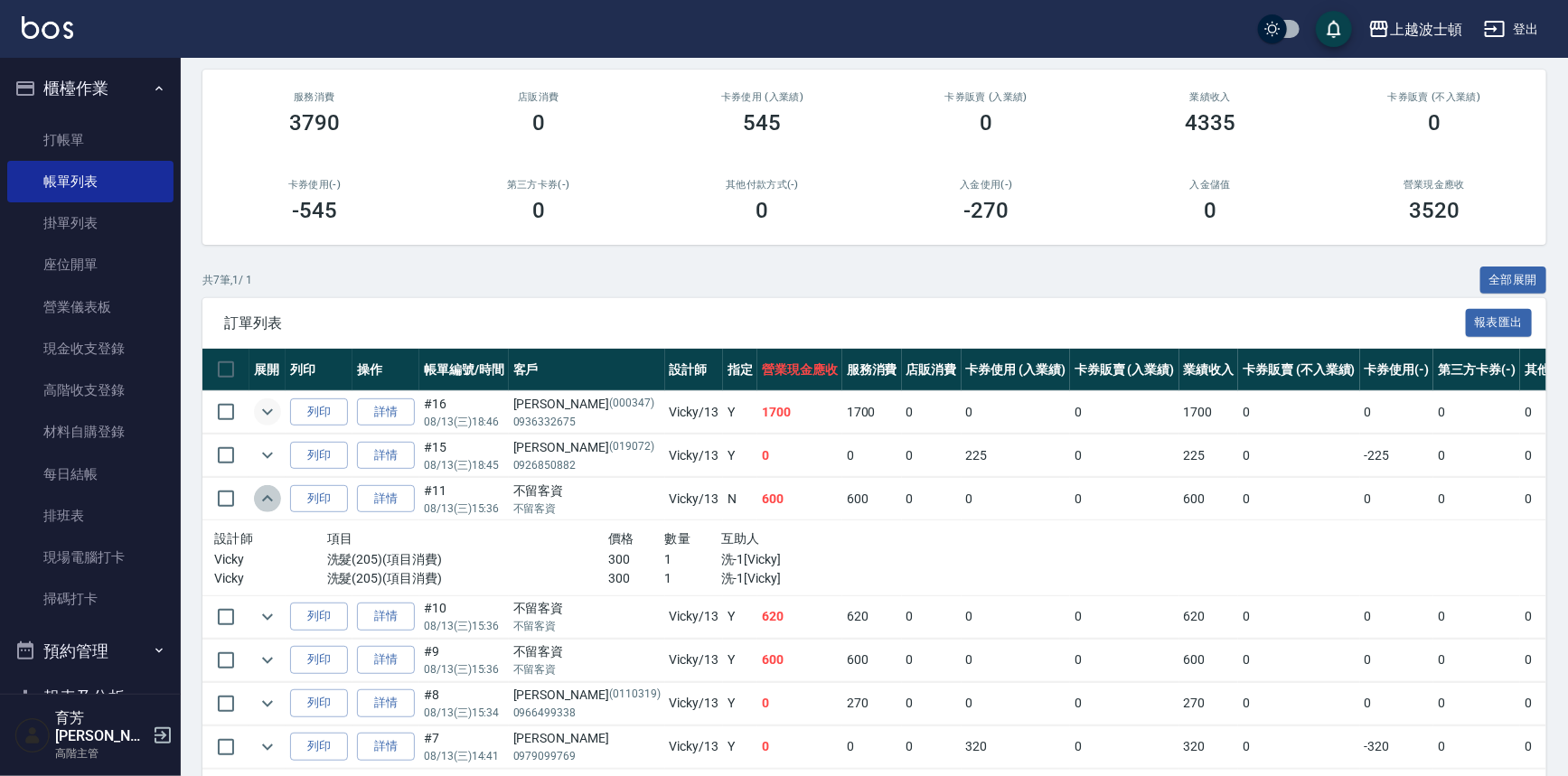
click at [266, 507] on icon "expand row" at bounding box center [266, 499] width 21 height 21
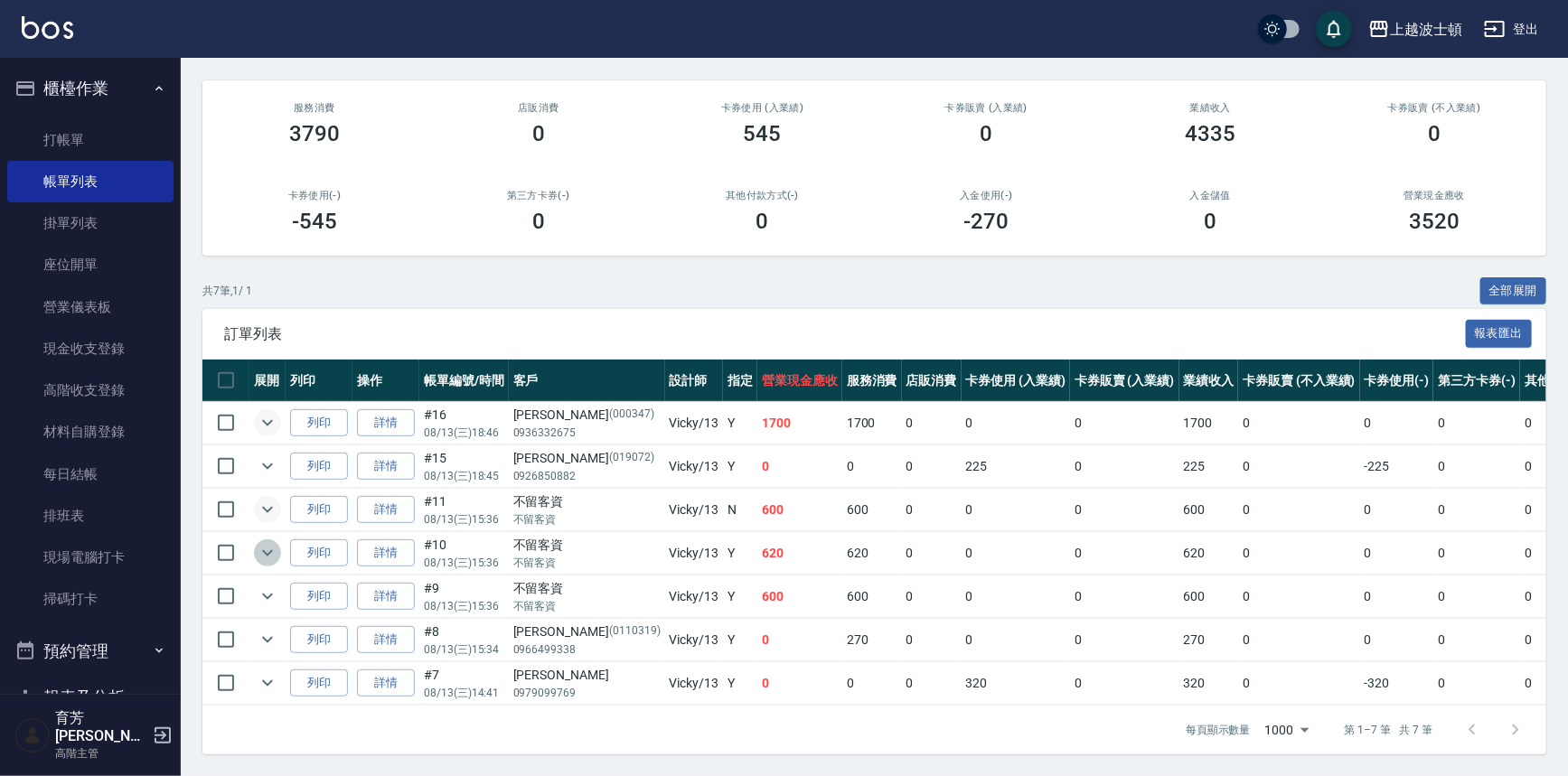
click at [262, 542] on icon "expand row" at bounding box center [266, 552] width 21 height 21
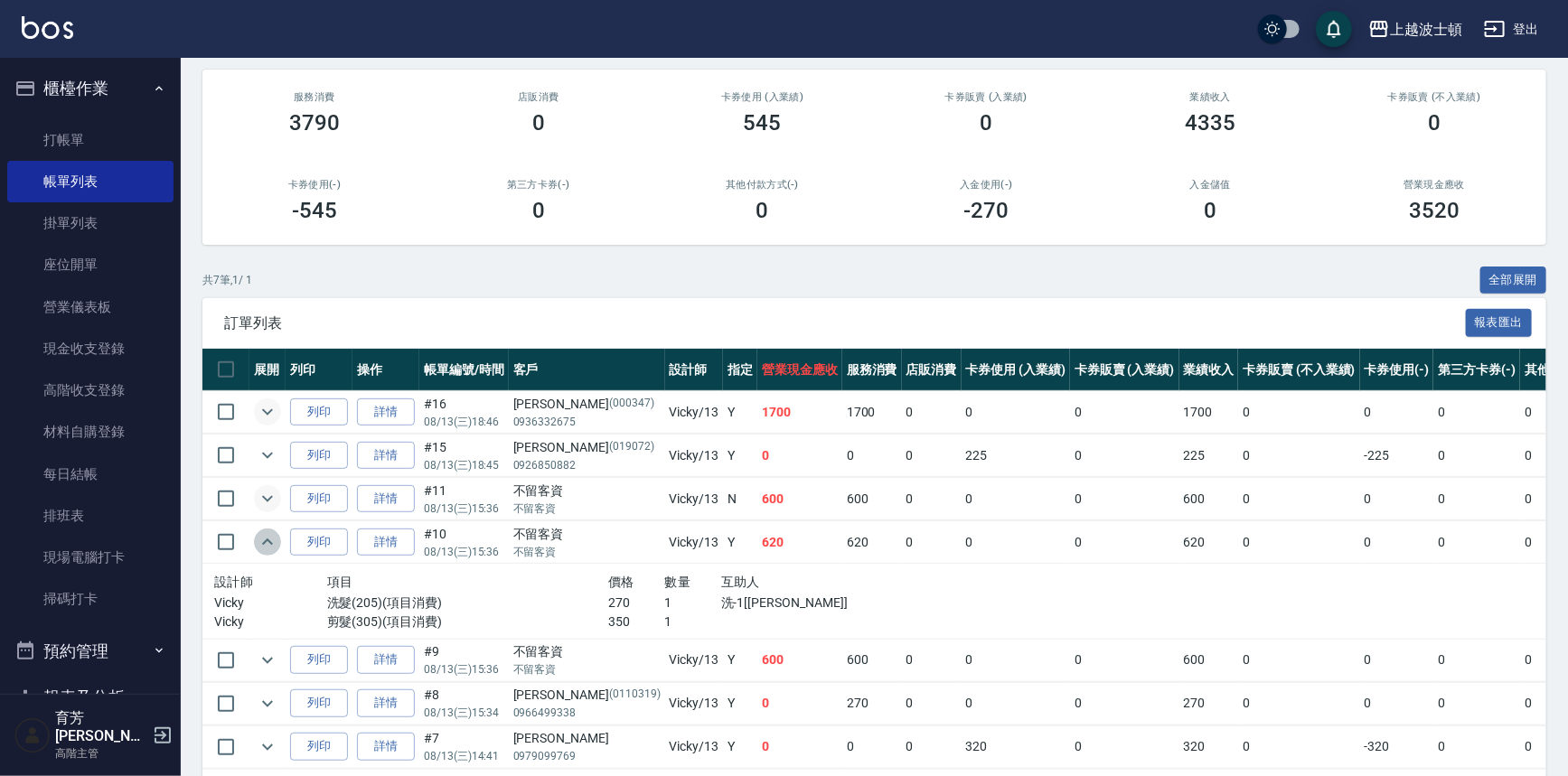
click at [262, 542] on icon "expand row" at bounding box center [267, 541] width 11 height 6
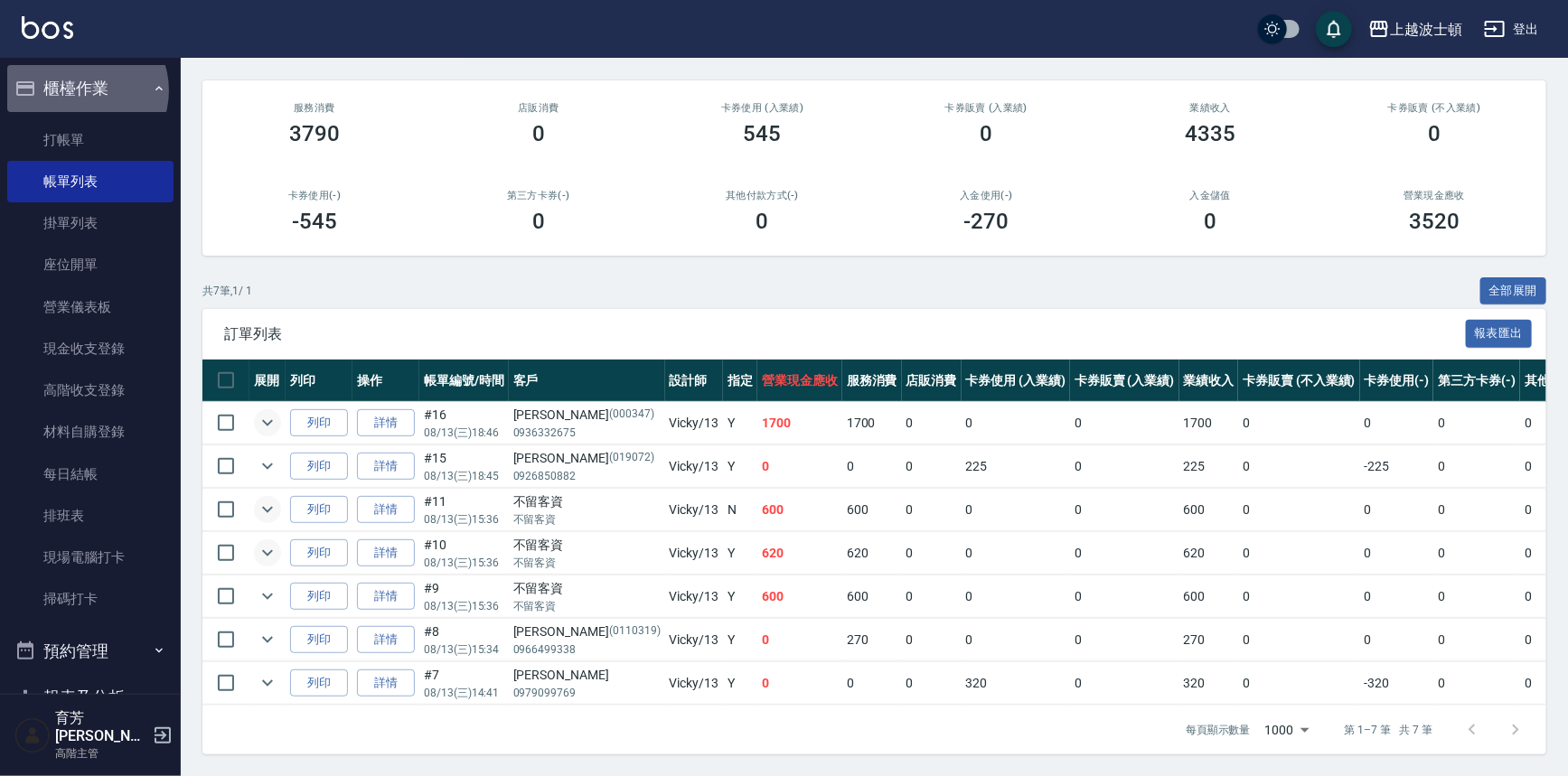
click at [81, 91] on button "櫃檯作業" at bounding box center [91, 88] width 167 height 47
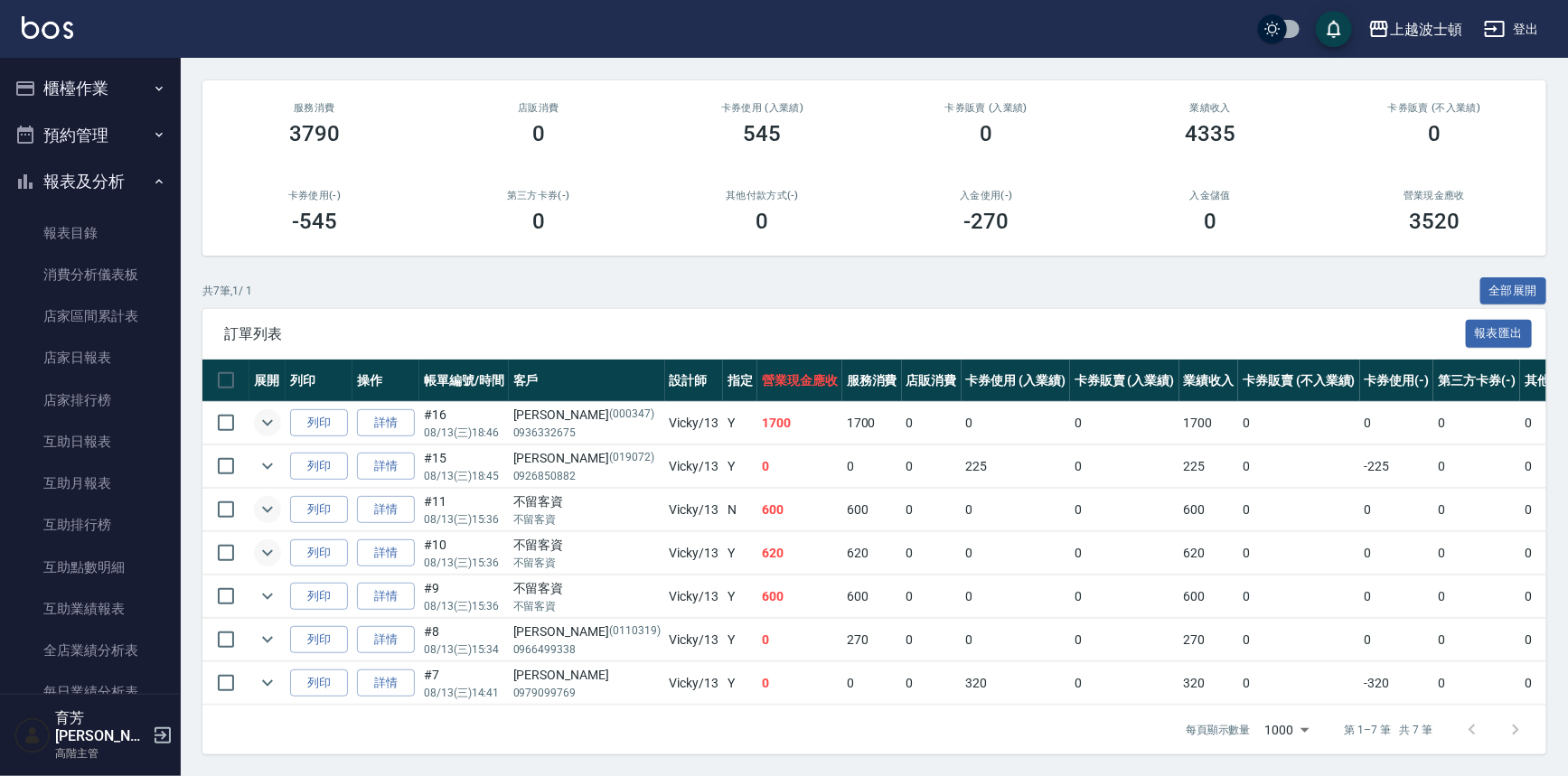
click at [88, 172] on button "報表及分析" at bounding box center [91, 181] width 167 height 47
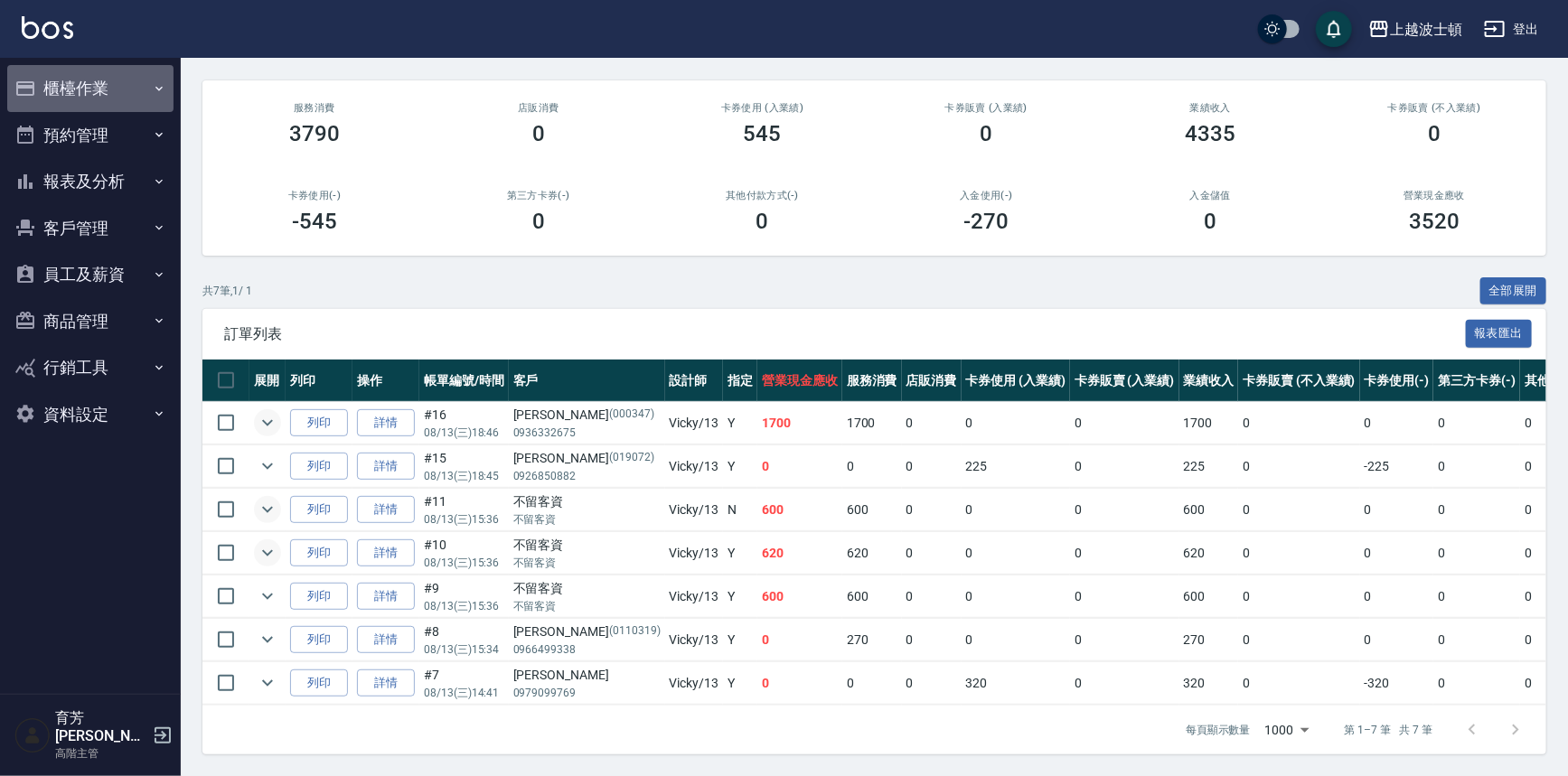
click at [94, 96] on button "櫃檯作業" at bounding box center [91, 88] width 167 height 47
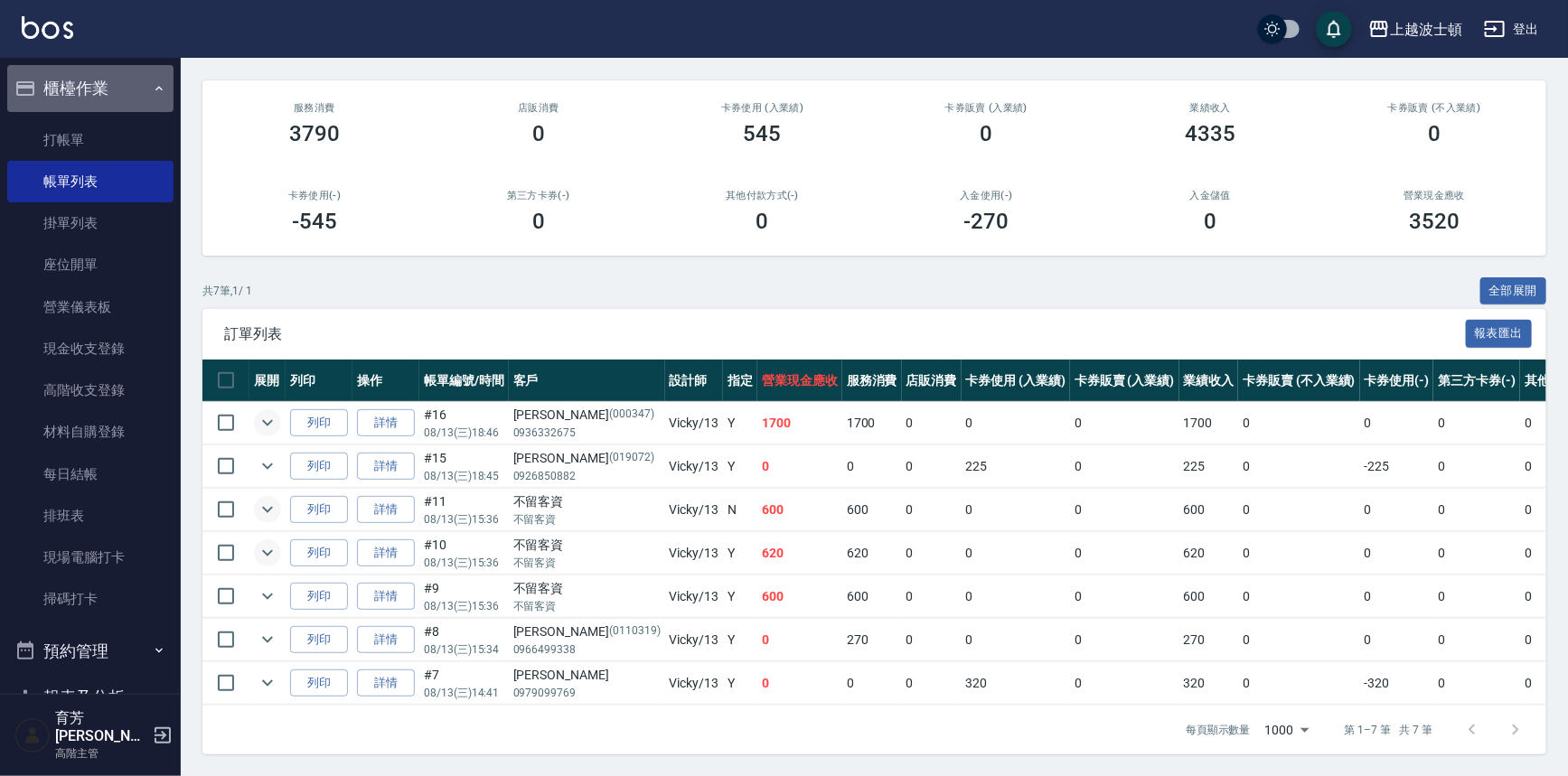
click at [104, 85] on button "櫃檯作業" at bounding box center [91, 88] width 167 height 47
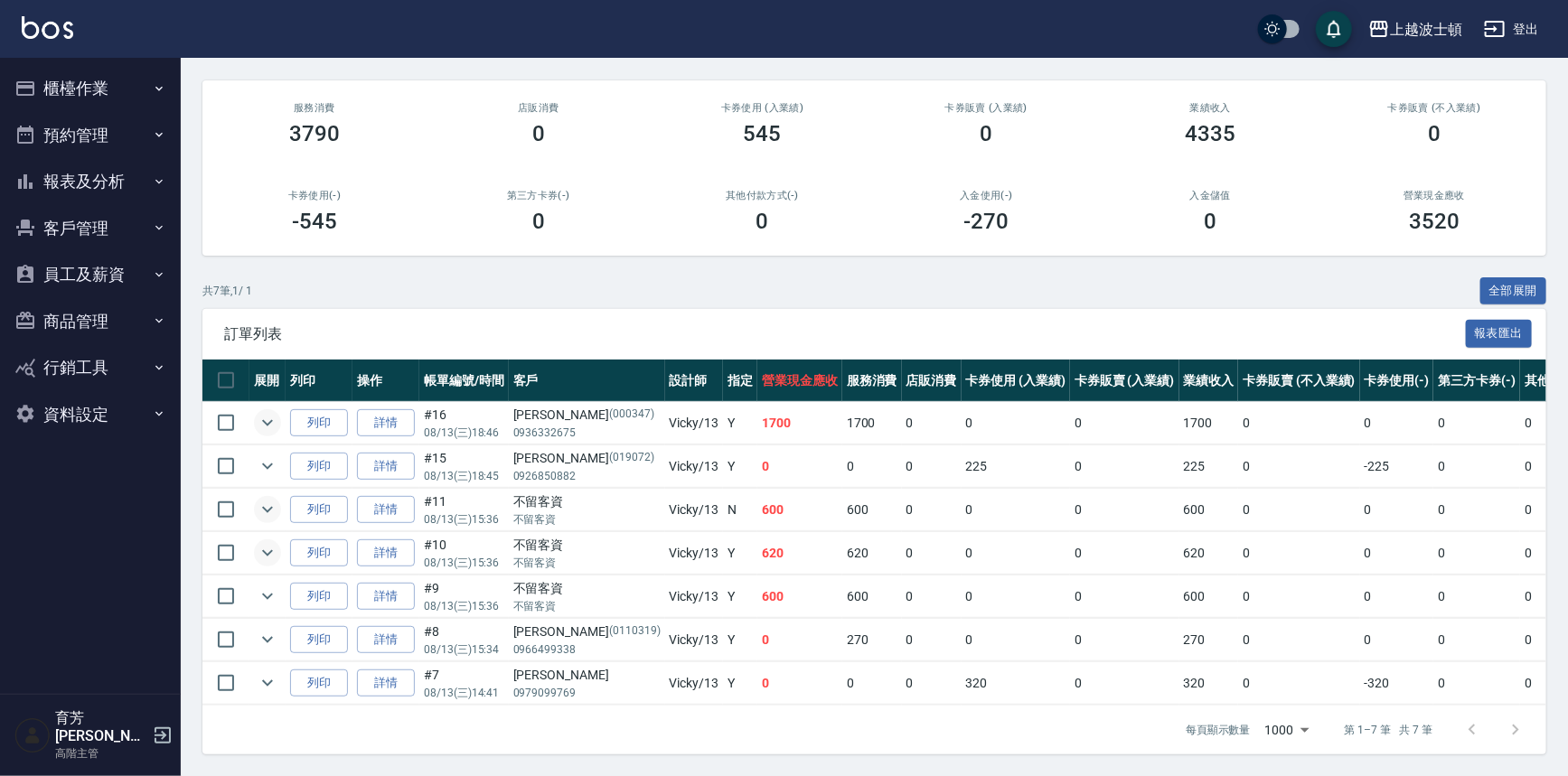
click at [278, 496] on button "expand row" at bounding box center [267, 509] width 27 height 27
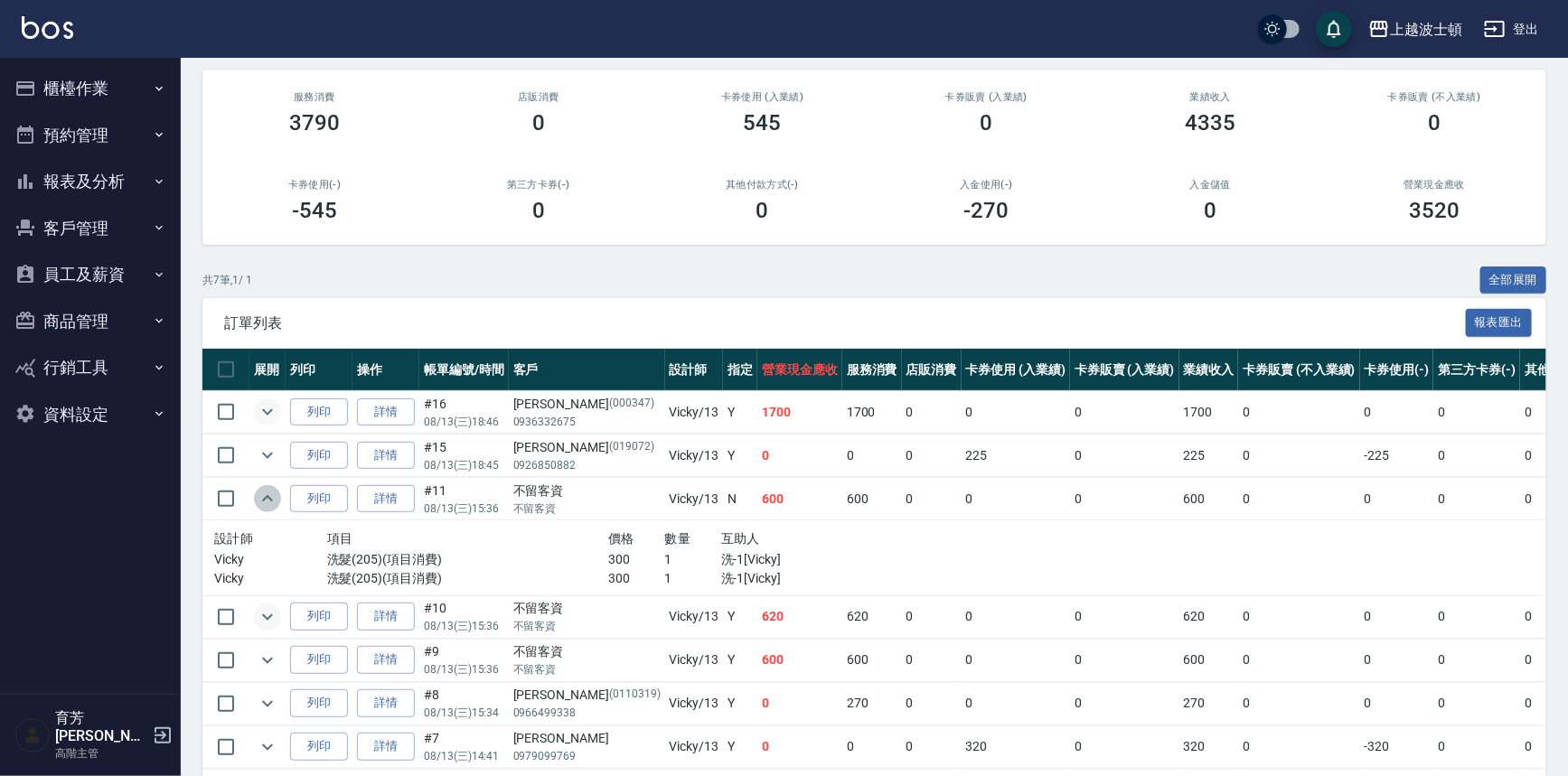
click at [271, 497] on icon "expand row" at bounding box center [266, 499] width 21 height 21
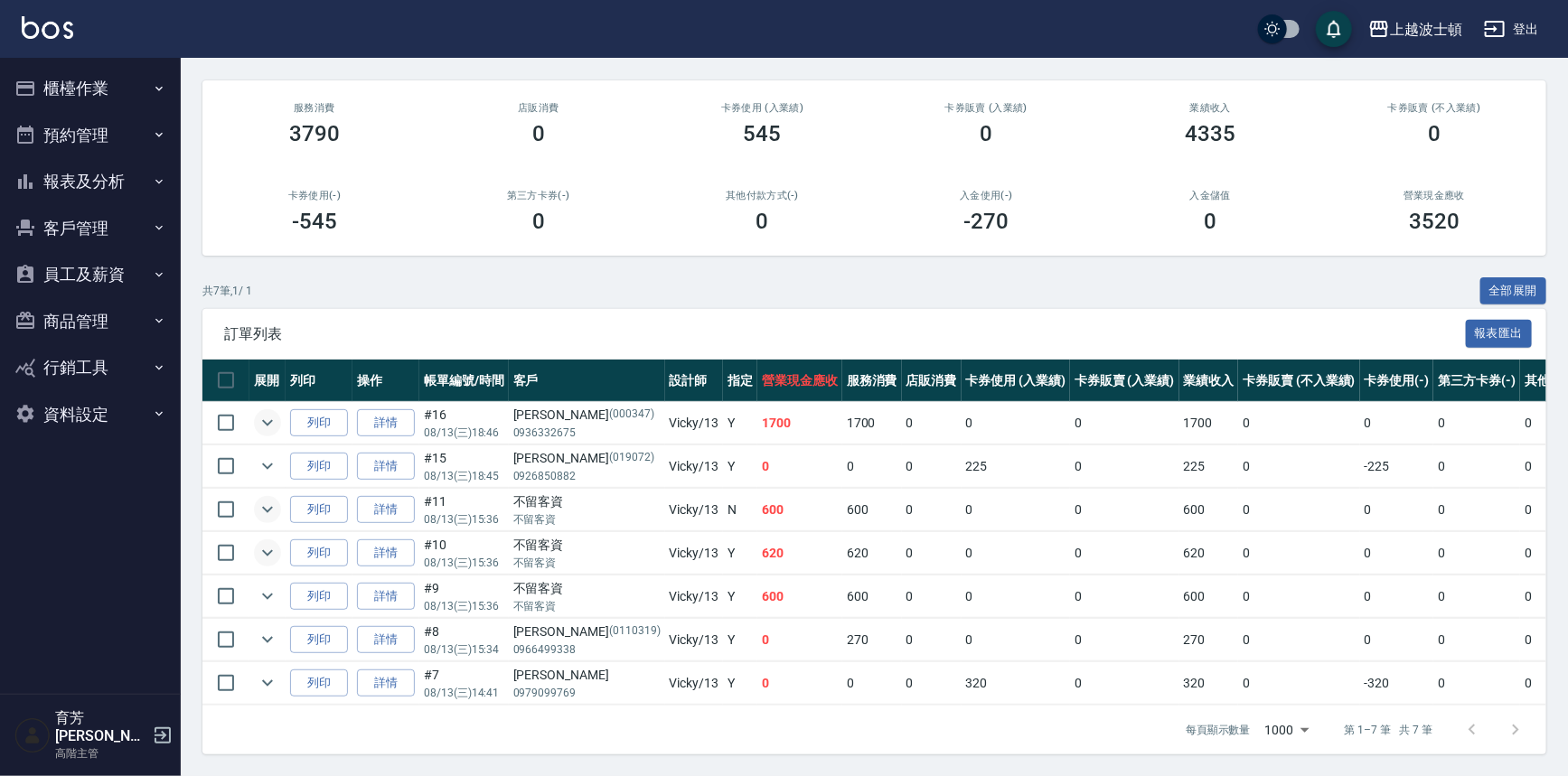
click at [263, 550] on icon "expand row" at bounding box center [267, 553] width 11 height 6
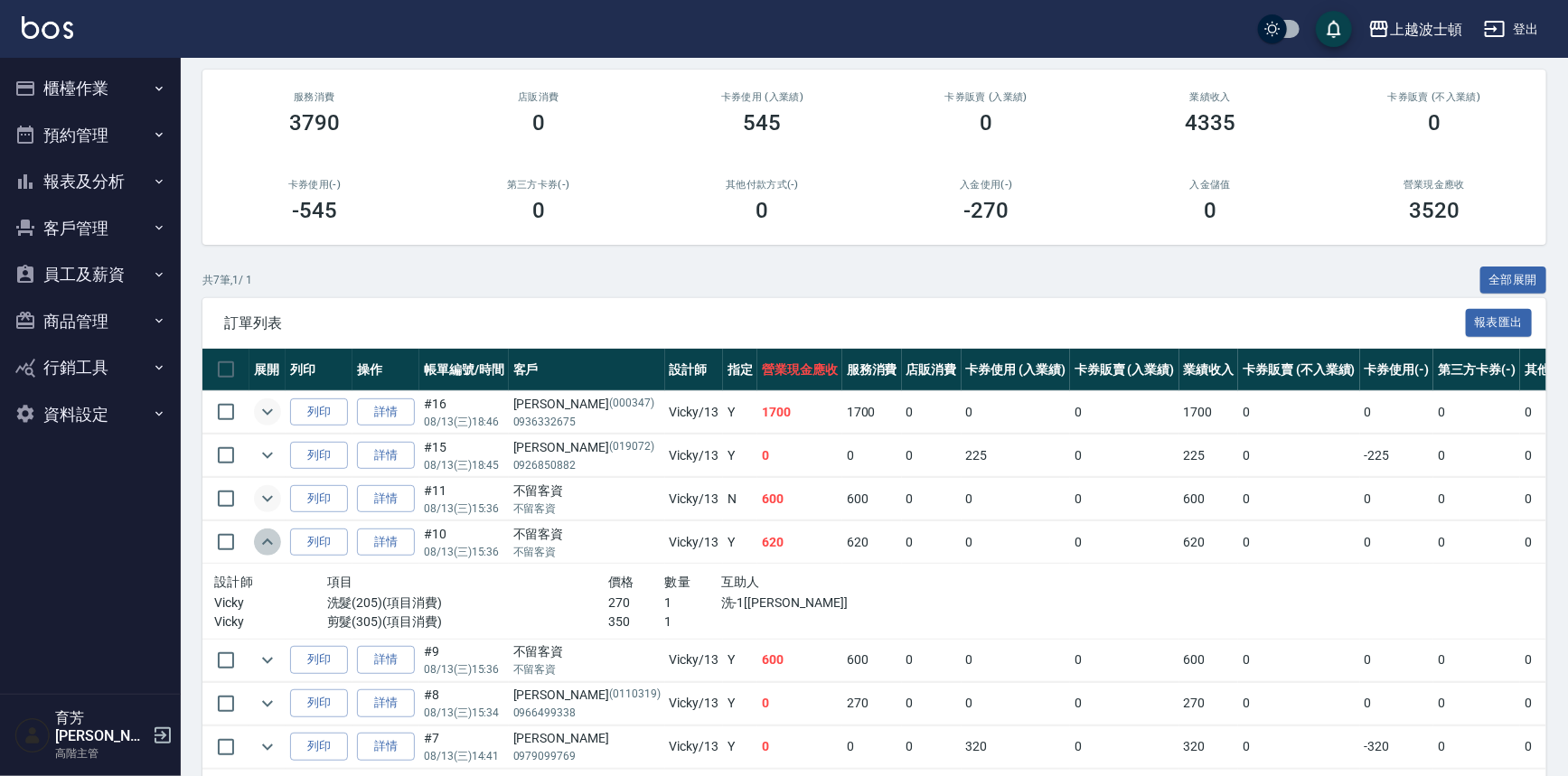
click at [263, 539] on icon "expand row" at bounding box center [266, 541] width 21 height 21
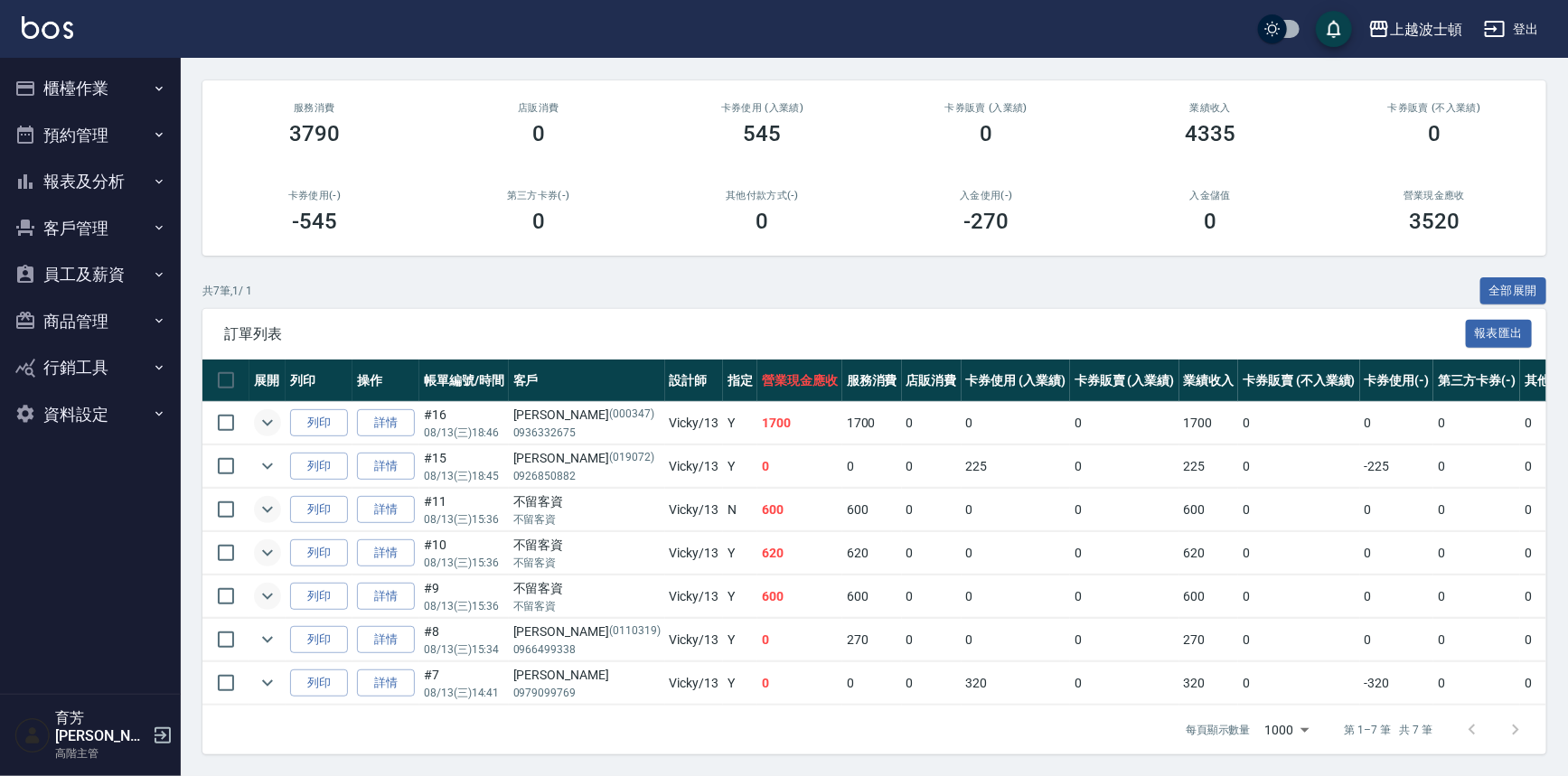
click at [262, 585] on icon "expand row" at bounding box center [266, 596] width 21 height 21
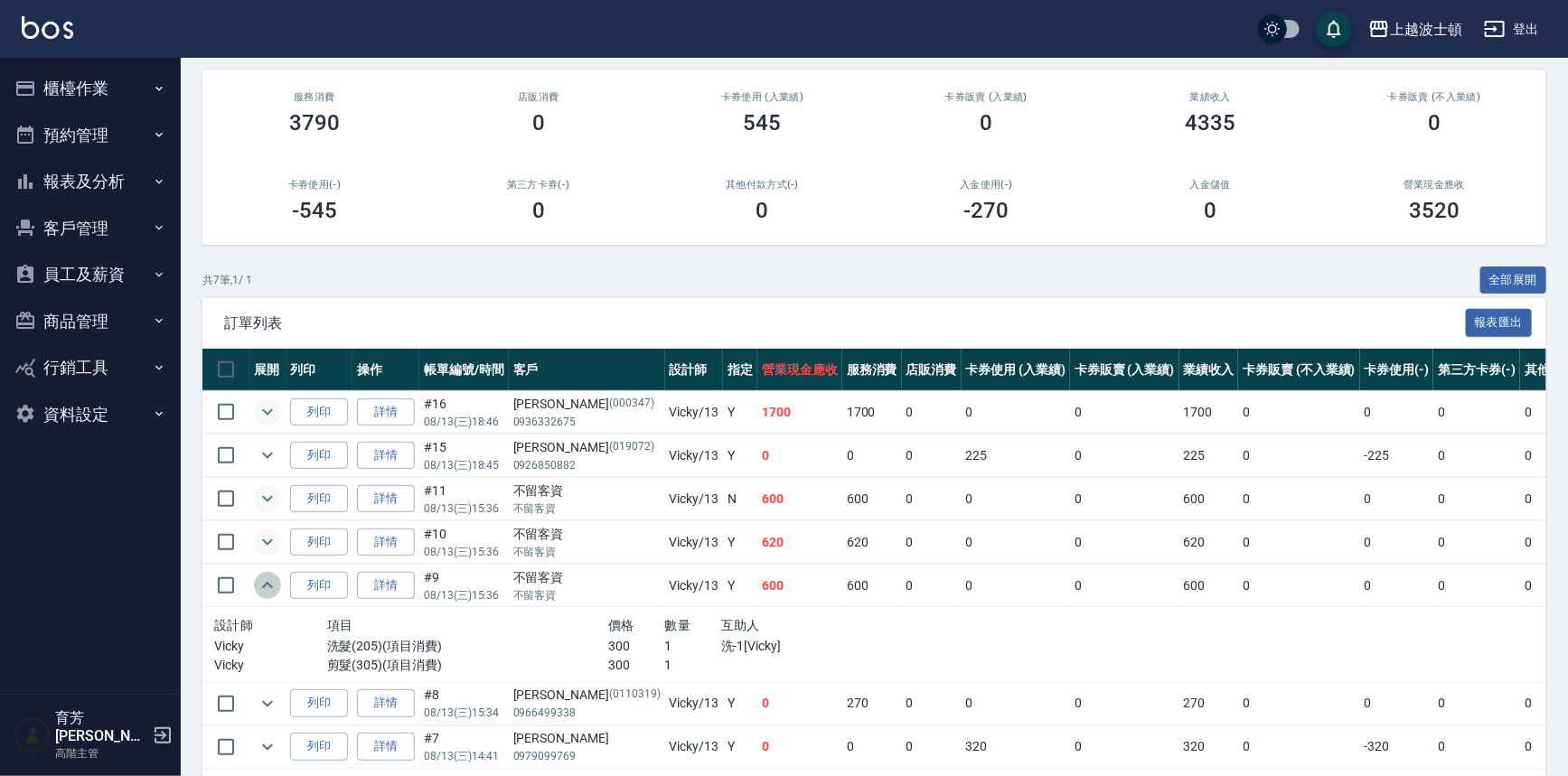
click at [262, 580] on icon "expand row" at bounding box center [266, 585] width 21 height 21
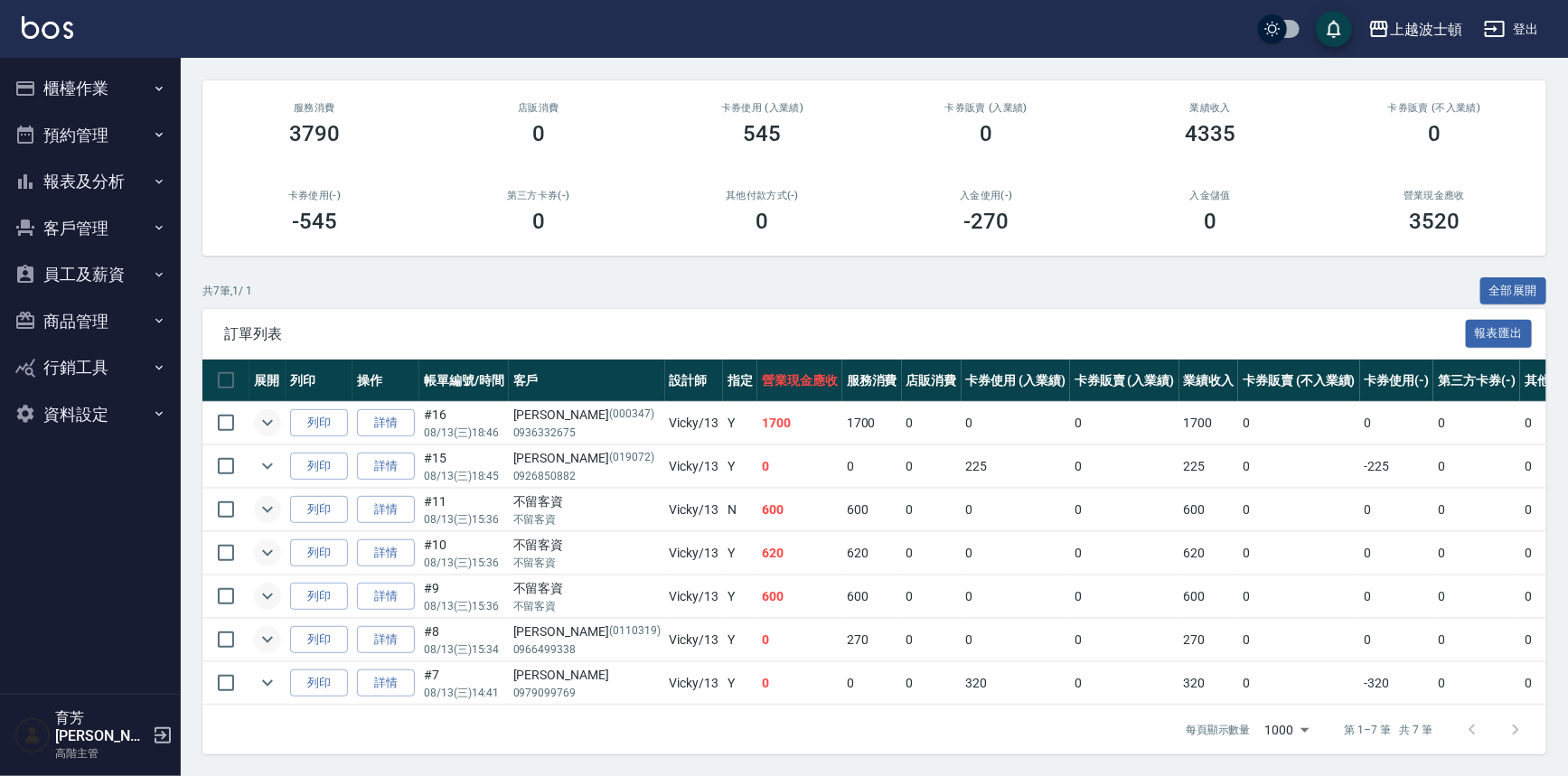
click at [262, 632] on icon "expand row" at bounding box center [266, 639] width 21 height 21
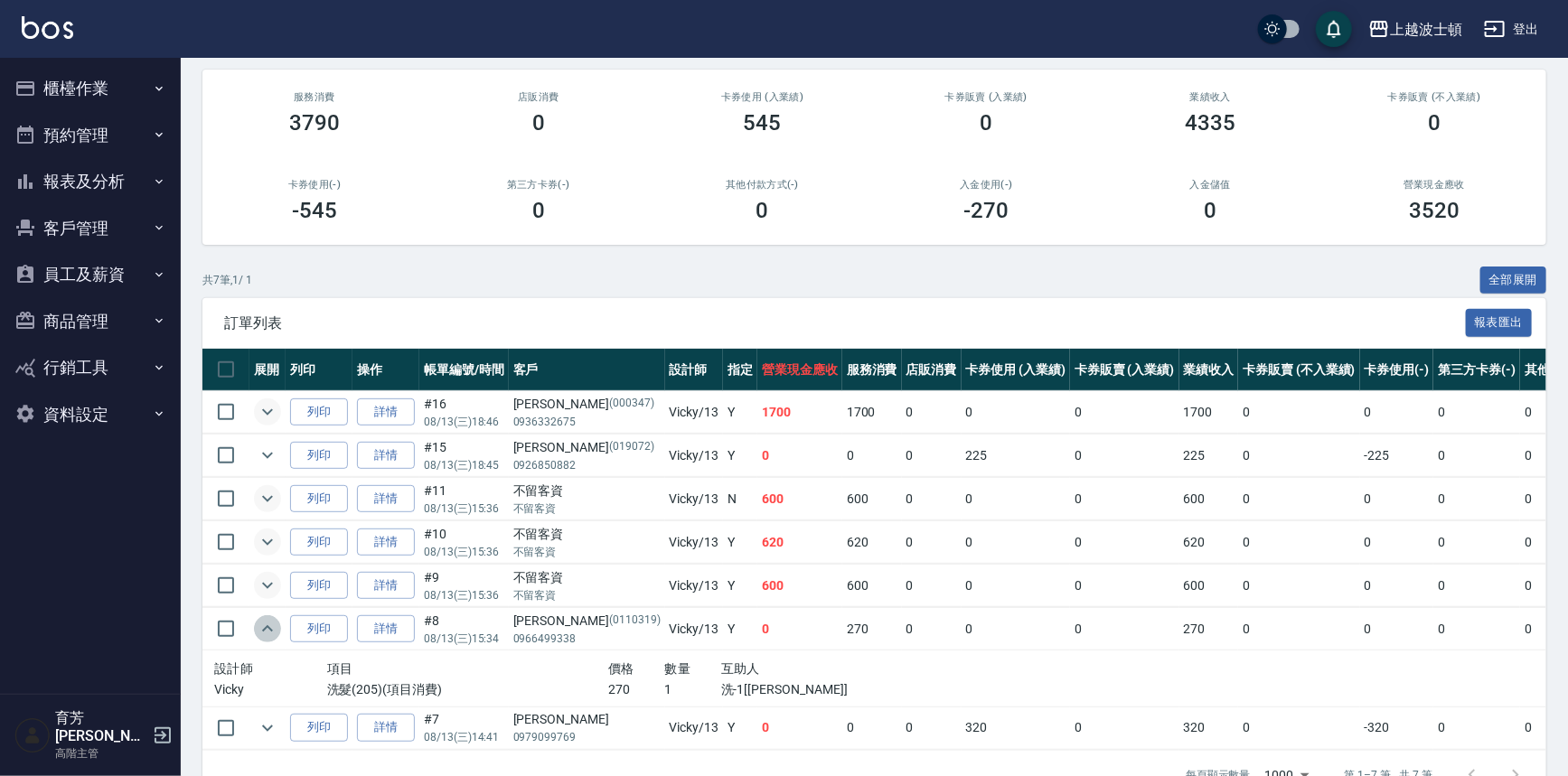
click at [262, 632] on icon "expand row" at bounding box center [266, 628] width 21 height 21
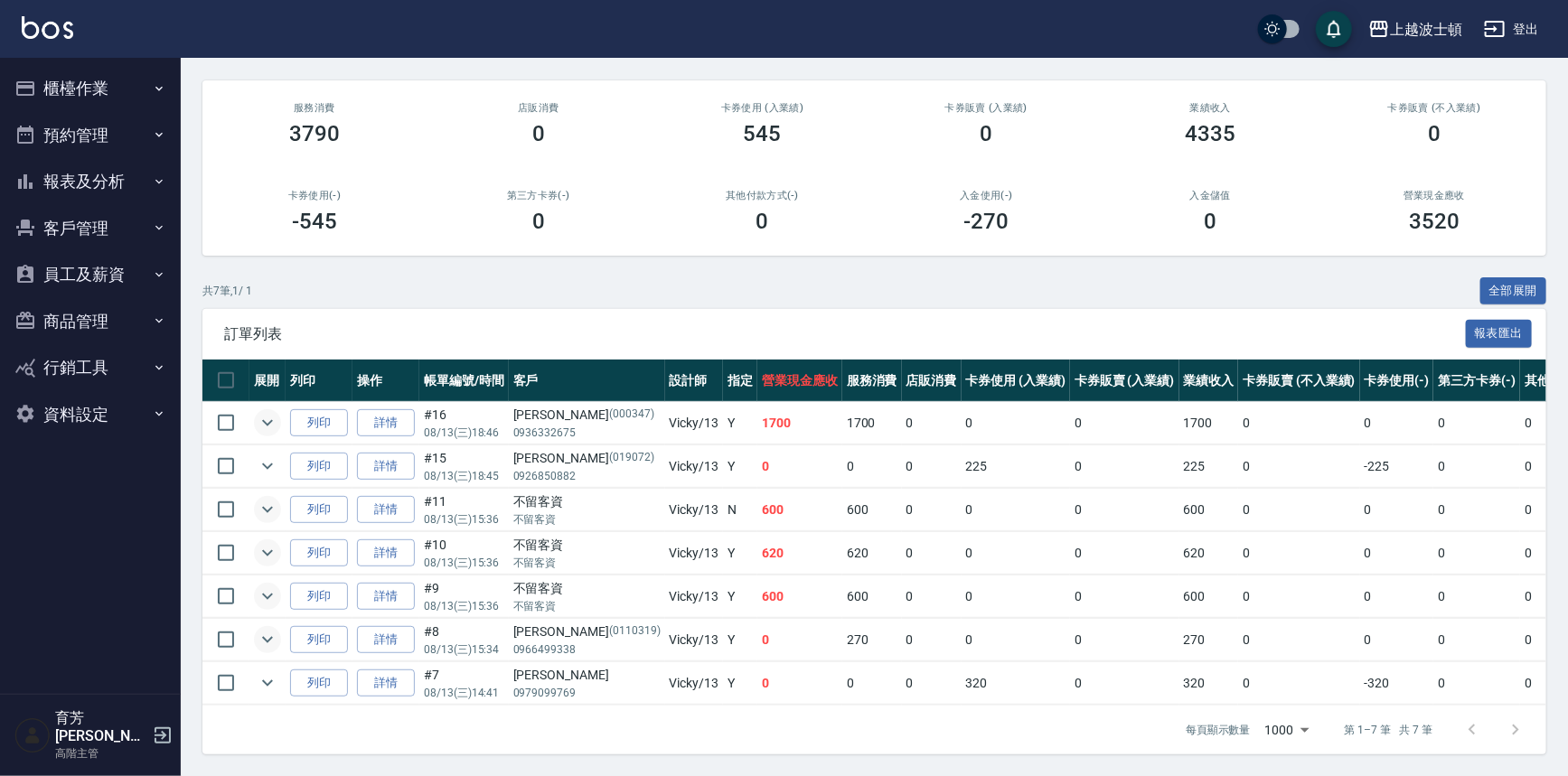
scroll to position [0, 0]
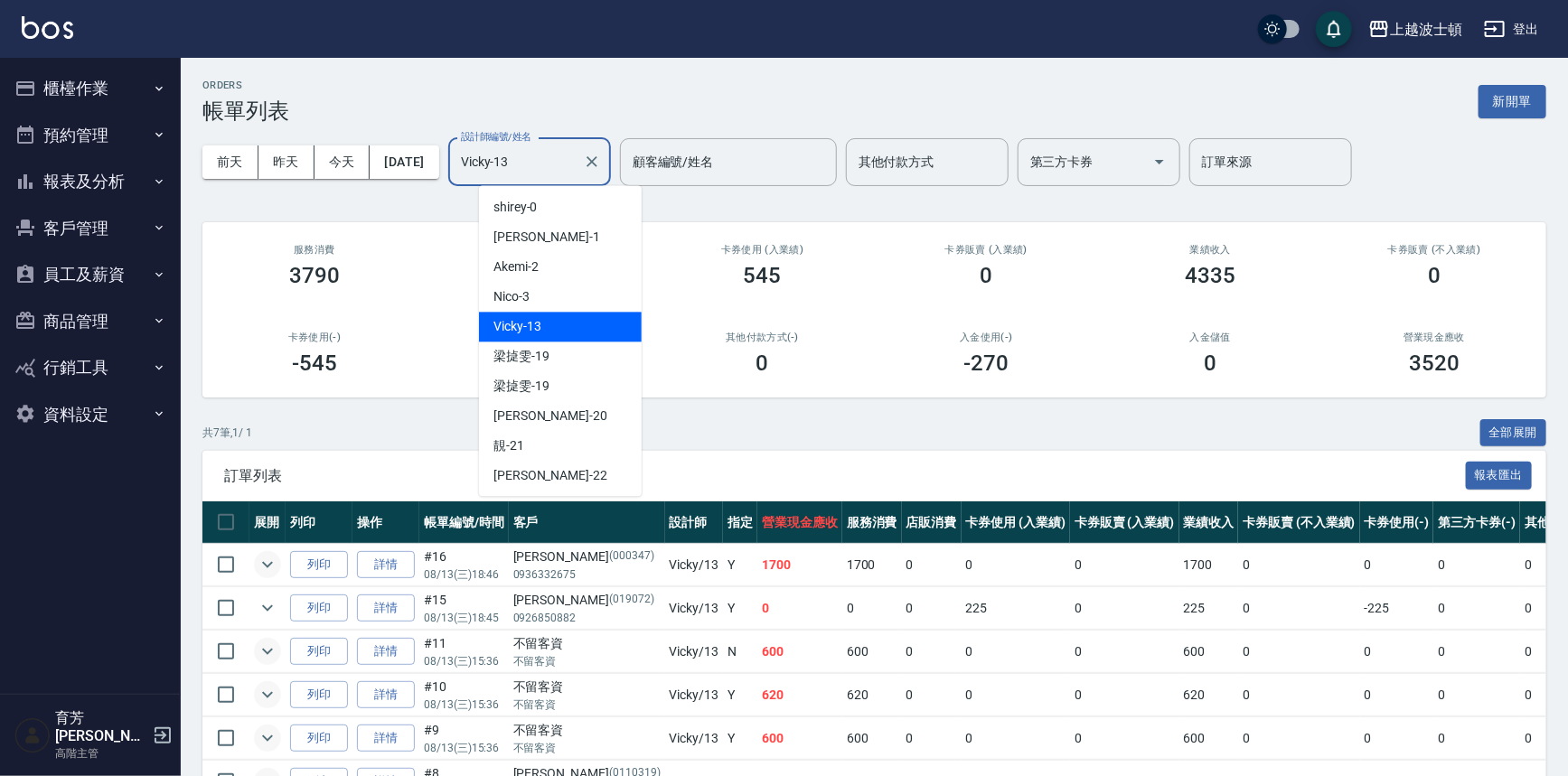
click at [561, 175] on input "Vicky-13" at bounding box center [515, 162] width 119 height 31
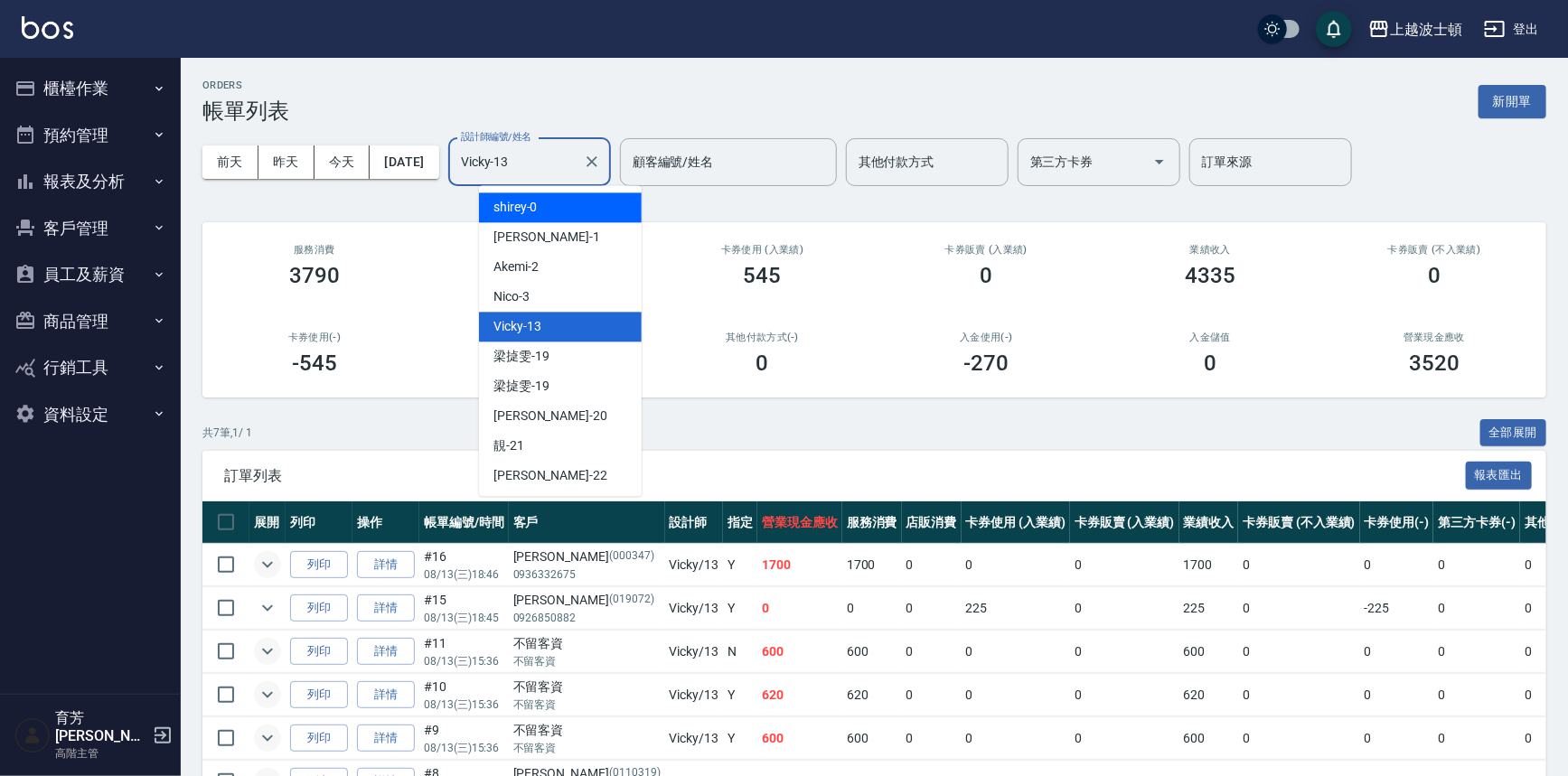
click at [562, 209] on div "shirey -0" at bounding box center [561, 207] width 163 height 30
type input "shirey-0"
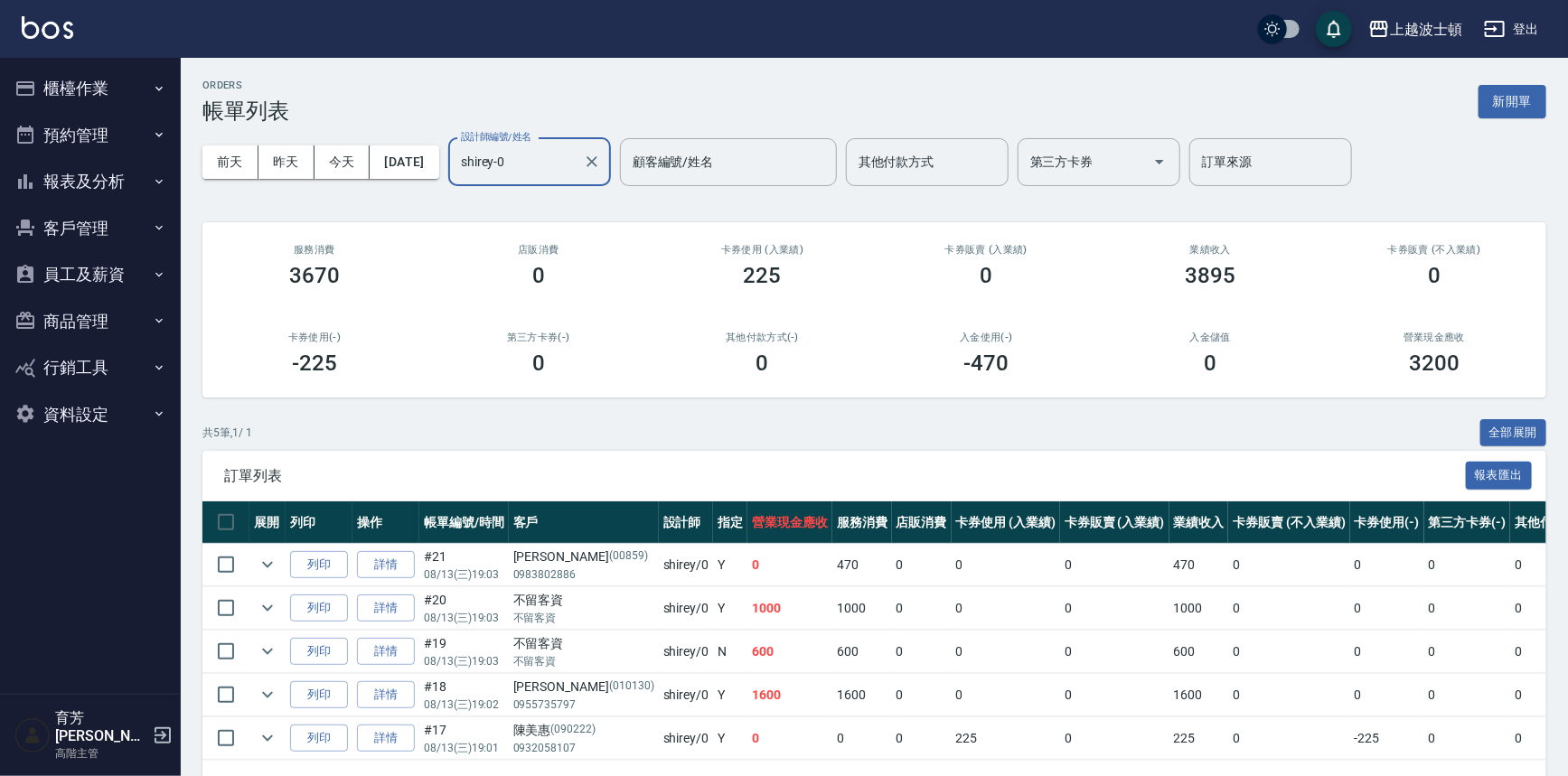
scroll to position [65, 0]
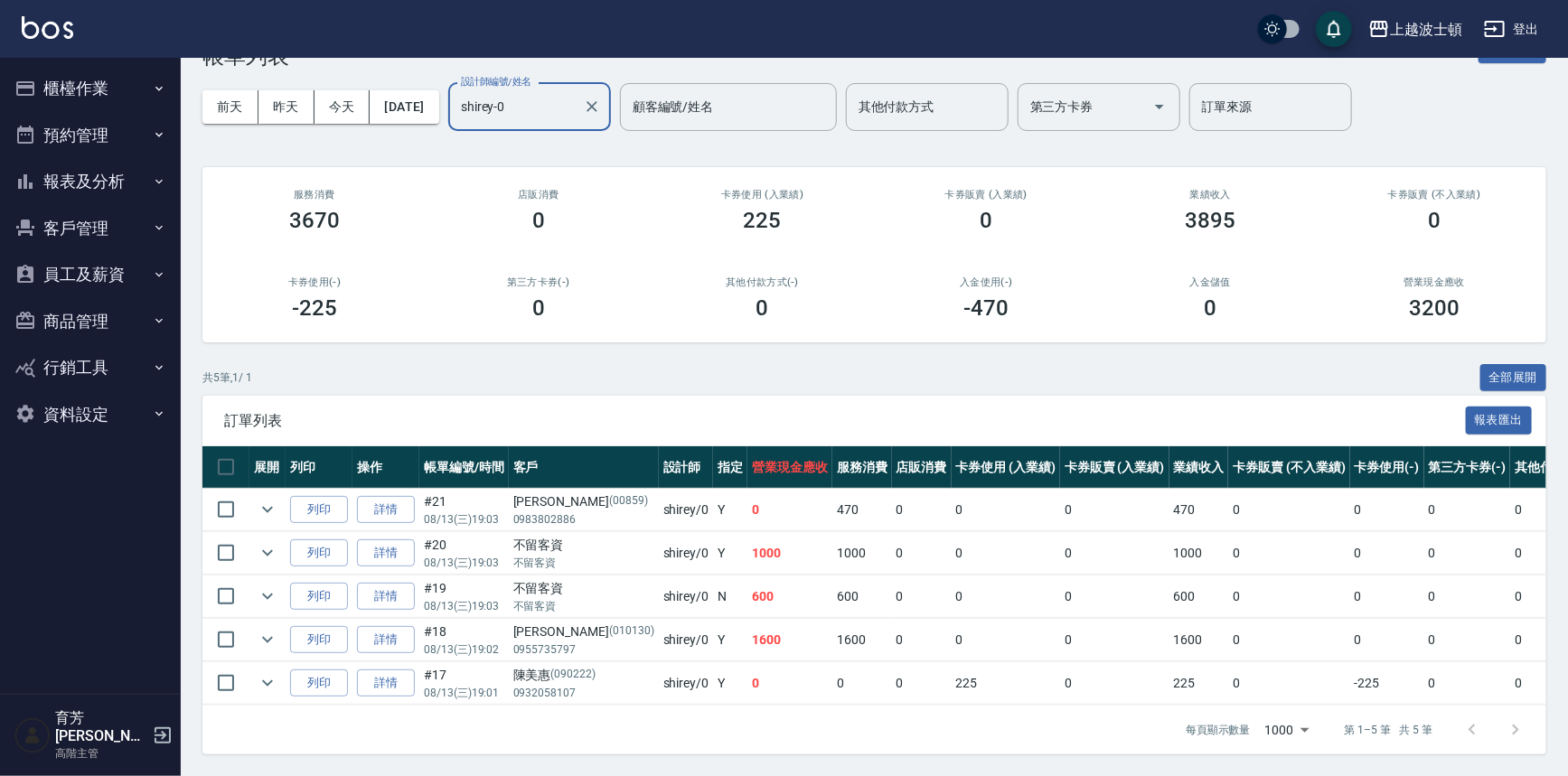
click at [245, 551] on td at bounding box center [226, 553] width 47 height 43
click at [266, 550] on icon "expand row" at bounding box center [267, 553] width 11 height 6
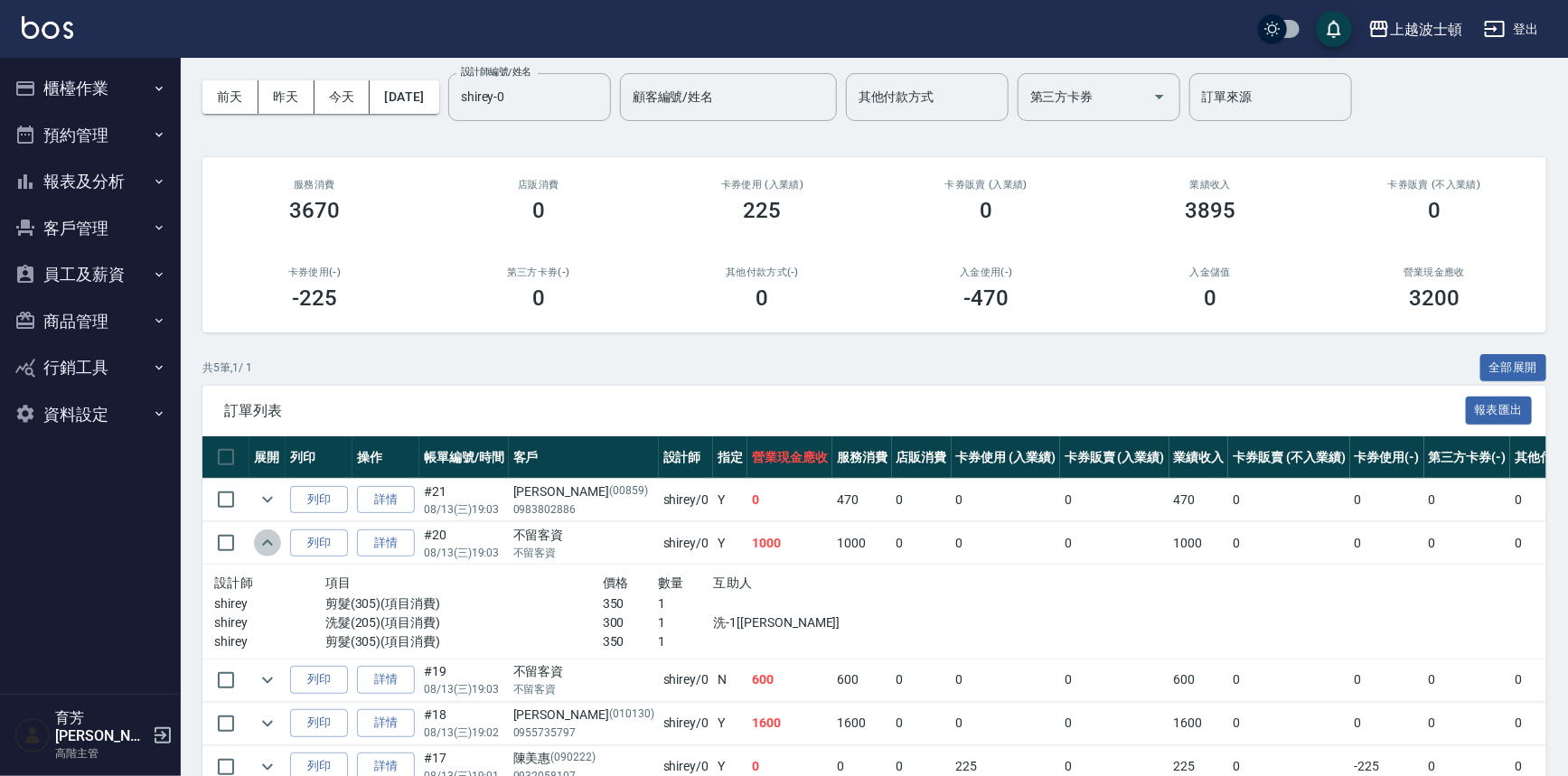
click at [266, 544] on icon "expand row" at bounding box center [266, 542] width 21 height 21
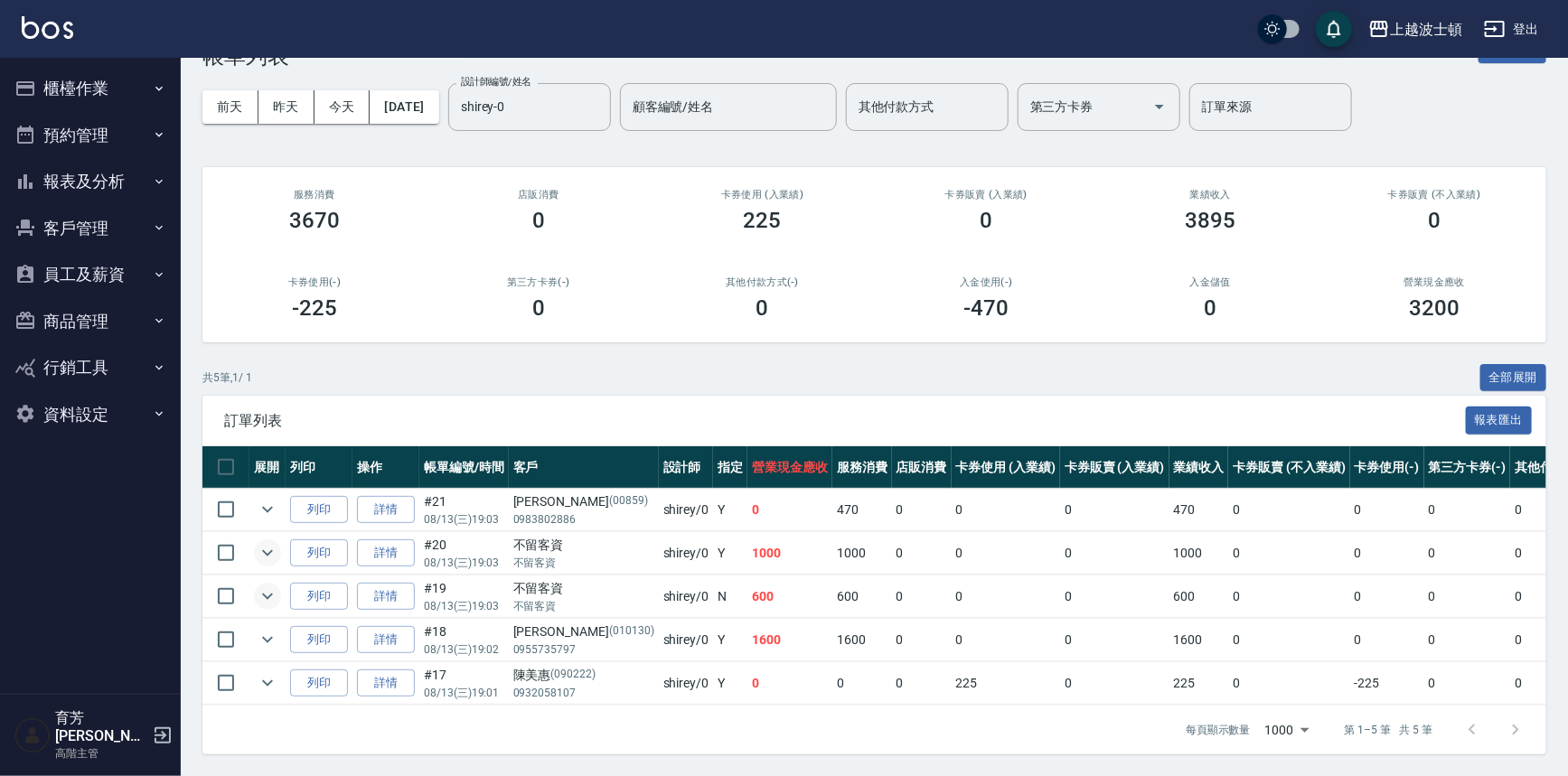
click at [273, 585] on icon "expand row" at bounding box center [266, 596] width 21 height 21
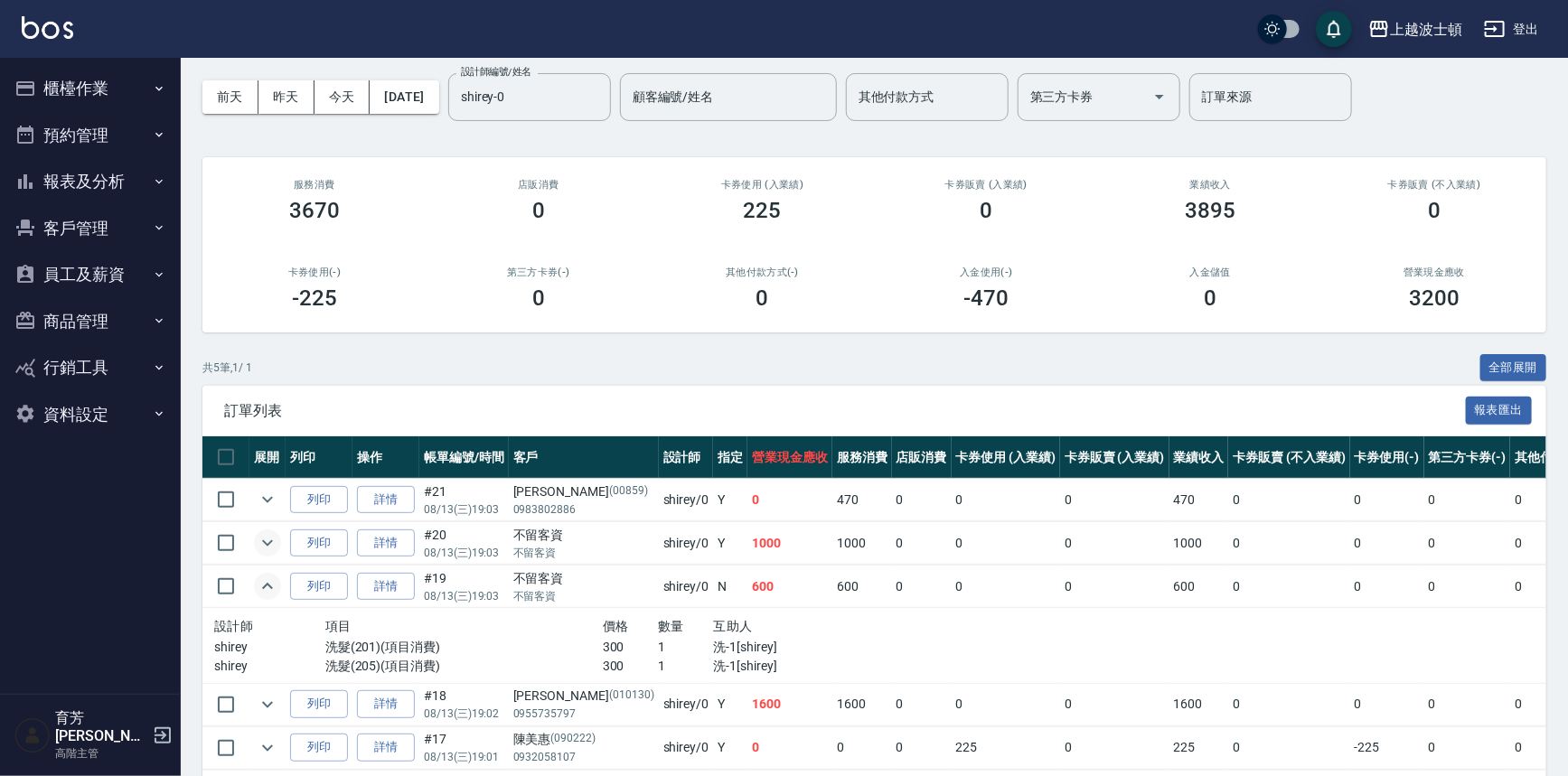
click at [273, 578] on icon "expand row" at bounding box center [266, 585] width 21 height 21
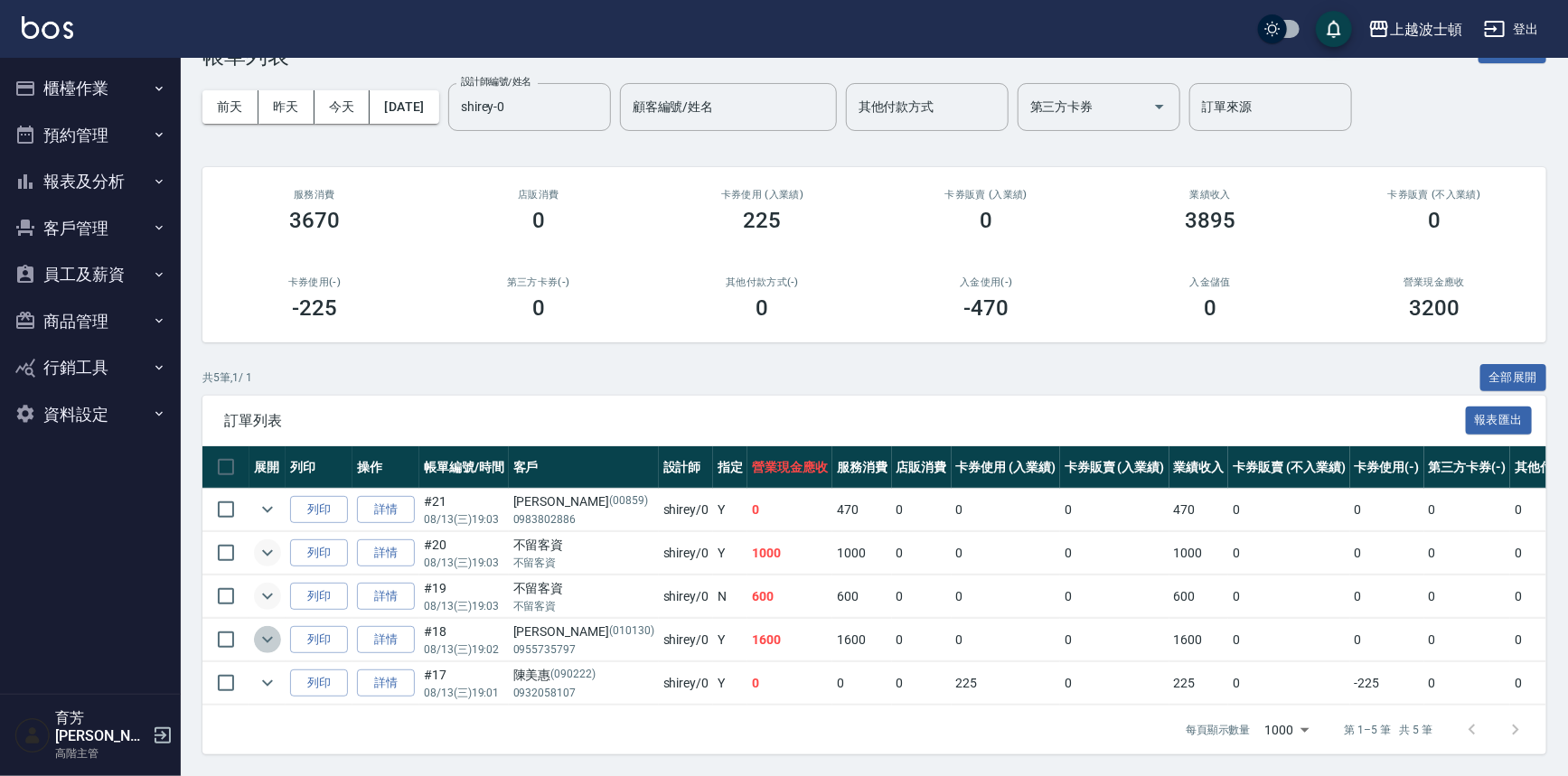
click at [273, 629] on icon "expand row" at bounding box center [266, 639] width 21 height 21
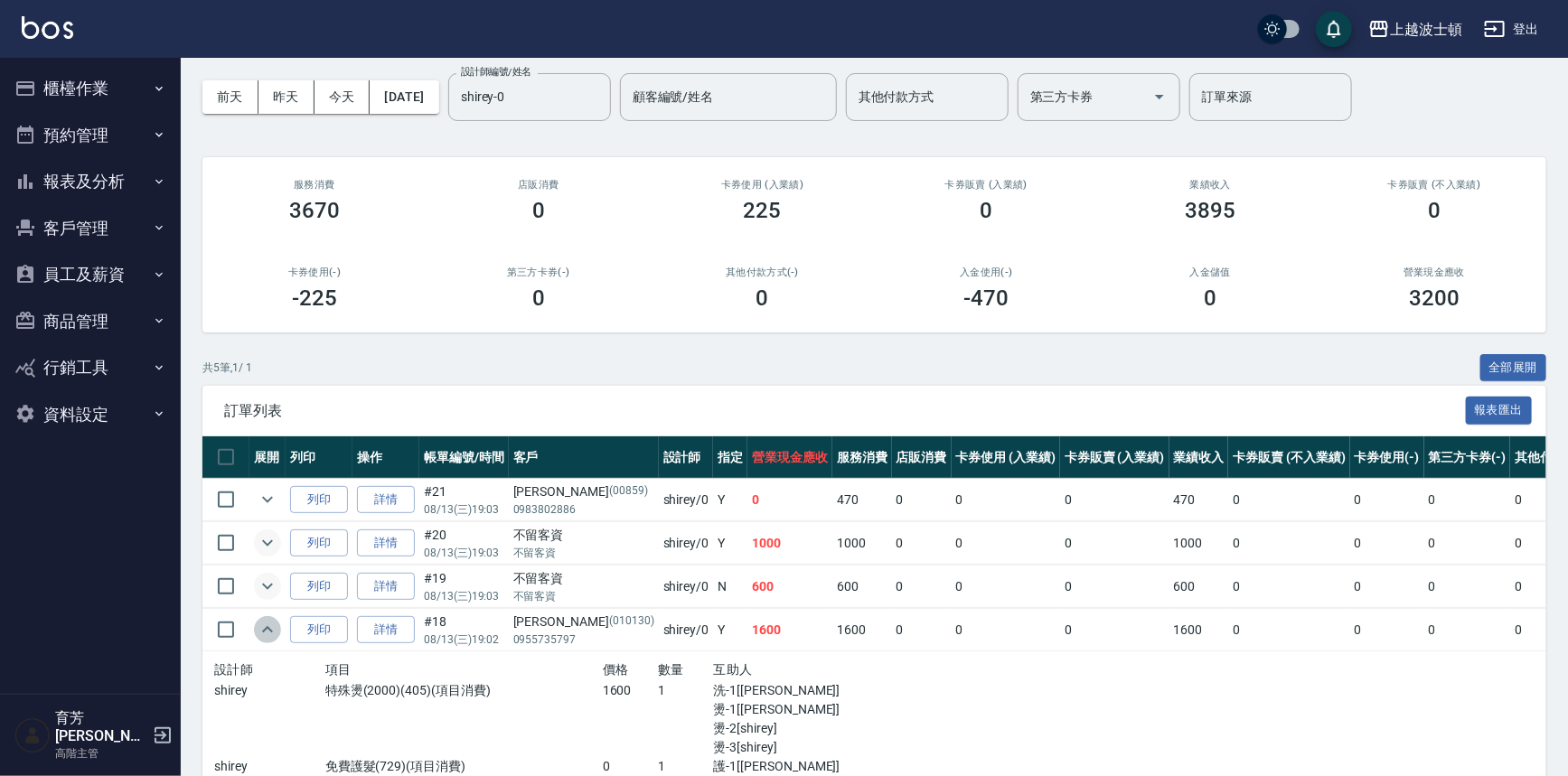
click at [273, 626] on icon "expand row" at bounding box center [266, 629] width 21 height 21
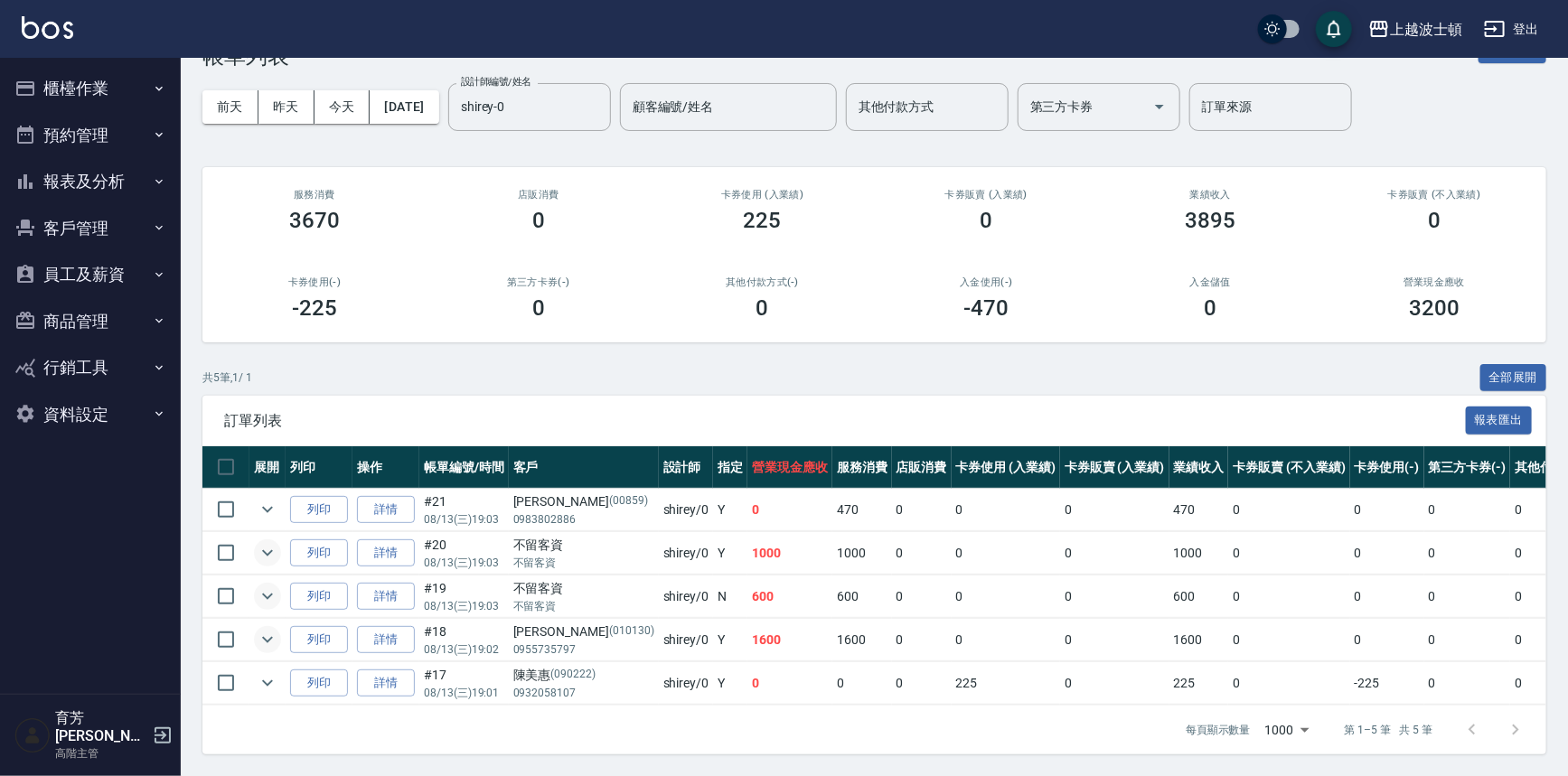
click at [1561, 396] on div "ORDERS 帳單列表 新開單 [DATE] [DATE] [DATE] [DATE] 設計師編號/姓名 [PERSON_NAME]-0 設計師編號/姓名 顧…" at bounding box center [874, 389] width 1388 height 773
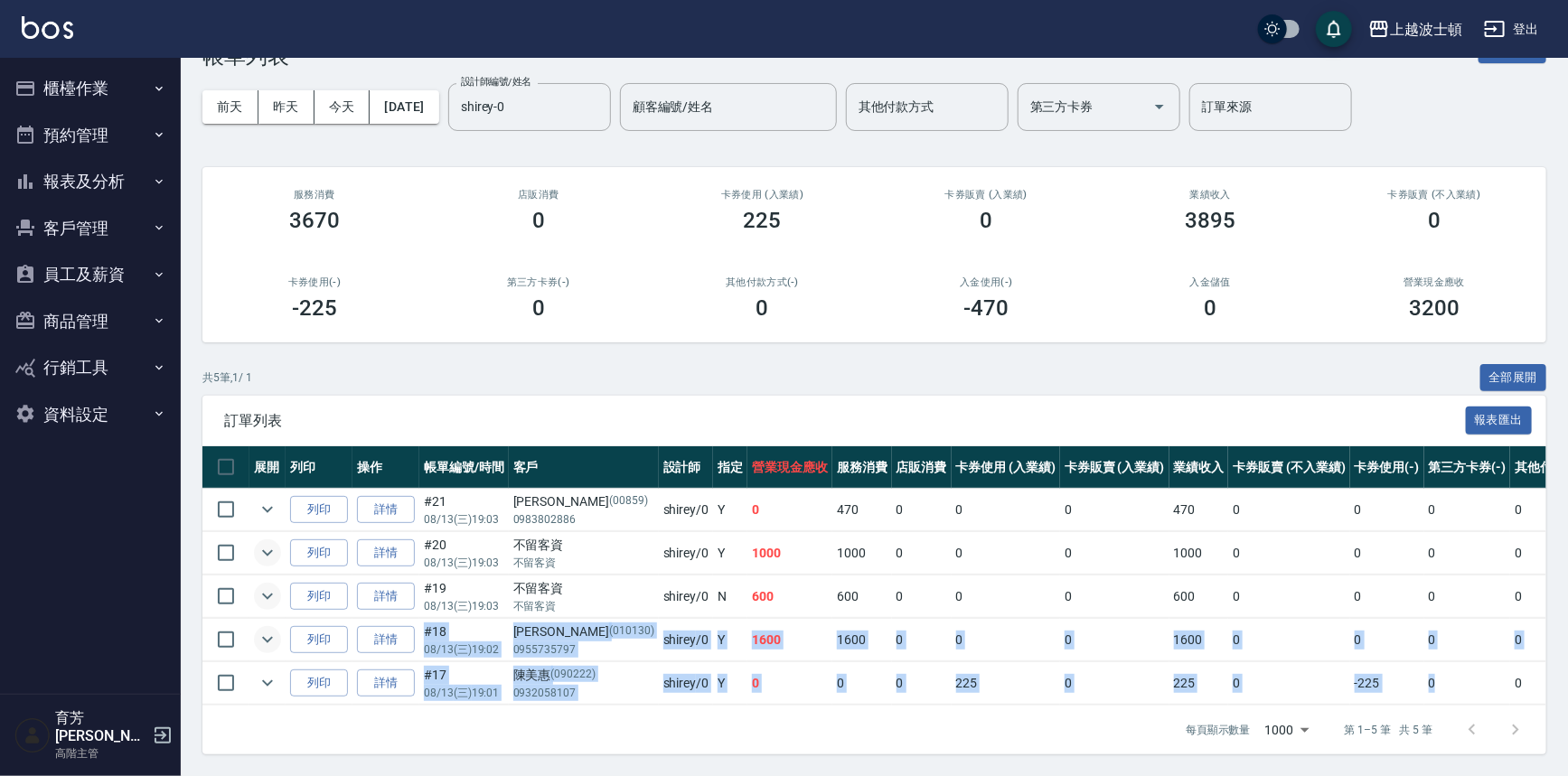
drag, startPoint x: 1483, startPoint y: 610, endPoint x: 1382, endPoint y: 701, distance: 135.9
click at [1407, 686] on tbody "列印 詳情 #21 08/13 (三) 19:03 [PERSON_NAME][PHONE_NUMBER] shirey /0 Y 0 470 0 0 0 4…" at bounding box center [990, 597] width 1574 height 216
click at [1425, 686] on td "0" at bounding box center [1468, 684] width 87 height 43
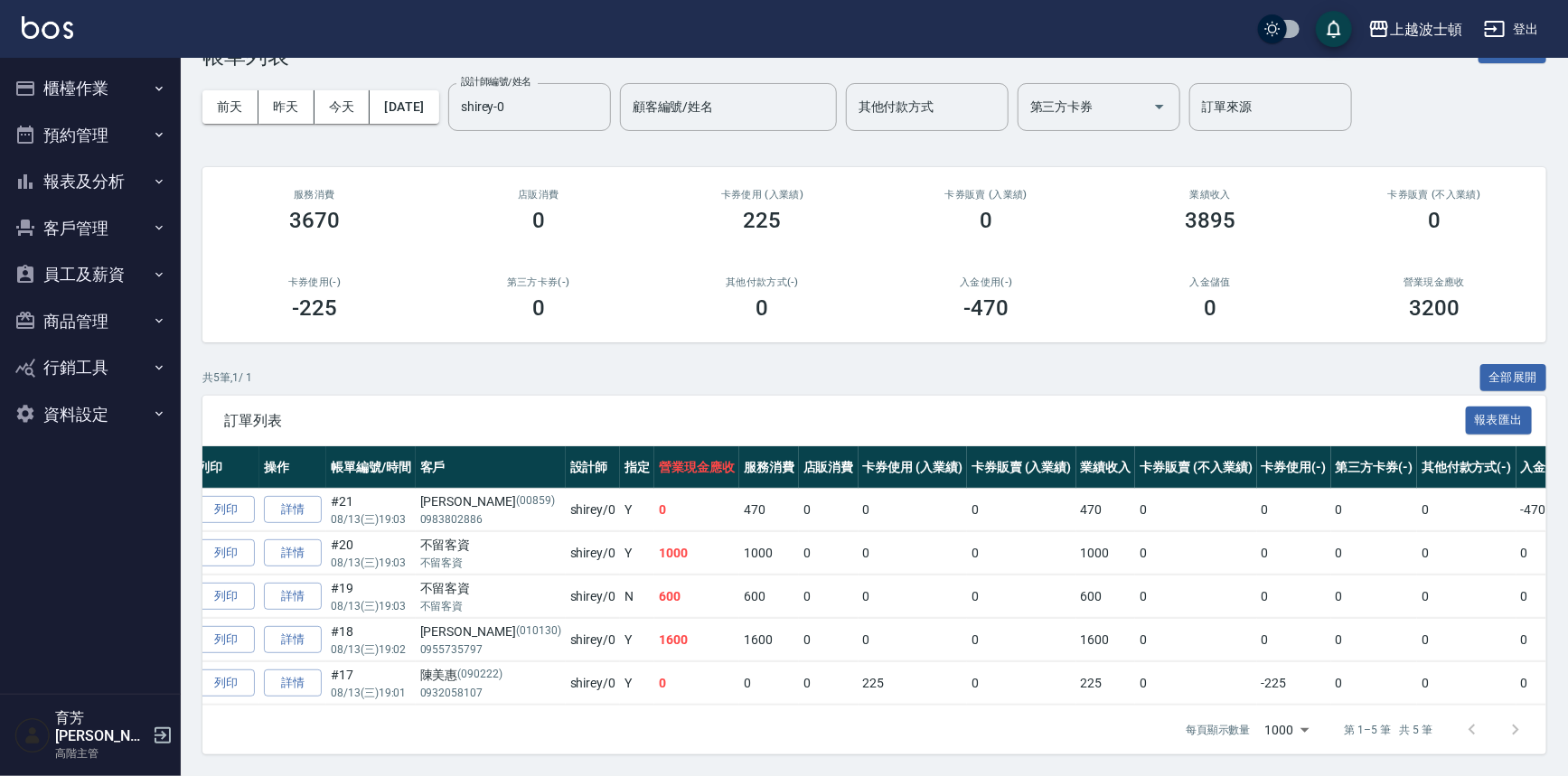
scroll to position [0, 0]
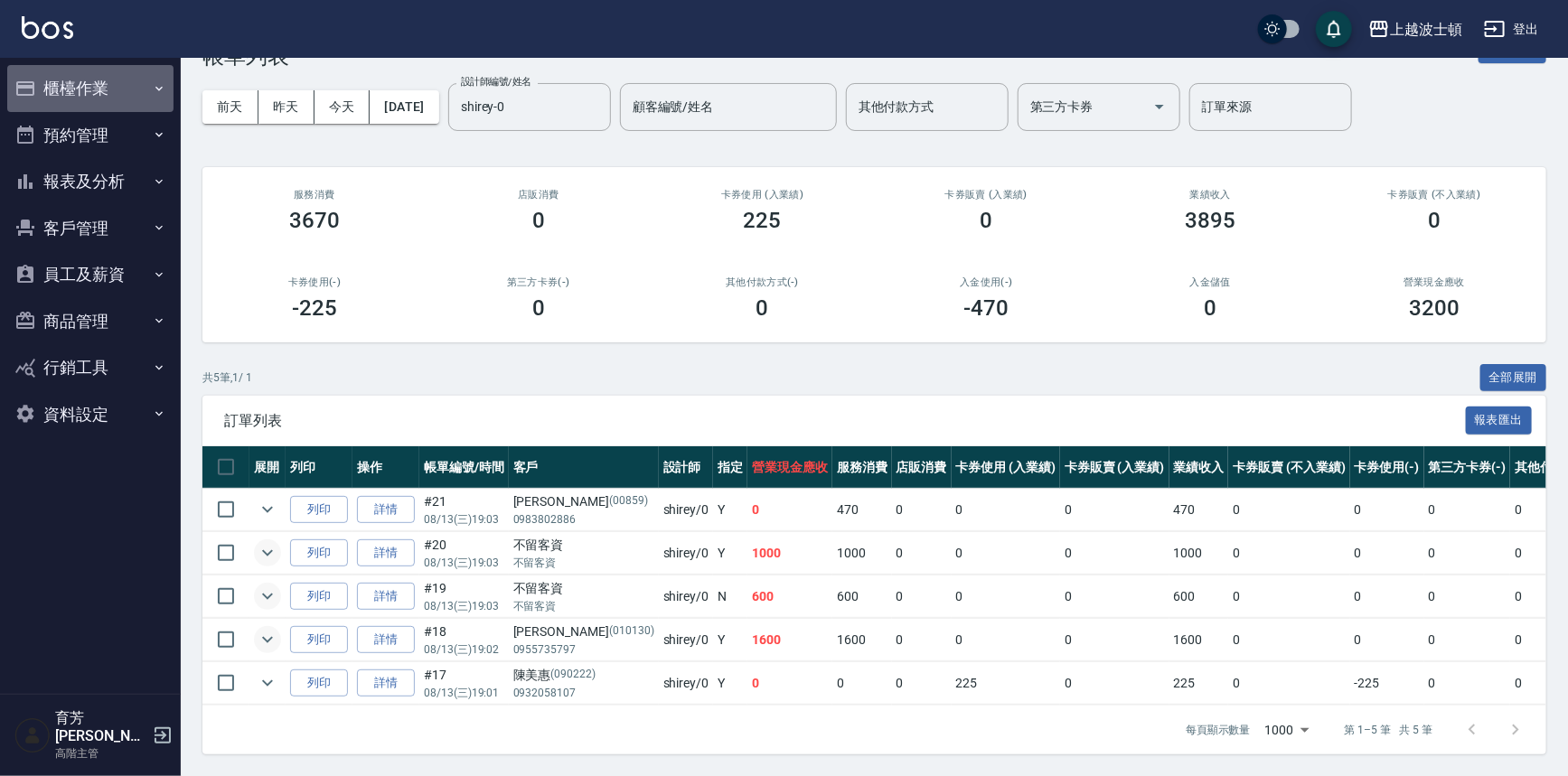
click at [86, 101] on button "櫃檯作業" at bounding box center [91, 88] width 167 height 47
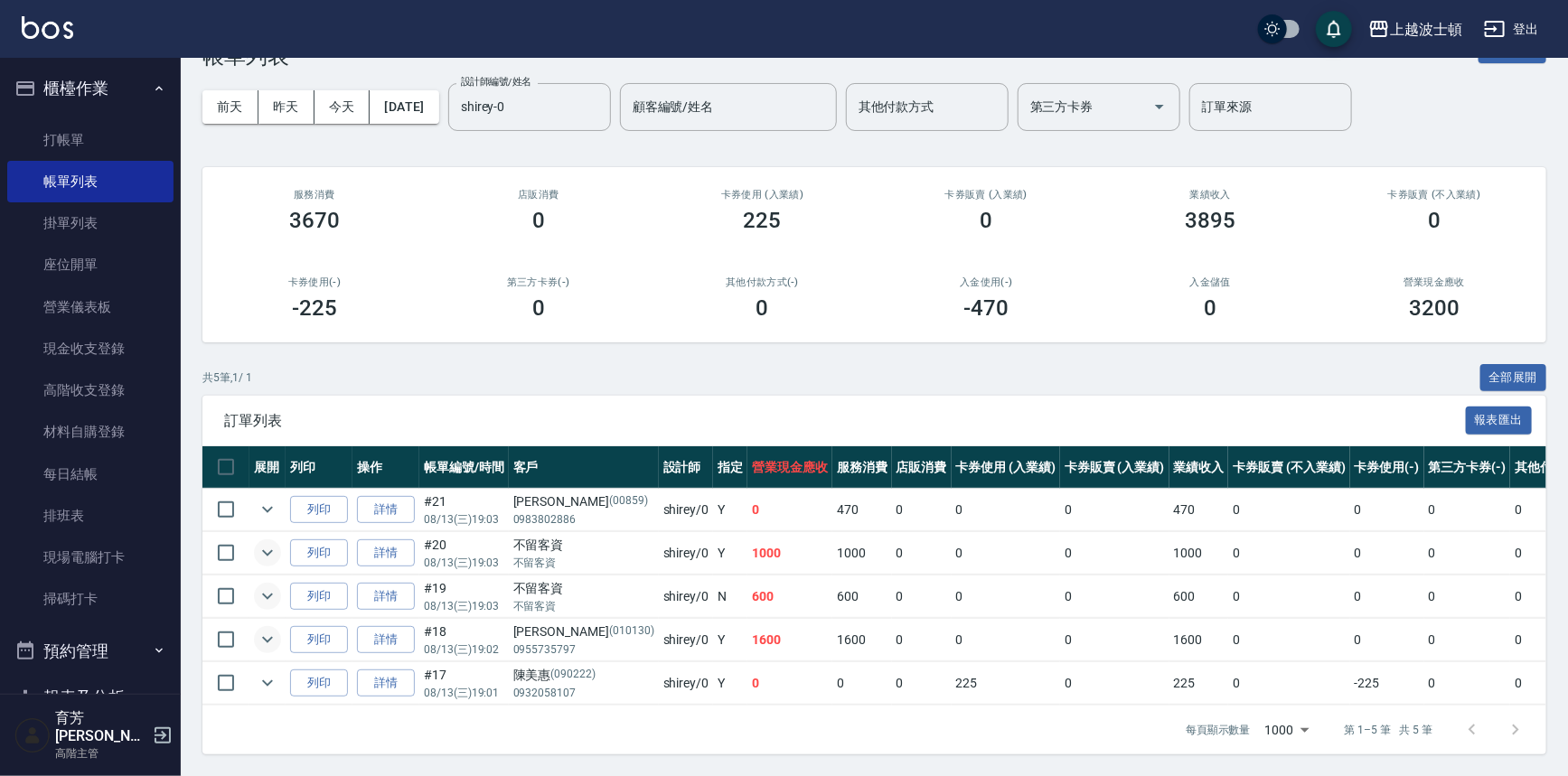
click at [71, 74] on button "櫃檯作業" at bounding box center [91, 88] width 167 height 47
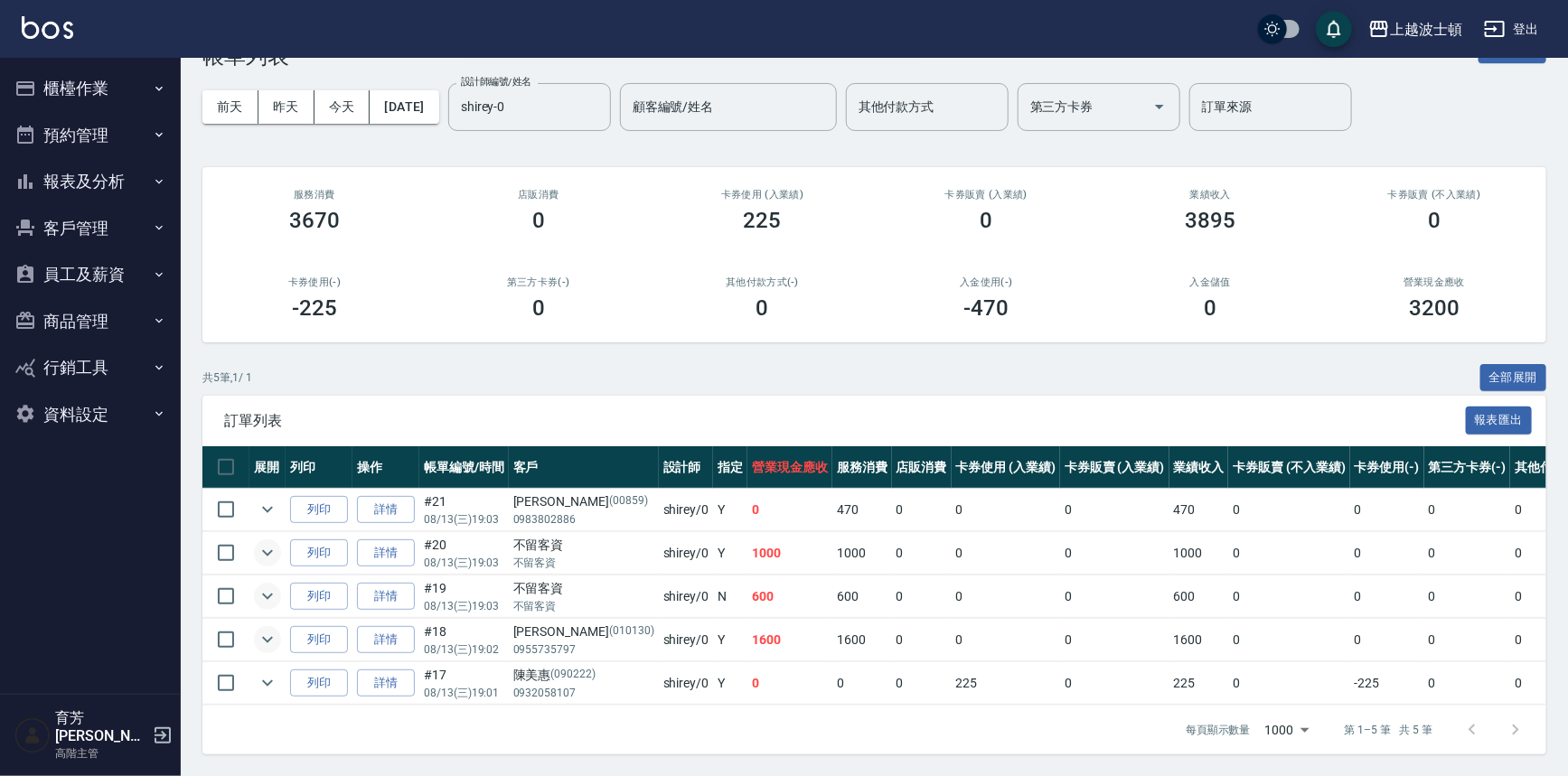
click at [79, 185] on button "報表及分析" at bounding box center [91, 181] width 167 height 47
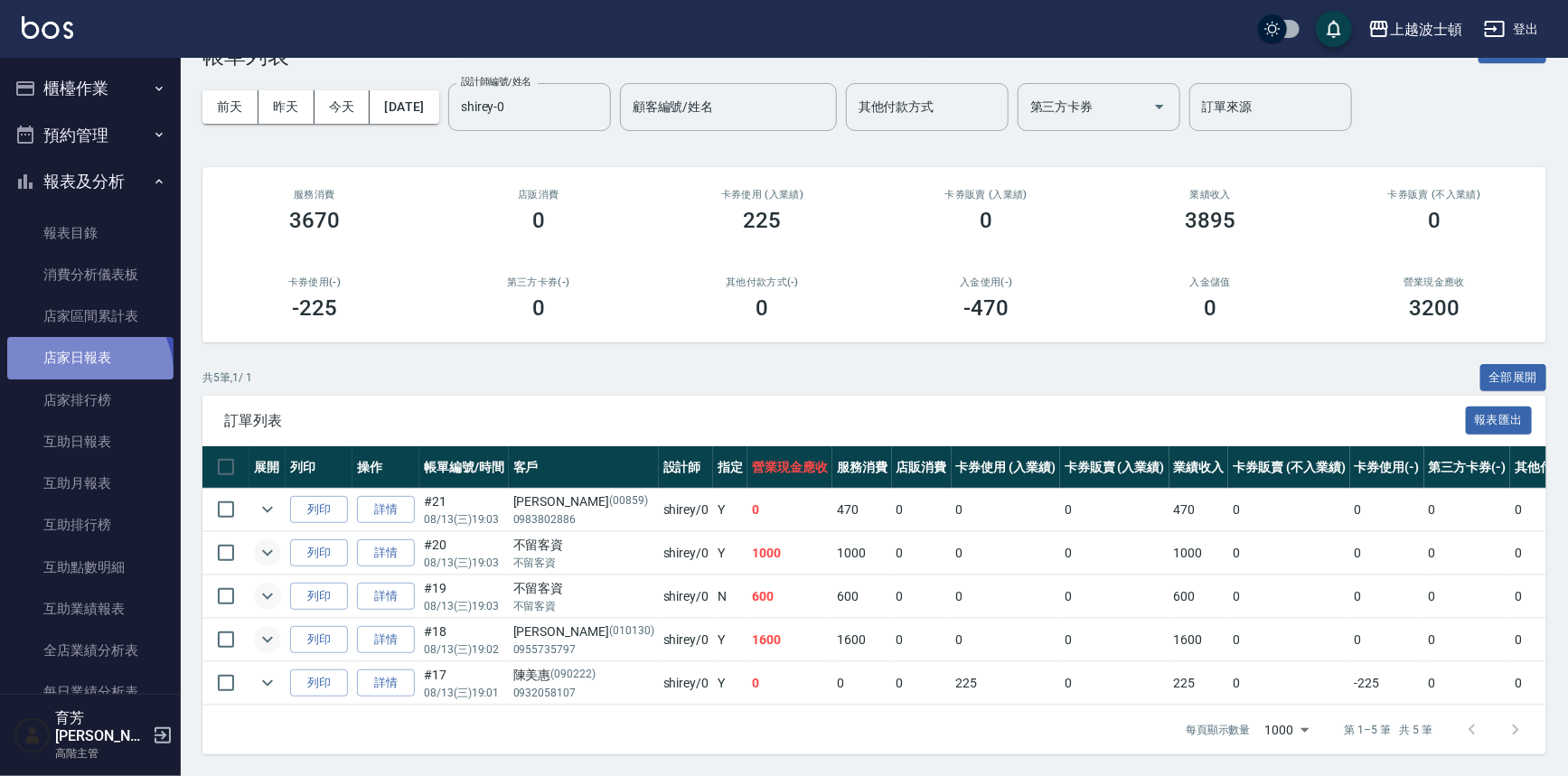
click at [84, 373] on link "店家日報表" at bounding box center [91, 357] width 167 height 42
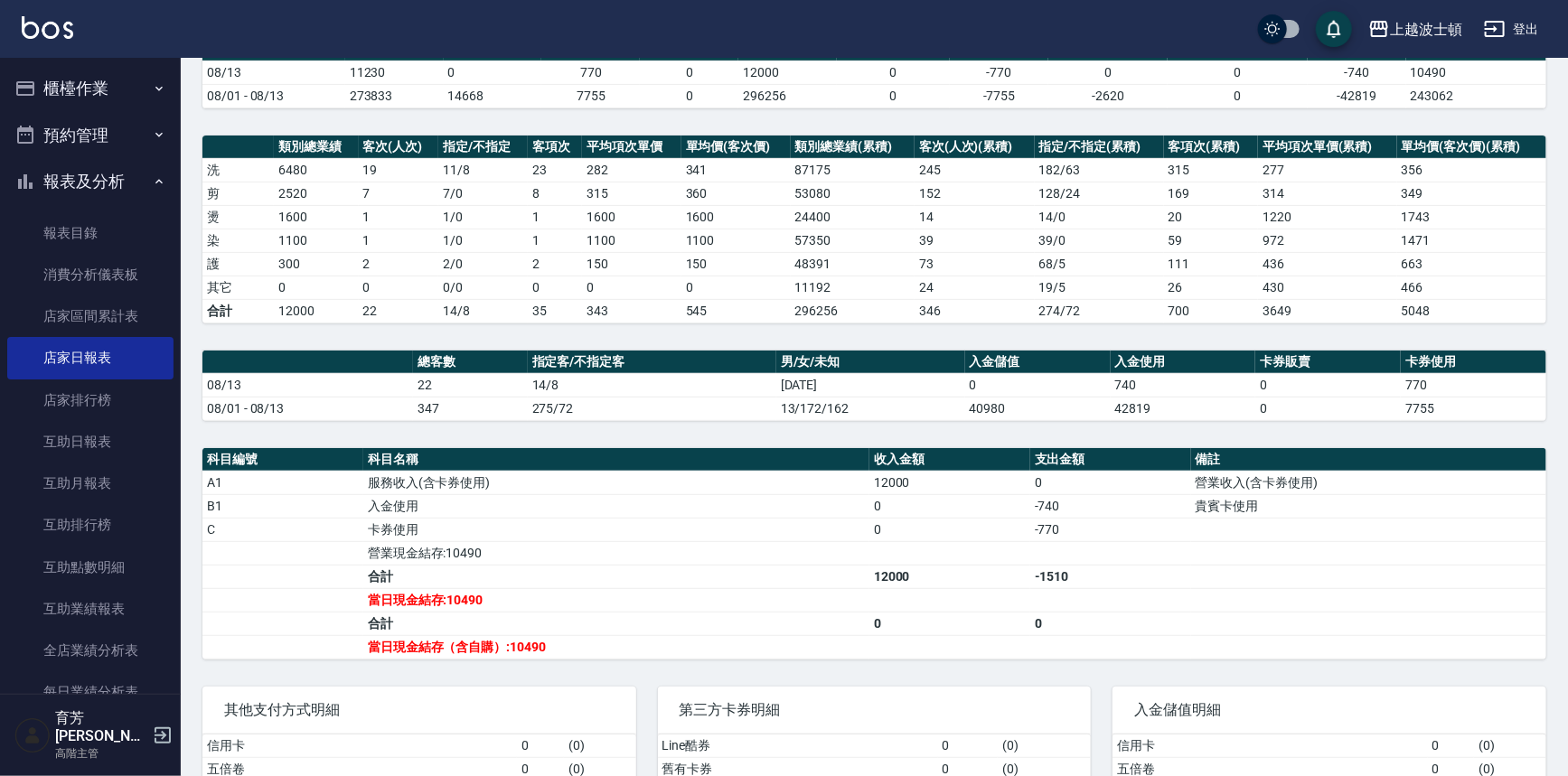
scroll to position [297, 0]
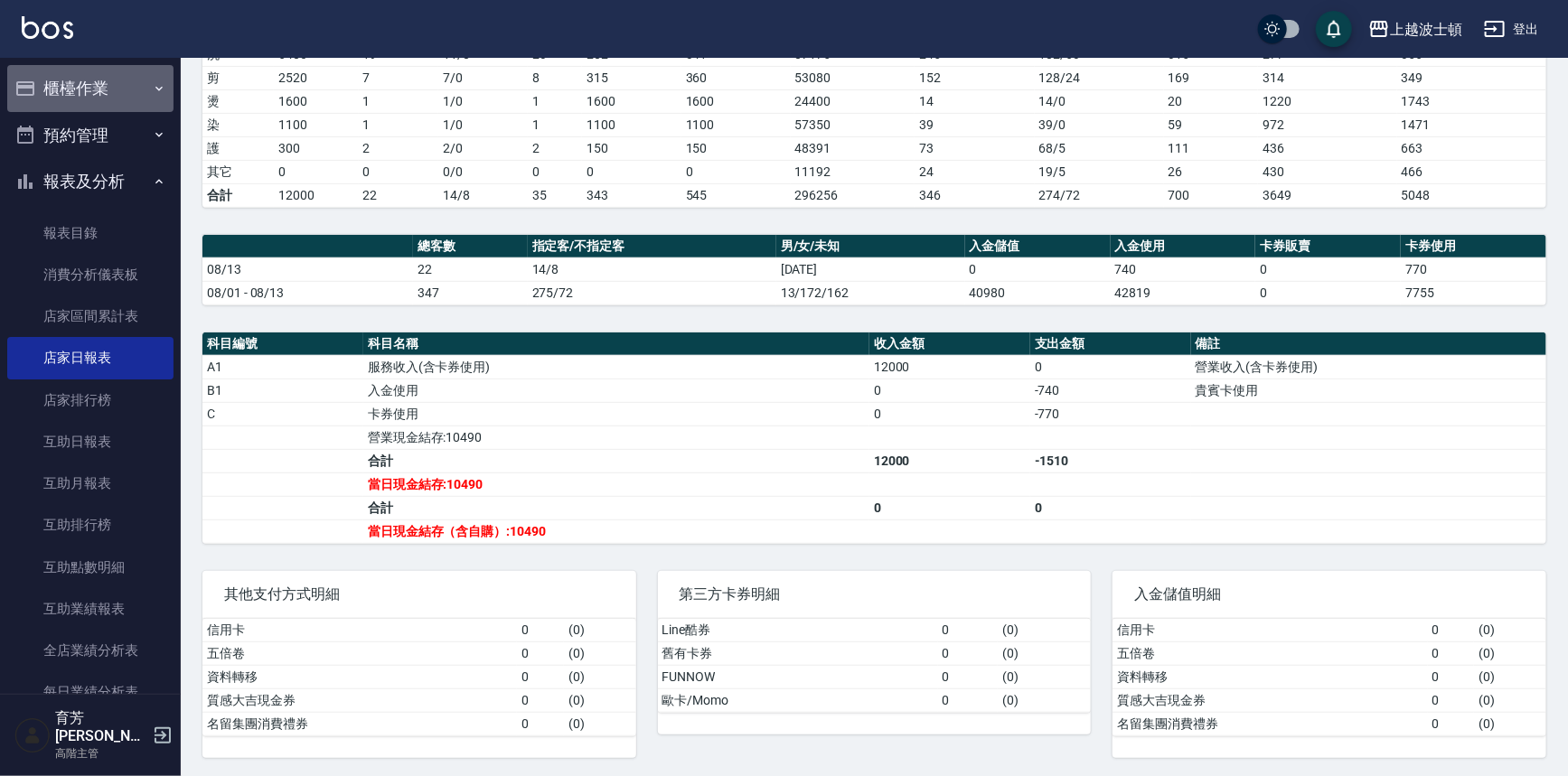
click at [96, 98] on button "櫃檯作業" at bounding box center [91, 88] width 167 height 47
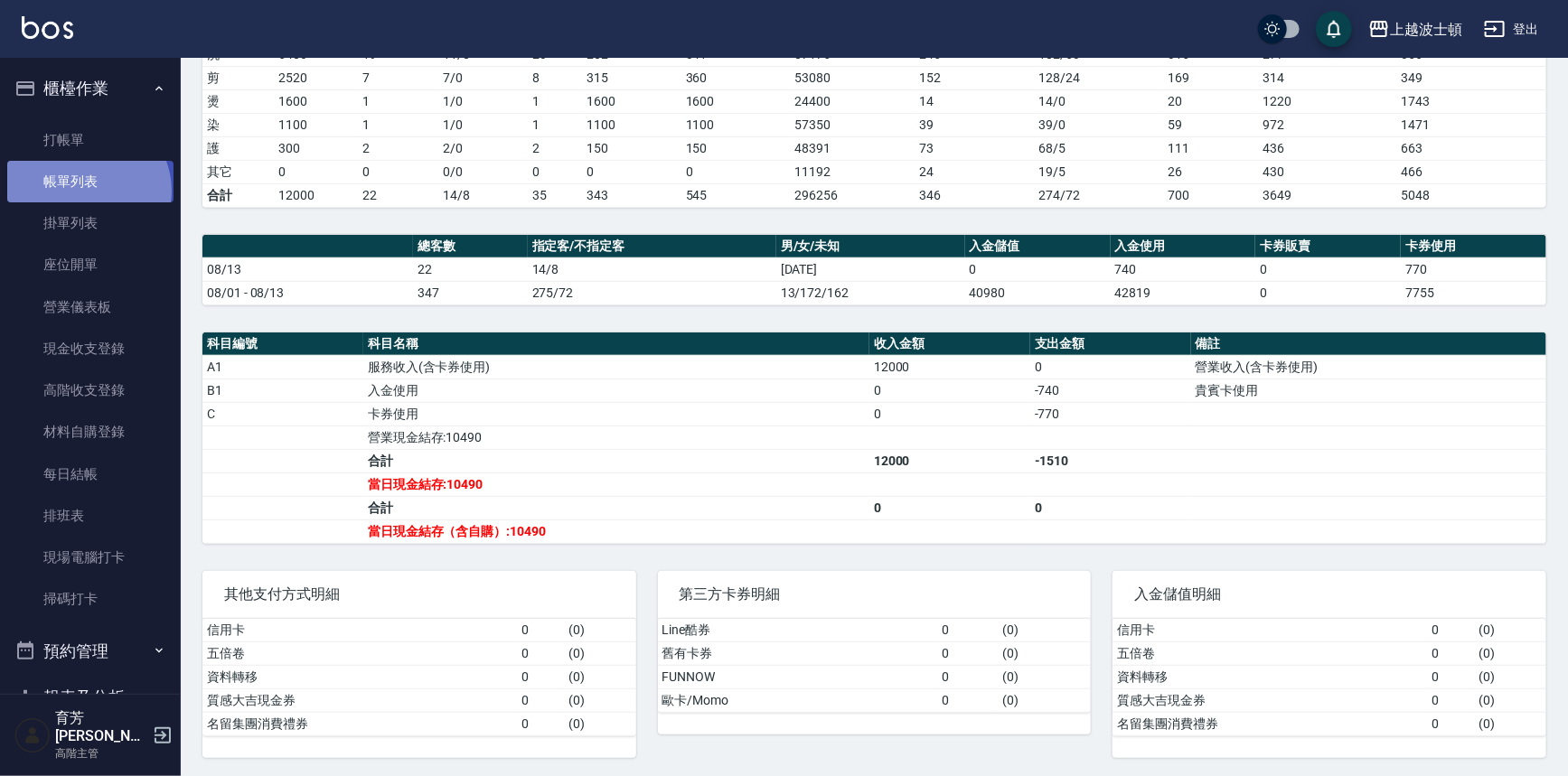
click at [84, 191] on link "帳單列表" at bounding box center [91, 181] width 167 height 42
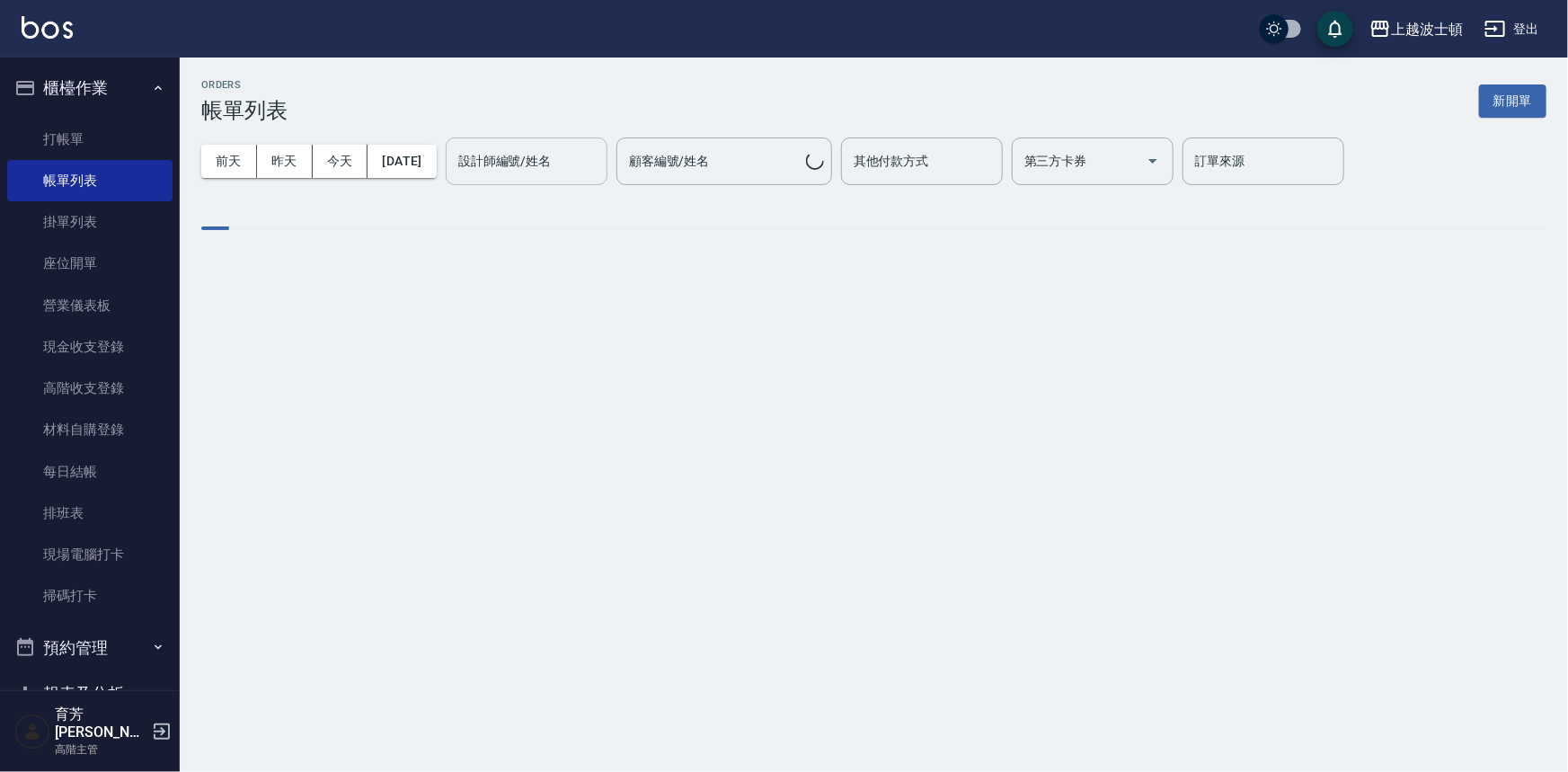
click at [535, 158] on div "設計師編號/姓名 設計師編號/姓名" at bounding box center [527, 161] width 162 height 48
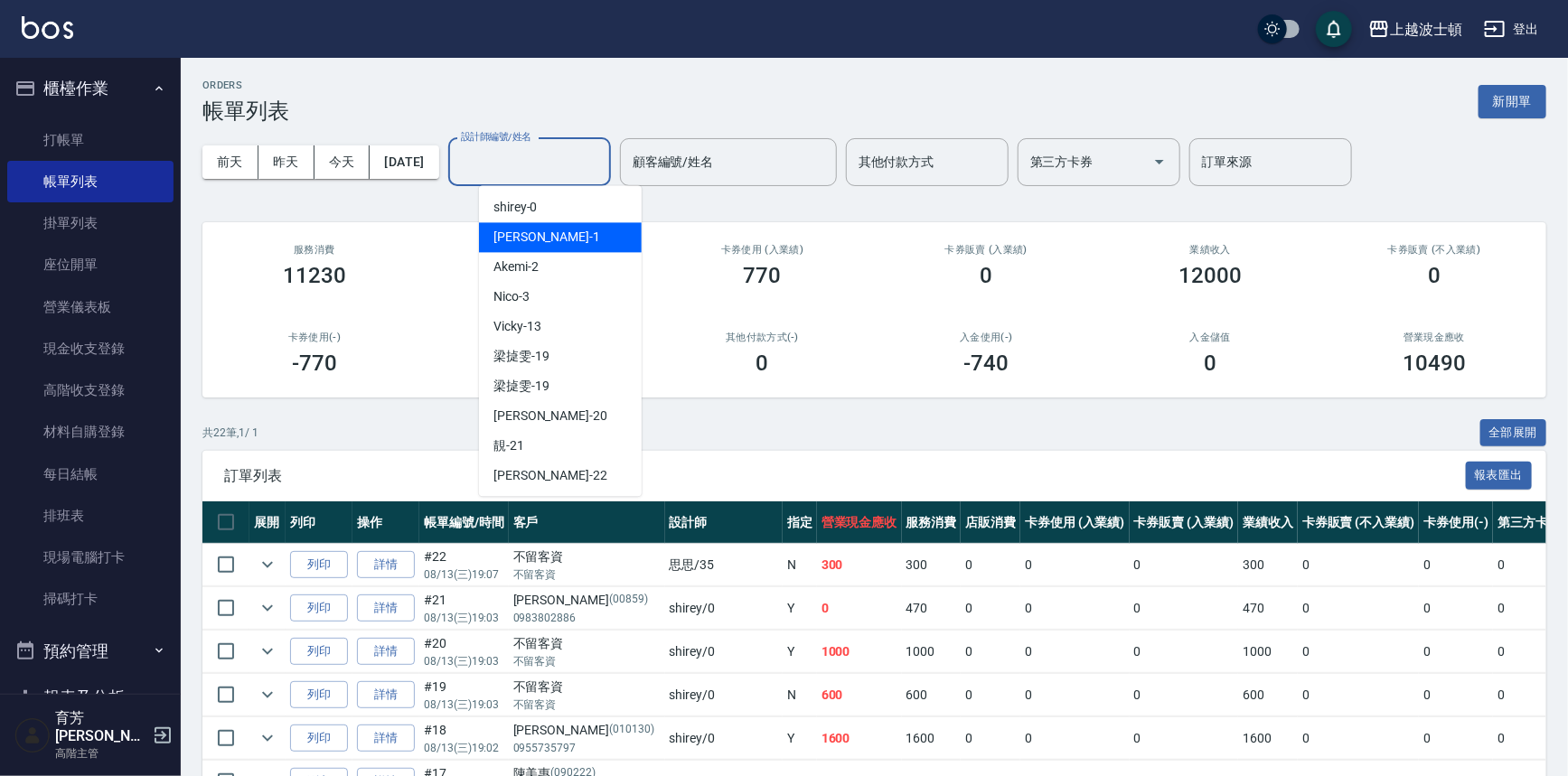
click at [534, 240] on div "[PERSON_NAME] -1" at bounding box center [561, 237] width 163 height 30
type input "[PERSON_NAME]-1"
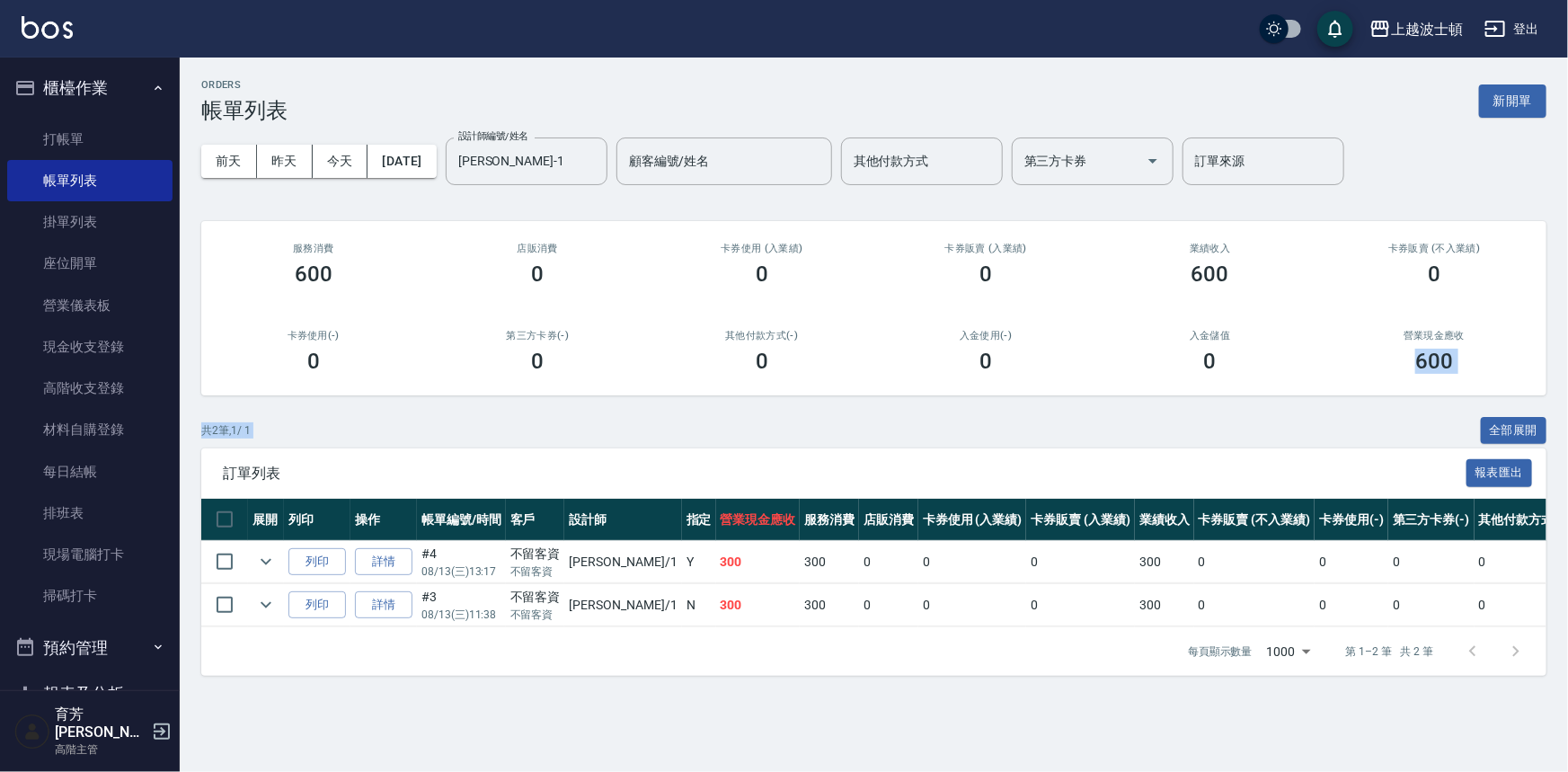
drag, startPoint x: 1567, startPoint y: 351, endPoint x: 1567, endPoint y: 494, distance: 143.0
click at [1558, 494] on div "ORDERS 帳單列表 新開單 [DATE] [DATE] [DATE] [DATE] 設計師編號/姓名 [PERSON_NAME]-1 設計師編號/姓名 顧…" at bounding box center [873, 378] width 1388 height 640
click at [376, 467] on span "訂單列表" at bounding box center [844, 474] width 1243 height 18
click at [262, 559] on icon "expand row" at bounding box center [266, 562] width 11 height 6
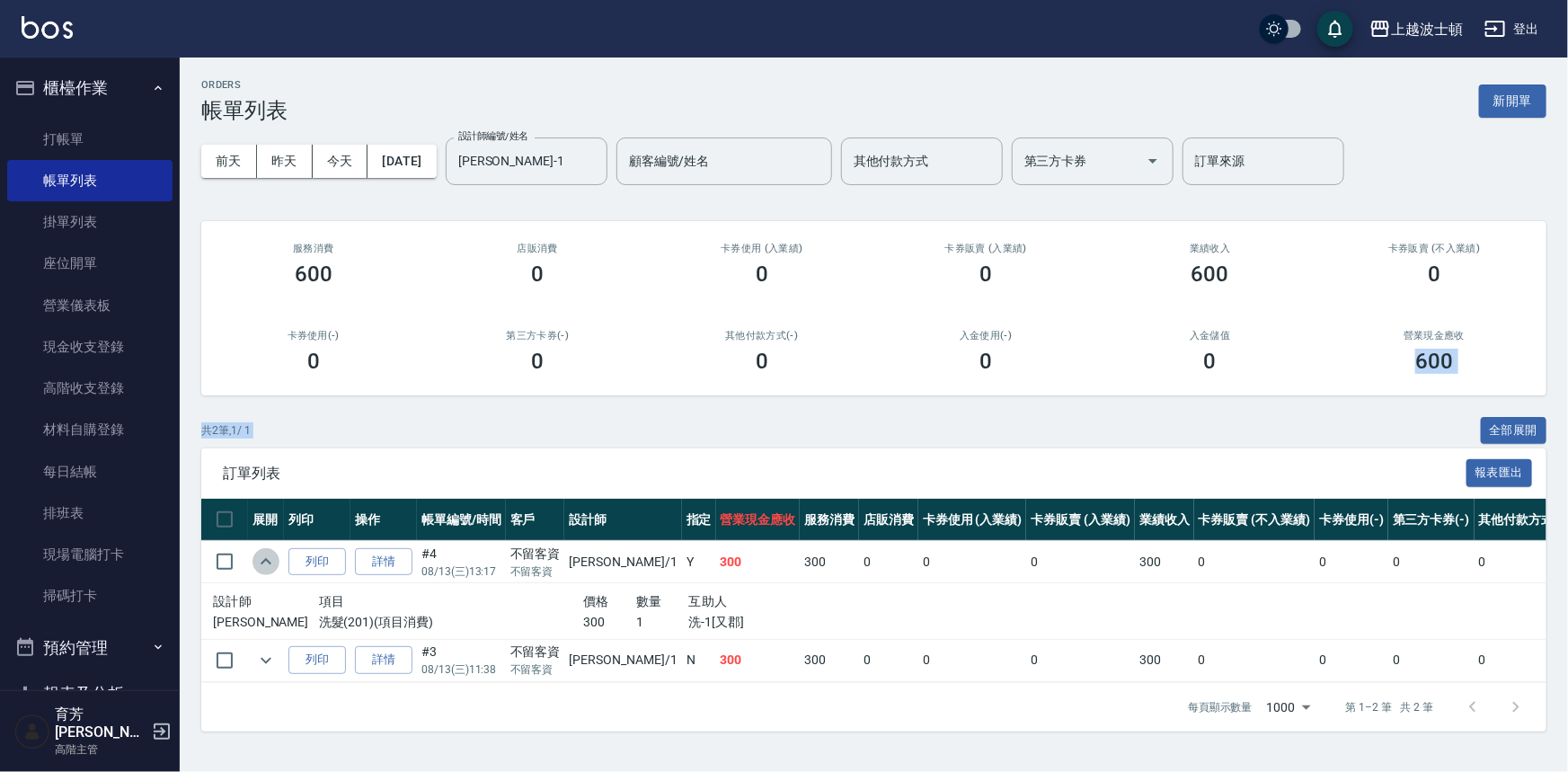
click at [262, 559] on icon "expand row" at bounding box center [265, 561] width 21 height 21
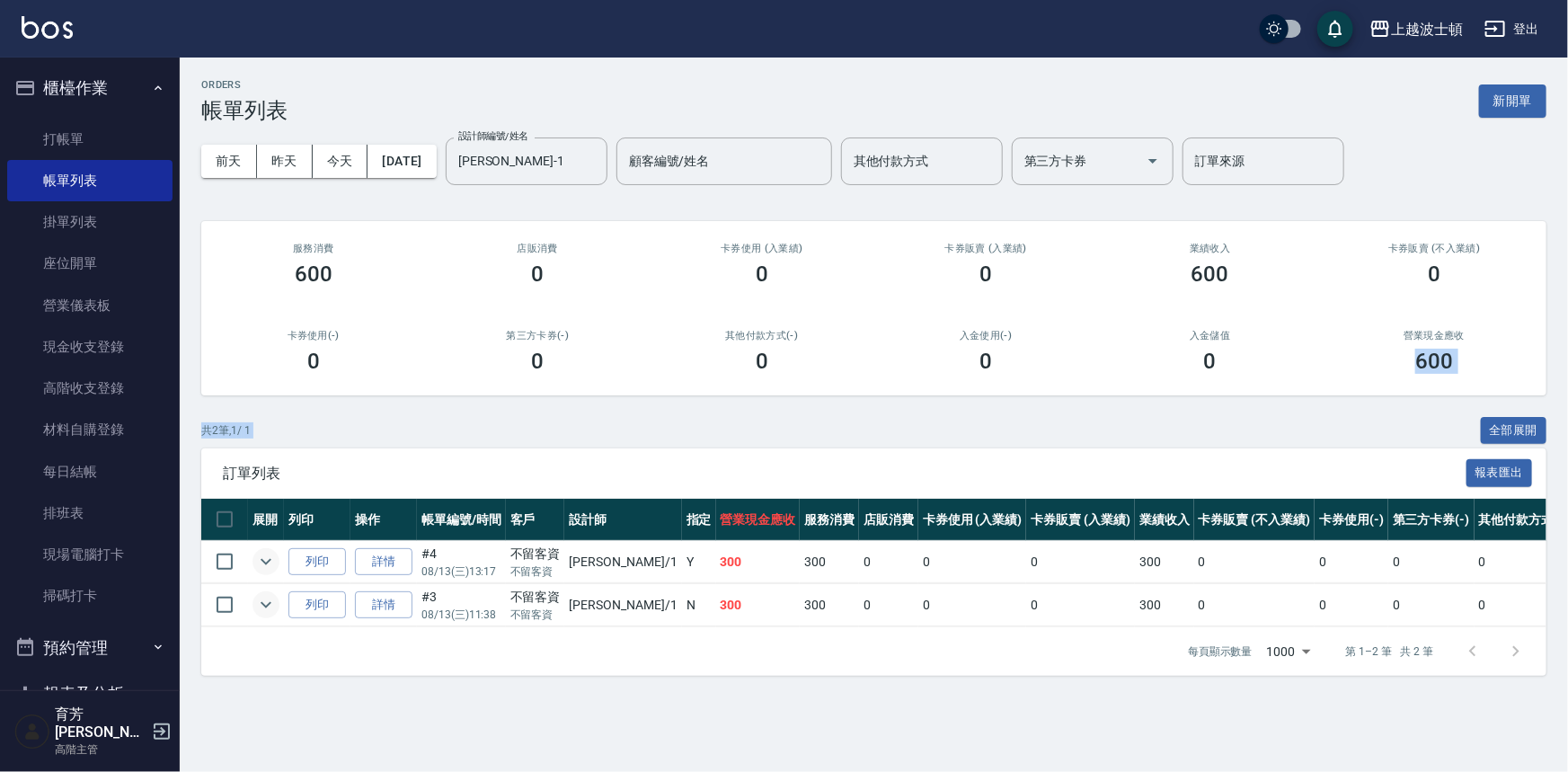
click at [262, 605] on icon "expand row" at bounding box center [265, 605] width 21 height 21
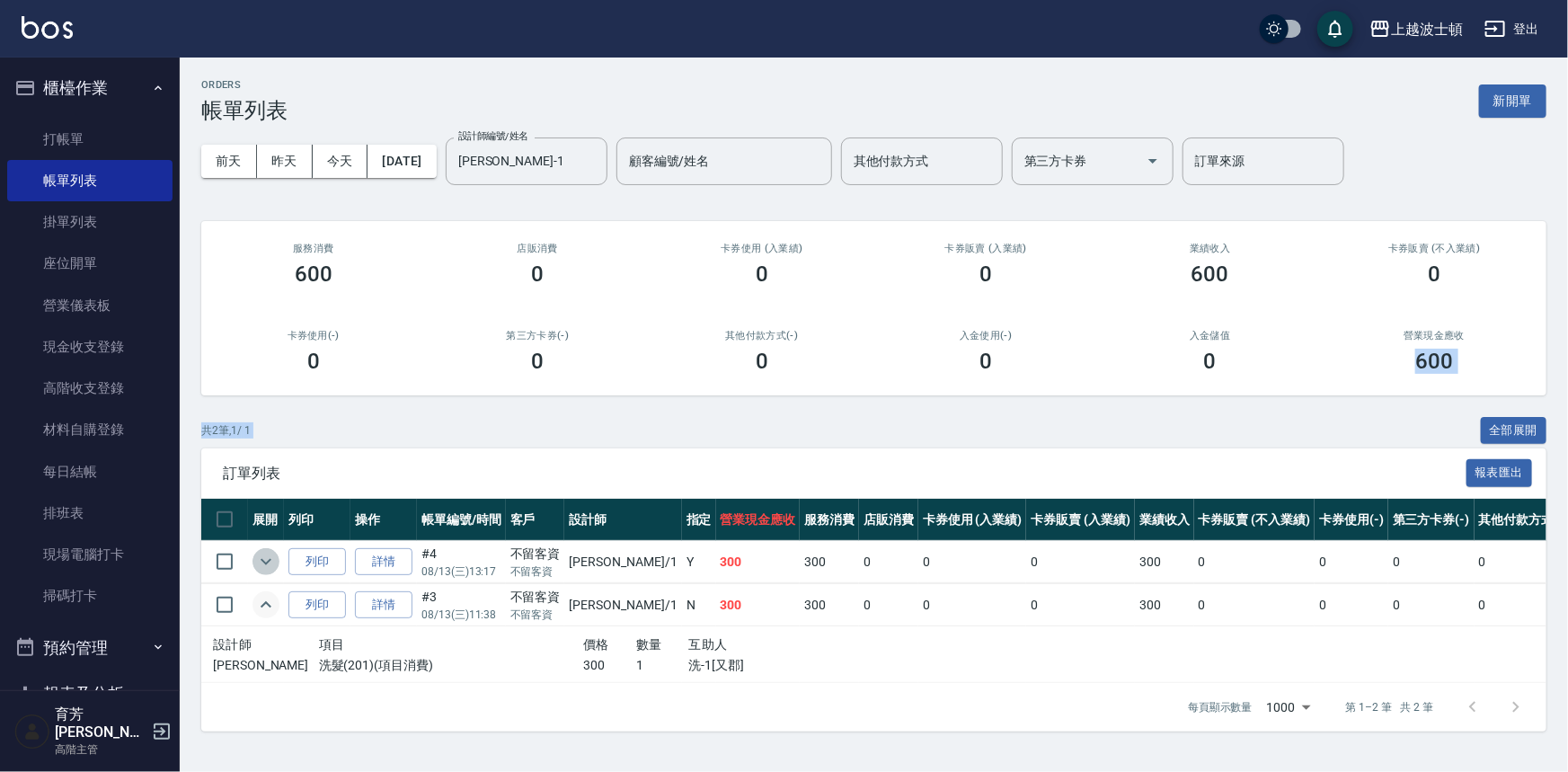
click at [267, 561] on icon "expand row" at bounding box center [266, 562] width 11 height 6
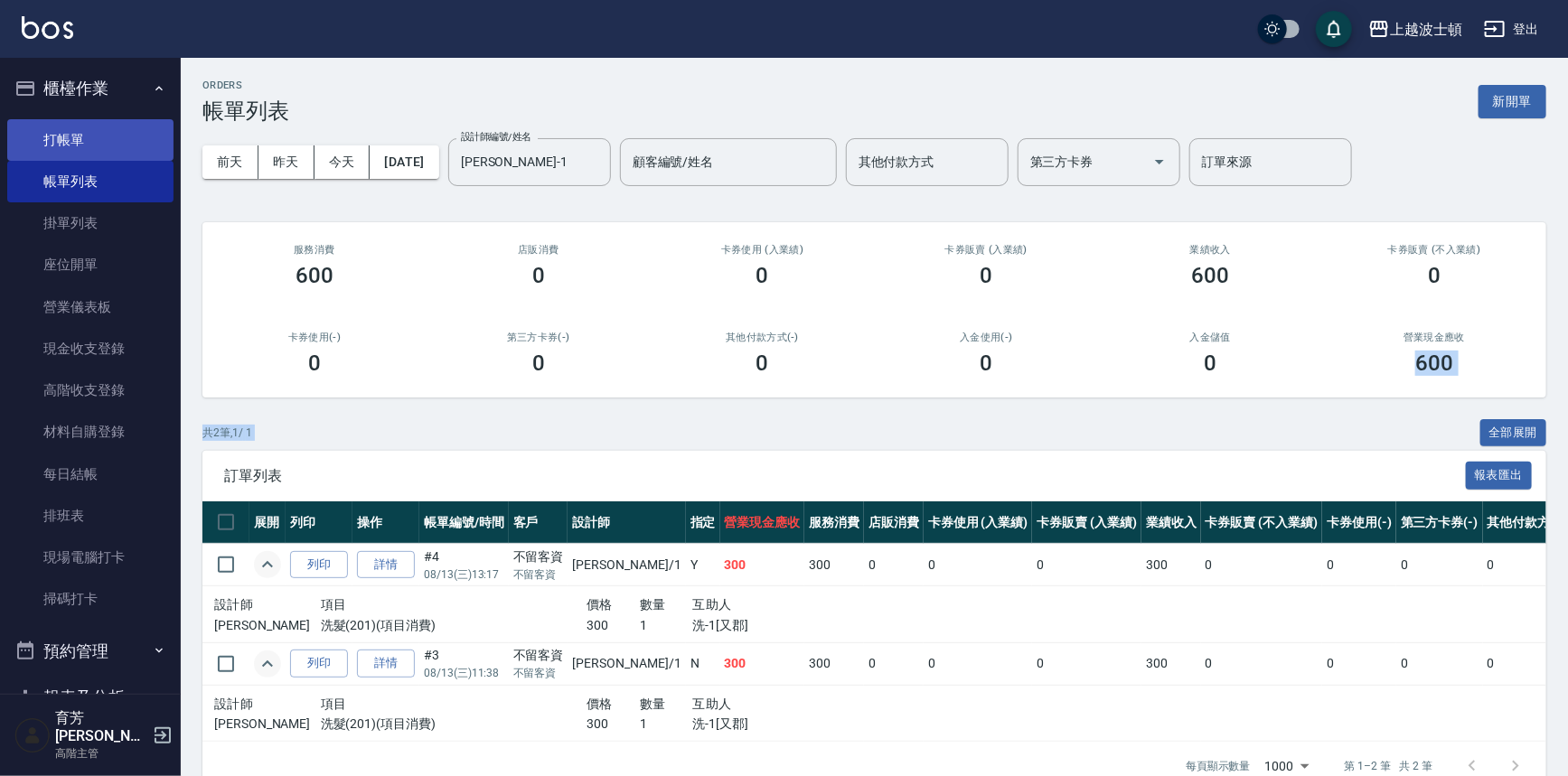
click at [56, 136] on link "打帳單" at bounding box center [91, 140] width 167 height 42
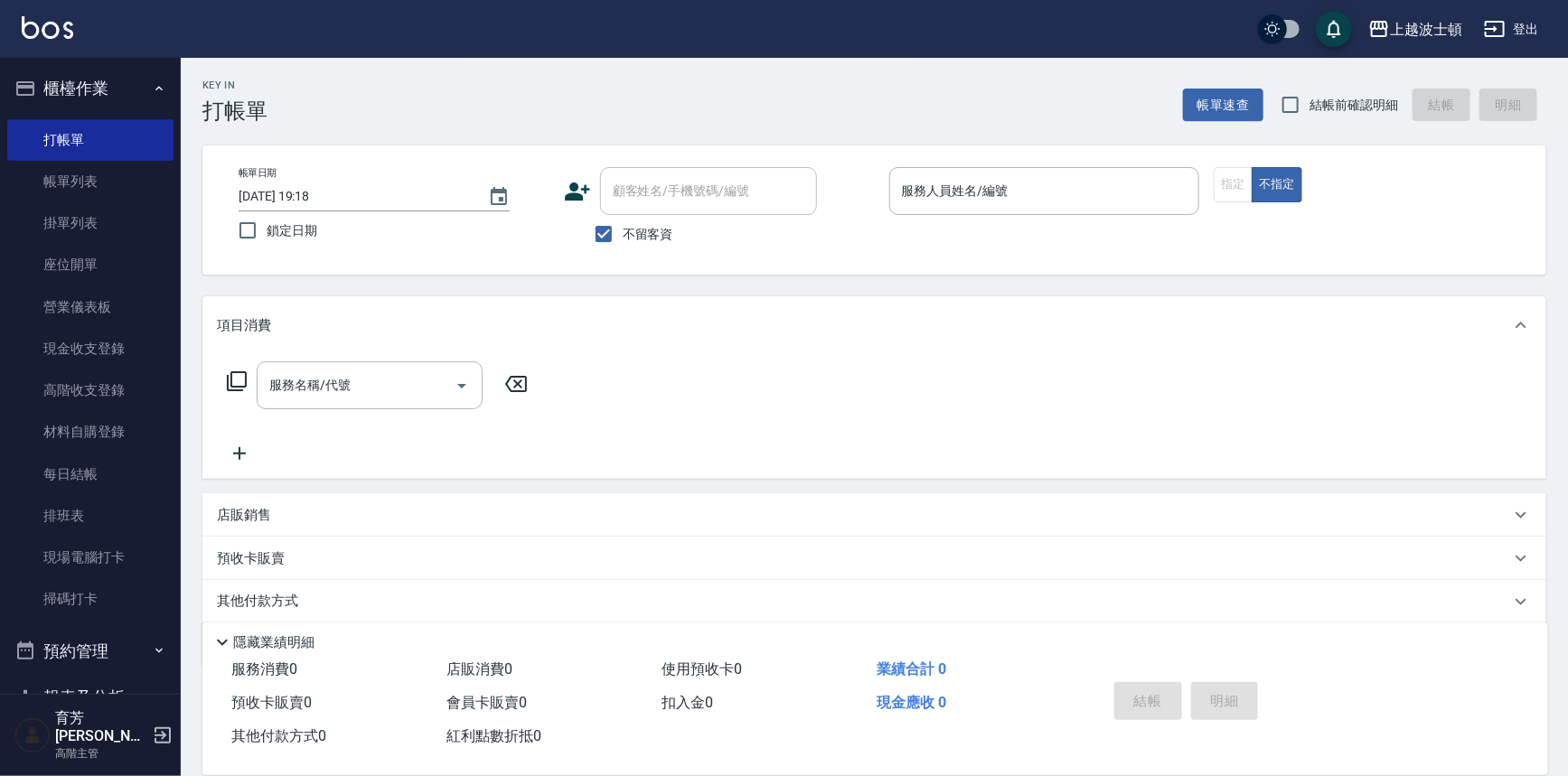
click at [650, 231] on span "不留客資" at bounding box center [648, 234] width 51 height 19
click at [623, 231] on input "不留客資" at bounding box center [603, 233] width 38 height 38
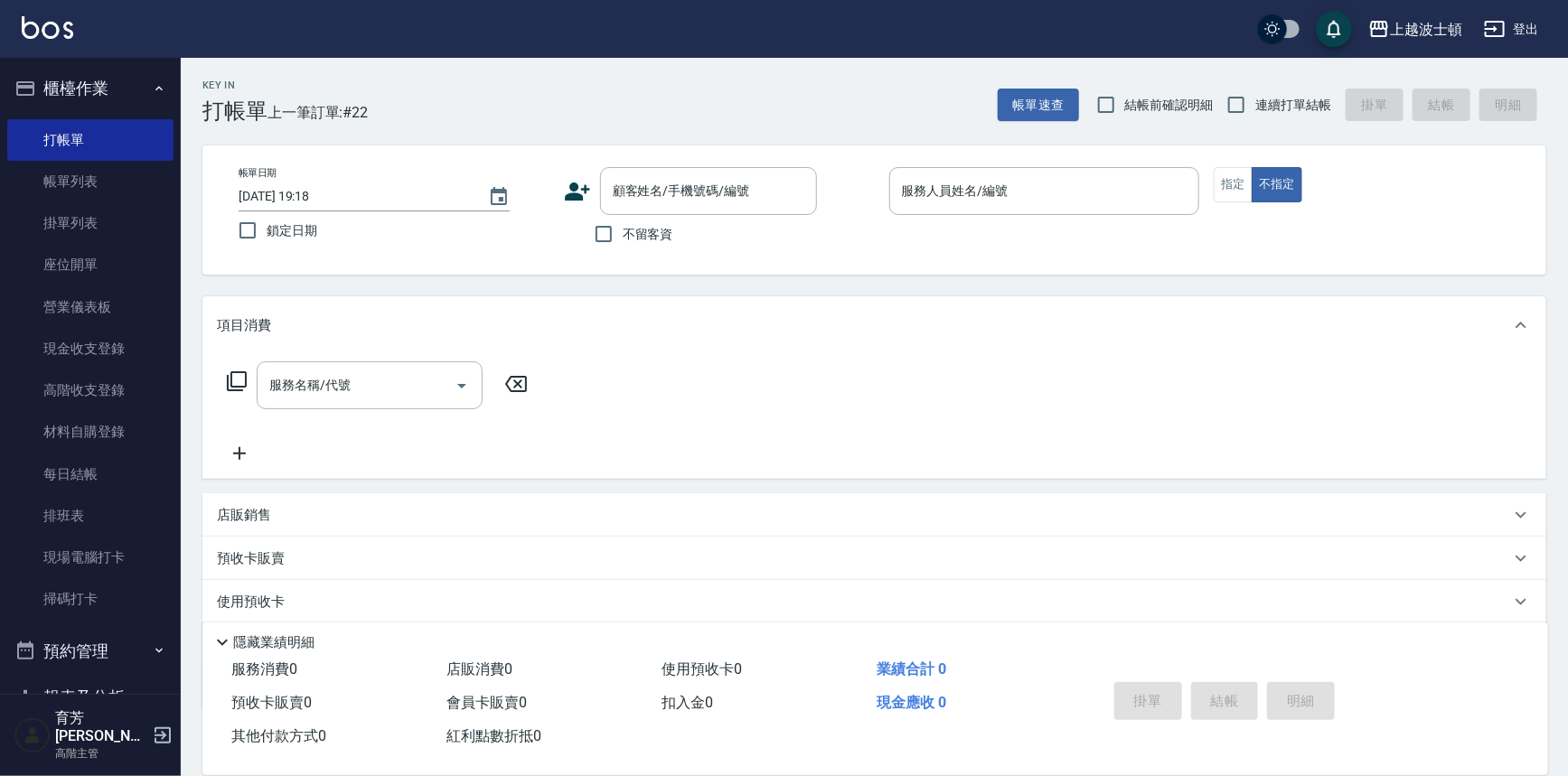
click at [656, 216] on label "不留客資" at bounding box center [629, 233] width 89 height 38
click at [623, 216] on input "不留客資" at bounding box center [603, 233] width 38 height 38
click at [660, 236] on span "不留客資" at bounding box center [648, 234] width 51 height 19
click at [623, 236] on input "不留客資" at bounding box center [603, 233] width 38 height 38
checkbox input "false"
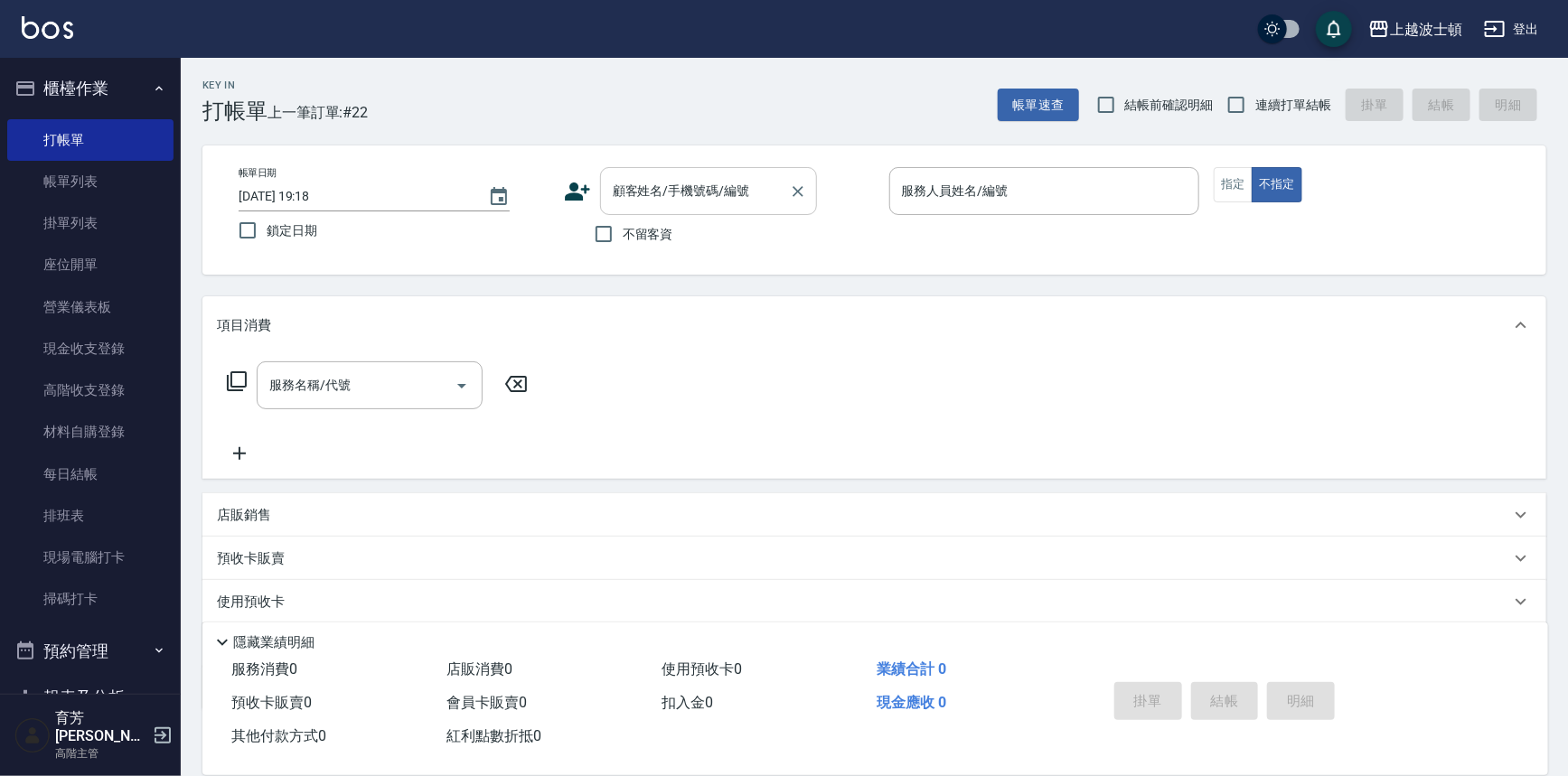
click at [657, 187] on input "顧客姓名/手機號碼/編號" at bounding box center [695, 191] width 174 height 31
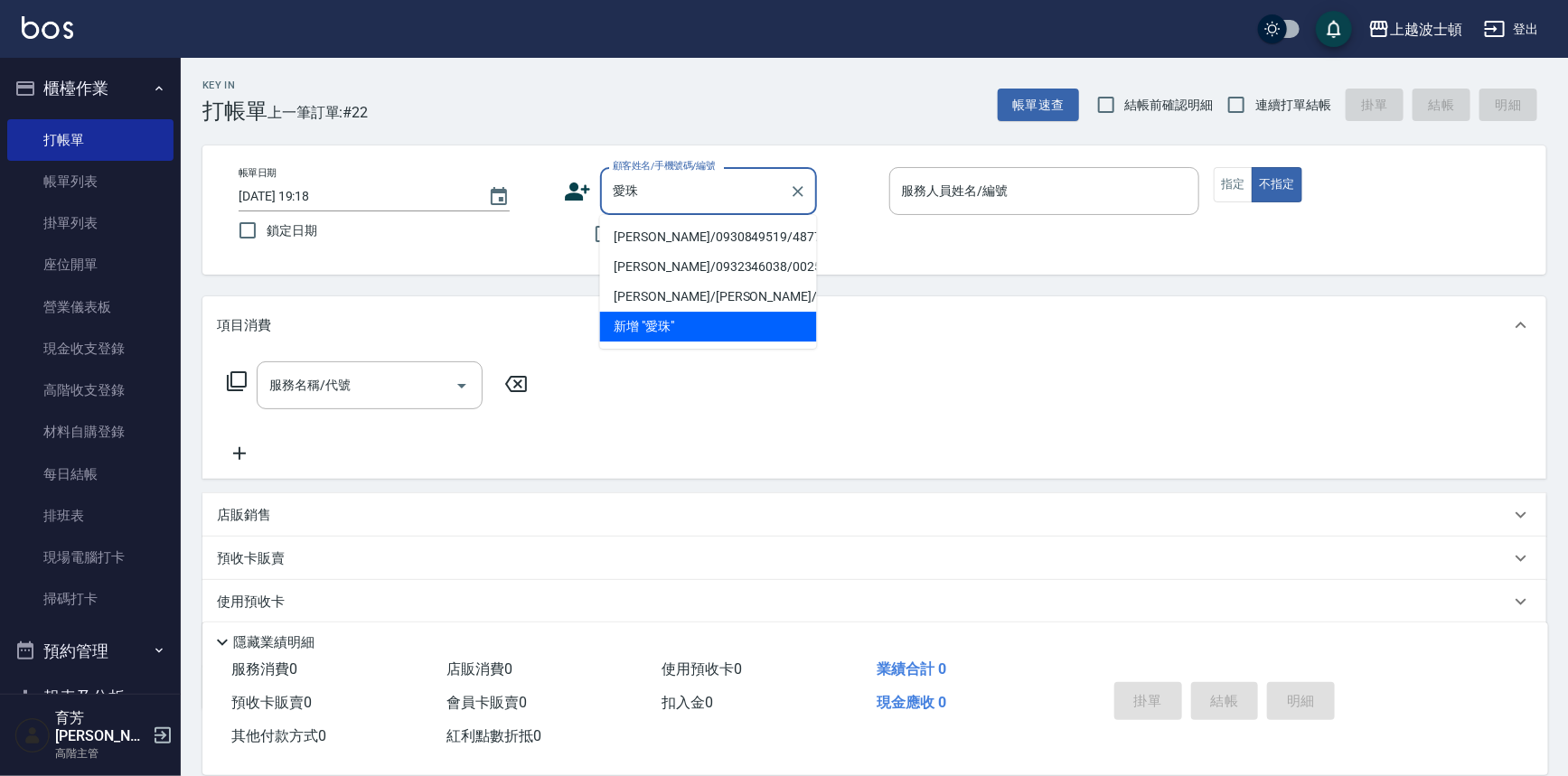
click at [672, 239] on li "[PERSON_NAME]/0930849519/48777" at bounding box center [709, 237] width 216 height 30
type input "[PERSON_NAME]/0930849519/48777"
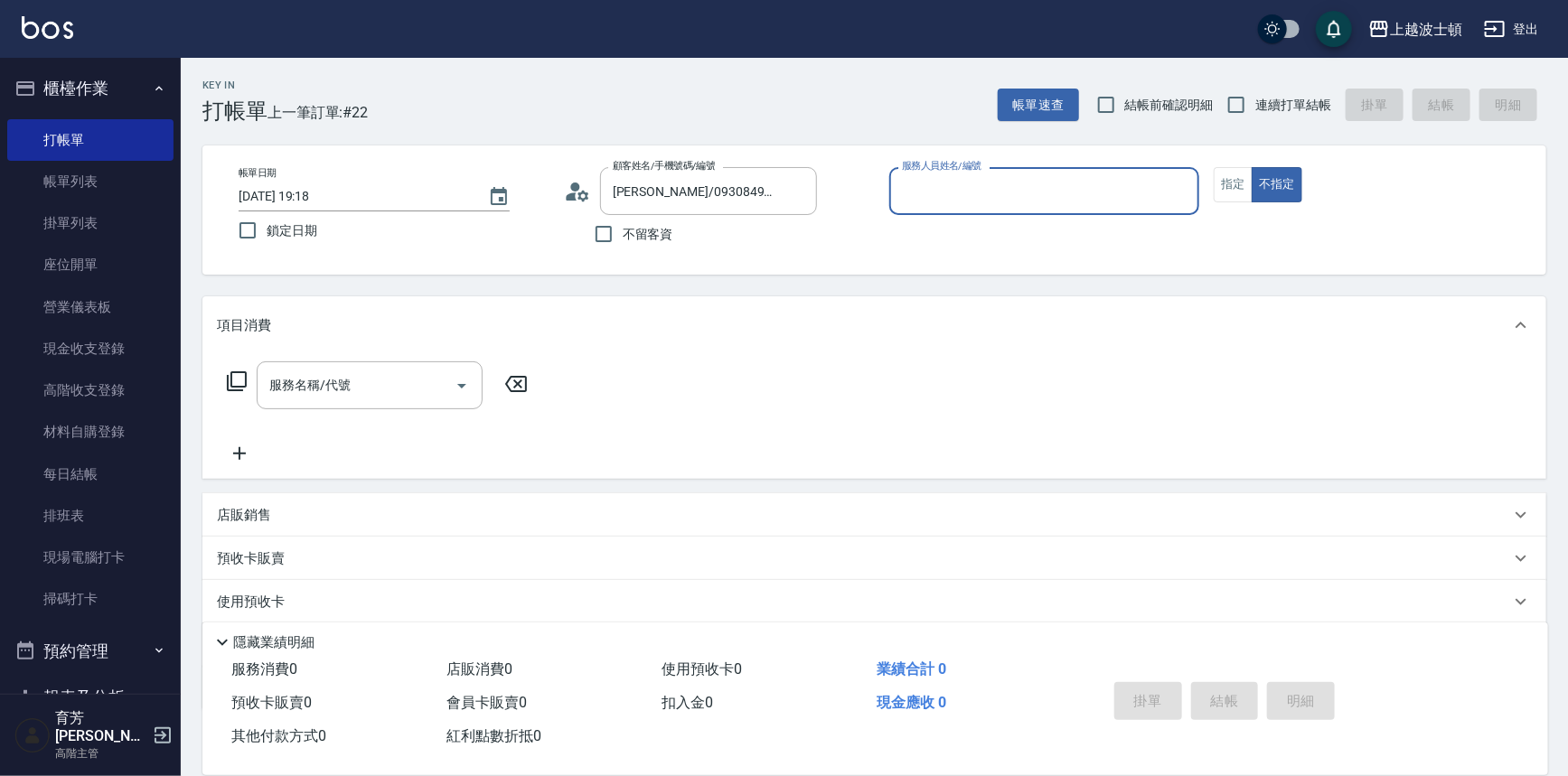
type input "[PERSON_NAME]-1"
click at [1238, 195] on button "指定" at bounding box center [1233, 185] width 39 height 35
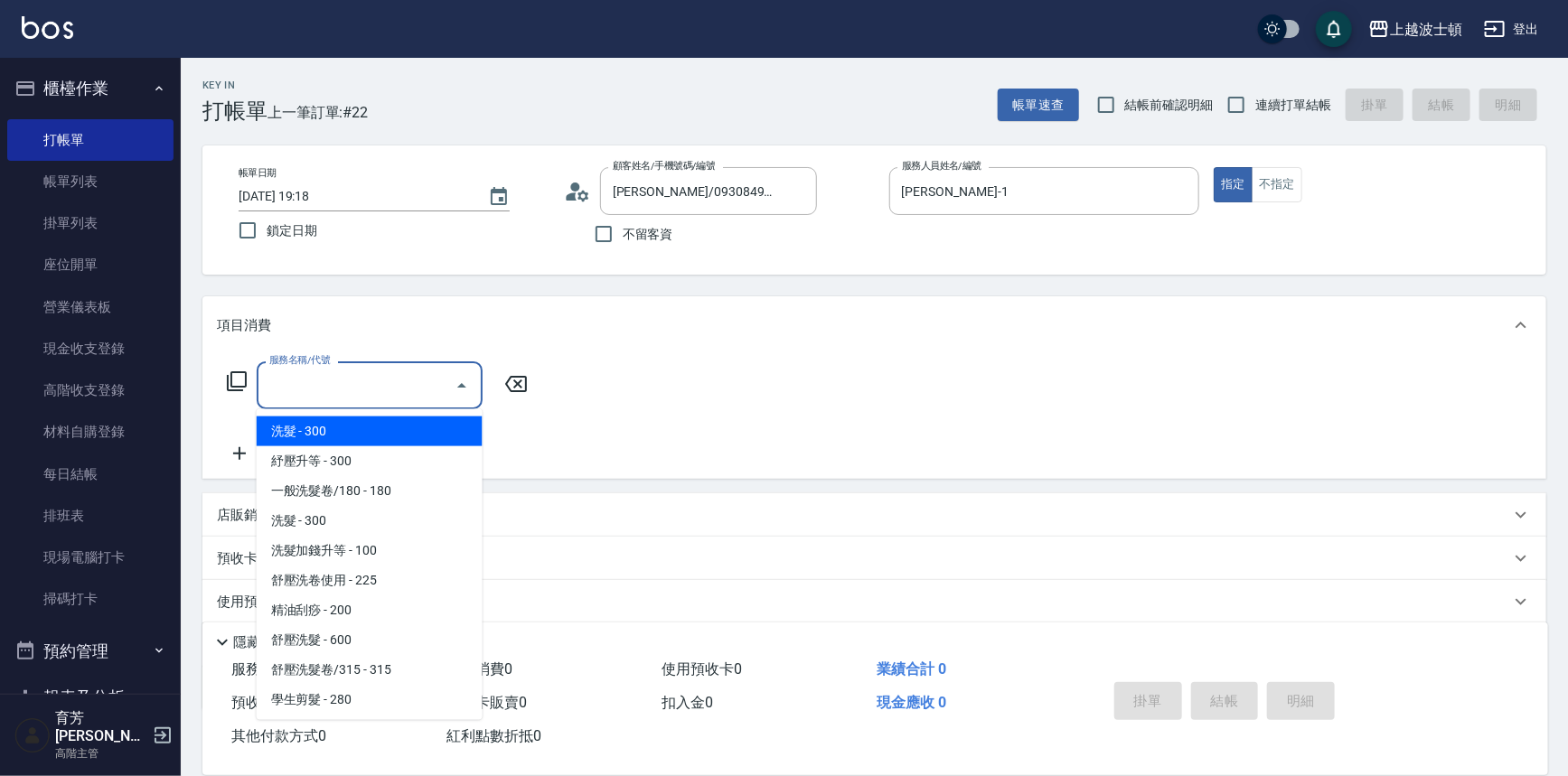
click at [378, 388] on input "服務名稱/代號" at bounding box center [355, 386] width 182 height 31
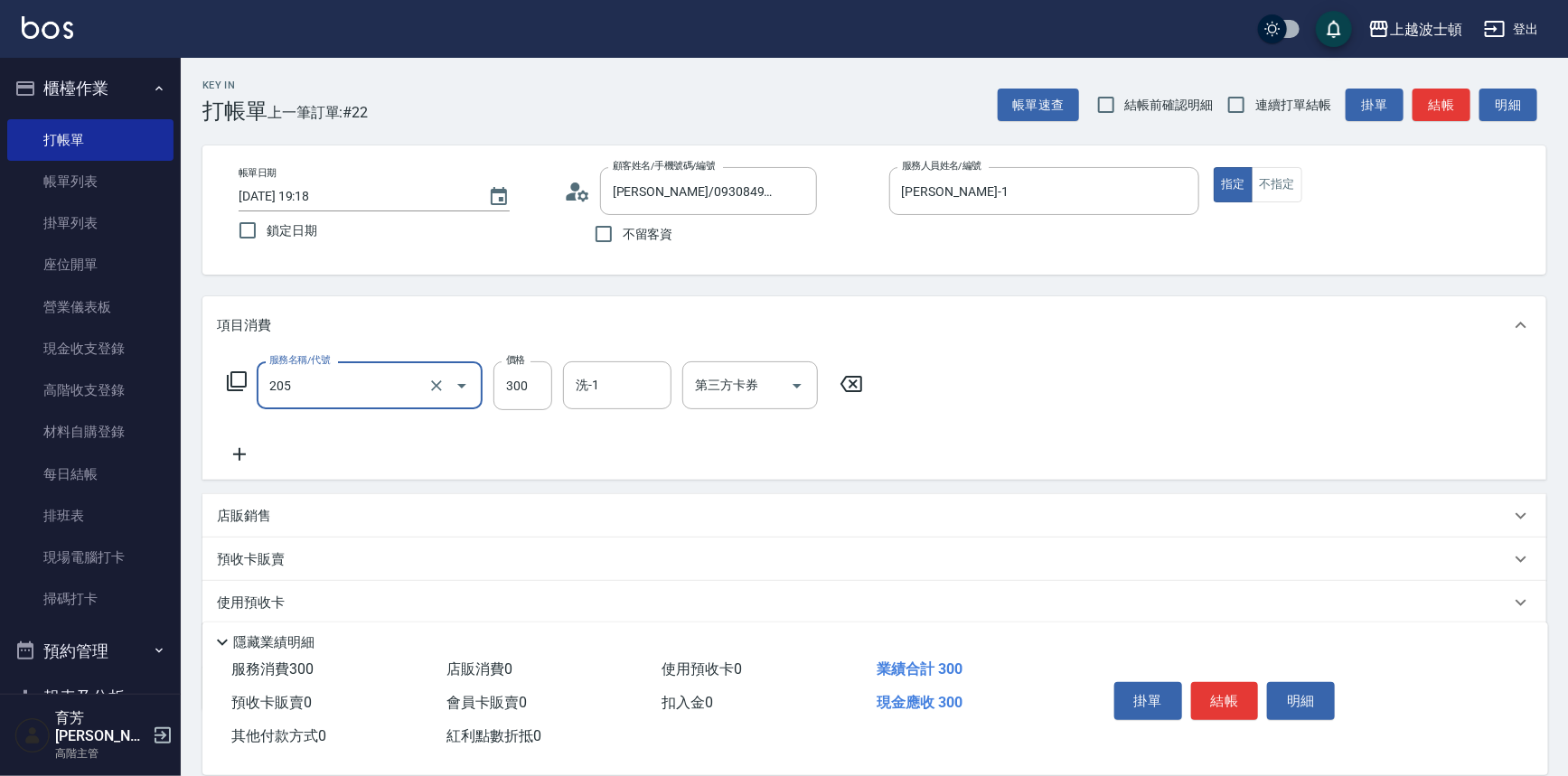
type input "洗髮(205)"
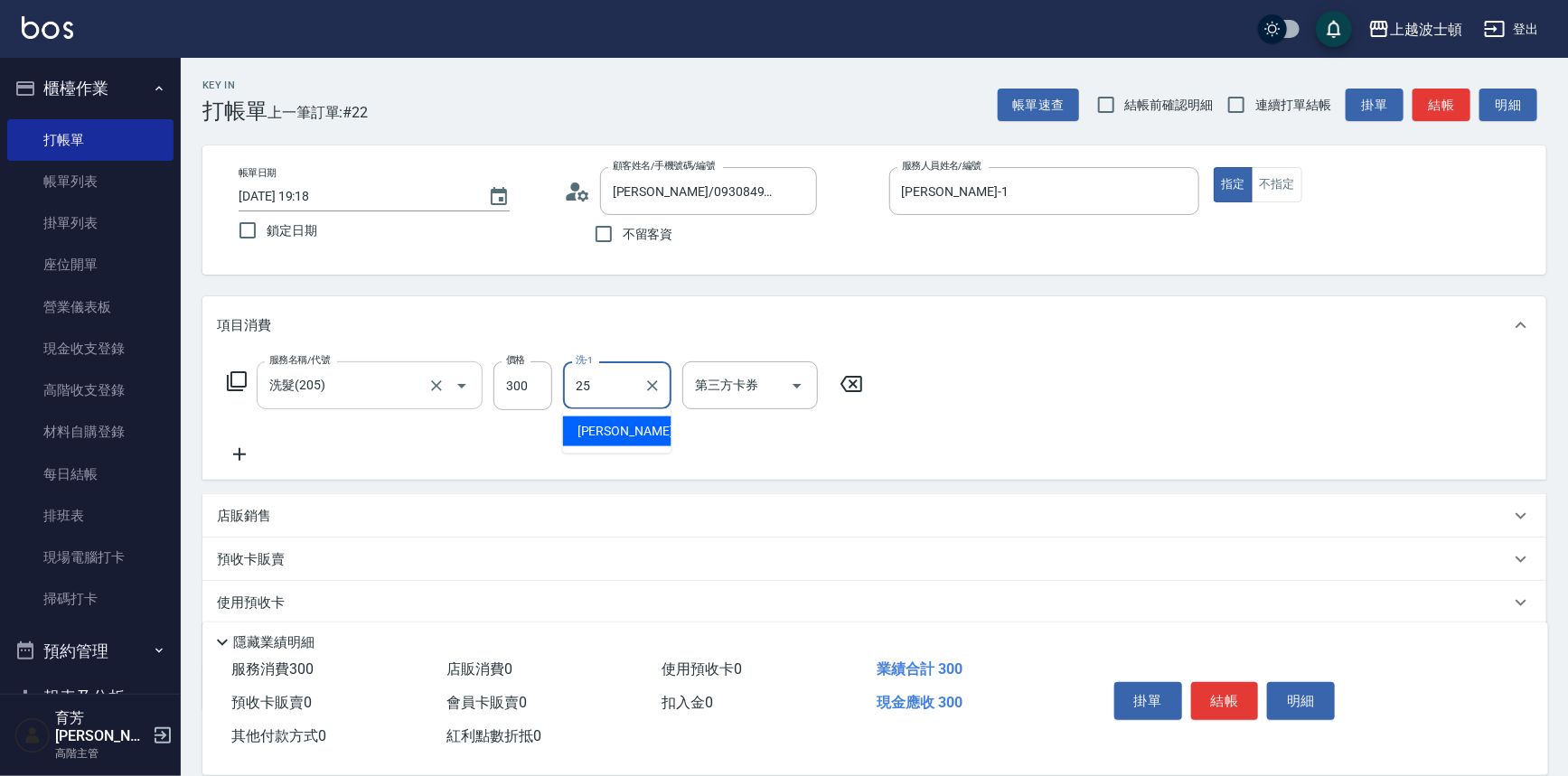
type input "[PERSON_NAME]-25"
click at [1229, 693] on button "結帳" at bounding box center [1225, 701] width 68 height 38
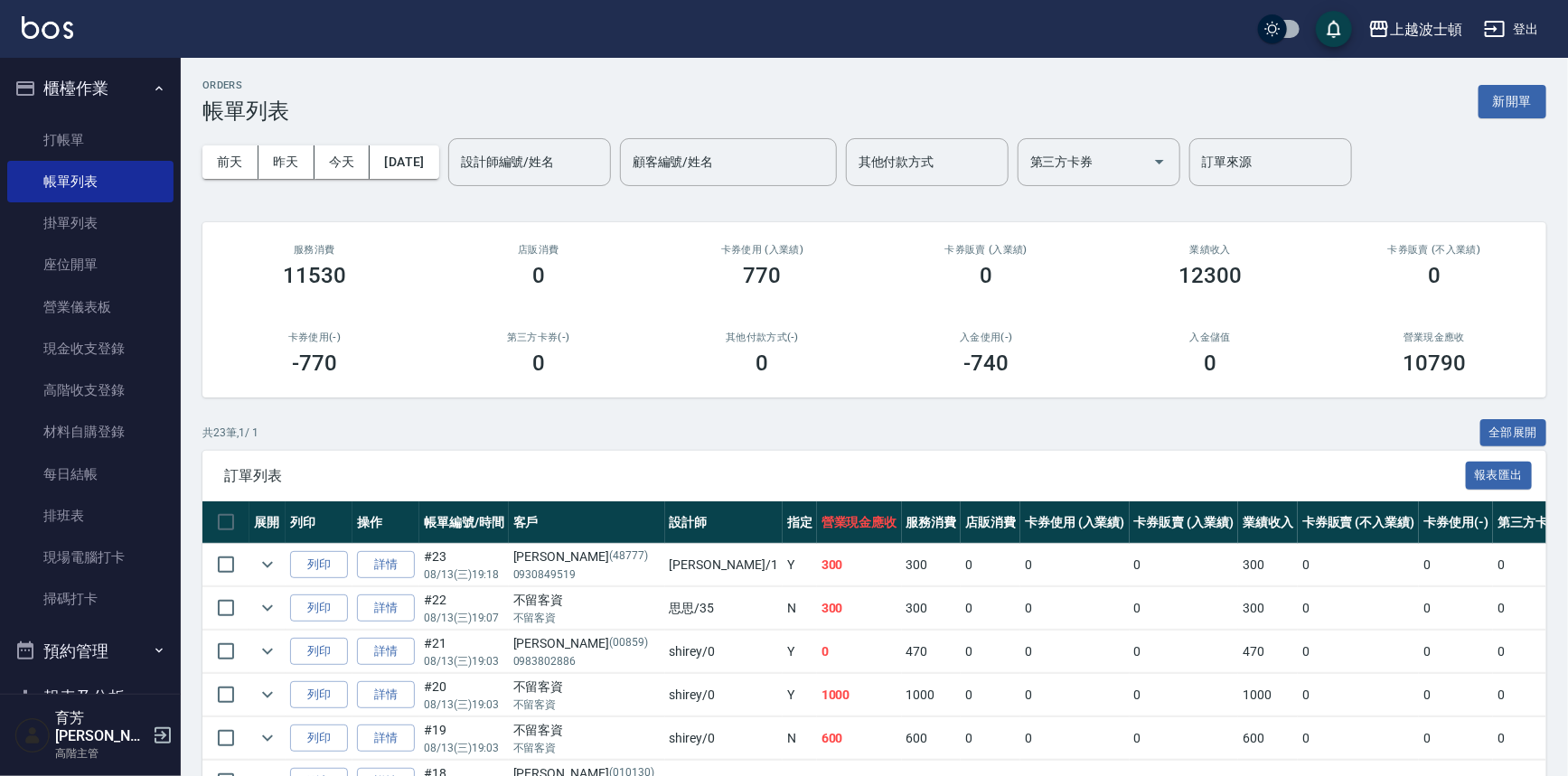
click at [93, 98] on button "櫃檯作業" at bounding box center [91, 88] width 167 height 47
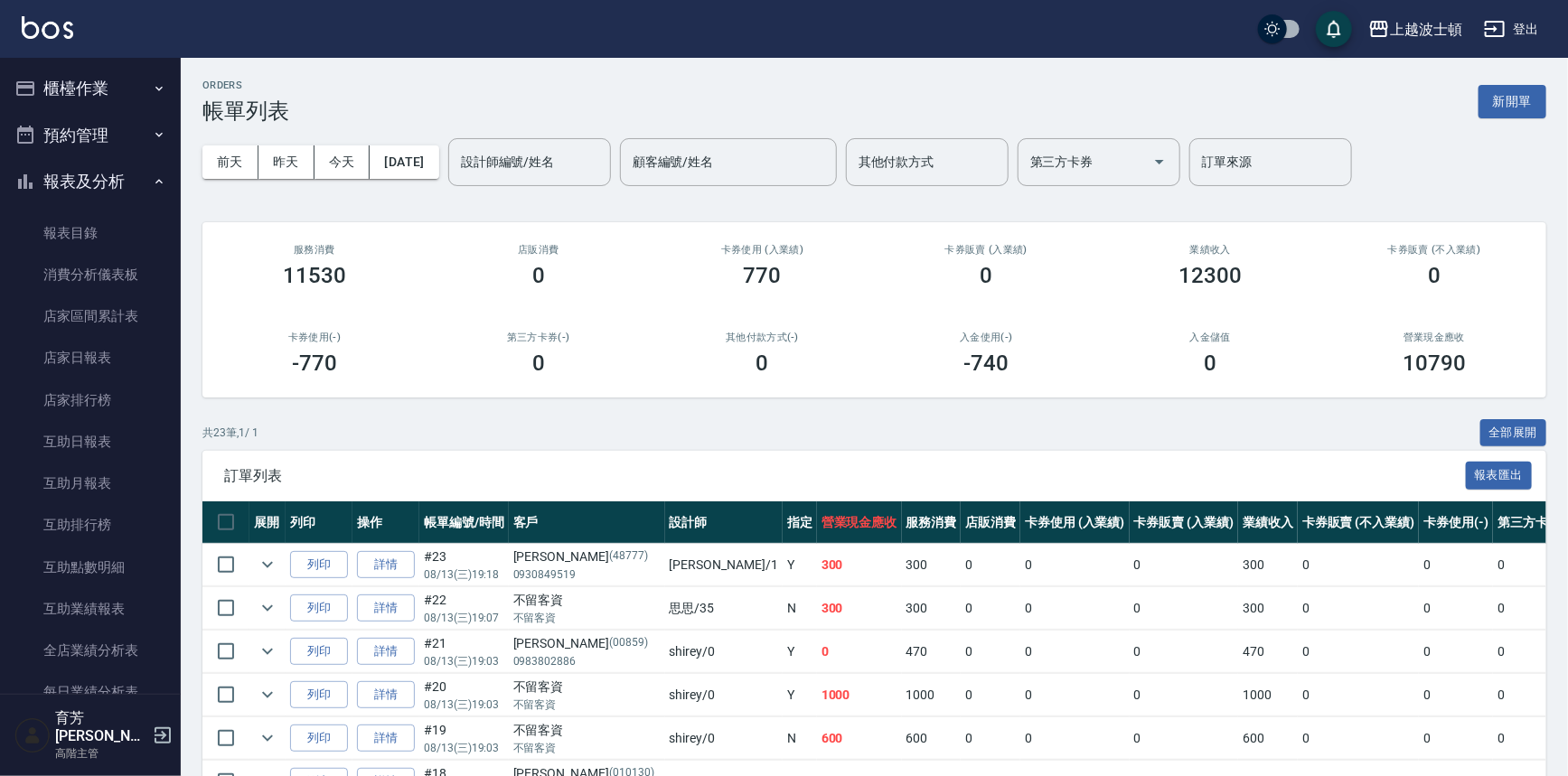
click at [96, 107] on button "櫃檯作業" at bounding box center [91, 88] width 167 height 47
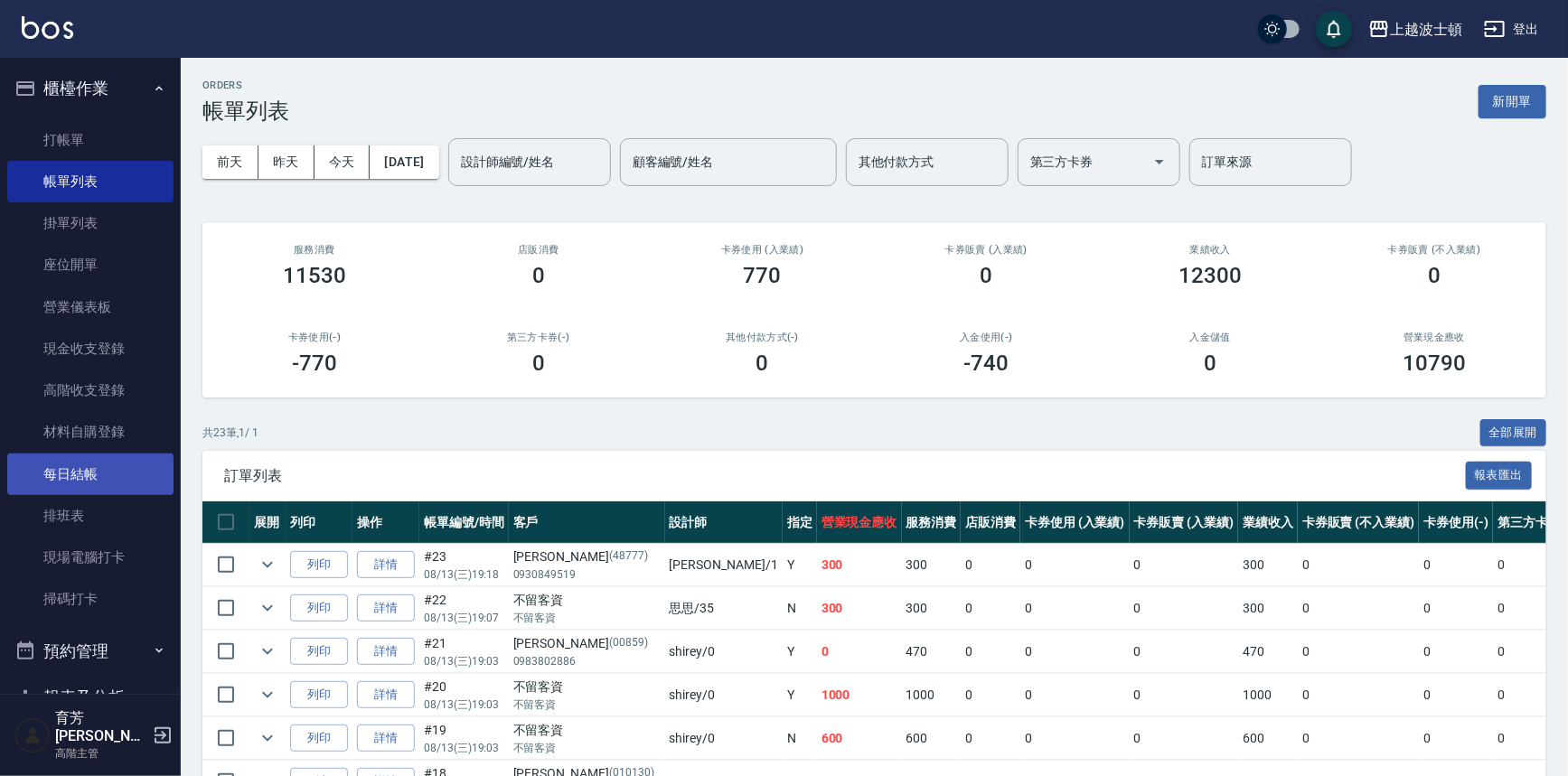
click at [80, 456] on link "每日結帳" at bounding box center [91, 474] width 167 height 42
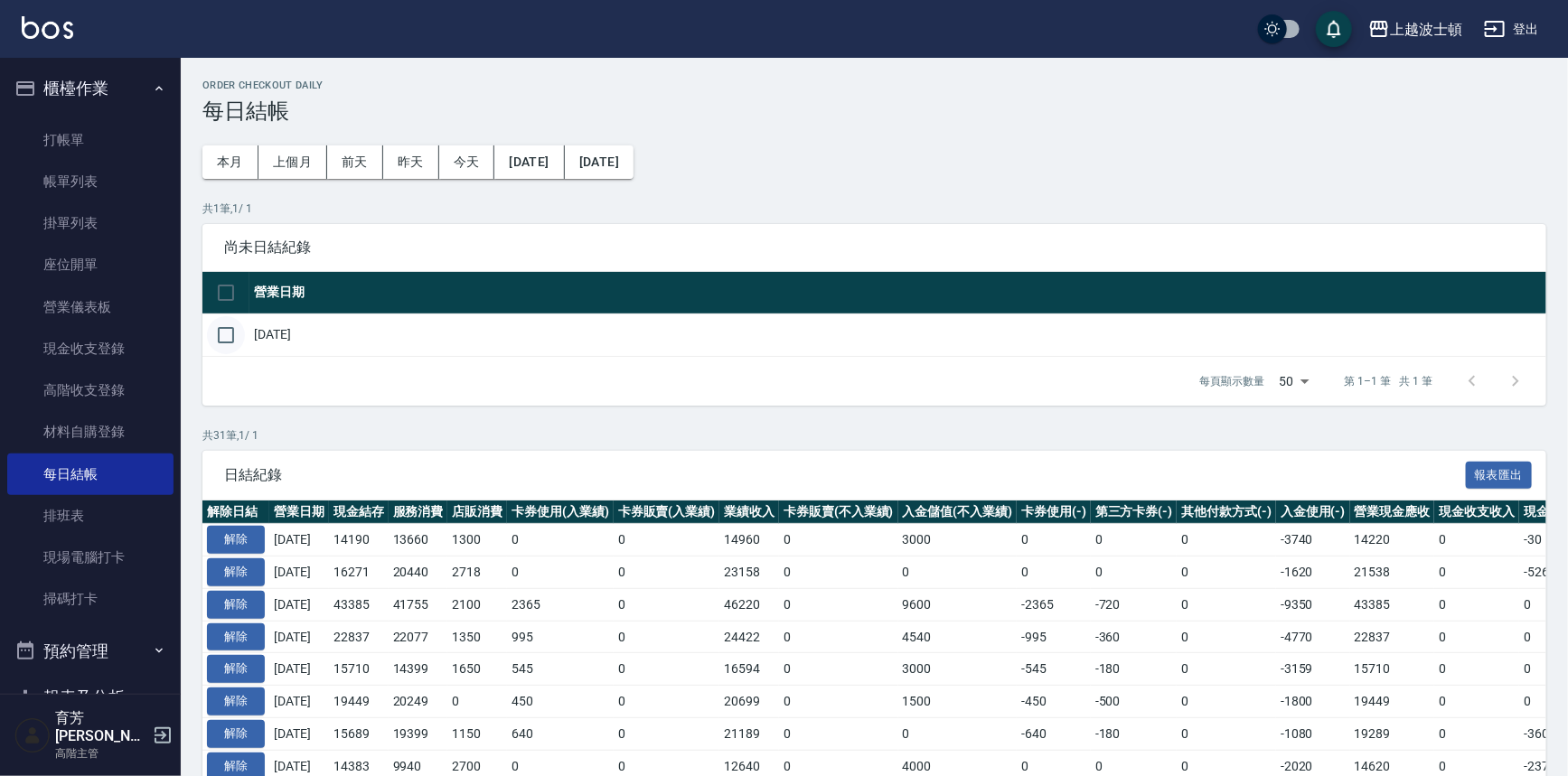
click at [233, 326] on input "checkbox" at bounding box center [226, 335] width 38 height 38
checkbox input "true"
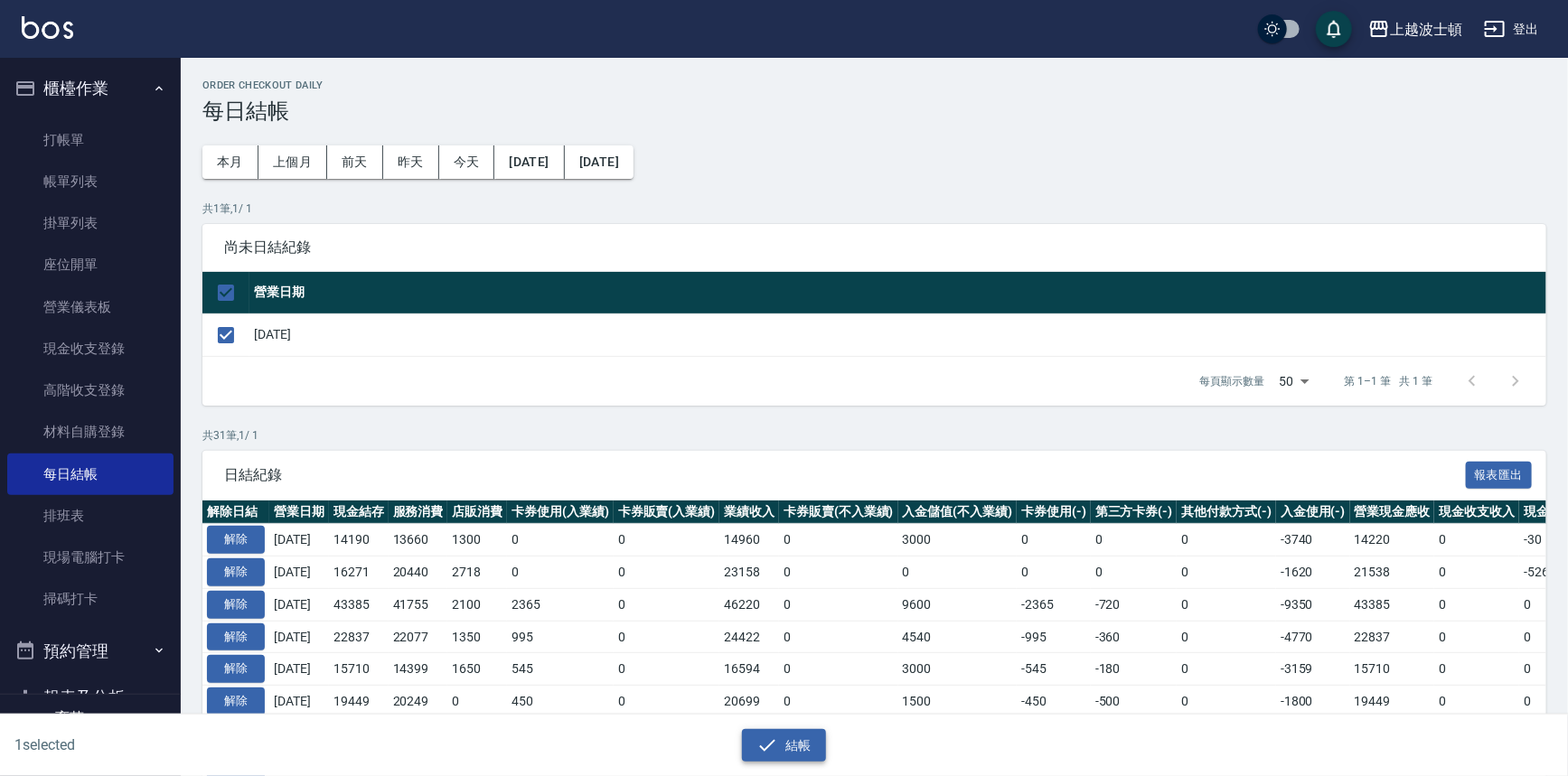
click at [770, 751] on icon "button" at bounding box center [767, 745] width 21 height 21
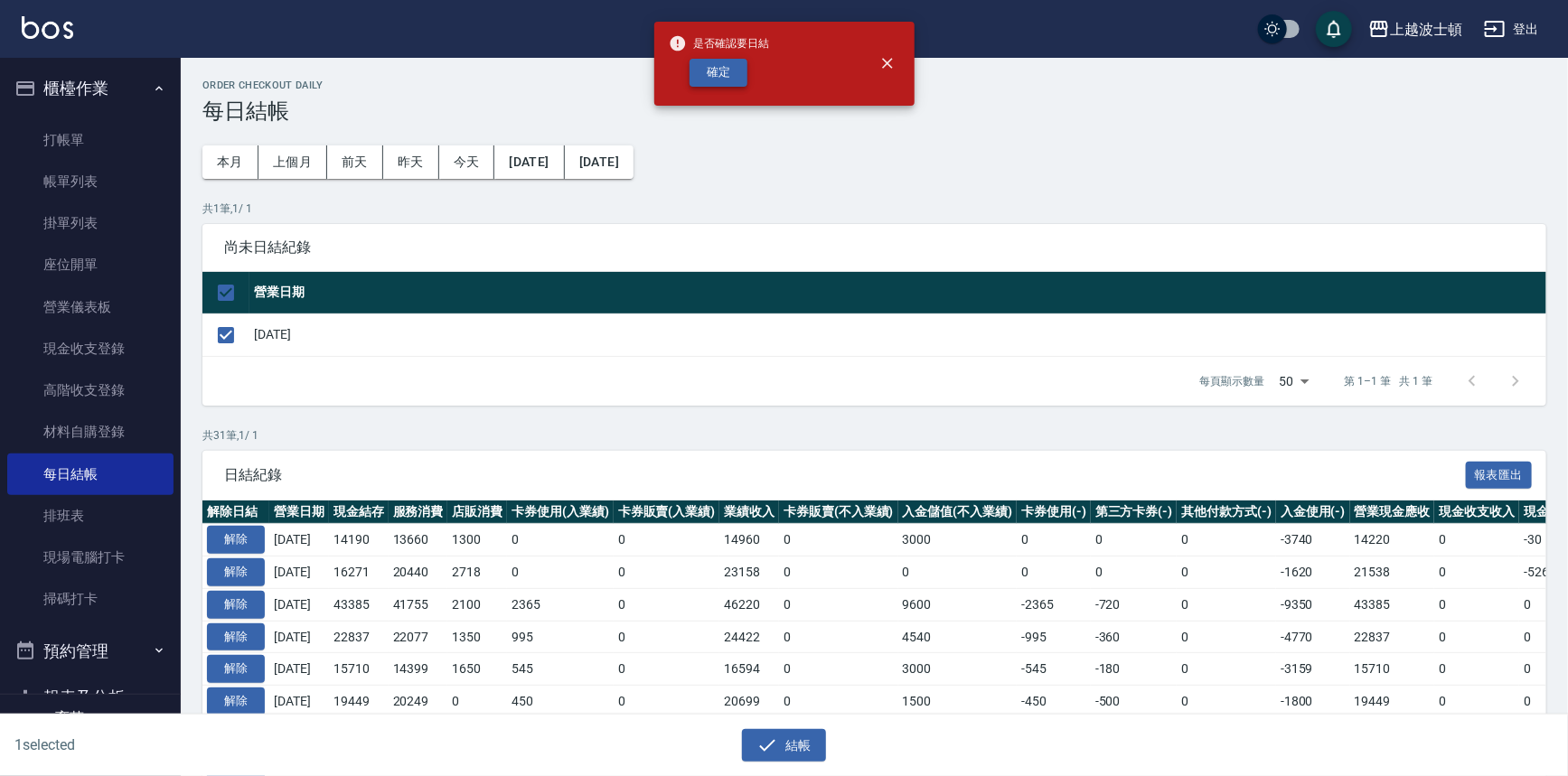
click at [731, 61] on button "確定" at bounding box center [718, 72] width 58 height 28
checkbox input "false"
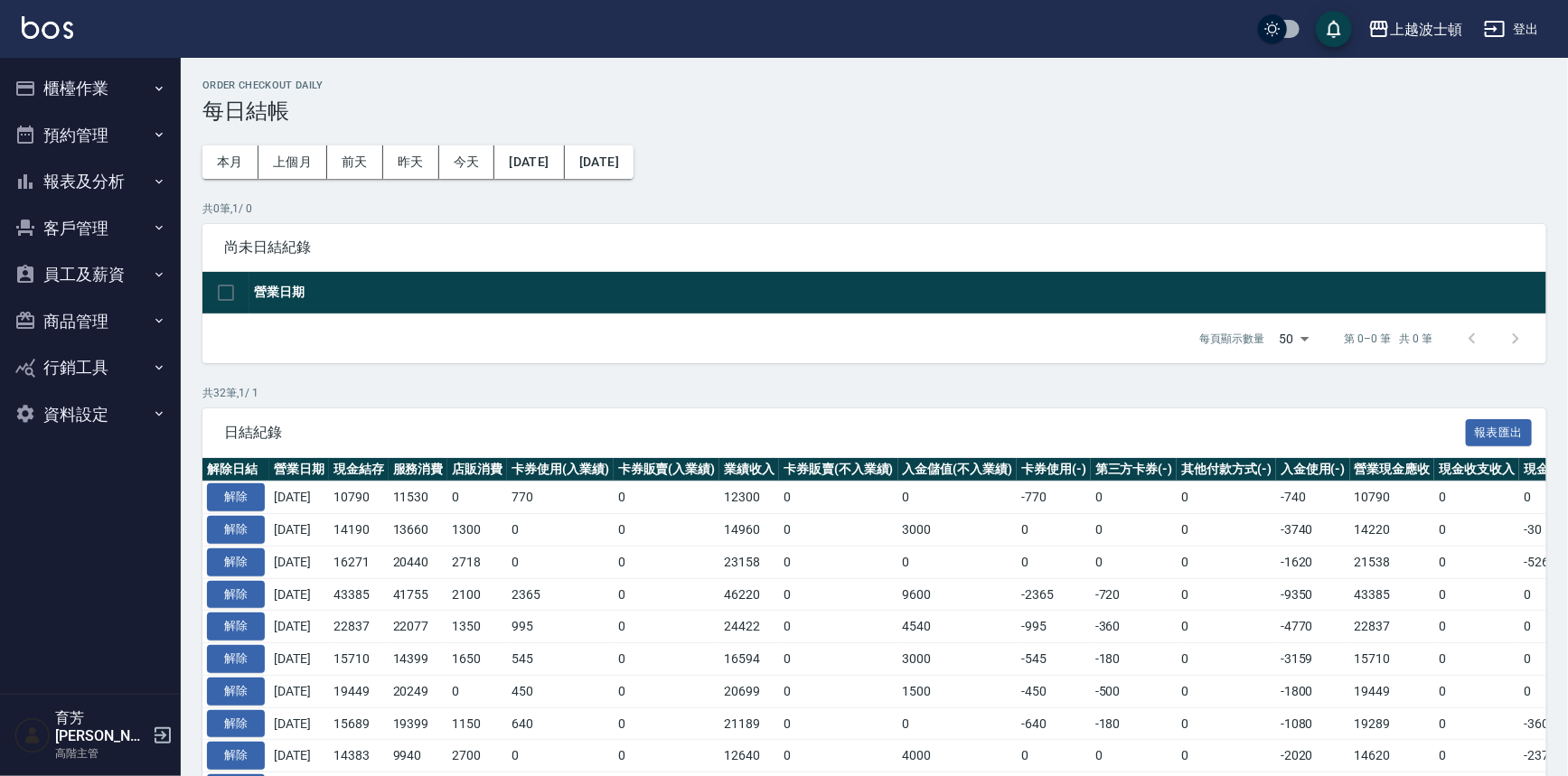
click at [74, 172] on button "報表及分析" at bounding box center [91, 181] width 167 height 47
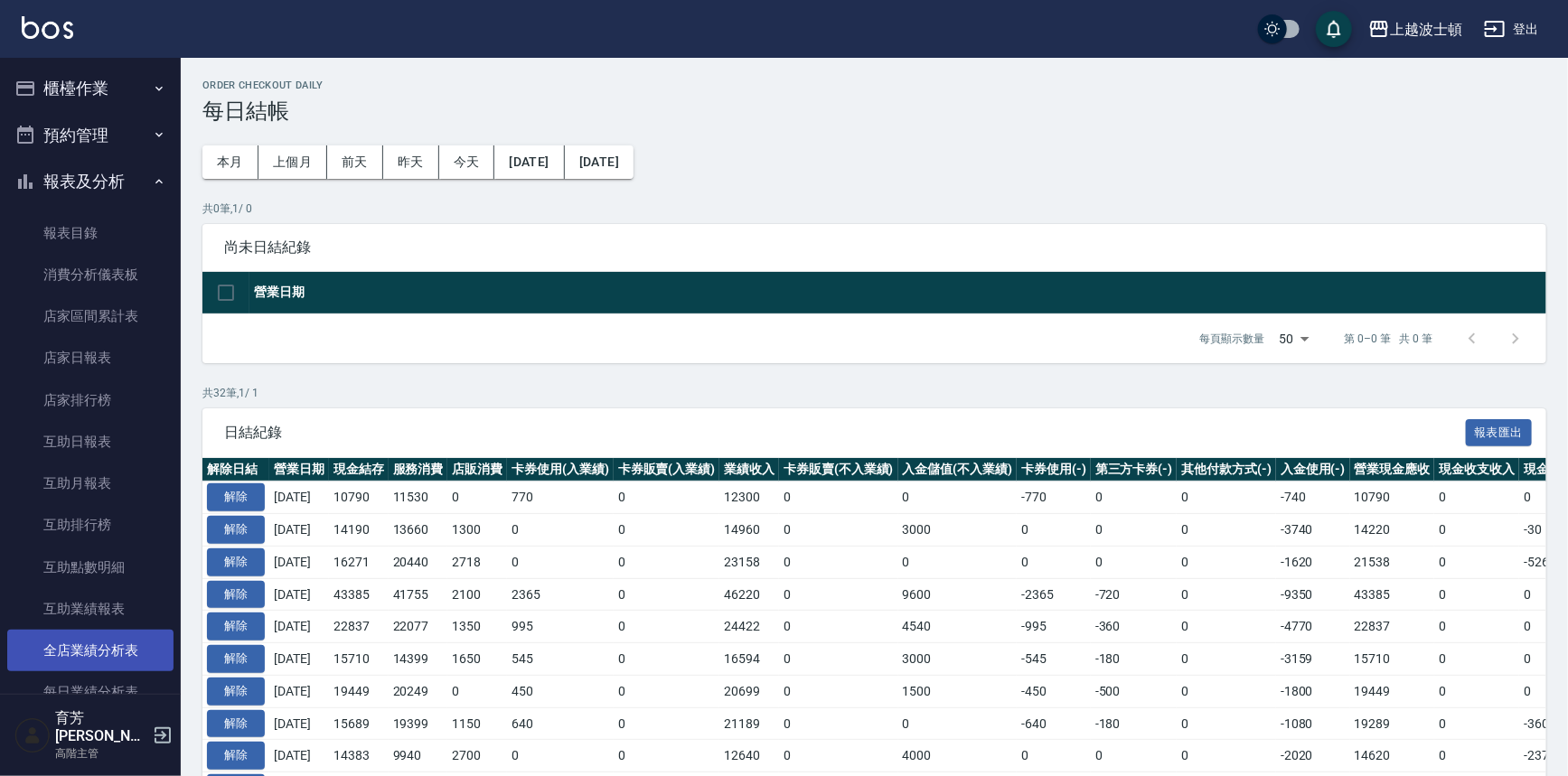
click at [83, 658] on link "全店業績分析表" at bounding box center [91, 650] width 167 height 42
